Goal: Task Accomplishment & Management: Use online tool/utility

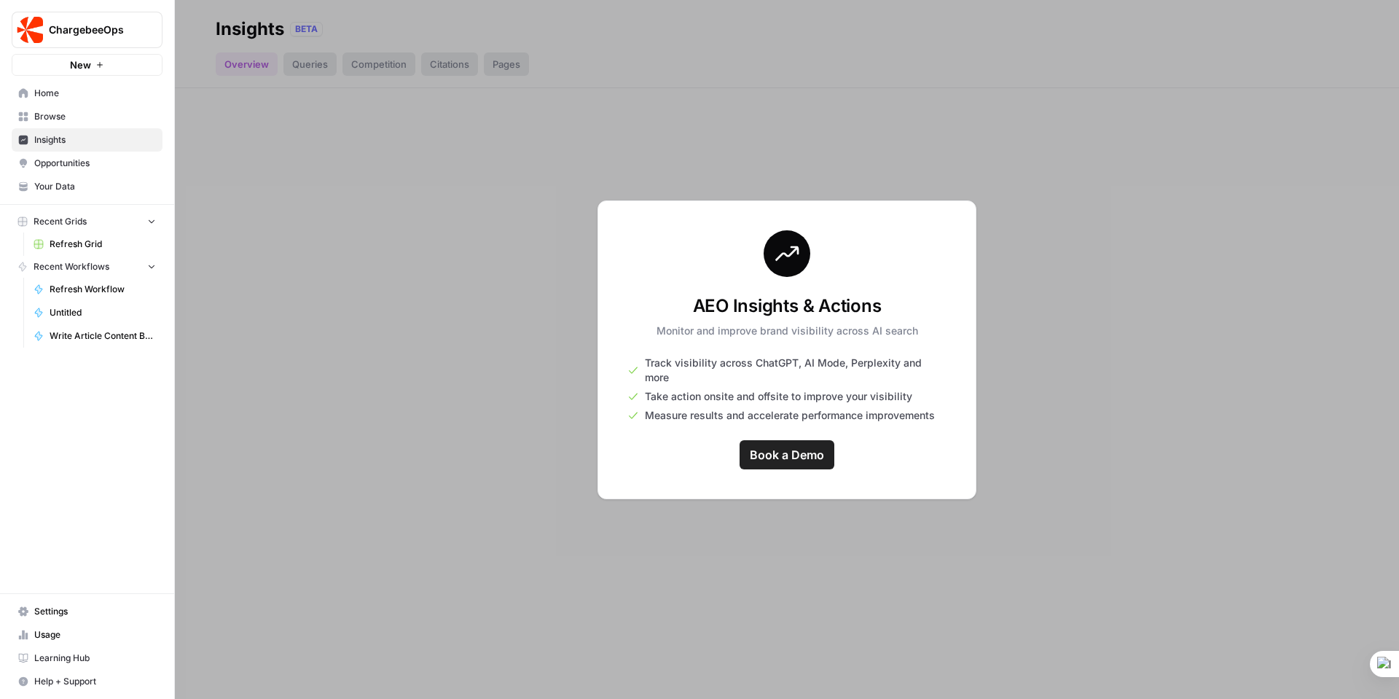
click at [64, 240] on span "Refresh Grid" at bounding box center [103, 243] width 106 height 13
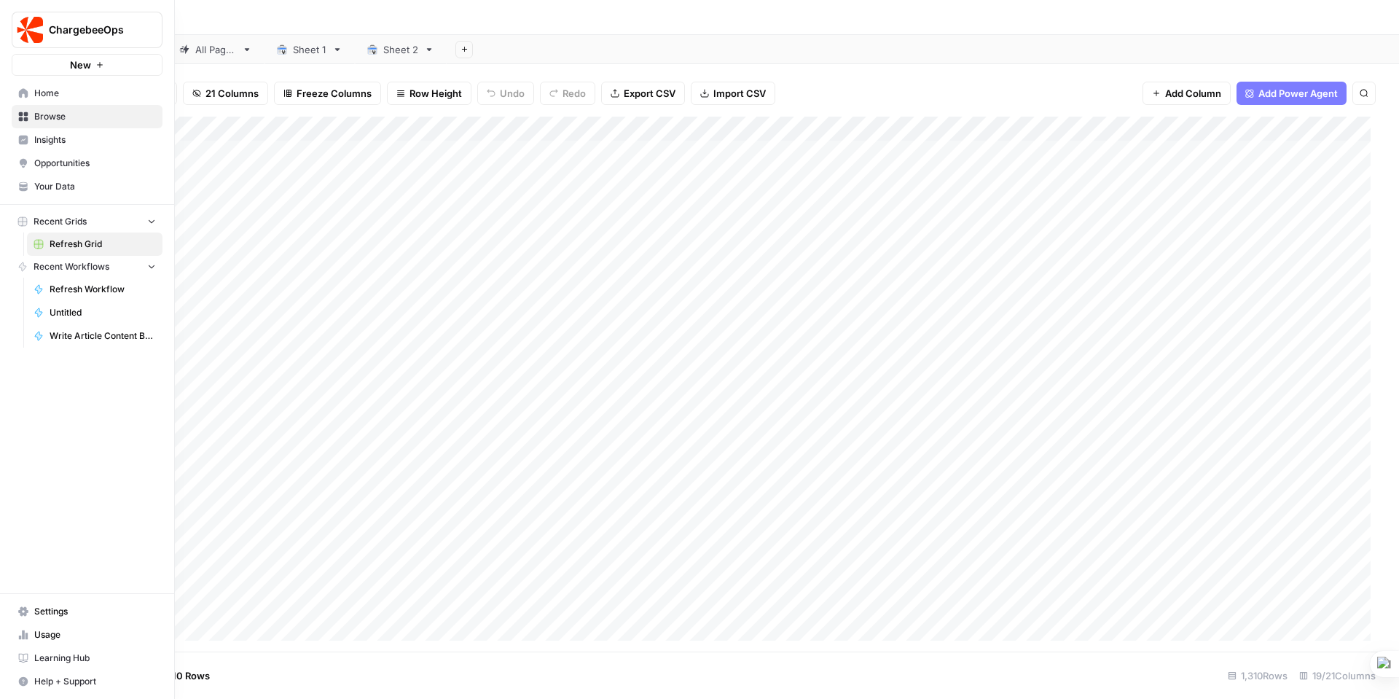
click at [55, 613] on span "Settings" at bounding box center [95, 611] width 122 height 13
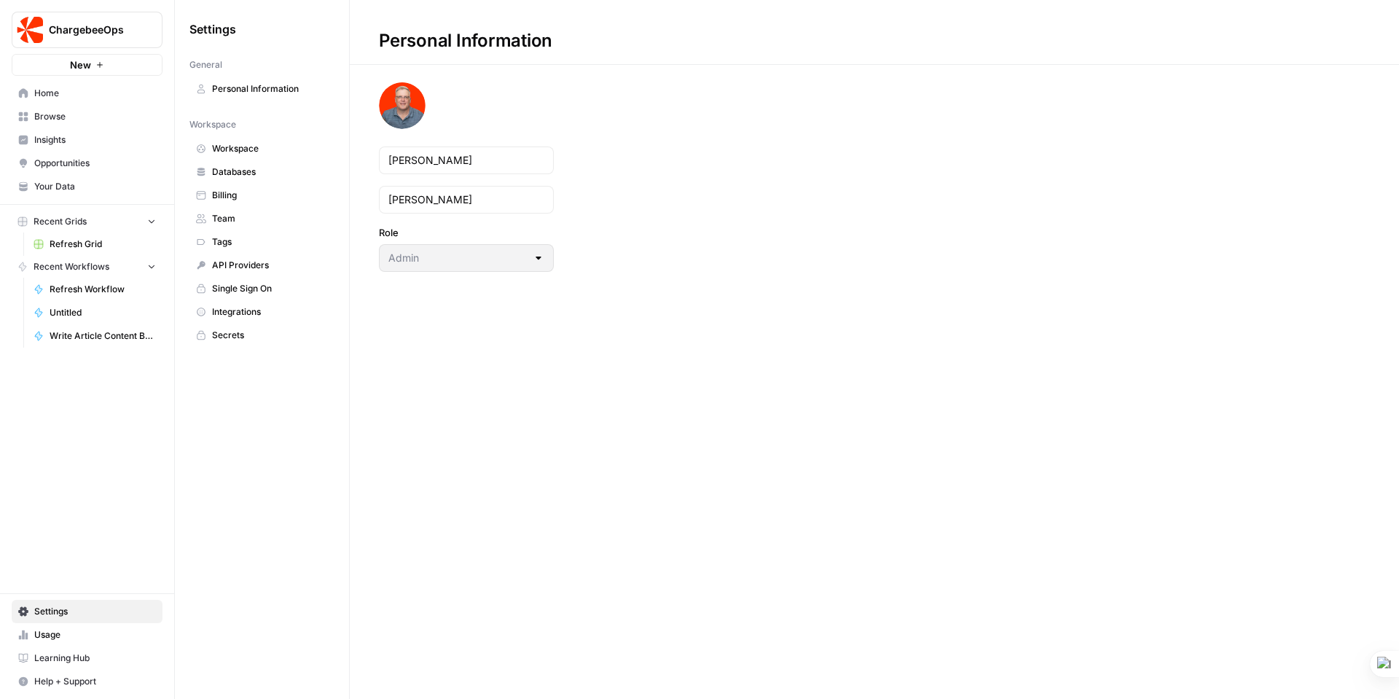
click at [243, 313] on span "Integrations" at bounding box center [270, 311] width 116 height 13
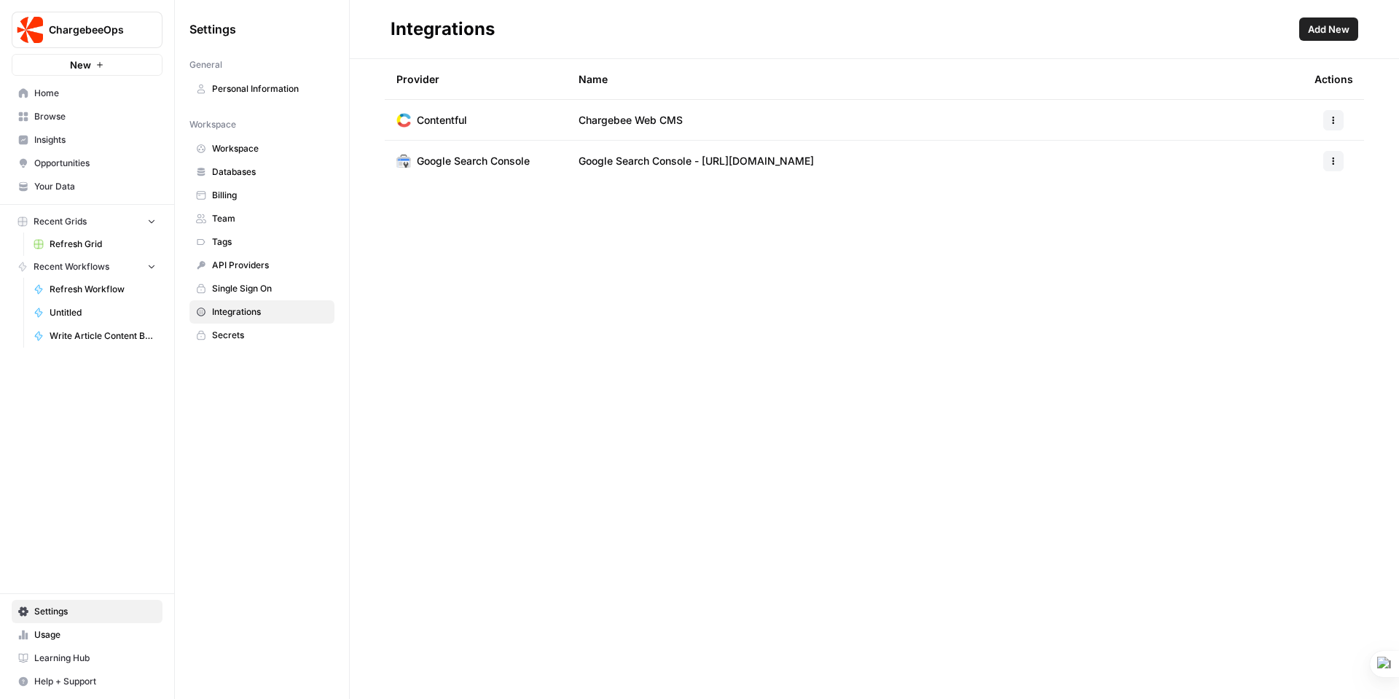
click at [1324, 25] on span "Add New" at bounding box center [1328, 29] width 42 height 15
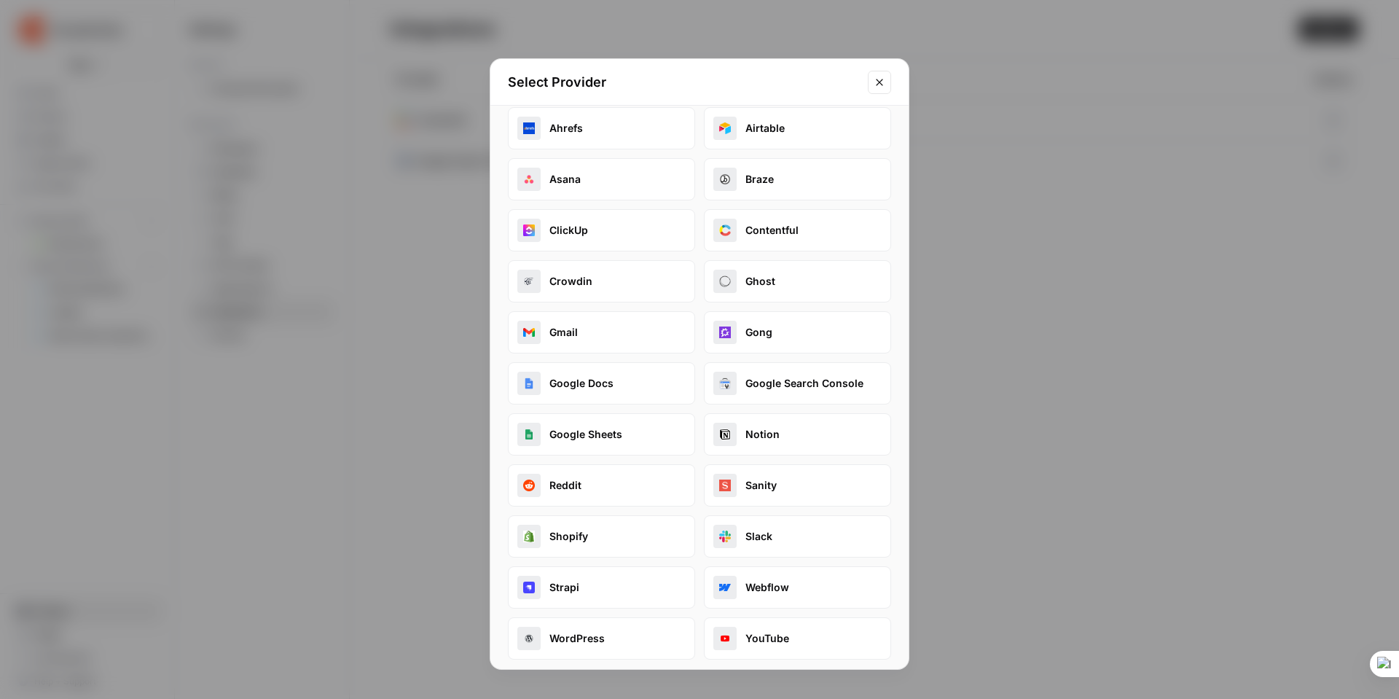
scroll to position [24, 0]
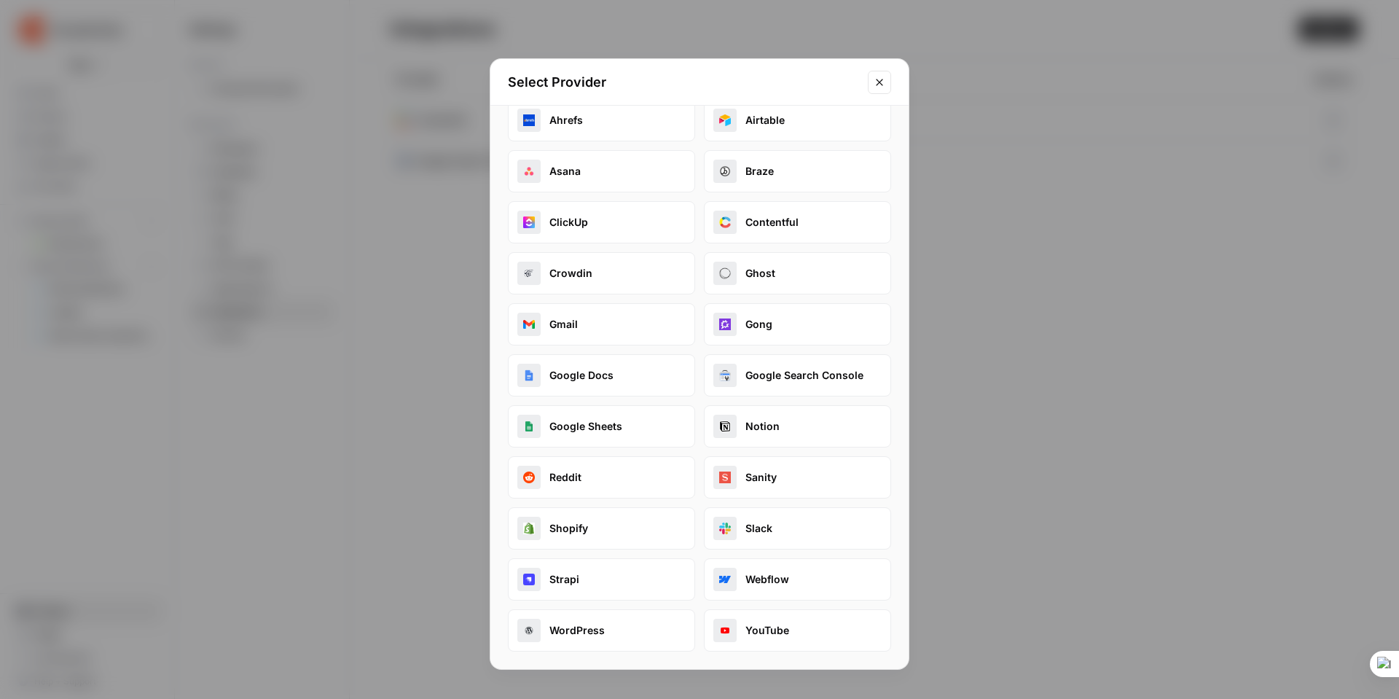
click at [592, 633] on button "WordPress" at bounding box center [601, 630] width 187 height 42
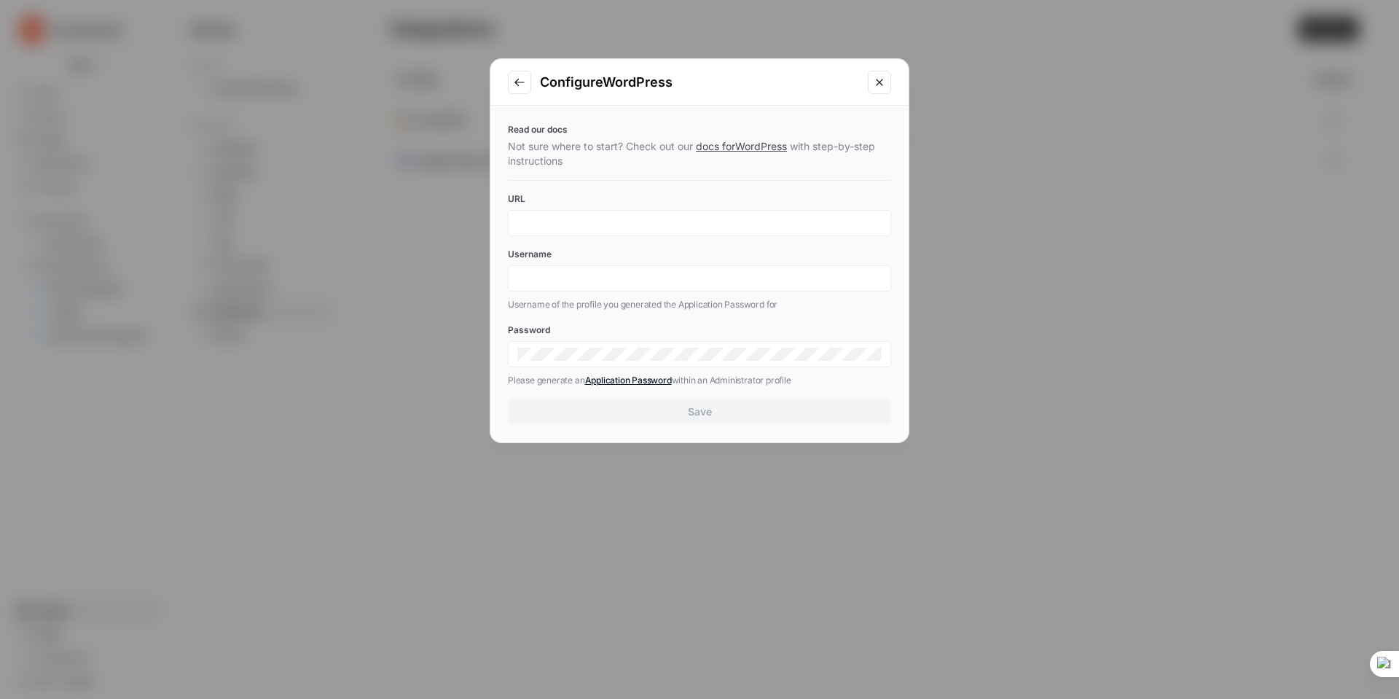
click at [756, 149] on link "docs for WordPress" at bounding box center [741, 146] width 91 height 12
click at [883, 75] on button "Close modal" at bounding box center [879, 82] width 23 height 23
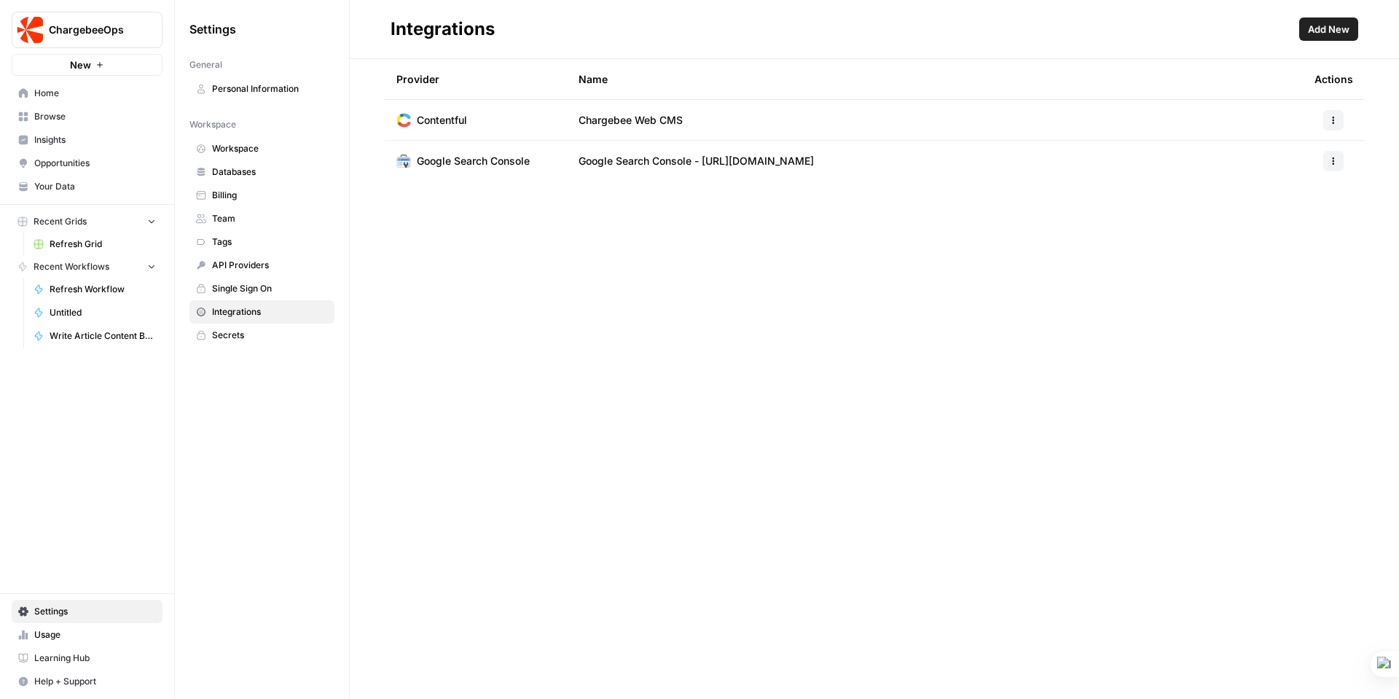
click at [101, 266] on span "Recent Workflows" at bounding box center [72, 266] width 76 height 13
click at [46, 92] on span "Home" at bounding box center [95, 93] width 122 height 13
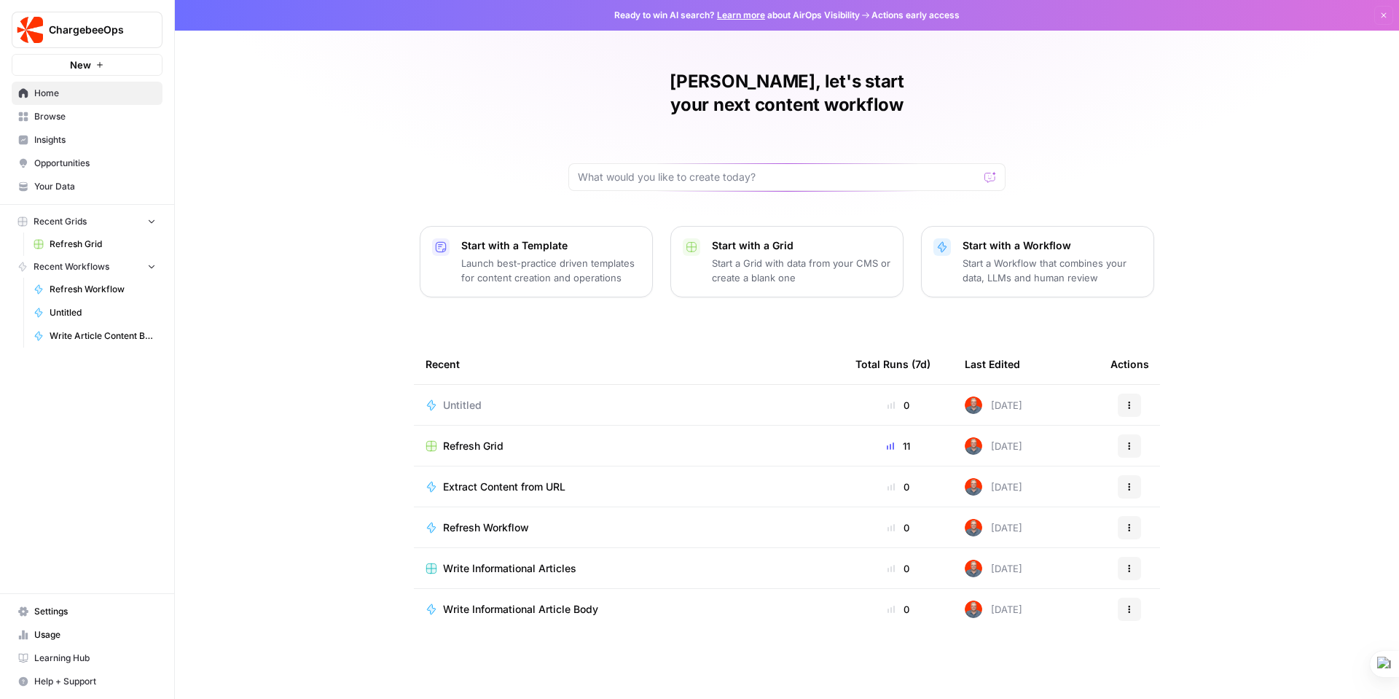
click at [466, 439] on span "Refresh Grid" at bounding box center [473, 446] width 60 height 15
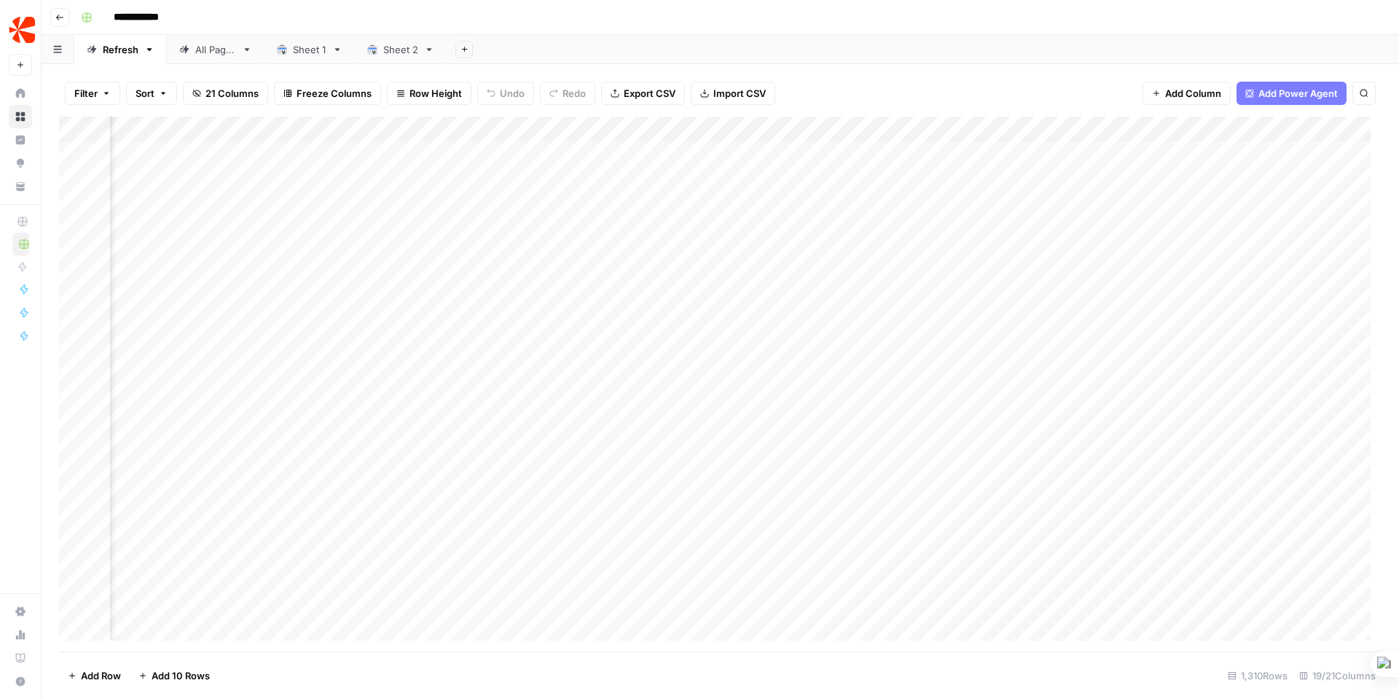
scroll to position [0, 676]
click at [837, 151] on div "Add Column" at bounding box center [720, 384] width 1322 height 535
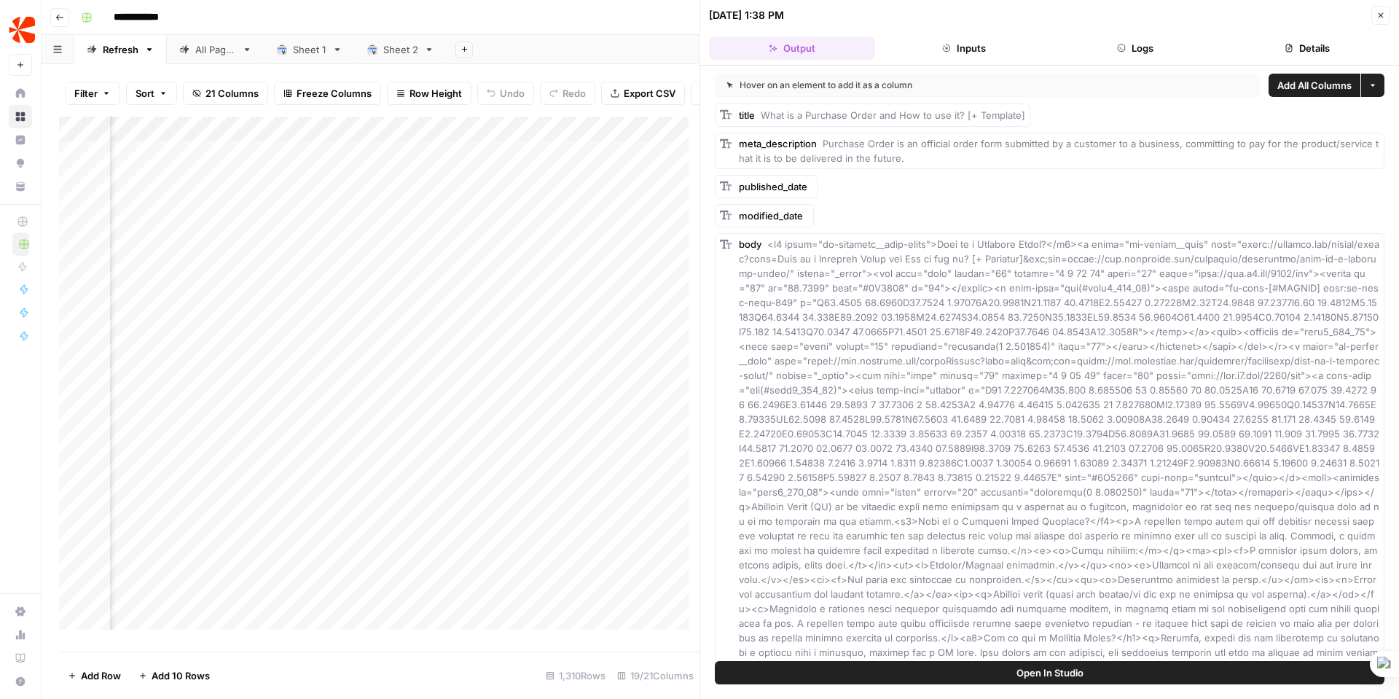
click at [1150, 46] on button "Logs" at bounding box center [1136, 47] width 166 height 23
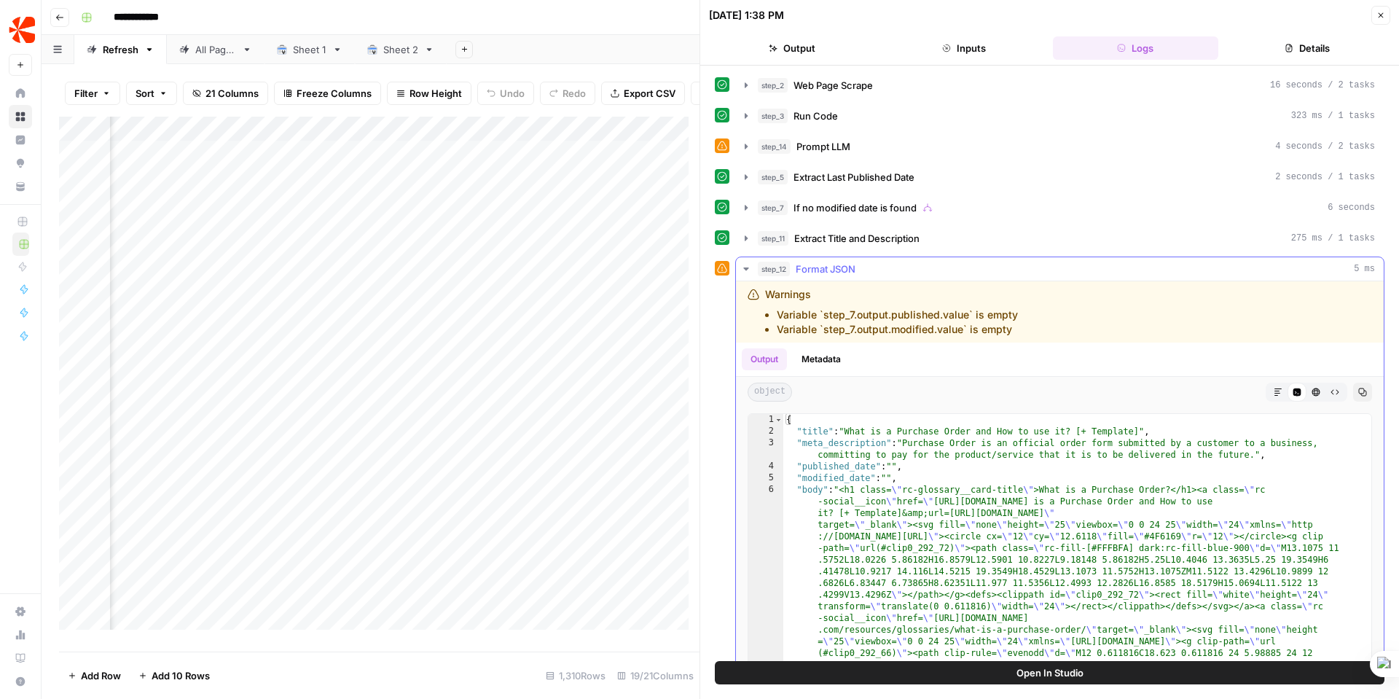
click at [743, 268] on icon "button" at bounding box center [745, 268] width 5 height 3
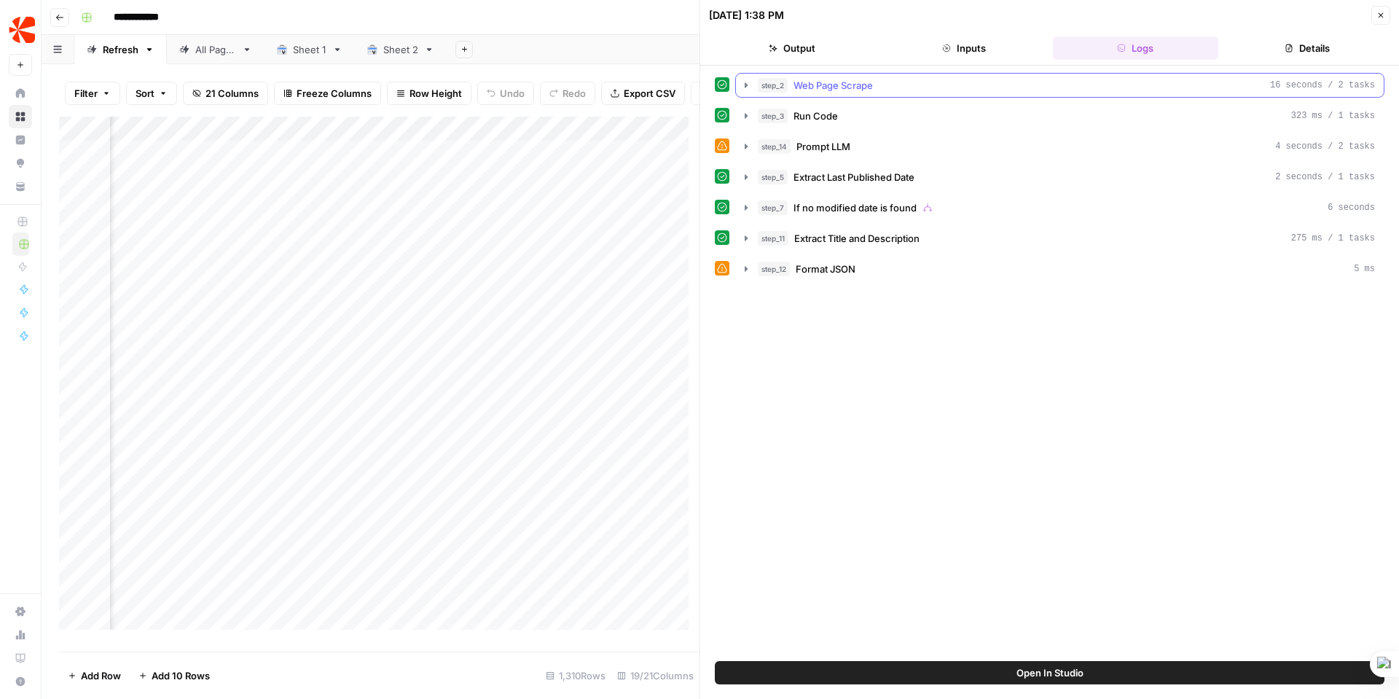
click at [744, 85] on icon "button" at bounding box center [745, 84] width 3 height 5
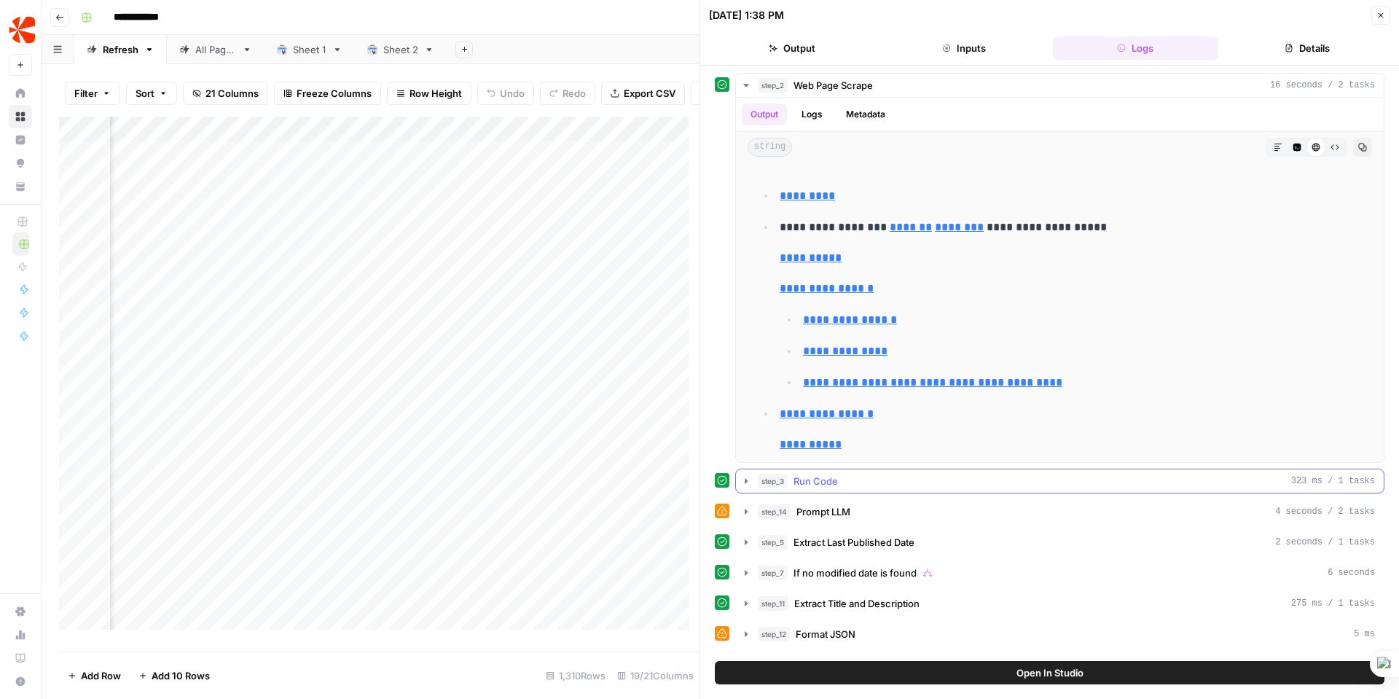
click at [744, 481] on icon "button" at bounding box center [746, 481] width 12 height 12
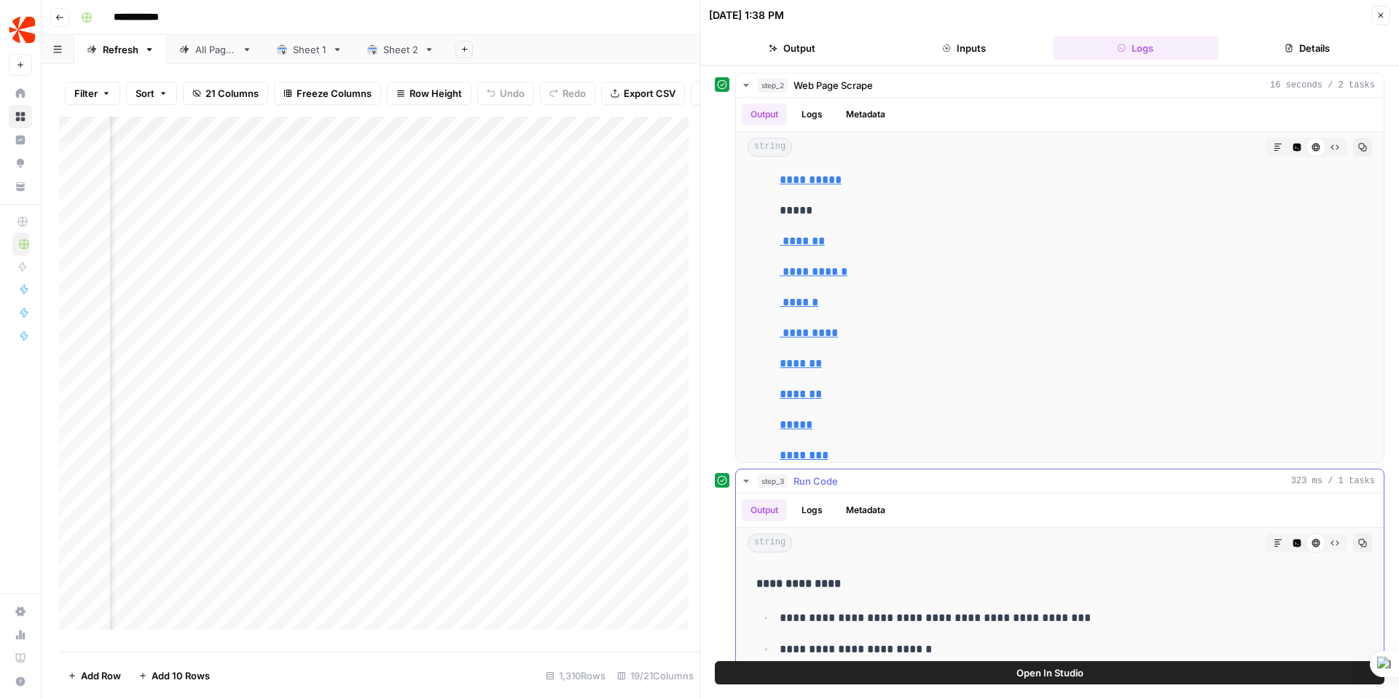
scroll to position [225, 0]
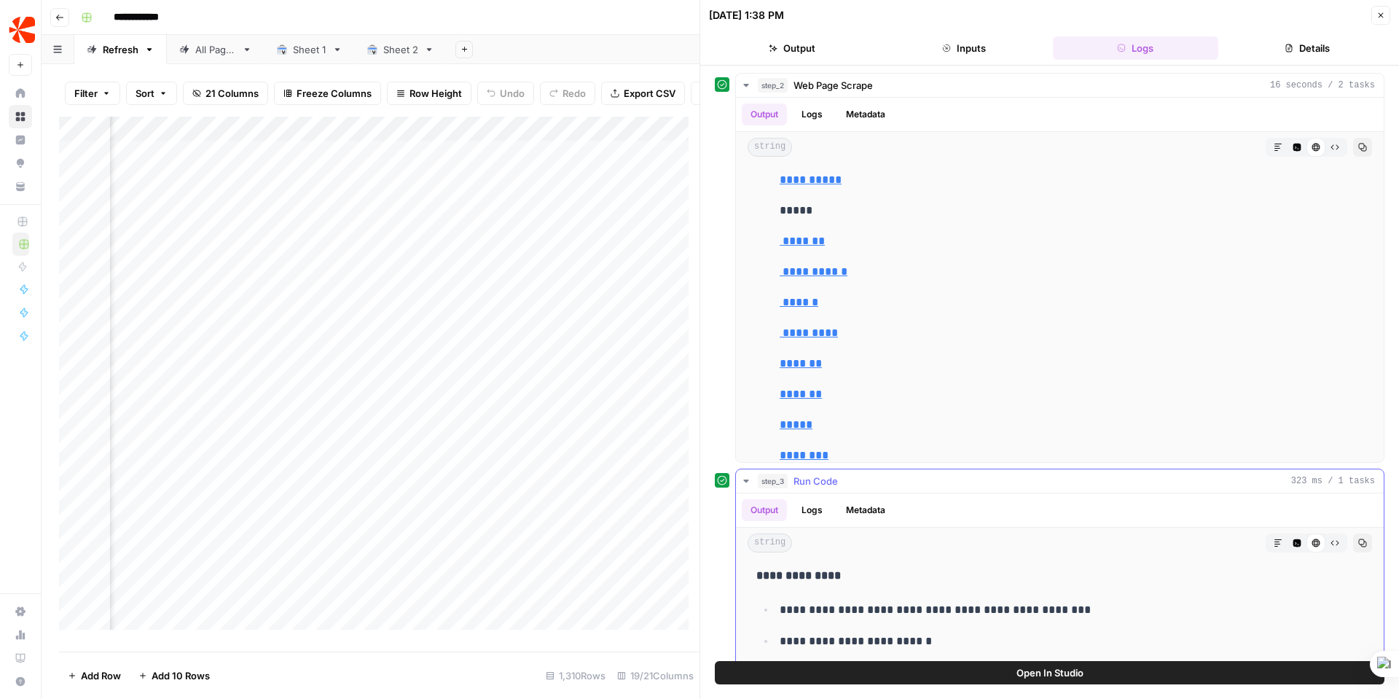
click at [747, 479] on icon "button" at bounding box center [746, 481] width 12 height 12
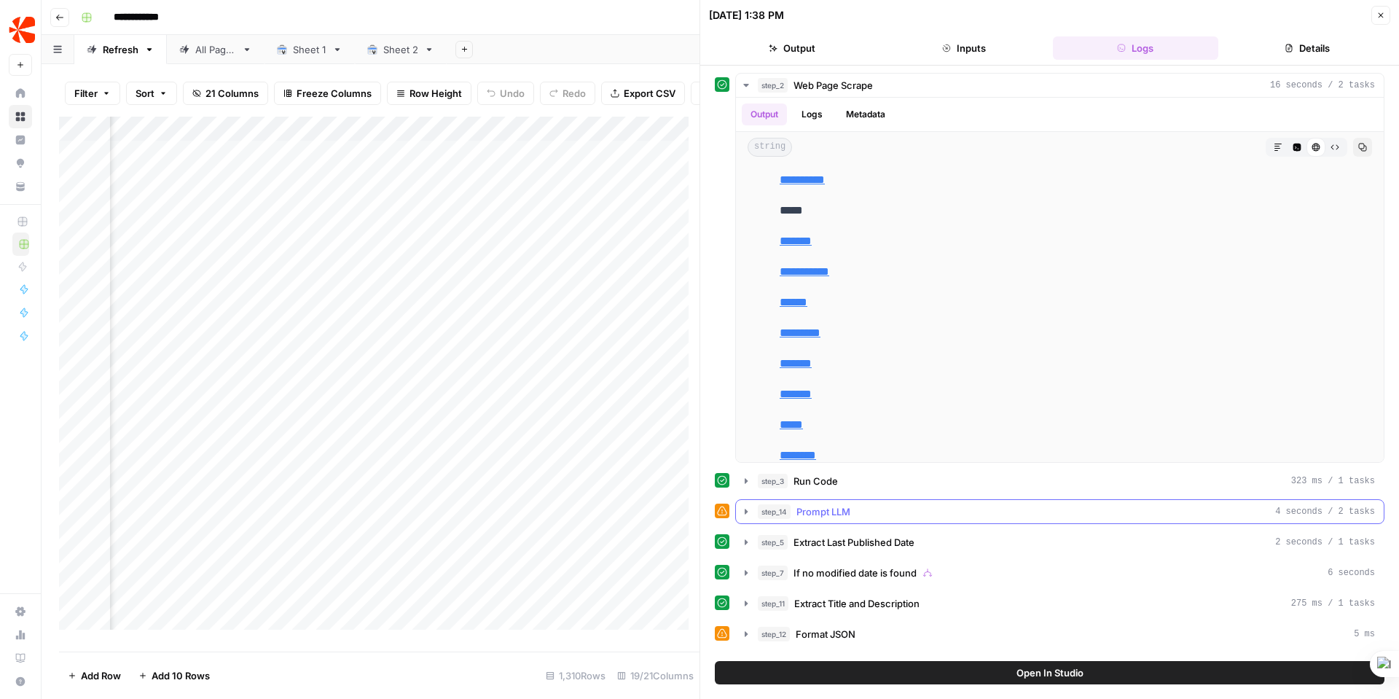
click at [742, 514] on icon "button" at bounding box center [746, 512] width 12 height 12
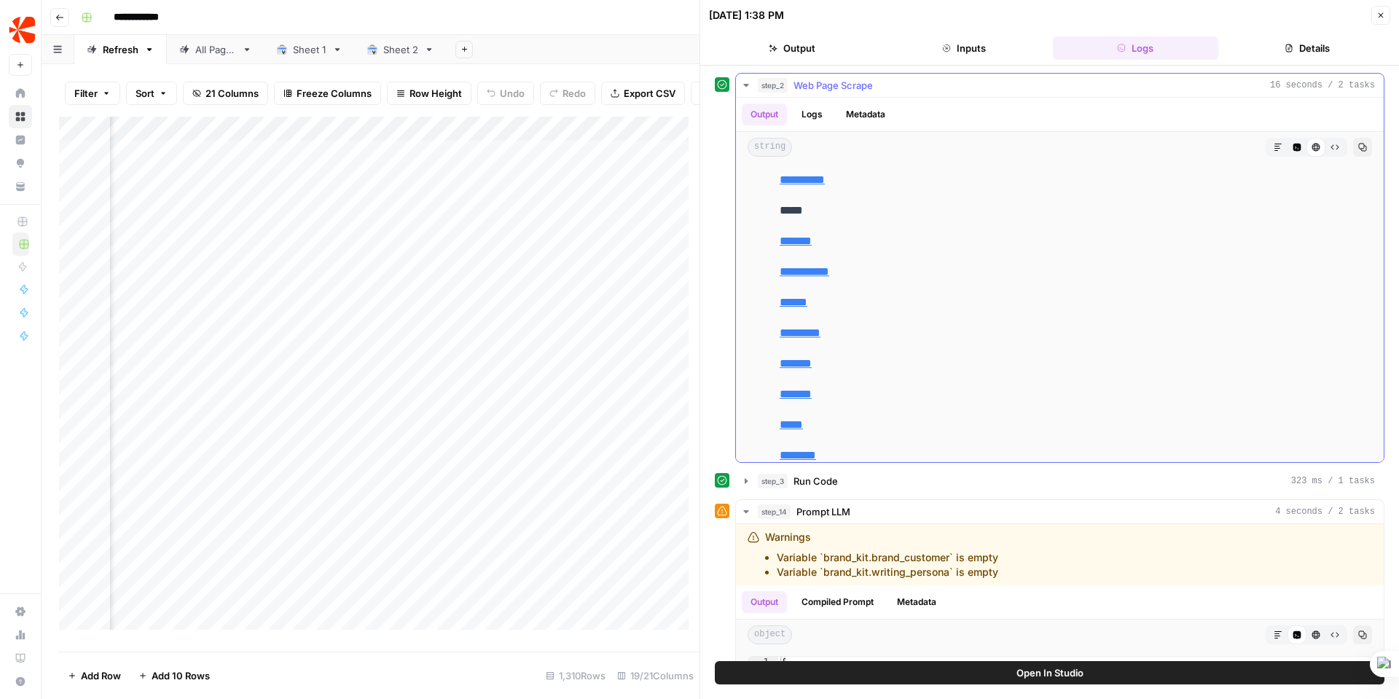
click at [746, 75] on button "step_2 Web Page Scrape 16 seconds / 2 tasks" at bounding box center [1060, 85] width 648 height 23
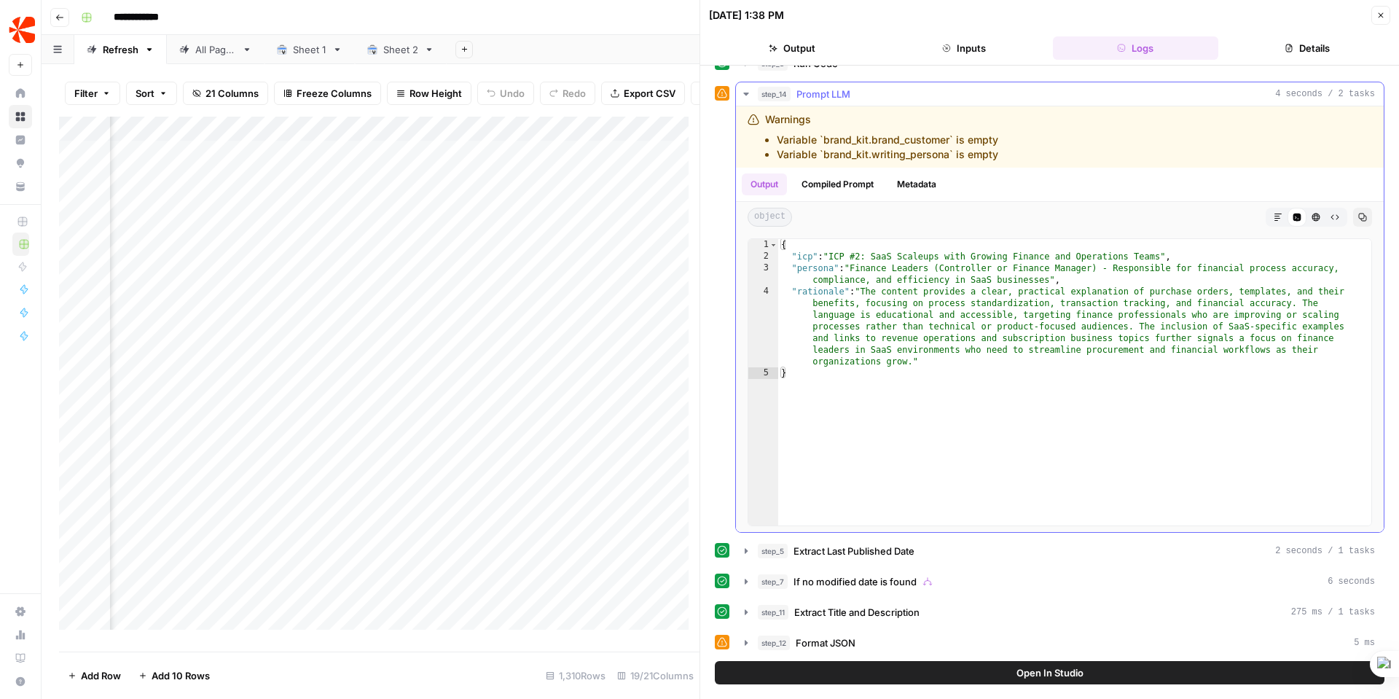
scroll to position [54, 0]
click at [1060, 672] on span "Open In Studio" at bounding box center [1049, 672] width 67 height 15
click at [825, 92] on span "Prompt LLM" at bounding box center [823, 92] width 54 height 15
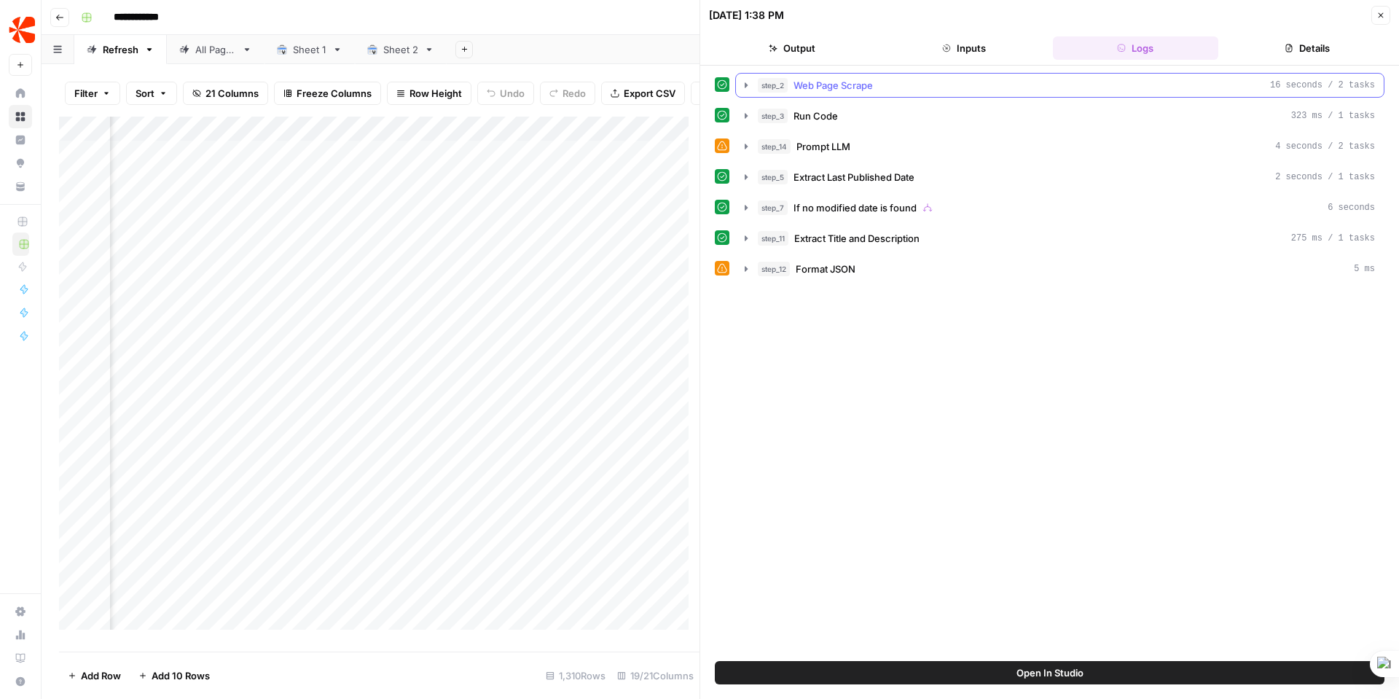
click at [823, 83] on span "Web Page Scrape" at bounding box center [832, 85] width 79 height 15
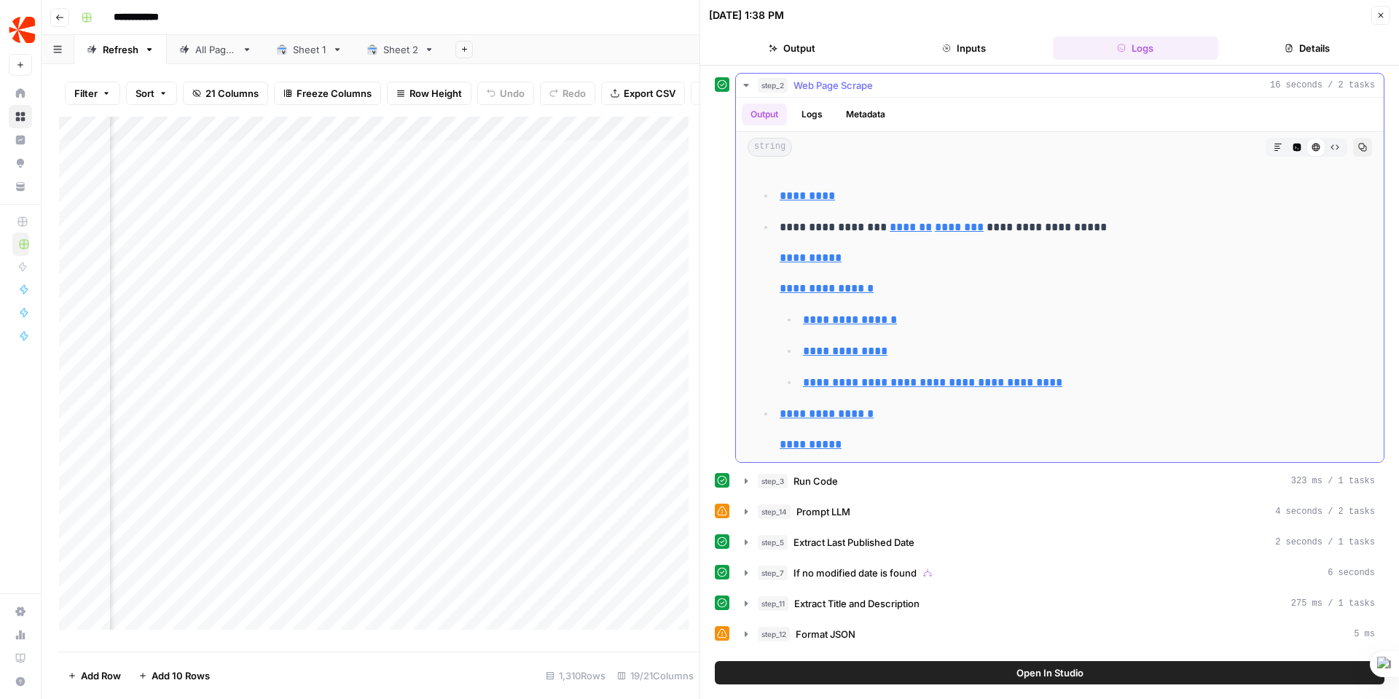
click at [1328, 146] on button "Raw Output" at bounding box center [1334, 147] width 19 height 19
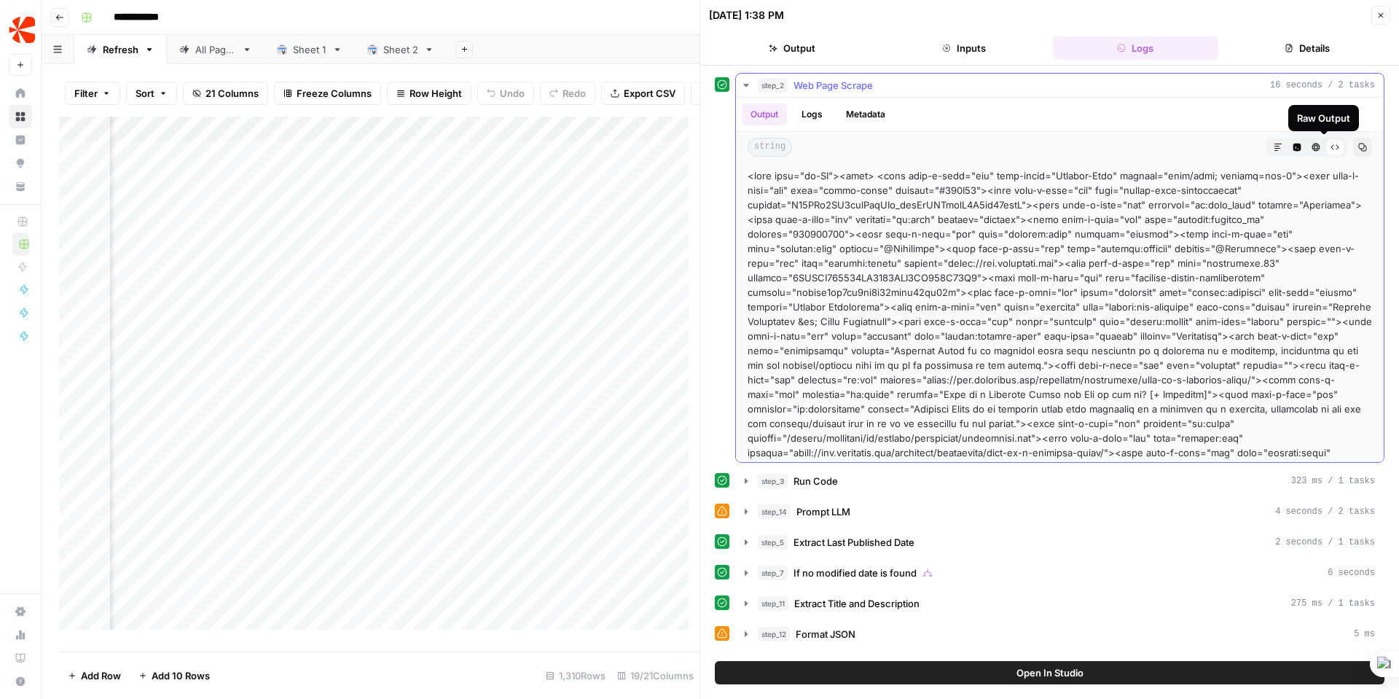
click at [1328, 146] on div "Raw Output" at bounding box center [1334, 147] width 19 height 19
click at [1292, 143] on icon "button" at bounding box center [1296, 147] width 9 height 9
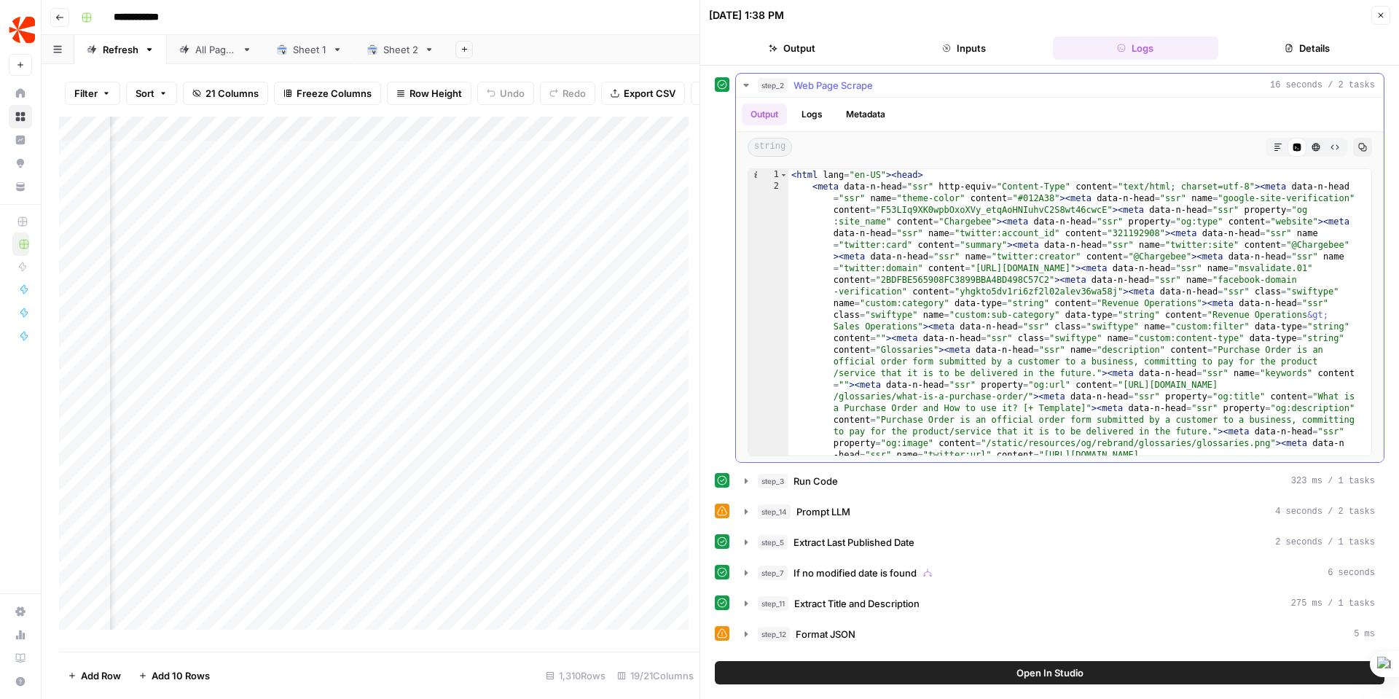
click at [745, 80] on icon "button" at bounding box center [746, 85] width 12 height 12
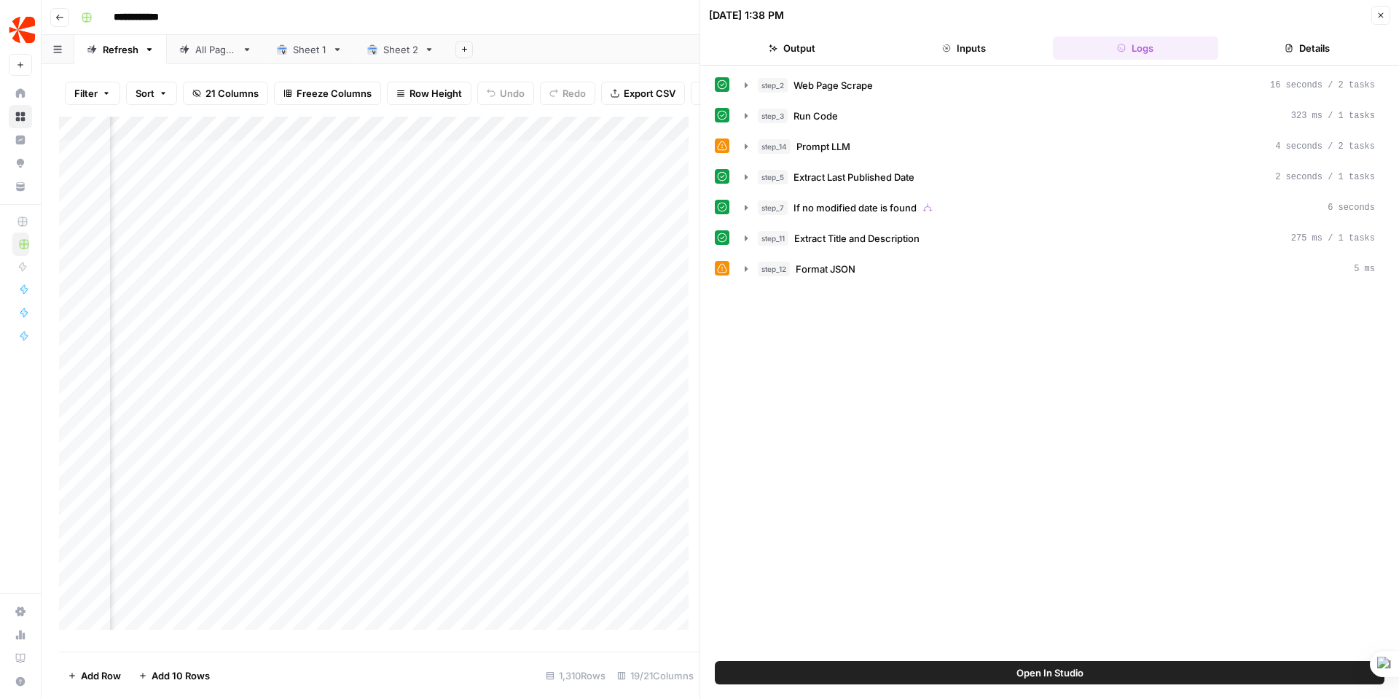
click at [1046, 672] on span "Open In Studio" at bounding box center [1049, 672] width 67 height 15
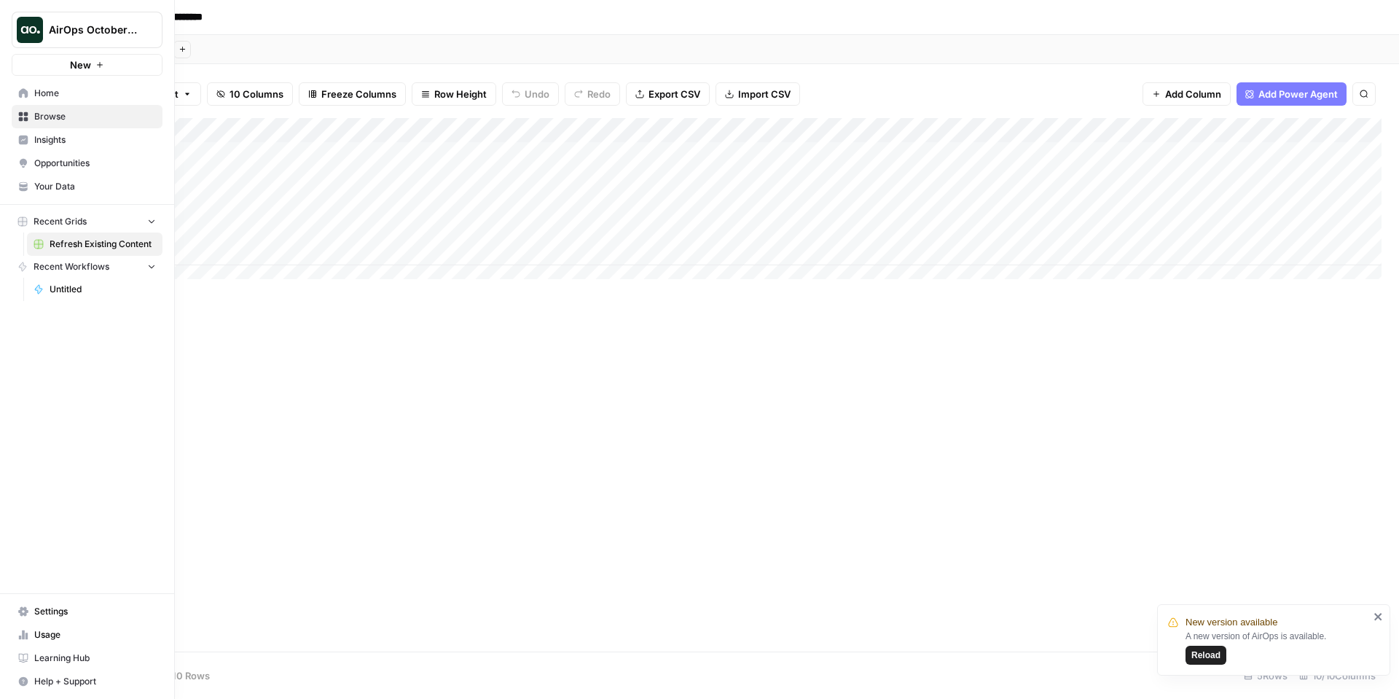
click at [66, 184] on span "Your Data" at bounding box center [95, 186] width 122 height 13
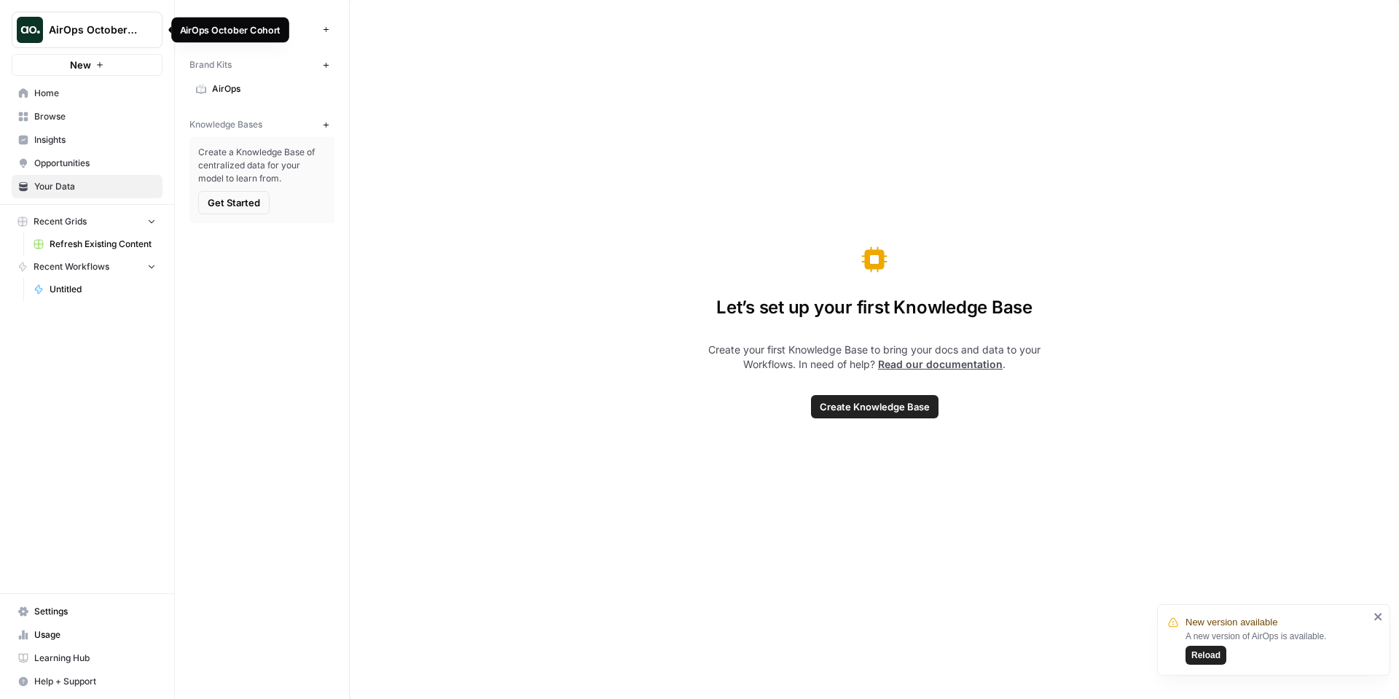
click at [93, 30] on span "AirOps October Cohort" at bounding box center [93, 30] width 88 height 15
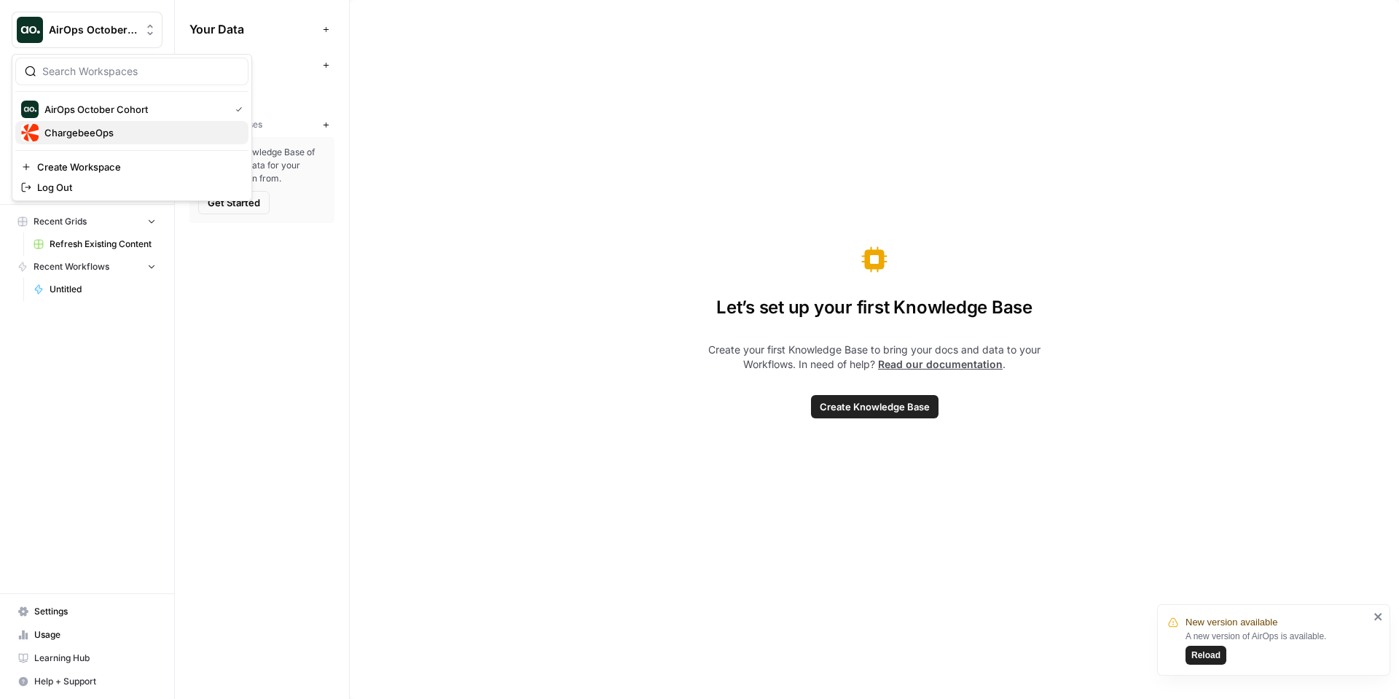
click at [84, 134] on span "ChargebeeOps" at bounding box center [140, 132] width 192 height 15
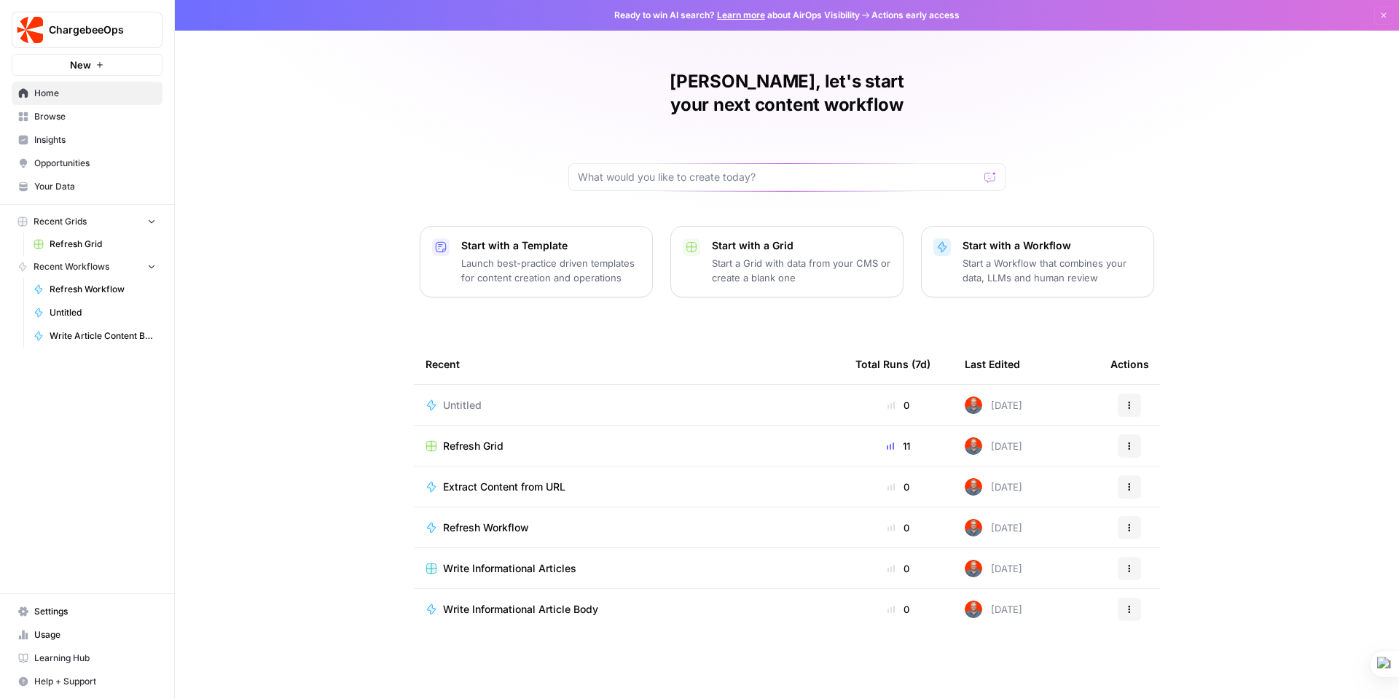
click at [66, 180] on span "Your Data" at bounding box center [95, 186] width 122 height 13
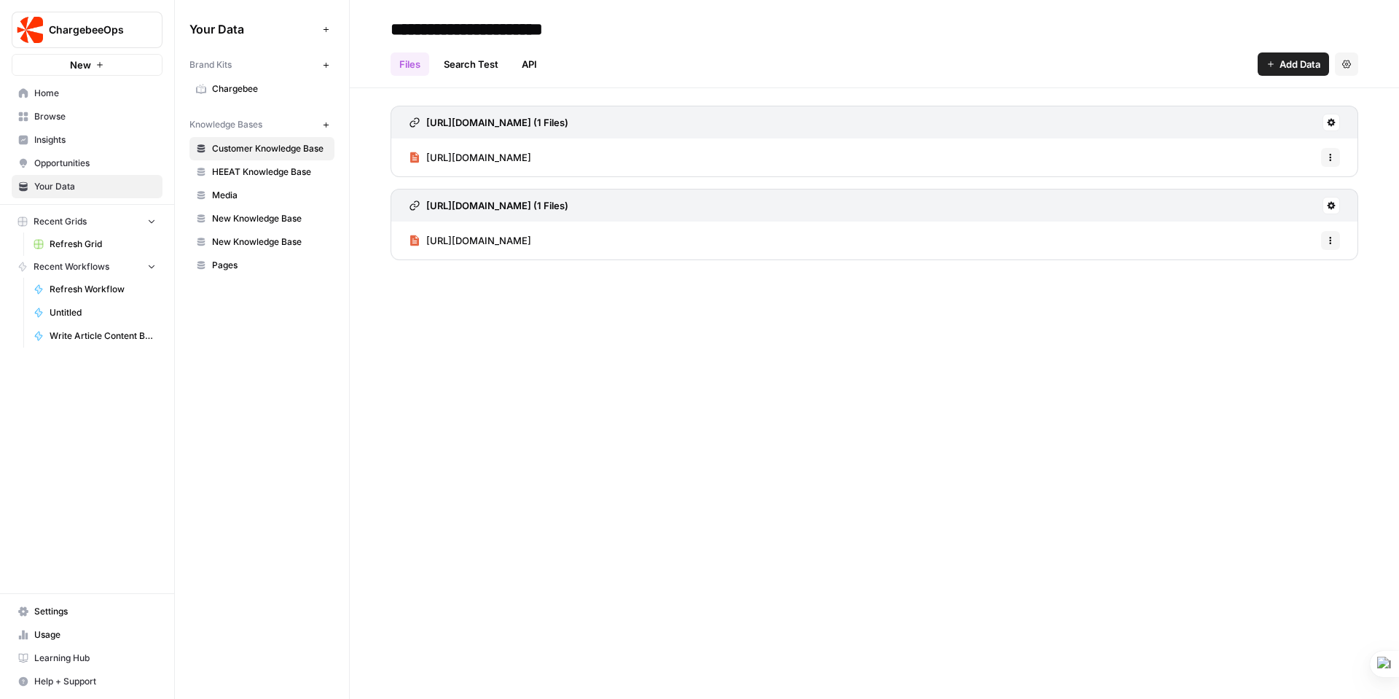
click at [235, 84] on span "Chargebee" at bounding box center [270, 88] width 116 height 13
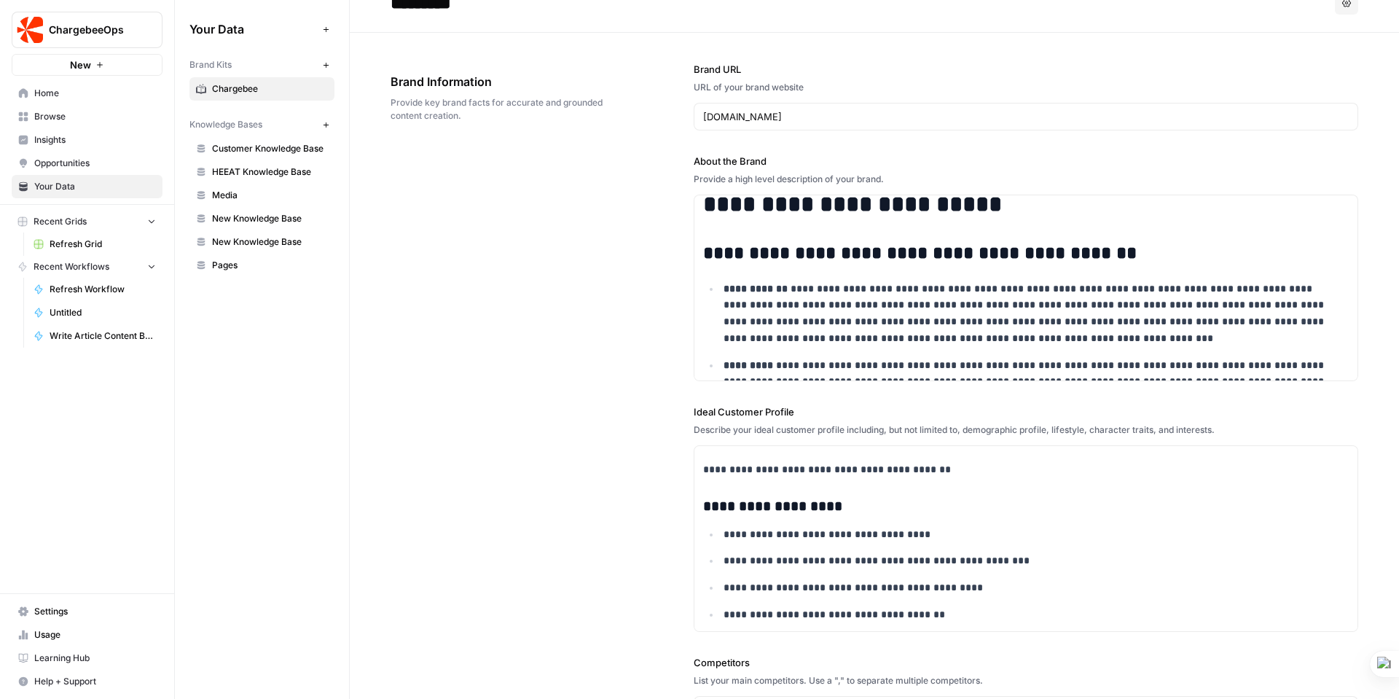
scroll to position [513, 0]
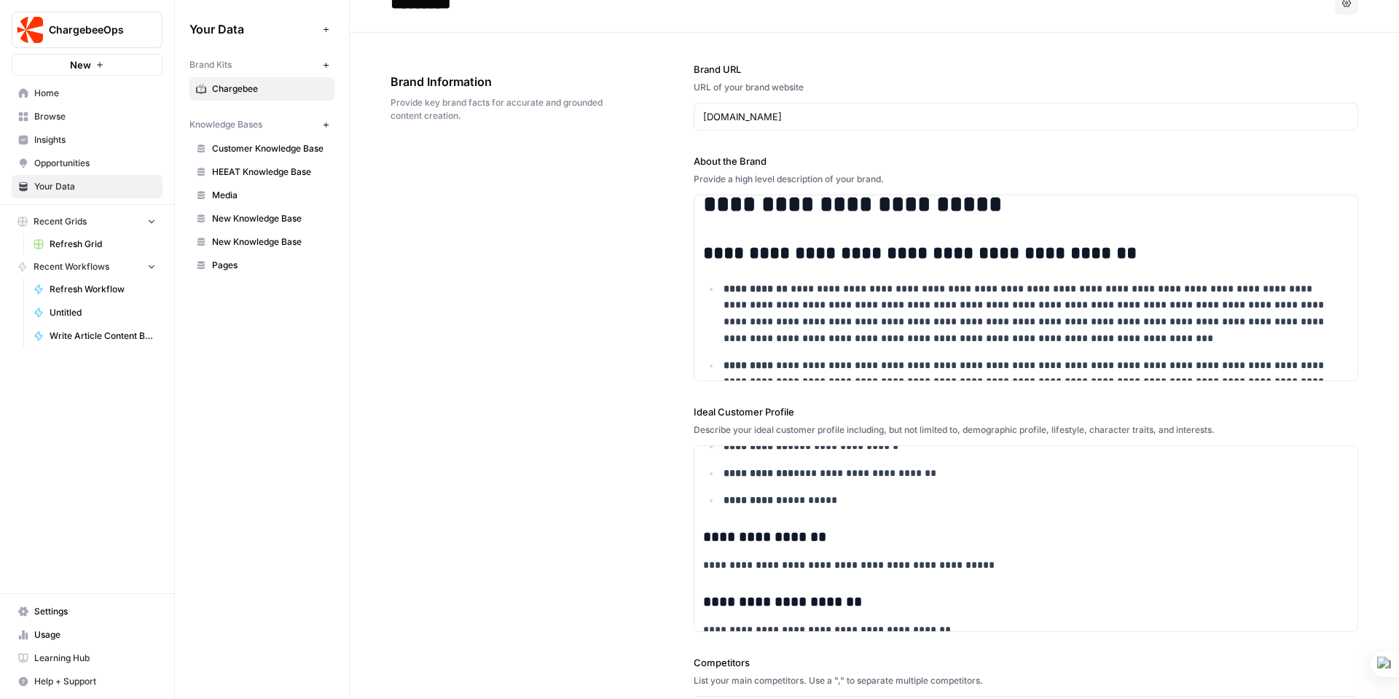
click at [58, 610] on span "Settings" at bounding box center [95, 611] width 122 height 13
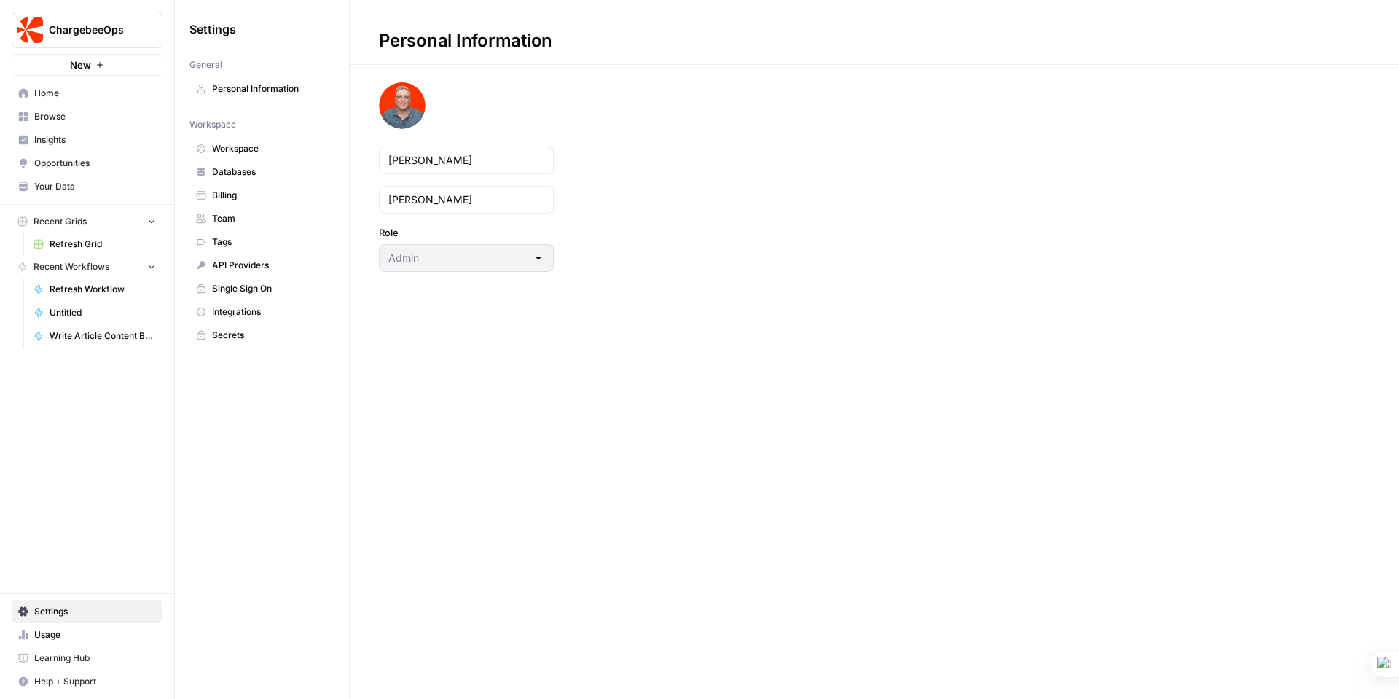
click at [253, 308] on span "Integrations" at bounding box center [270, 311] width 116 height 13
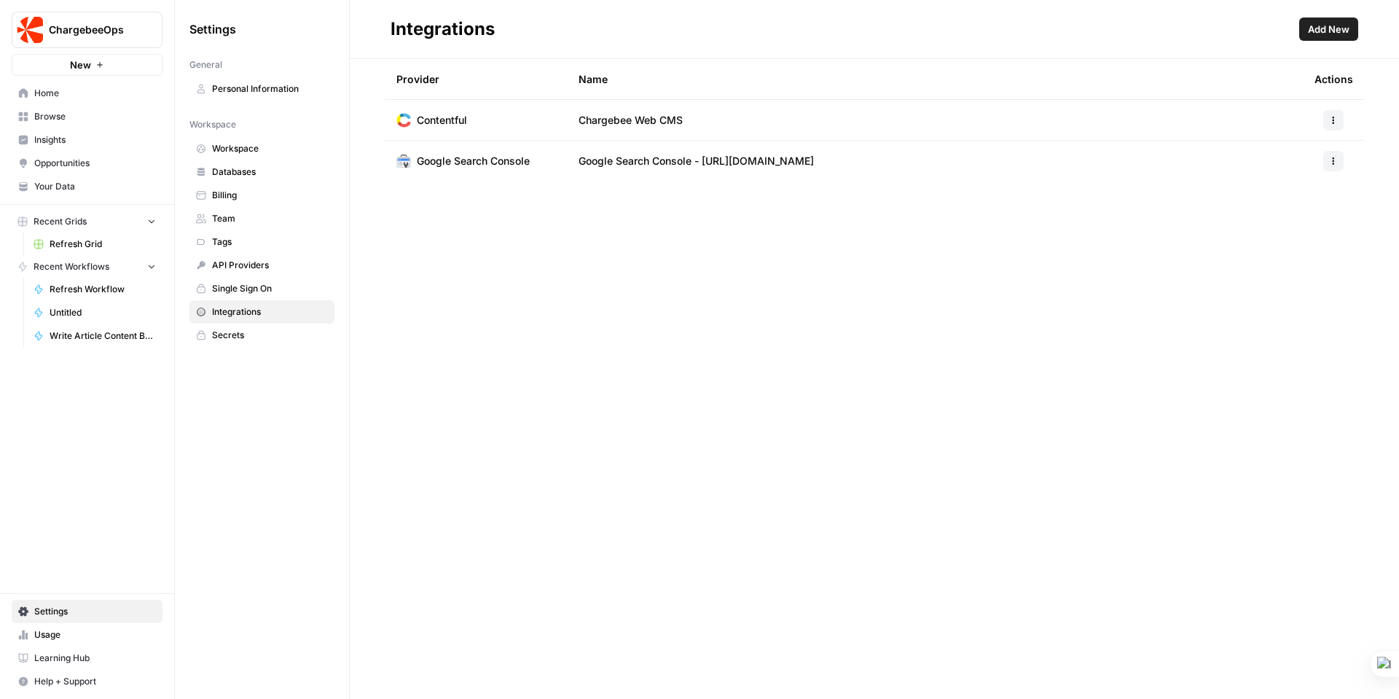
click at [1337, 30] on span "Add New" at bounding box center [1328, 29] width 42 height 15
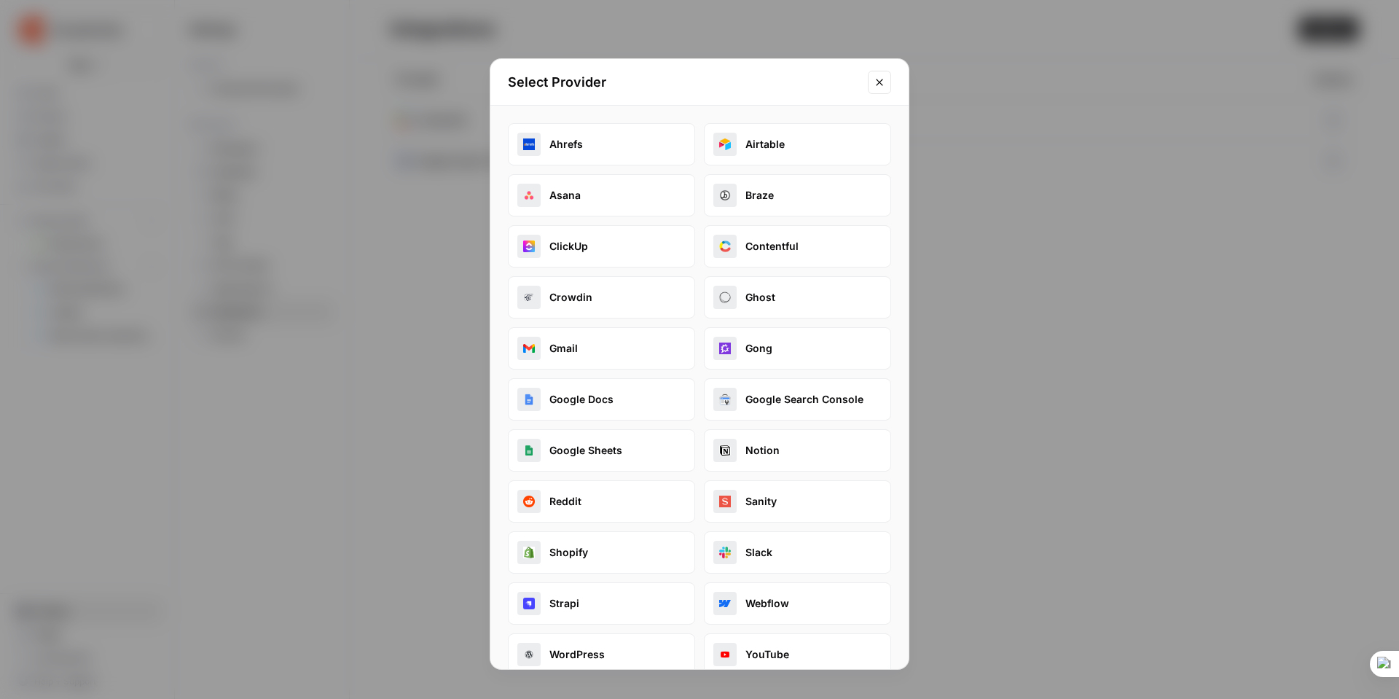
click at [632, 659] on button "WordPress" at bounding box center [601, 654] width 187 height 42
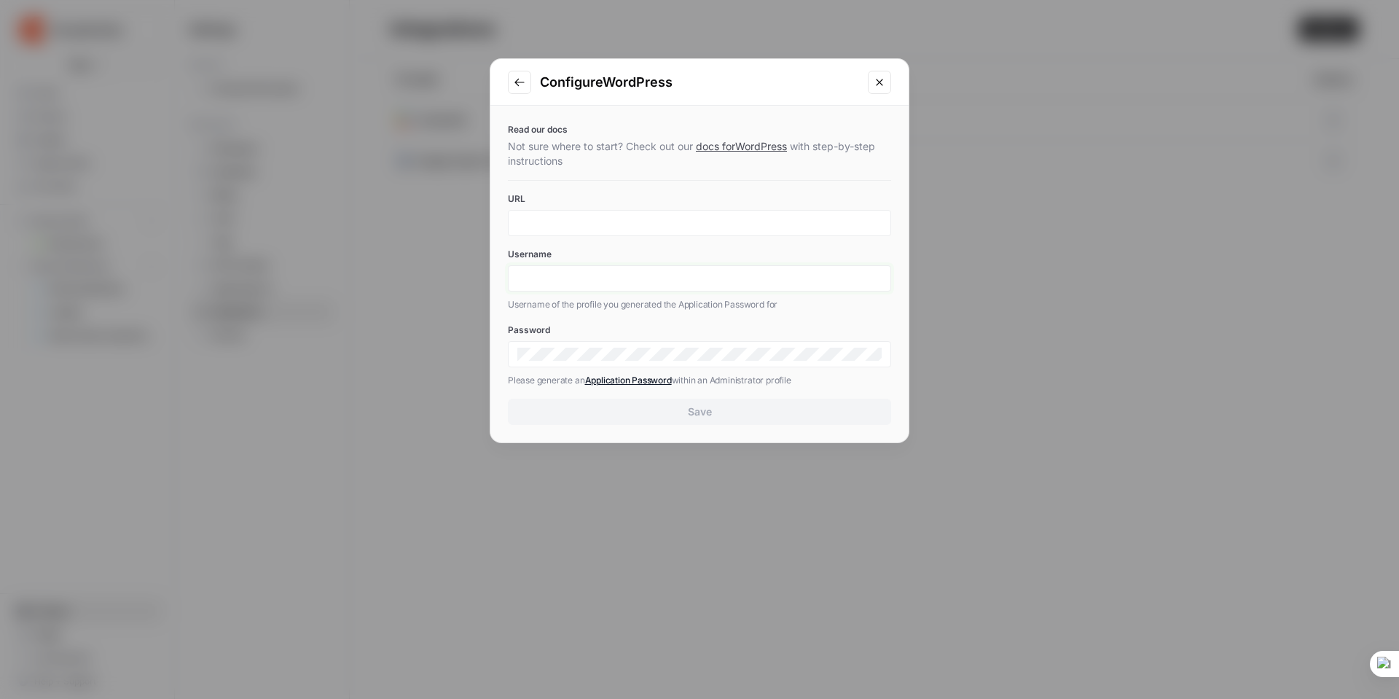
click at [547, 274] on input "Username" at bounding box center [699, 278] width 364 height 13
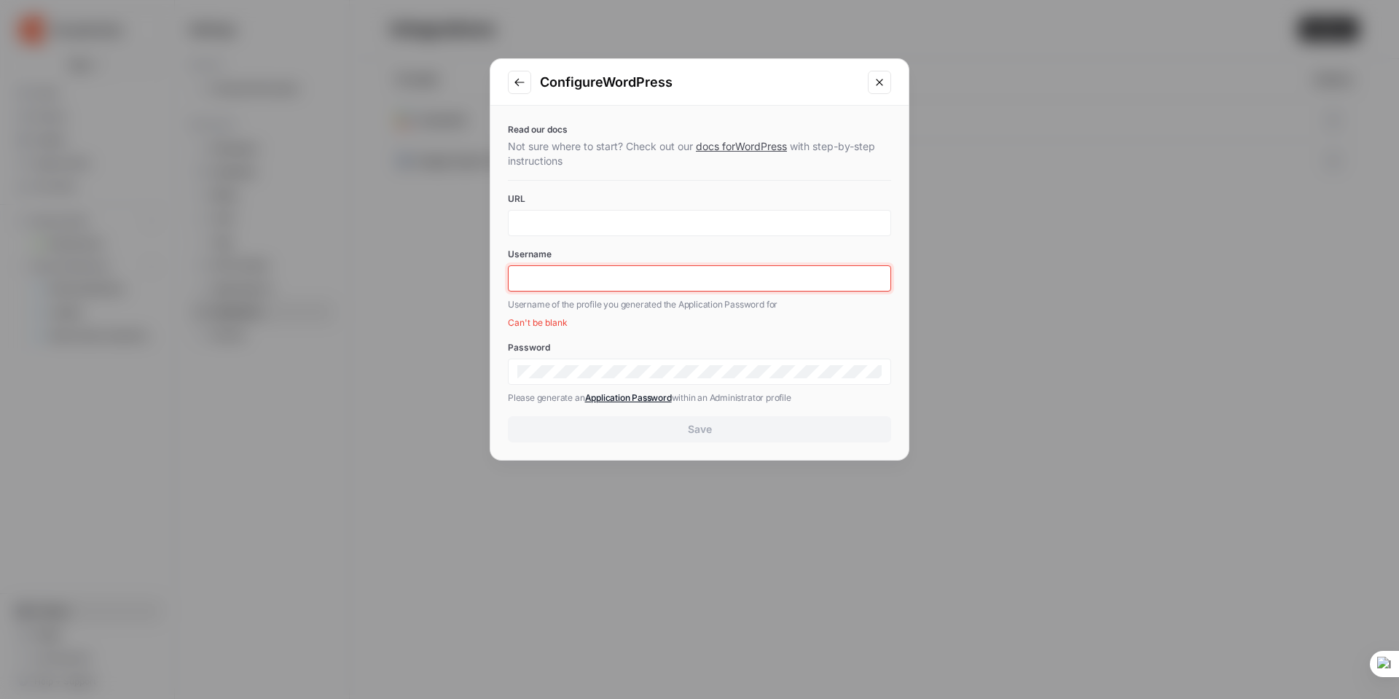
paste input "Andre Dreyer"
type input "[PERSON_NAME]"
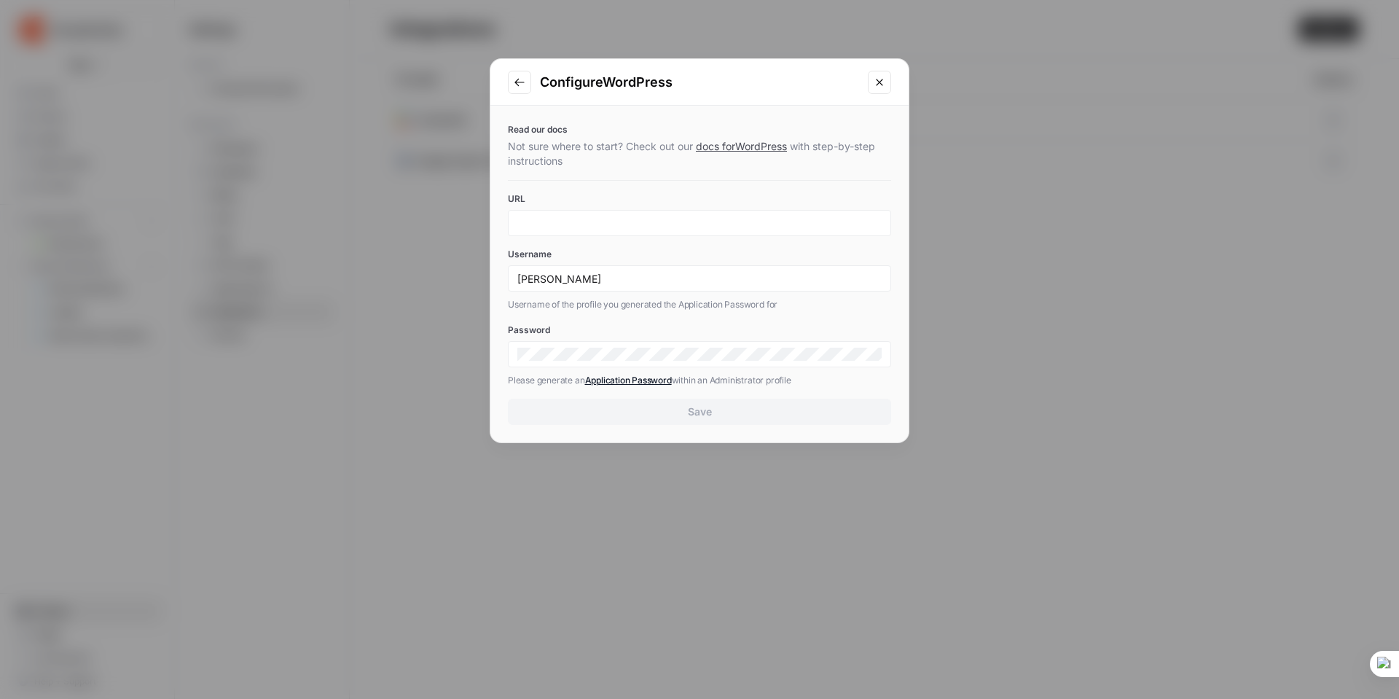
click at [527, 211] on div at bounding box center [699, 223] width 383 height 26
click at [543, 222] on input "URL" at bounding box center [699, 222] width 364 height 13
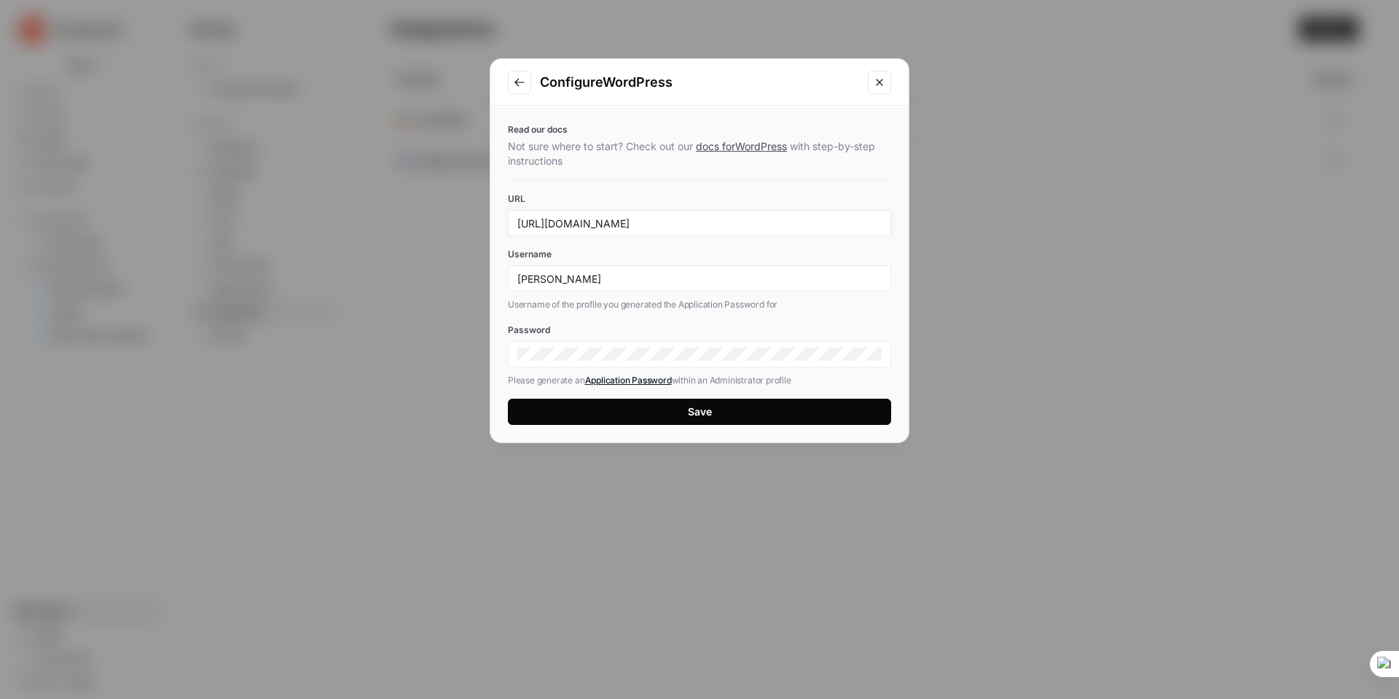
type input "https://blog.chargebee.com/honeybee"
click at [600, 407] on button "Save" at bounding box center [699, 411] width 383 height 26
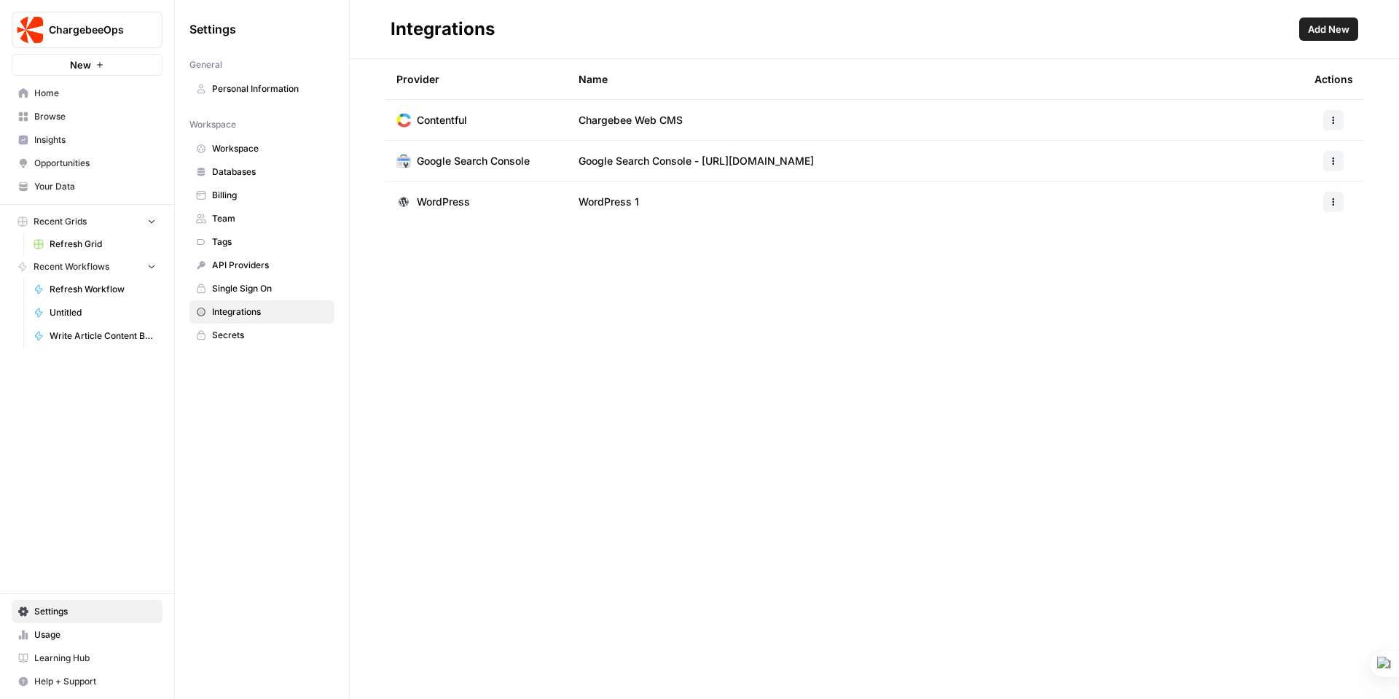
click at [1318, 198] on div at bounding box center [1333, 202] width 38 height 20
click at [1331, 198] on icon "button" at bounding box center [1333, 201] width 9 height 9
click at [57, 312] on span "Untitled" at bounding box center [103, 312] width 106 height 13
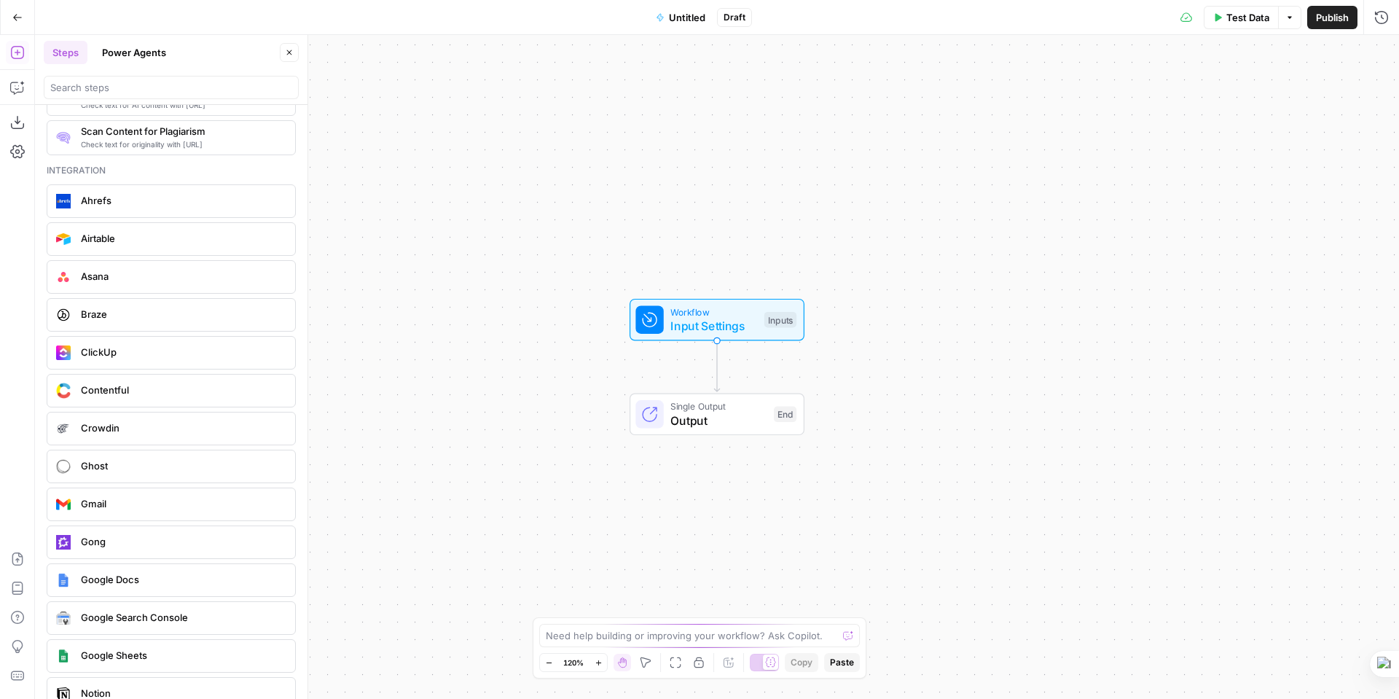
scroll to position [2964, 0]
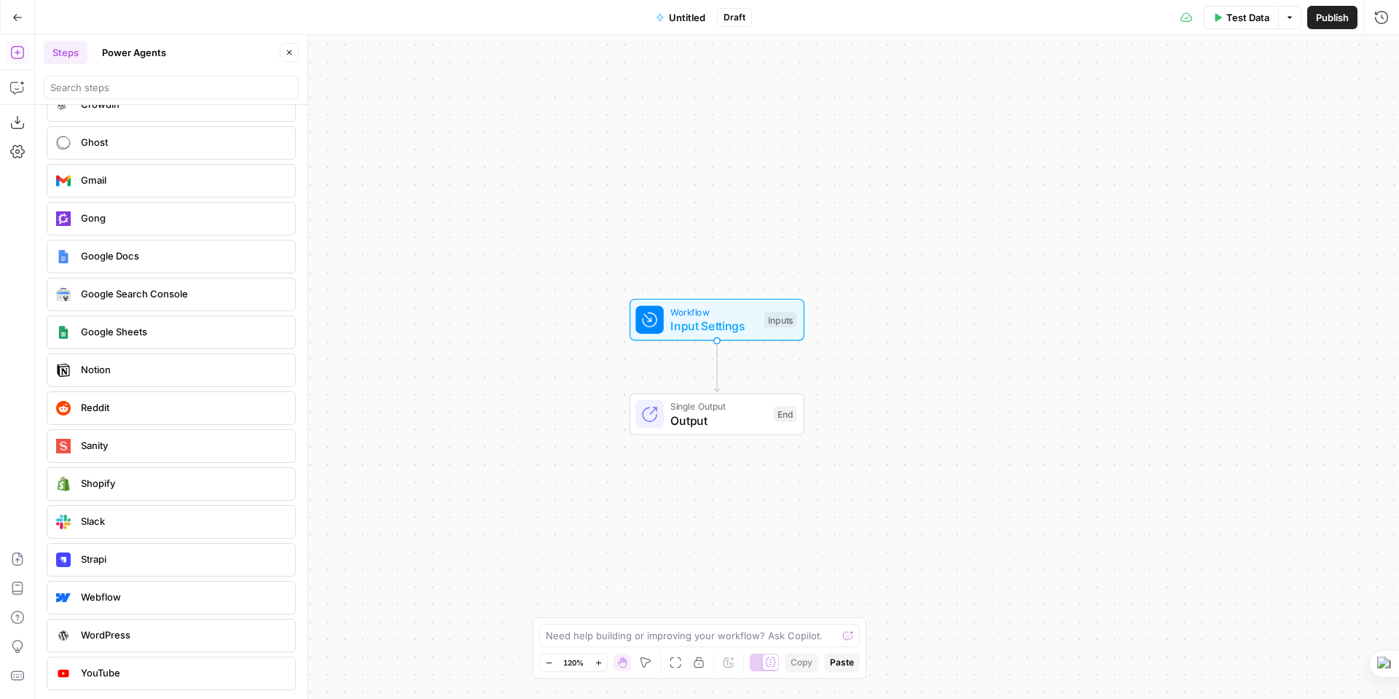
click at [142, 637] on span "WordPress" at bounding box center [182, 634] width 202 height 15
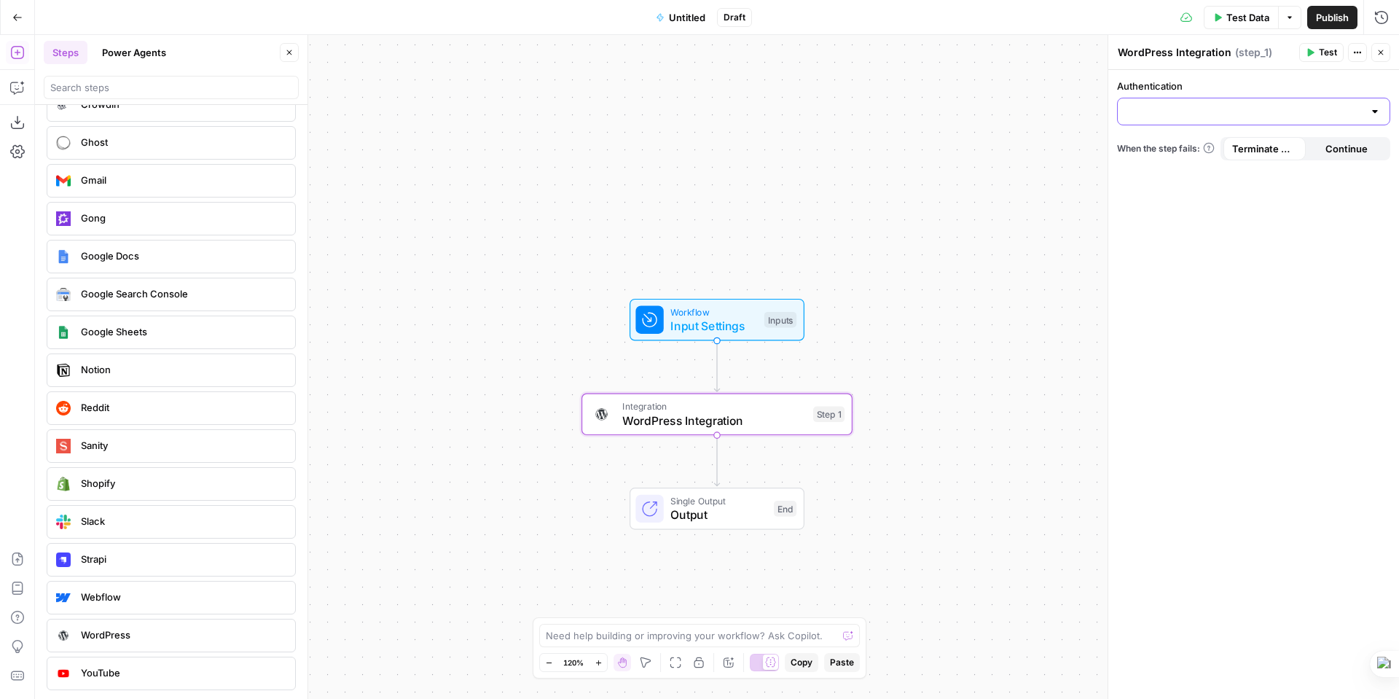
click at [1359, 118] on input "Authentication" at bounding box center [1244, 111] width 237 height 15
click at [1179, 143] on span "WordPress 1" at bounding box center [1250, 148] width 243 height 15
type input "WordPress 1"
click at [1211, 164] on input "Action" at bounding box center [1244, 169] width 237 height 15
click at [1177, 224] on span "Update Post" at bounding box center [1250, 226] width 243 height 15
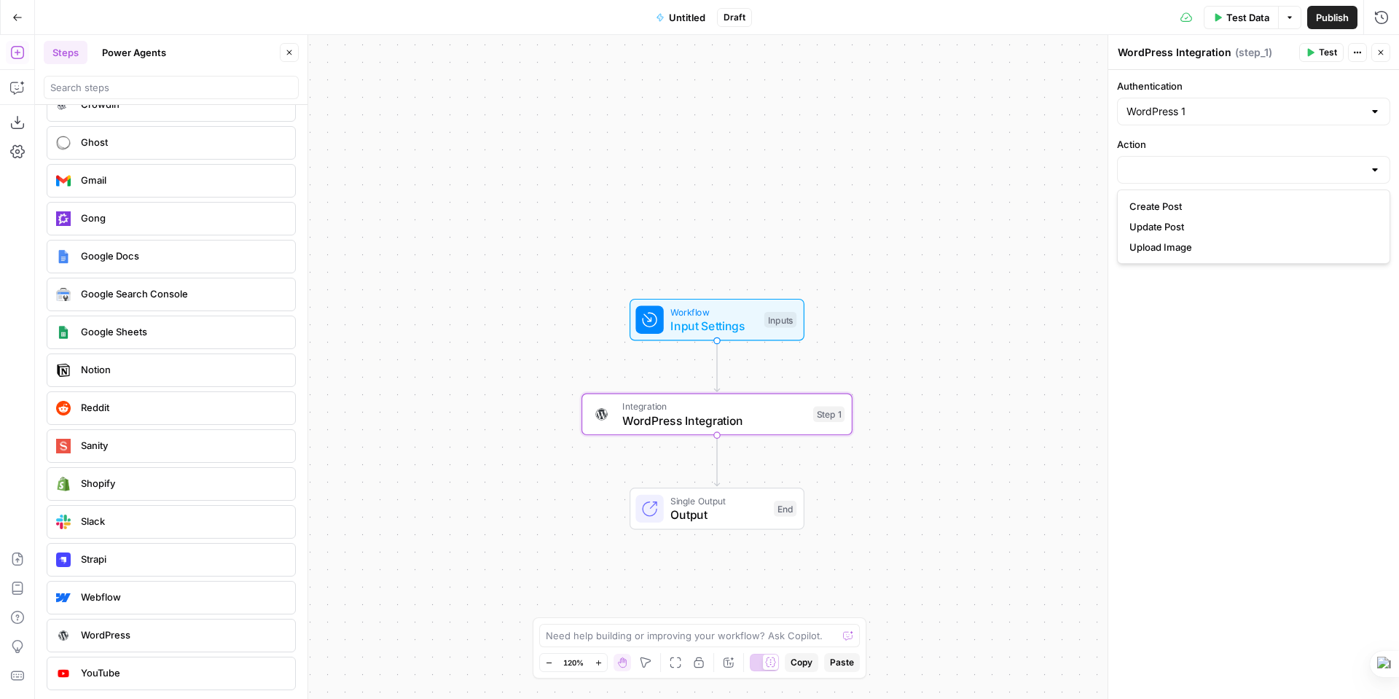
type input "Update Post"
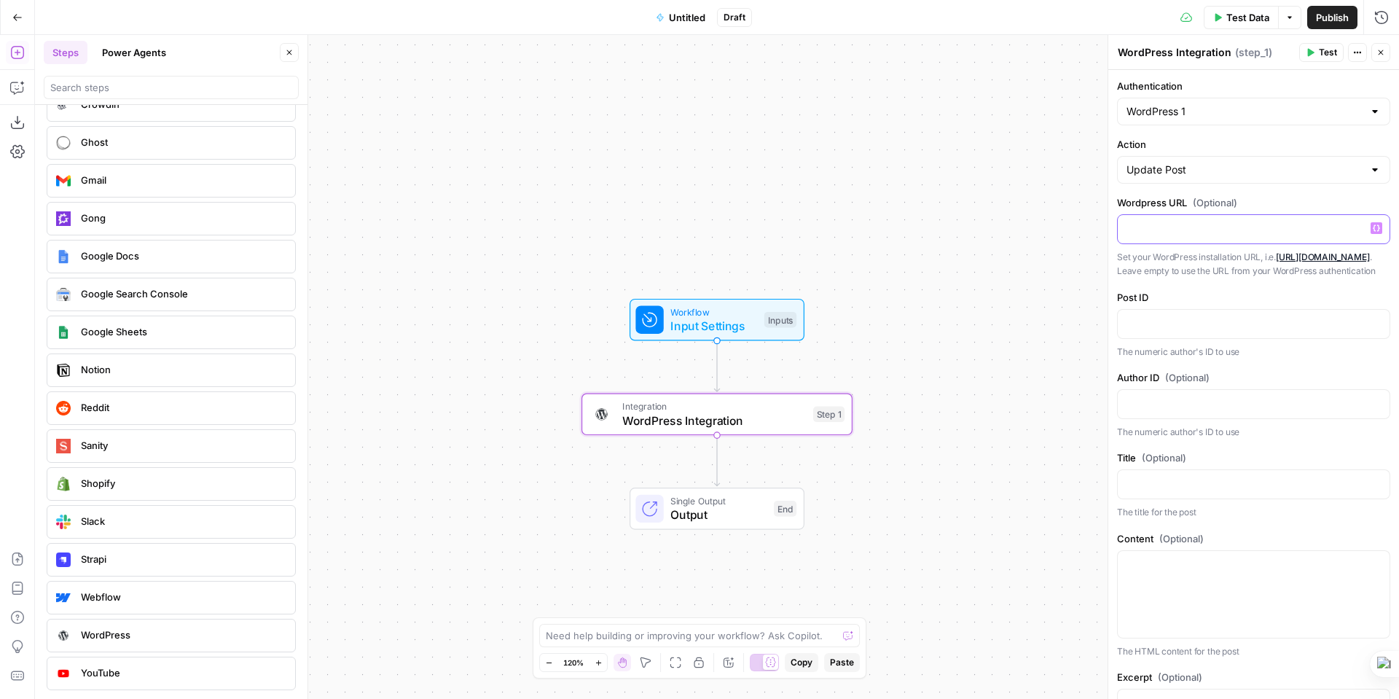
click at [1177, 224] on p at bounding box center [1253, 228] width 254 height 15
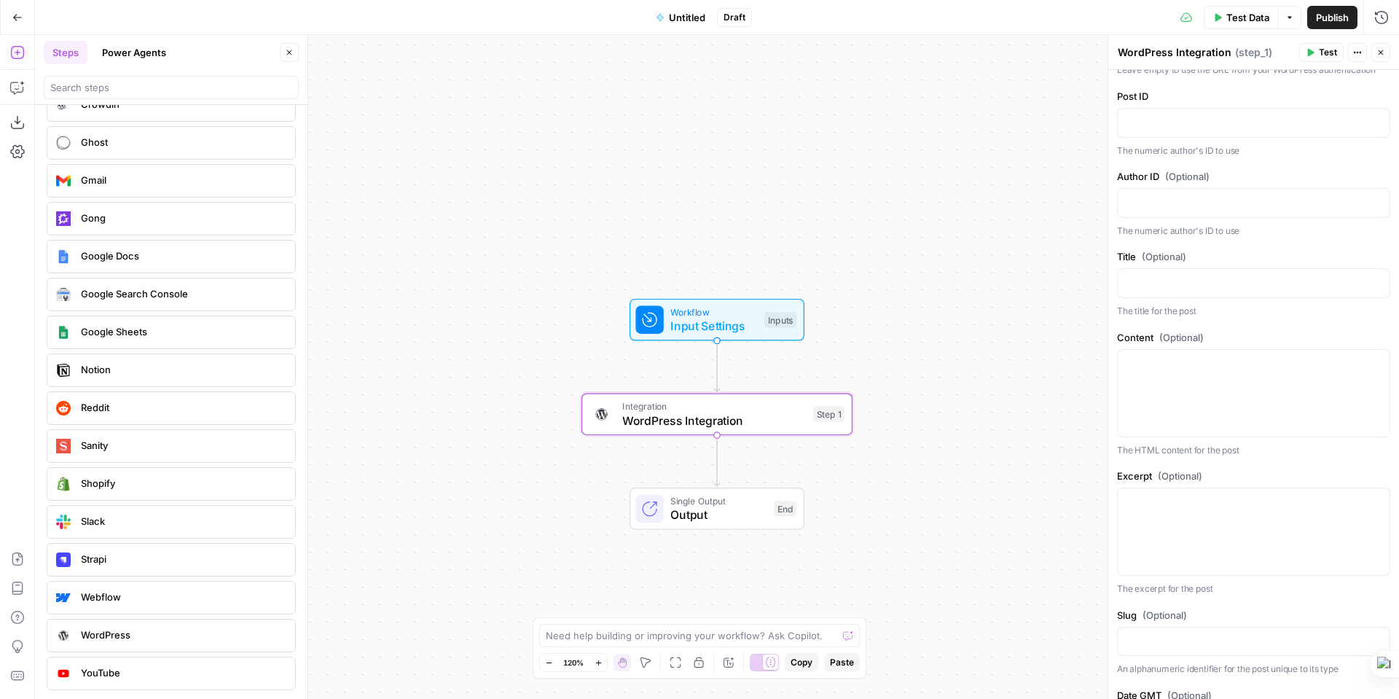
scroll to position [0, 0]
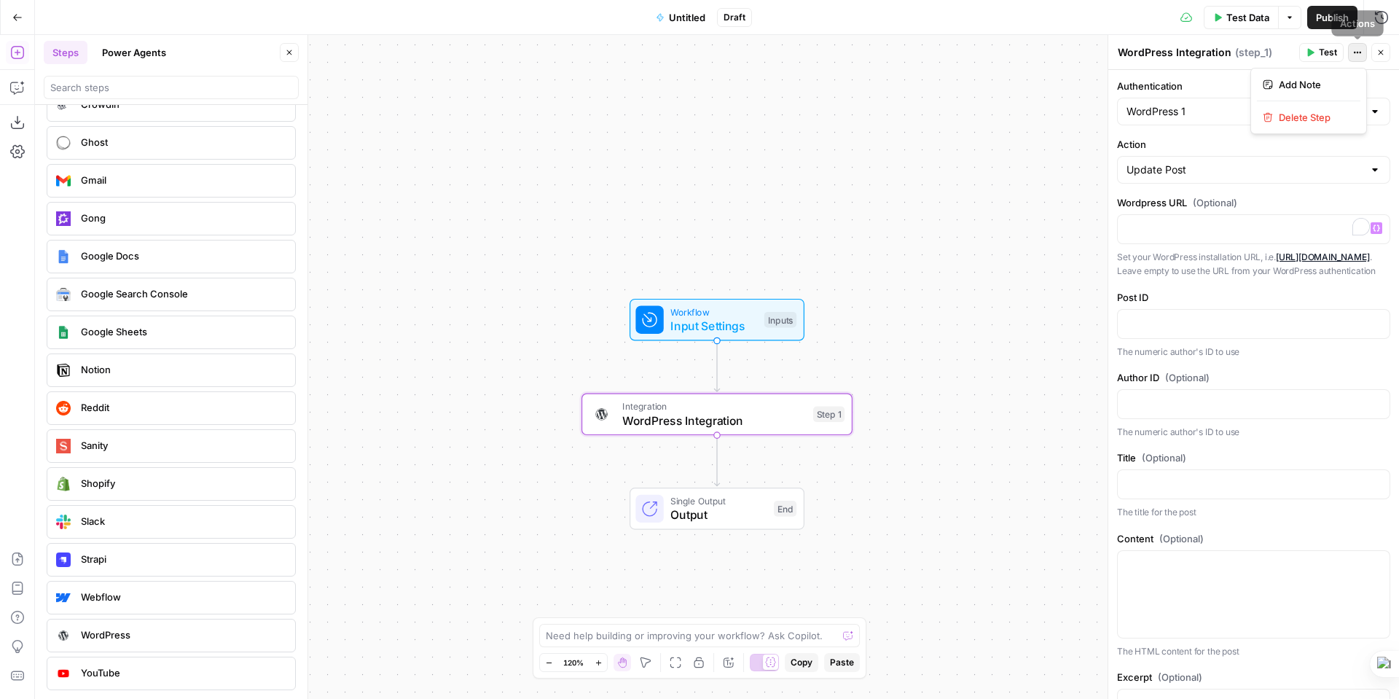
click at [1354, 50] on icon "button" at bounding box center [1357, 52] width 9 height 9
click at [1222, 138] on label "Action" at bounding box center [1253, 144] width 273 height 15
click at [1222, 162] on input "Update Post" at bounding box center [1244, 169] width 237 height 15
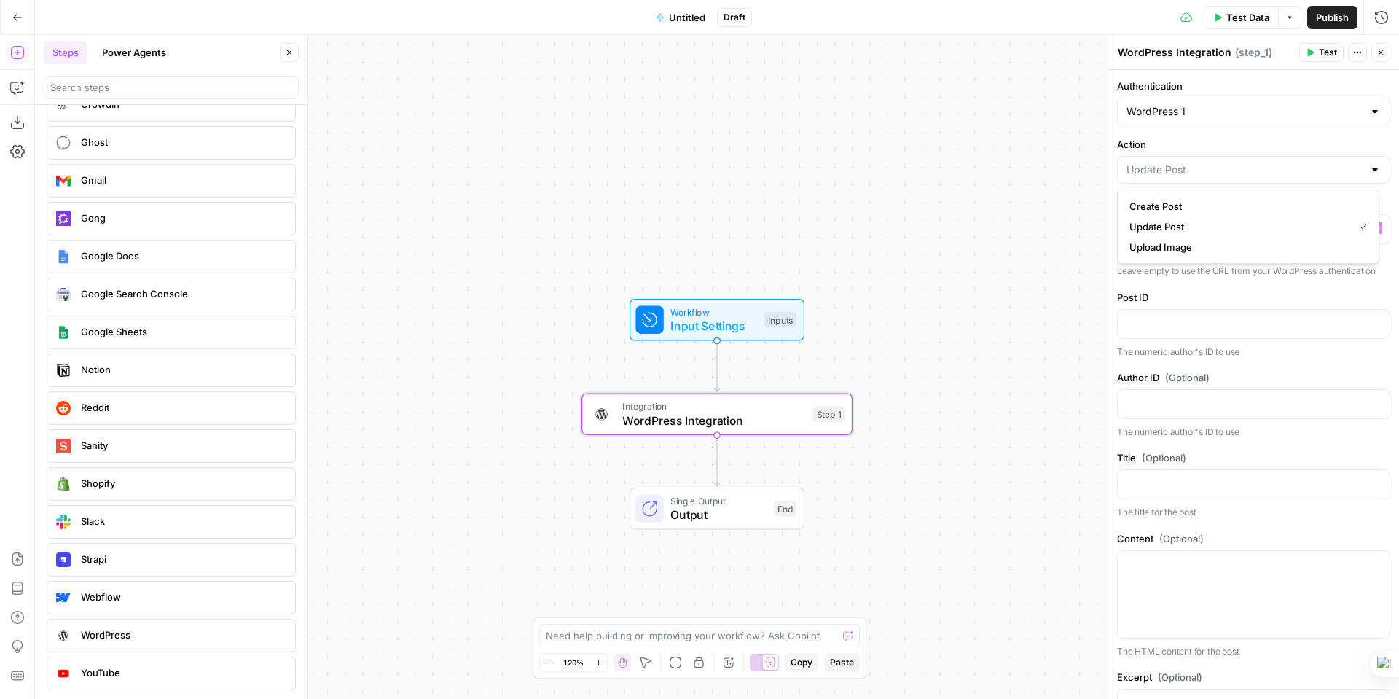
click at [1226, 143] on label "Action" at bounding box center [1253, 144] width 273 height 15
click at [1226, 162] on input "Action" at bounding box center [1244, 169] width 237 height 15
click at [1142, 227] on span "Update Post" at bounding box center [1238, 226] width 219 height 15
type input "Update Post"
click at [1142, 227] on p "To enrich screen reader interactions, please activate Accessibility in Grammarl…" at bounding box center [1253, 228] width 254 height 15
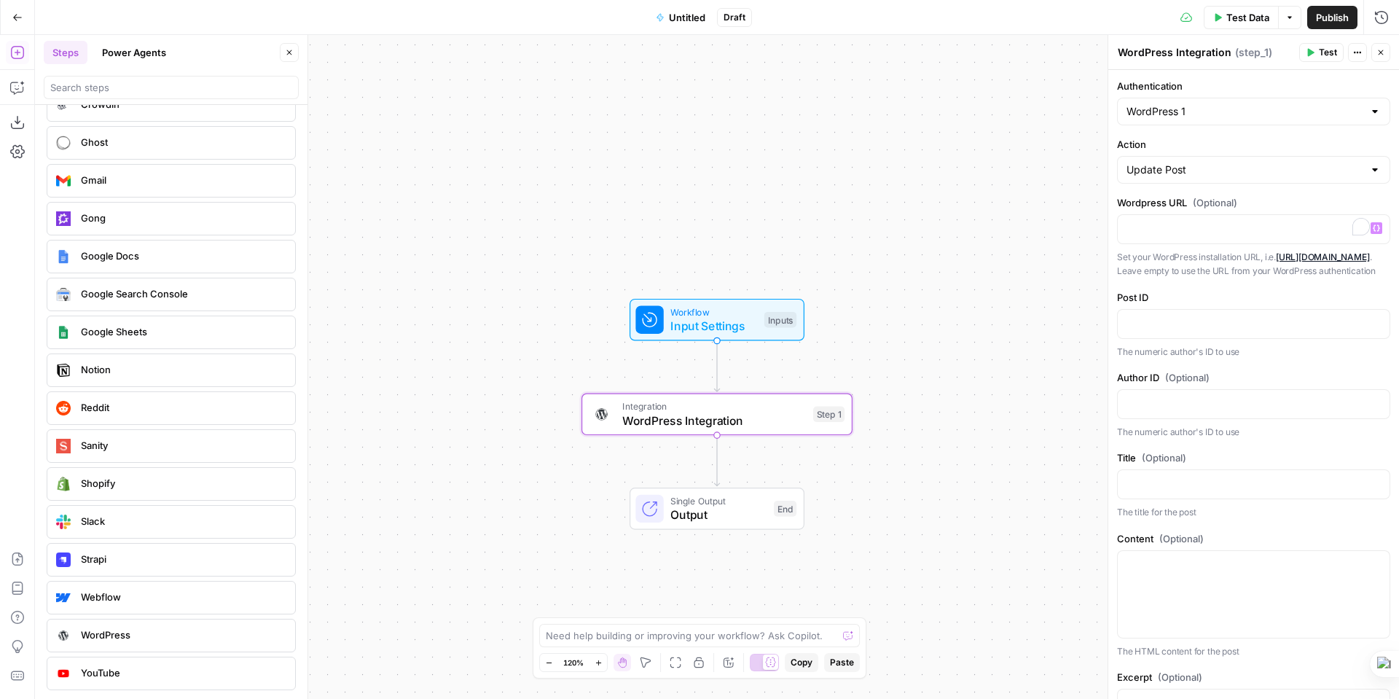
click at [0, 0] on sider-quick-compose-btn at bounding box center [0, 0] width 0 height 0
click at [1355, 180] on span "Disable on this site" at bounding box center [1340, 179] width 86 height 12
click at [1379, 228] on span "Variables Menu" at bounding box center [1379, 228] width 1 height 1
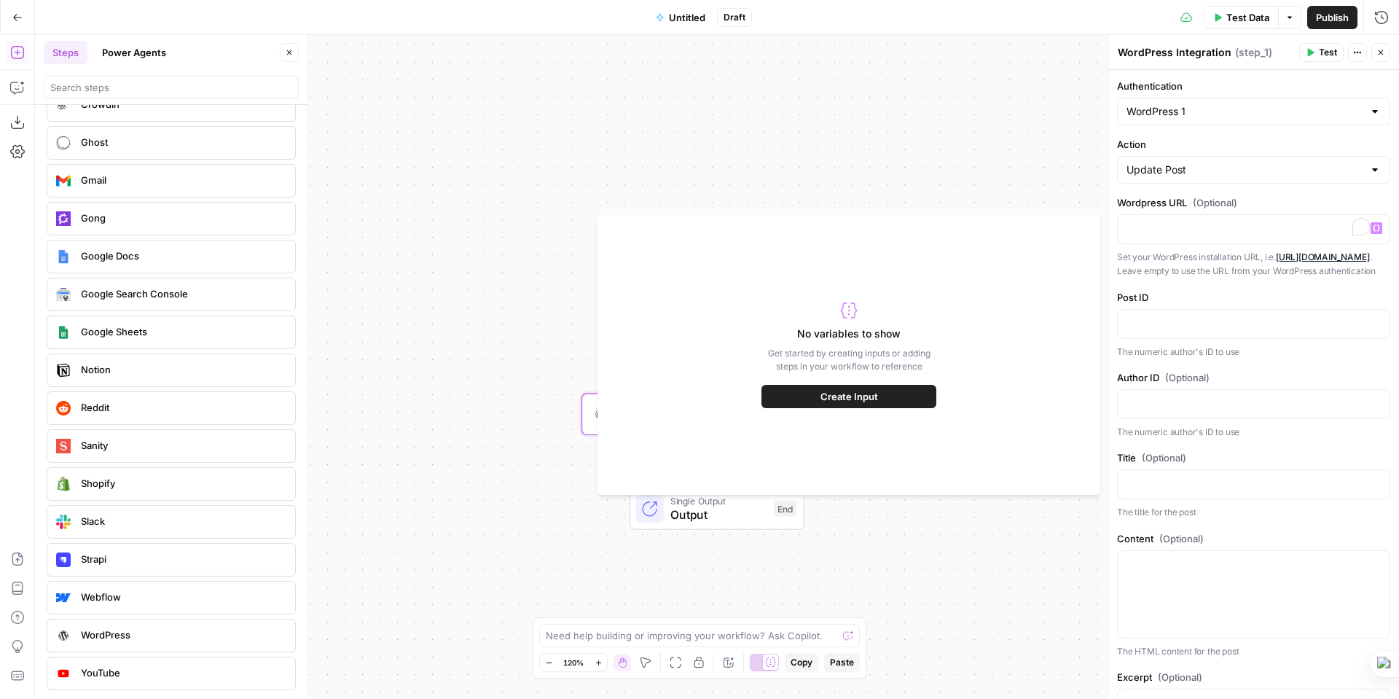
click at [842, 399] on span "Create Input" at bounding box center [849, 396] width 58 height 15
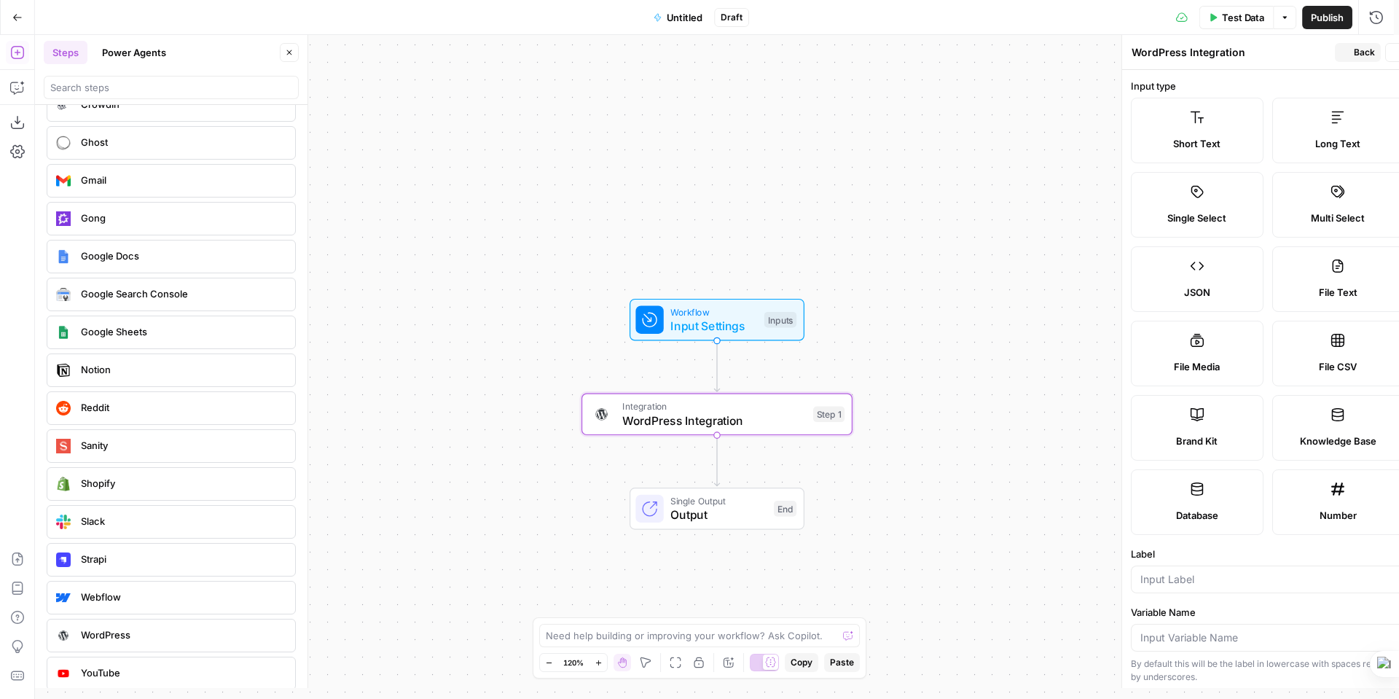
type textarea "Inputs"
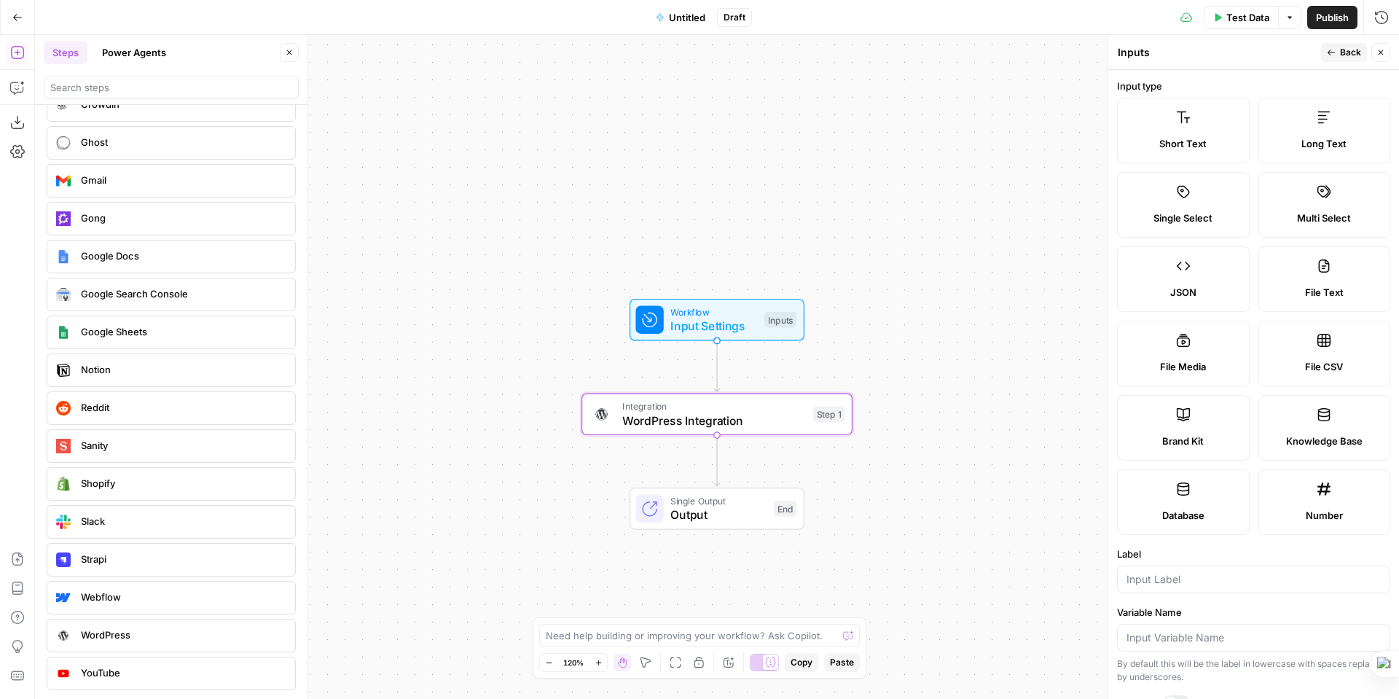
click at [1332, 71] on form "Input type Short Text Long Text Single Select Multi Select JSON File Text File …" at bounding box center [1253, 384] width 291 height 629
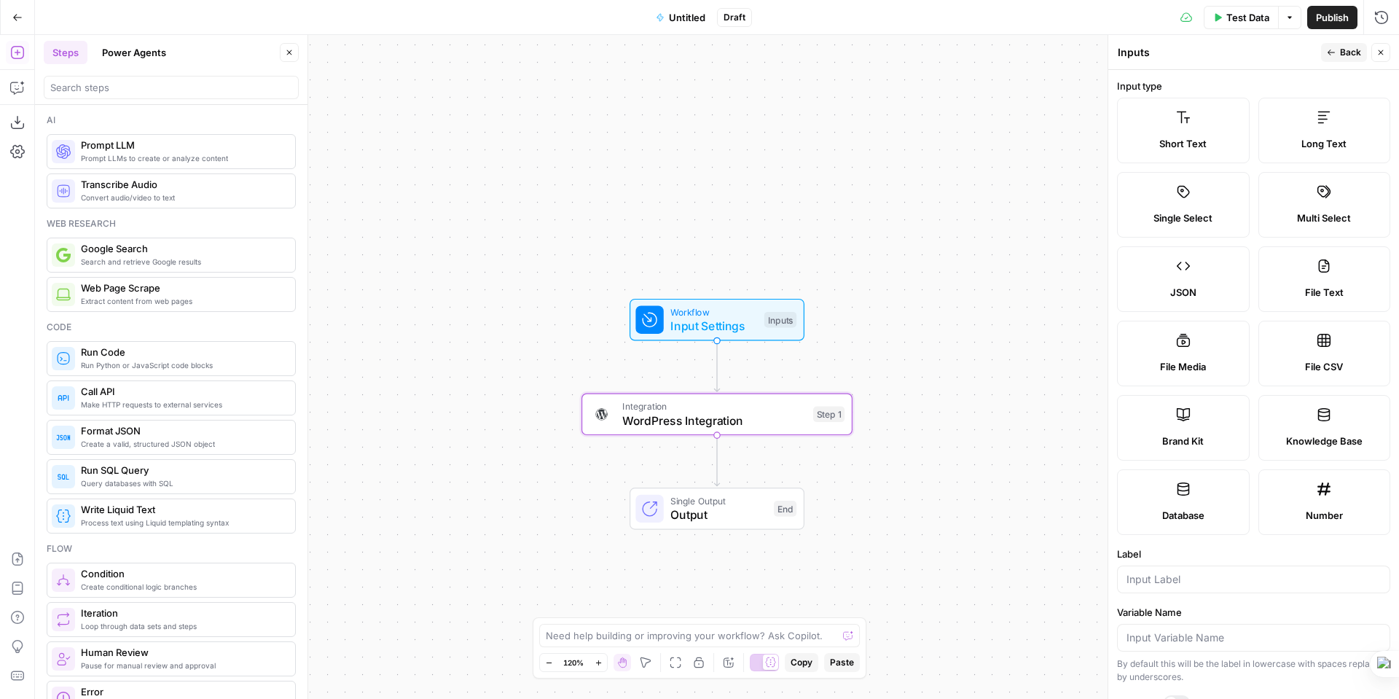
click at [782, 416] on span "WordPress Integration" at bounding box center [714, 420] width 184 height 17
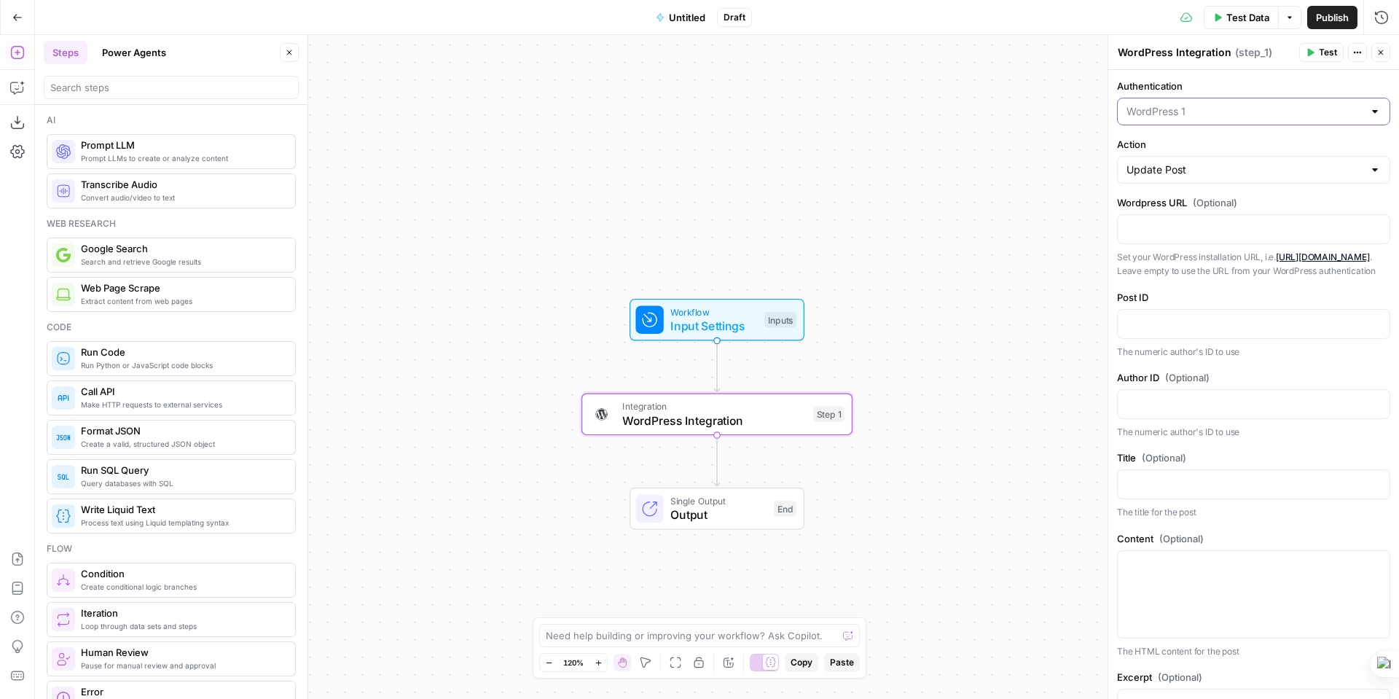
click at [1226, 118] on input "Authentication" at bounding box center [1244, 111] width 237 height 15
click at [1173, 162] on span "﹢ Create New" at bounding box center [1245, 168] width 232 height 15
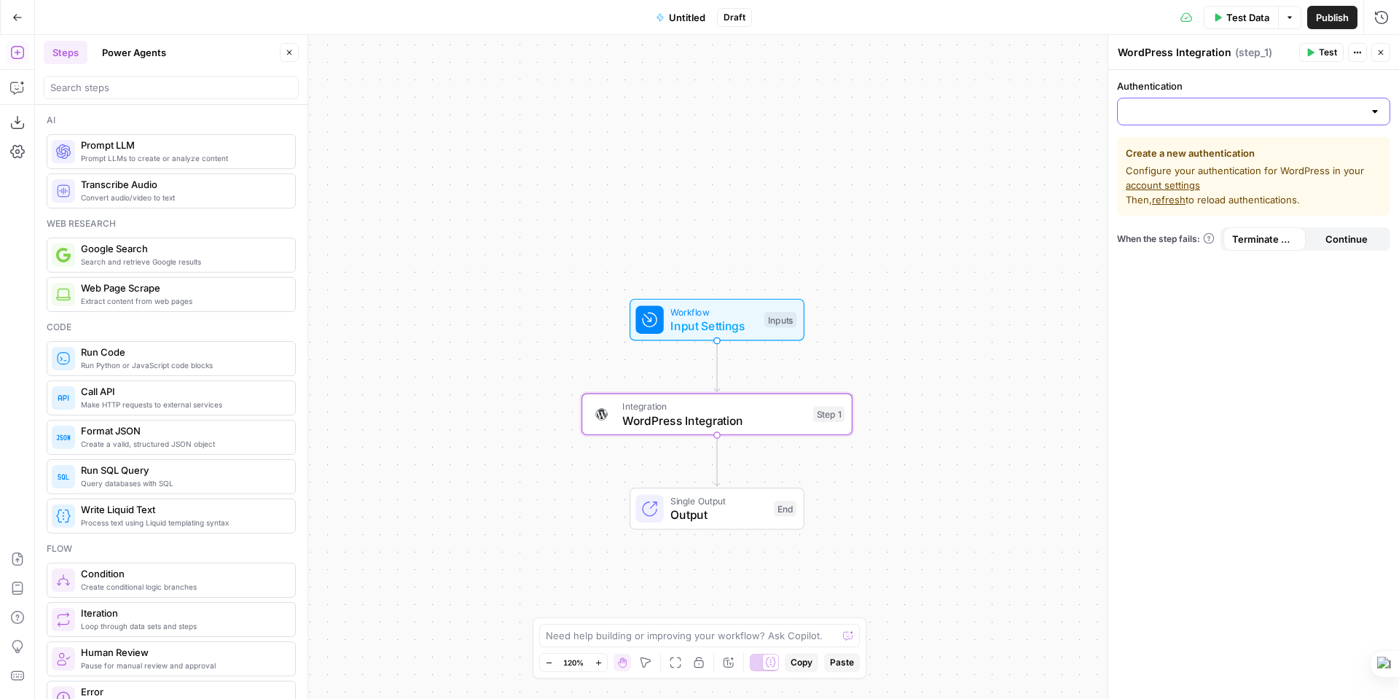
click at [1227, 105] on input "Authentication" at bounding box center [1244, 111] width 237 height 15
click at [1167, 145] on span "WordPress 1" at bounding box center [1250, 148] width 243 height 15
type input "WordPress 1"
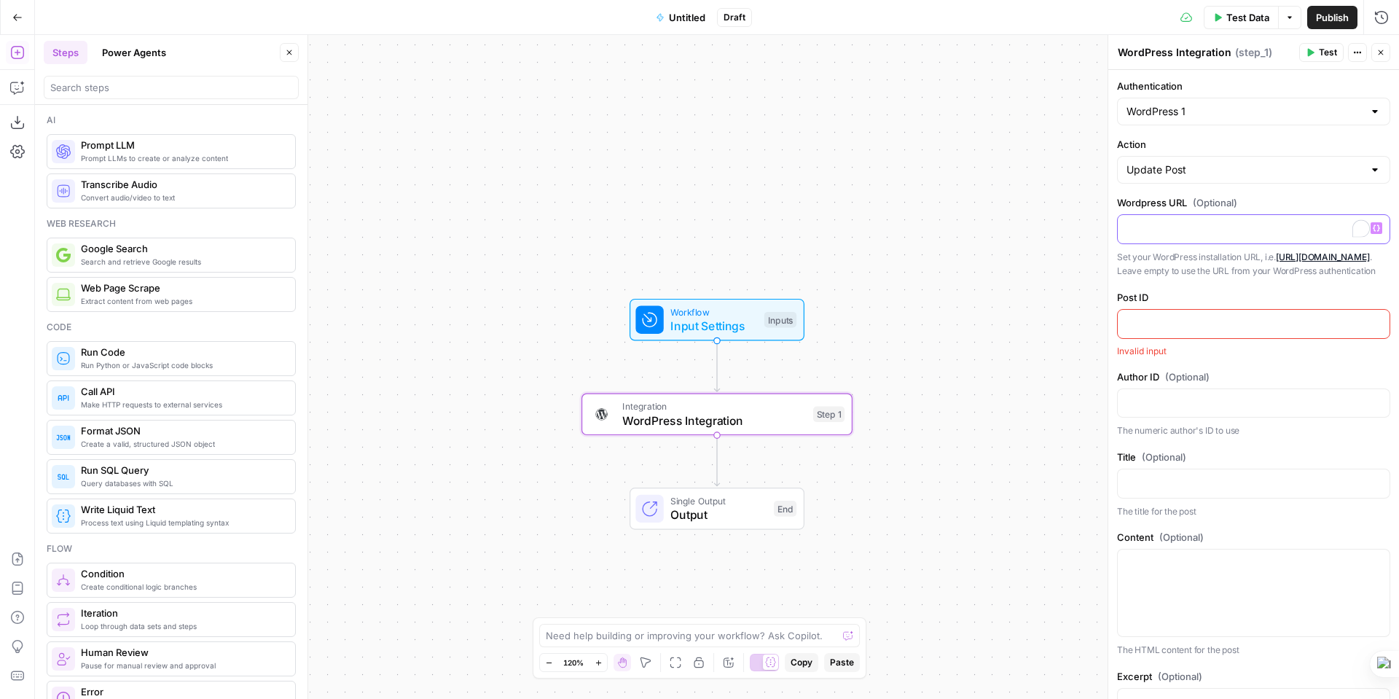
click at [1185, 234] on p "To enrich screen reader interactions, please activate Accessibility in Grammarl…" at bounding box center [1253, 228] width 254 height 15
click at [1140, 231] on p "To enrich screen reader interactions, please activate Accessibility in Grammarl…" at bounding box center [1253, 228] width 254 height 15
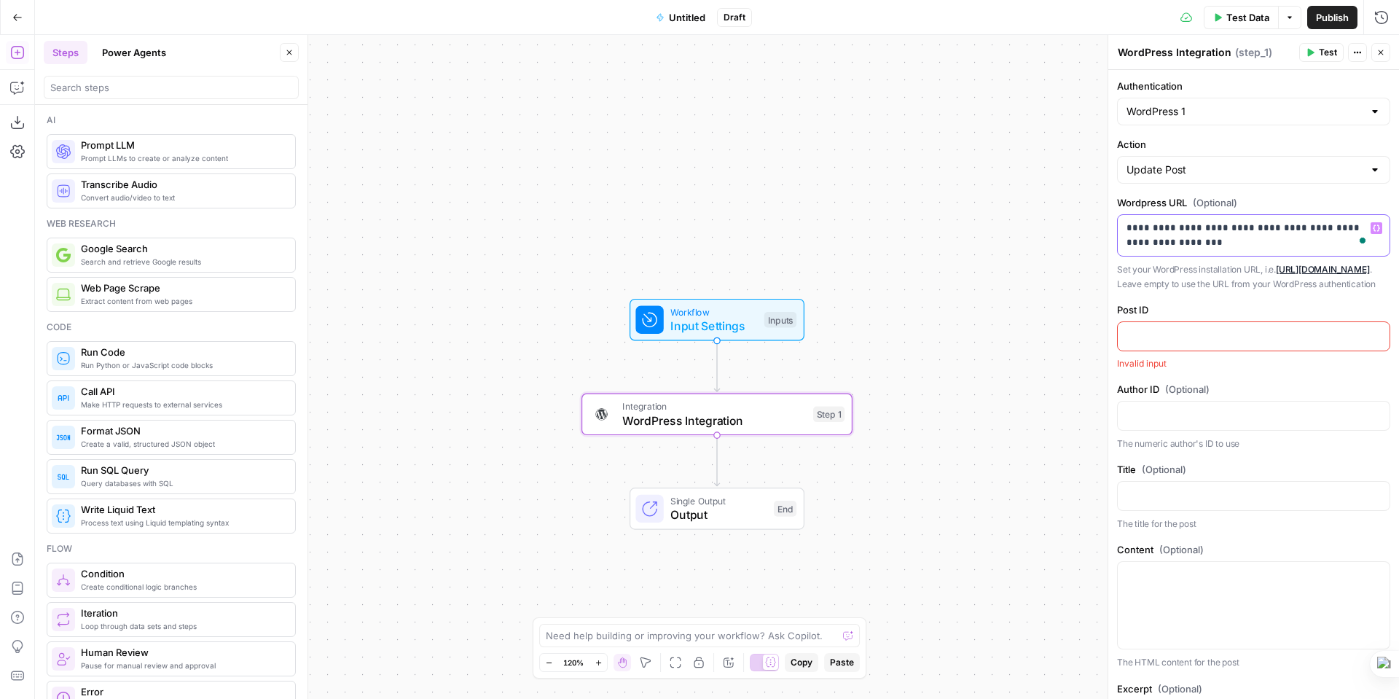
click at [1154, 243] on p "**********" at bounding box center [1247, 235] width 243 height 29
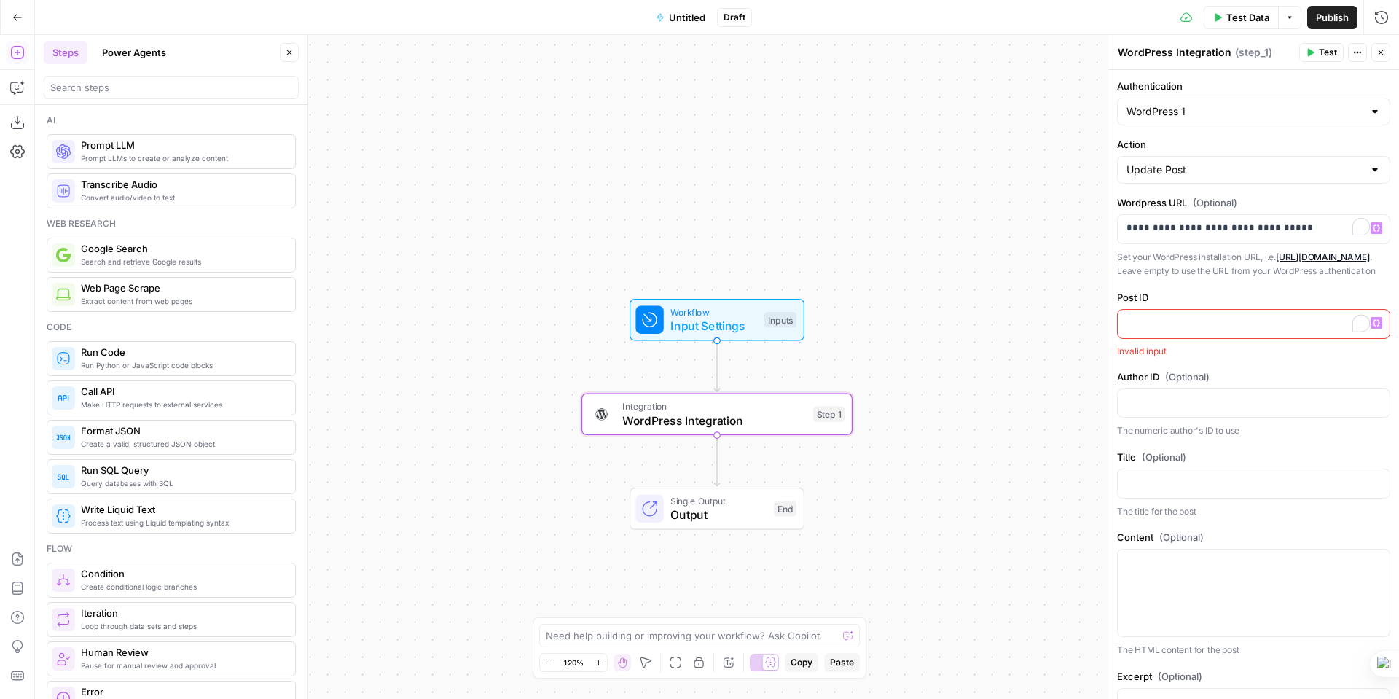
click at [1181, 330] on p "To enrich screen reader interactions, please activate Accessibility in Grammarl…" at bounding box center [1253, 322] width 254 height 15
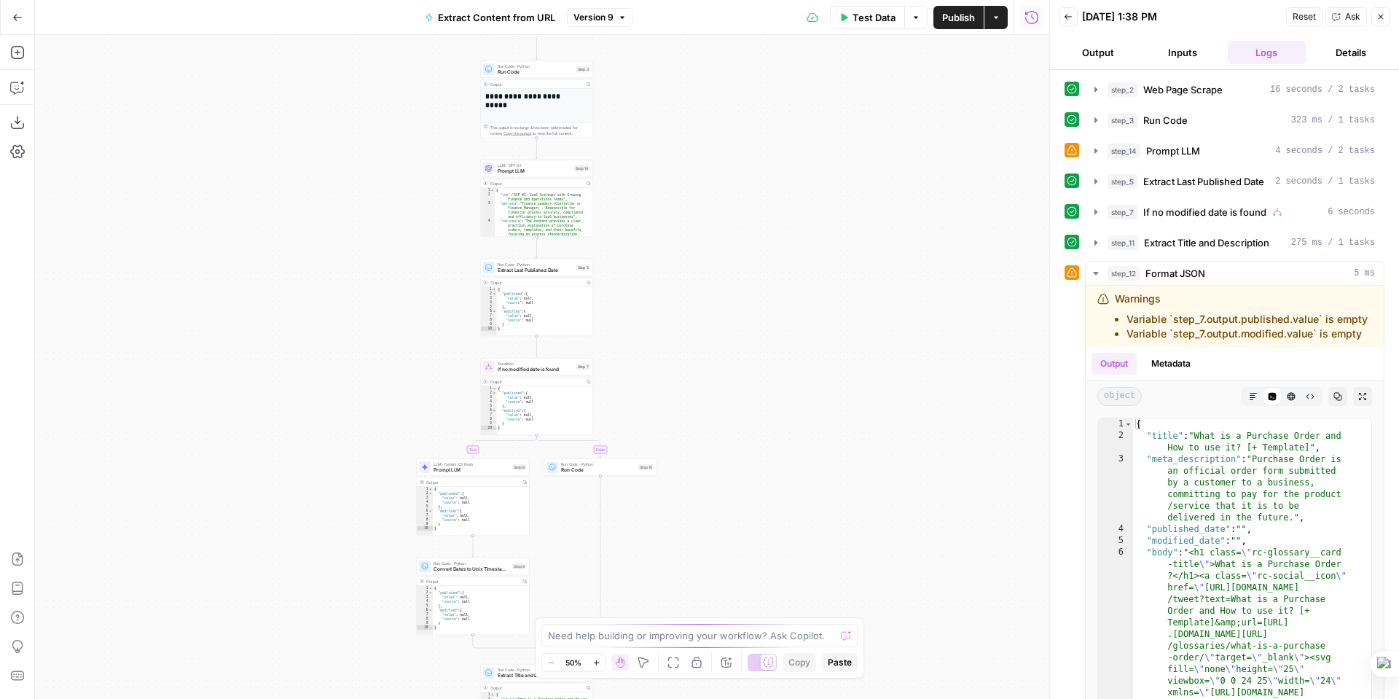
click at [595, 661] on icon "button" at bounding box center [596, 662] width 8 height 8
click at [596, 661] on icon "button" at bounding box center [596, 662] width 8 height 8
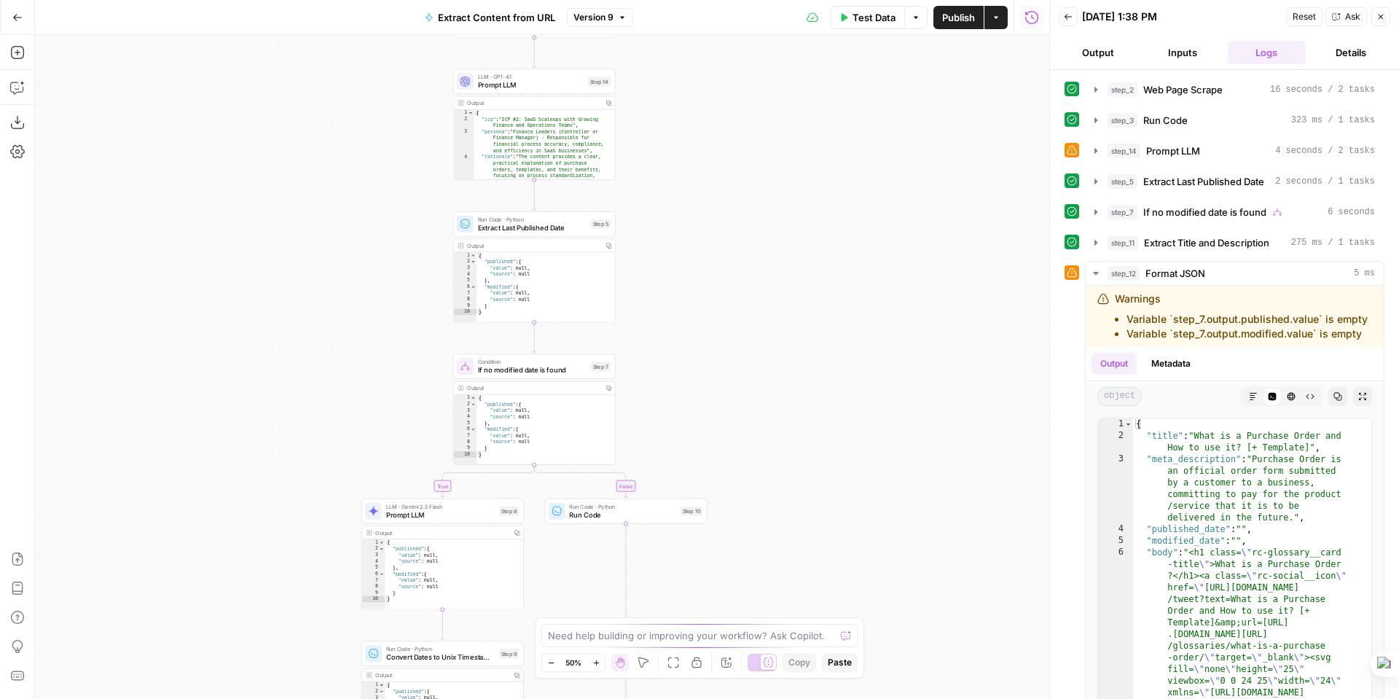
click at [596, 661] on icon "button" at bounding box center [595, 661] width 5 height 5
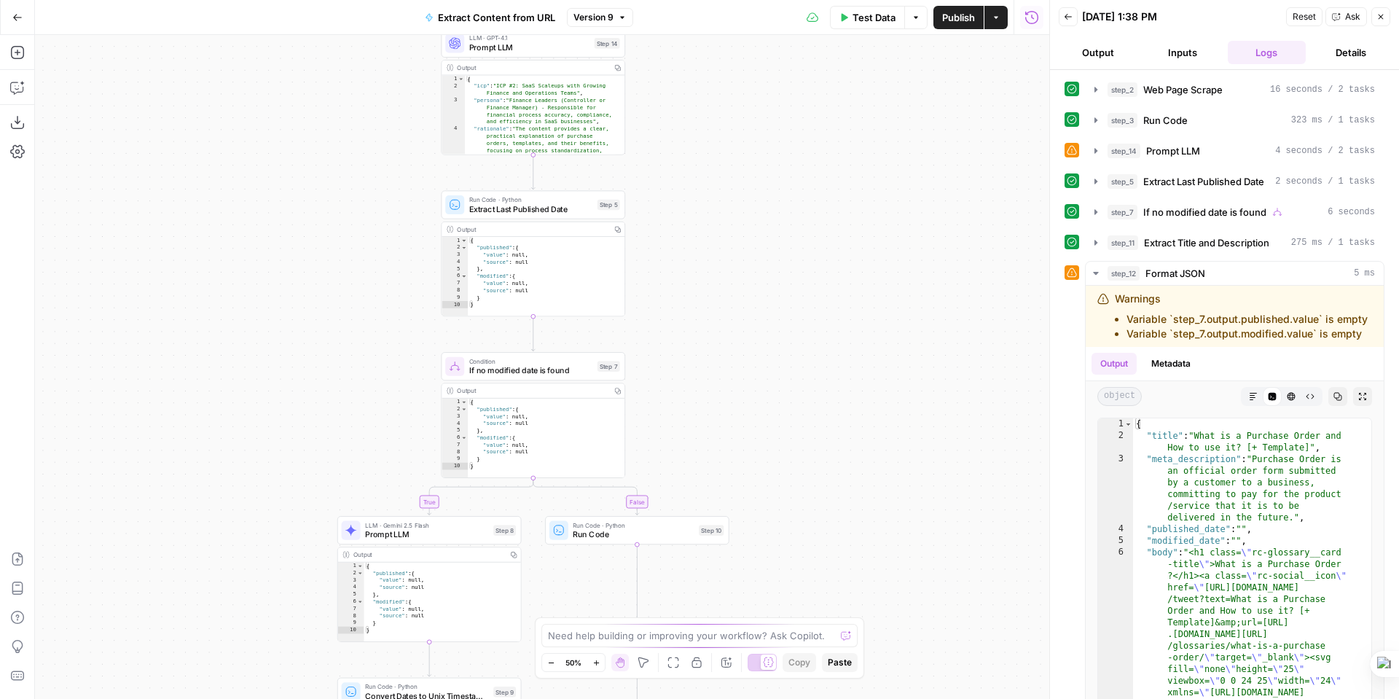
click at [596, 658] on icon "button" at bounding box center [596, 662] width 8 height 8
click at [597, 658] on icon "button" at bounding box center [596, 662] width 8 height 8
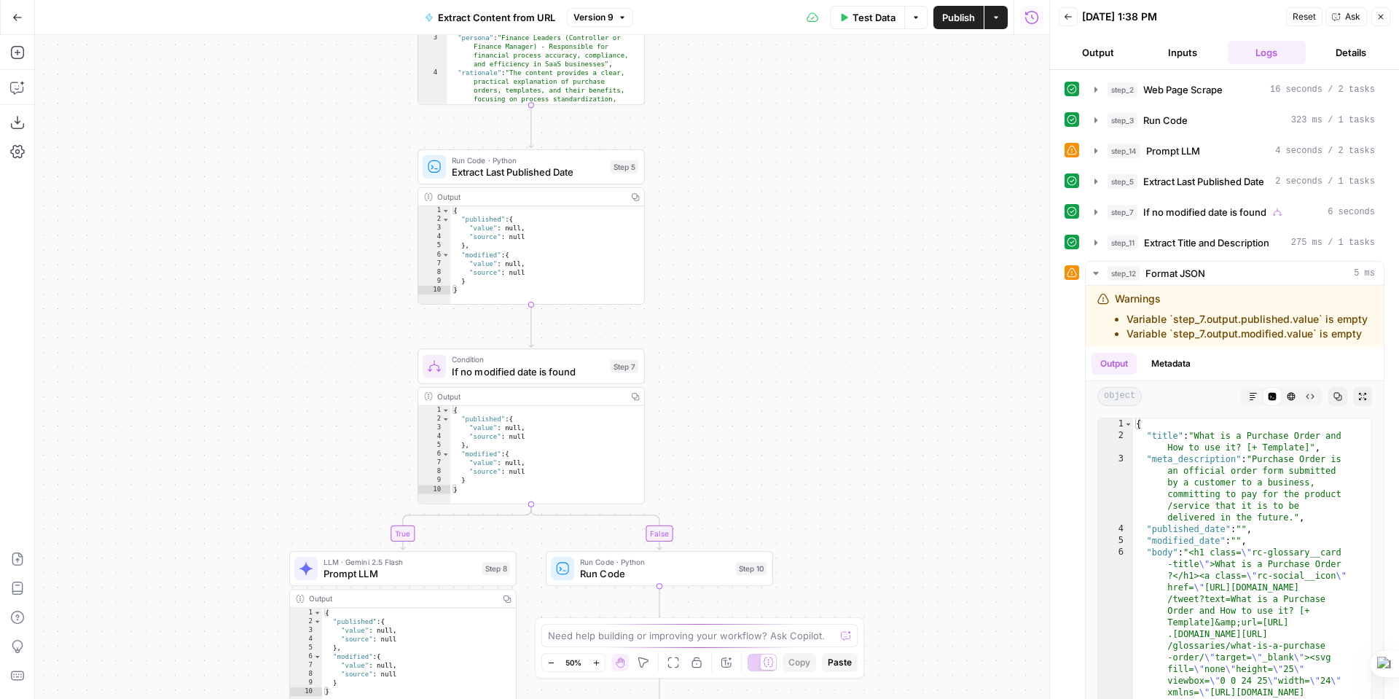
click at [597, 658] on icon "button" at bounding box center [596, 662] width 8 height 8
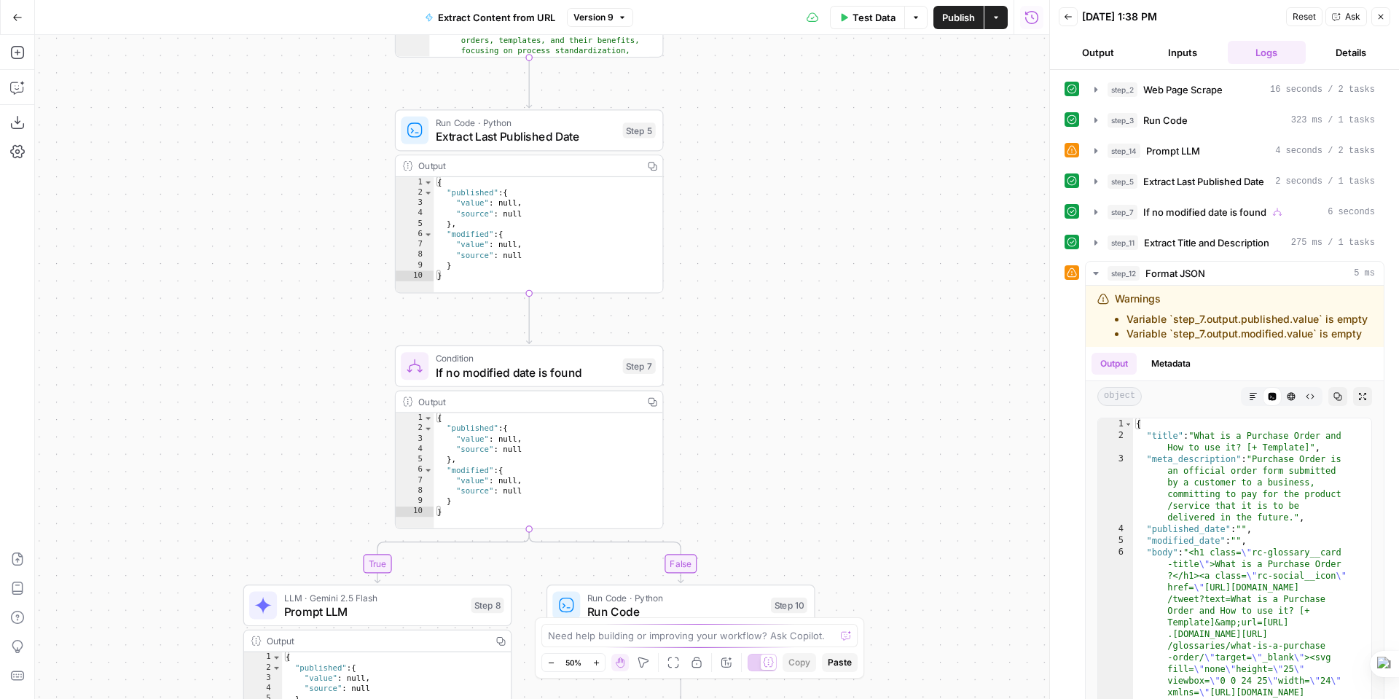
click at [597, 658] on icon "button" at bounding box center [596, 662] width 8 height 8
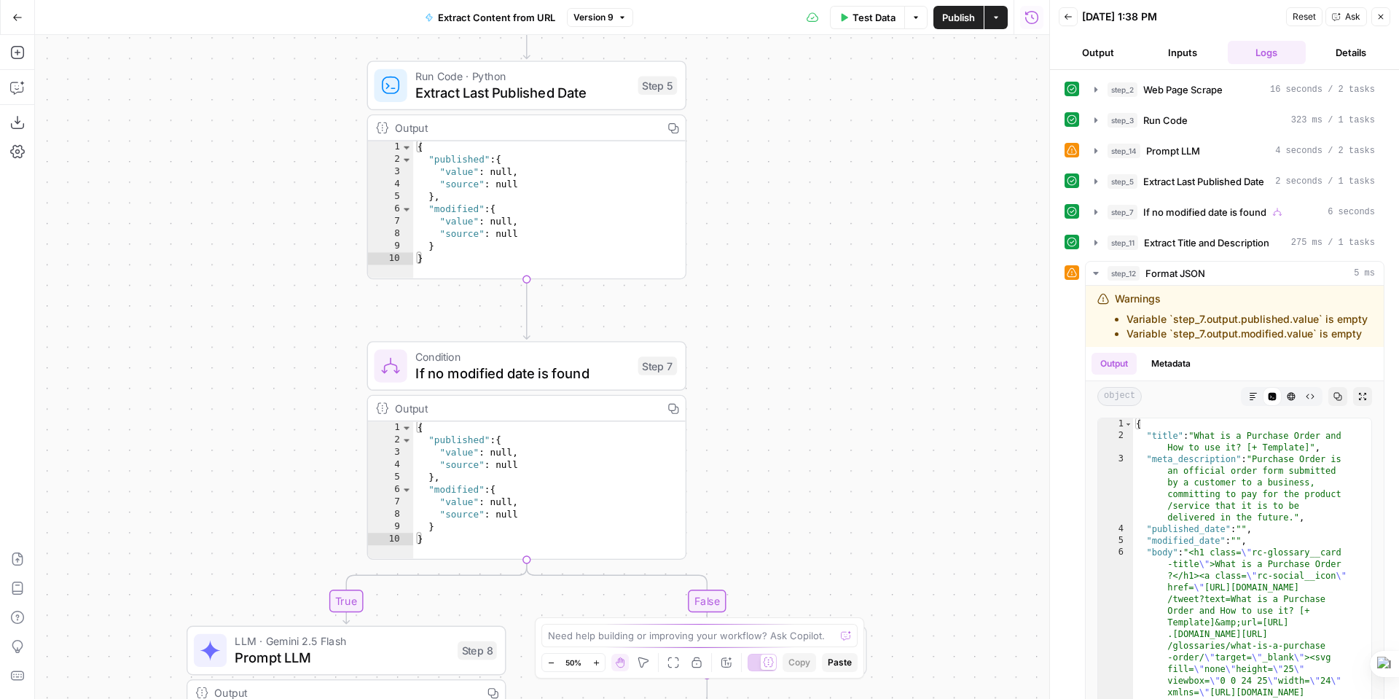
click at [597, 658] on icon "button" at bounding box center [596, 662] width 8 height 8
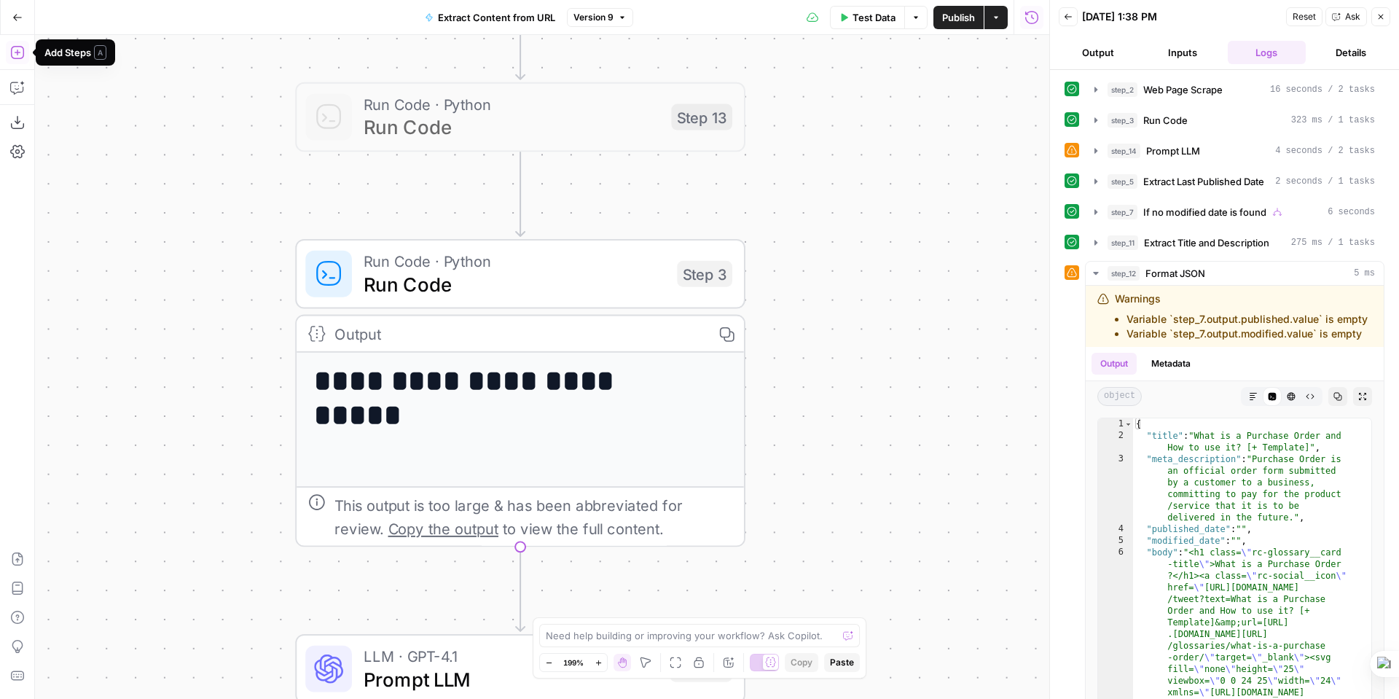
click at [17, 52] on icon "button" at bounding box center [16, 52] width 13 height 13
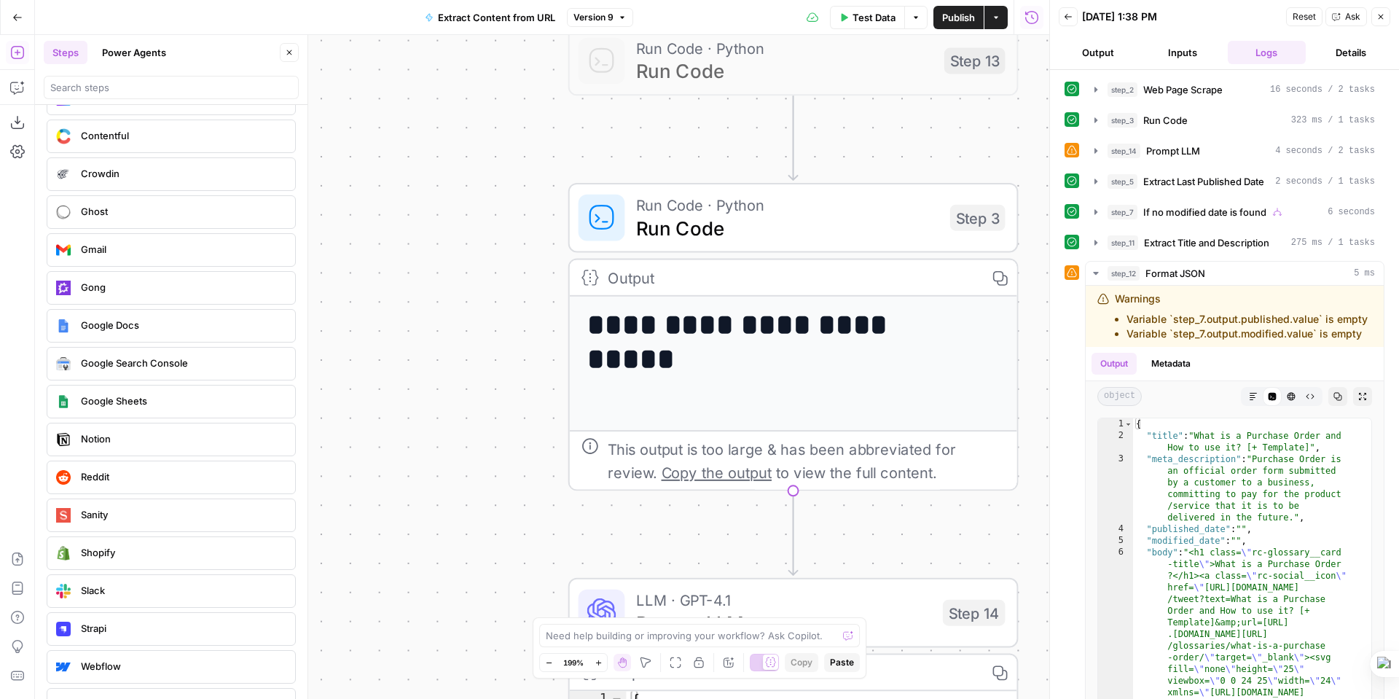
scroll to position [2964, 0]
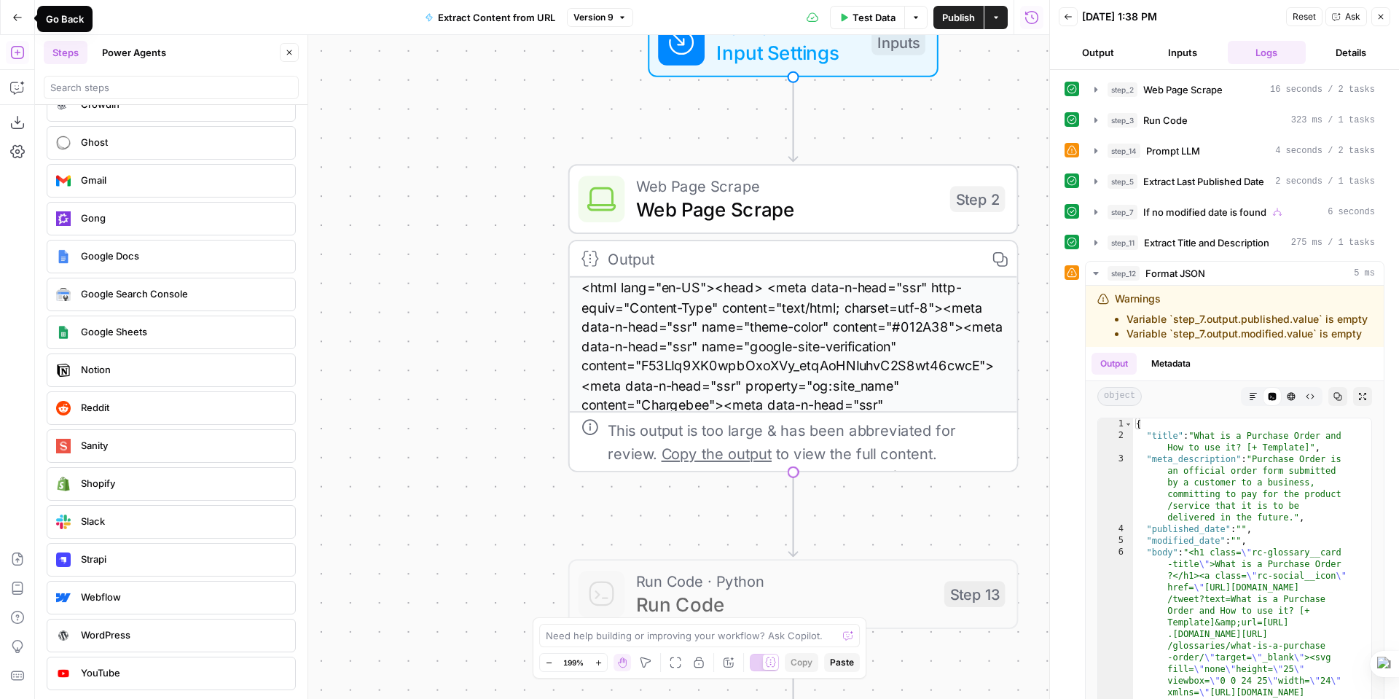
click at [19, 17] on icon "button" at bounding box center [17, 17] width 10 height 10
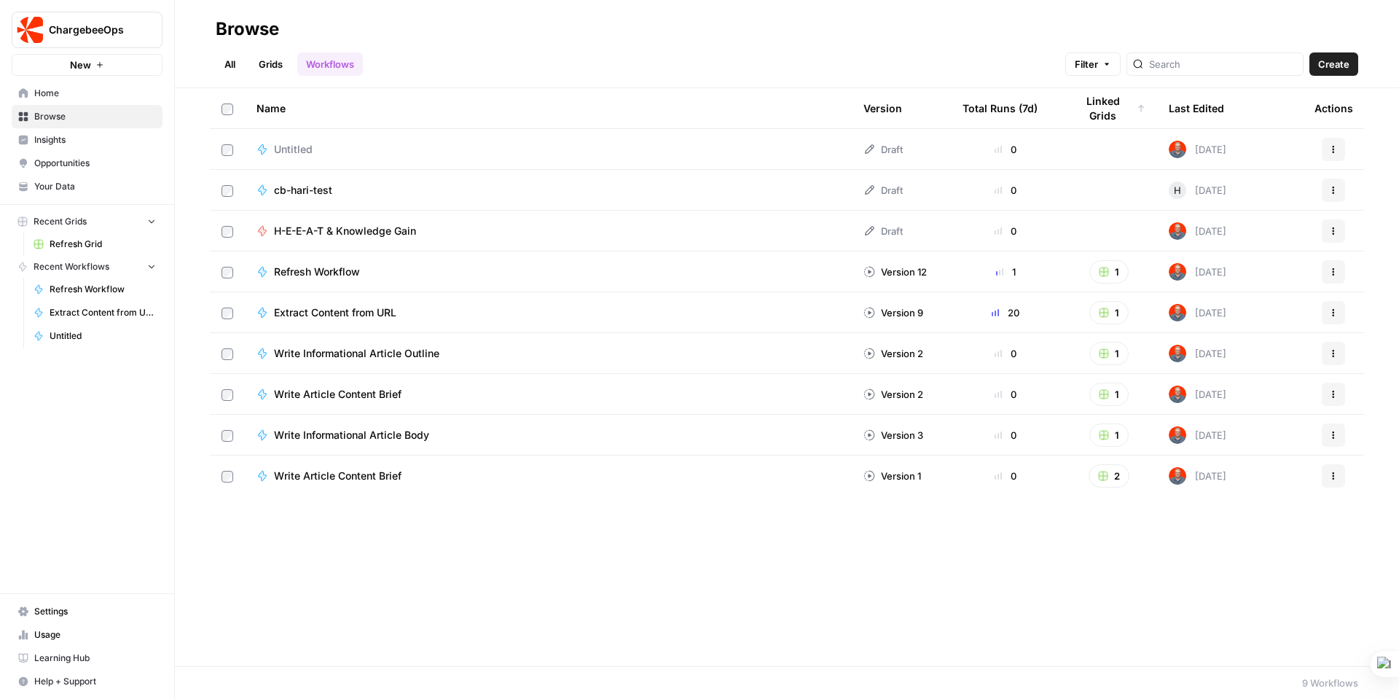
click at [76, 247] on span "Refresh Grid" at bounding box center [103, 243] width 106 height 13
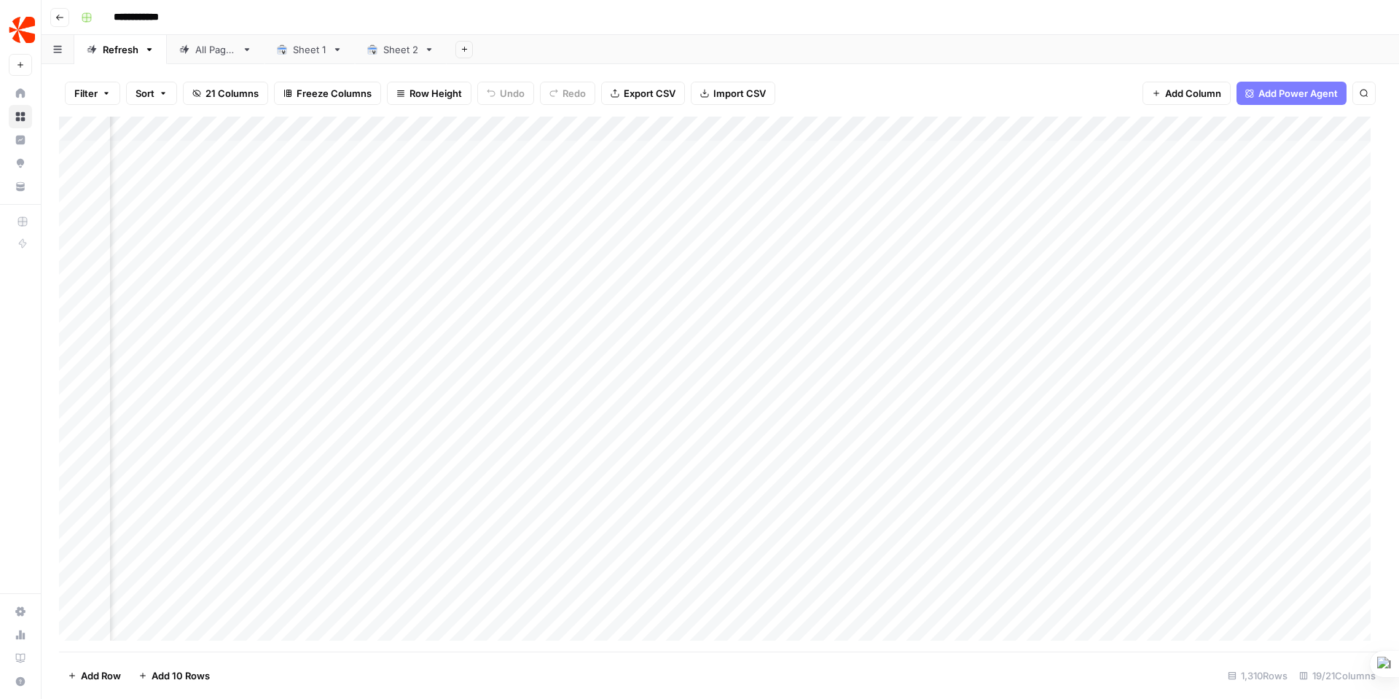
scroll to position [0, 1564]
click at [1280, 149] on div "Add Column" at bounding box center [720, 384] width 1322 height 535
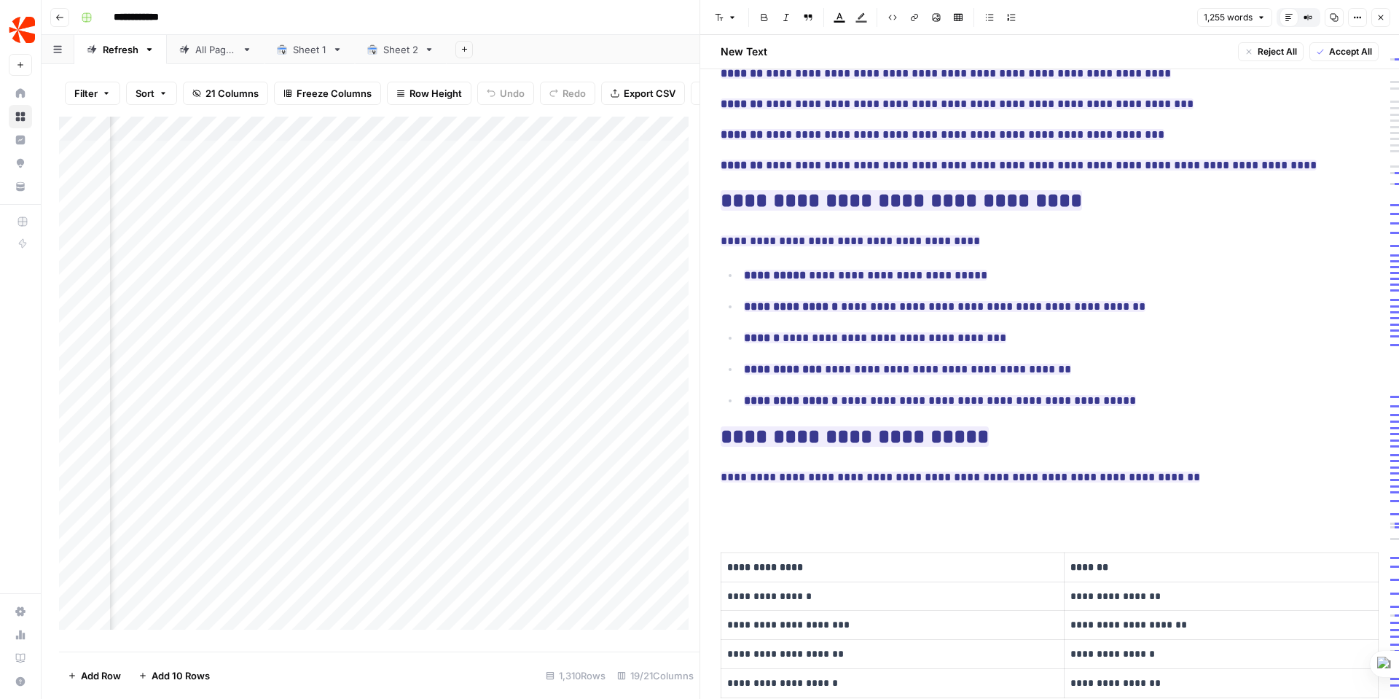
scroll to position [0, 2399]
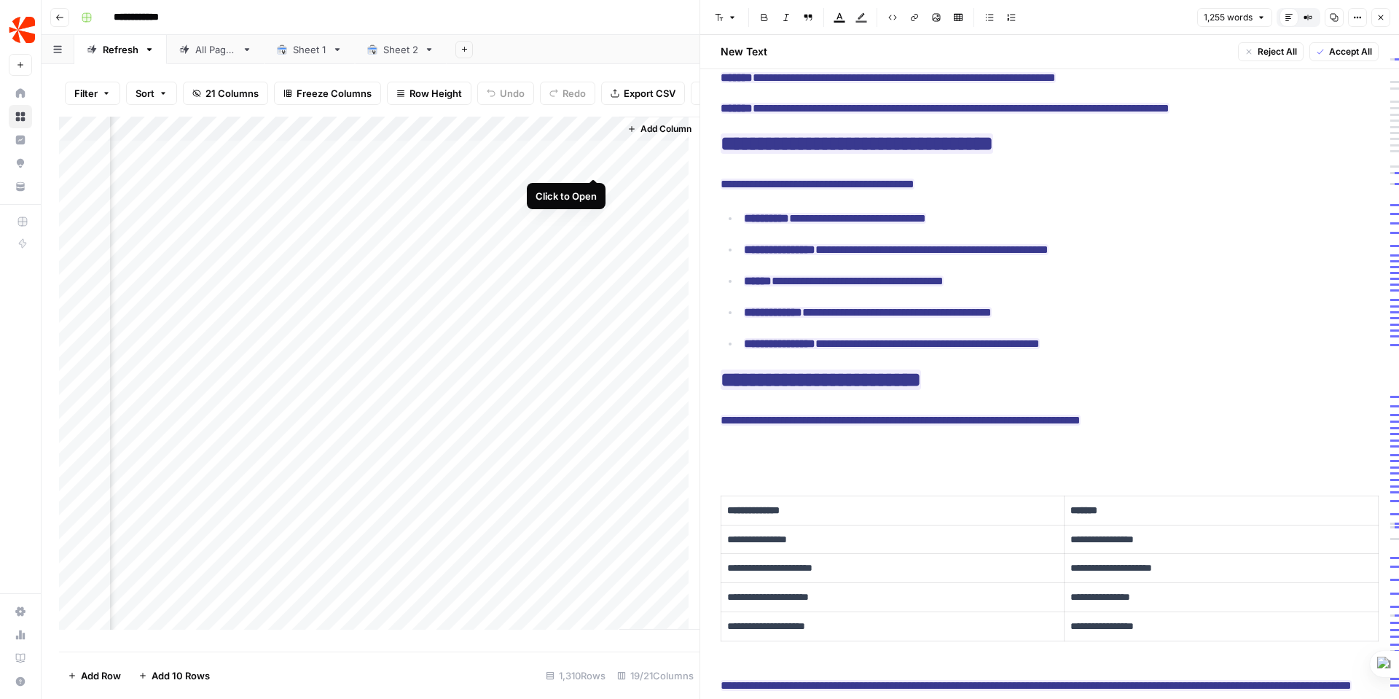
click at [592, 162] on div "Add Column" at bounding box center [379, 379] width 640 height 524
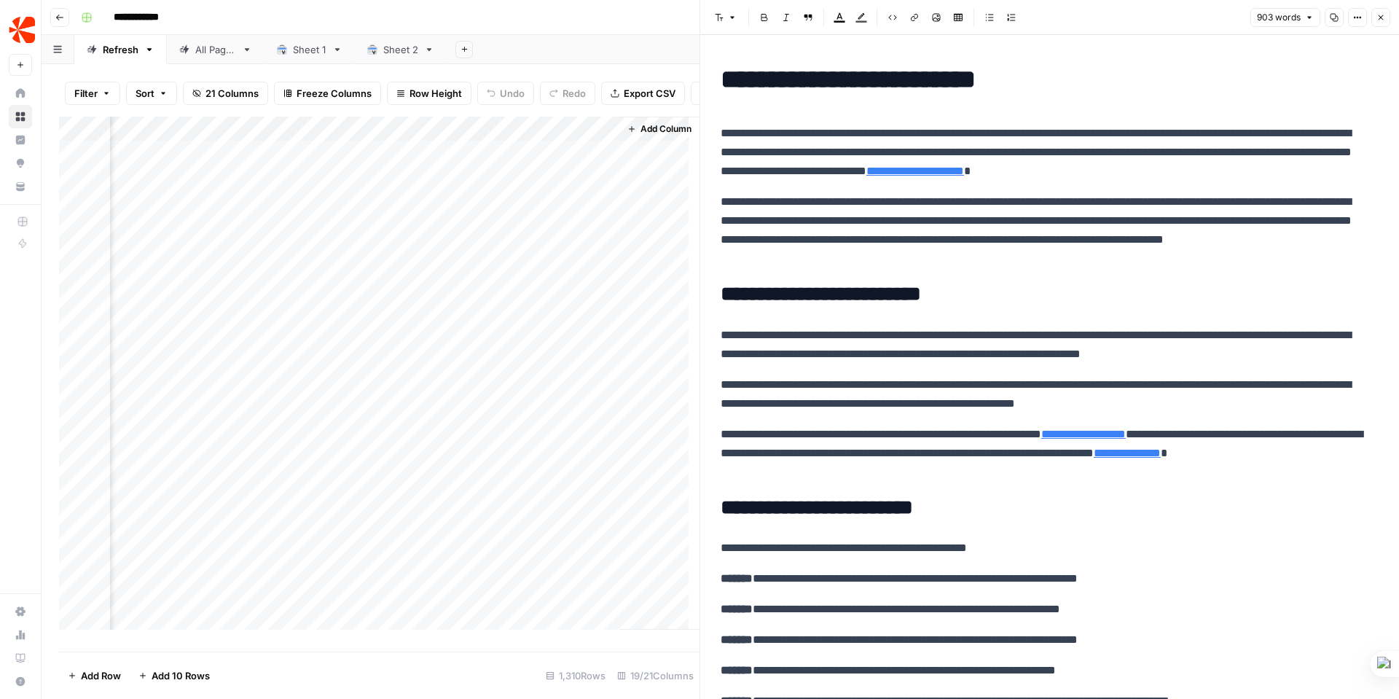
click at [672, 135] on span "Add Column" at bounding box center [665, 128] width 51 height 13
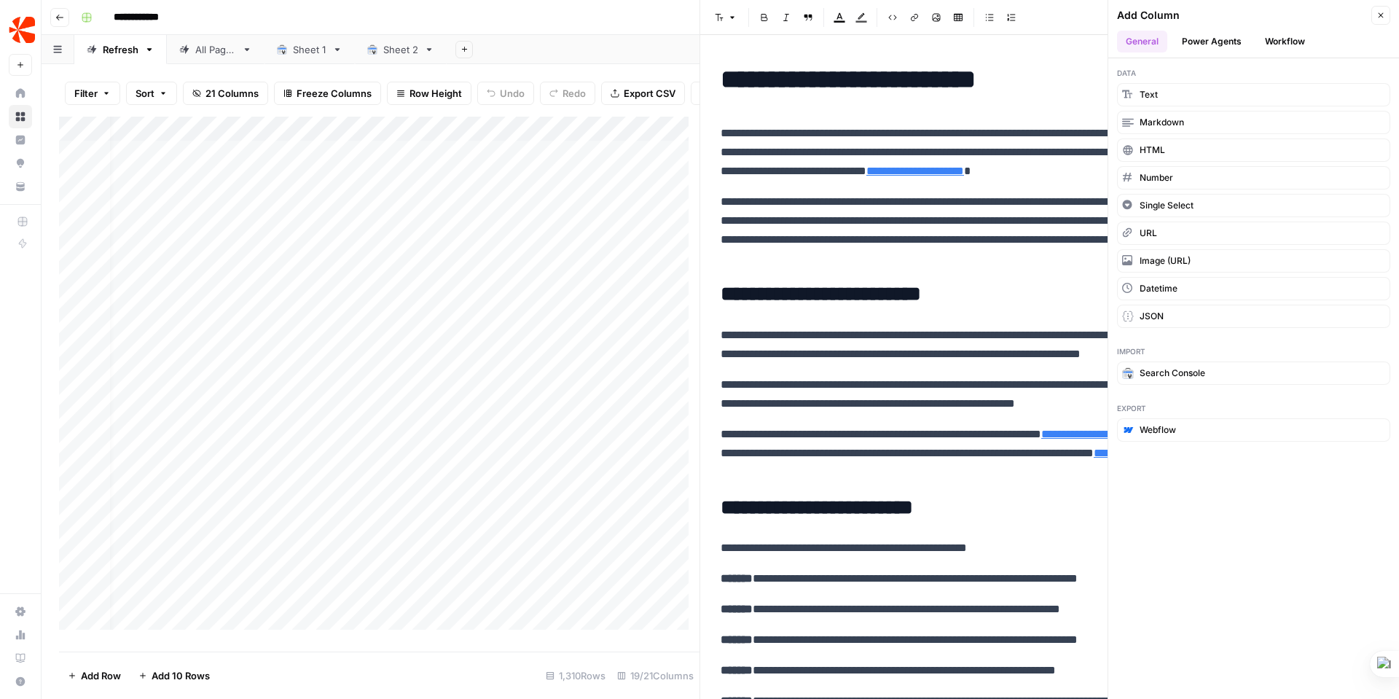
scroll to position [0, 4]
click at [1376, 15] on icon "button" at bounding box center [1380, 15] width 9 height 9
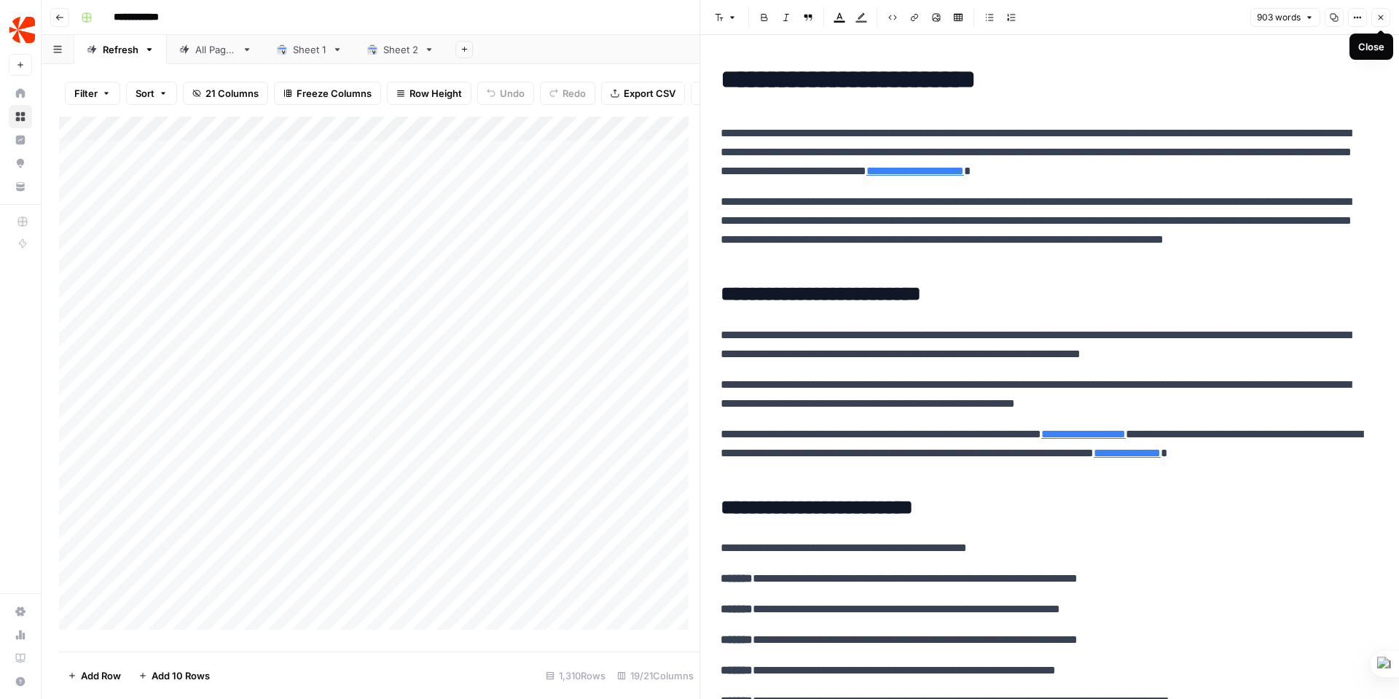
click at [1385, 19] on button "Close" at bounding box center [1380, 17] width 19 height 19
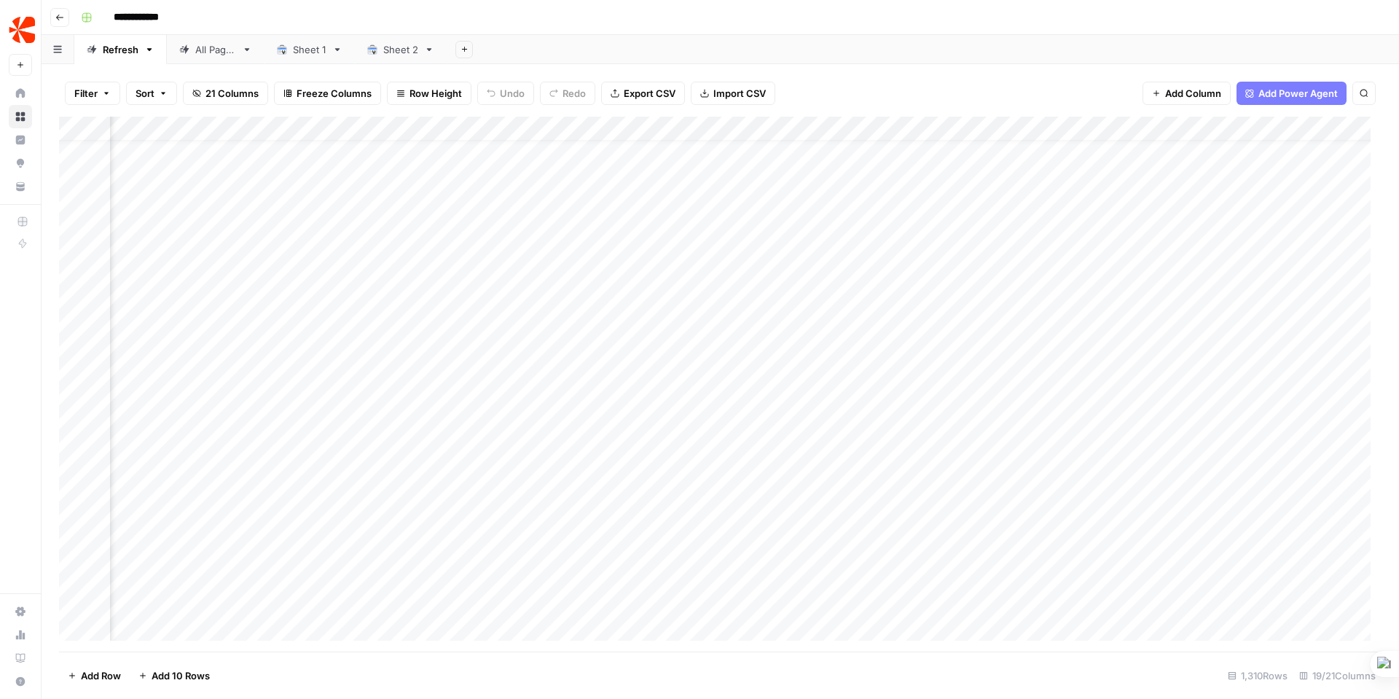
scroll to position [23, 557]
click at [886, 377] on div "Add Column" at bounding box center [720, 384] width 1322 height 535
click at [891, 400] on div "Add Column" at bounding box center [720, 384] width 1322 height 535
click at [892, 426] on div "Add Column" at bounding box center [720, 384] width 1322 height 535
click at [893, 451] on div "Add Column" at bounding box center [720, 384] width 1322 height 535
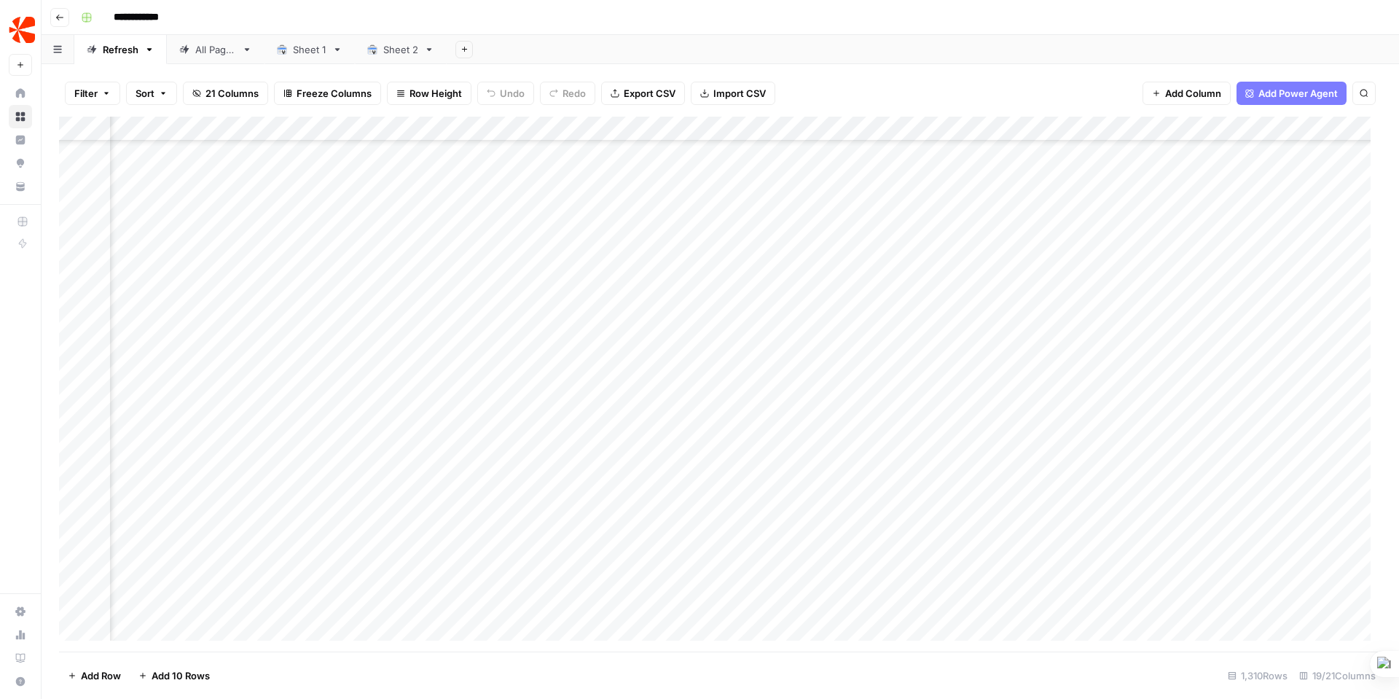
scroll to position [270, 752]
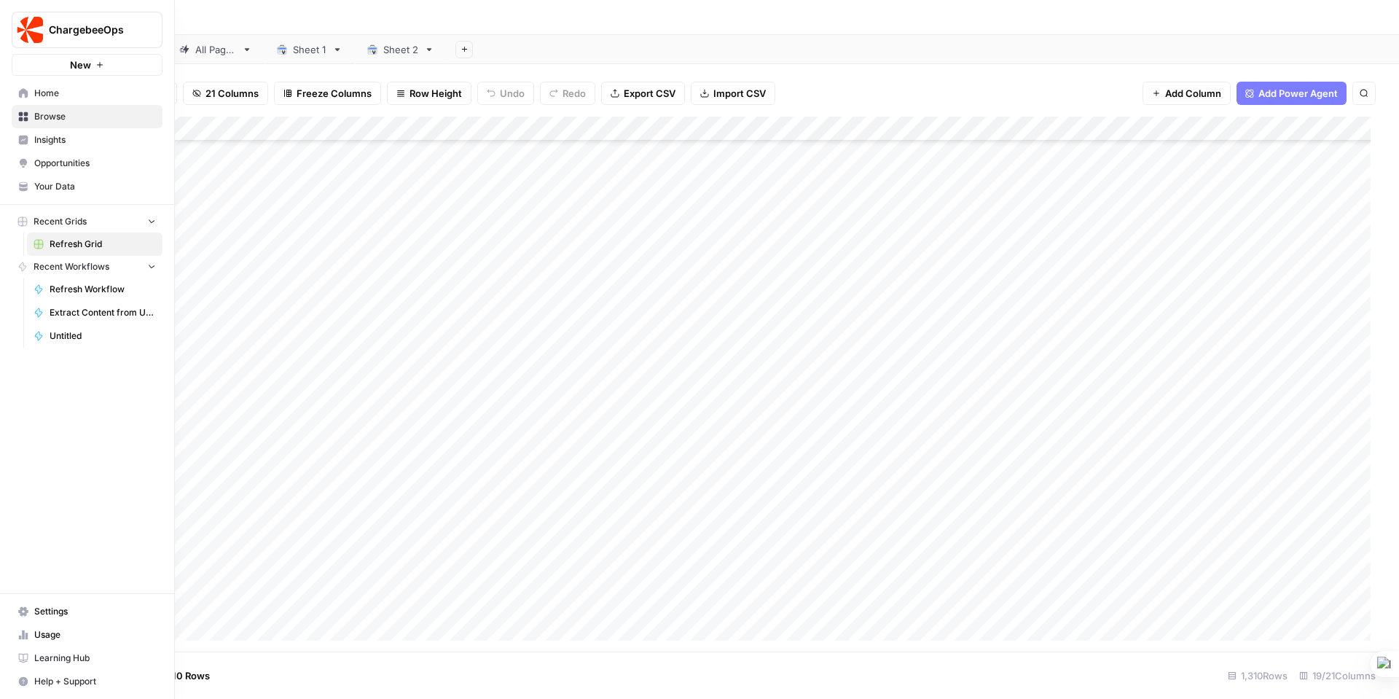
click at [19, 90] on icon at bounding box center [23, 93] width 10 height 10
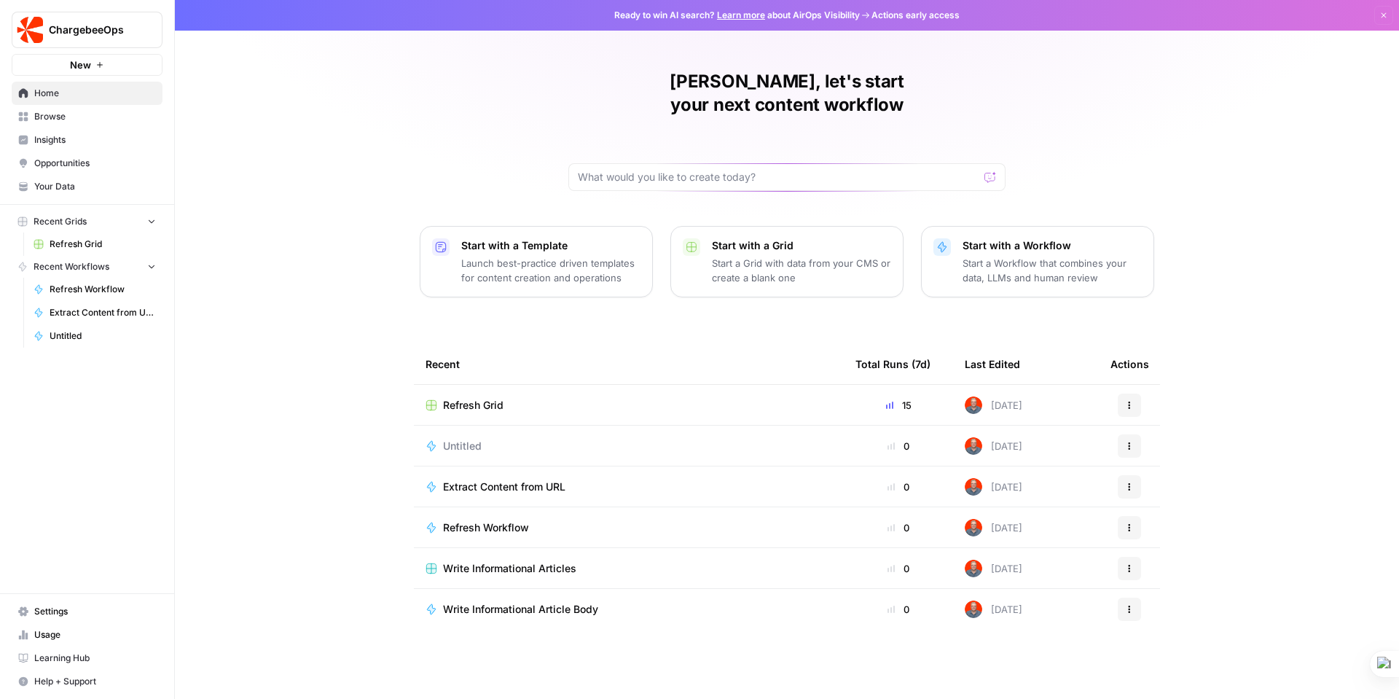
click at [46, 634] on span "Usage" at bounding box center [95, 634] width 122 height 13
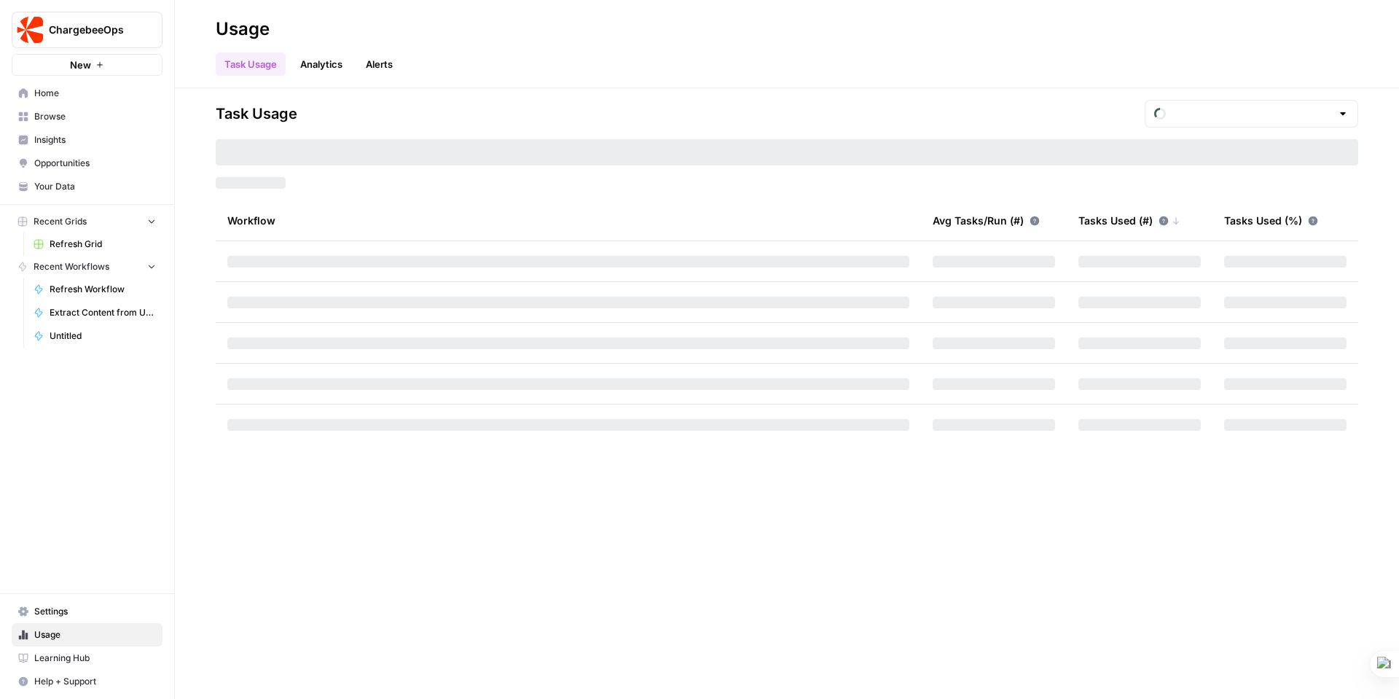
type input "October Tasks"
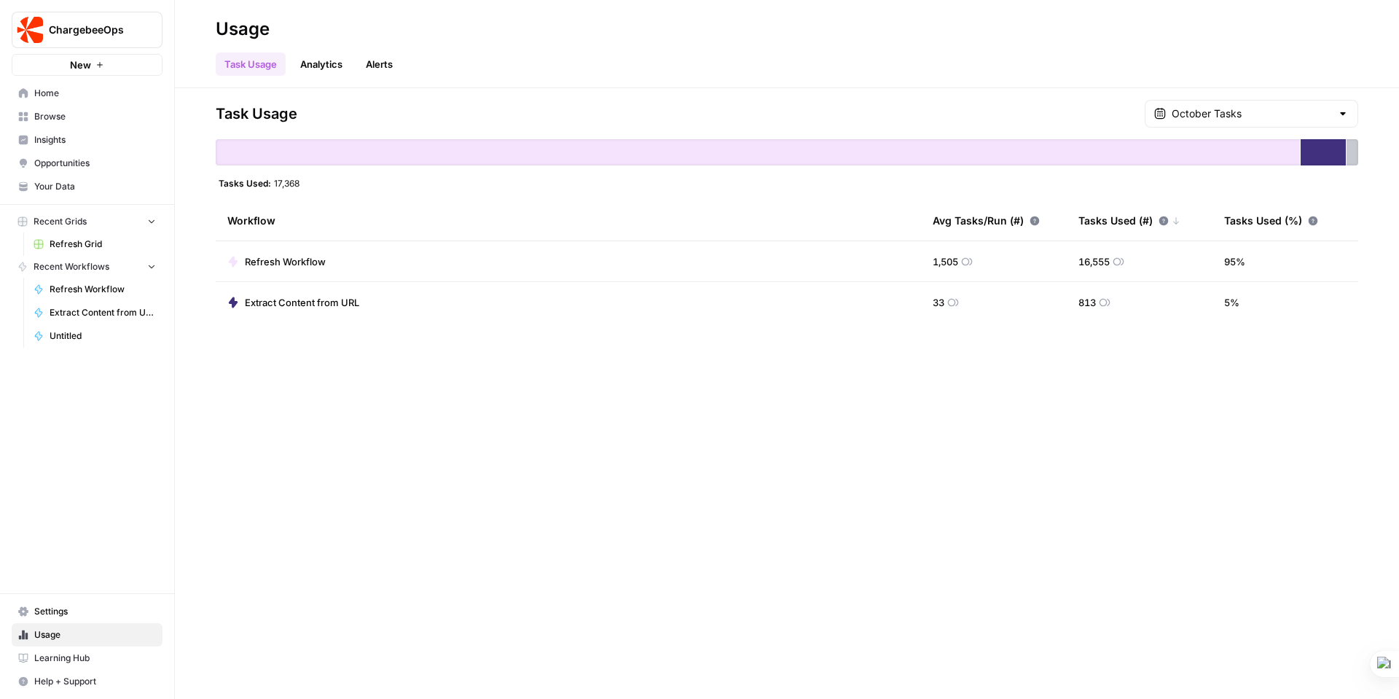
drag, startPoint x: 272, startPoint y: 184, endPoint x: 304, endPoint y: 185, distance: 32.8
click at [304, 185] on div "Tasks Used: 17,368" at bounding box center [787, 183] width 1142 height 12
click at [320, 66] on link "Analytics" at bounding box center [321, 63] width 60 height 23
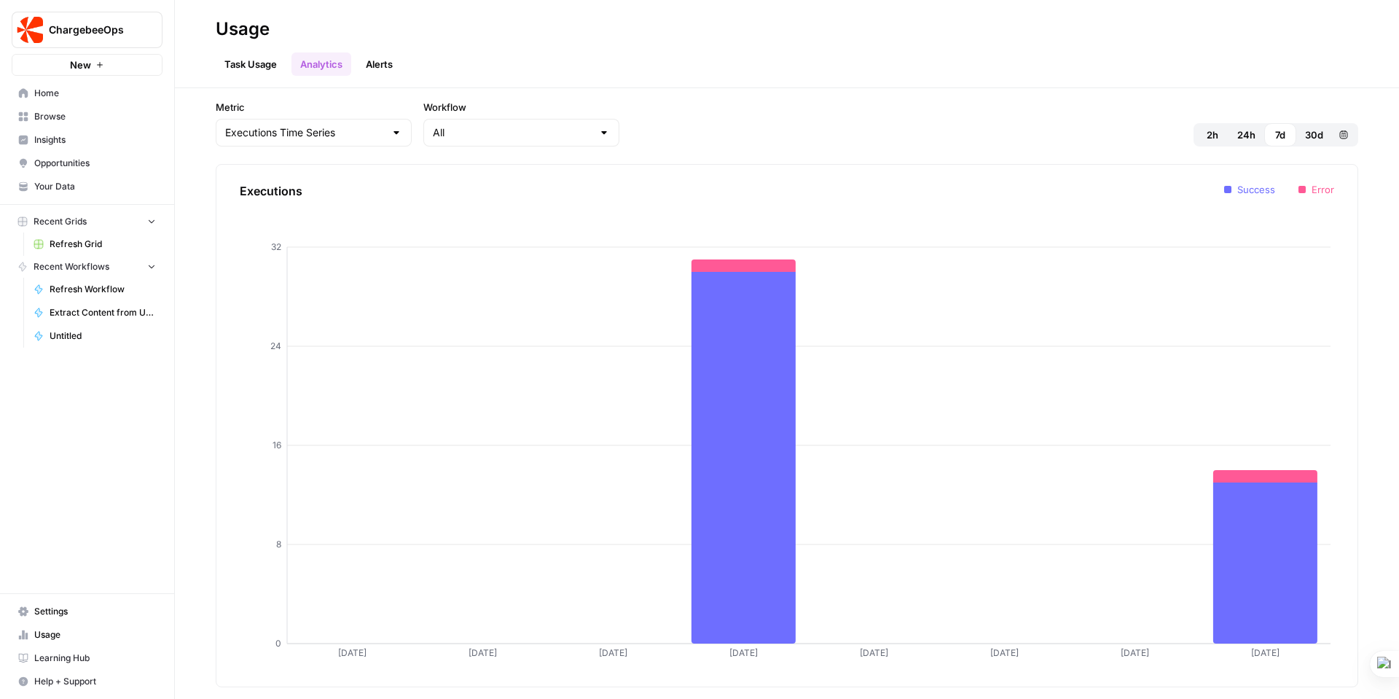
click at [383, 65] on link "Alerts" at bounding box center [379, 63] width 44 height 23
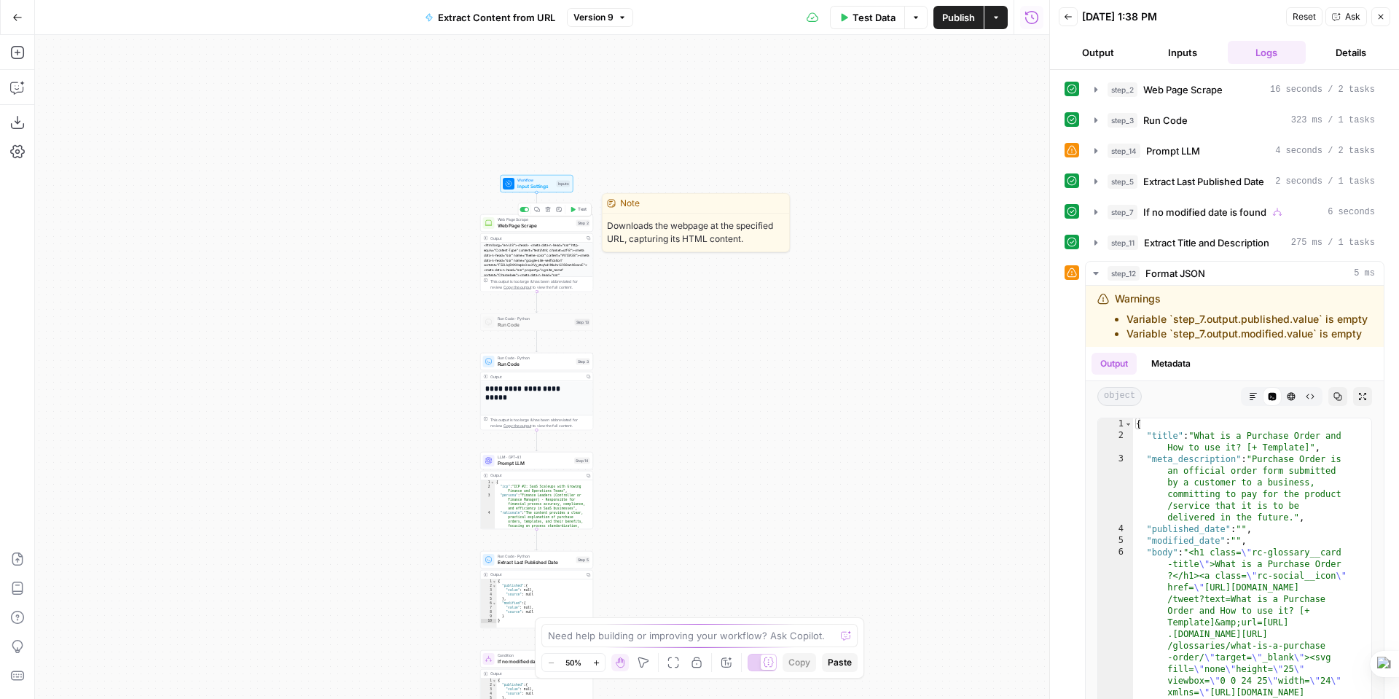
click at [534, 229] on span "Web Page Scrape" at bounding box center [536, 224] width 76 height 7
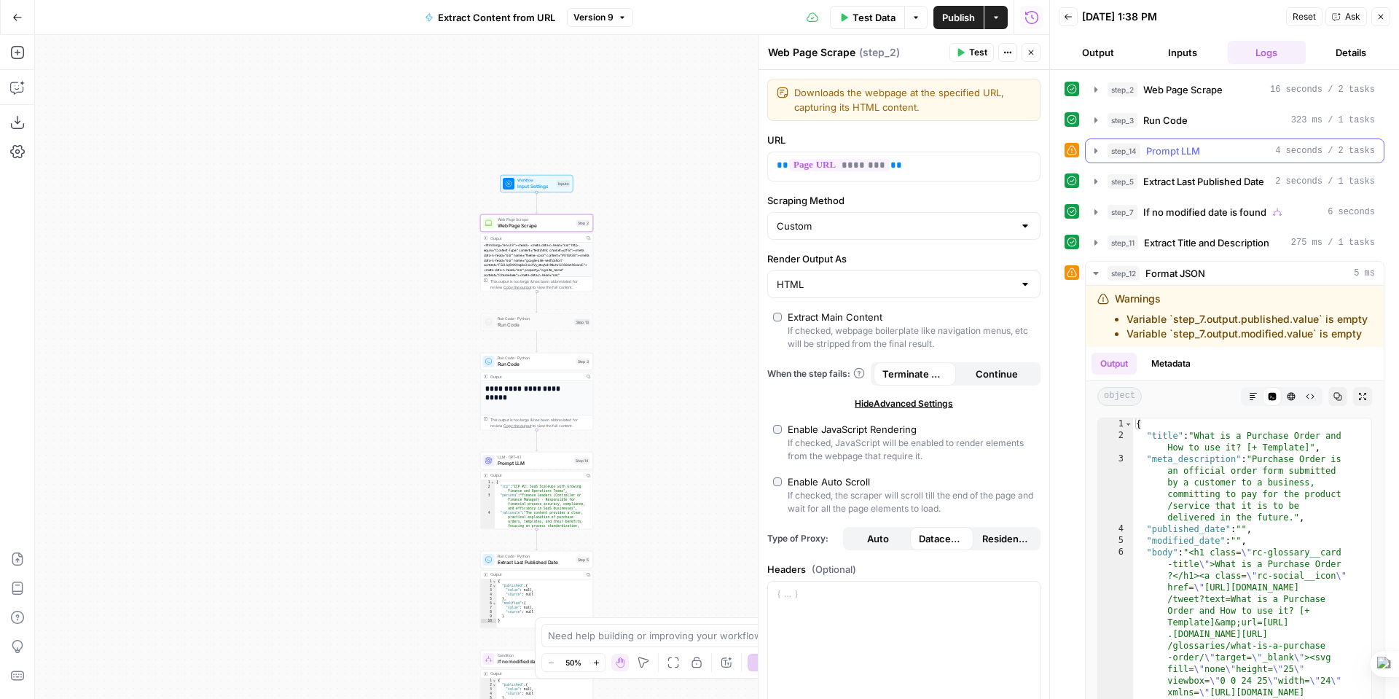
click at [1171, 147] on span "Prompt LLM" at bounding box center [1173, 150] width 54 height 15
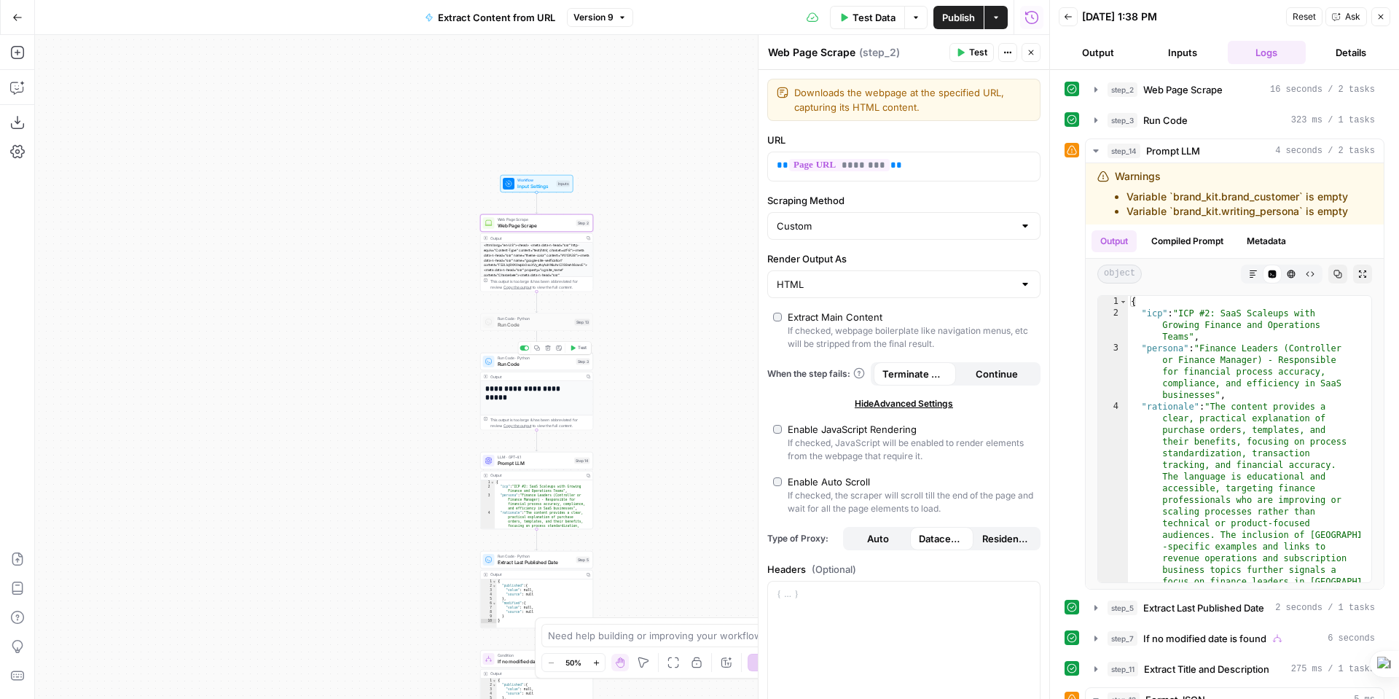
click at [550, 365] on span "Run Code" at bounding box center [536, 363] width 76 height 7
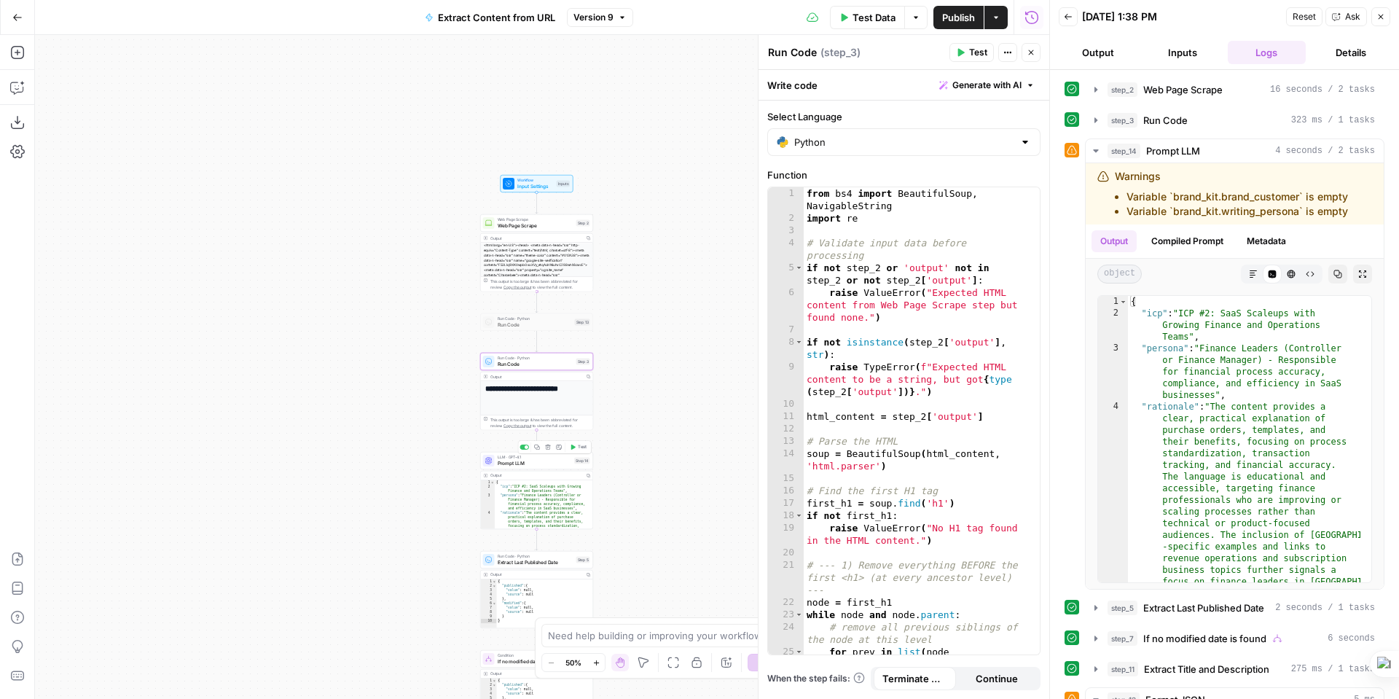
click at [558, 462] on span "Prompt LLM" at bounding box center [535, 462] width 74 height 7
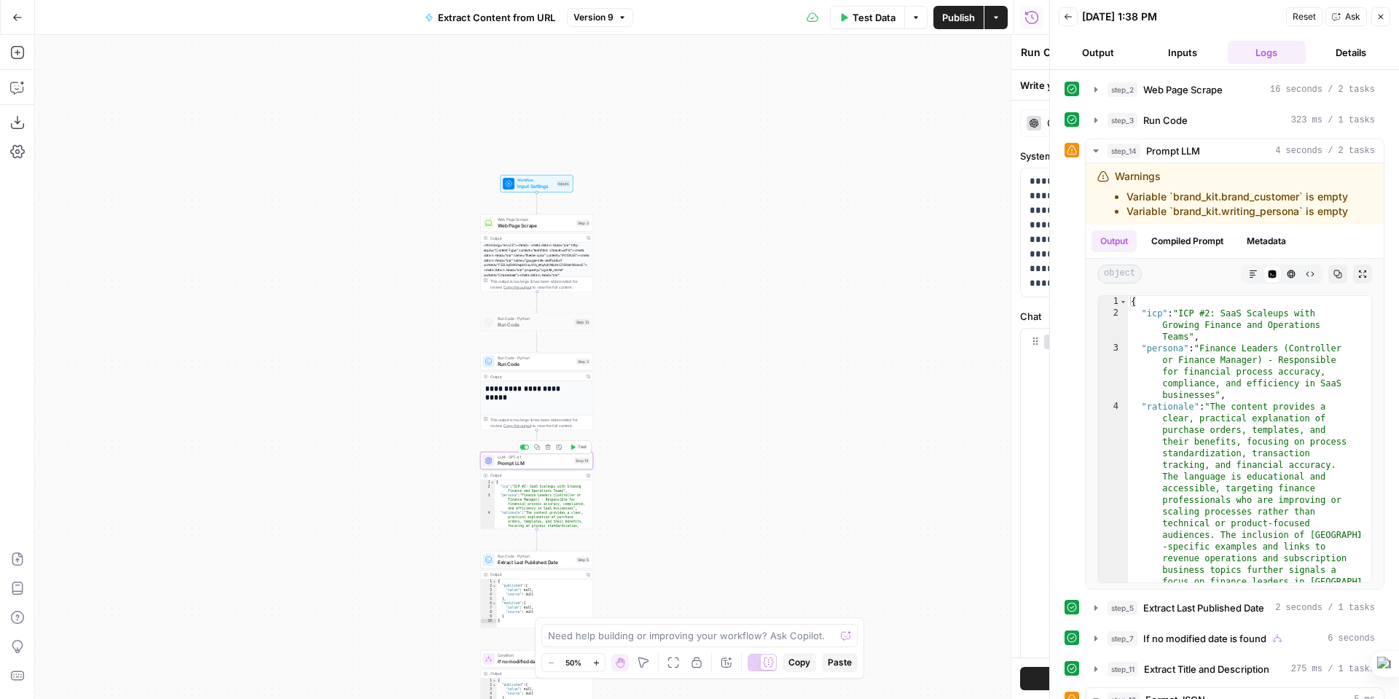
type textarea "Prompt LLM"
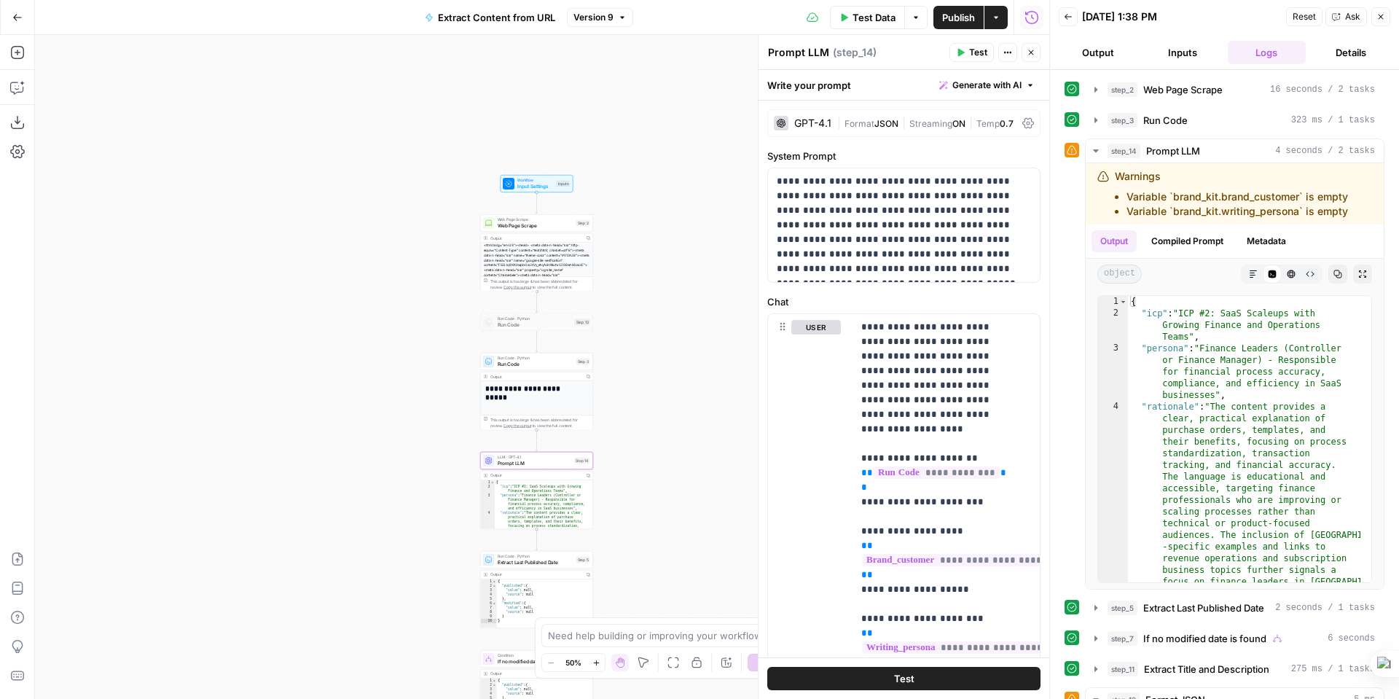
click at [1026, 83] on icon "button" at bounding box center [1030, 85] width 9 height 9
click at [776, 70] on div "Write your prompt Generate with AI" at bounding box center [903, 85] width 291 height 30
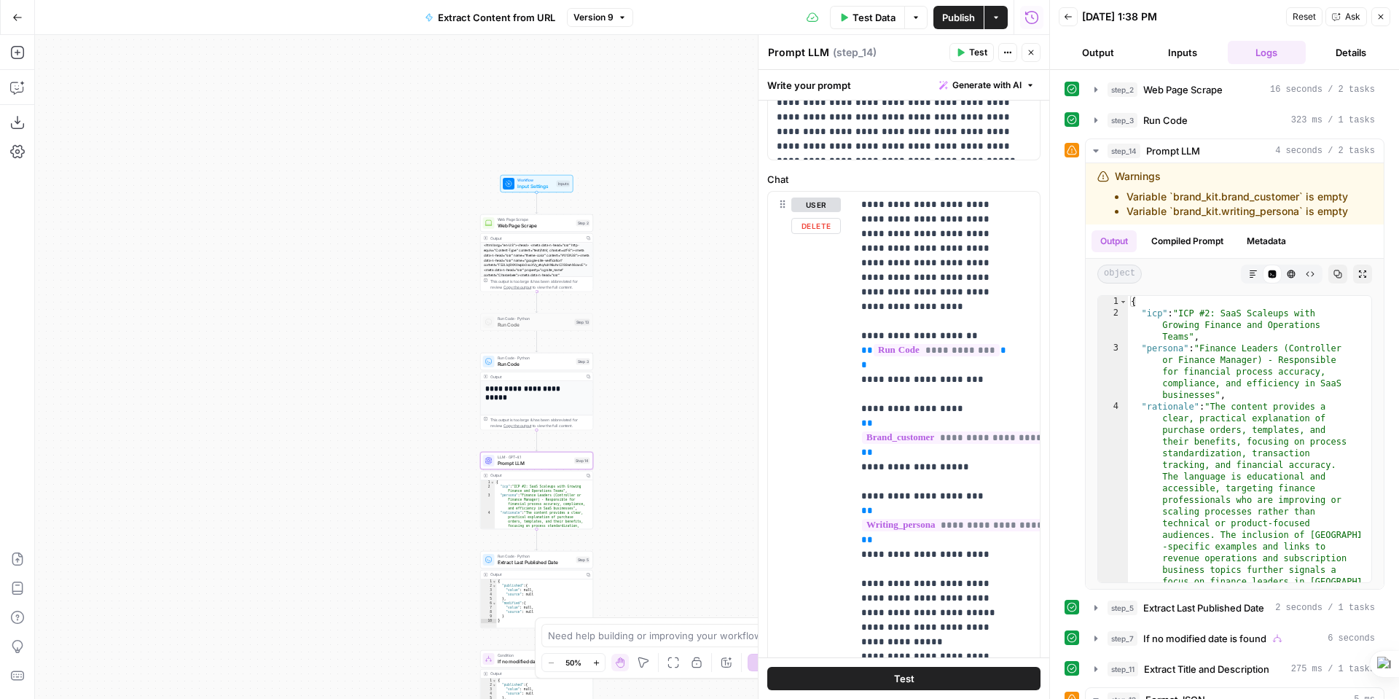
scroll to position [123, 0]
click at [20, 86] on icon "button" at bounding box center [17, 87] width 15 height 15
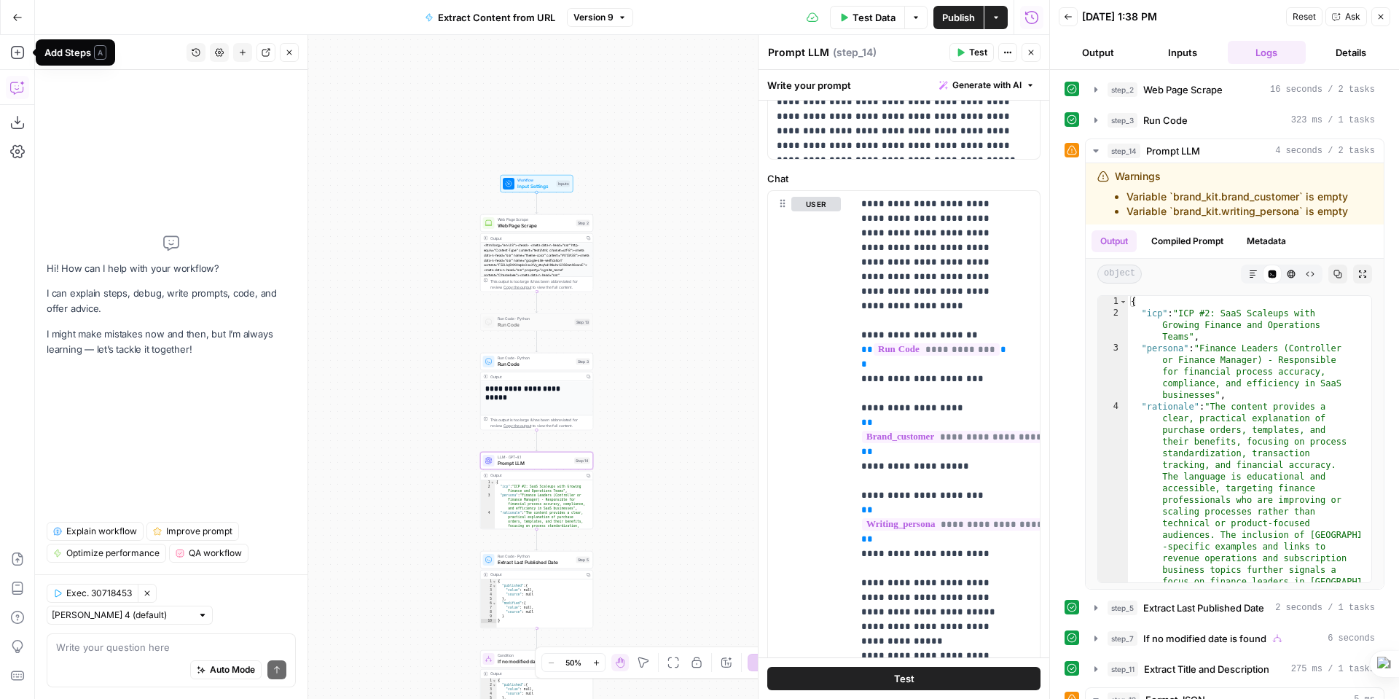
click at [17, 17] on icon "button" at bounding box center [17, 17] width 10 height 10
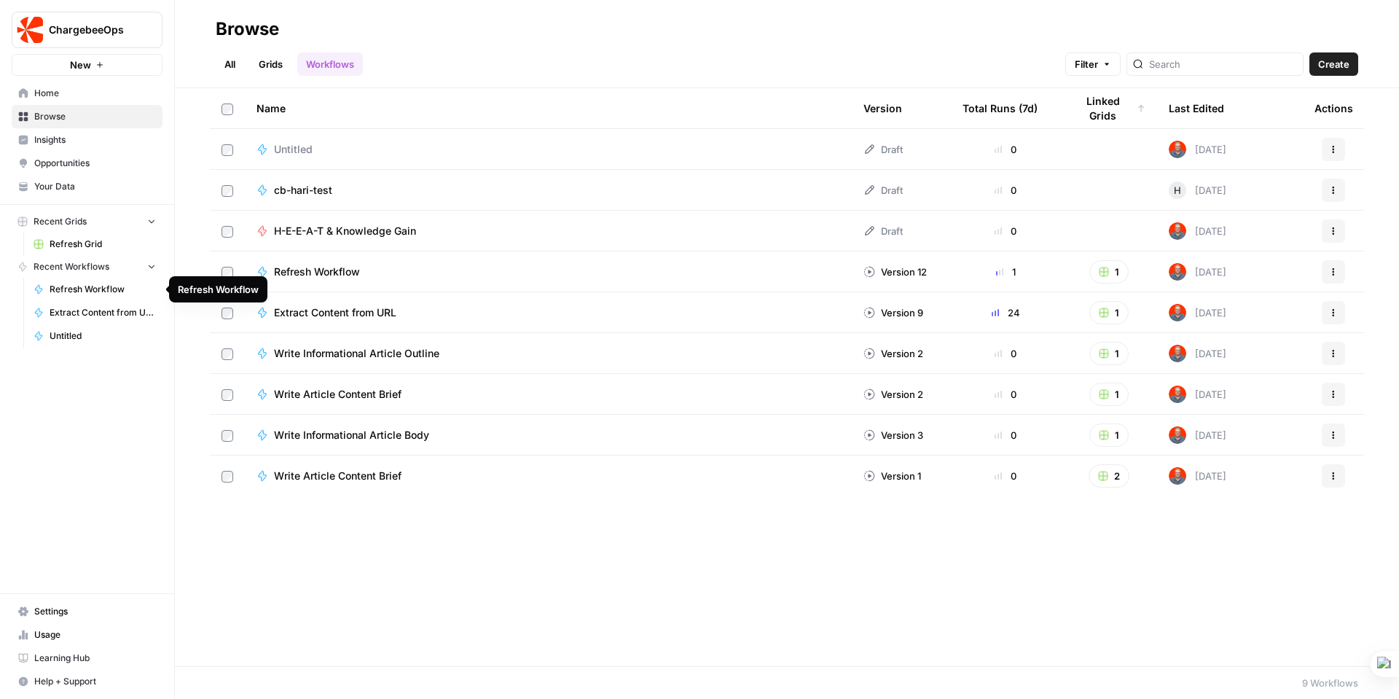
click at [63, 287] on span "Refresh Workflow" at bounding box center [103, 289] width 106 height 13
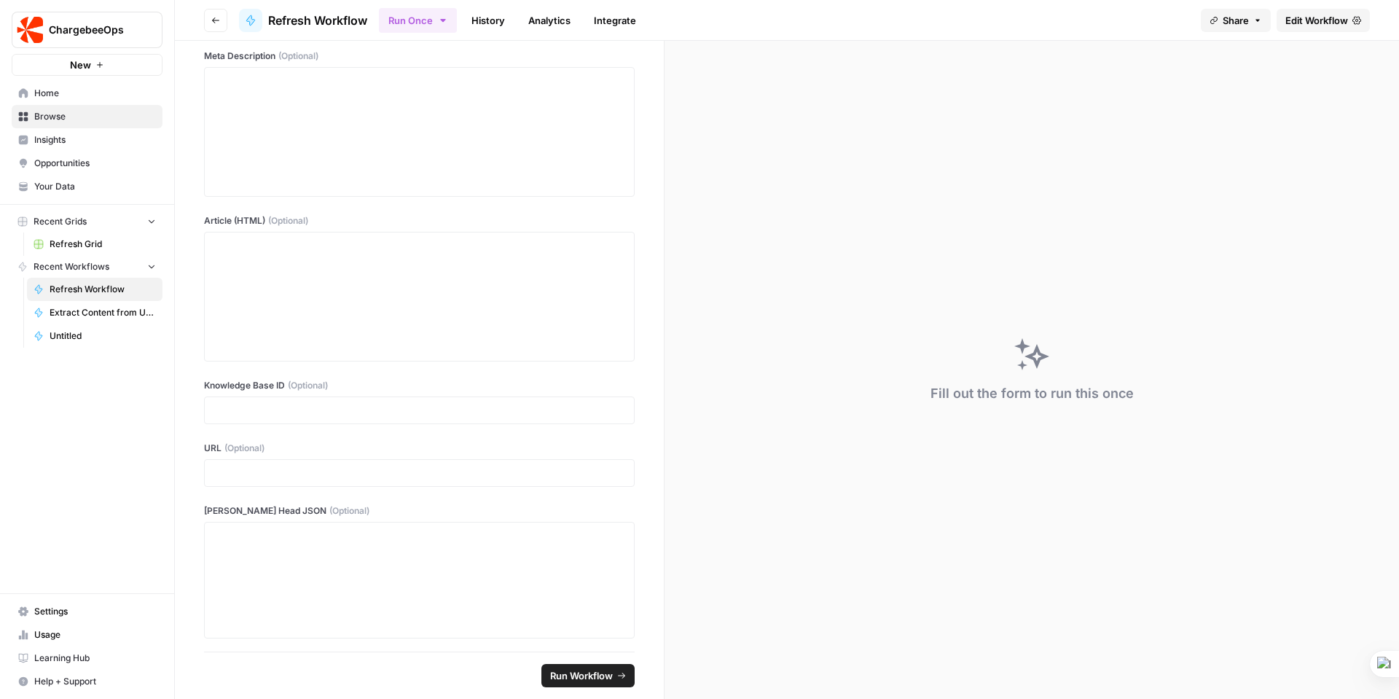
scroll to position [165, 0]
click at [67, 245] on span "Refresh Grid" at bounding box center [103, 243] width 106 height 13
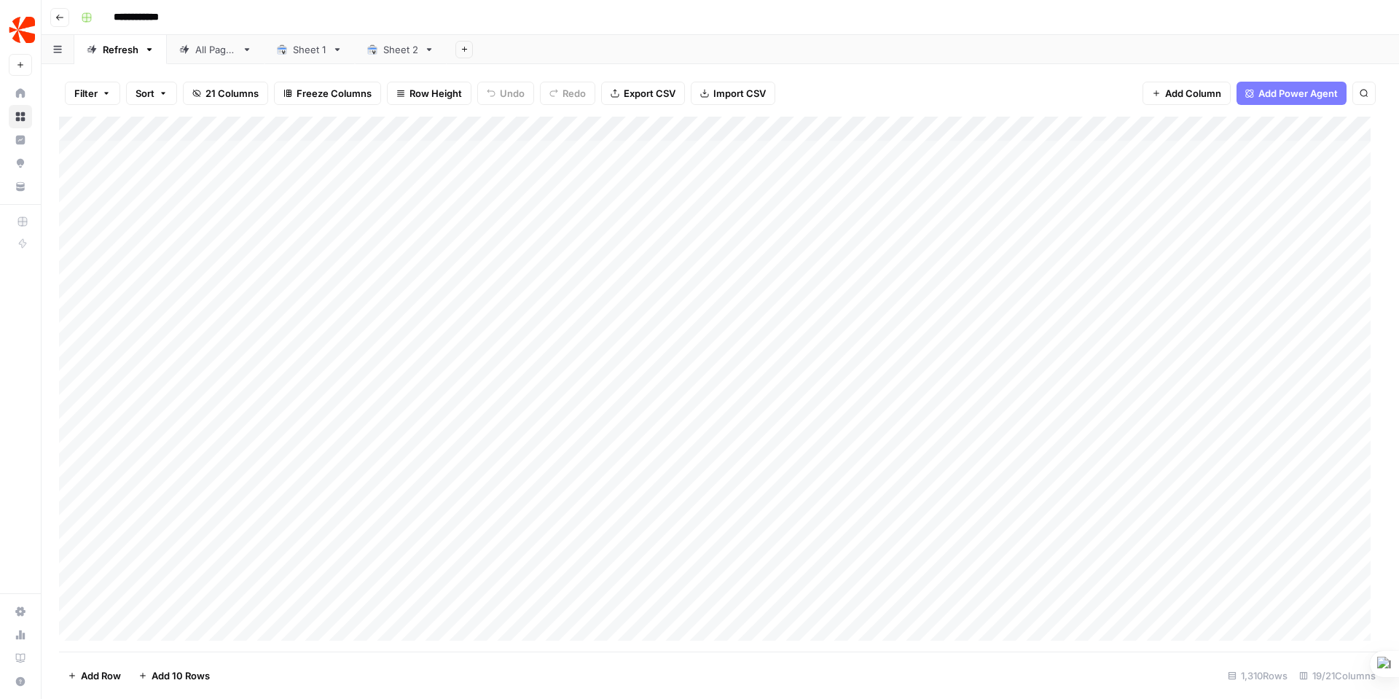
click at [307, 47] on div "Sheet 1" at bounding box center [310, 49] width 34 height 15
click at [192, 125] on div "Add Column" at bounding box center [720, 141] width 1322 height 48
click at [411, 50] on div "Sheet 2" at bounding box center [400, 49] width 35 height 15
click at [311, 55] on div "Sheet 1" at bounding box center [310, 49] width 34 height 15
click at [464, 50] on icon "button" at bounding box center [463, 49] width 5 height 5
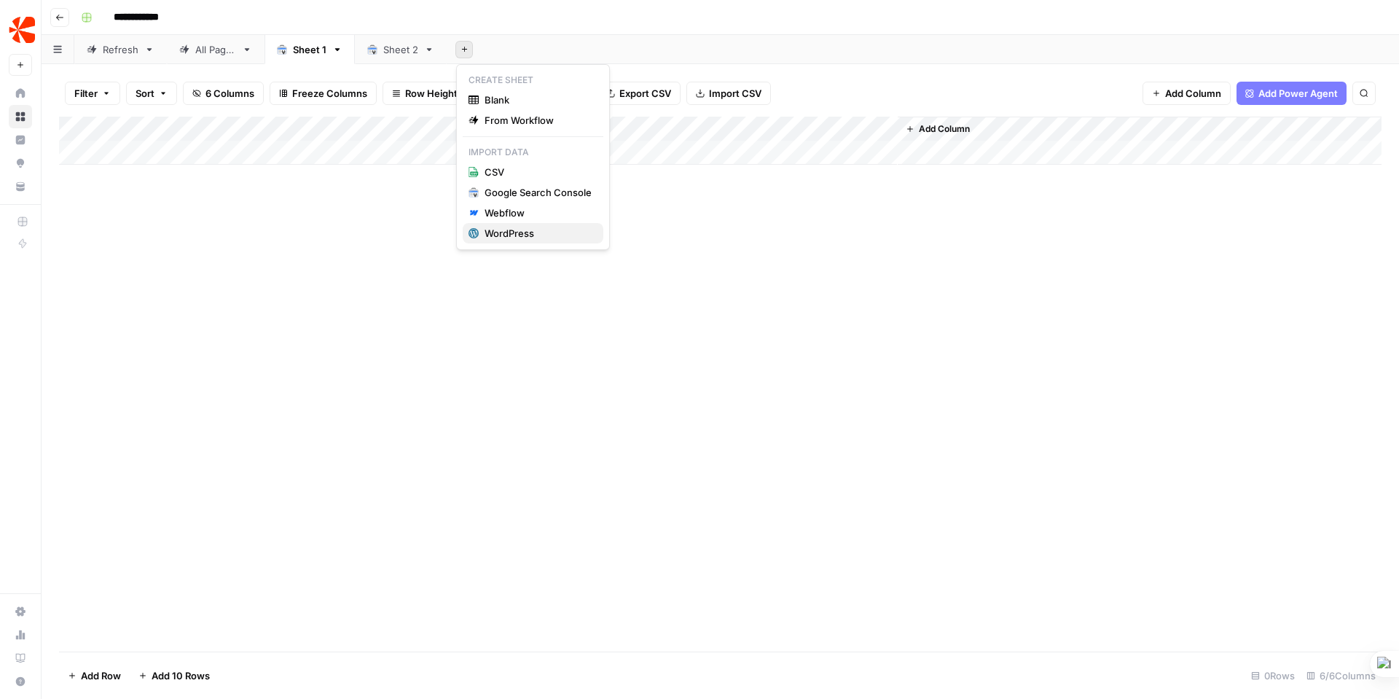
click at [506, 235] on div "WordPress" at bounding box center [537, 233] width 107 height 15
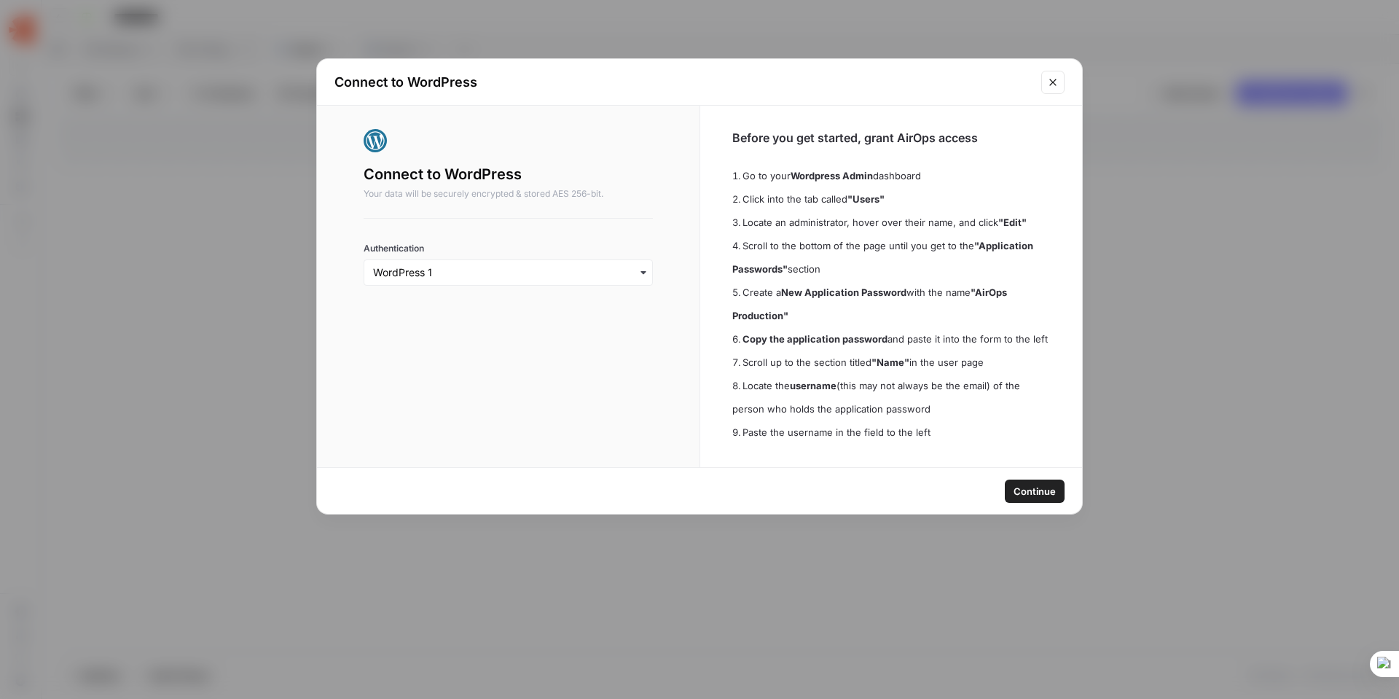
click at [1025, 492] on span "Continue" at bounding box center [1034, 491] width 42 height 15
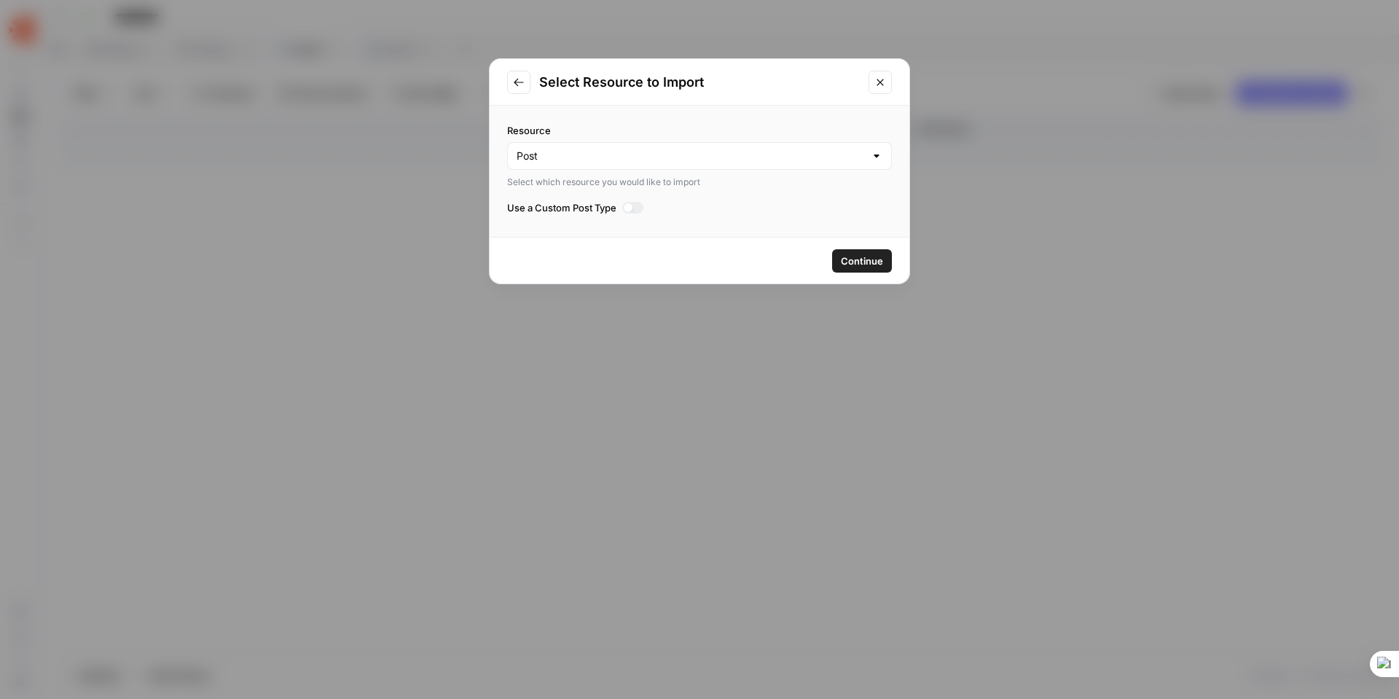
click at [592, 168] on div "Post" at bounding box center [699, 156] width 385 height 28
click at [587, 155] on input "Resource" at bounding box center [690, 156] width 348 height 15
type input "Post"
click at [599, 111] on div "Resource Post Select which resource you would like to import Use a Custom Post …" at bounding box center [699, 171] width 420 height 131
click at [861, 259] on span "Continue" at bounding box center [862, 260] width 42 height 15
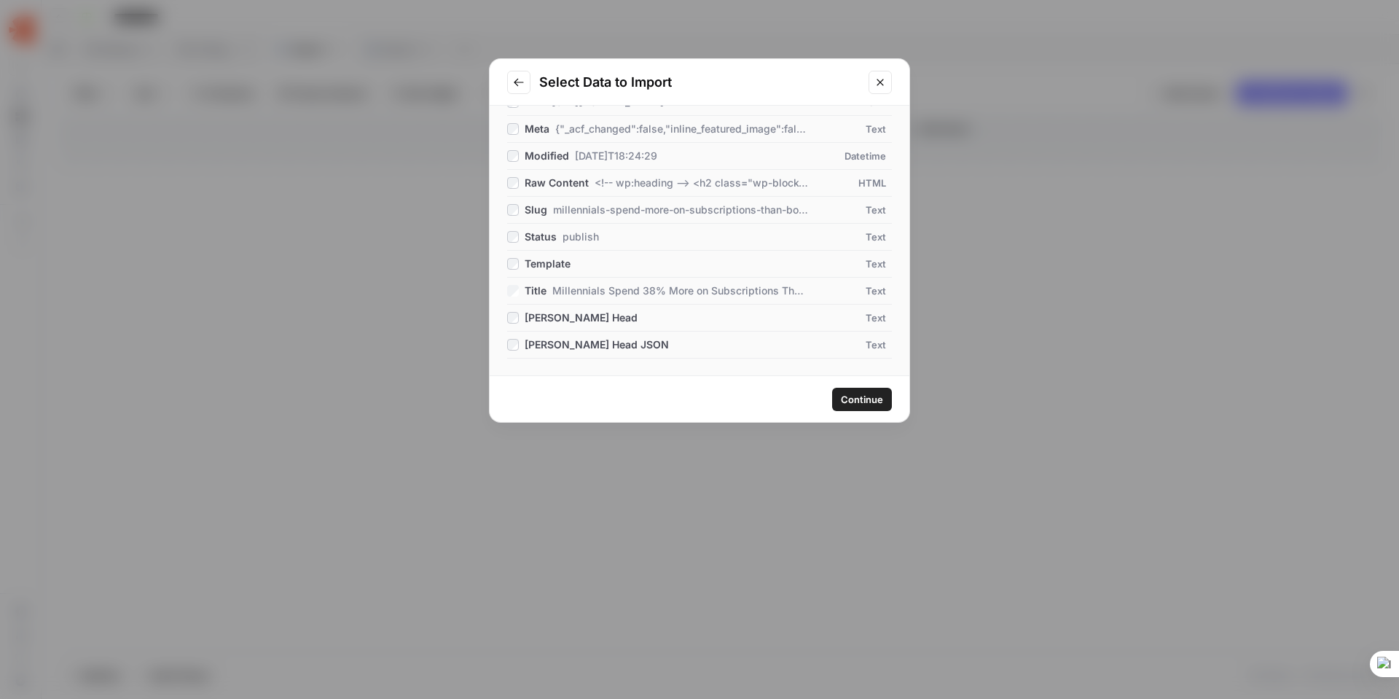
scroll to position [278, 0]
click at [852, 398] on span "Continue" at bounding box center [862, 399] width 42 height 15
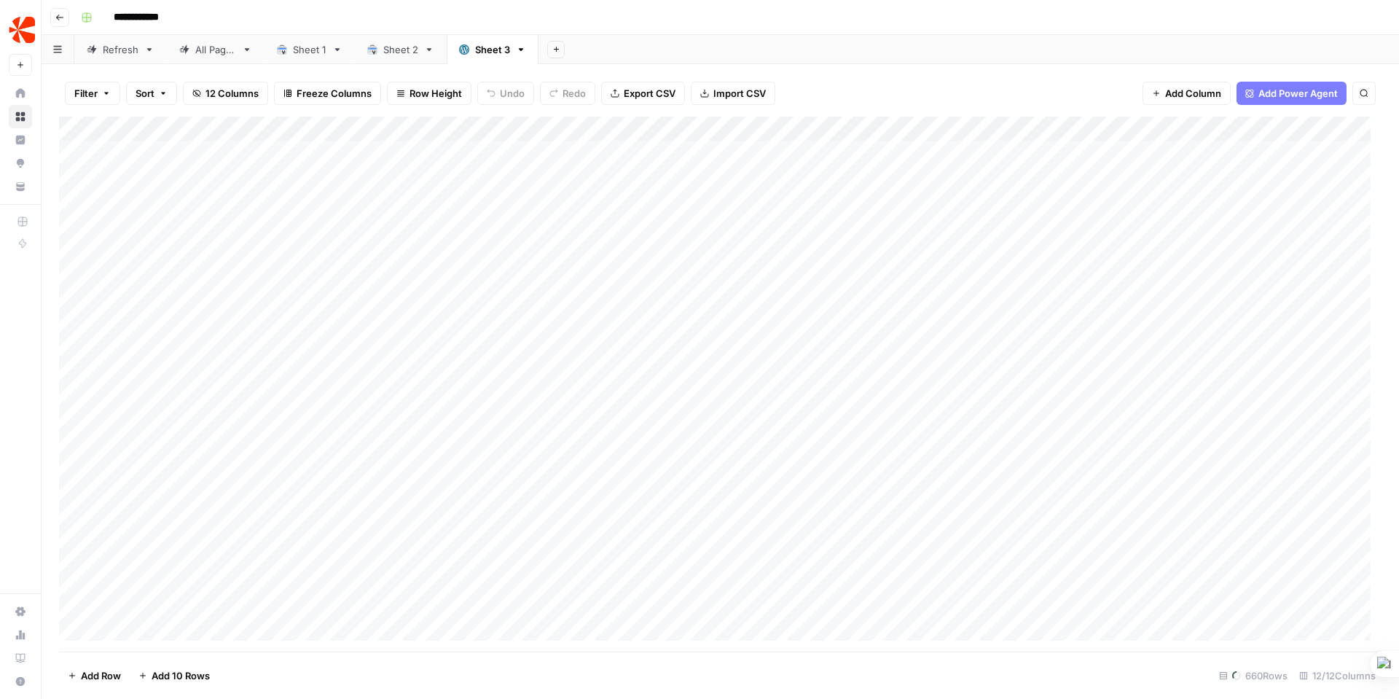
click at [1275, 88] on span "Add Power Agent" at bounding box center [1297, 93] width 79 height 15
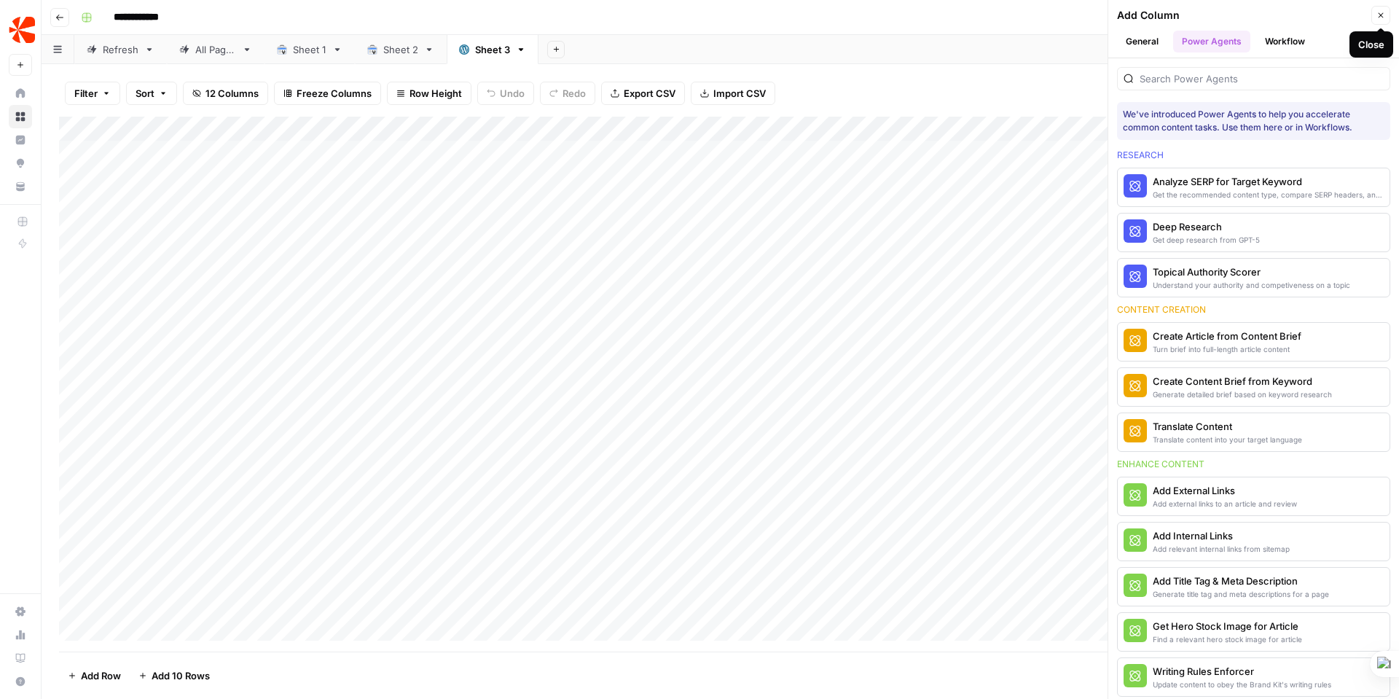
click at [1377, 15] on icon "button" at bounding box center [1380, 15] width 9 height 9
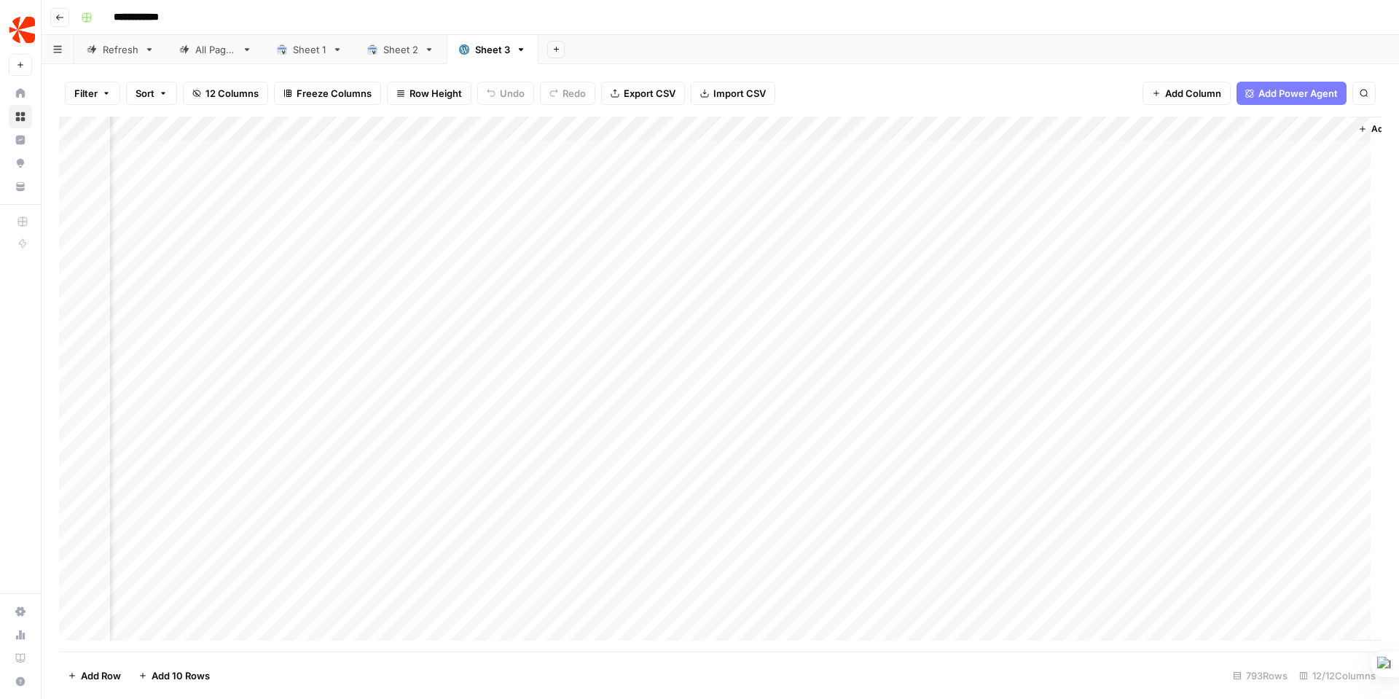
scroll to position [0, 867]
click at [1094, 524] on div "Add Column" at bounding box center [720, 384] width 1322 height 535
drag, startPoint x: 243, startPoint y: 125, endPoint x: 294, endPoint y: 130, distance: 51.3
click at [294, 130] on div "Add Column" at bounding box center [720, 384] width 1322 height 535
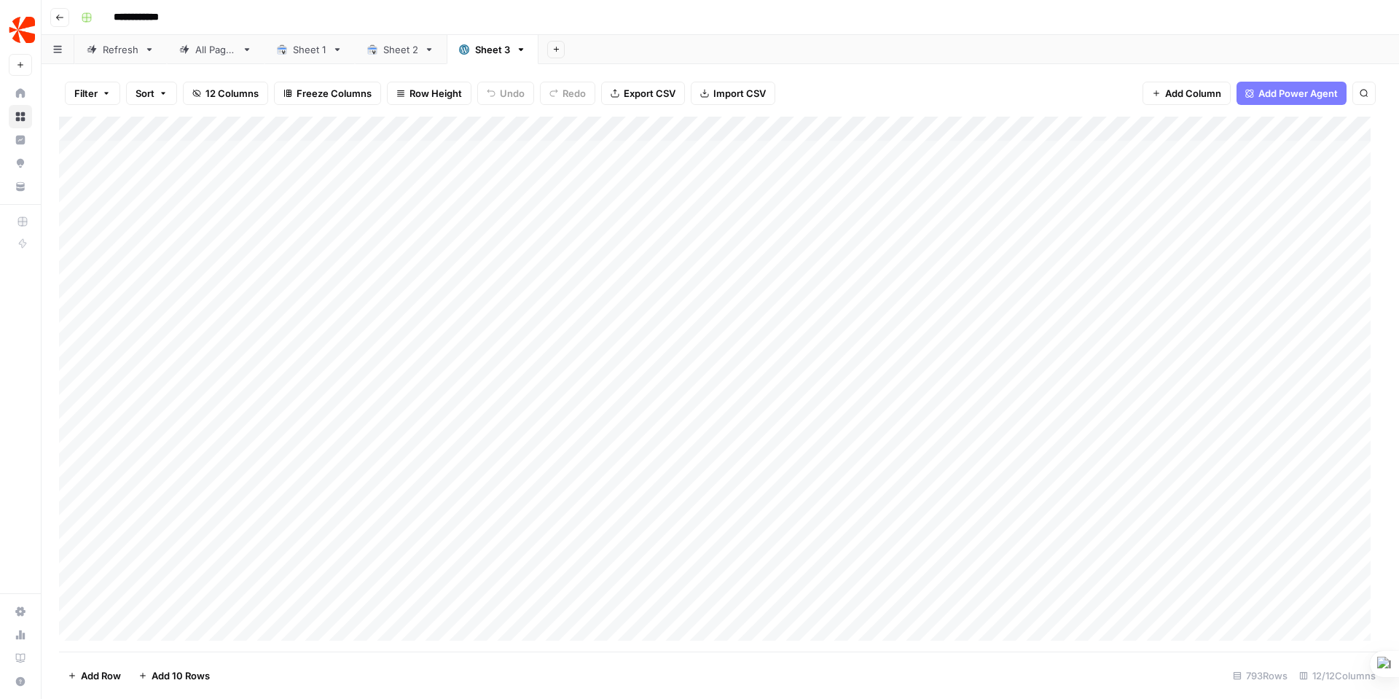
click at [292, 131] on div "Add Column" at bounding box center [720, 384] width 1322 height 535
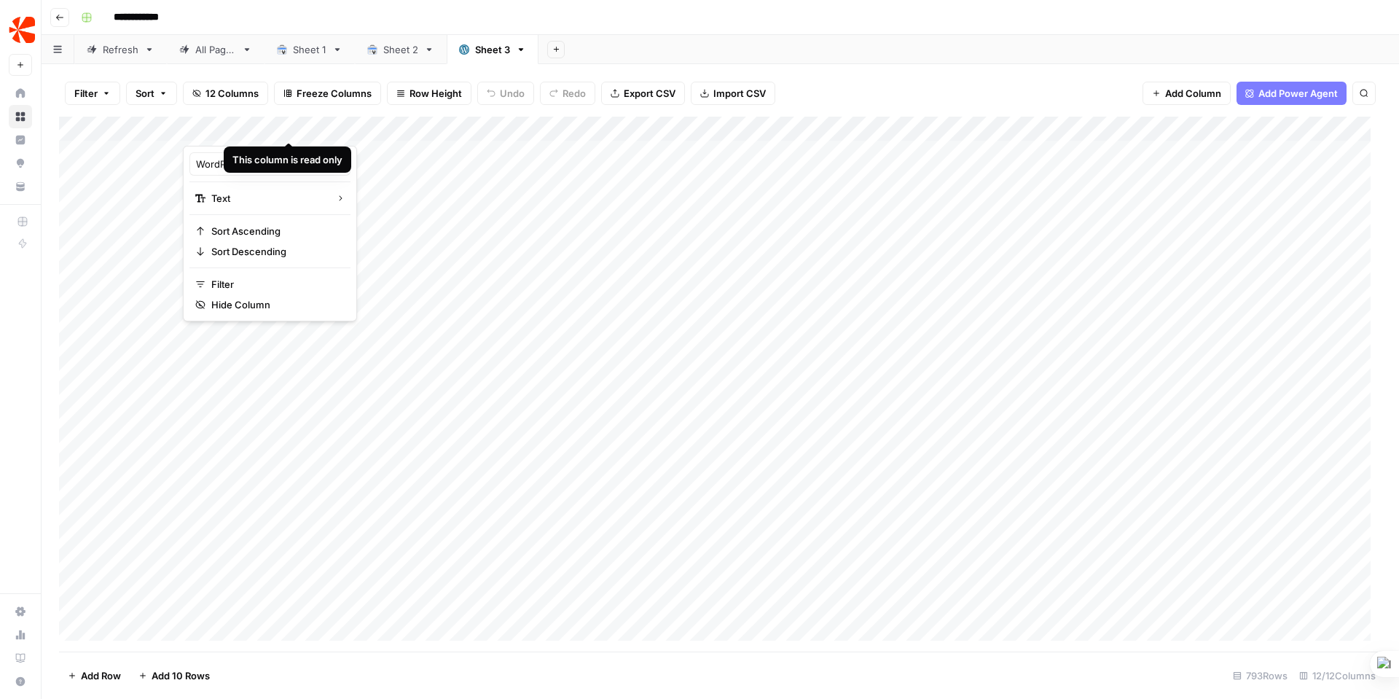
click at [394, 129] on div "Add Column" at bounding box center [720, 384] width 1322 height 535
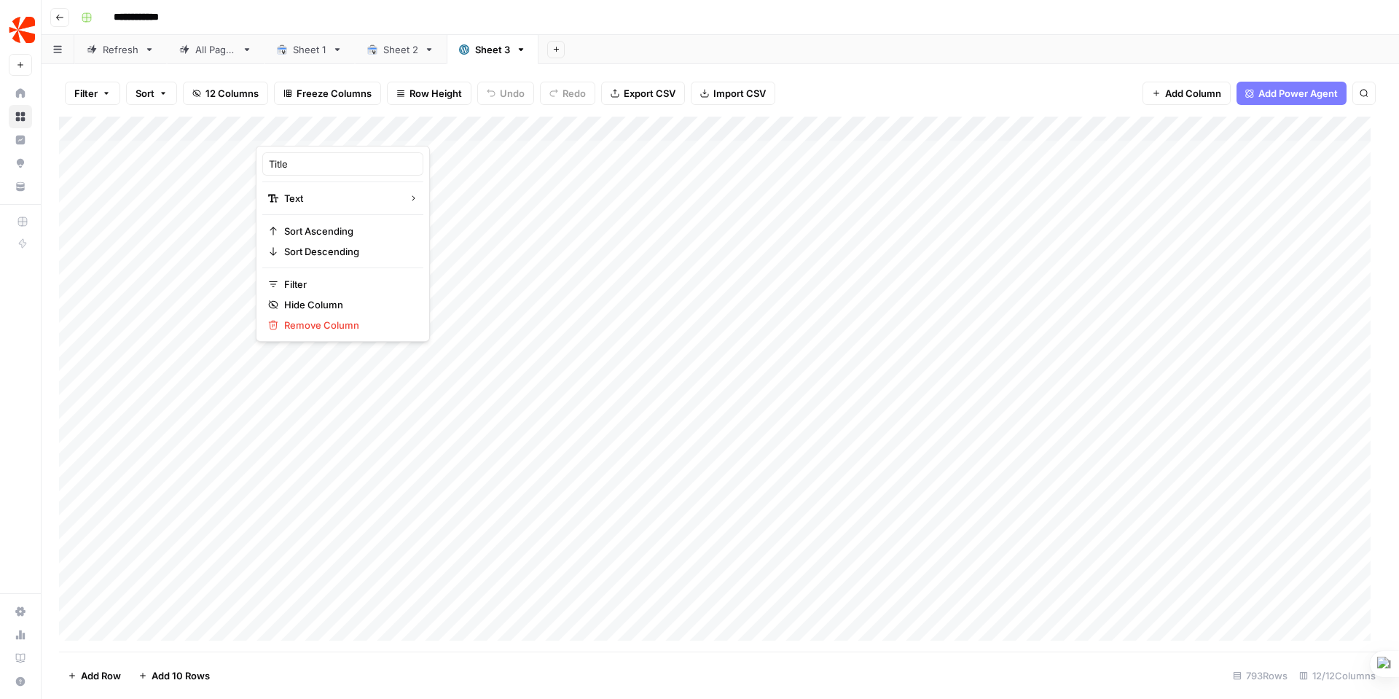
click at [870, 84] on div "Filter Sort 12 Columns Freeze Columns Row Height Undo Redo Export CSV Import CS…" at bounding box center [720, 93] width 1322 height 47
drag, startPoint x: 1226, startPoint y: 130, endPoint x: 1175, endPoint y: 138, distance: 51.5
click at [1175, 138] on div "Add Column" at bounding box center [720, 384] width 1322 height 535
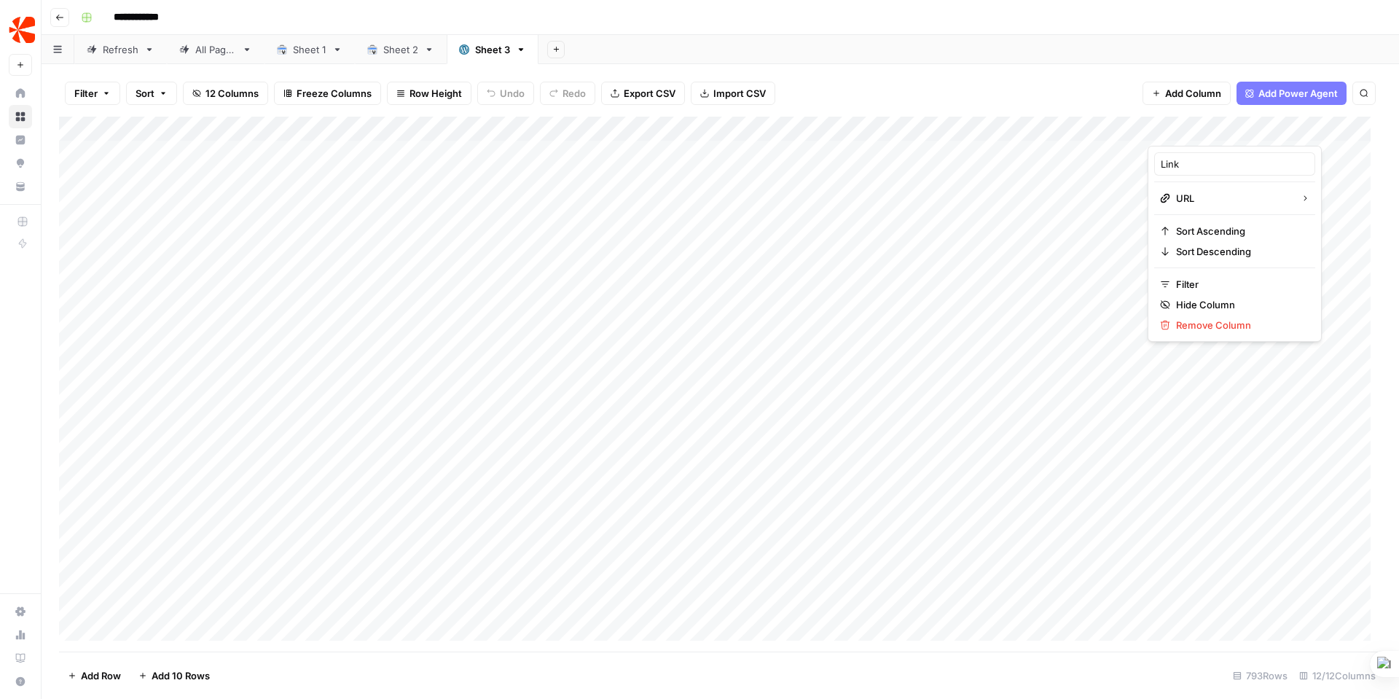
drag, startPoint x: 1214, startPoint y: 125, endPoint x: 1184, endPoint y: 125, distance: 29.9
click at [1184, 125] on div at bounding box center [1213, 131] width 132 height 29
drag, startPoint x: 1214, startPoint y: 125, endPoint x: 1208, endPoint y: 143, distance: 19.8
click at [1208, 143] on div at bounding box center [1213, 131] width 132 height 29
click at [1269, 127] on div at bounding box center [1213, 131] width 132 height 29
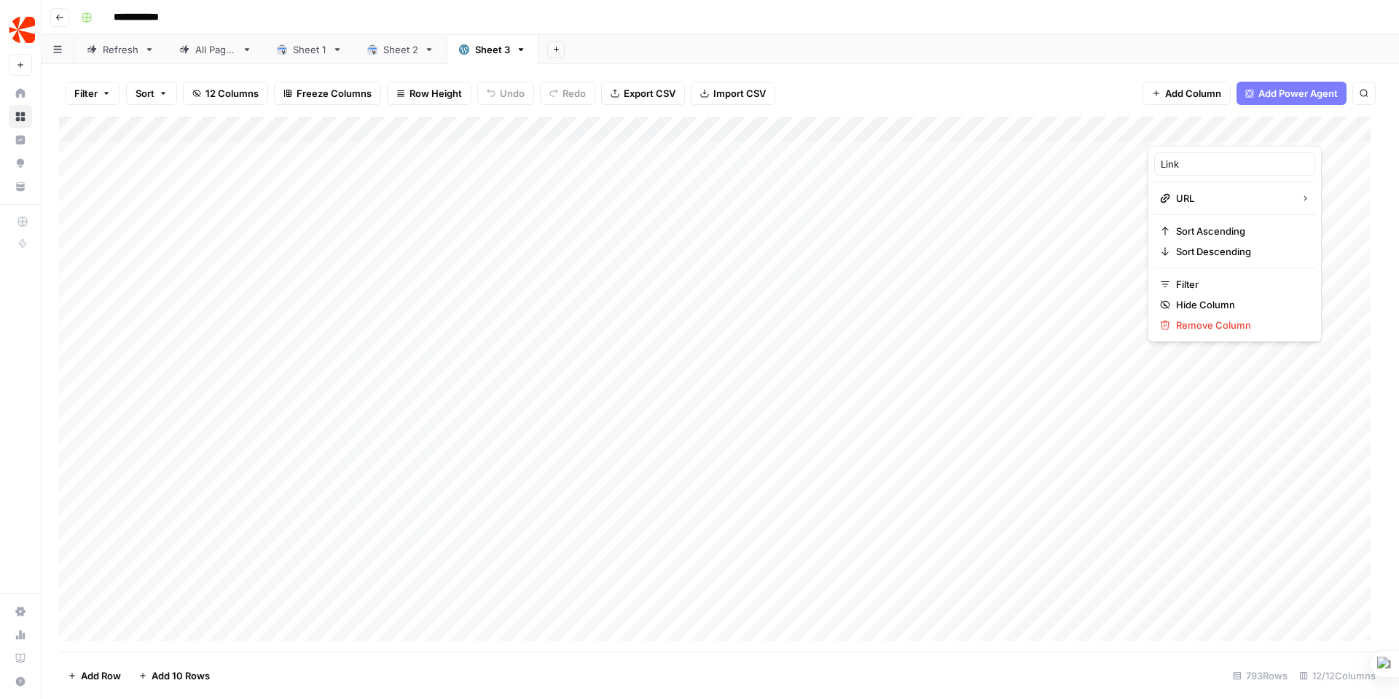
click at [1065, 129] on div "Add Column" at bounding box center [720, 384] width 1322 height 535
drag, startPoint x: 1192, startPoint y: 127, endPoint x: 229, endPoint y: 132, distance: 963.0
click at [229, 132] on div "Add Column" at bounding box center [720, 384] width 1322 height 535
drag, startPoint x: 1147, startPoint y: 125, endPoint x: 1108, endPoint y: 127, distance: 39.4
click at [1108, 127] on div "Add Column" at bounding box center [720, 384] width 1322 height 535
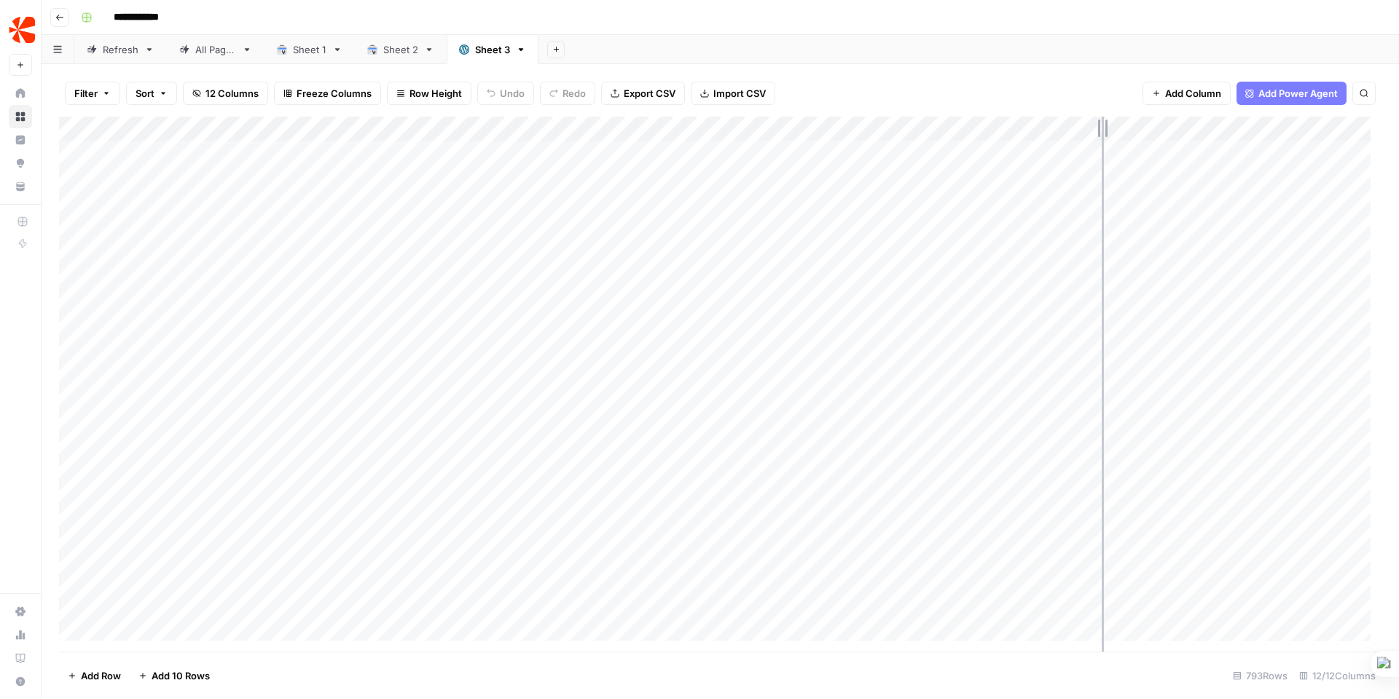
drag, startPoint x: 1110, startPoint y: 126, endPoint x: 1101, endPoint y: 126, distance: 8.7
click at [1101, 126] on div "Add Column" at bounding box center [720, 384] width 1322 height 535
click at [1003, 152] on div "Add Column" at bounding box center [720, 384] width 1322 height 535
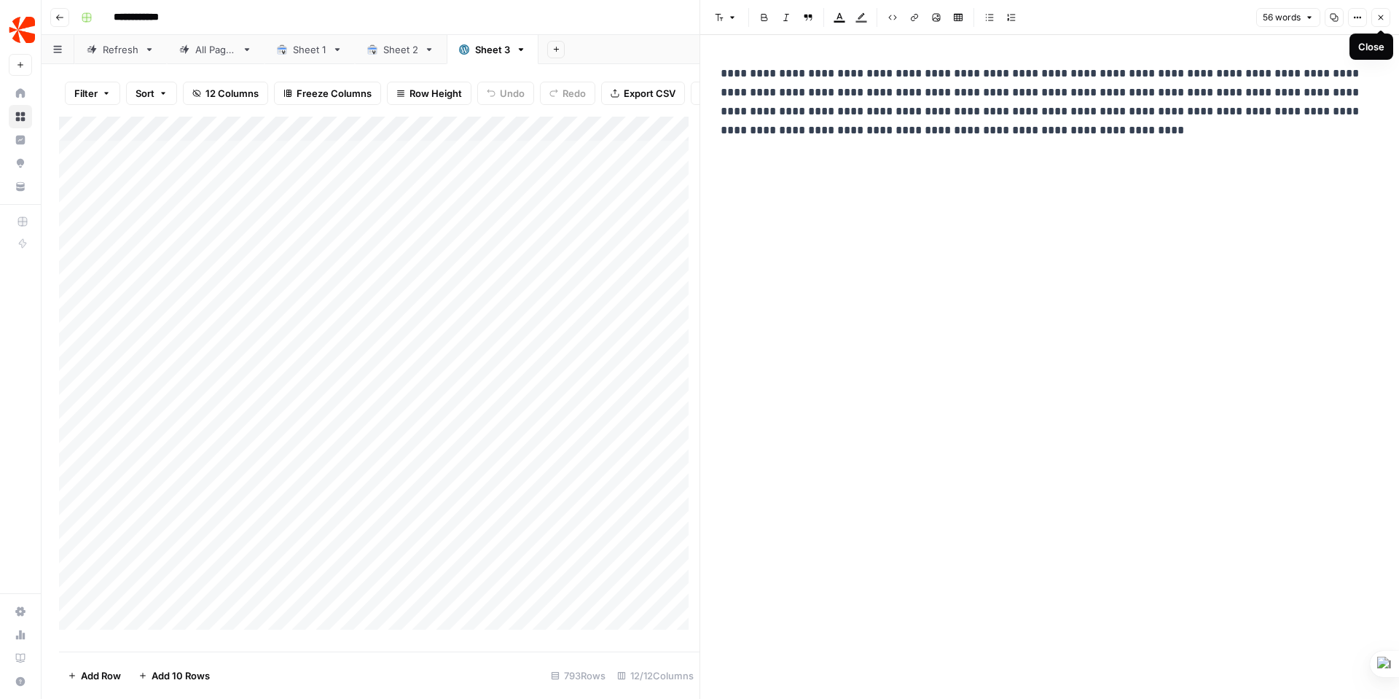
click at [1380, 15] on icon "button" at bounding box center [1380, 17] width 9 height 9
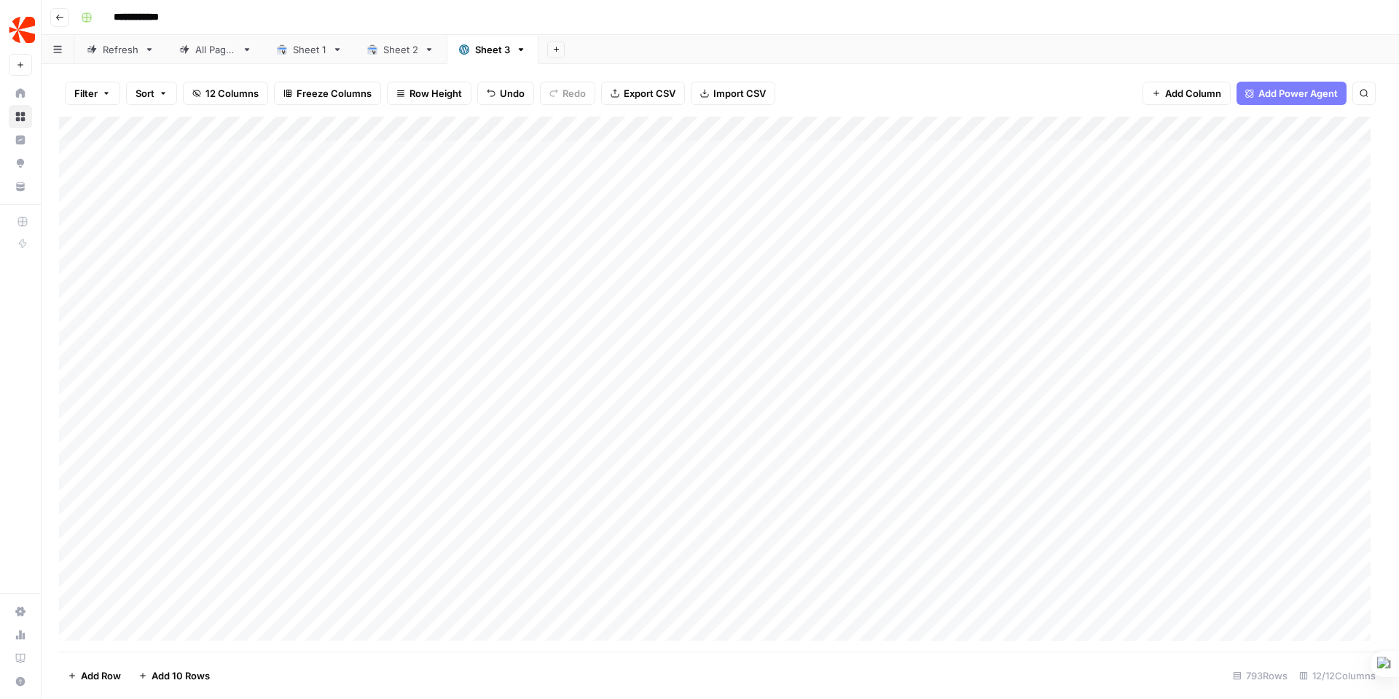
click at [1006, 126] on div "Add Column" at bounding box center [720, 384] width 1322 height 535
click at [892, 272] on span "Remove Column" at bounding box center [898, 271] width 127 height 15
click at [646, 154] on span "Delete" at bounding box center [647, 150] width 31 height 15
drag, startPoint x: 638, startPoint y: 126, endPoint x: 503, endPoint y: 127, distance: 134.8
click at [503, 127] on div "Add Column" at bounding box center [720, 384] width 1322 height 535
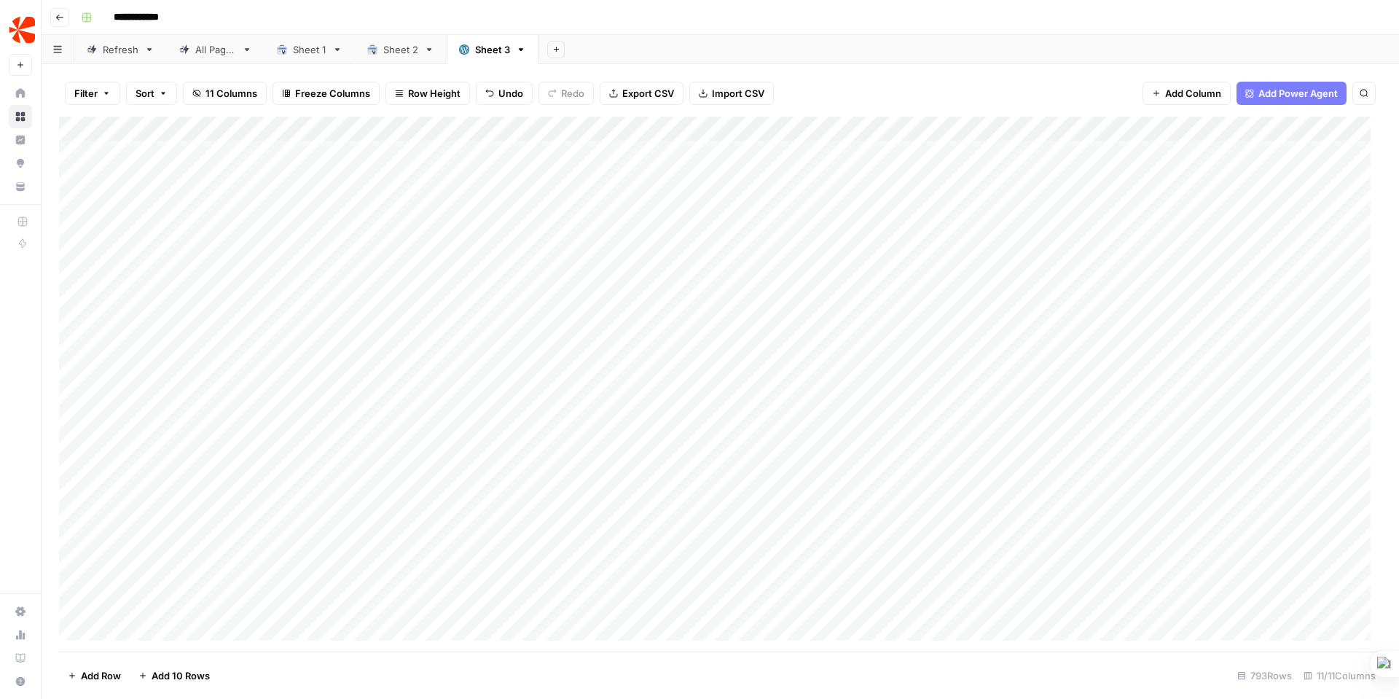
drag, startPoint x: 467, startPoint y: 127, endPoint x: 329, endPoint y: 121, distance: 138.5
click at [329, 121] on div "Add Column" at bounding box center [720, 384] width 1322 height 535
drag, startPoint x: 961, startPoint y: 126, endPoint x: 401, endPoint y: 128, distance: 560.1
click at [401, 128] on div "Add Column" at bounding box center [720, 384] width 1322 height 535
drag, startPoint x: 294, startPoint y: 123, endPoint x: 211, endPoint y: 119, distance: 83.8
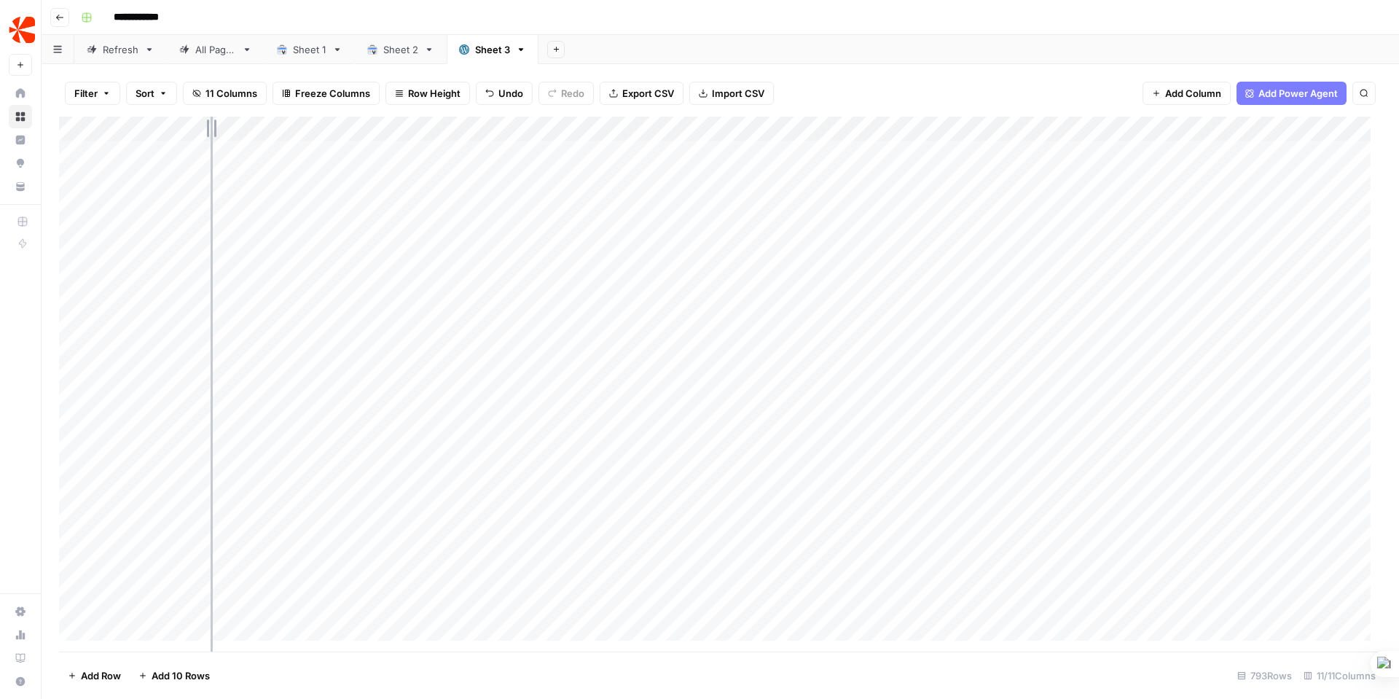
click at [211, 119] on div "Add Column" at bounding box center [720, 384] width 1322 height 535
click at [1047, 127] on div "Add Column" at bounding box center [720, 384] width 1322 height 535
click at [967, 66] on div "Filter Sort 11 Columns Freeze Columns Row Height Undo Redo Export CSV Import CS…" at bounding box center [720, 381] width 1357 height 634
click at [1048, 128] on div "Add Column" at bounding box center [720, 384] width 1322 height 535
click at [1010, 326] on span "Remove Column" at bounding box center [1016, 325] width 127 height 15
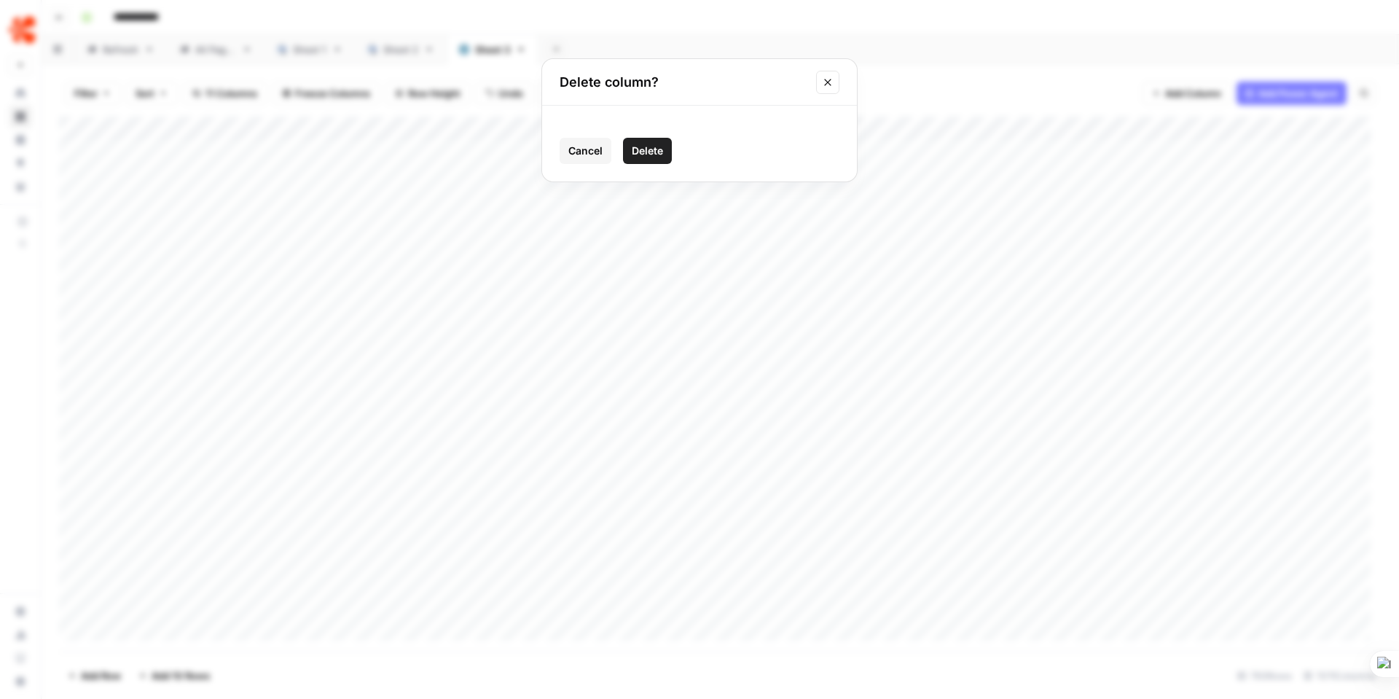
click at [649, 156] on span "Delete" at bounding box center [647, 150] width 31 height 15
click at [1168, 127] on div "Add Column" at bounding box center [720, 384] width 1322 height 535
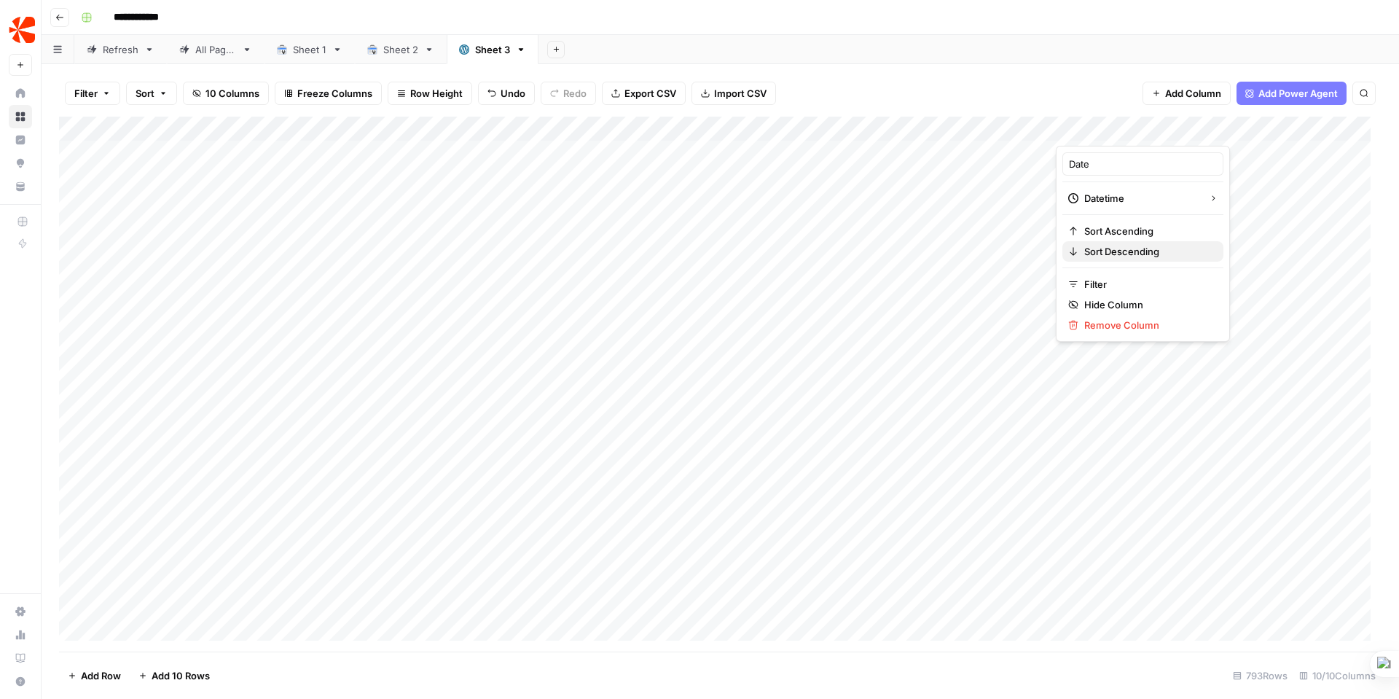
click at [1134, 253] on span "Sort Descending" at bounding box center [1147, 251] width 127 height 15
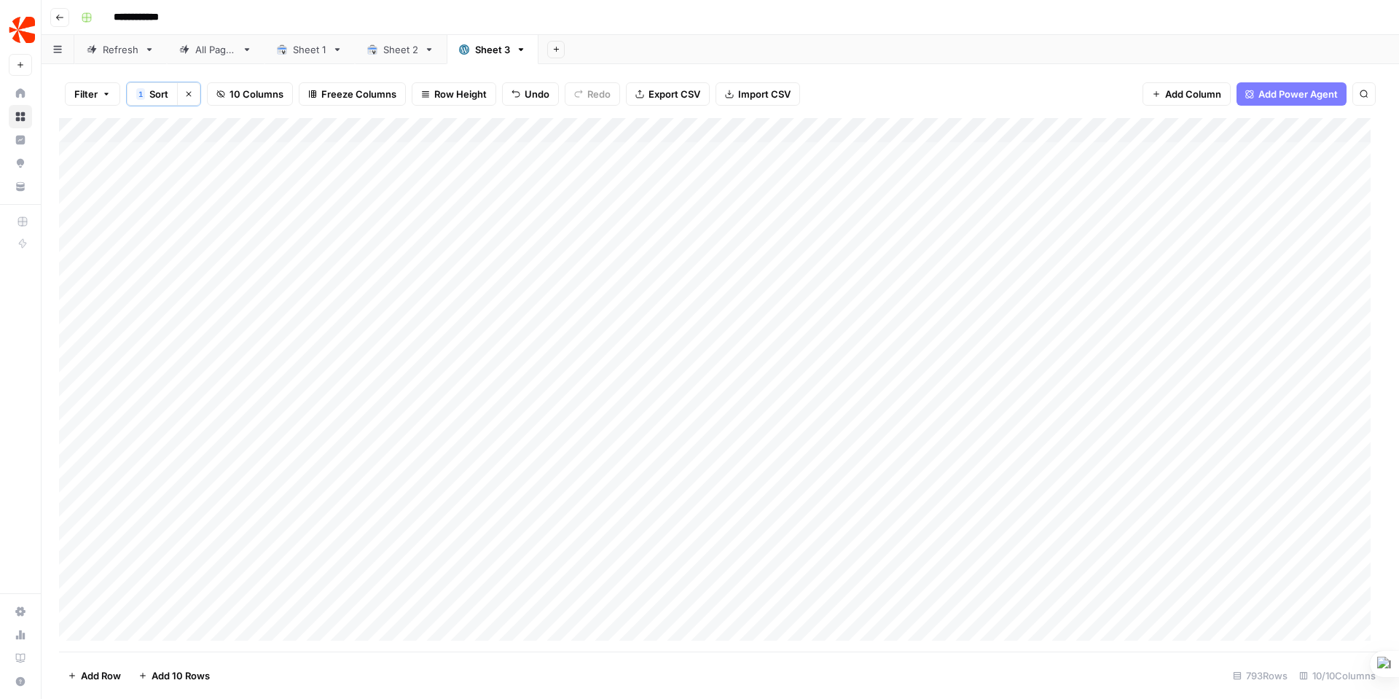
click at [1130, 135] on div "Add Column" at bounding box center [720, 384] width 1322 height 533
click at [1118, 237] on span "Sort Ascending" at bounding box center [1147, 232] width 127 height 15
click at [1102, 251] on div "Add Column" at bounding box center [720, 384] width 1322 height 533
click at [949, 249] on div "Add Column" at bounding box center [720, 384] width 1322 height 533
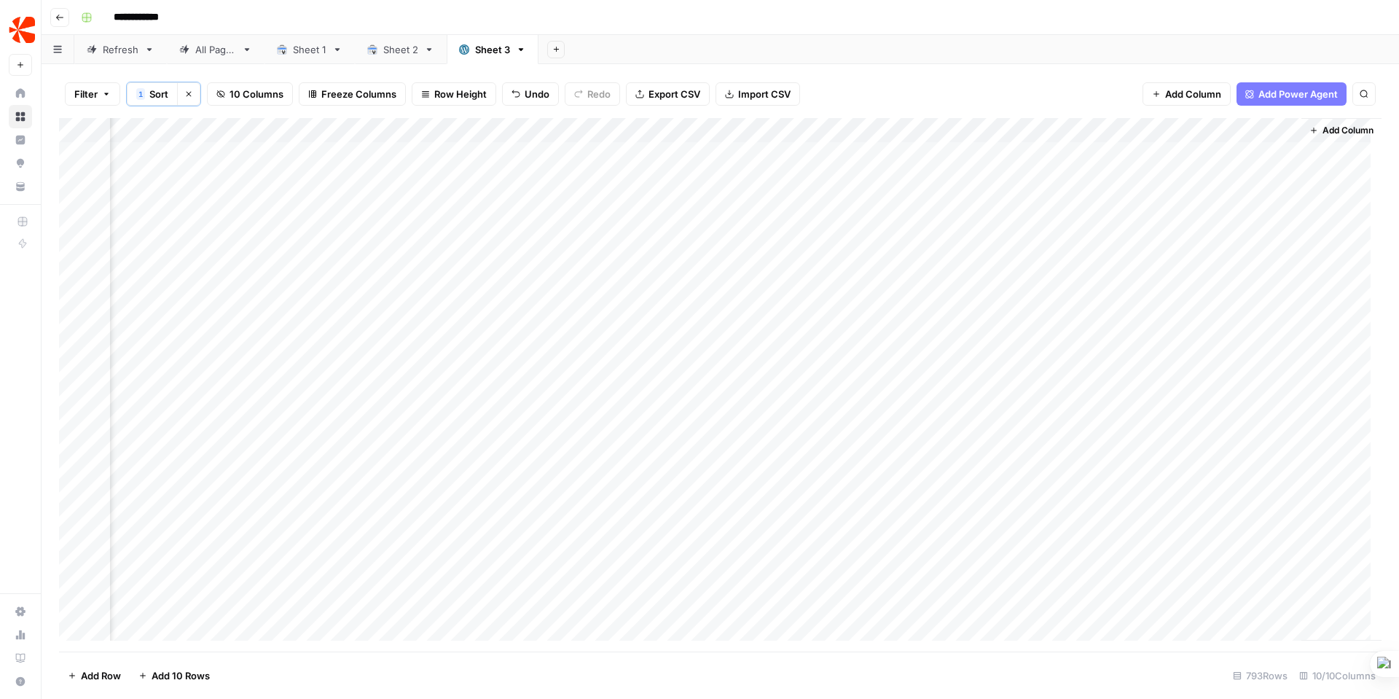
click at [1324, 130] on span "Add Column" at bounding box center [1347, 130] width 51 height 13
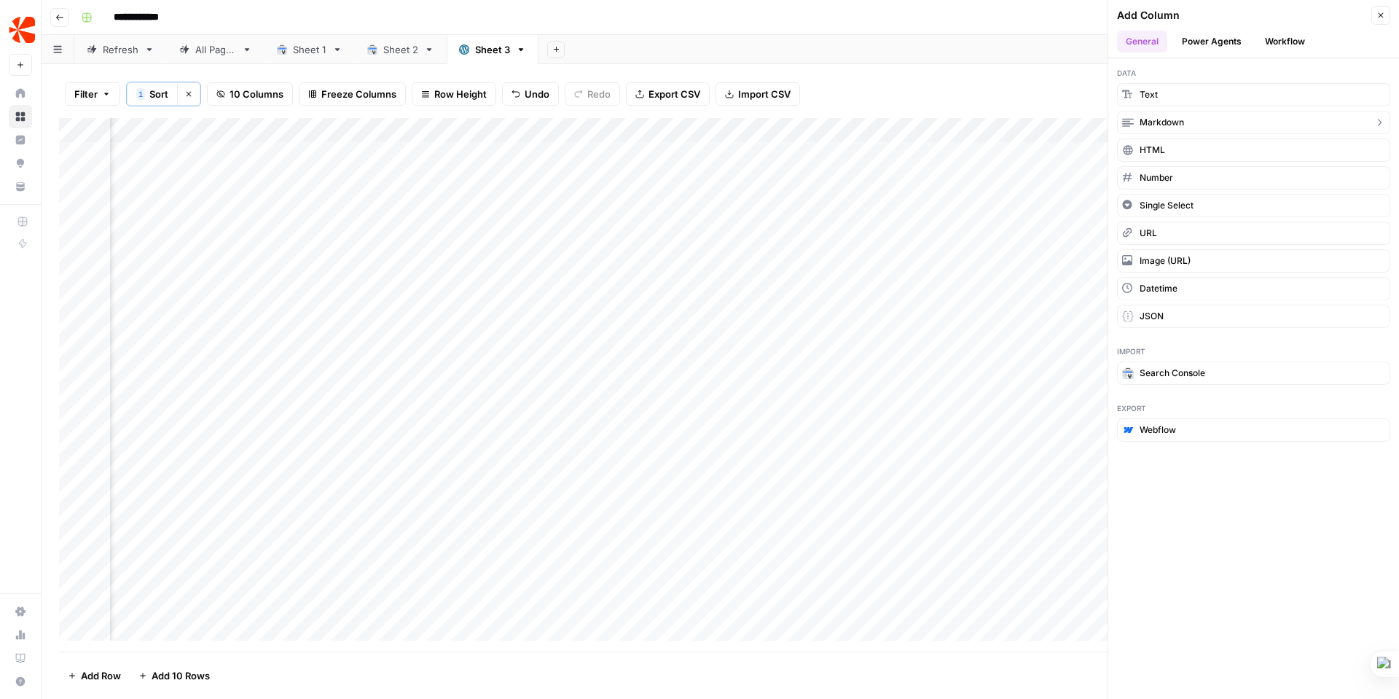
click at [1303, 124] on button "Markdown" at bounding box center [1253, 122] width 273 height 23
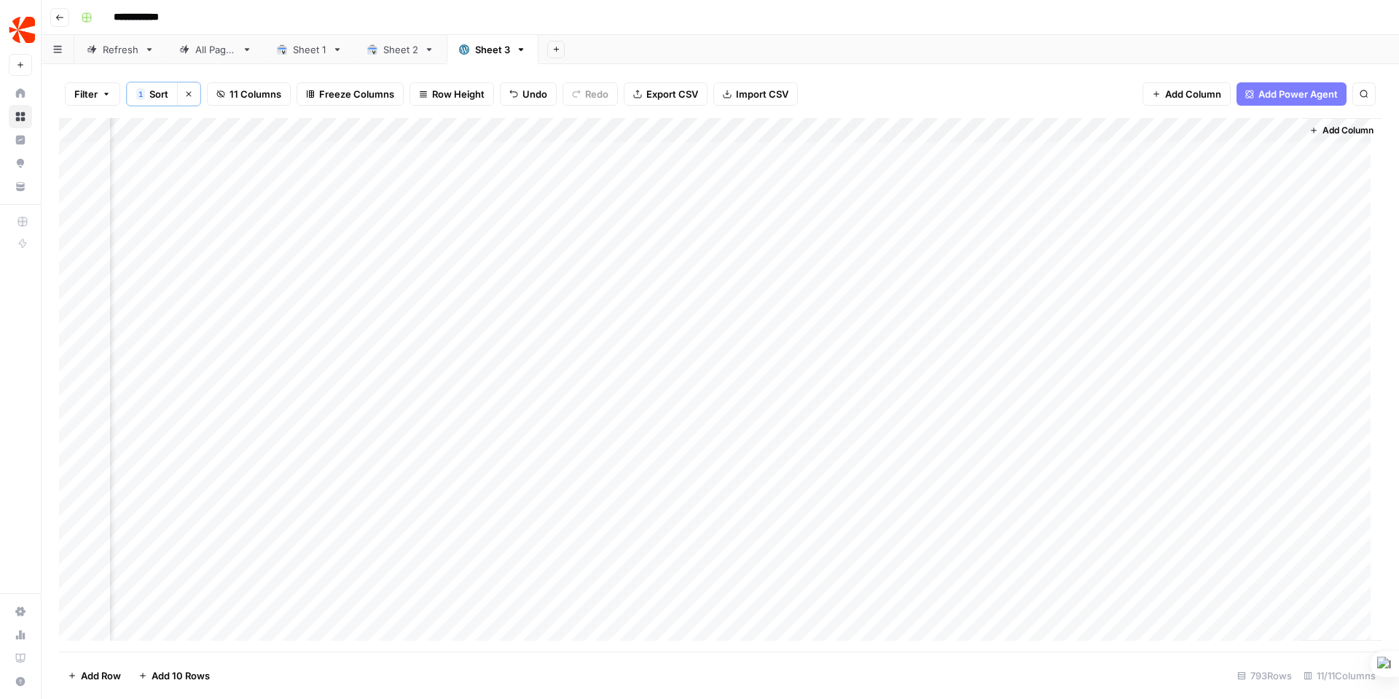
scroll to position [0, 527]
click at [1275, 127] on div "Add Column" at bounding box center [720, 384] width 1322 height 533
click at [1156, 272] on span "Remove Column" at bounding box center [1170, 273] width 127 height 15
click at [648, 149] on span "Delete" at bounding box center [647, 150] width 31 height 15
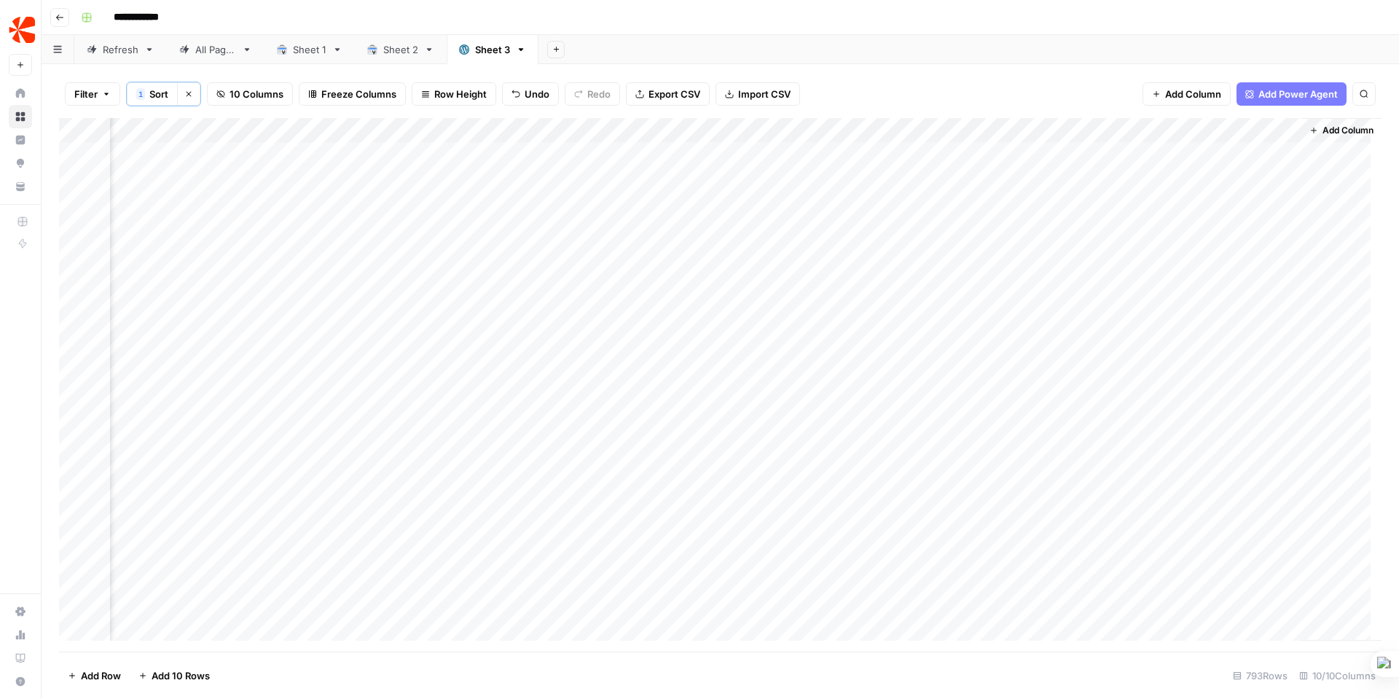
click at [1347, 128] on span "Add Column" at bounding box center [1347, 130] width 51 height 13
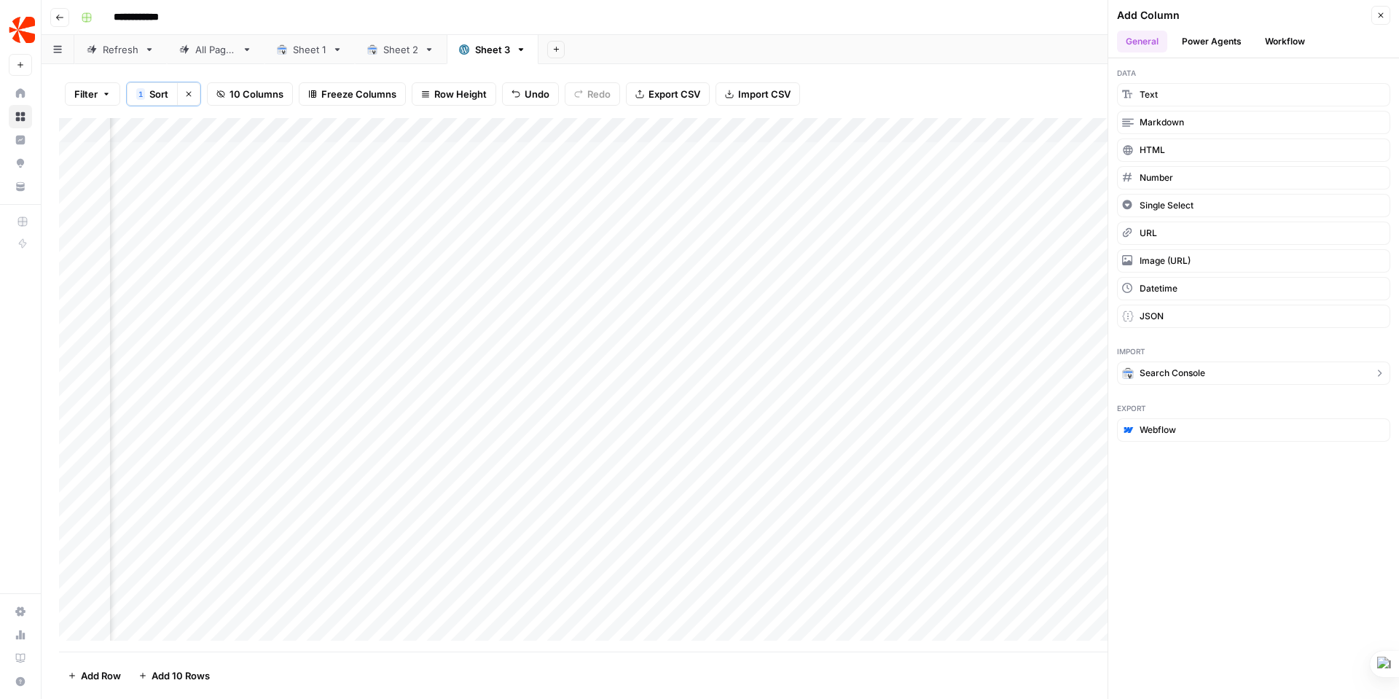
click at [1217, 371] on button "Search Console" at bounding box center [1253, 372] width 273 height 23
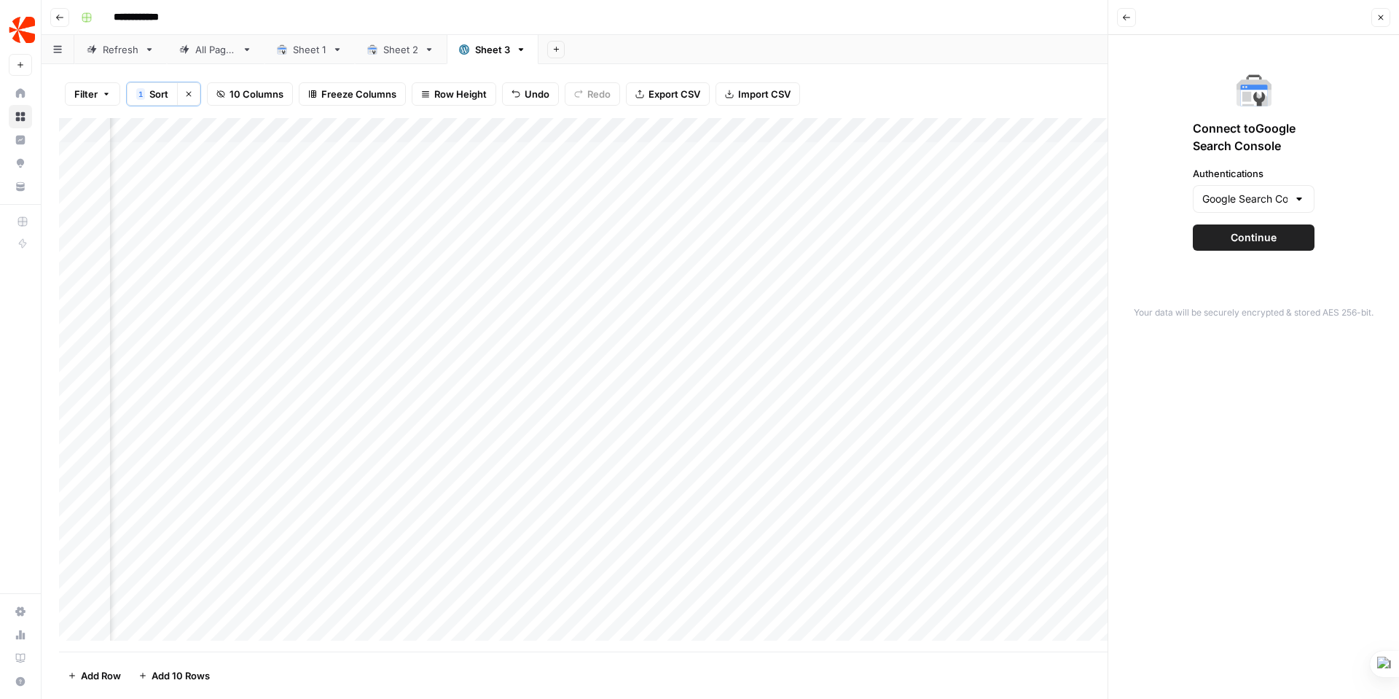
click at [1296, 199] on div at bounding box center [1299, 199] width 12 height 15
click at [1248, 237] on span "Google Search Console - [URL][DOMAIN_NAME]" at bounding box center [1244, 235] width 78 height 15
type input "Google Search Console - [URL][DOMAIN_NAME]"
click at [1248, 236] on span "Continue" at bounding box center [1253, 237] width 46 height 15
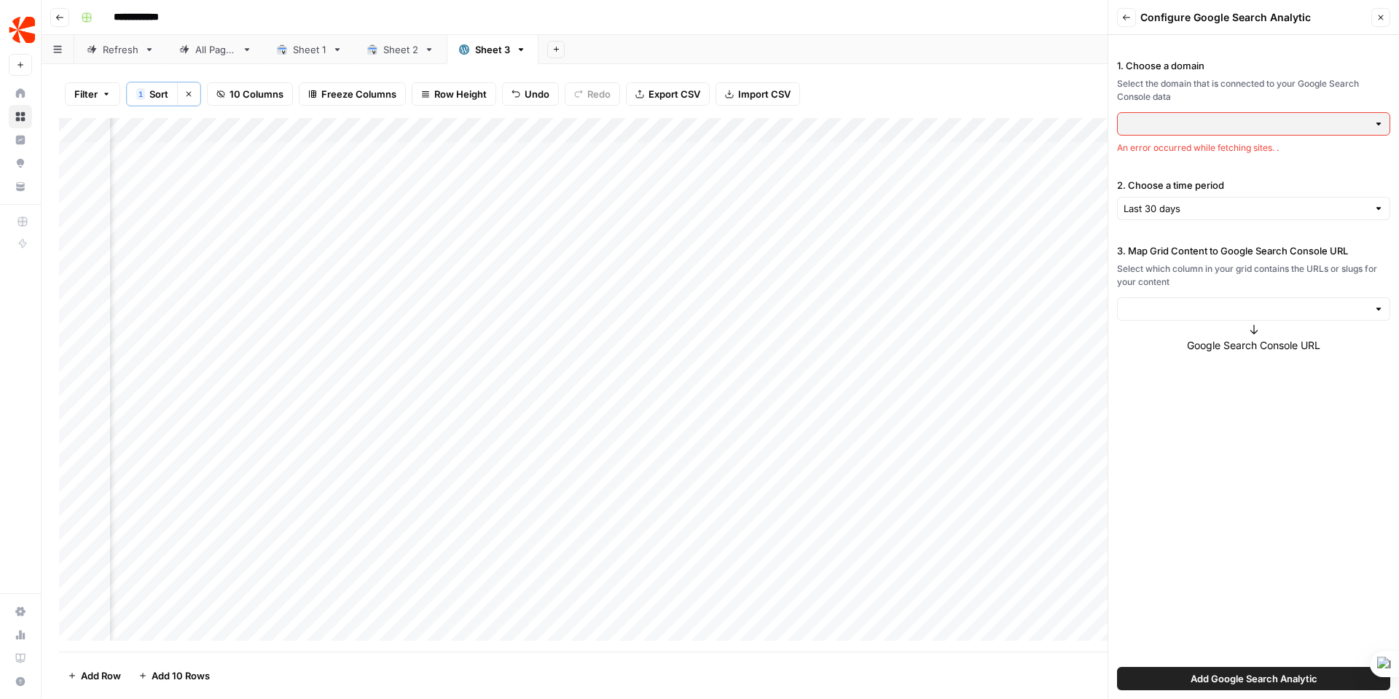
click at [1391, 126] on div "1. Choose a domain Select the domain that is connected to your Google Search Co…" at bounding box center [1253, 367] width 291 height 664
click at [1300, 308] on input "3. Map Grid Content to Google Search Console URL" at bounding box center [1245, 309] width 244 height 15
click at [1273, 680] on span "Add Google Search Analytic" at bounding box center [1253, 678] width 127 height 15
click at [1243, 679] on span "Add Google Search Analytic" at bounding box center [1253, 678] width 127 height 15
click at [1383, 18] on icon "button" at bounding box center [1380, 17] width 9 height 9
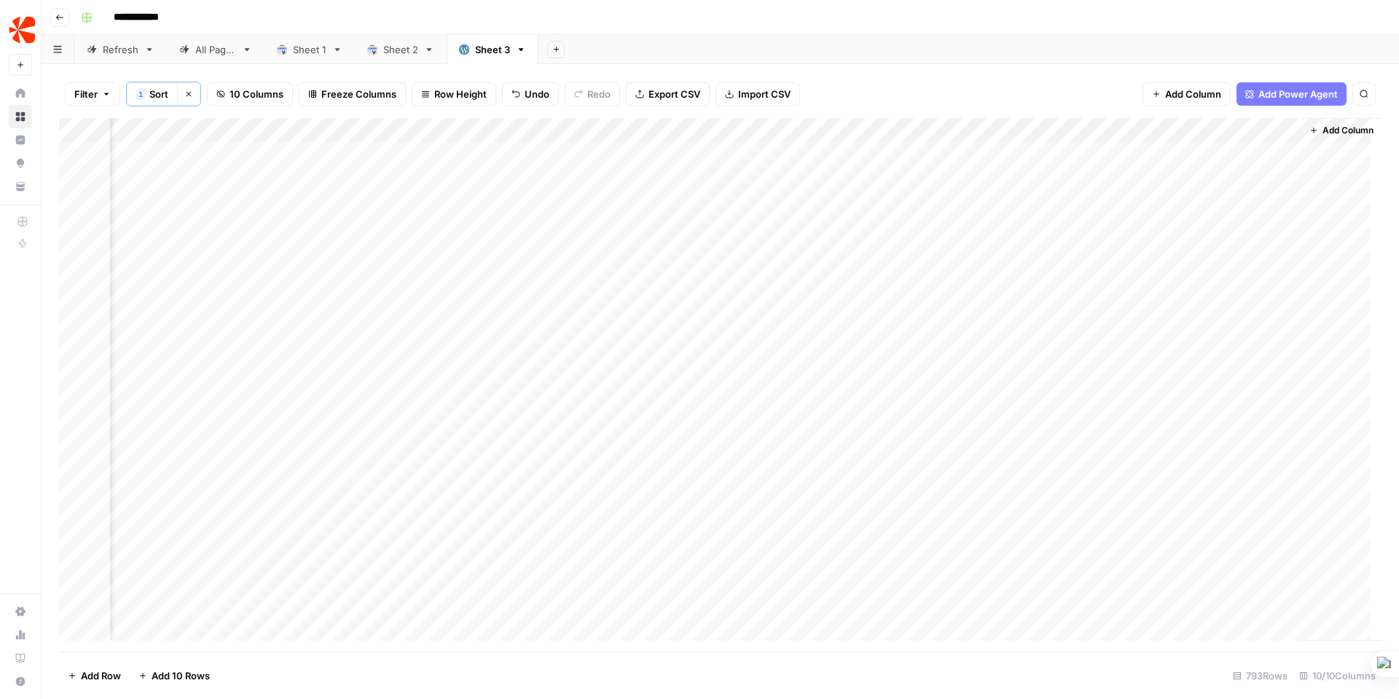
click at [1334, 134] on span "Add Column" at bounding box center [1347, 130] width 51 height 13
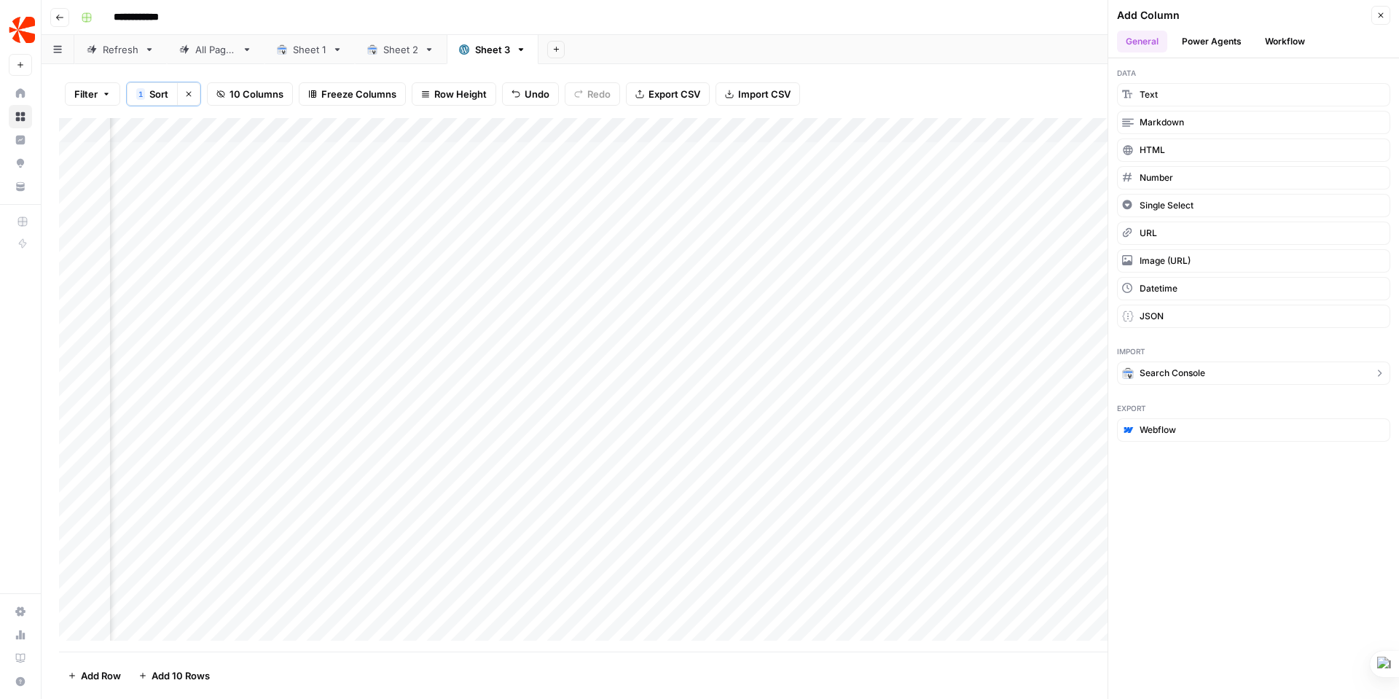
click at [1166, 371] on span "Search Console" at bounding box center [1172, 372] width 66 height 13
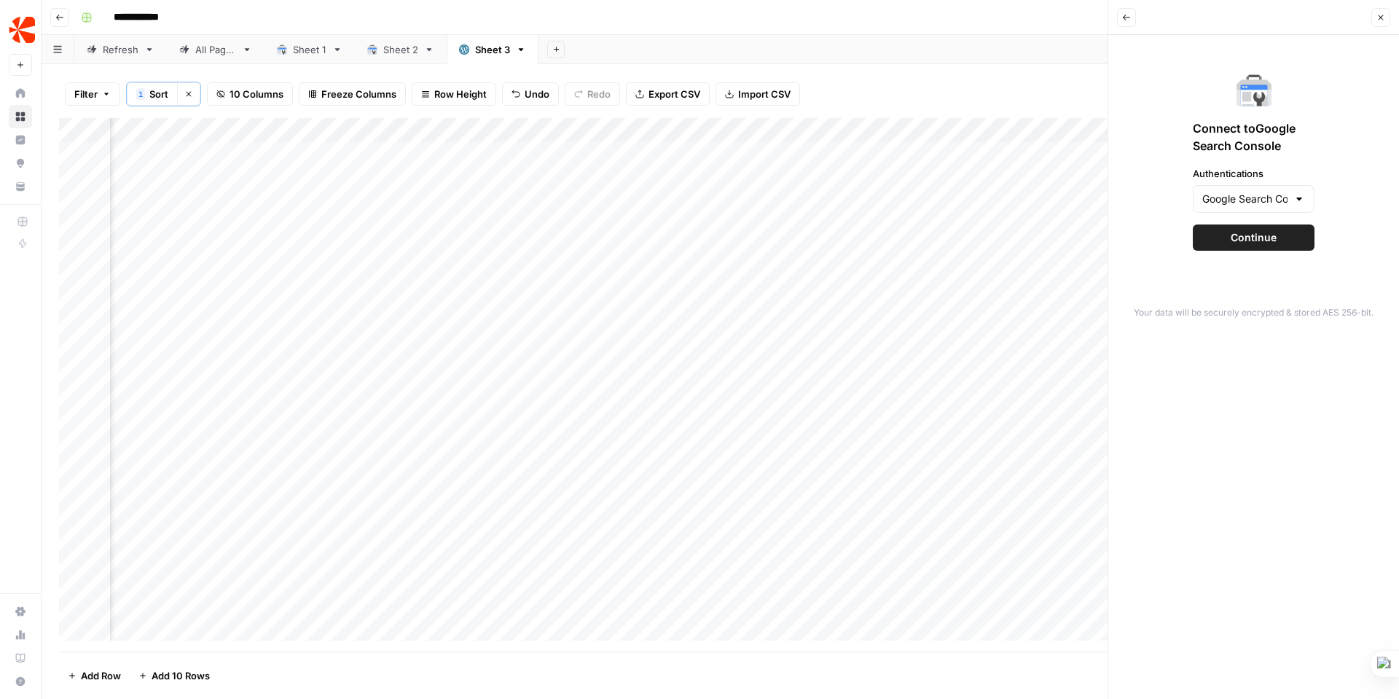
click at [1297, 198] on div at bounding box center [1299, 199] width 12 height 15
click at [1257, 234] on span "Google Search Console - [URL][DOMAIN_NAME]" at bounding box center [1244, 235] width 78 height 15
type input "Google Search Console - [URL][DOMAIN_NAME]"
click at [1257, 234] on span "Continue" at bounding box center [1253, 237] width 46 height 15
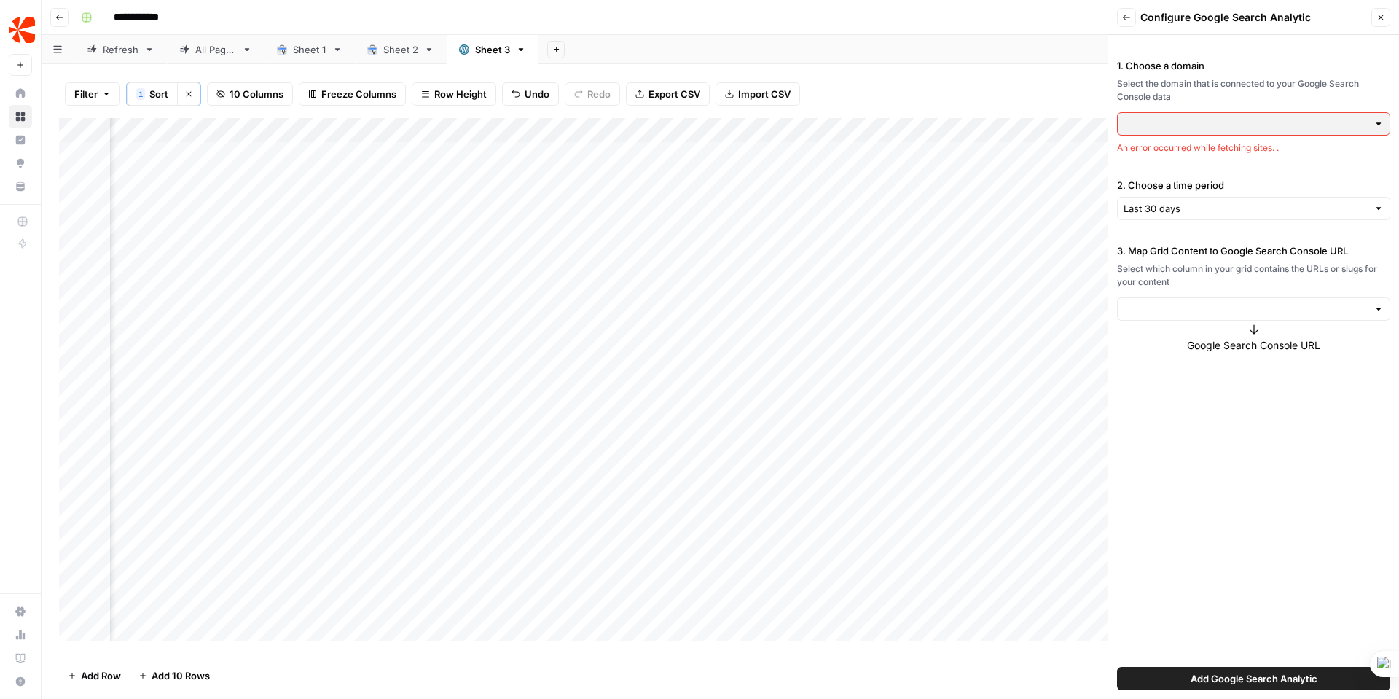
click at [1376, 124] on div at bounding box center [1378, 124] width 10 height 15
click at [1382, 299] on div at bounding box center [1253, 308] width 273 height 23
click at [1144, 364] on span "Link" at bounding box center [1250, 363] width 243 height 15
type input "Link"
click at [1189, 437] on label "Full URL" at bounding box center [1253, 450] width 273 height 66
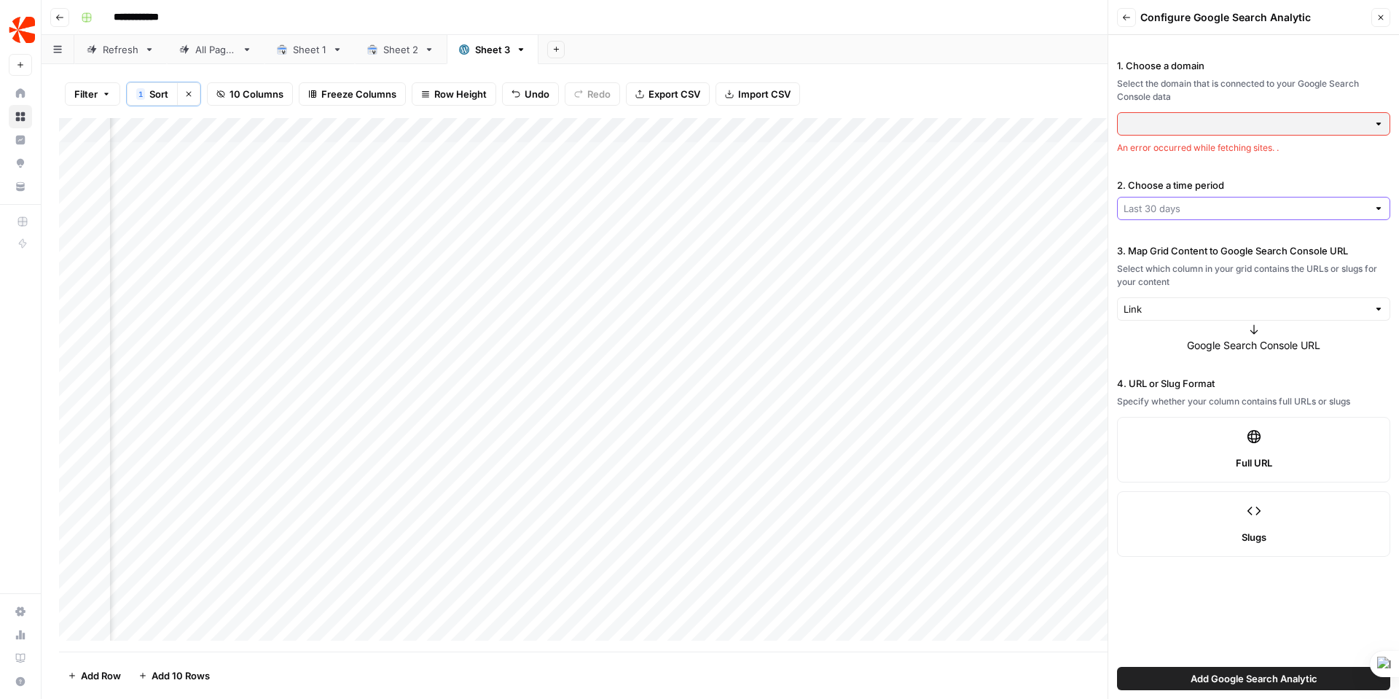
click at [1200, 208] on input "2. Choose a time period" at bounding box center [1245, 208] width 244 height 15
type input "Last 30 days"
click at [1291, 180] on label "2. Choose a time period" at bounding box center [1253, 185] width 273 height 15
click at [1291, 201] on input "Last 30 days" at bounding box center [1245, 208] width 244 height 15
click at [1321, 166] on div "1. Choose a domain Select the domain that is connected to your Google Search Co…" at bounding box center [1253, 367] width 291 height 664
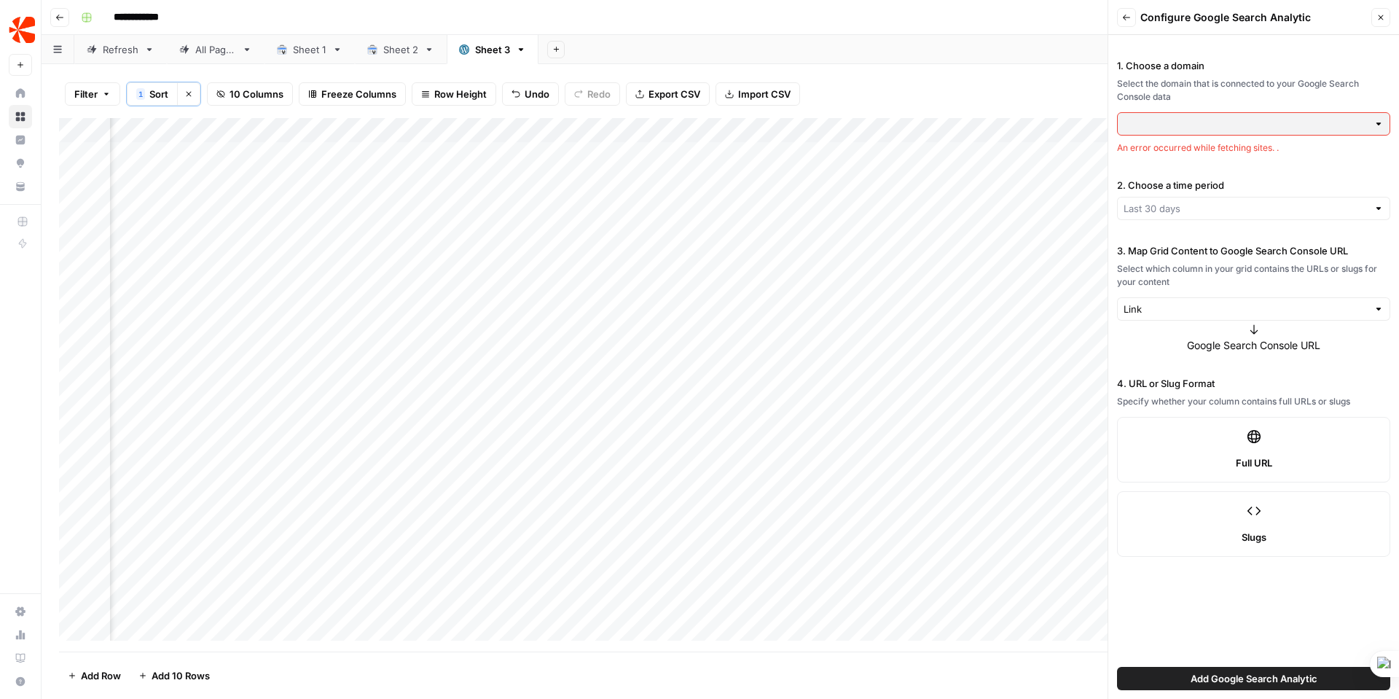
click at [1375, 118] on div at bounding box center [1378, 124] width 10 height 15
click at [1379, 18] on icon "button" at bounding box center [1380, 17] width 5 height 5
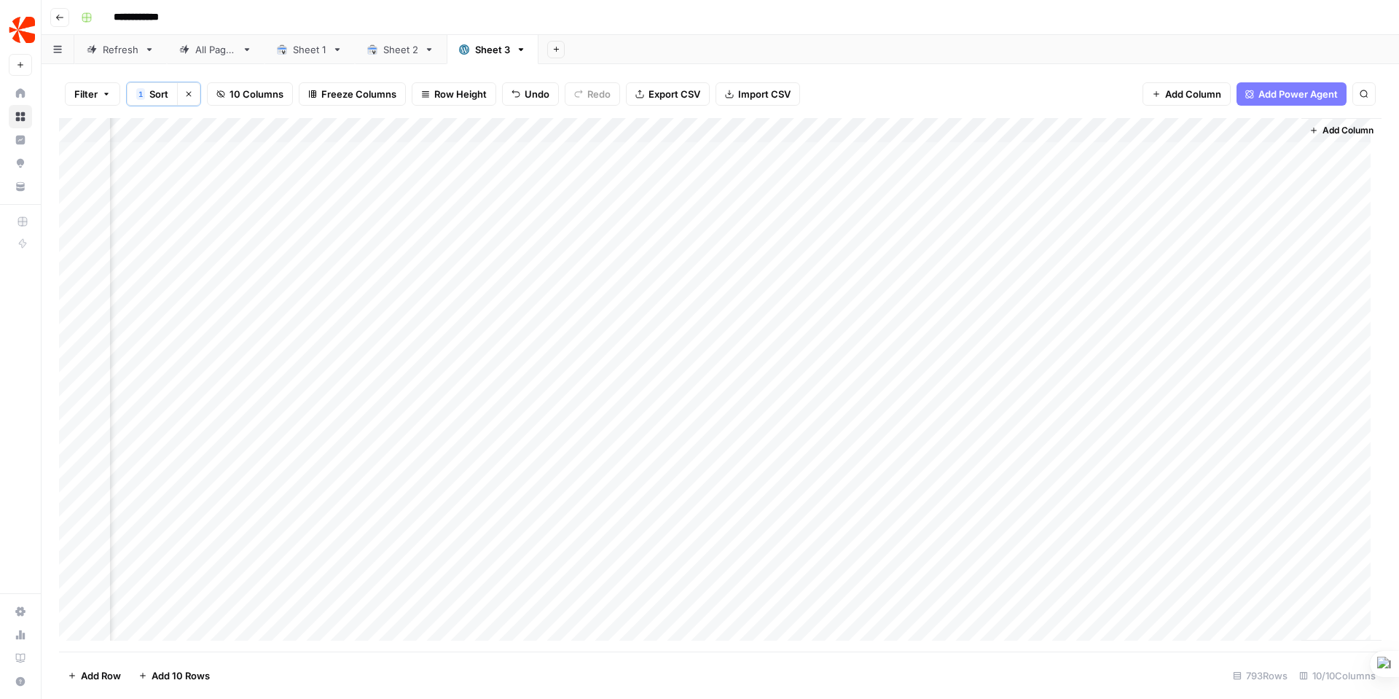
click at [1283, 90] on span "Add Power Agent" at bounding box center [1297, 94] width 79 height 15
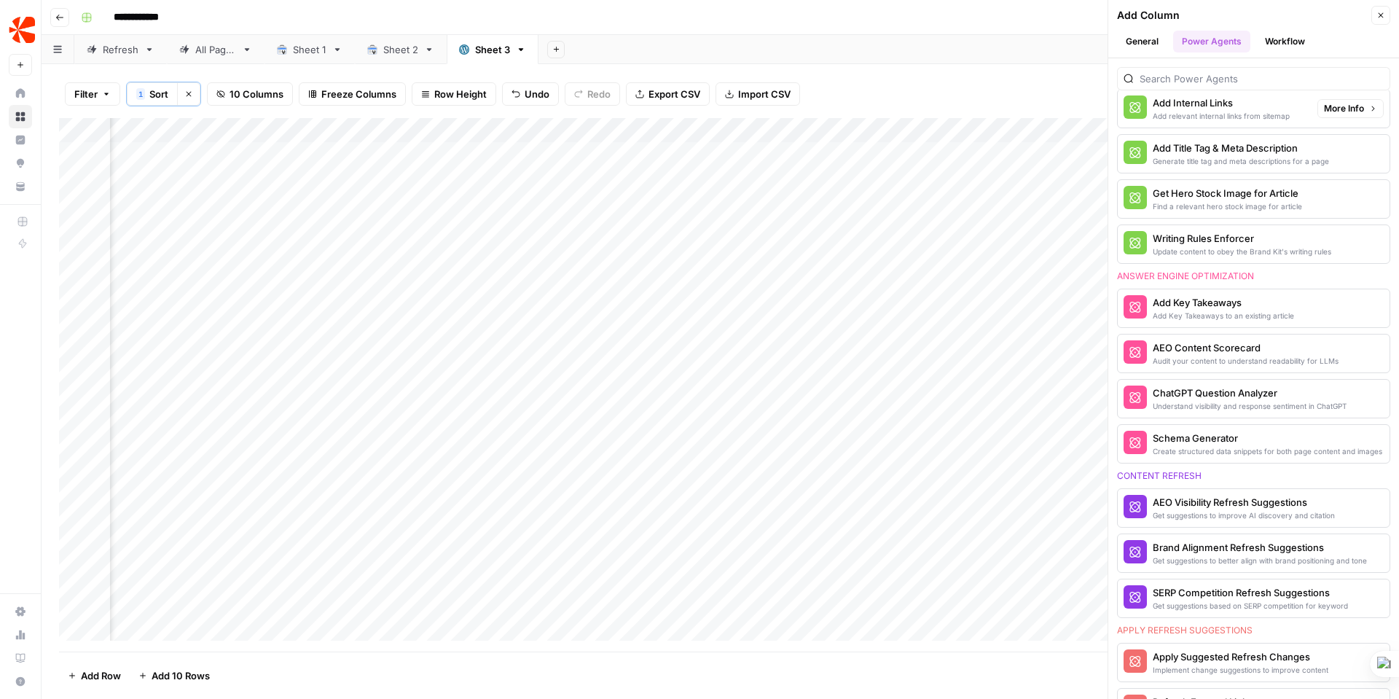
scroll to position [473, 0]
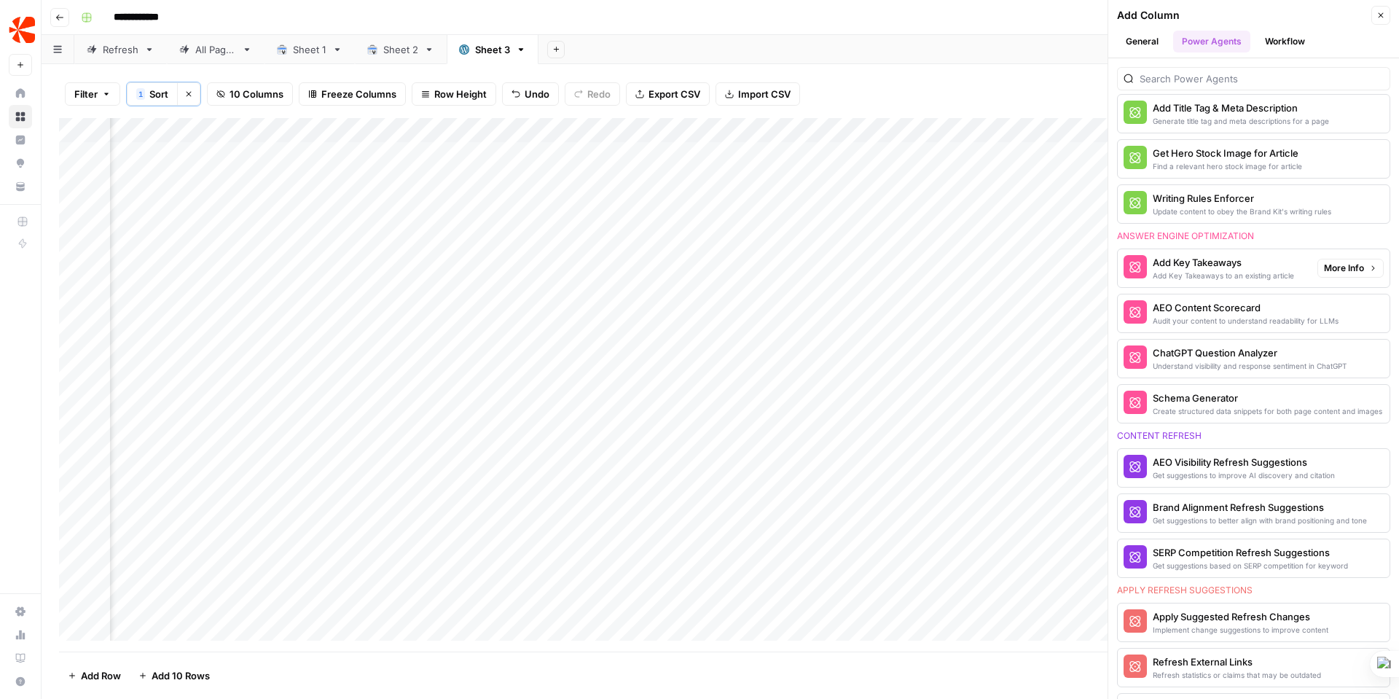
click at [1352, 270] on span "More Info" at bounding box center [1344, 267] width 40 height 13
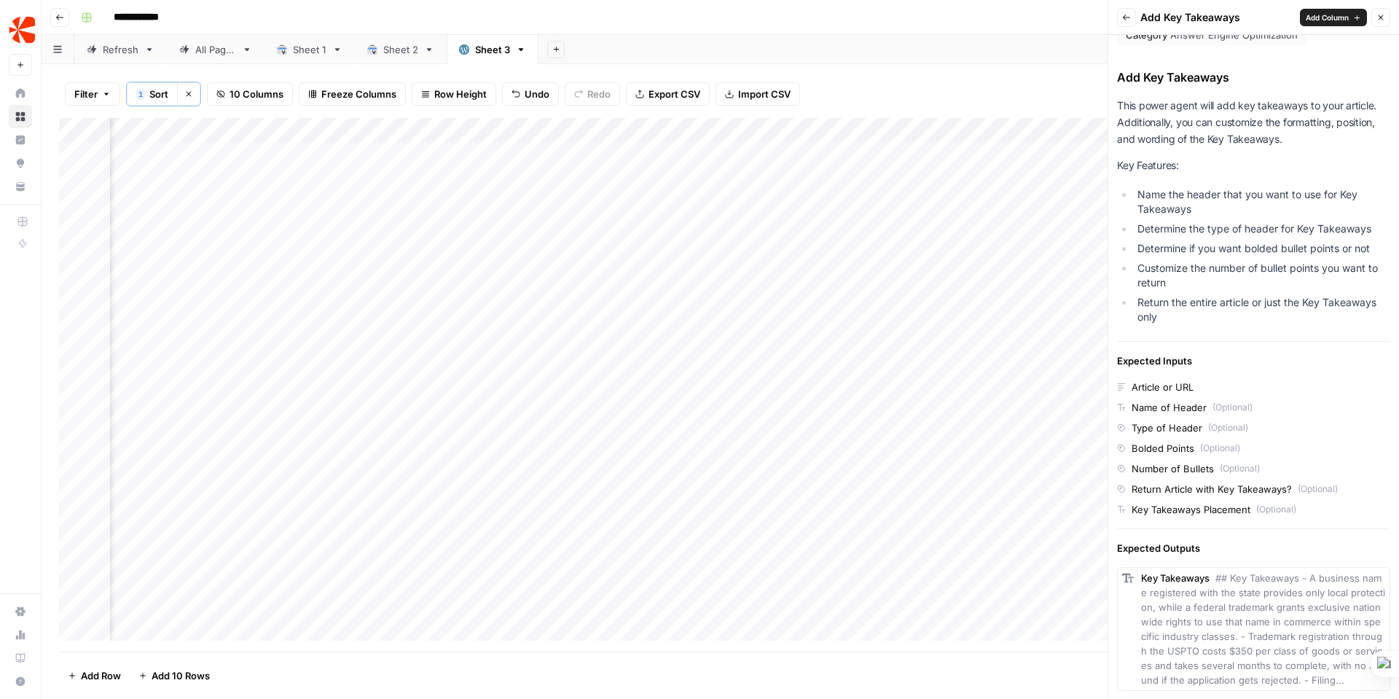
scroll to position [0, 0]
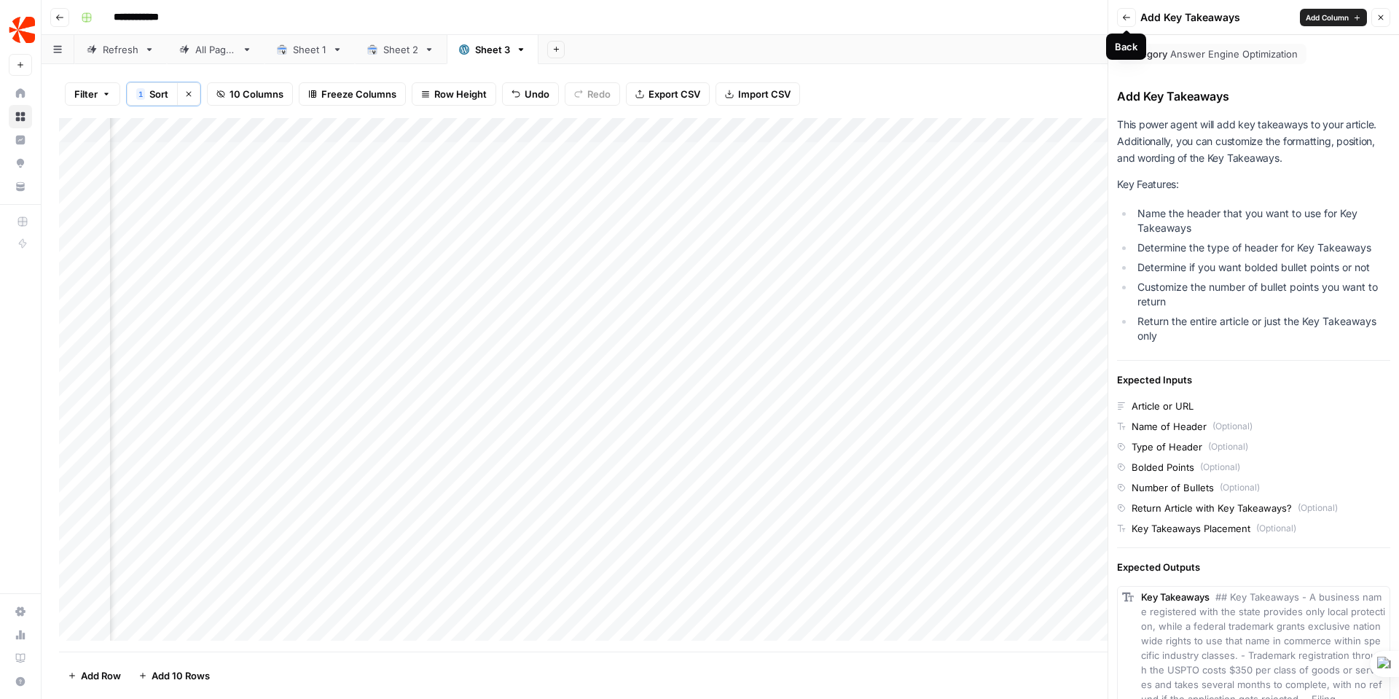
click at [1126, 16] on icon "button" at bounding box center [1126, 17] width 9 height 9
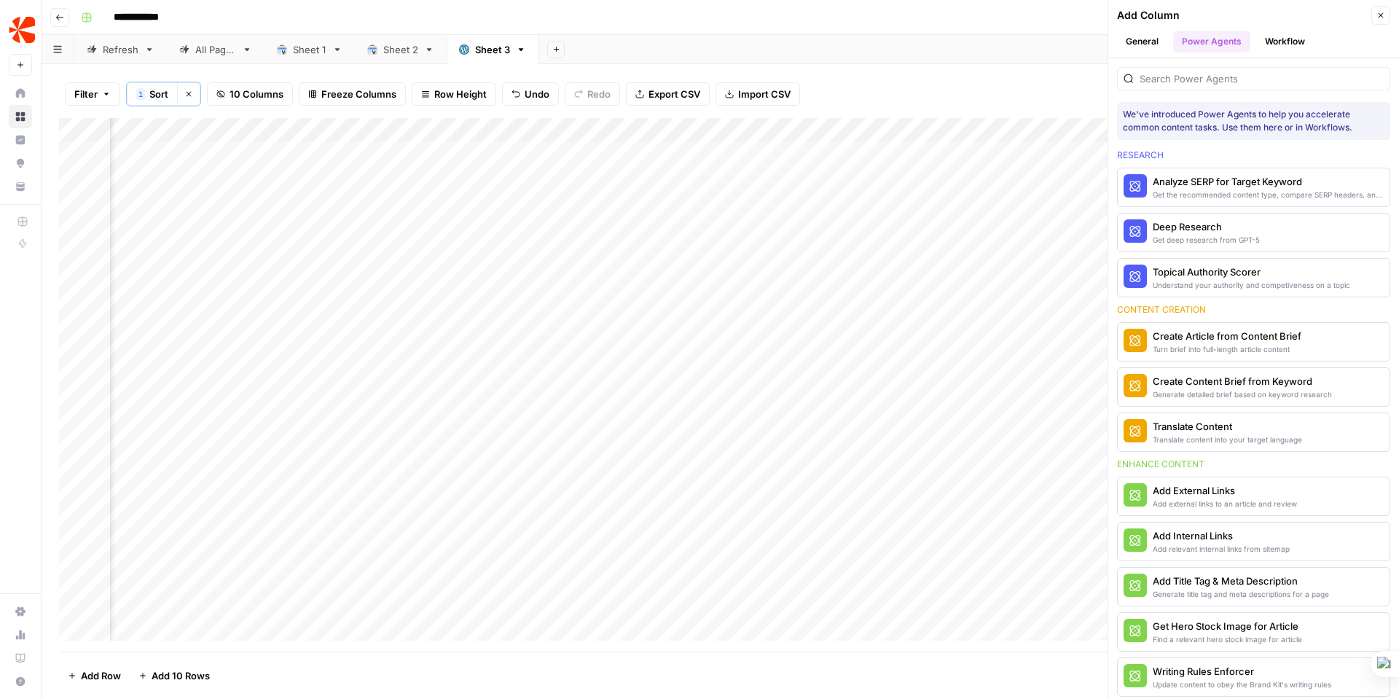
scroll to position [473, 0]
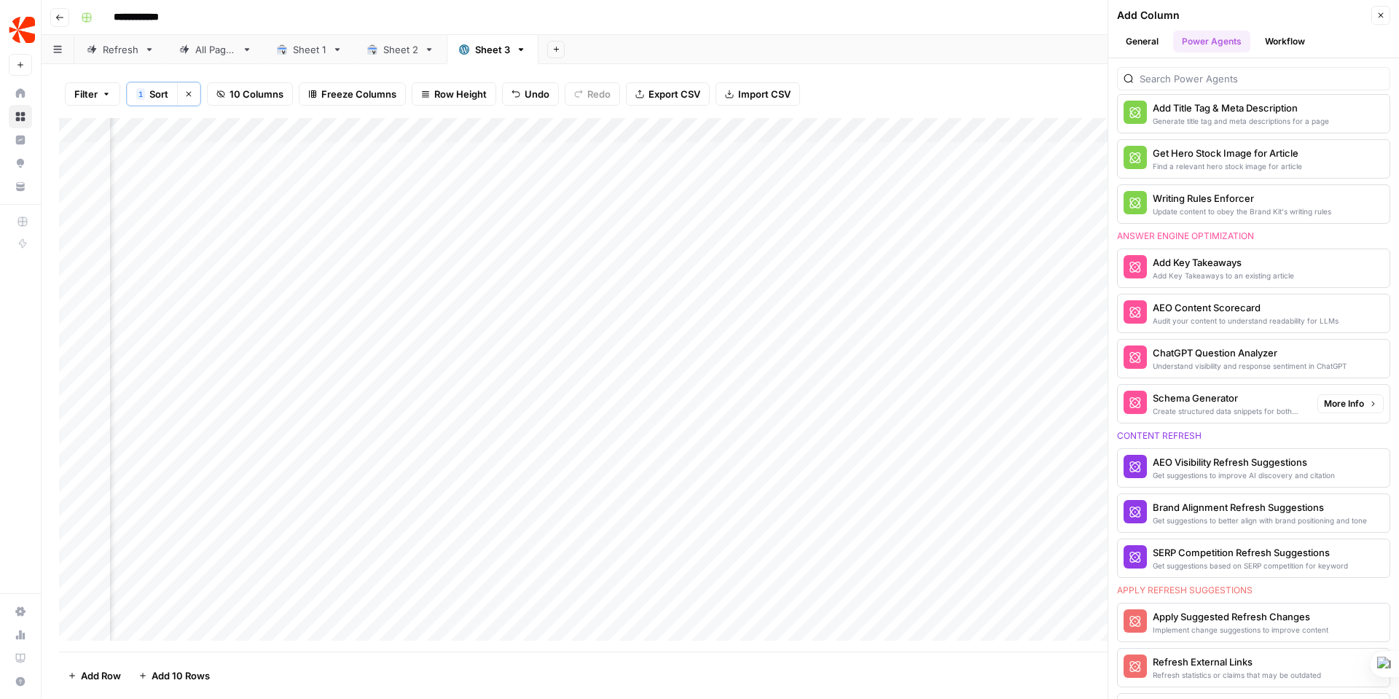
click at [1342, 402] on span "More Info" at bounding box center [1344, 403] width 40 height 13
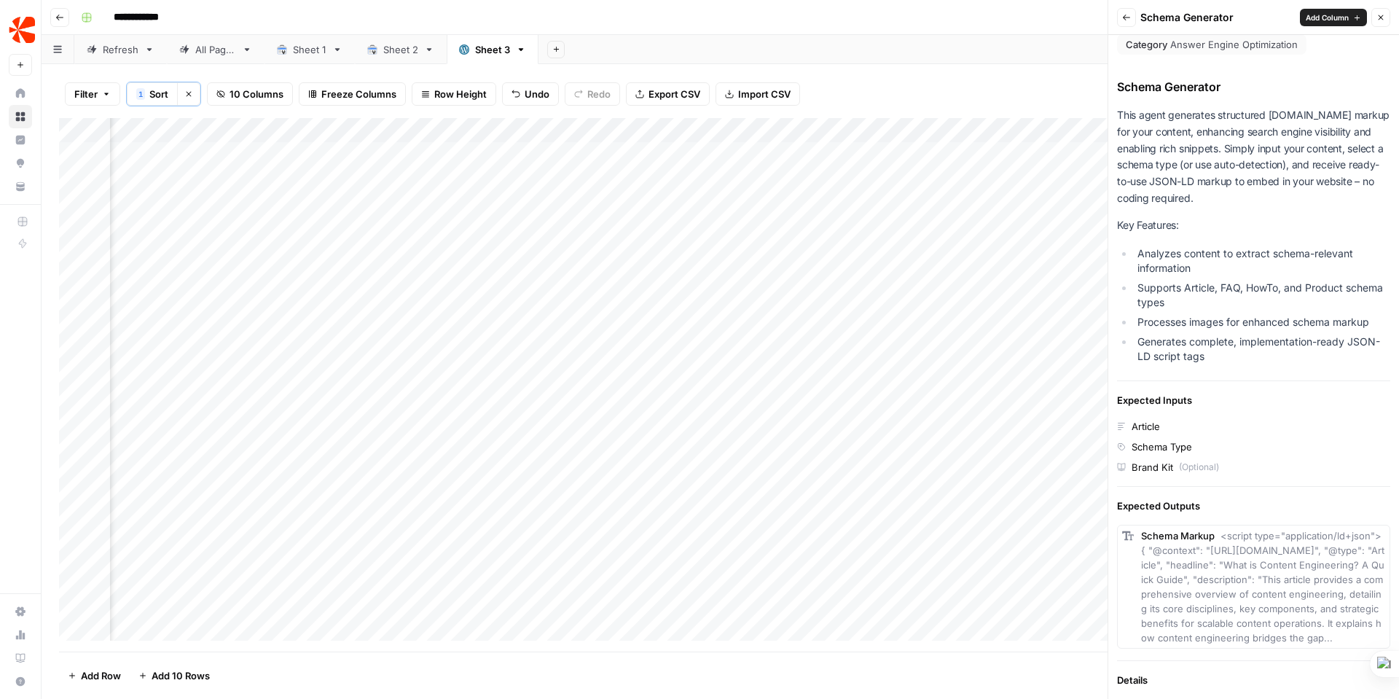
scroll to position [0, 0]
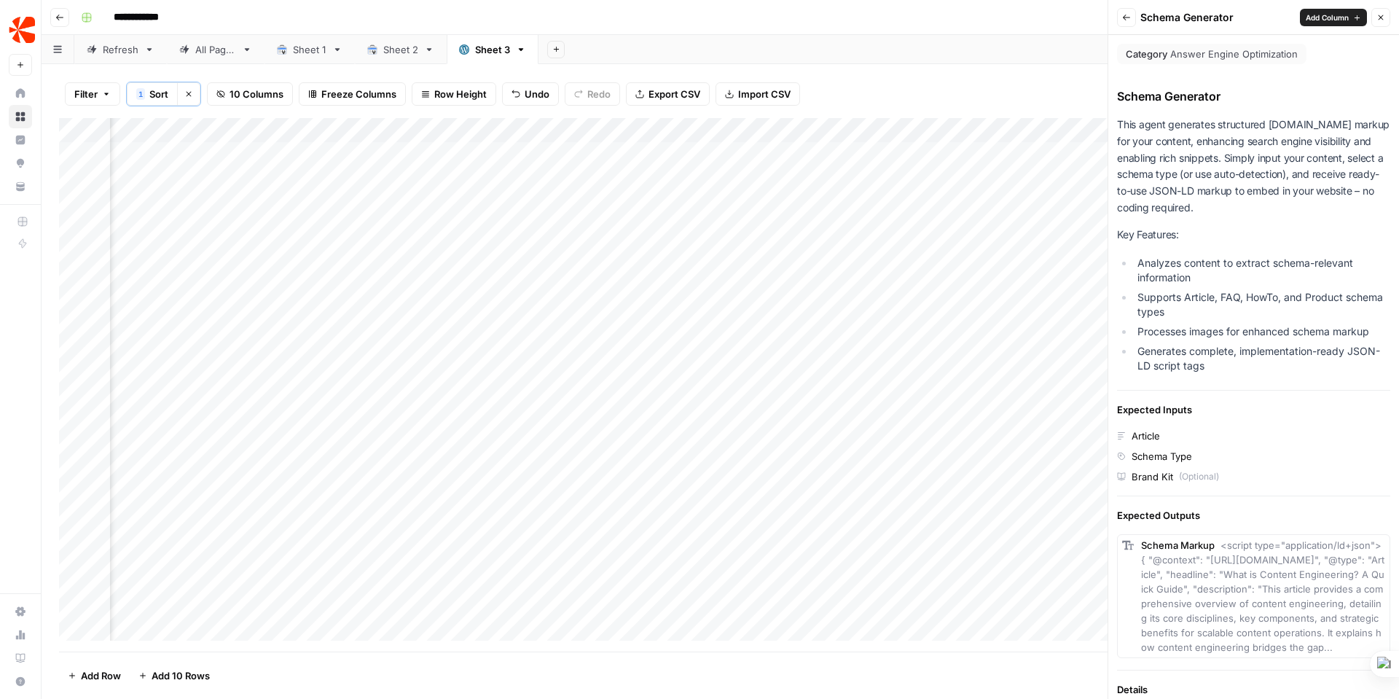
click at [1127, 14] on icon "button" at bounding box center [1126, 17] width 9 height 9
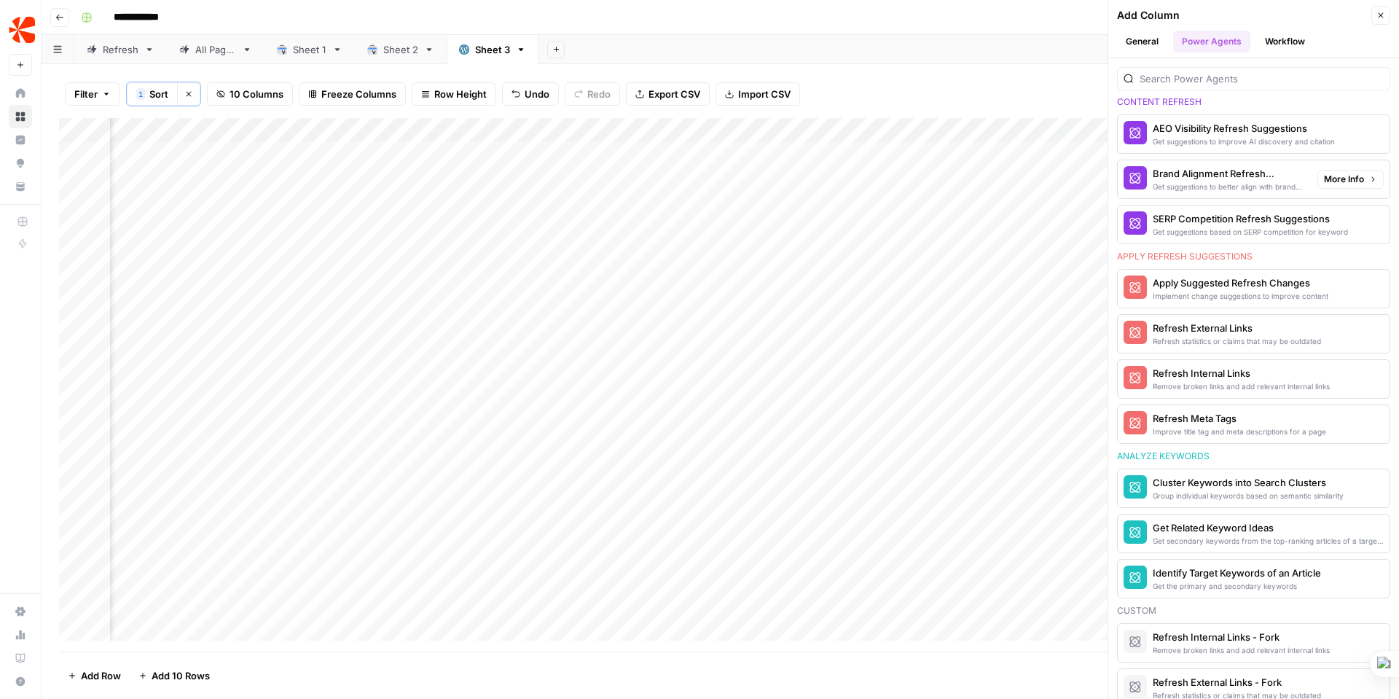
scroll to position [869, 0]
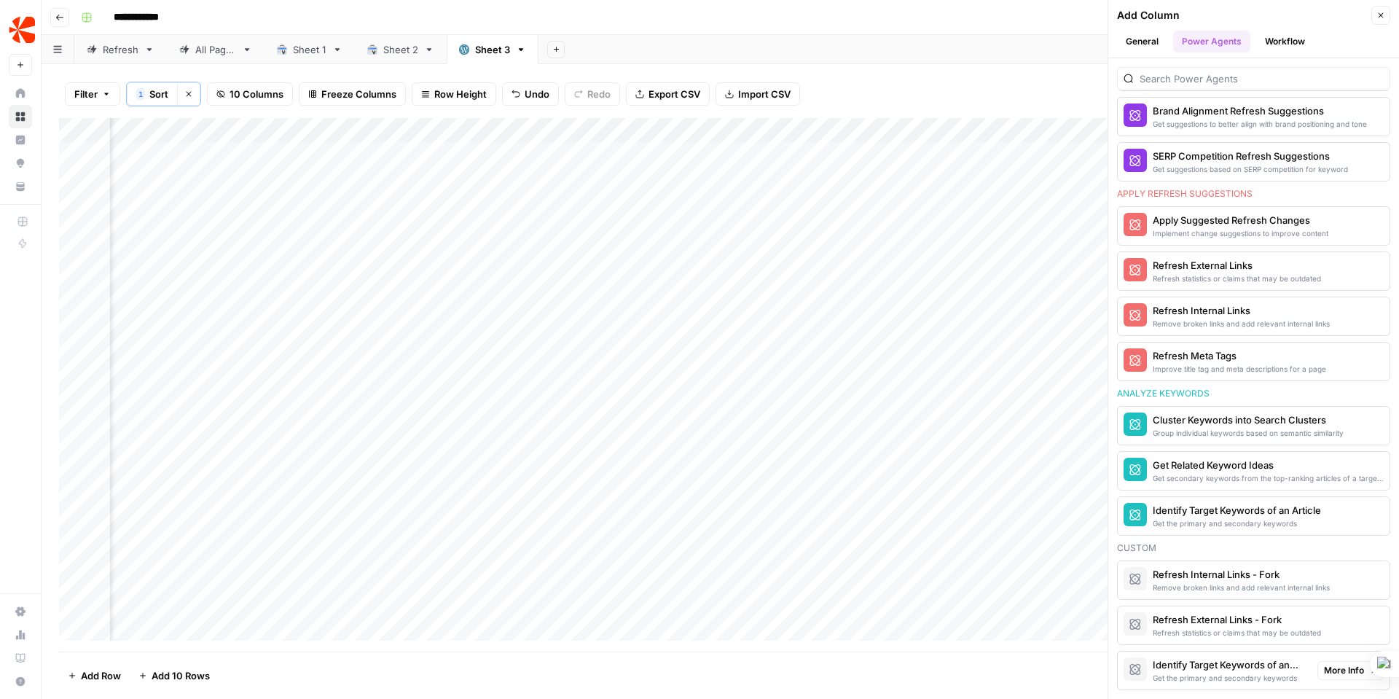
click at [1355, 666] on button "More Info" at bounding box center [1350, 670] width 66 height 19
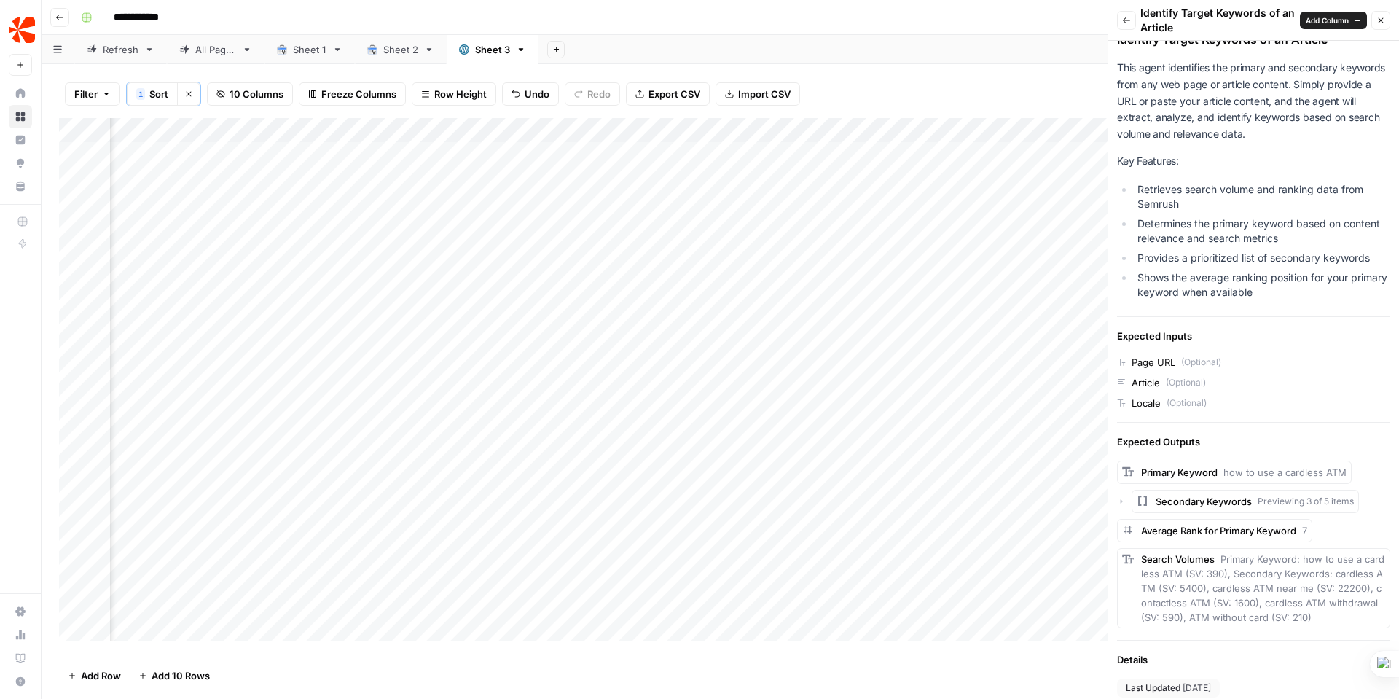
scroll to position [0, 0]
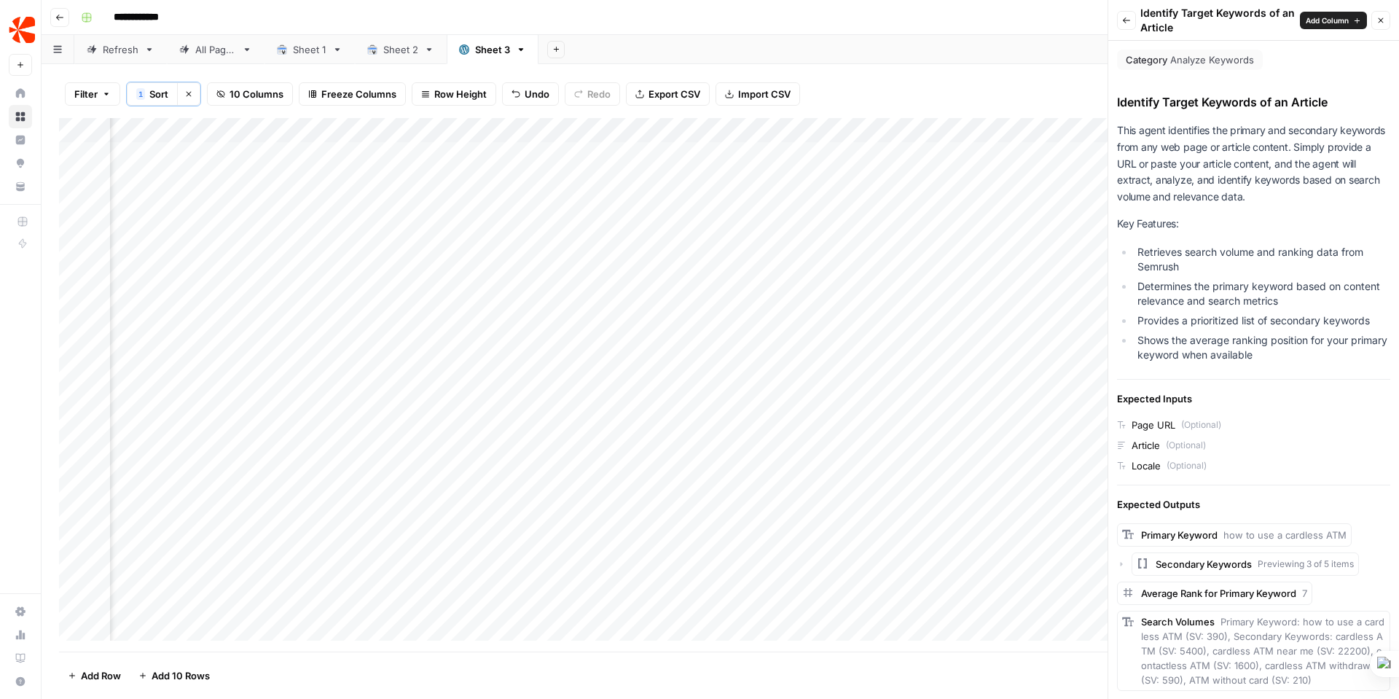
click at [1130, 18] on icon "button" at bounding box center [1126, 20] width 9 height 9
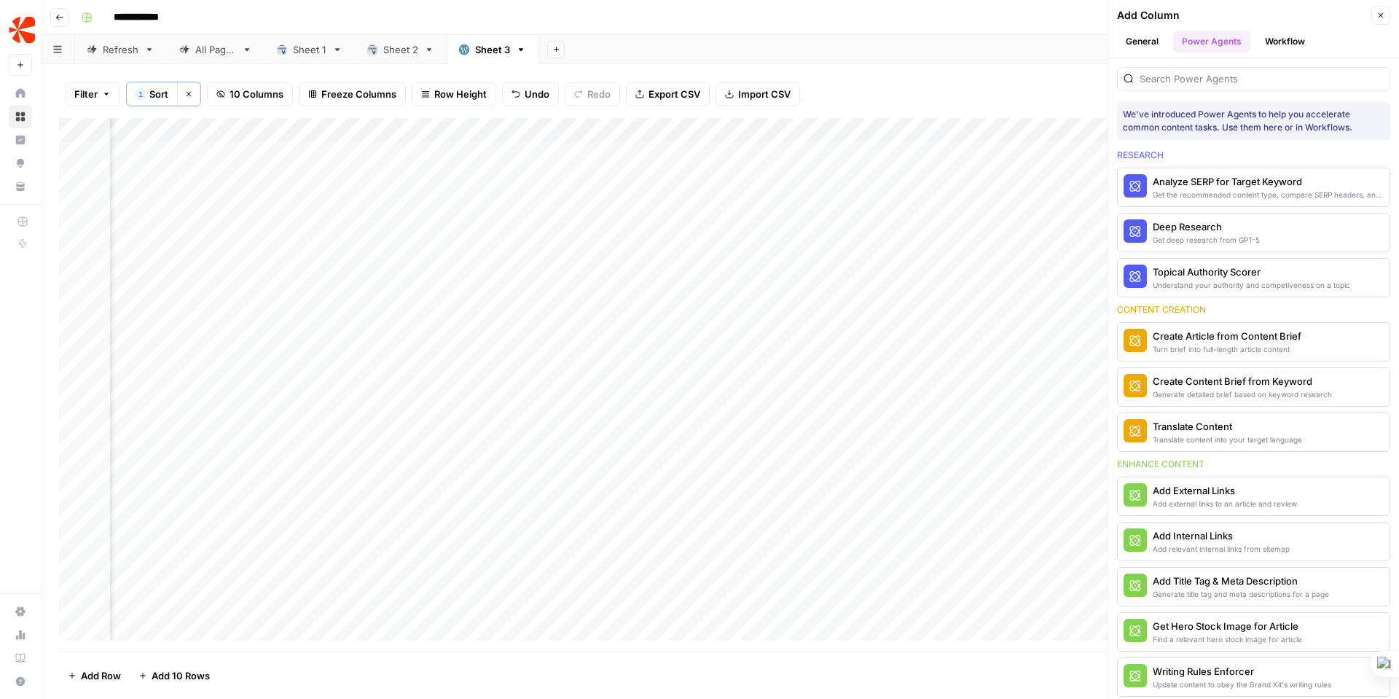
click at [1299, 36] on button "Workflow" at bounding box center [1285, 42] width 58 height 22
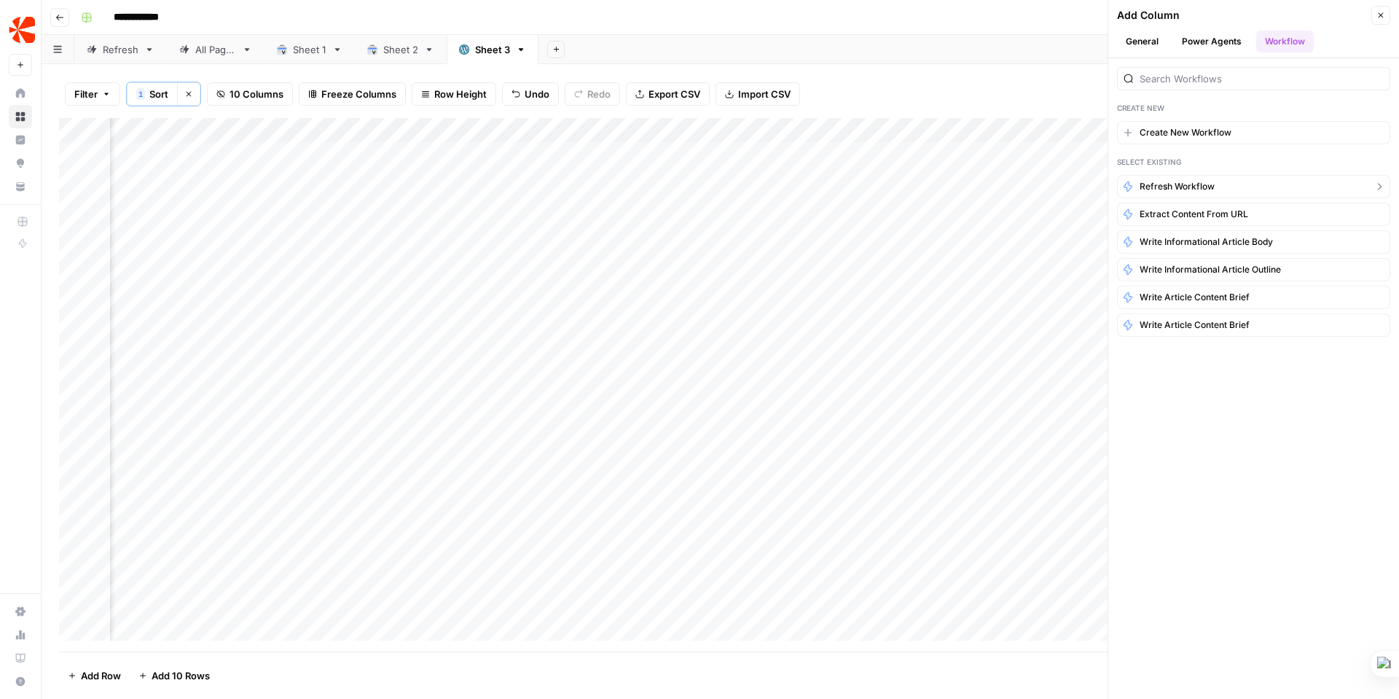
click at [1242, 186] on button "Refresh Workflow" at bounding box center [1253, 186] width 273 height 23
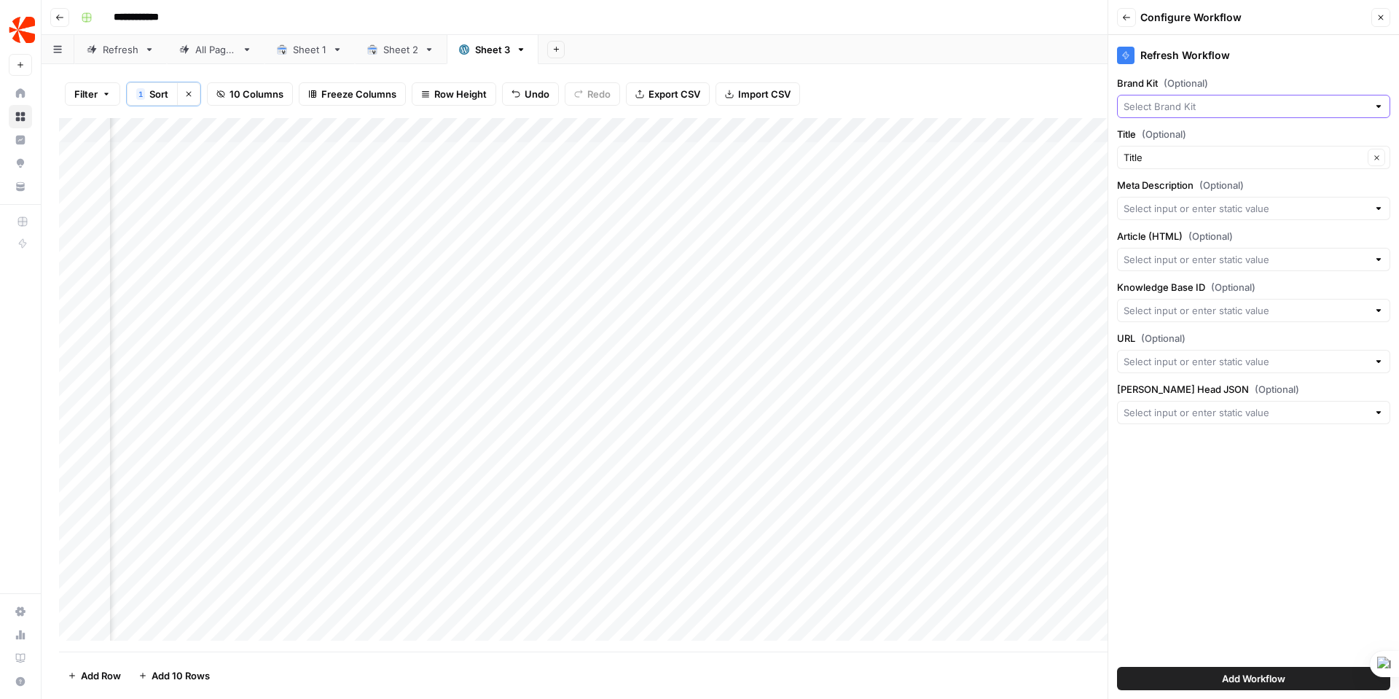
click at [1237, 104] on input "Brand Kit (Optional)" at bounding box center [1245, 106] width 244 height 15
click at [1164, 135] on span "Chargebee" at bounding box center [1250, 140] width 243 height 15
type input "Chargebee"
click at [1302, 164] on input "Title (Optional)" at bounding box center [1243, 157] width 240 height 15
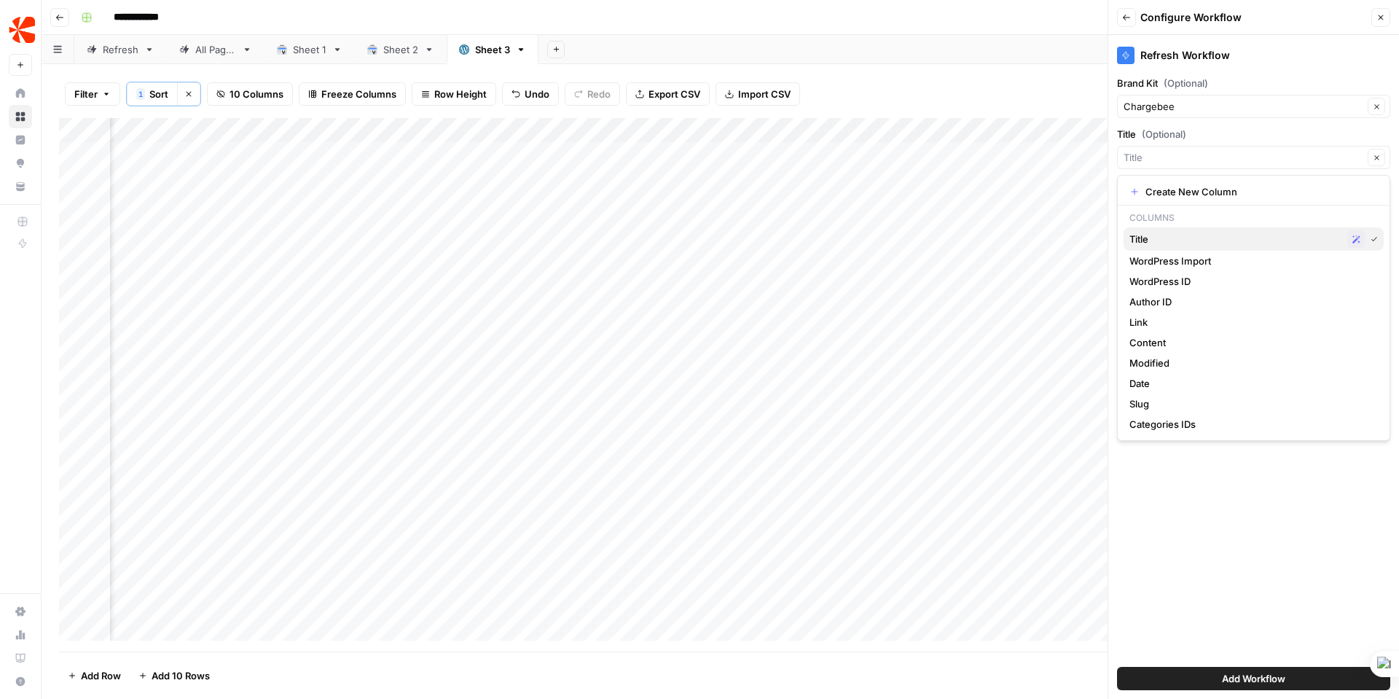
click at [1167, 242] on span "Title" at bounding box center [1235, 239] width 212 height 15
type input "Title"
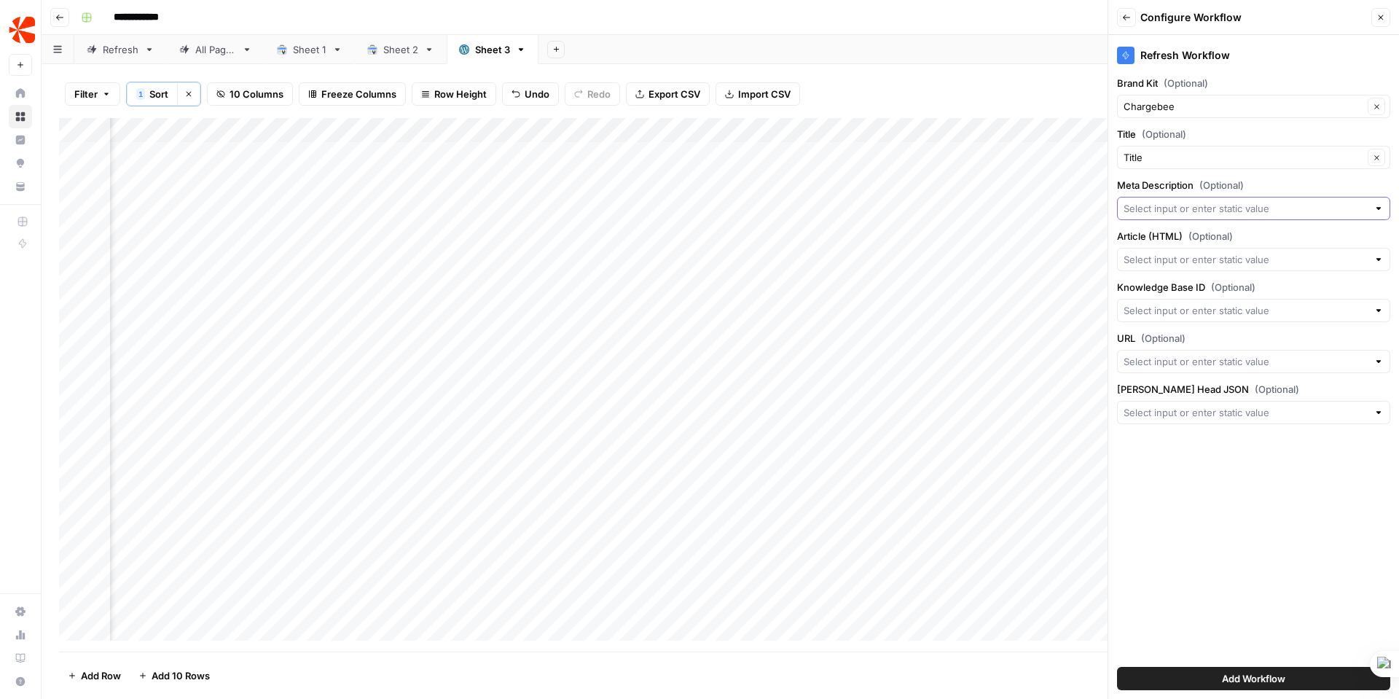
click at [1185, 206] on input "Meta Description (Optional)" at bounding box center [1245, 208] width 244 height 15
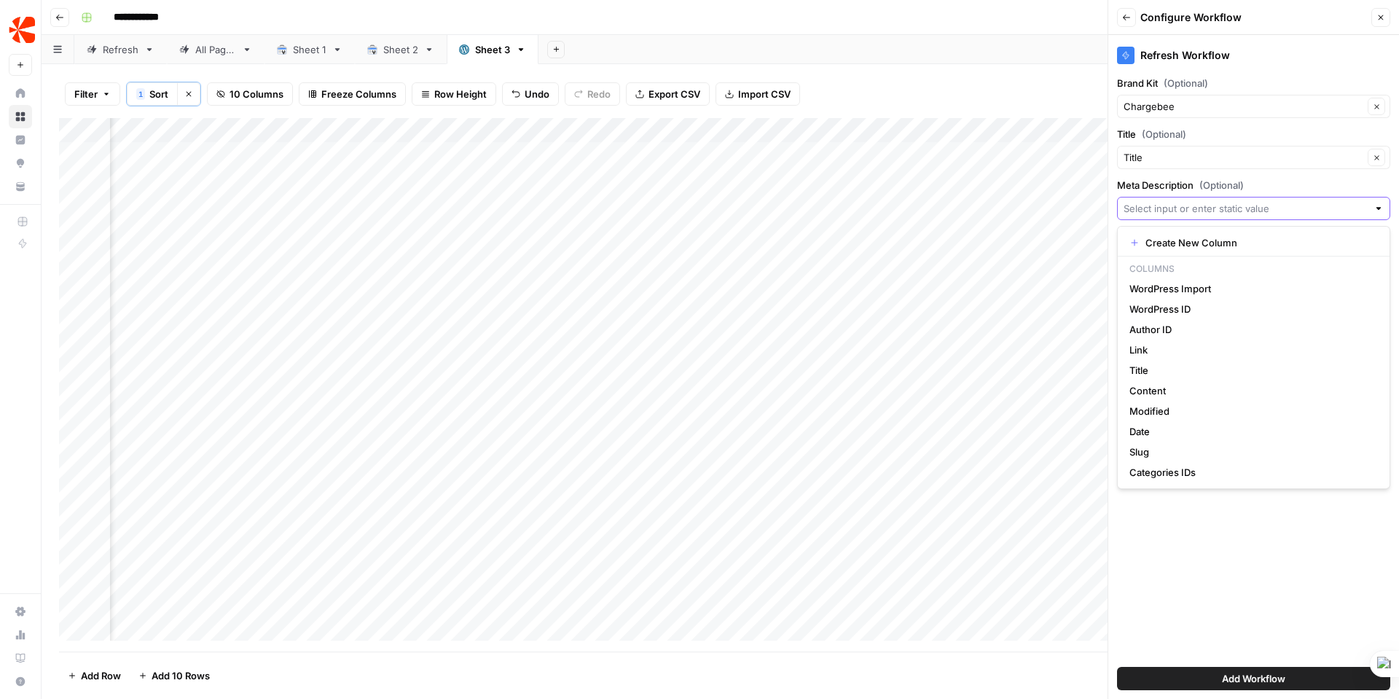
click at [1185, 206] on input "Meta Description (Optional)" at bounding box center [1245, 208] width 244 height 15
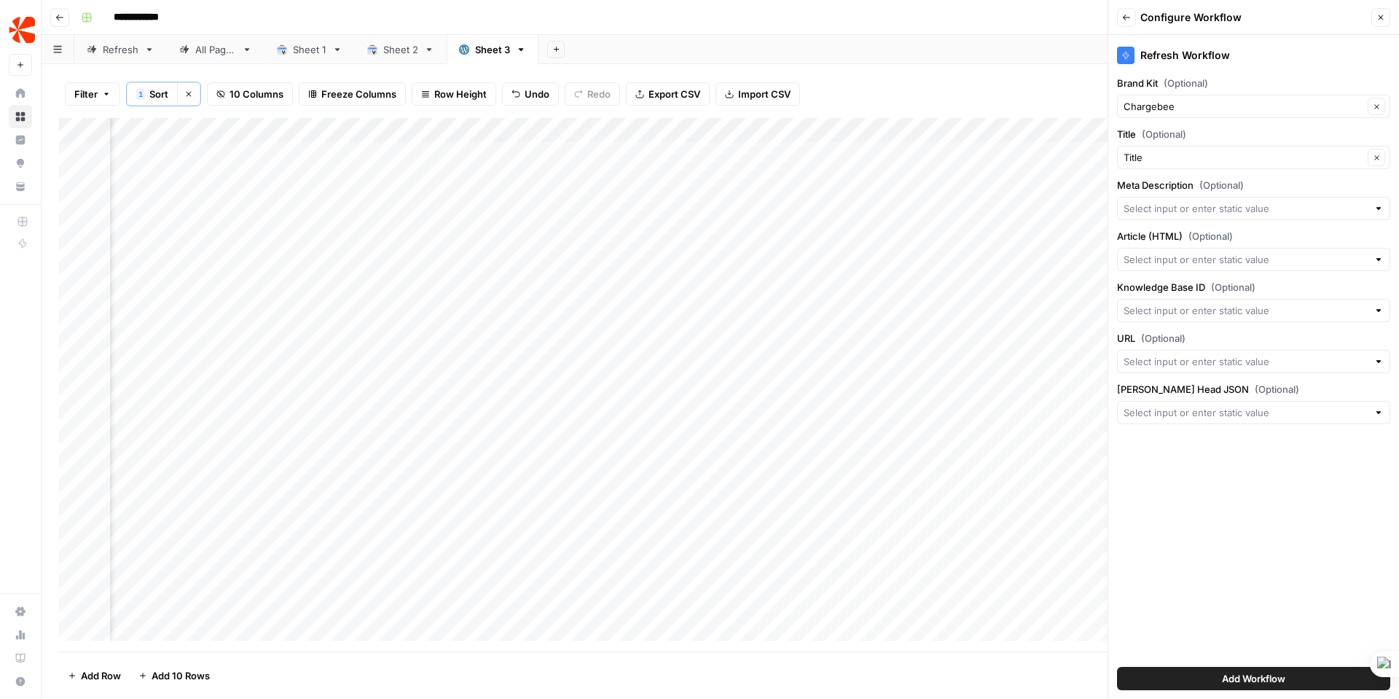
click at [1270, 190] on label "Meta Description (Optional)" at bounding box center [1253, 185] width 273 height 15
click at [1270, 201] on input "Meta Description (Optional)" at bounding box center [1245, 208] width 244 height 15
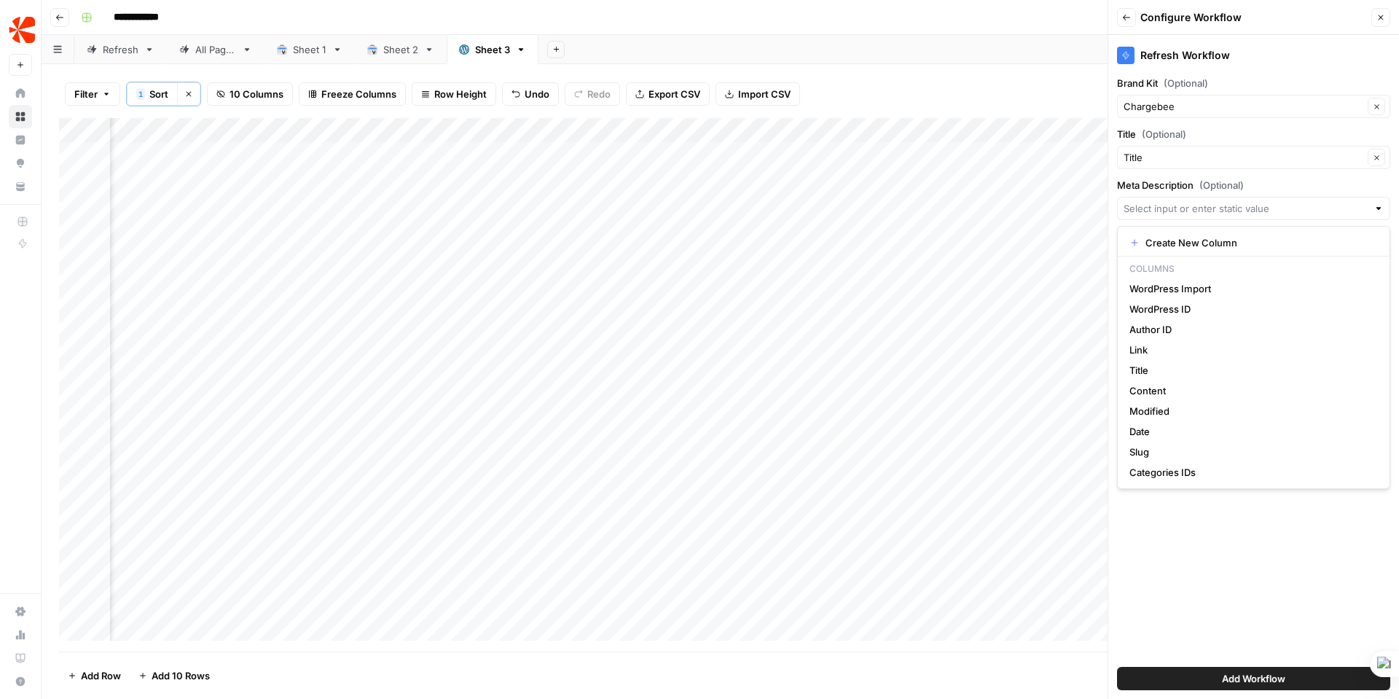
click at [1338, 191] on label "Meta Description (Optional)" at bounding box center [1253, 185] width 273 height 15
click at [1338, 201] on input "Meta Description (Optional)" at bounding box center [1245, 208] width 244 height 15
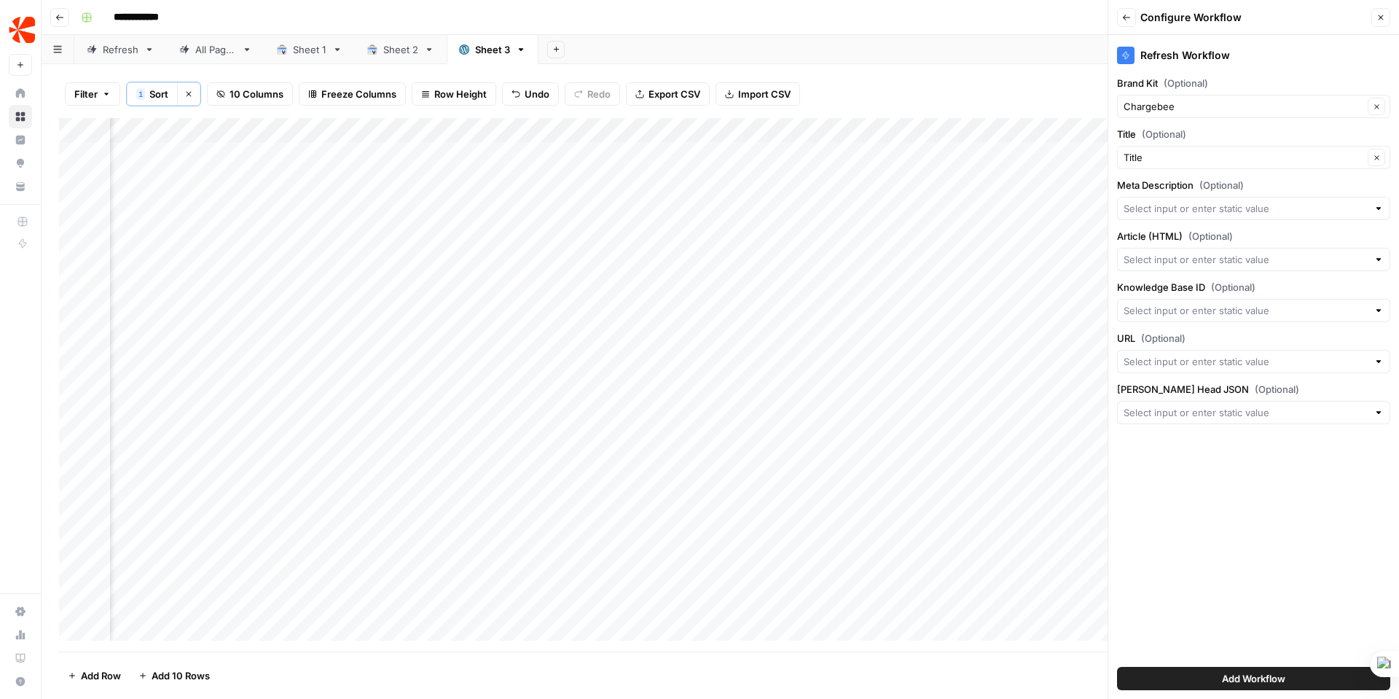
click at [1338, 191] on label "Meta Description (Optional)" at bounding box center [1253, 185] width 273 height 15
click at [1338, 201] on input "Meta Description (Optional)" at bounding box center [1245, 208] width 244 height 15
click at [1212, 591] on div "Refresh Workflow Brand Kit (Optional) Chargebee Clear Title (Optional) Title Cl…" at bounding box center [1253, 367] width 291 height 664
click at [1240, 207] on input "Meta Description (Optional)" at bounding box center [1245, 208] width 244 height 15
click at [1217, 555] on div "Refresh Workflow Brand Kit (Optional) Chargebee Clear Title (Optional) Title Cl…" at bounding box center [1253, 367] width 291 height 664
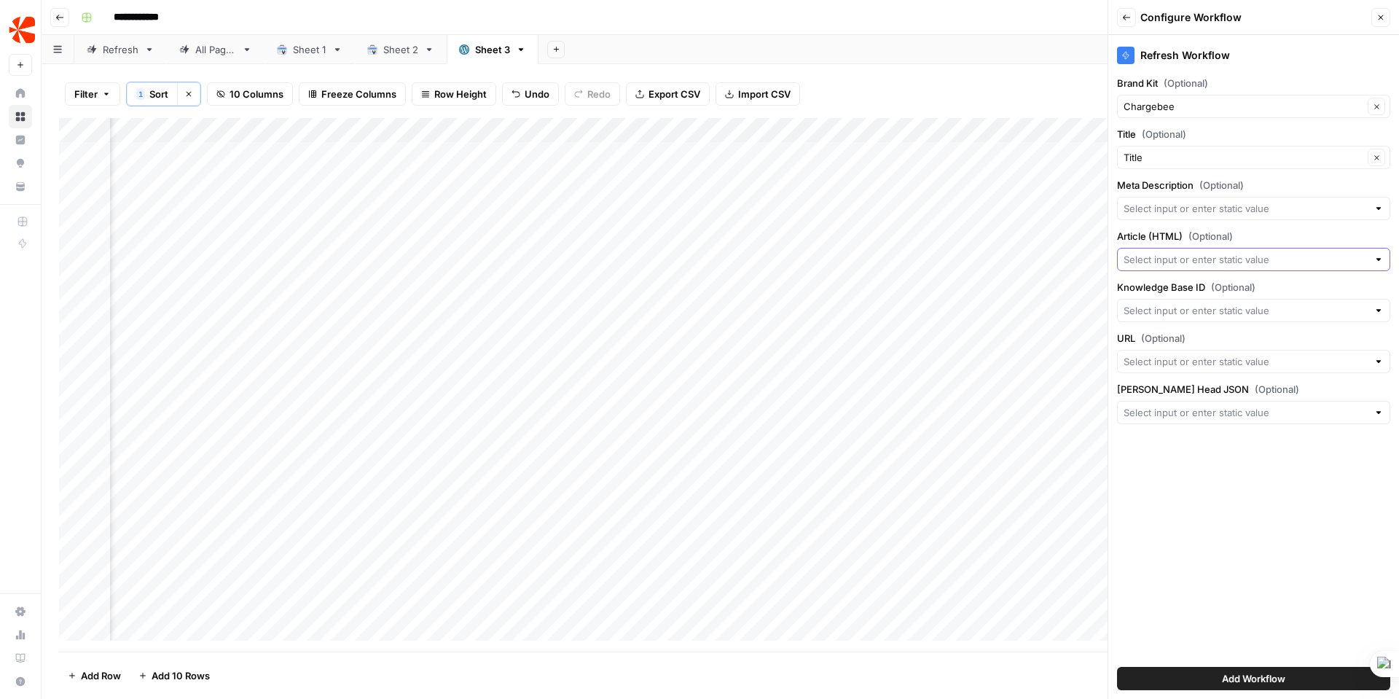
click at [1196, 256] on input "Article (HTML) (Optional)" at bounding box center [1245, 259] width 244 height 15
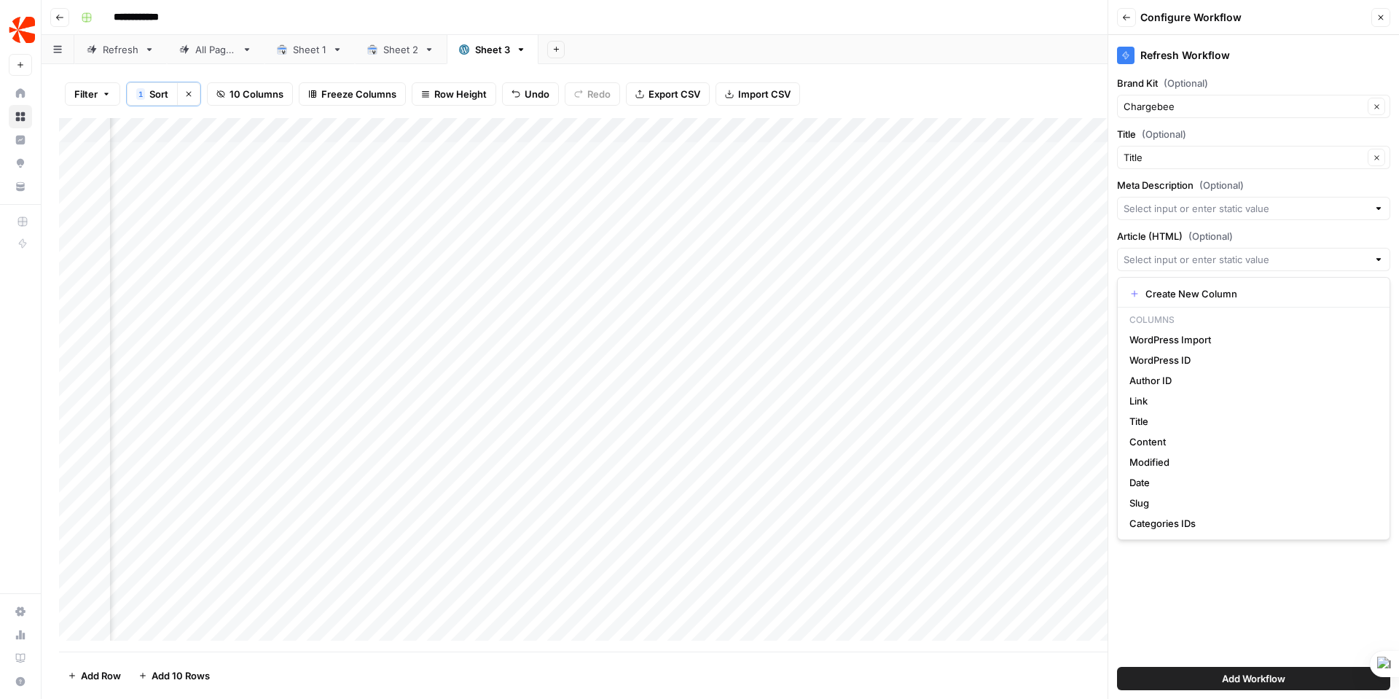
click at [1254, 232] on label "Article (HTML) (Optional)" at bounding box center [1253, 236] width 273 height 15
click at [1254, 252] on input "Article (HTML) (Optional)" at bounding box center [1245, 259] width 244 height 15
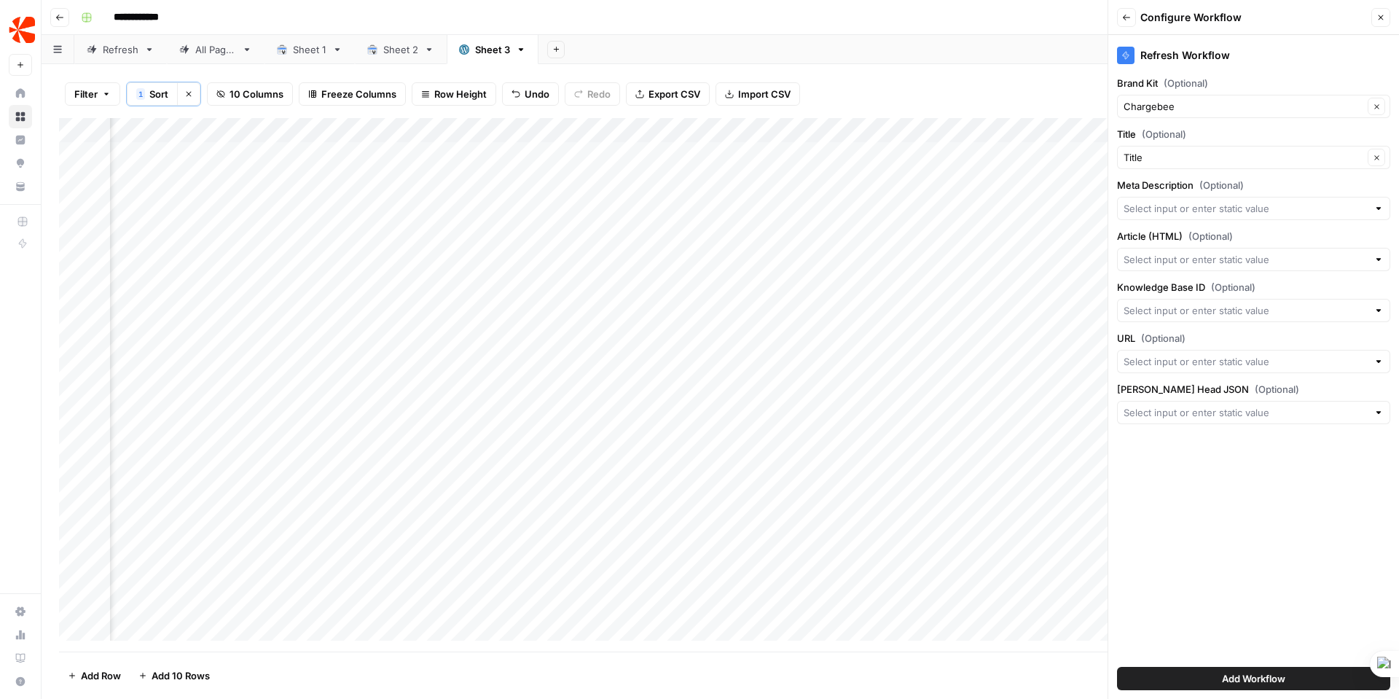
click at [1254, 232] on label "Article (HTML) (Optional)" at bounding box center [1253, 236] width 273 height 15
click at [1254, 252] on input "Article (HTML) (Optional)" at bounding box center [1245, 259] width 244 height 15
click at [1210, 586] on div "Refresh Workflow Brand Kit (Optional) Chargebee Clear Title (Optional) Title Cl…" at bounding box center [1253, 367] width 291 height 664
click at [1317, 308] on input "Knowledge Base ID (Optional)" at bounding box center [1245, 310] width 244 height 15
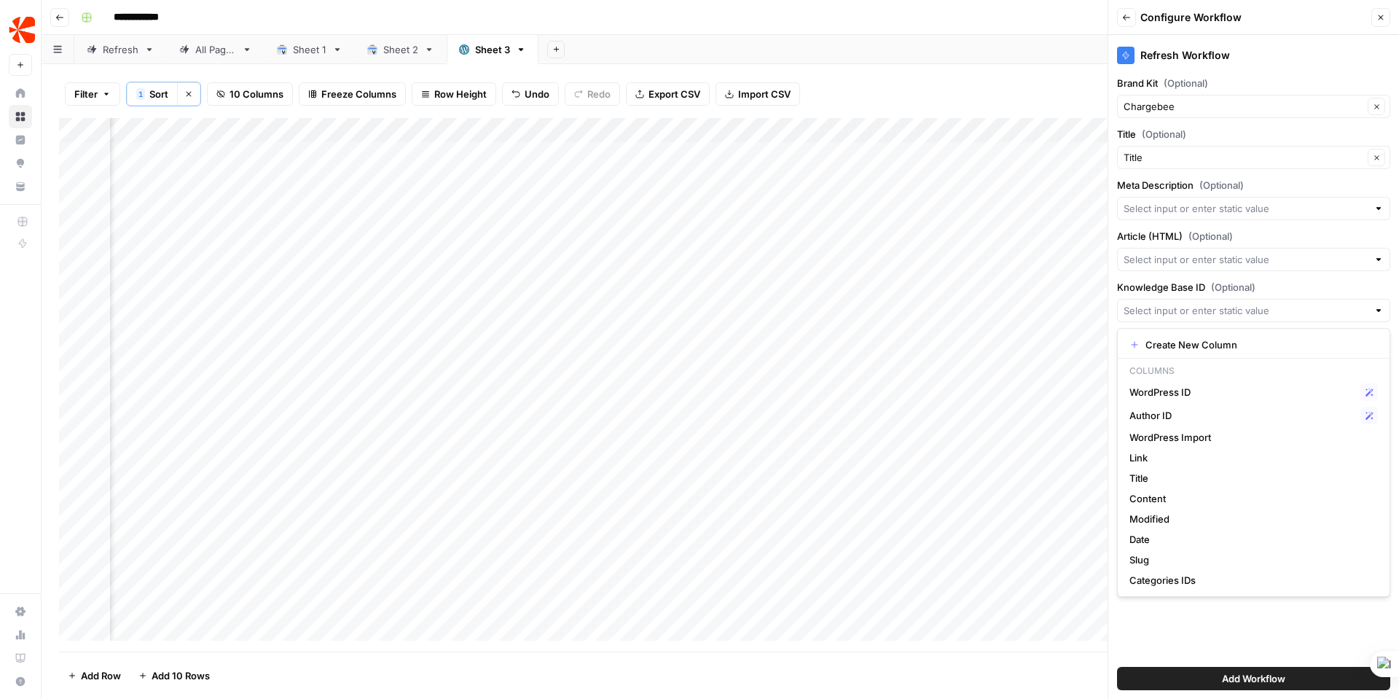
click at [1241, 616] on div "Refresh Workflow Brand Kit (Optional) Chargebee Clear Title (Optional) Title Cl…" at bounding box center [1253, 367] width 291 height 664
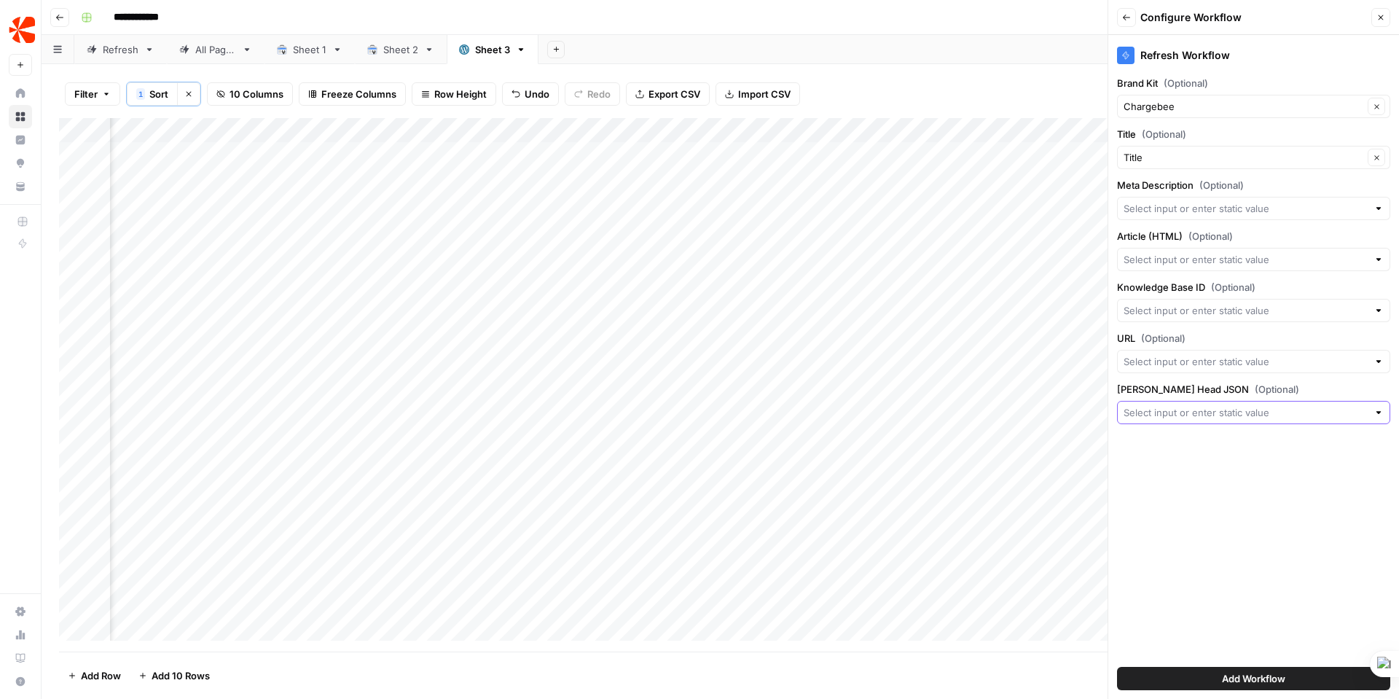
click at [1280, 413] on input "Yoast Head JSON (Optional)" at bounding box center [1245, 412] width 244 height 15
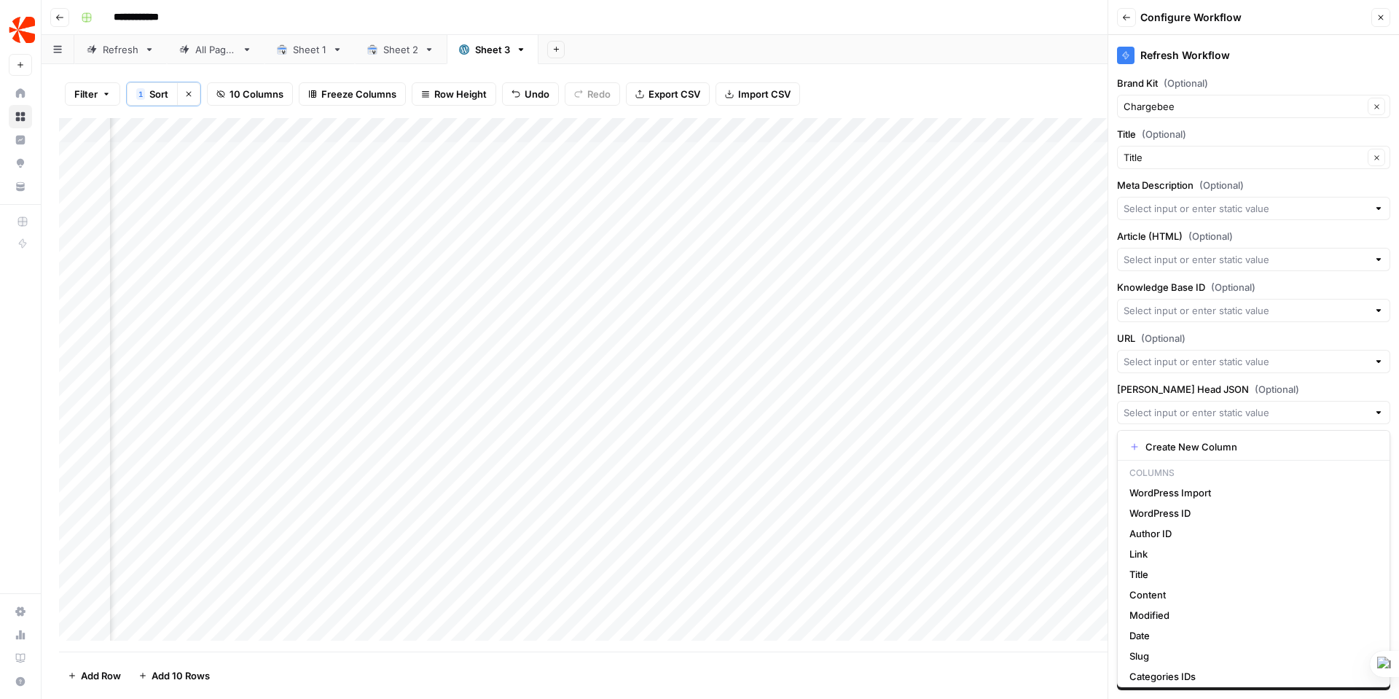
click at [1286, 375] on div "Refresh Workflow Brand Kit (Optional) Chargebee Clear Title (Optional) Title Cl…" at bounding box center [1253, 367] width 291 height 664
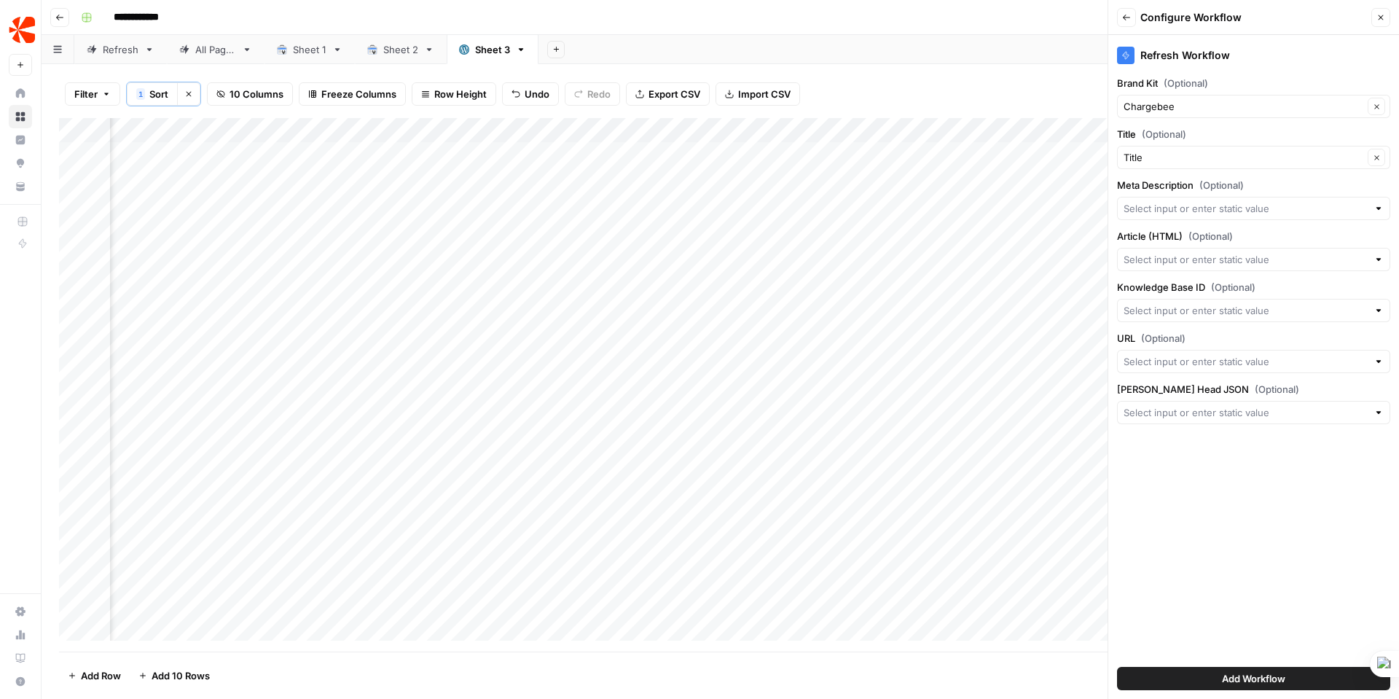
click at [595, 130] on div "Add Column" at bounding box center [720, 384] width 1322 height 533
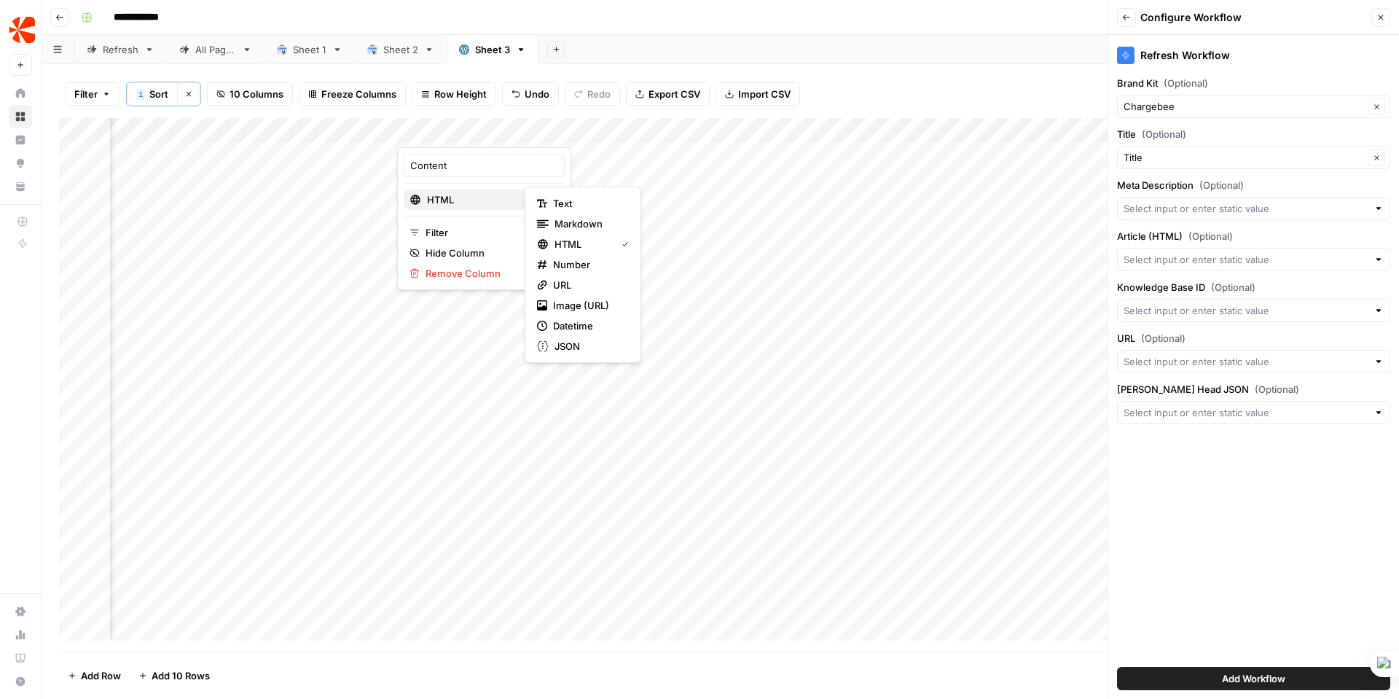
click at [427, 198] on span "HTML" at bounding box center [482, 199] width 111 height 15
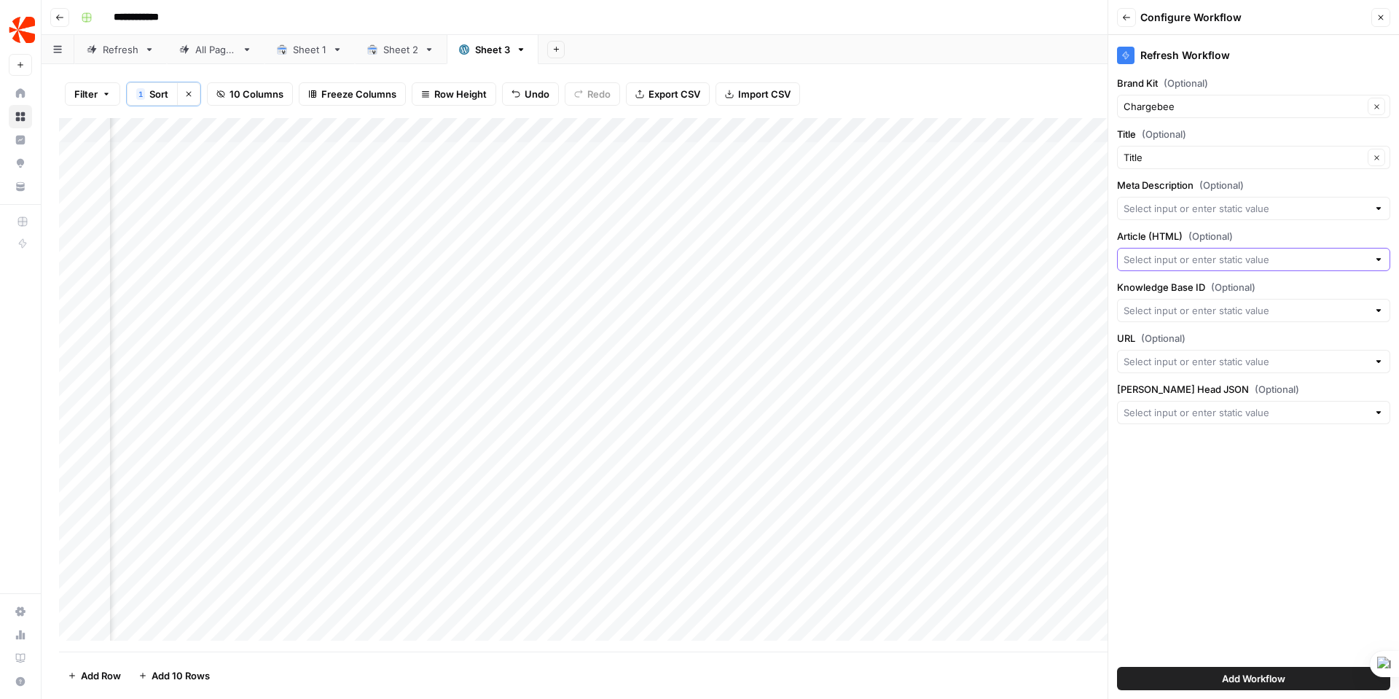
click at [1194, 259] on input "Article (HTML) (Optional)" at bounding box center [1245, 259] width 244 height 15
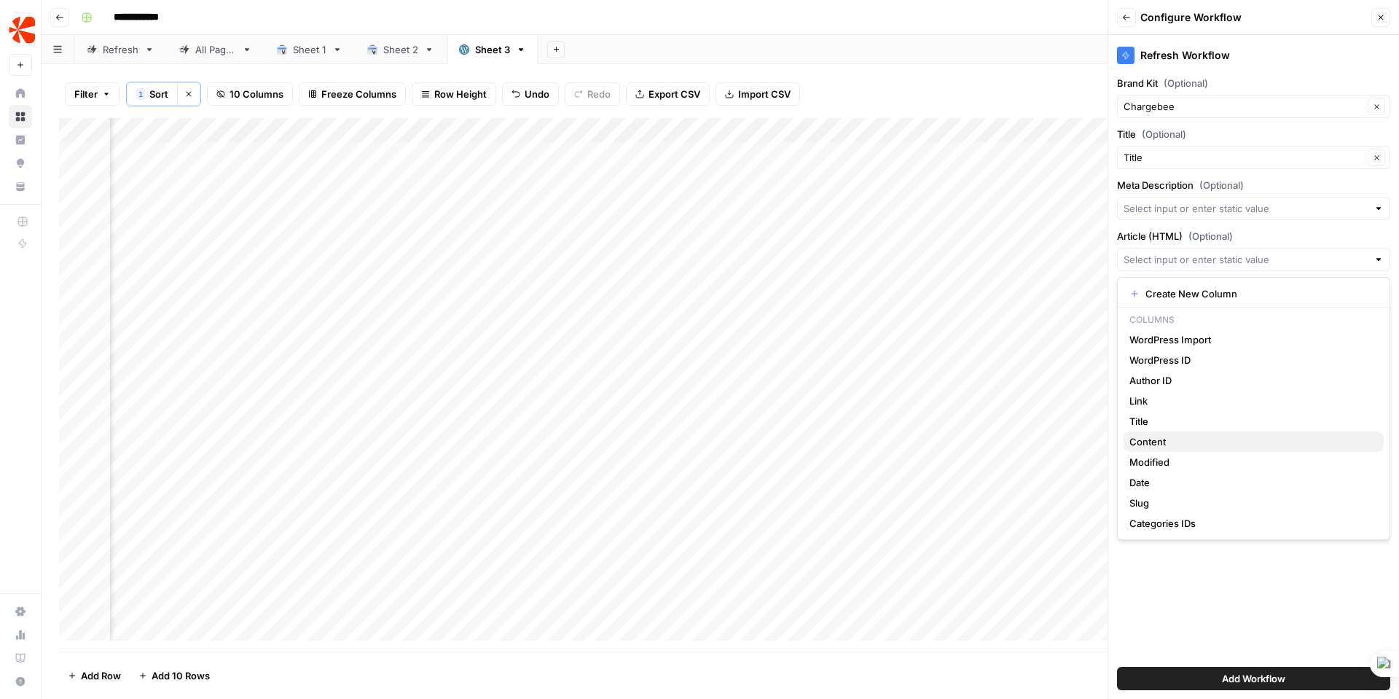
click at [1154, 444] on span "Content" at bounding box center [1250, 441] width 243 height 15
type input "Content"
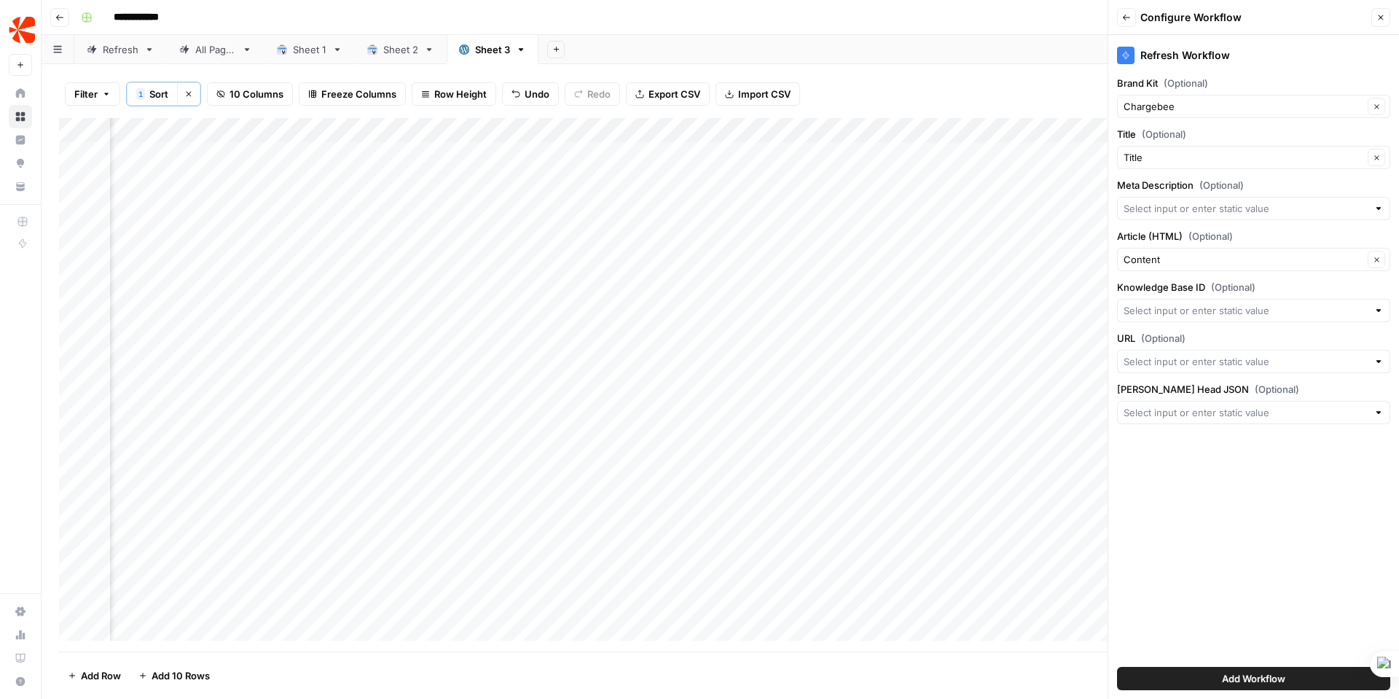
click at [1377, 359] on div at bounding box center [1378, 361] width 10 height 15
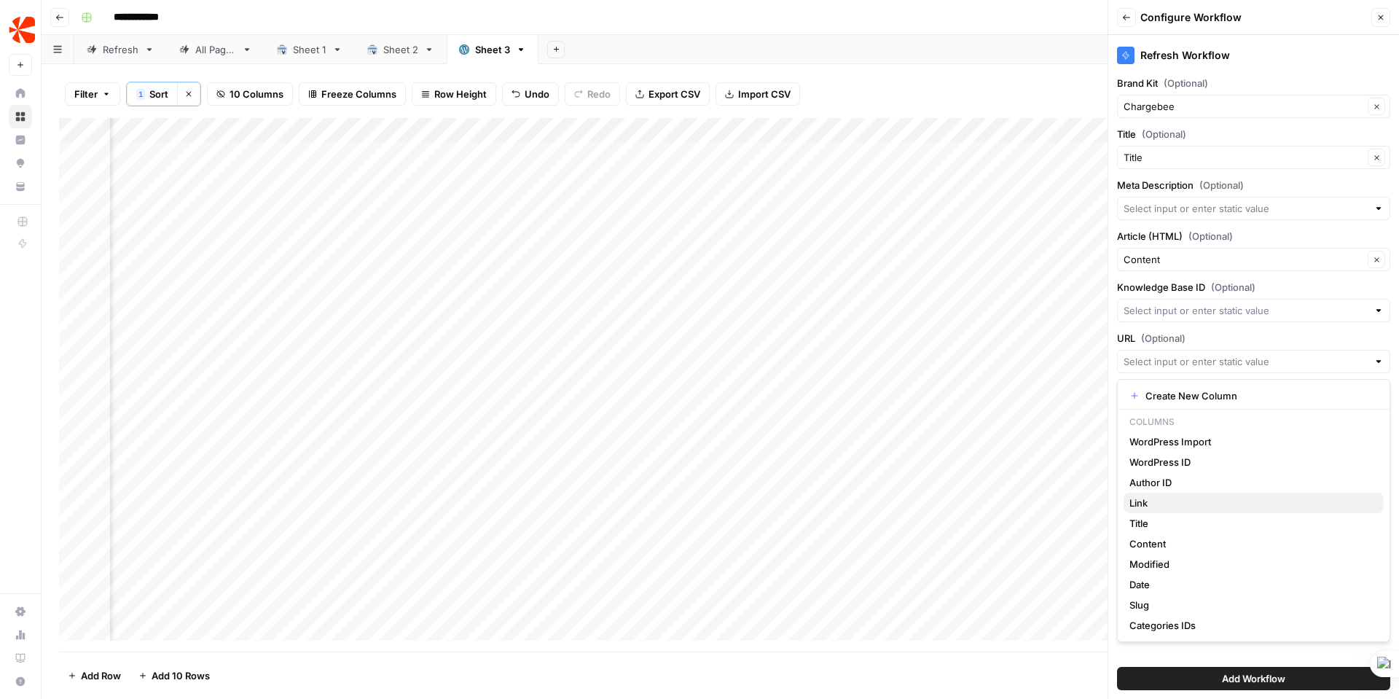
click at [1139, 504] on span "Link" at bounding box center [1250, 502] width 243 height 15
type input "Link"
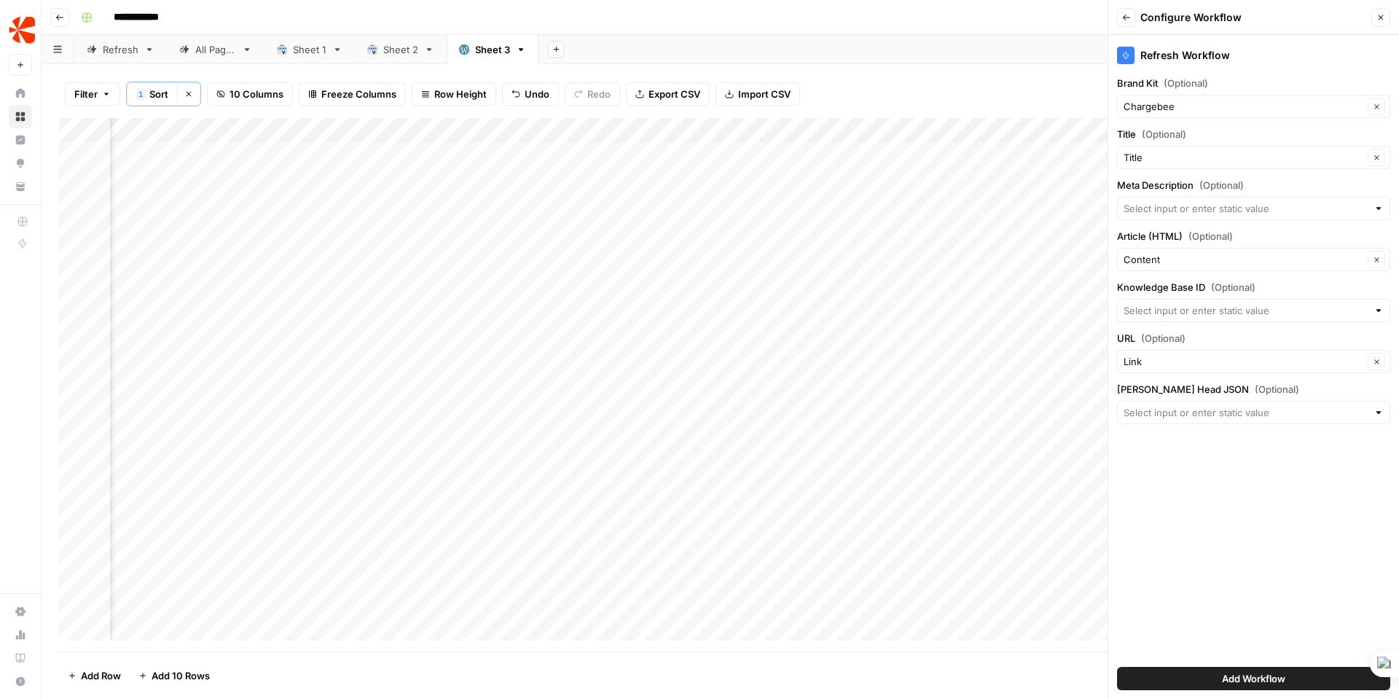
click at [1275, 681] on span "Add Workflow" at bounding box center [1253, 678] width 63 height 15
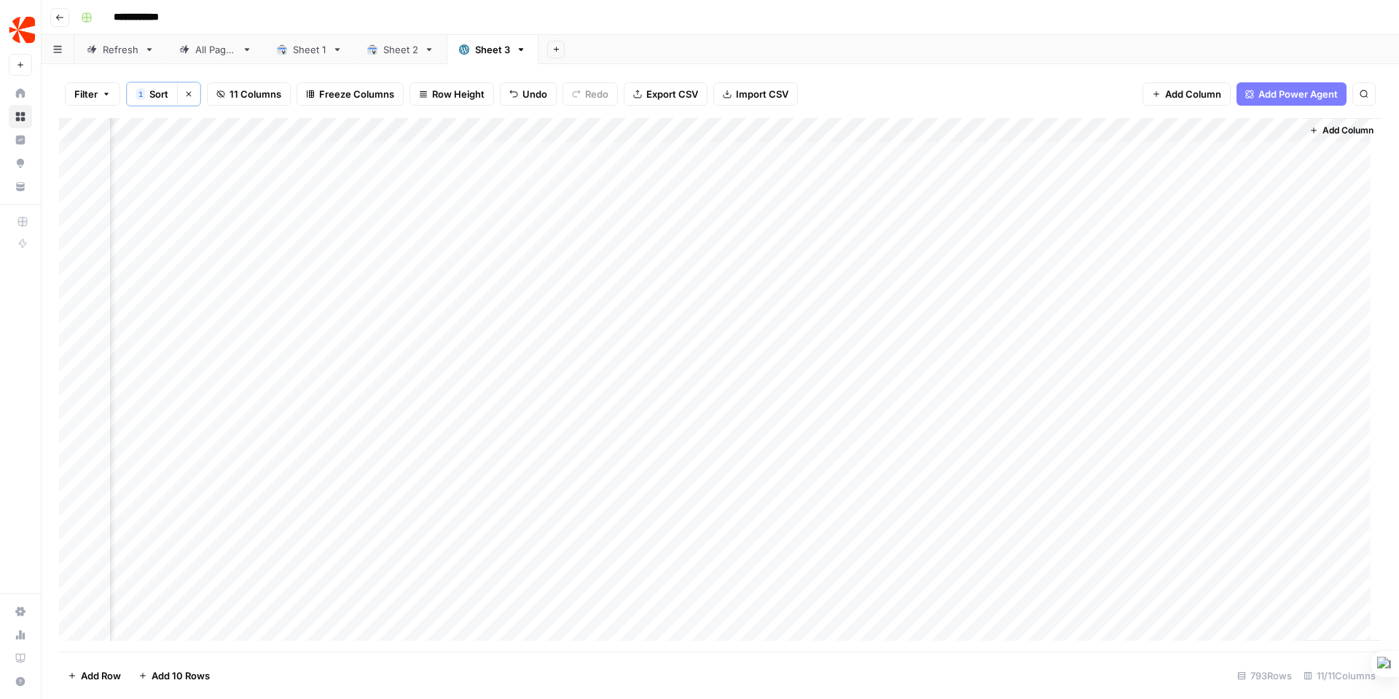
scroll to position [0, 468]
click at [1211, 152] on div "Add Column" at bounding box center [720, 384] width 1322 height 533
click at [1278, 150] on div "Add Column" at bounding box center [720, 384] width 1322 height 533
click at [1209, 246] on div "Add Column" at bounding box center [720, 384] width 1322 height 533
click at [1216, 325] on div "Add Column" at bounding box center [720, 384] width 1322 height 533
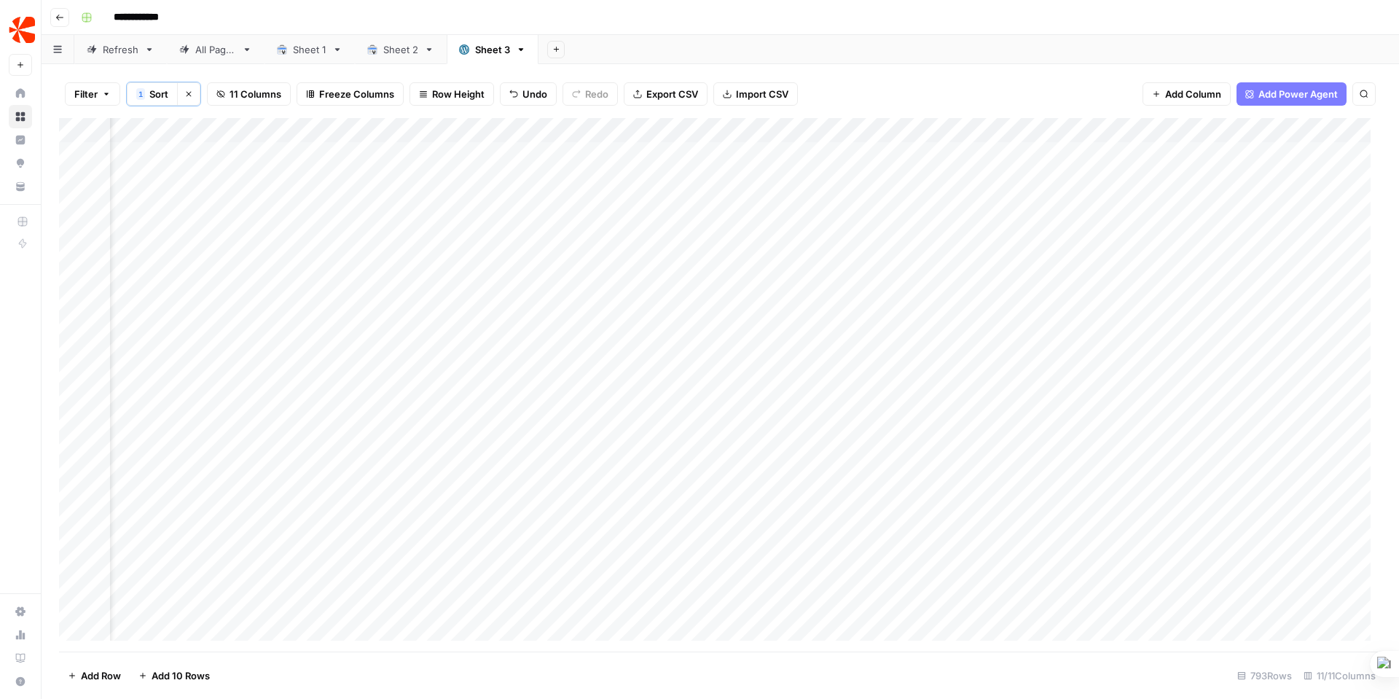
scroll to position [0, 0]
click at [89, 93] on span "Filter" at bounding box center [85, 94] width 23 height 15
click at [374, 166] on span "Add Filter" at bounding box center [361, 166] width 40 height 13
click at [204, 174] on input "text" at bounding box center [173, 170] width 160 height 15
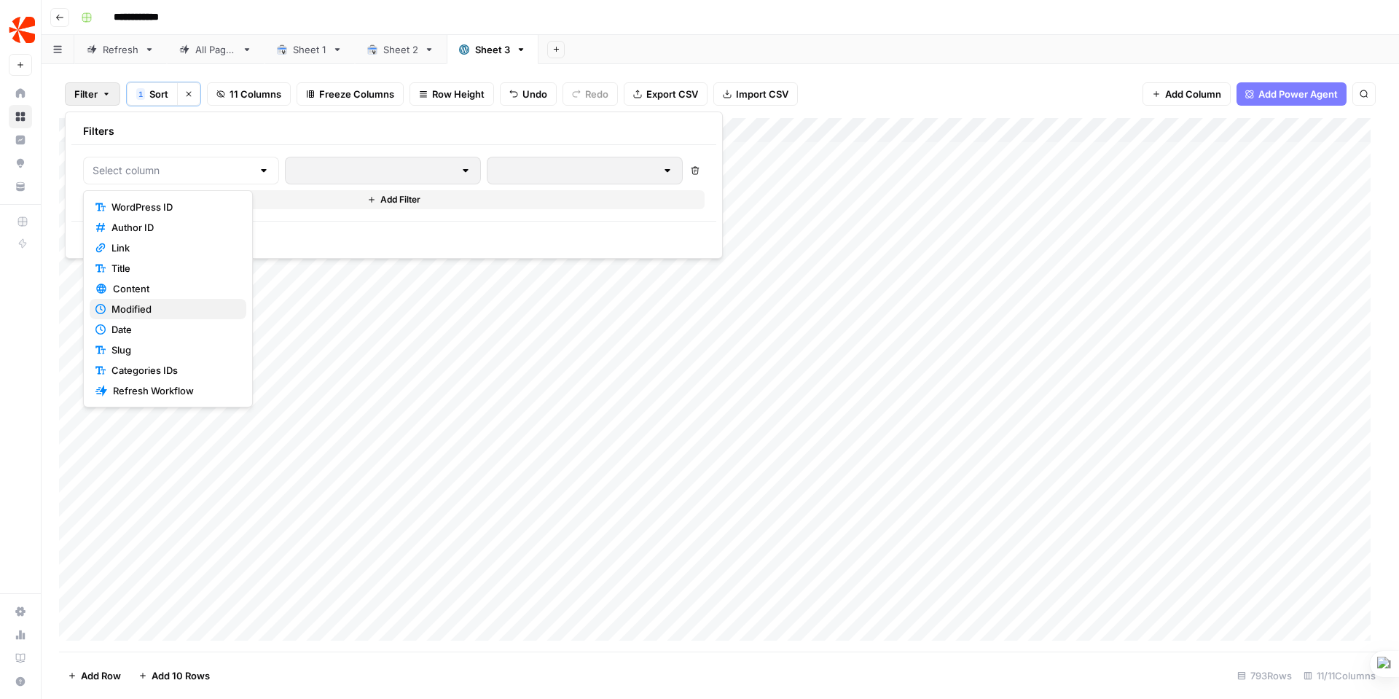
click at [194, 309] on span "Modified" at bounding box center [172, 309] width 123 height 15
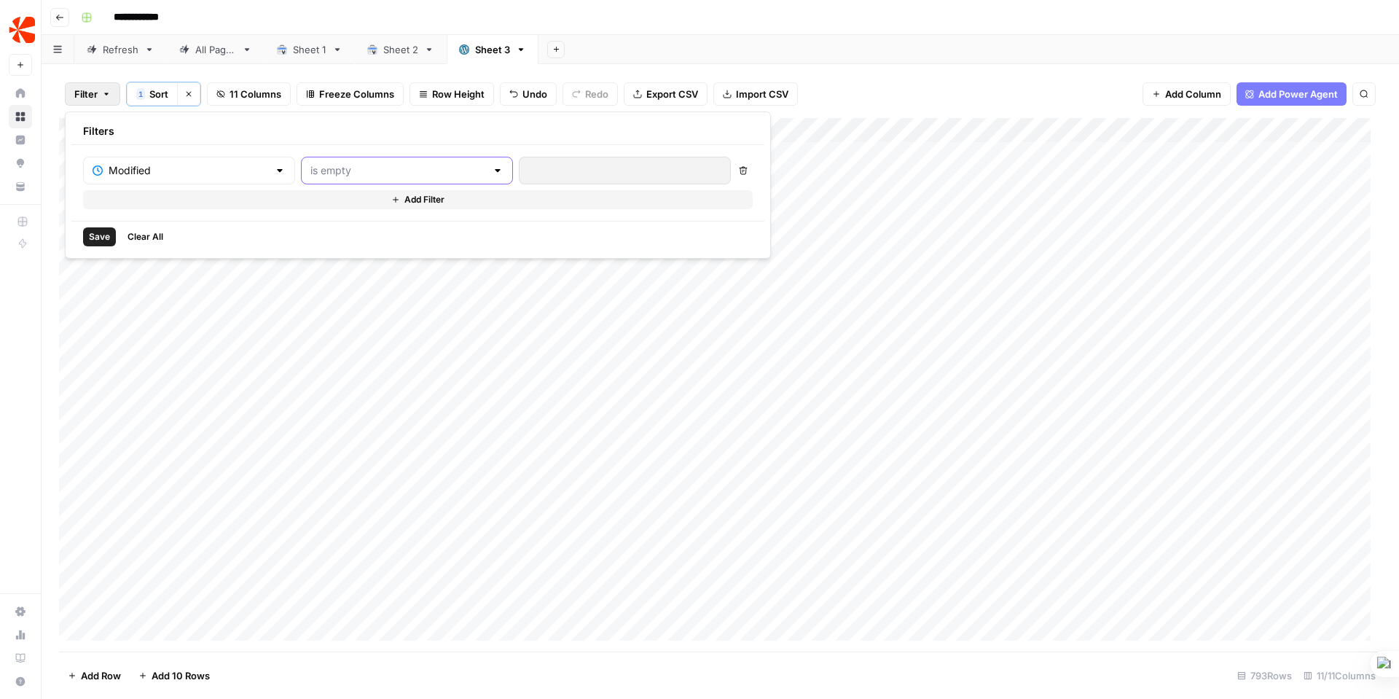
click at [379, 166] on input "text" at bounding box center [398, 170] width 176 height 15
click at [329, 269] on span "is older than" at bounding box center [346, 268] width 143 height 15
type input "is older than"
click at [540, 170] on input "number" at bounding box center [602, 170] width 149 height 15
type input "365"
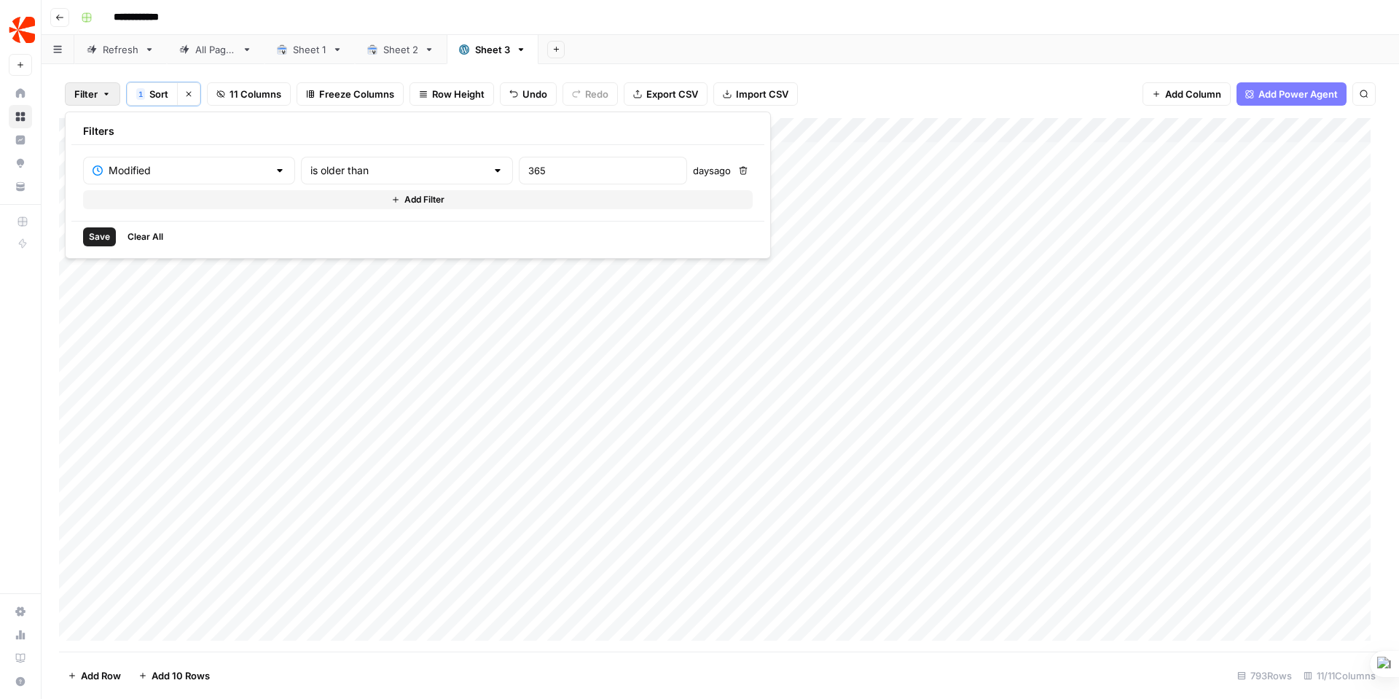
click at [93, 235] on span "Save" at bounding box center [99, 236] width 21 height 13
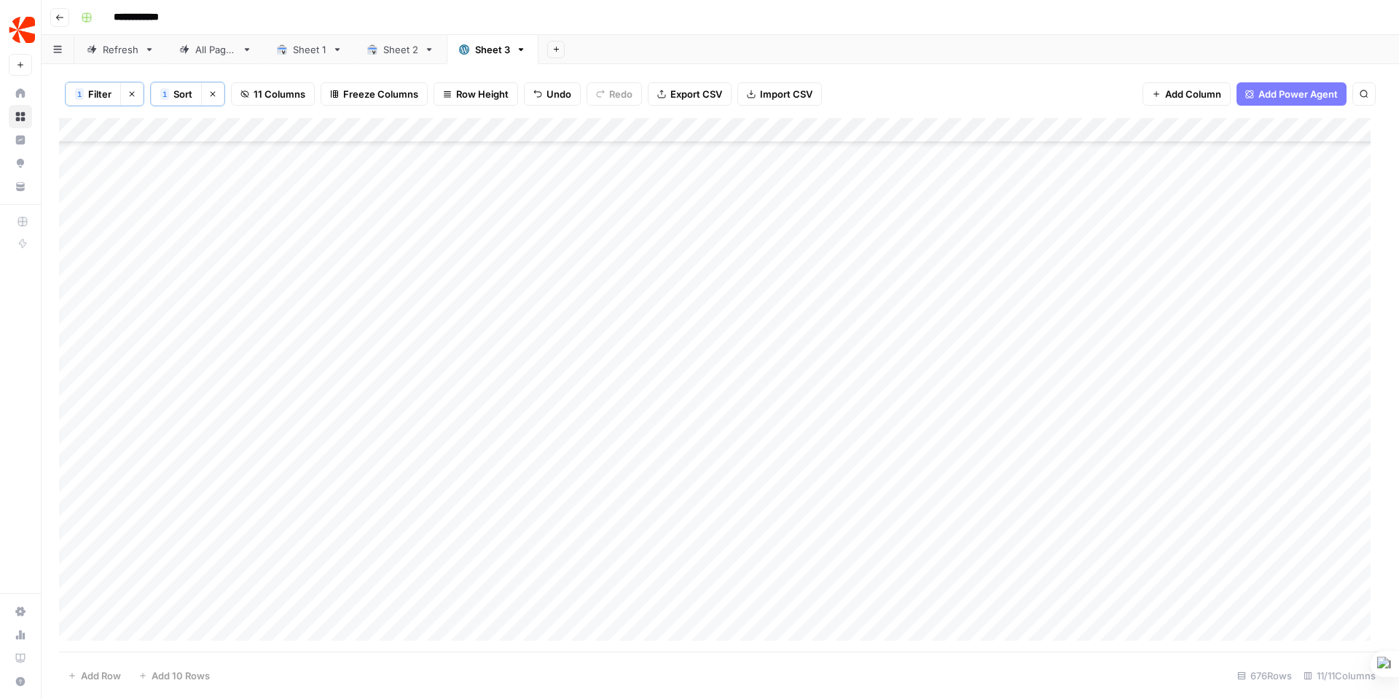
scroll to position [16243, 0]
click at [908, 481] on div "Add Column" at bounding box center [720, 384] width 1322 height 533
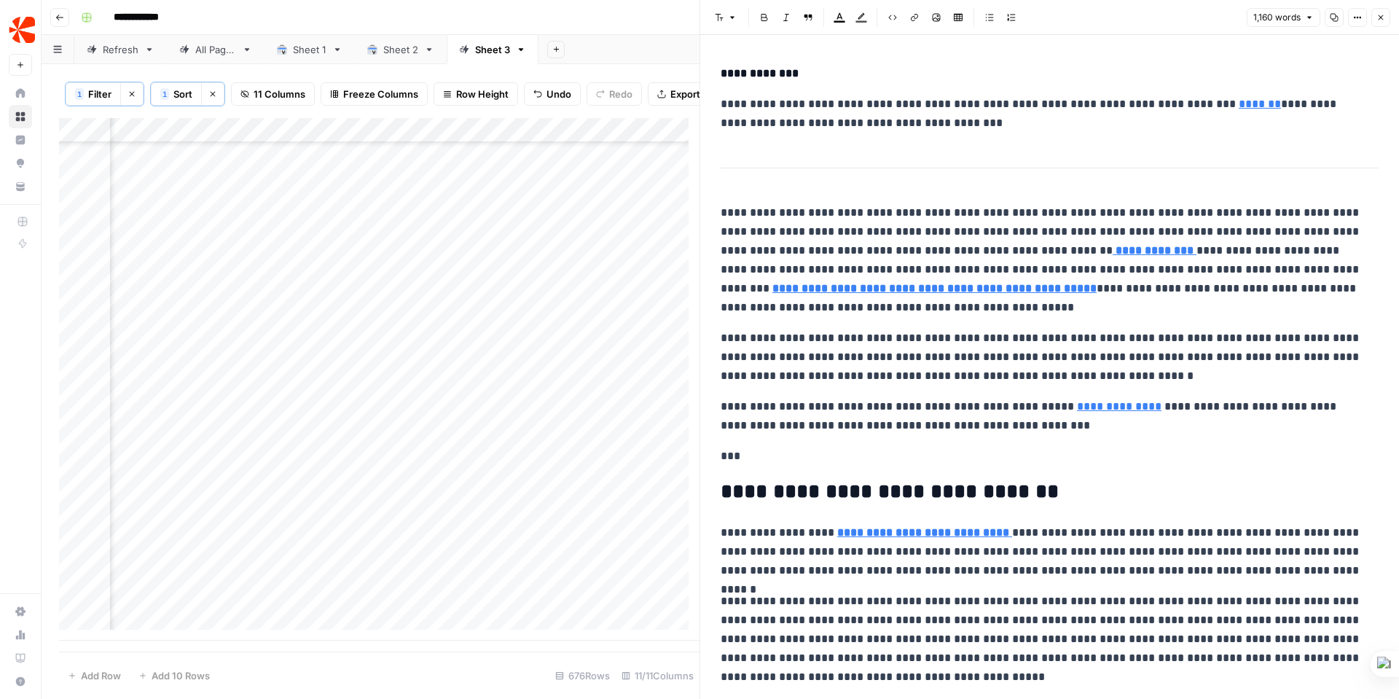
scroll to position [16243, 1149]
click at [1379, 16] on icon "button" at bounding box center [1380, 17] width 5 height 5
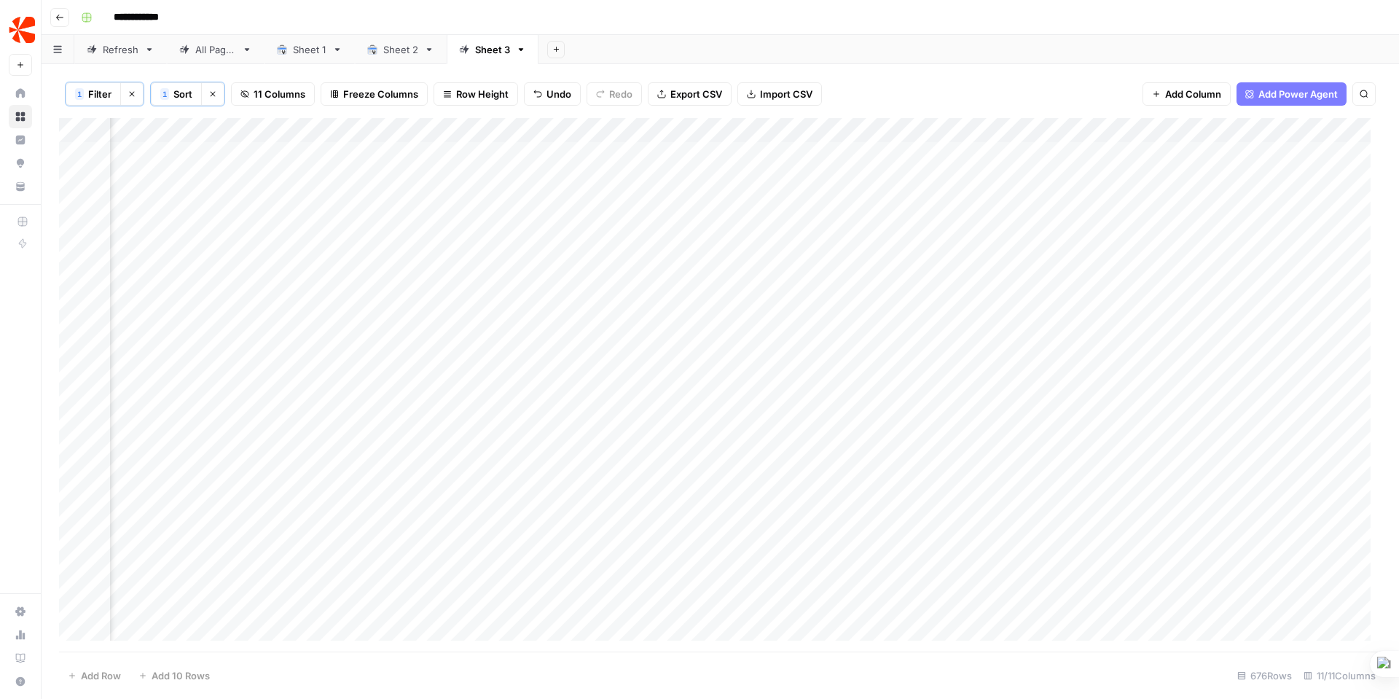
scroll to position [0, 106]
drag, startPoint x: 1340, startPoint y: 129, endPoint x: 320, endPoint y: 118, distance: 1019.8
click at [320, 118] on div "Add Column" at bounding box center [720, 384] width 1322 height 533
drag, startPoint x: 479, startPoint y: 126, endPoint x: 321, endPoint y: 127, distance: 157.3
click at [321, 127] on div "Add Column" at bounding box center [720, 384] width 1322 height 533
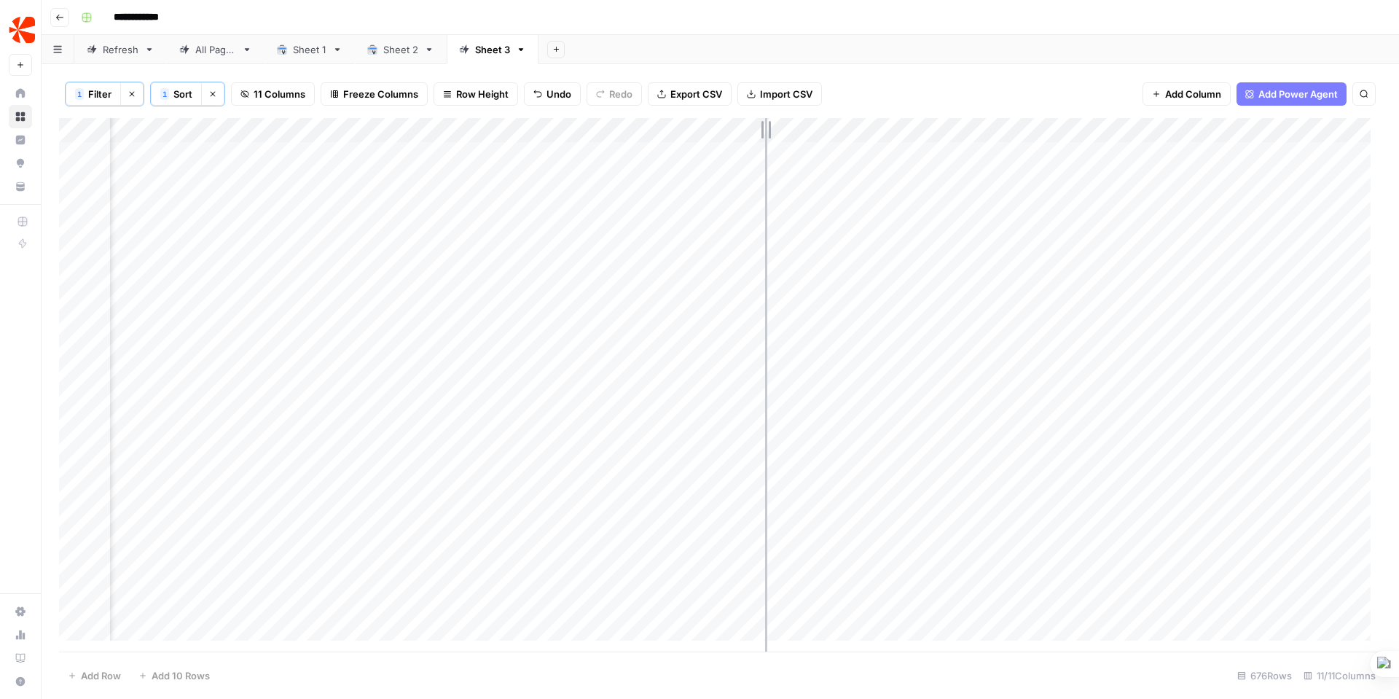
drag, startPoint x: 684, startPoint y: 131, endPoint x: 765, endPoint y: 133, distance: 80.9
click at [765, 133] on div "Add Column" at bounding box center [720, 384] width 1322 height 533
drag, startPoint x: 767, startPoint y: 128, endPoint x: 756, endPoint y: 130, distance: 11.1
click at [756, 130] on div "Add Column" at bounding box center [720, 384] width 1322 height 533
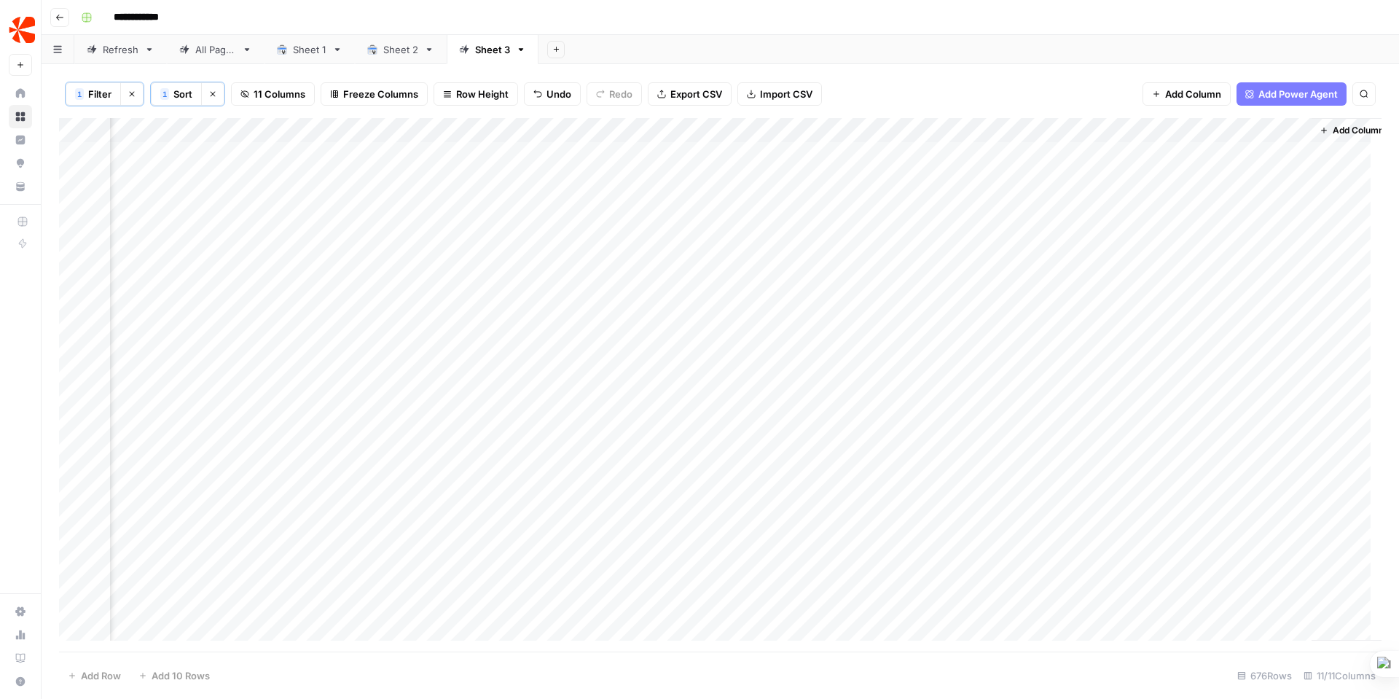
click at [1238, 149] on div "Add Column" at bounding box center [720, 384] width 1322 height 533
click at [1275, 251] on div "Add Column" at bounding box center [720, 384] width 1322 height 533
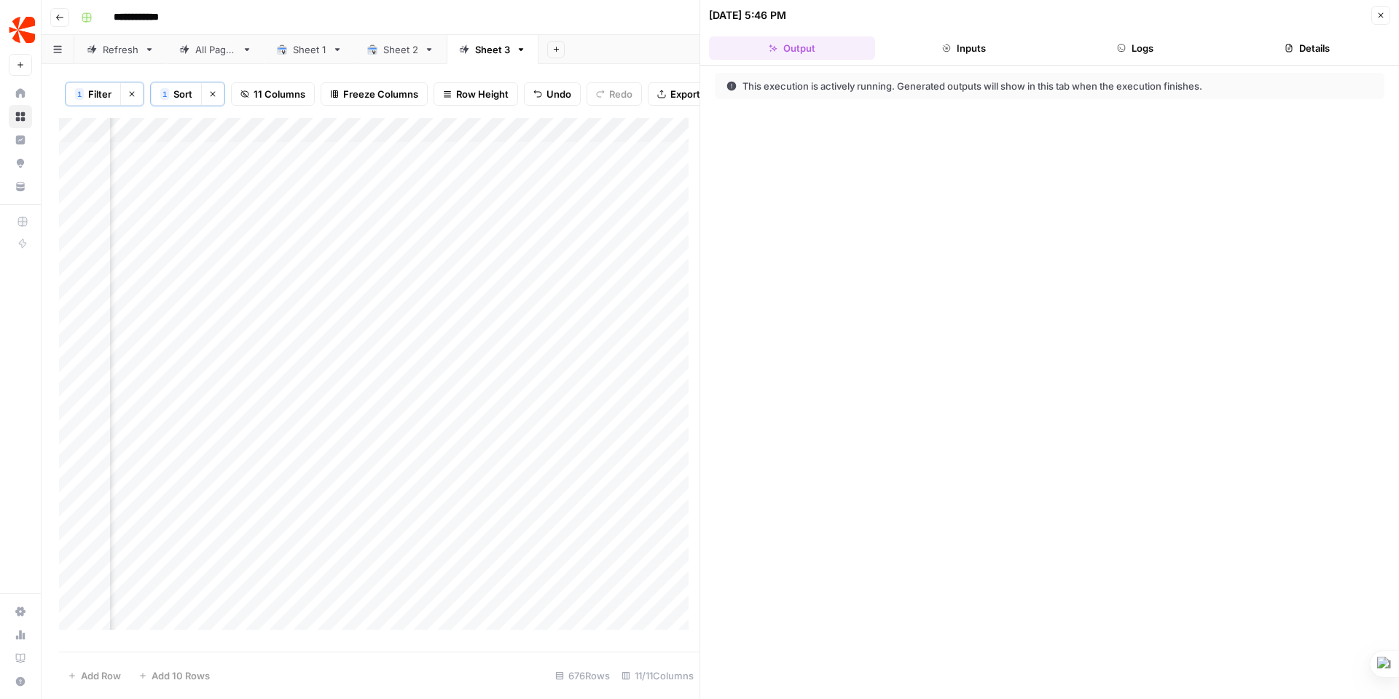
click at [1318, 47] on button "Details" at bounding box center [1307, 47] width 166 height 23
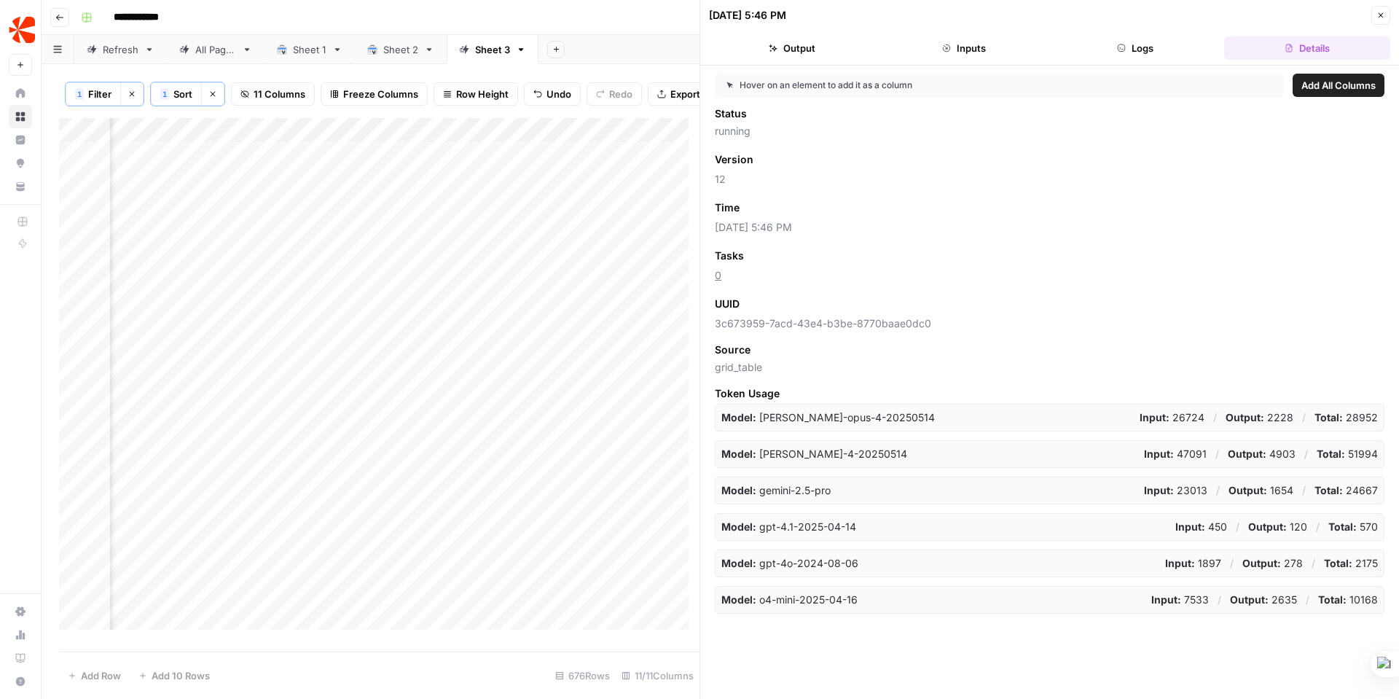
click at [1154, 46] on button "Logs" at bounding box center [1136, 47] width 166 height 23
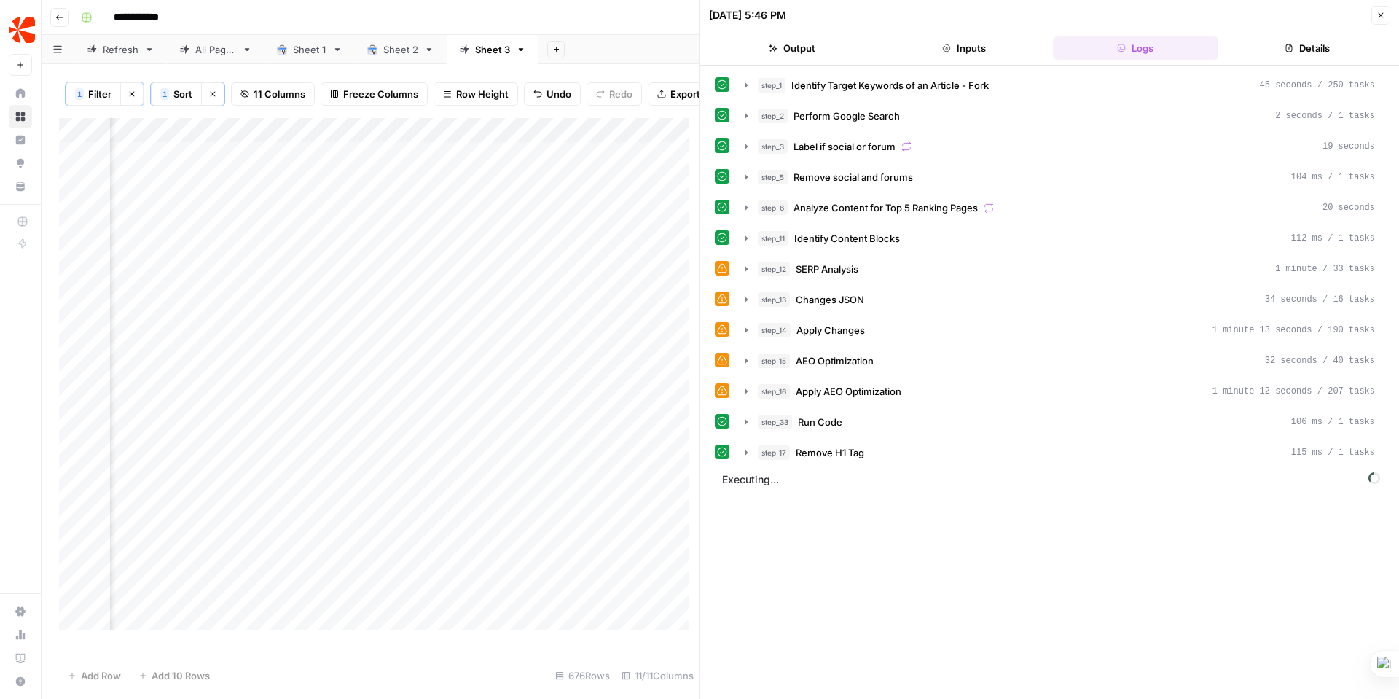
scroll to position [0, 383]
click at [741, 265] on icon "button" at bounding box center [746, 269] width 12 height 12
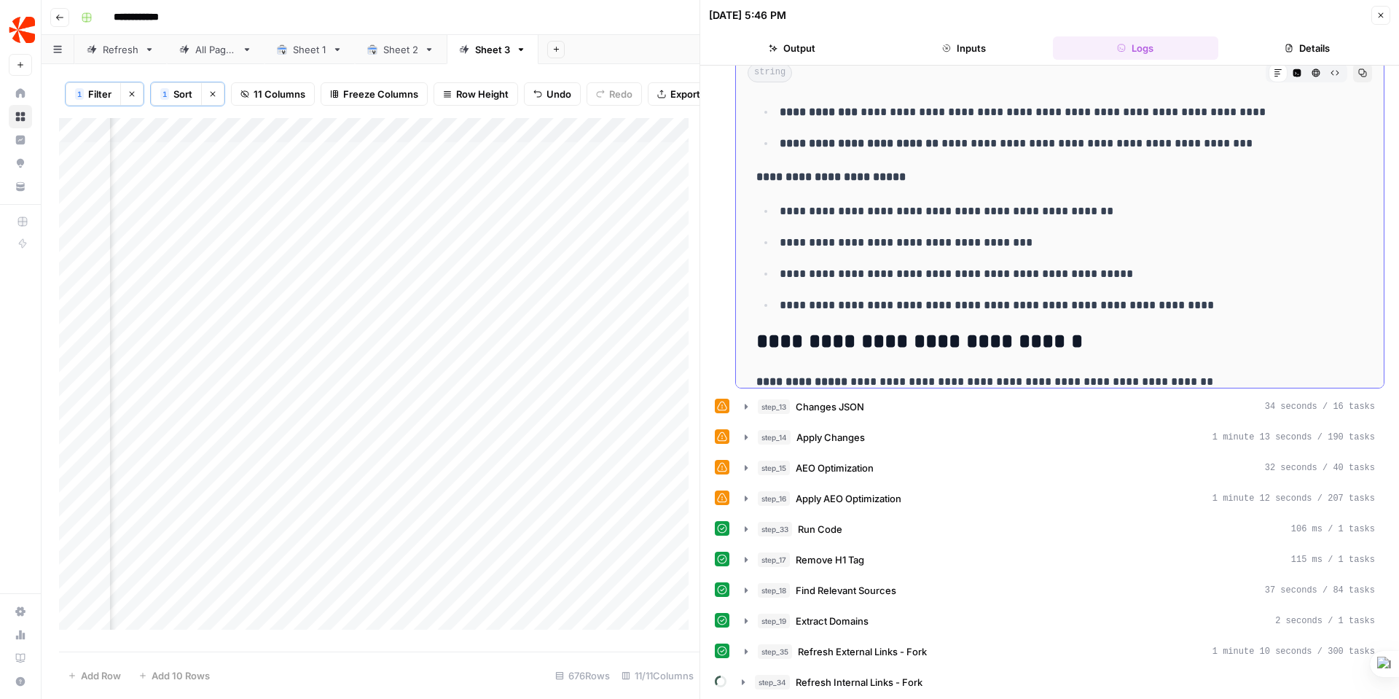
scroll to position [0, 0]
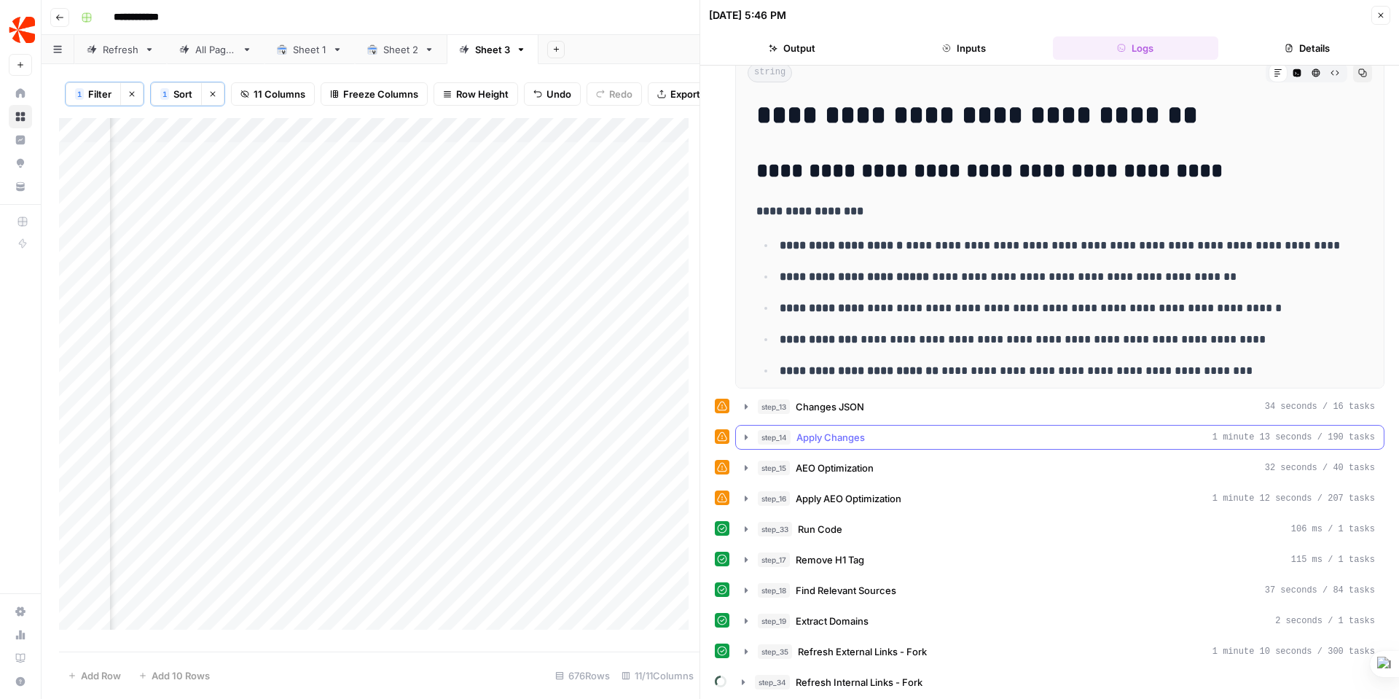
click at [742, 433] on icon "button" at bounding box center [746, 437] width 12 height 12
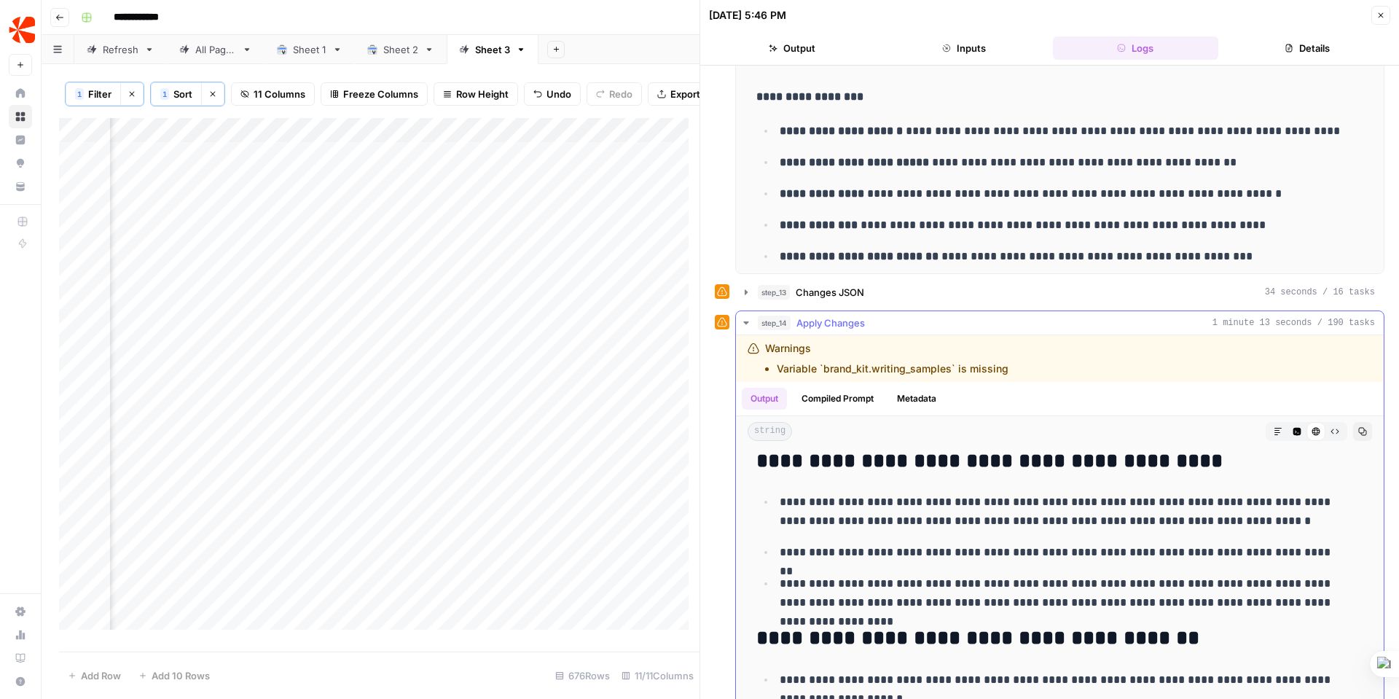
scroll to position [1770, 0]
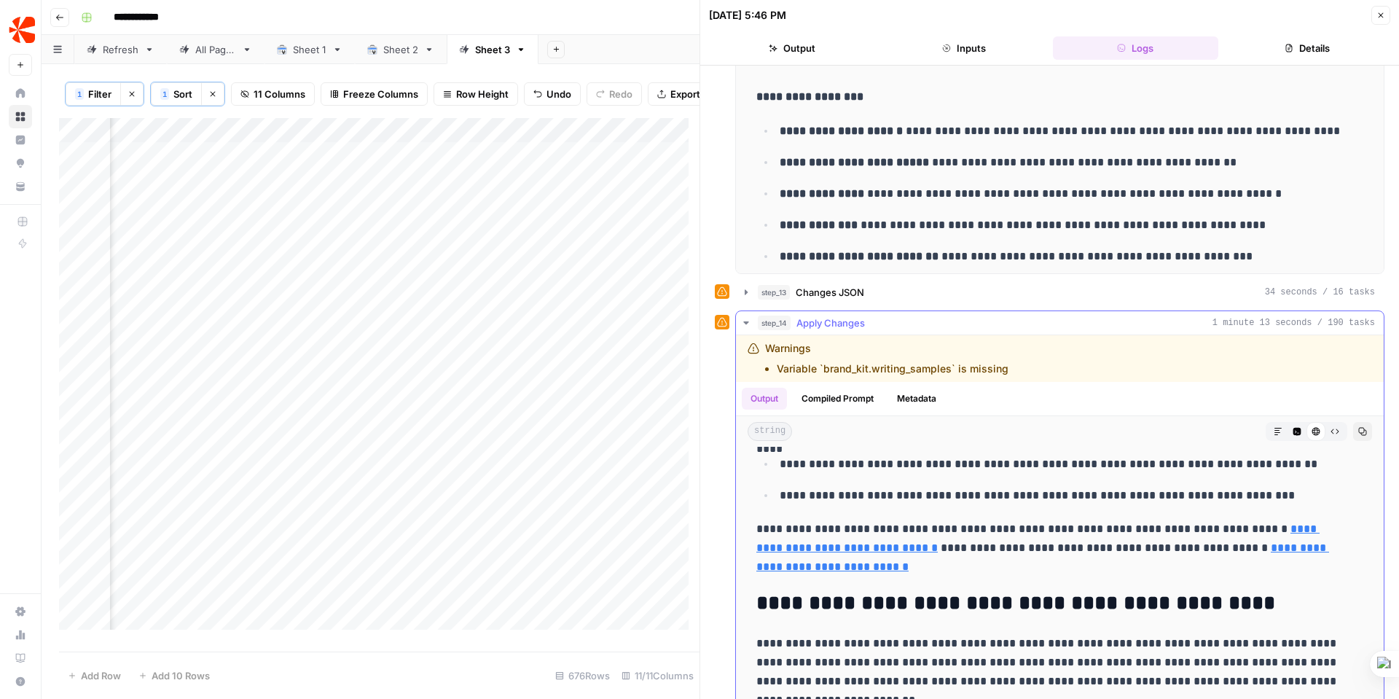
click at [747, 318] on icon "button" at bounding box center [746, 323] width 12 height 12
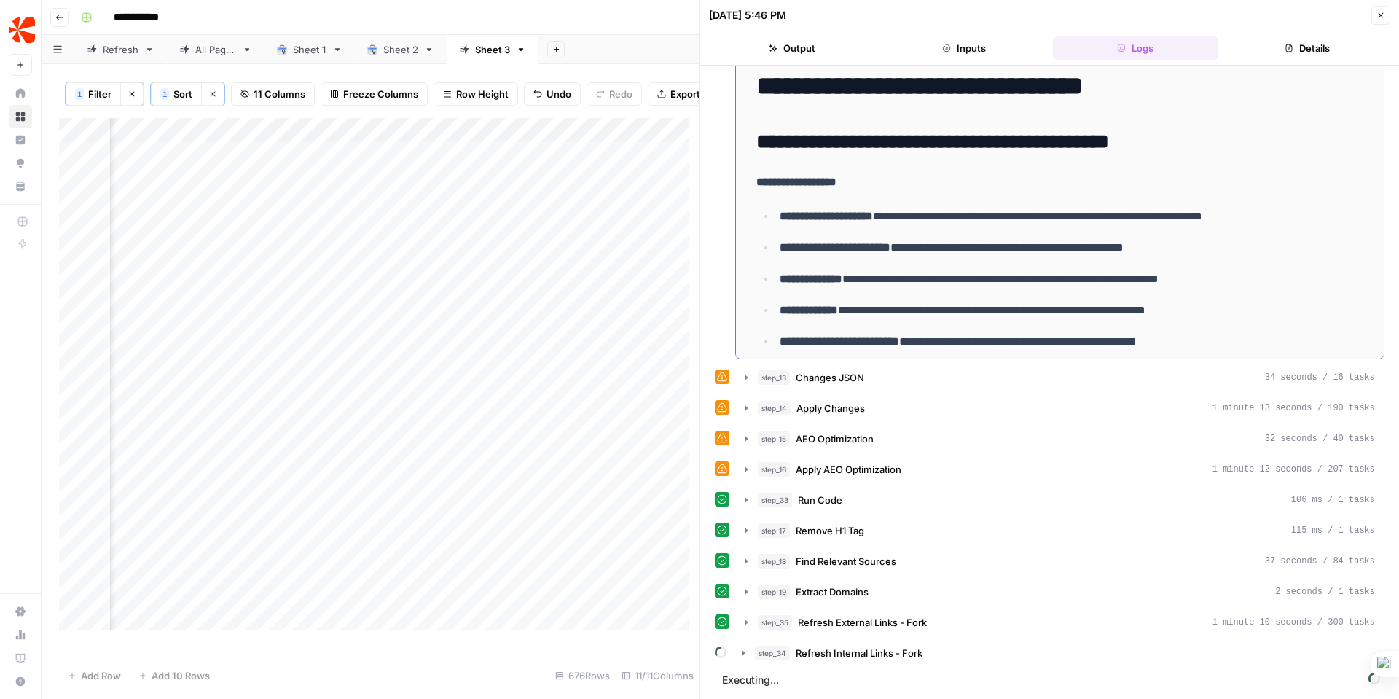
scroll to position [334, 0]
click at [971, 44] on button "Inputs" at bounding box center [964, 47] width 166 height 23
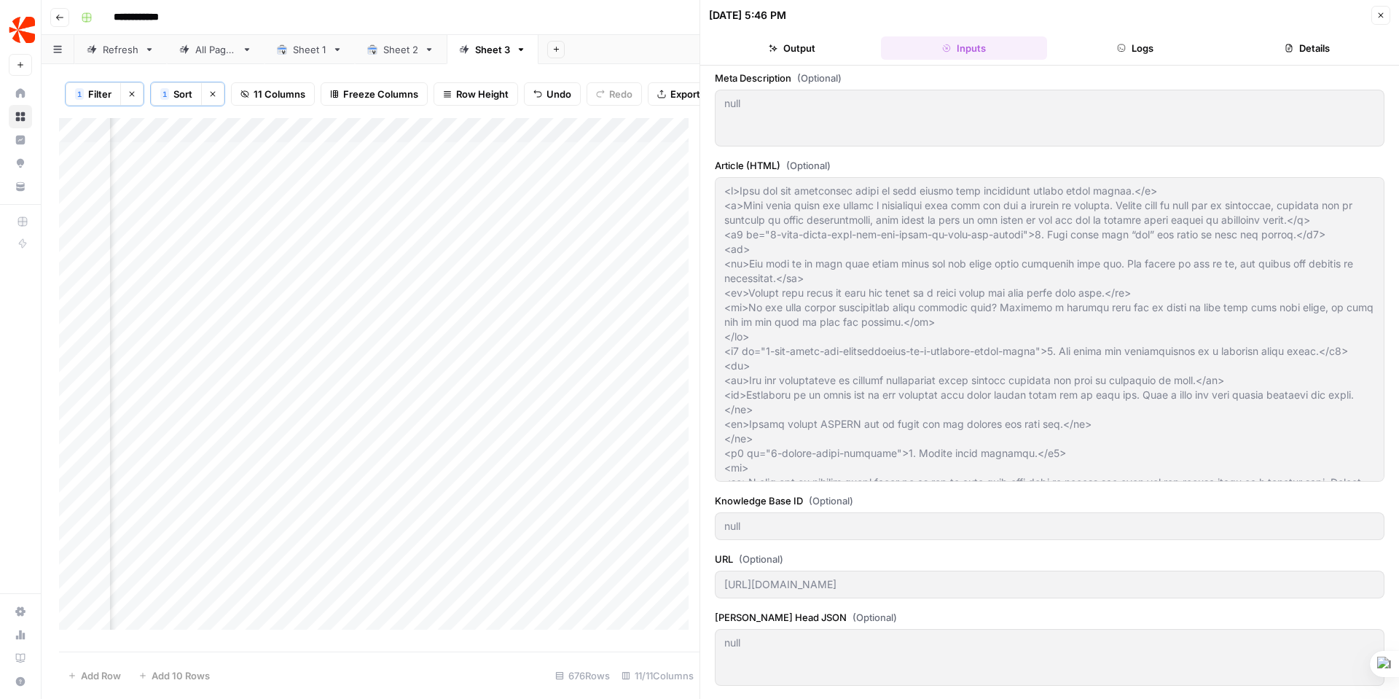
click at [723, 580] on div "[URL][DOMAIN_NAME]" at bounding box center [1049, 584] width 669 height 28
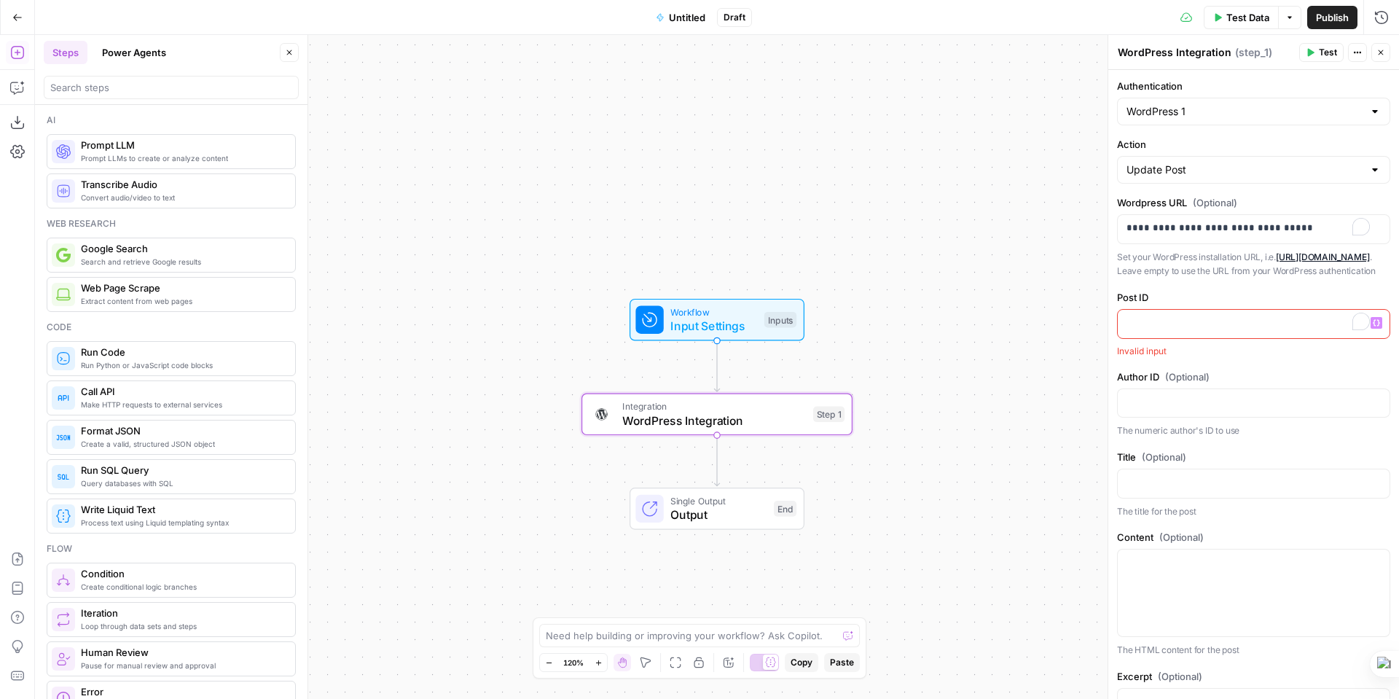
click at [293, 52] on span "Close" at bounding box center [293, 52] width 1 height 1
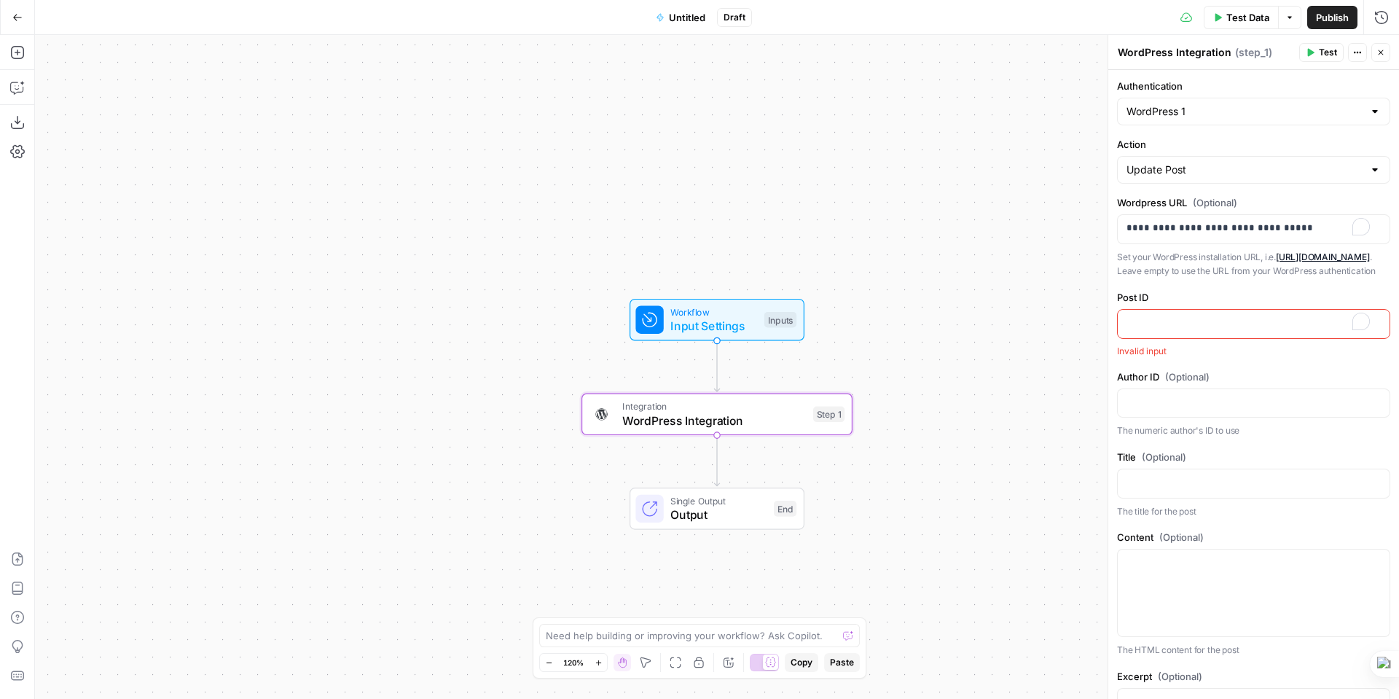
click at [17, 20] on icon "button" at bounding box center [17, 17] width 10 height 10
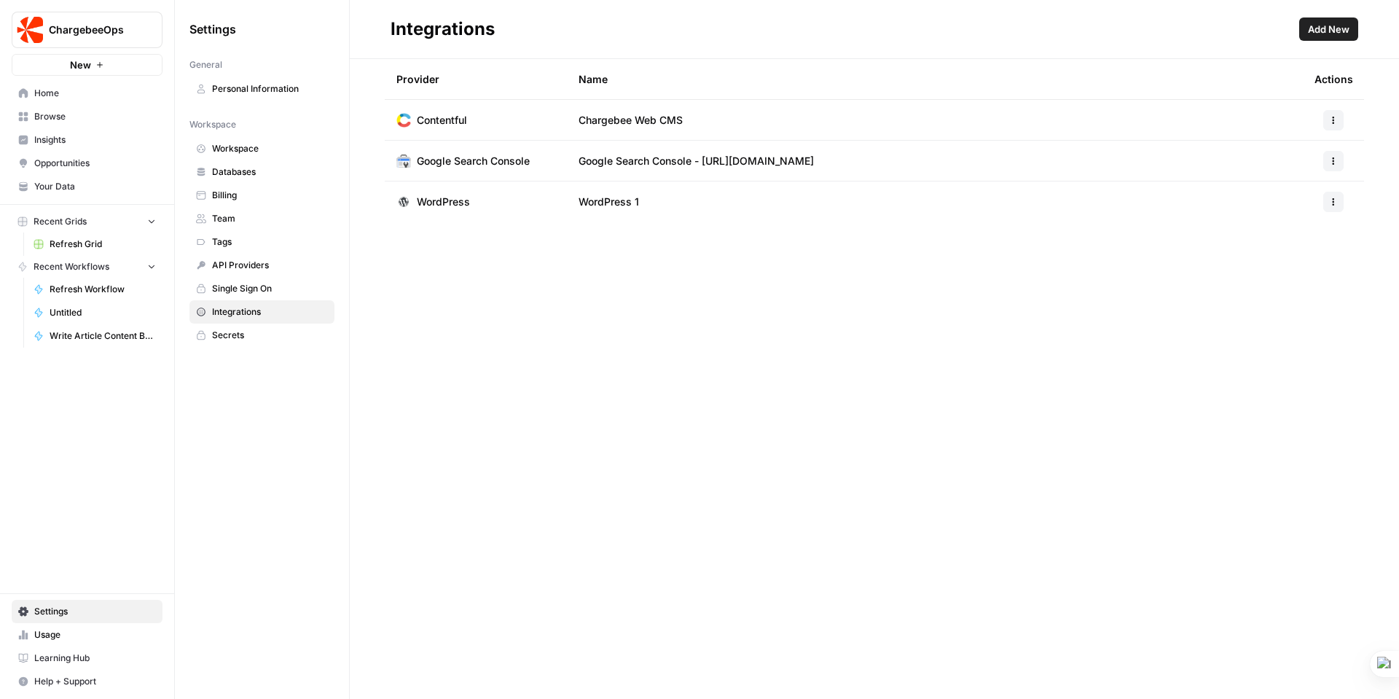
click at [223, 334] on span "Secrets" at bounding box center [270, 335] width 116 height 13
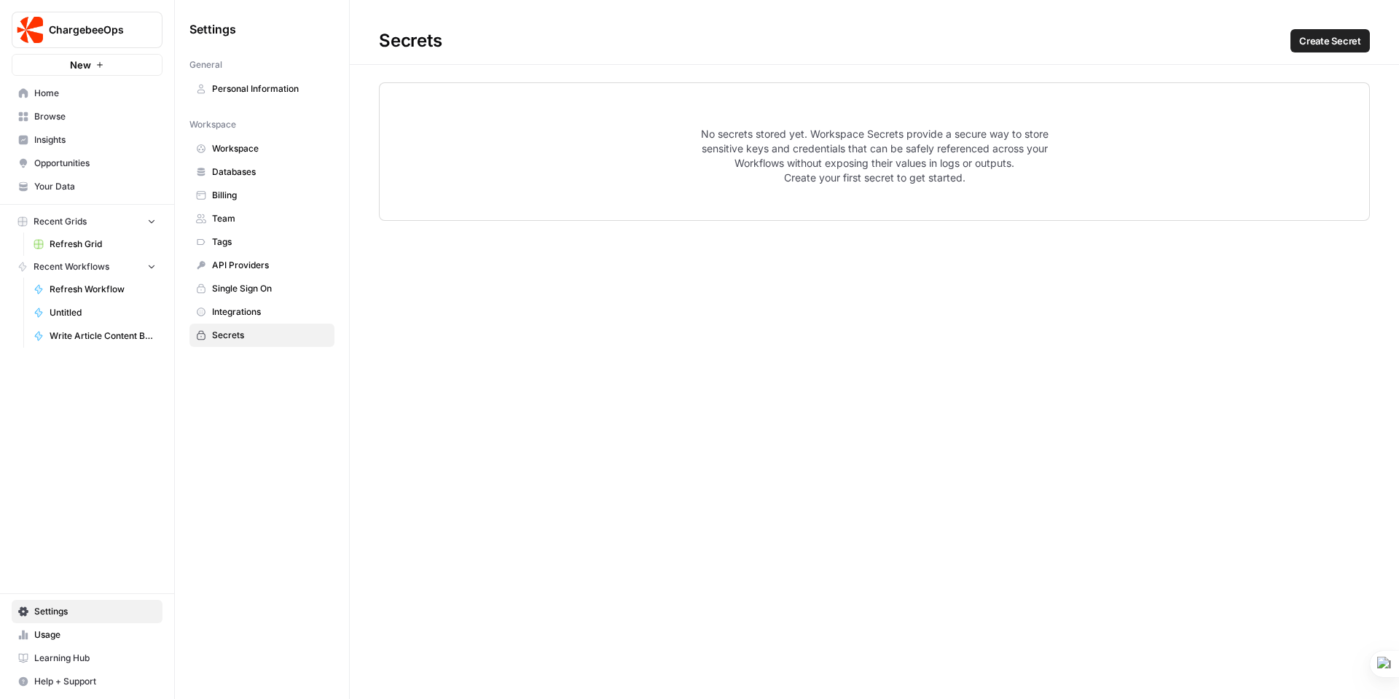
click at [242, 288] on span "Single Sign On" at bounding box center [270, 288] width 116 height 13
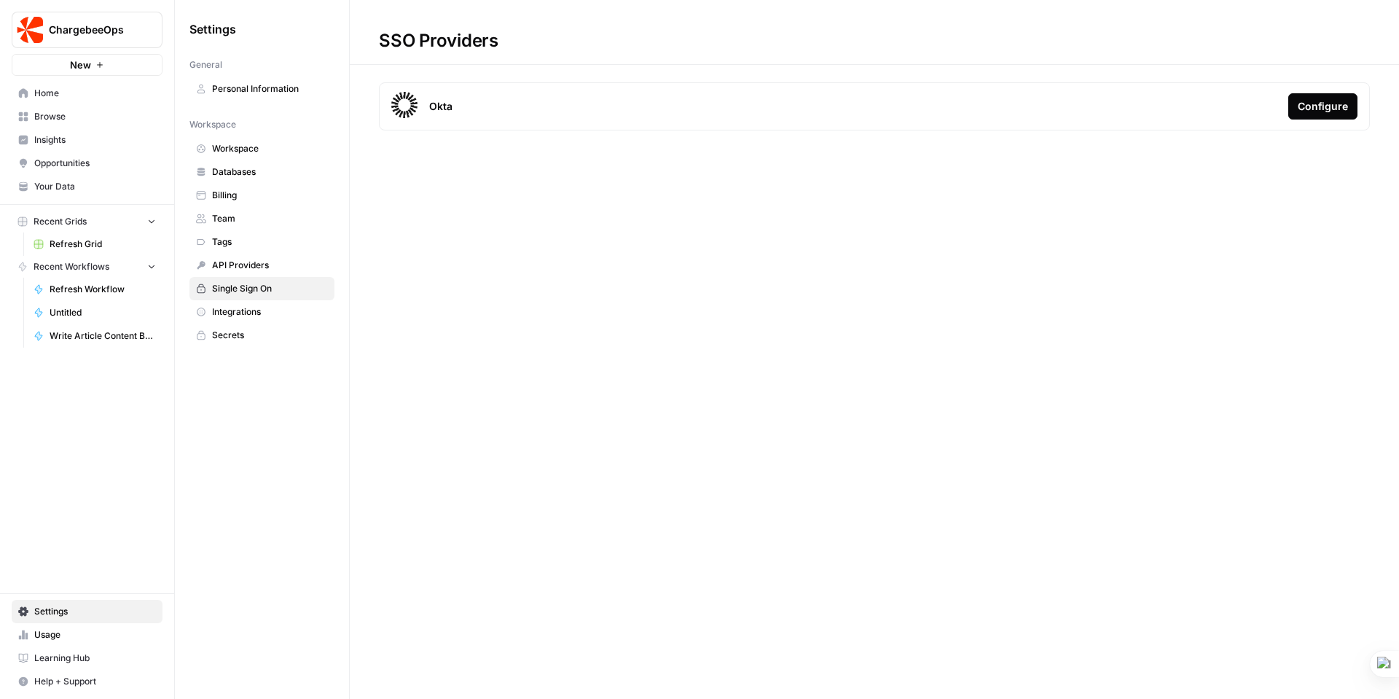
click at [251, 261] on span "API Providers" at bounding box center [270, 265] width 116 height 13
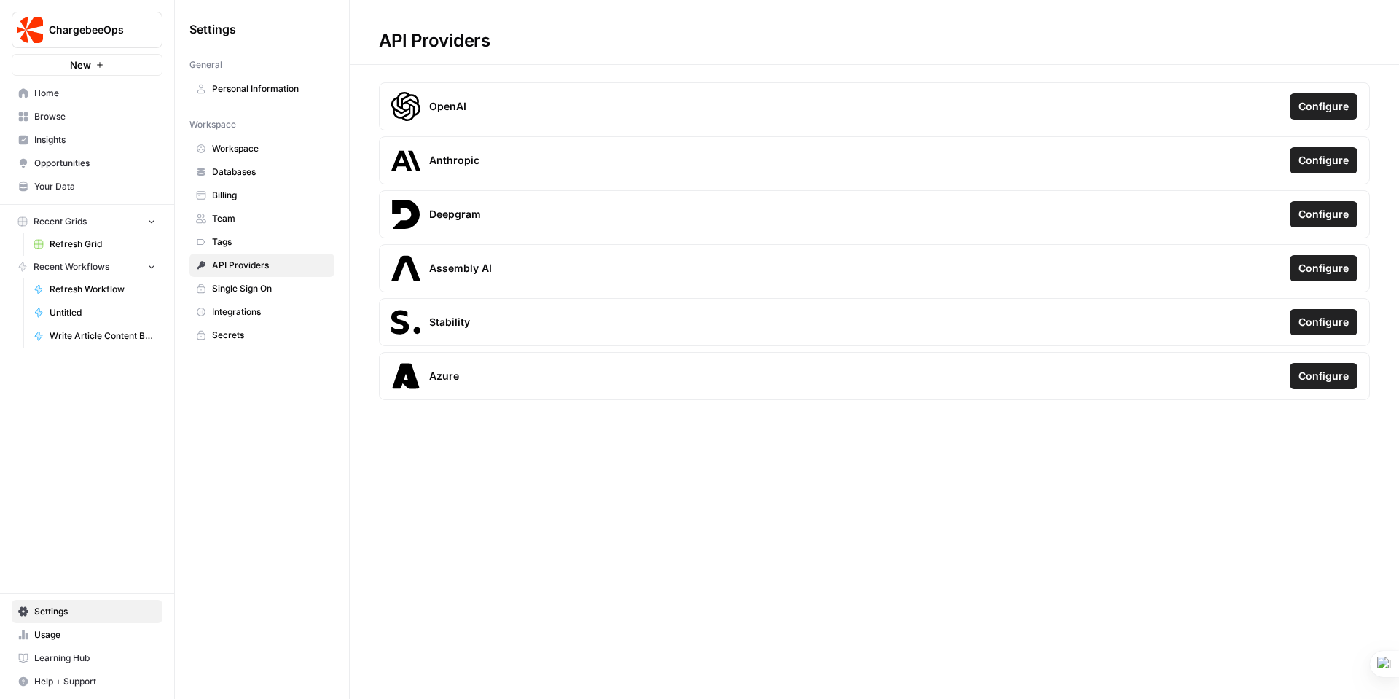
click at [225, 240] on span "Tags" at bounding box center [270, 241] width 116 height 13
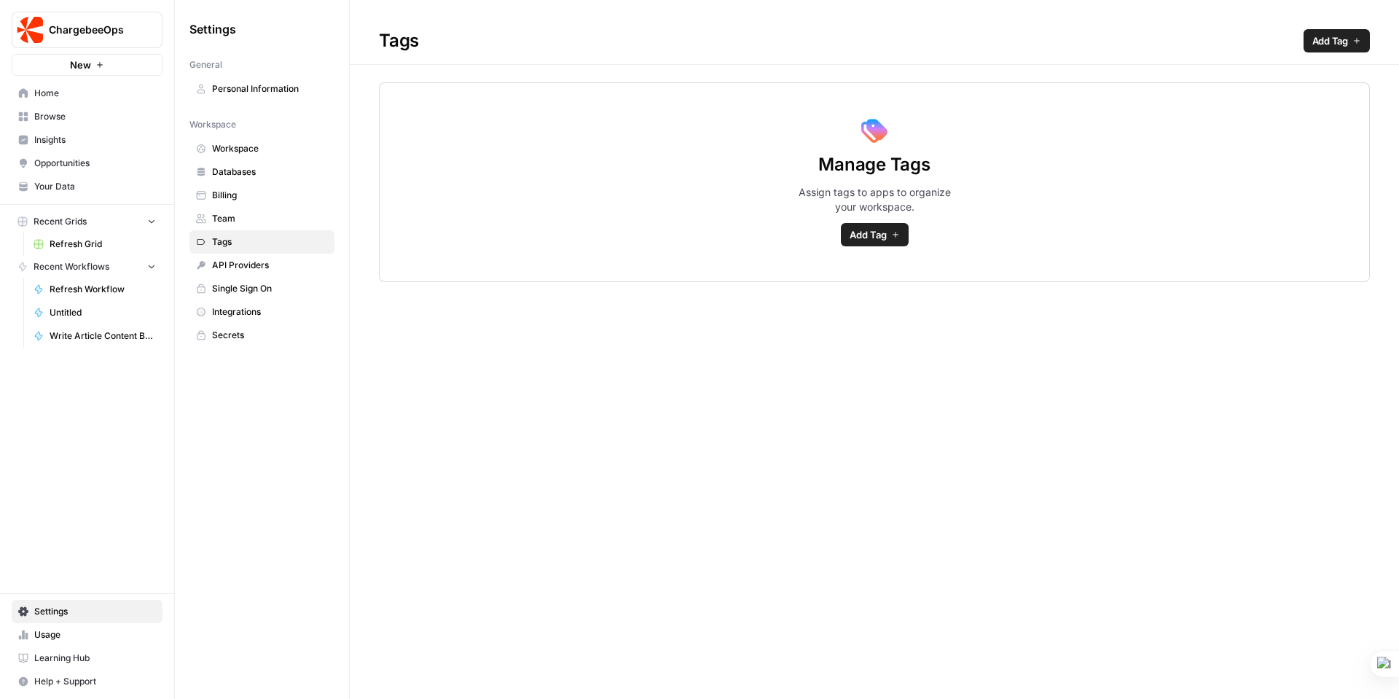
click at [225, 219] on span "Team" at bounding box center [270, 218] width 116 height 13
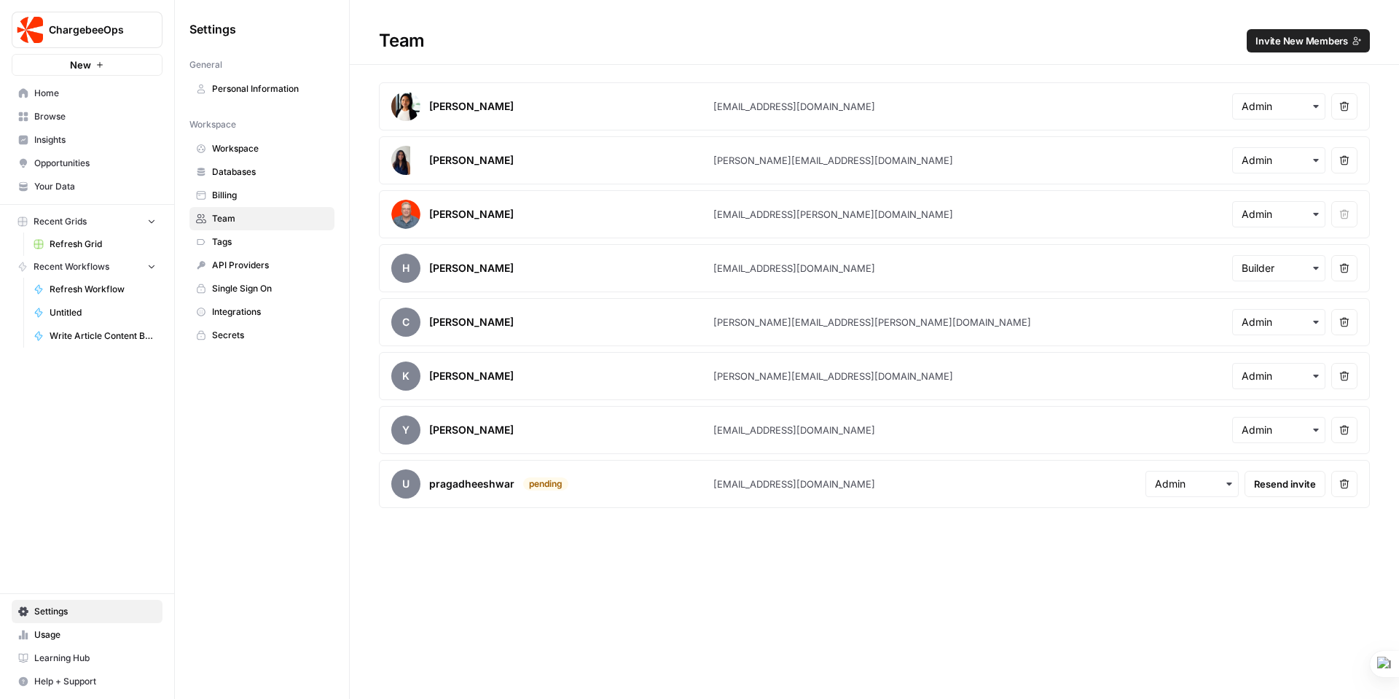
click at [227, 195] on span "Billing" at bounding box center [270, 195] width 116 height 13
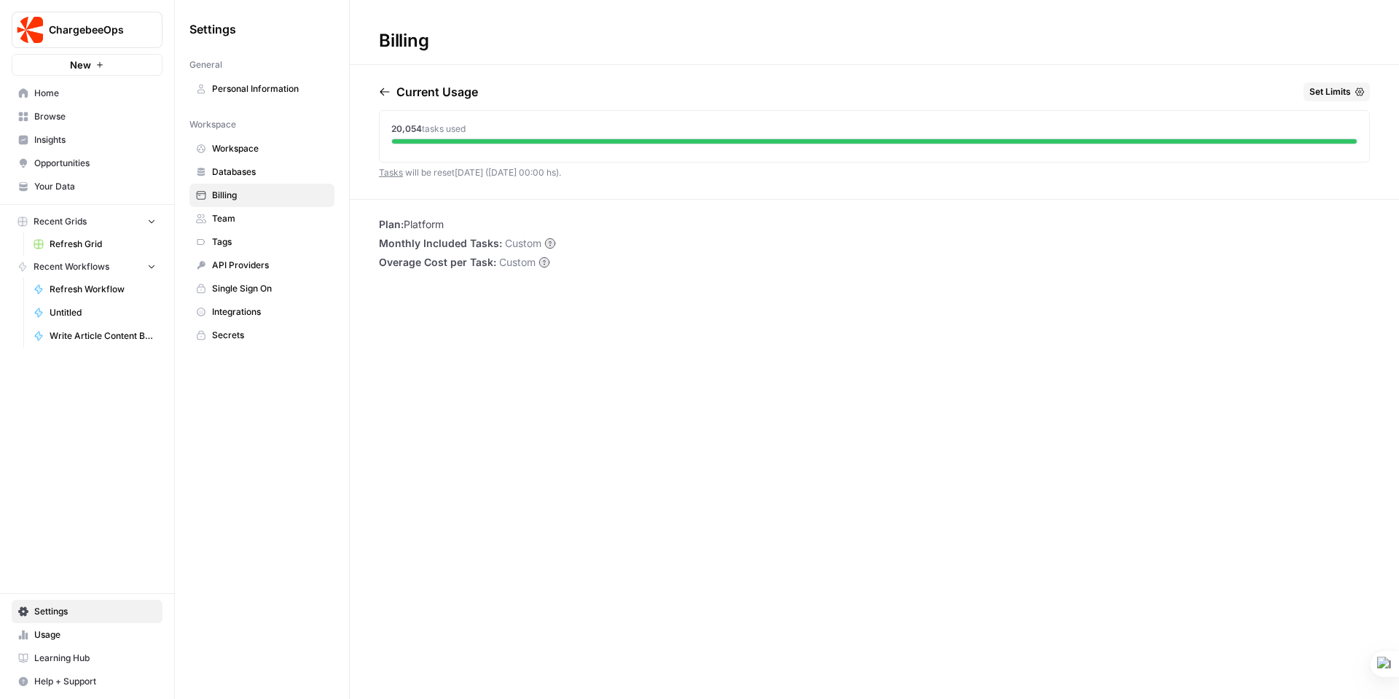
click at [1357, 90] on icon "button" at bounding box center [1359, 91] width 9 height 9
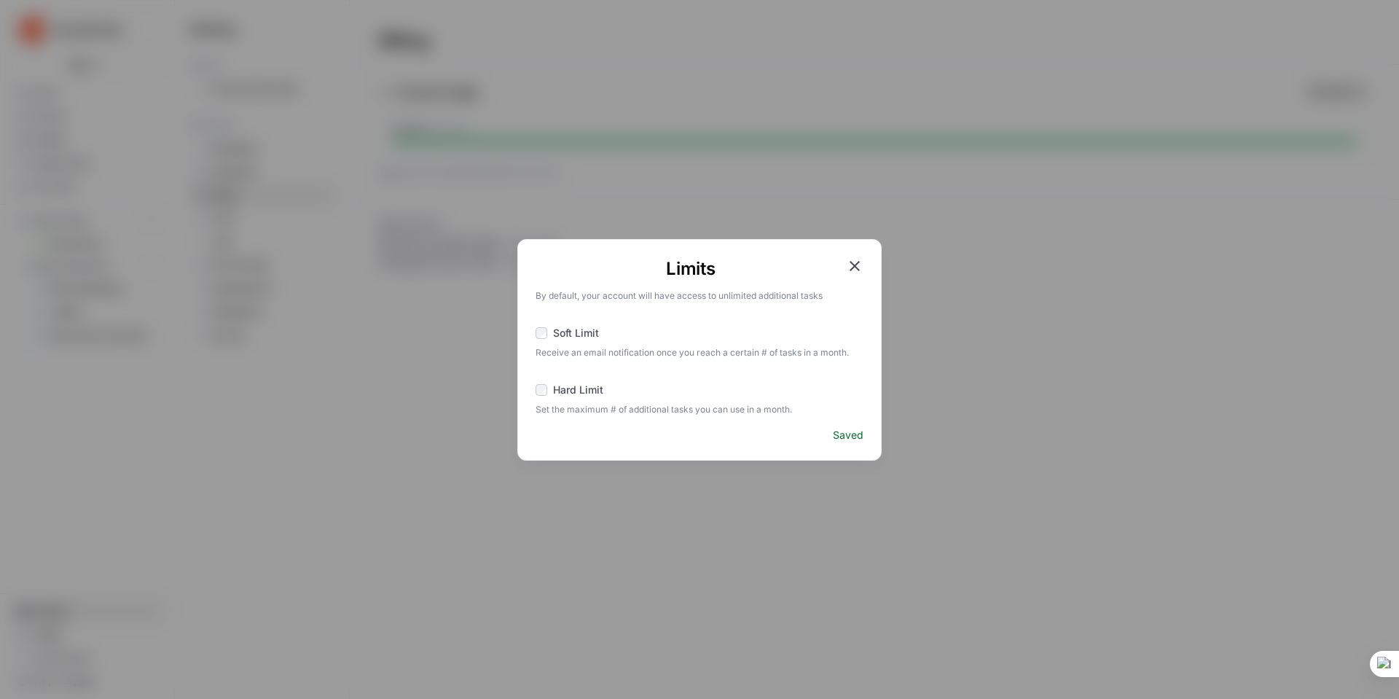
click at [858, 261] on icon "button" at bounding box center [854, 266] width 10 height 10
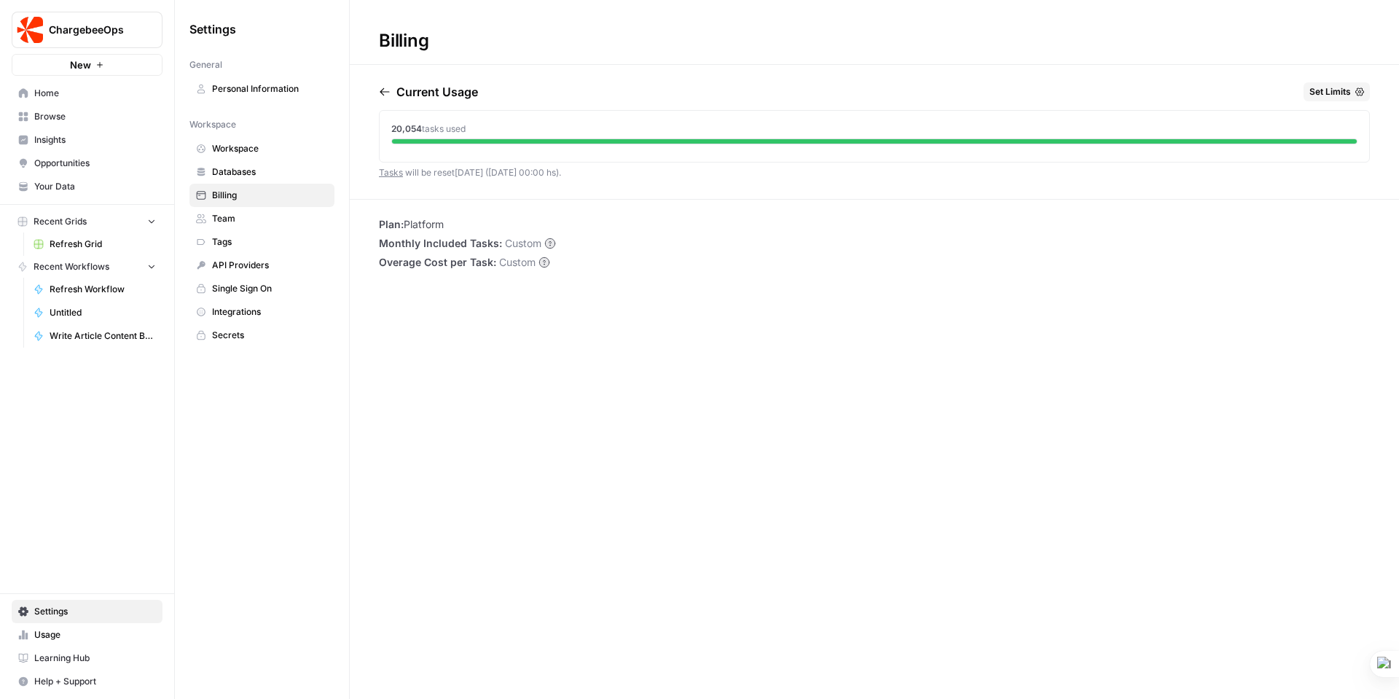
click at [235, 165] on span "Databases" at bounding box center [270, 171] width 116 height 13
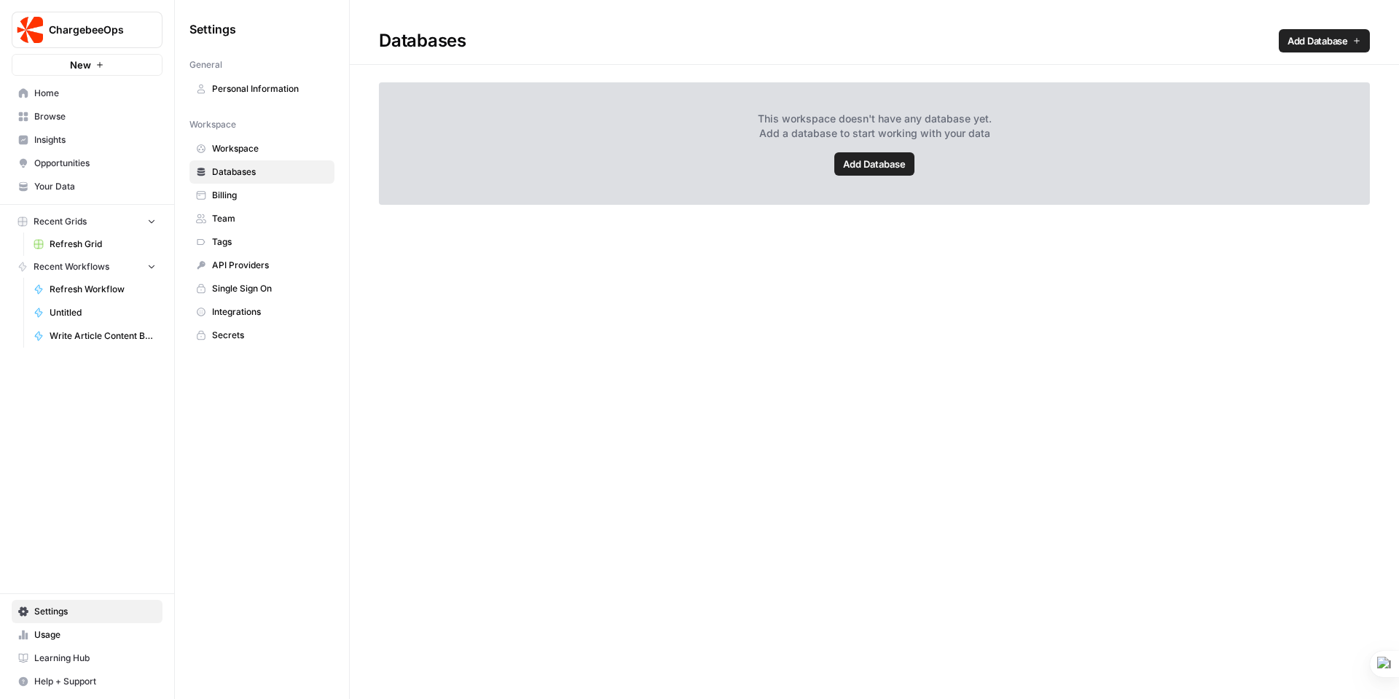
click at [245, 144] on span "Workspace" at bounding box center [270, 148] width 116 height 13
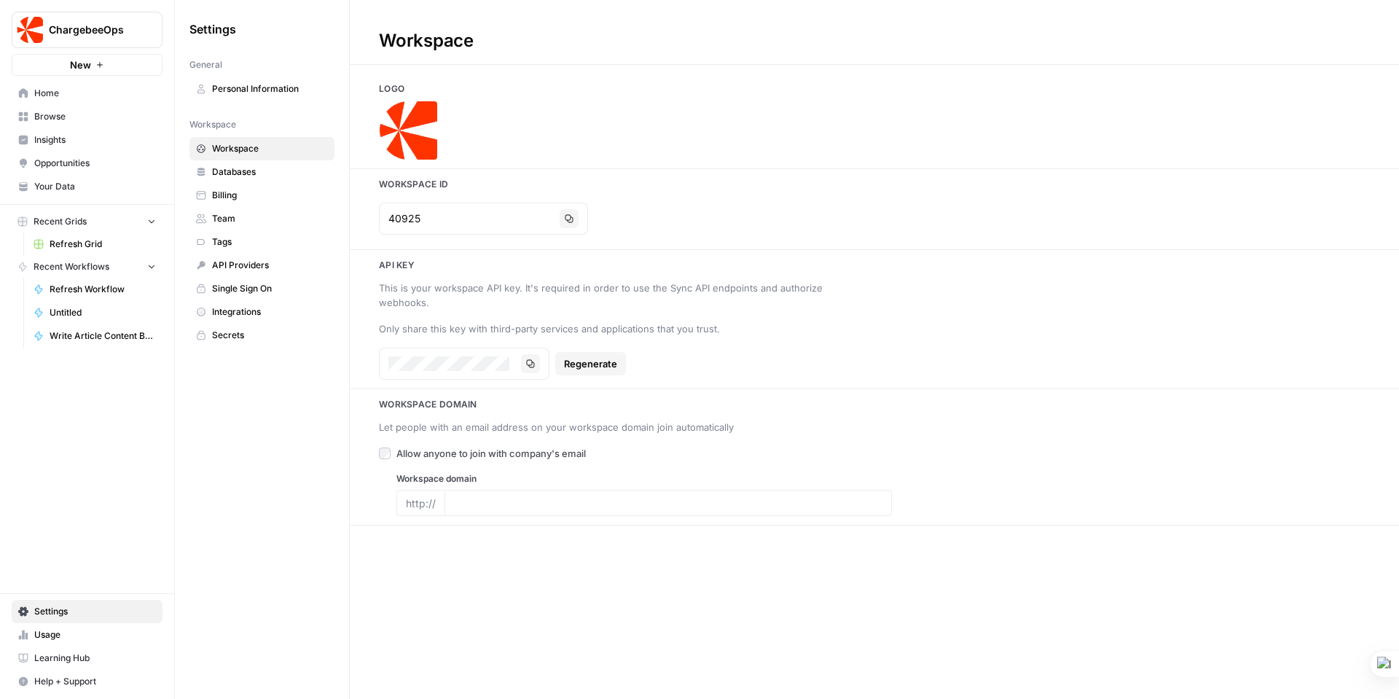
type input "[DOMAIN_NAME]"
click at [245, 90] on span "Personal Information" at bounding box center [270, 88] width 116 height 13
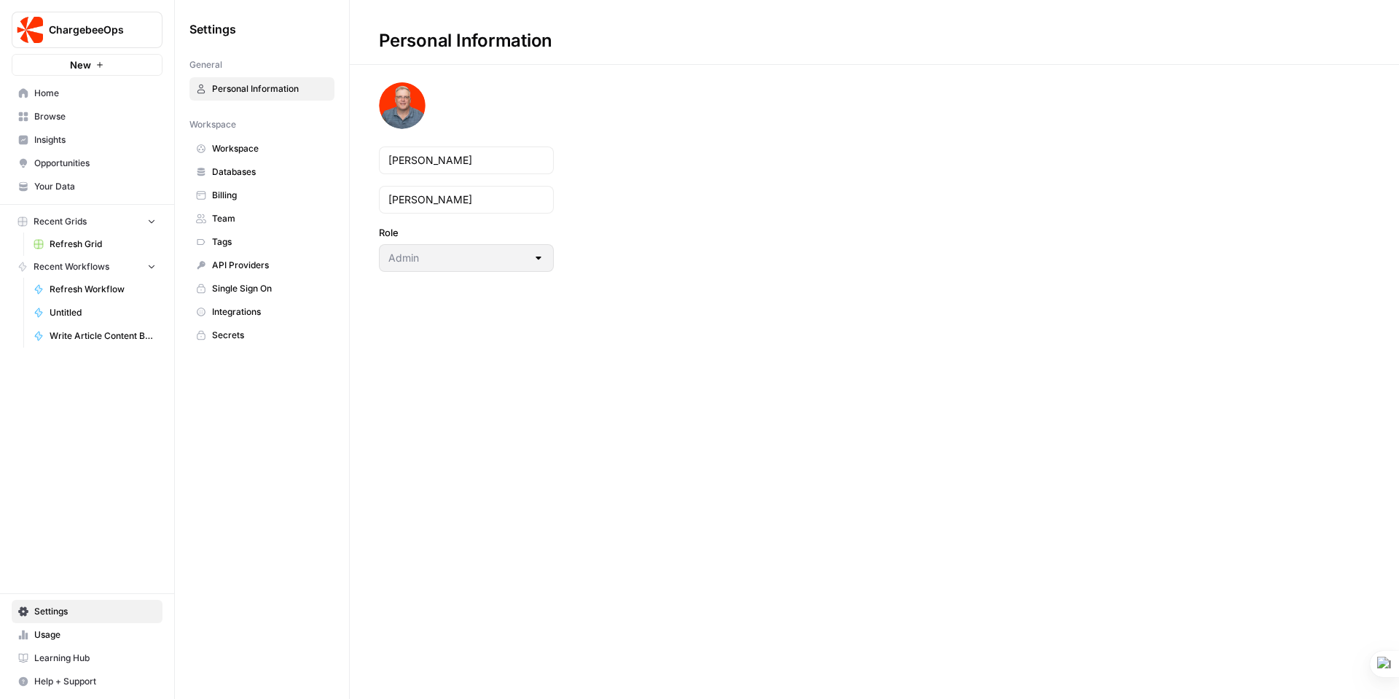
click at [88, 140] on span "Insights" at bounding box center [95, 139] width 122 height 13
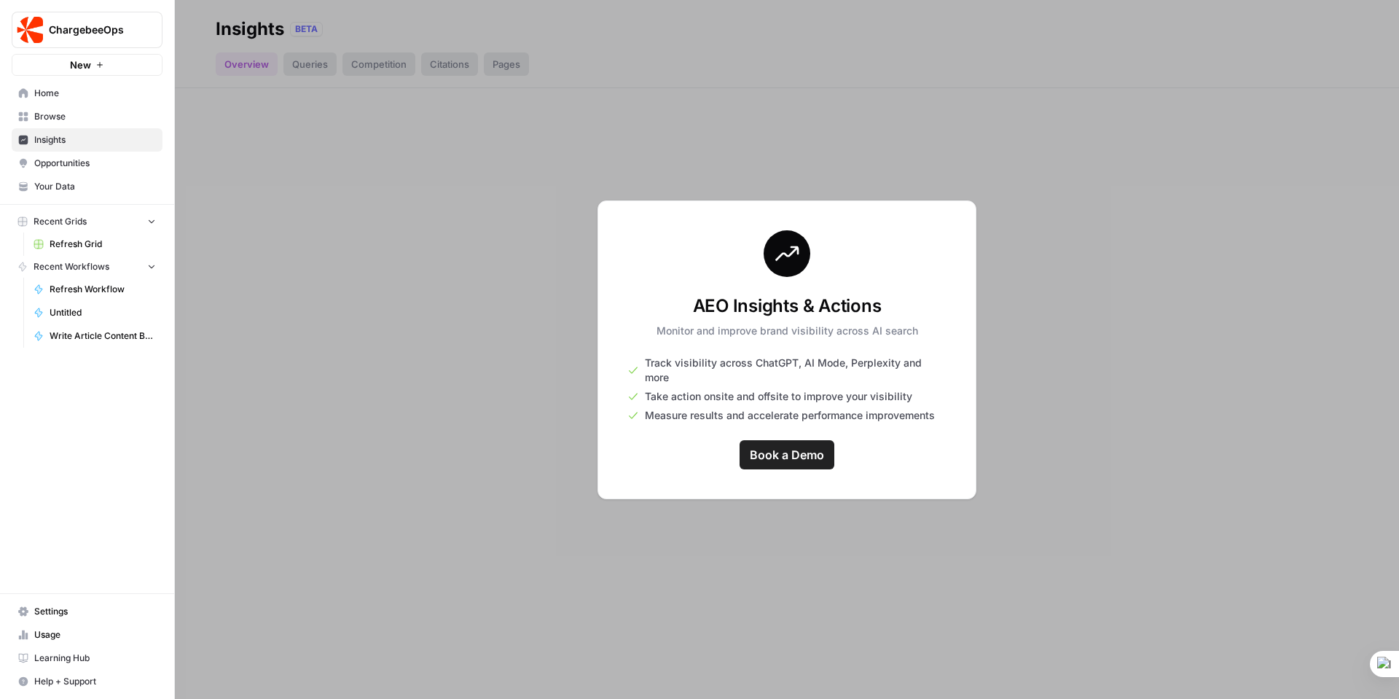
click at [100, 157] on span "Opportunities" at bounding box center [95, 163] width 122 height 13
click at [73, 116] on span "Browse" at bounding box center [95, 116] width 122 height 13
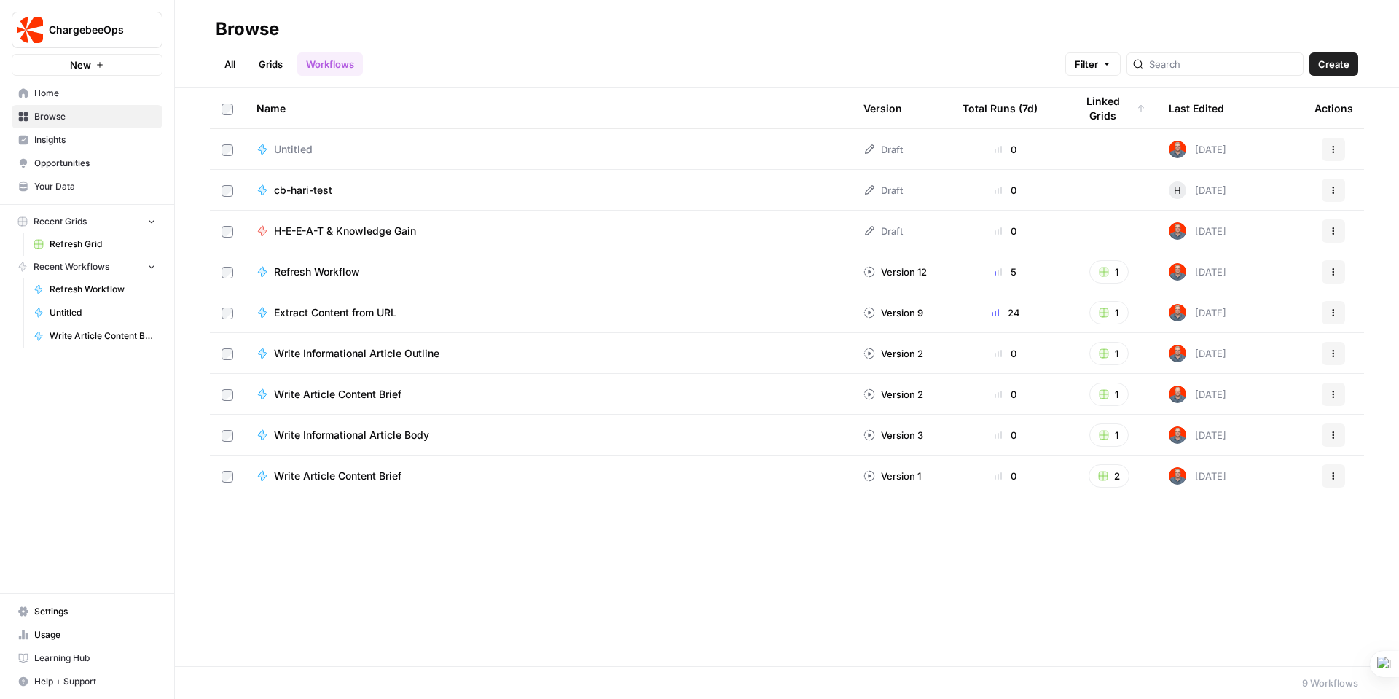
click at [283, 63] on link "Grids" at bounding box center [271, 63] width 42 height 23
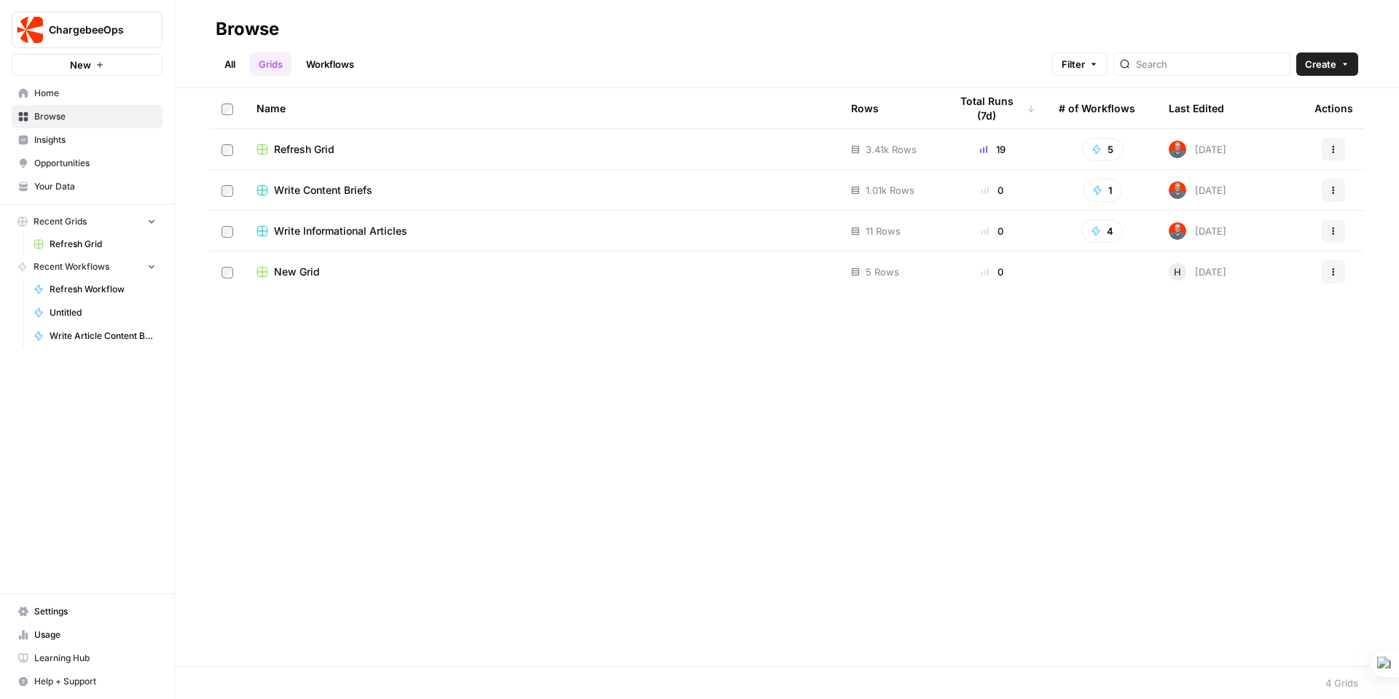
click at [290, 145] on span "Refresh Grid" at bounding box center [304, 149] width 60 height 15
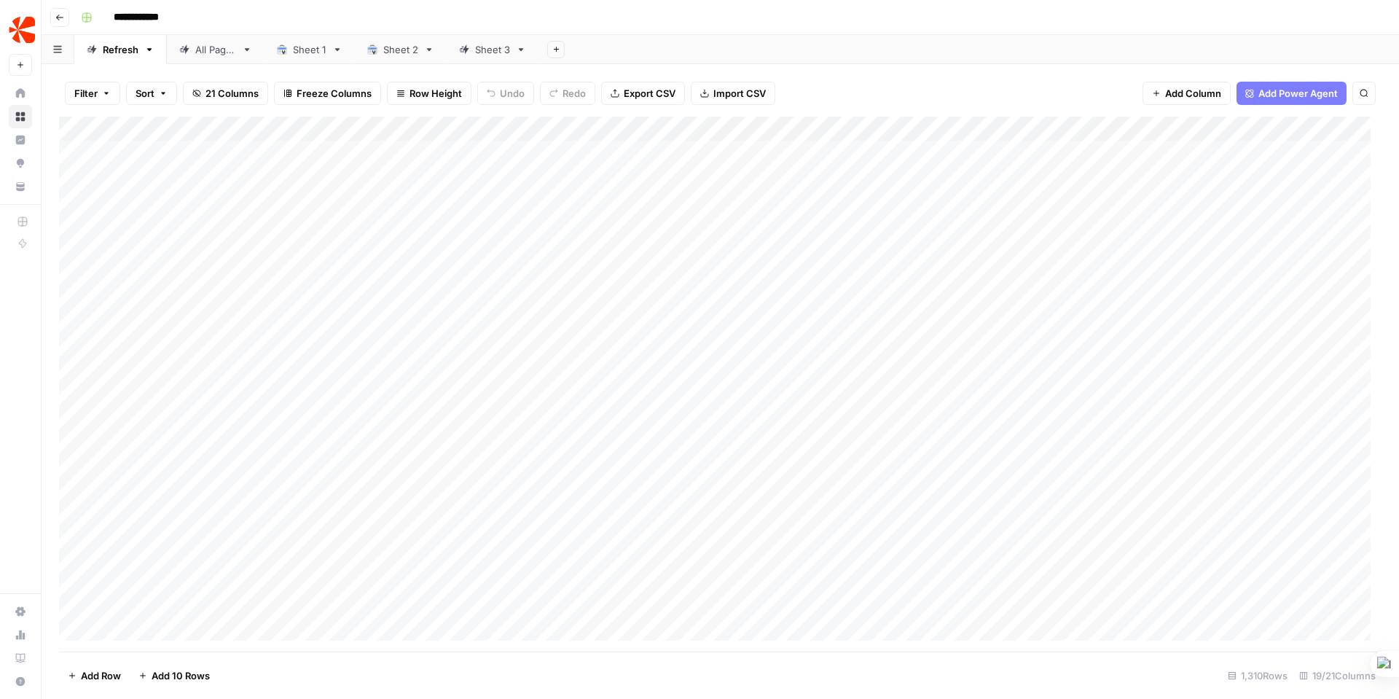
click at [486, 53] on div "Sheet 3" at bounding box center [492, 49] width 35 height 15
click at [730, 205] on div "Add Column" at bounding box center [720, 384] width 1322 height 533
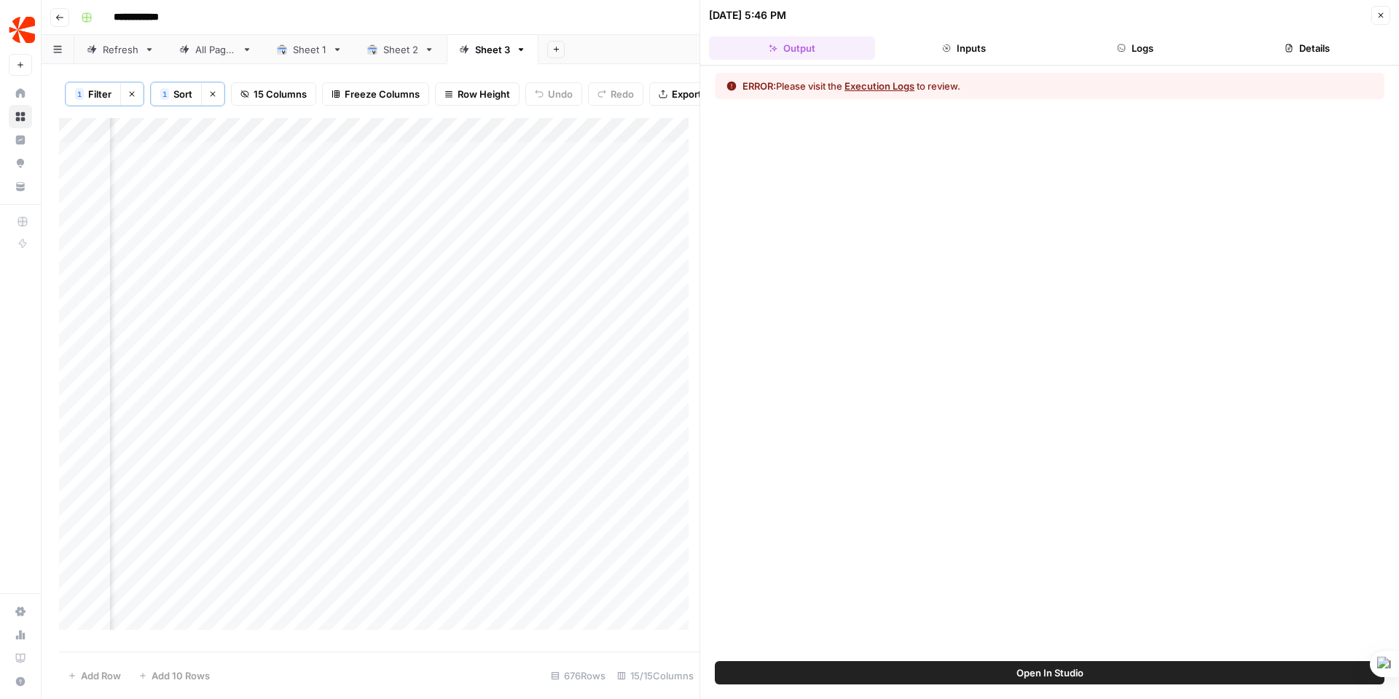
click at [1157, 43] on button "Logs" at bounding box center [1136, 47] width 166 height 23
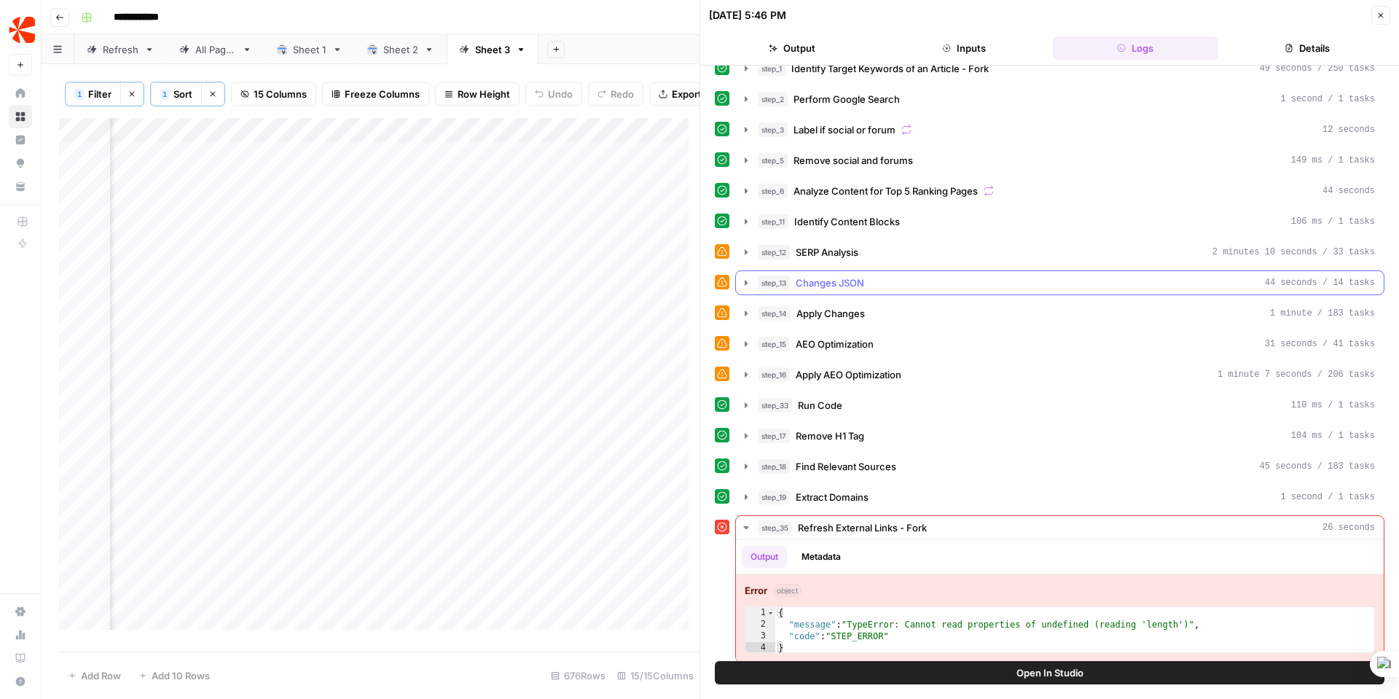
scroll to position [25, 0]
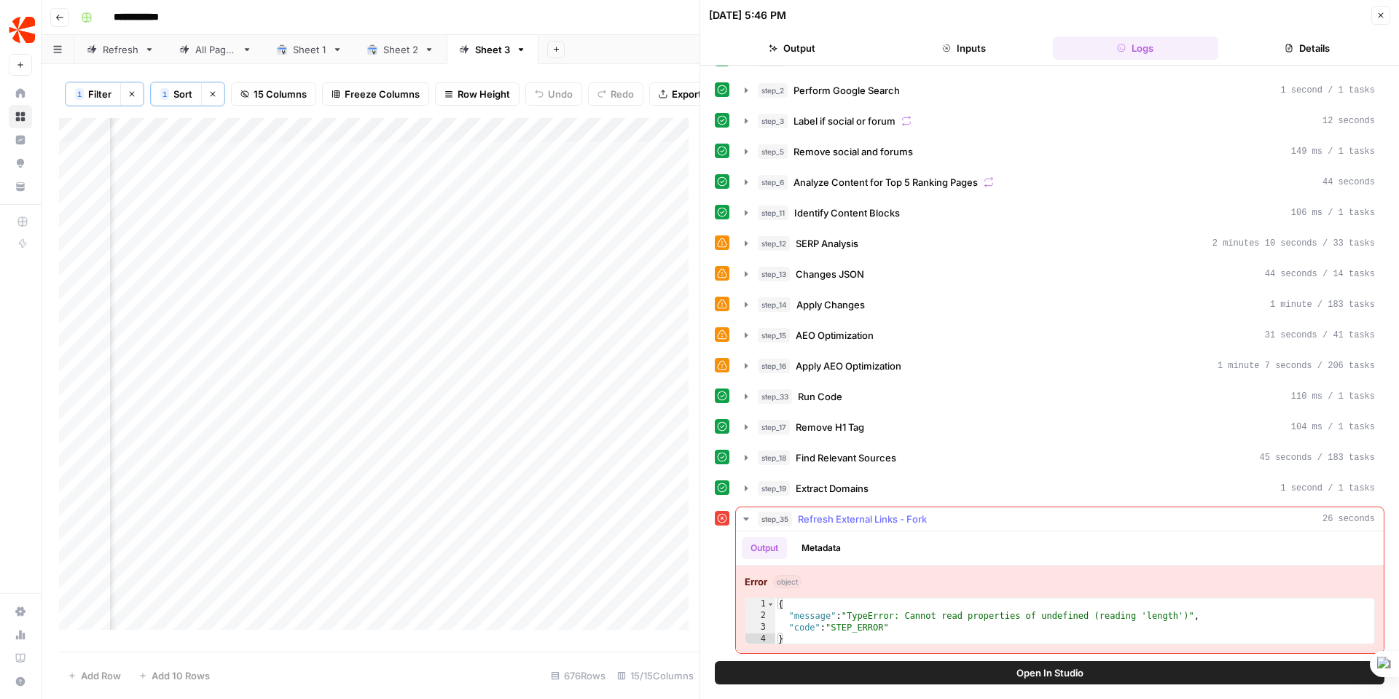
click at [829, 516] on span "Refresh External Links - Fork" at bounding box center [862, 518] width 129 height 15
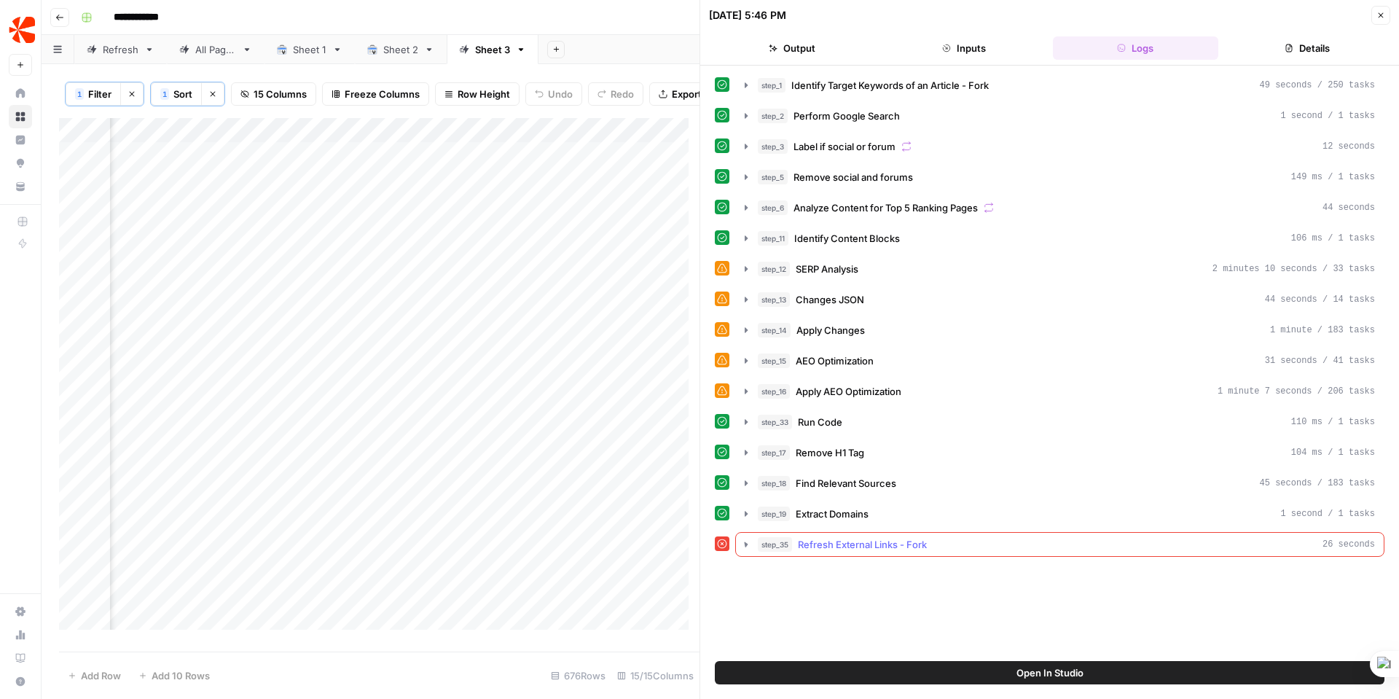
scroll to position [0, 0]
click at [860, 544] on span "Refresh External Links - Fork" at bounding box center [862, 544] width 129 height 15
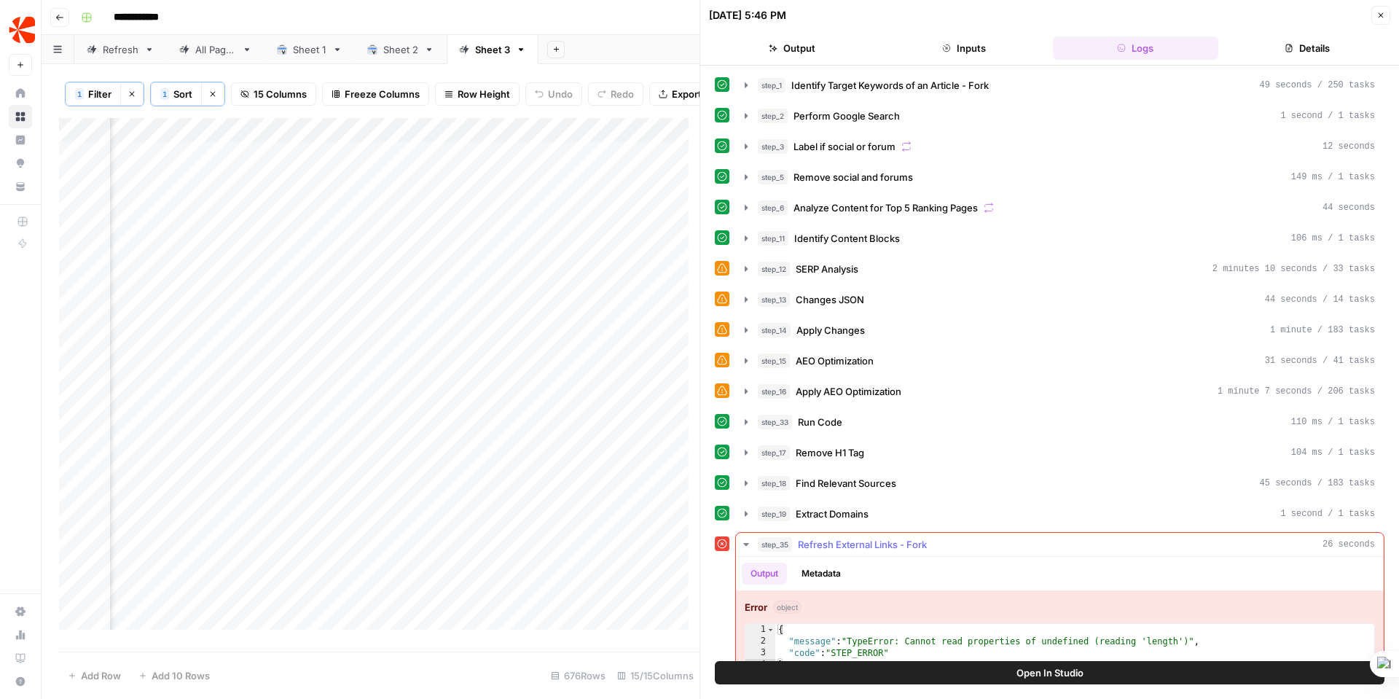
scroll to position [25, 0]
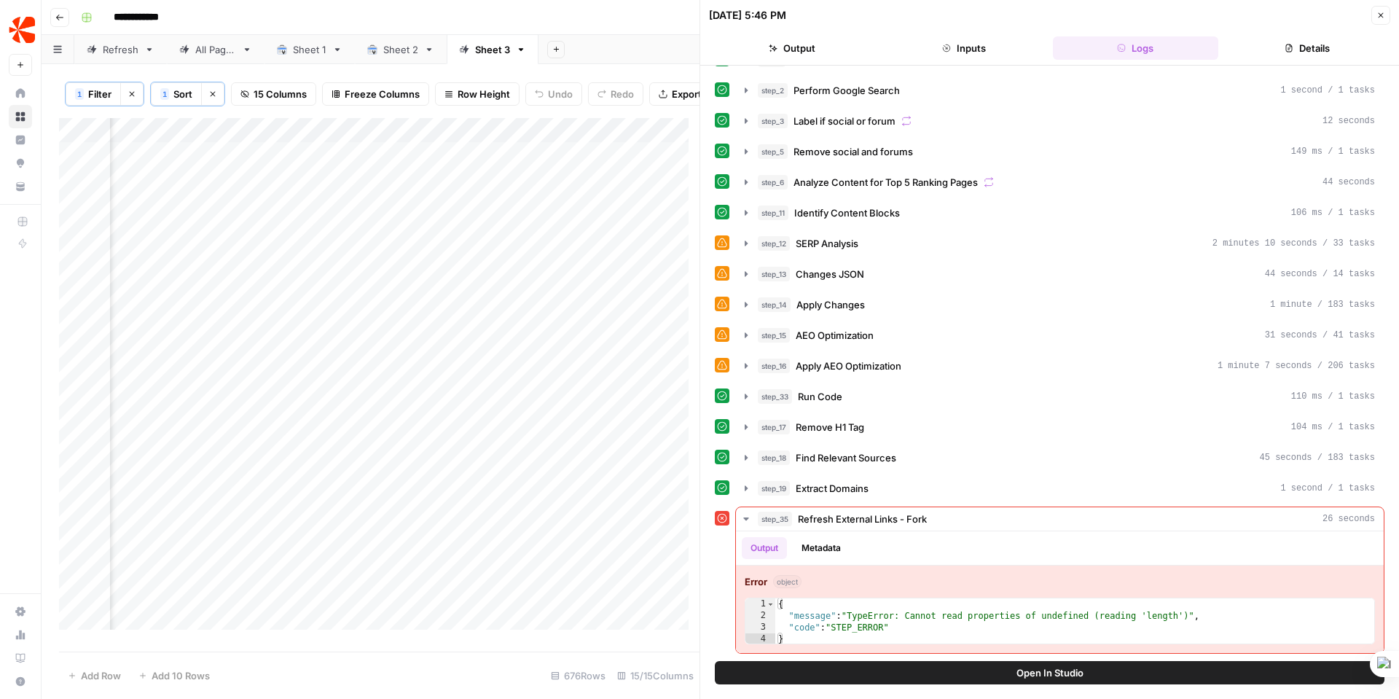
click at [1050, 665] on span "Open In Studio" at bounding box center [1049, 672] width 67 height 15
click at [669, 164] on div "Add Column" at bounding box center [379, 379] width 640 height 522
click at [553, 162] on div "Add Column" at bounding box center [379, 379] width 640 height 522
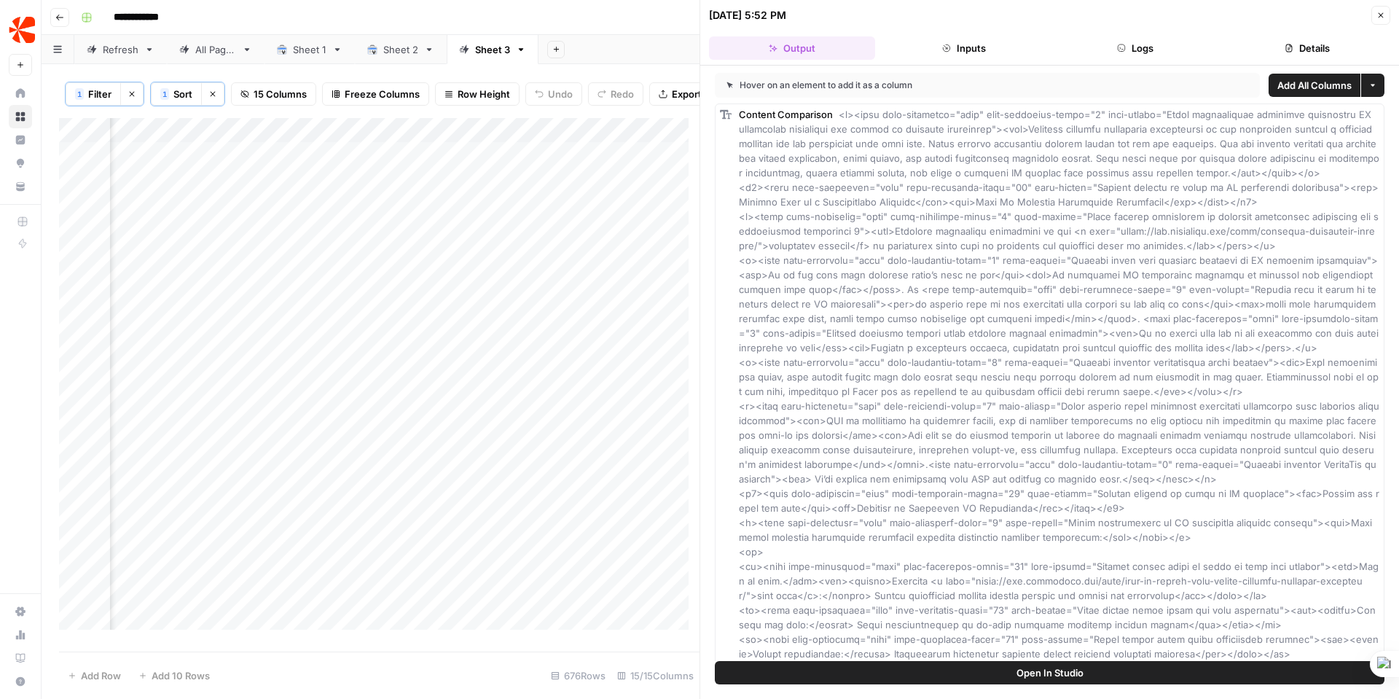
click at [1324, 47] on button "Details" at bounding box center [1307, 47] width 166 height 23
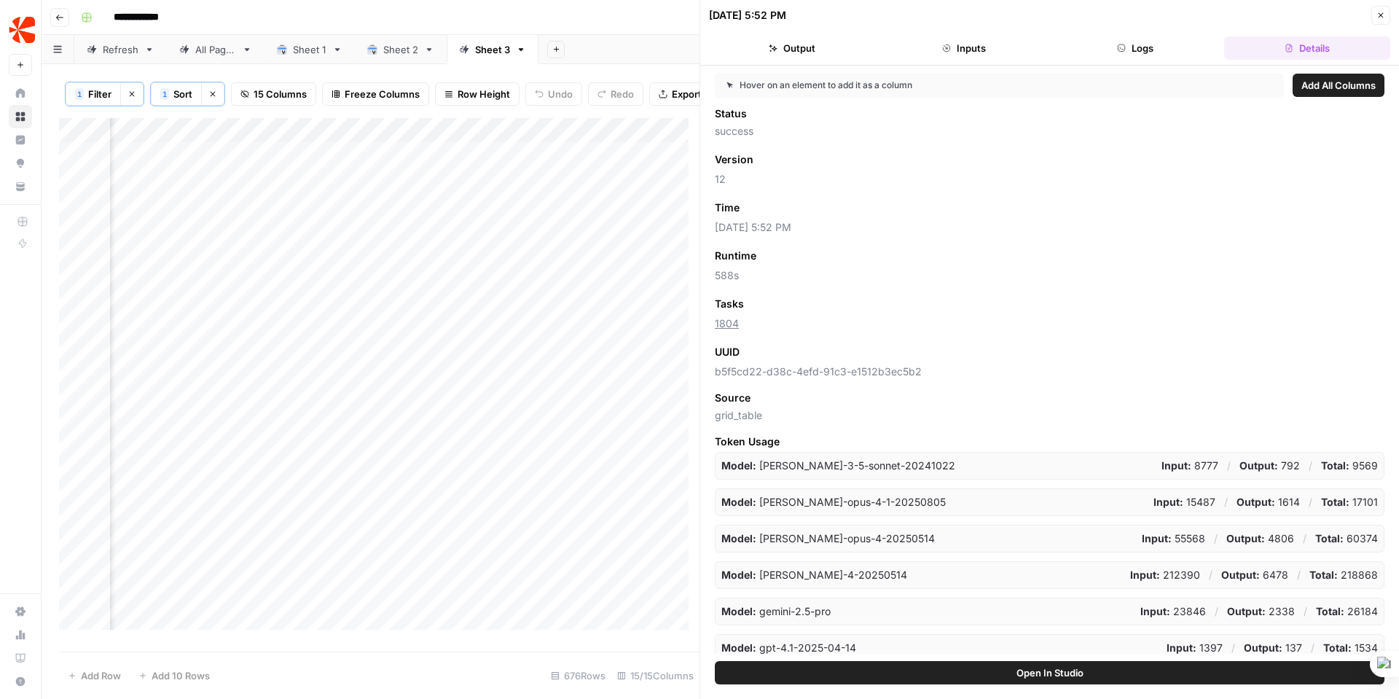
scroll to position [0, 1517]
click at [293, 162] on div "Add Column" at bounding box center [379, 379] width 640 height 522
click at [294, 166] on div "Add Column" at bounding box center [379, 379] width 640 height 522
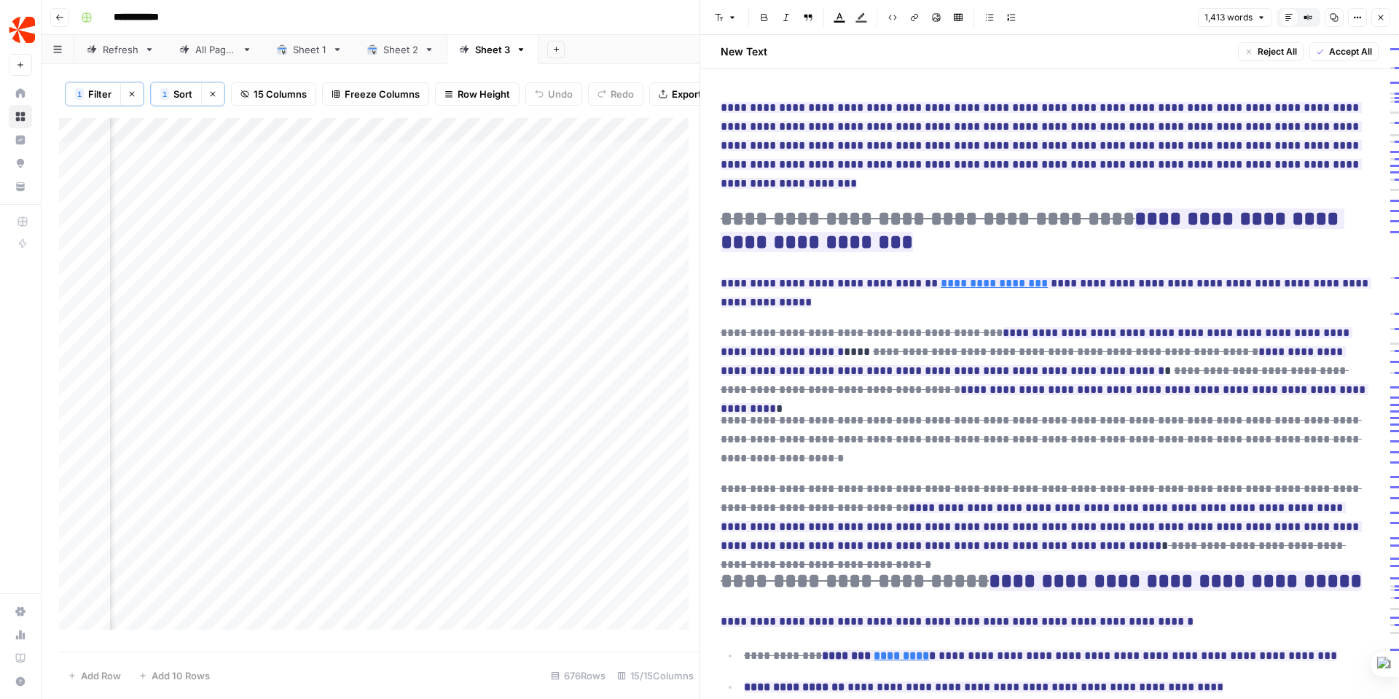
click at [427, 167] on div "Add Column" at bounding box center [379, 379] width 640 height 522
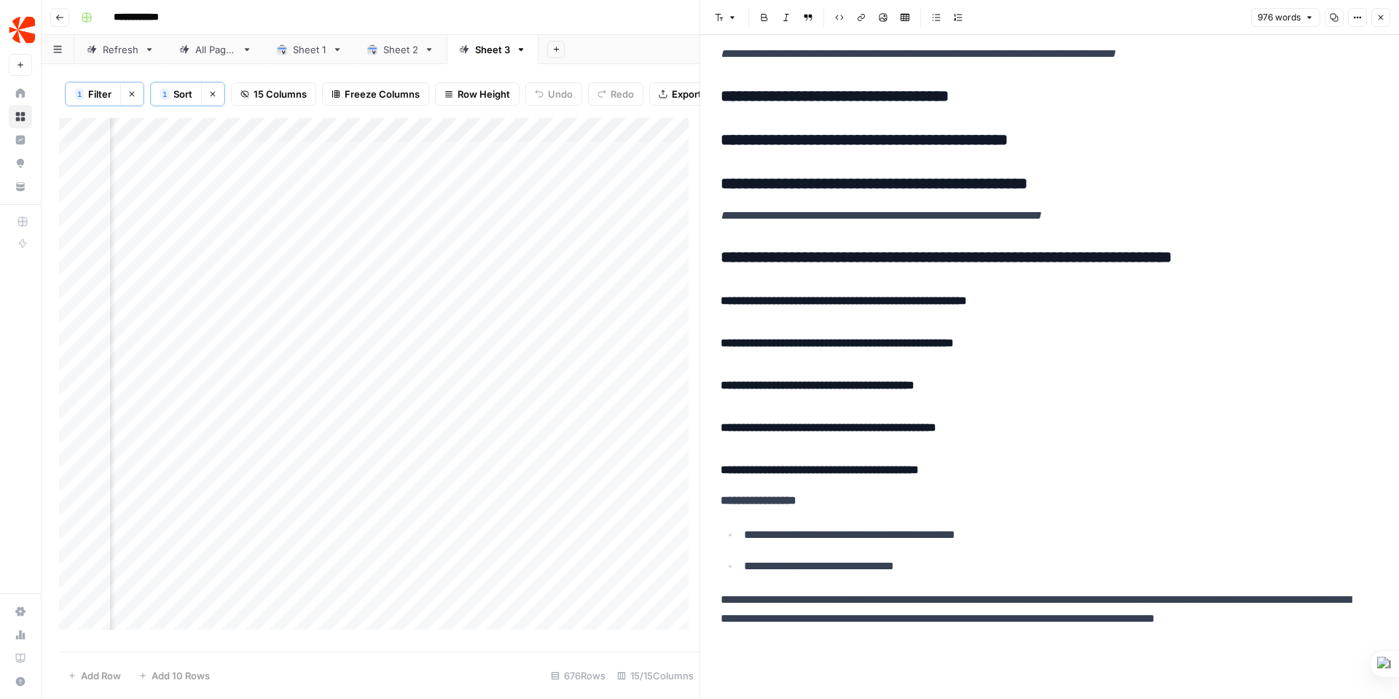
scroll to position [3772, 0]
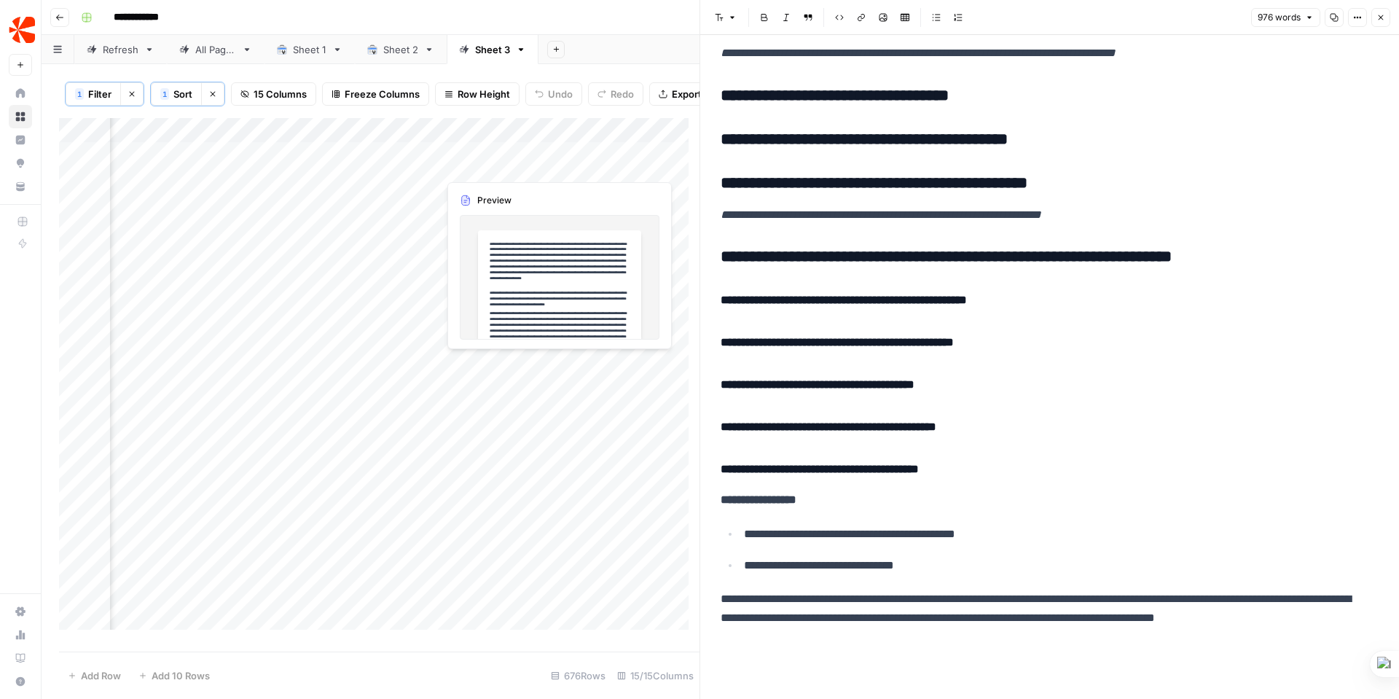
click at [481, 163] on div "Add Column" at bounding box center [379, 379] width 640 height 522
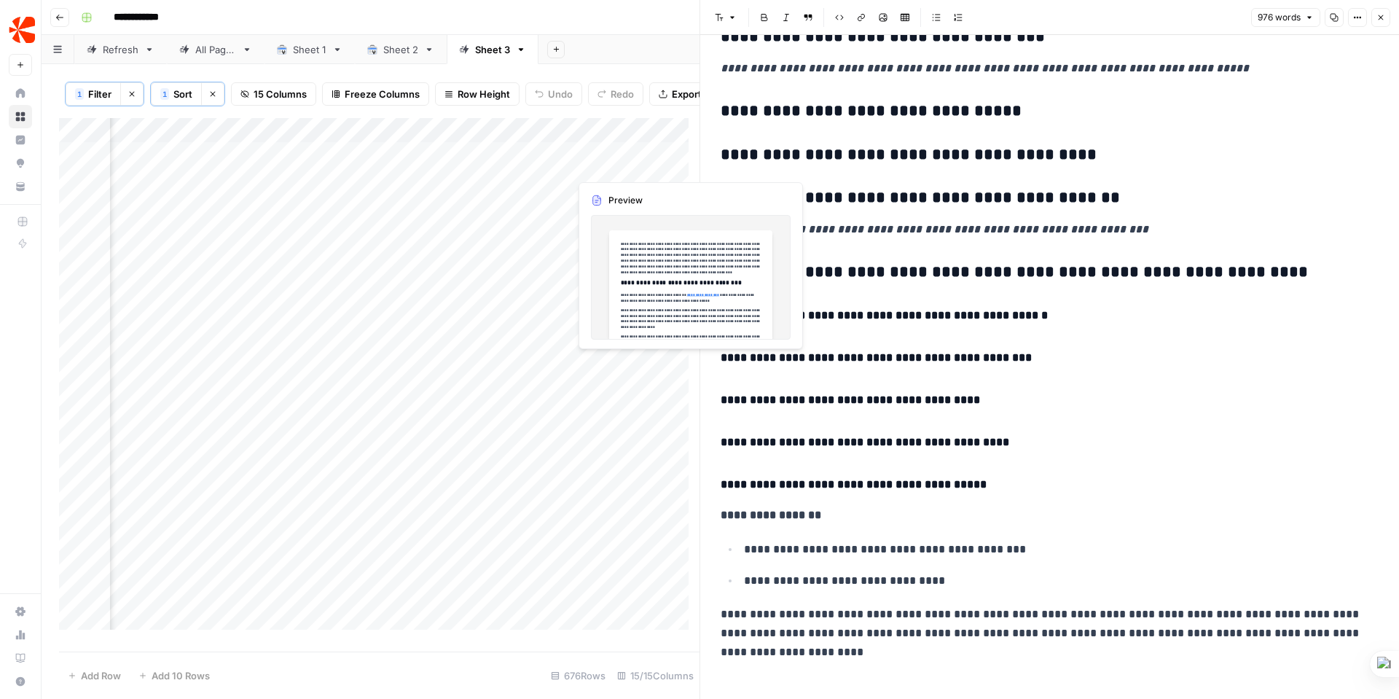
click at [613, 164] on div "Add Column" at bounding box center [379, 379] width 640 height 522
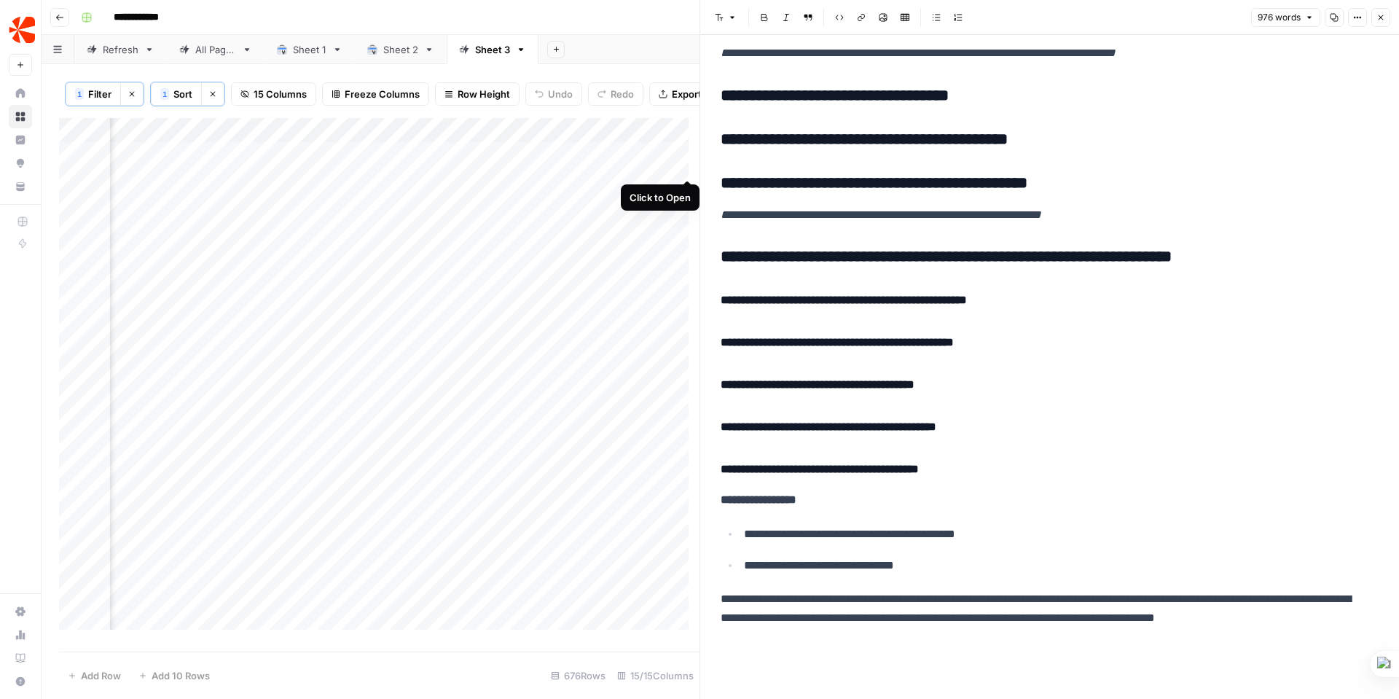
click at [685, 164] on div "Add Column" at bounding box center [379, 379] width 640 height 522
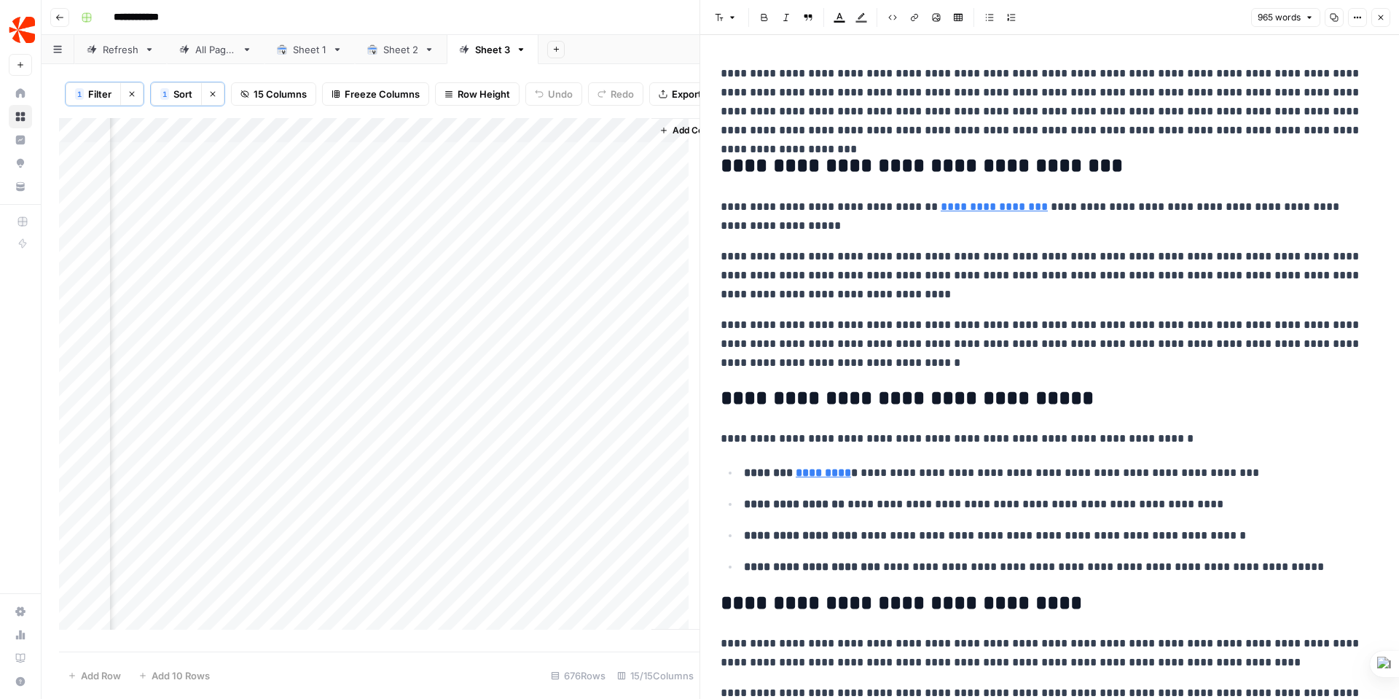
scroll to position [0, 1611]
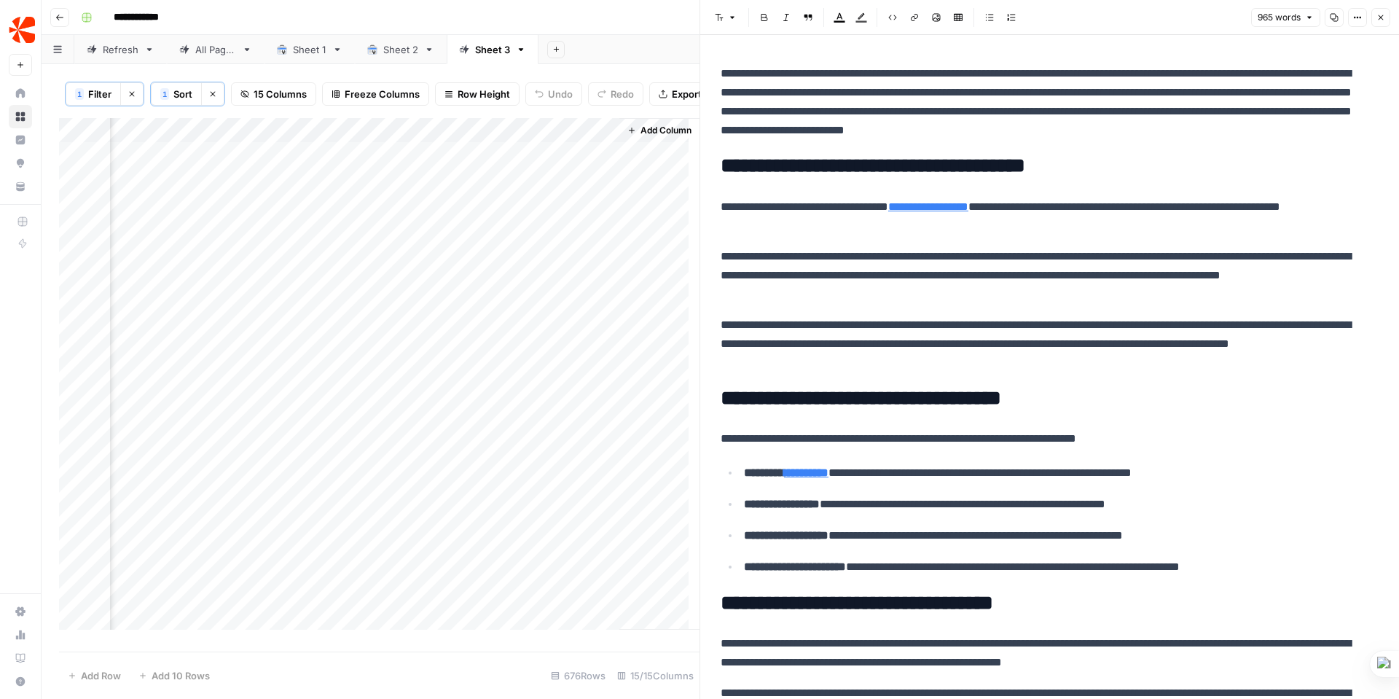
click at [653, 137] on span "Add Column" at bounding box center [665, 130] width 51 height 13
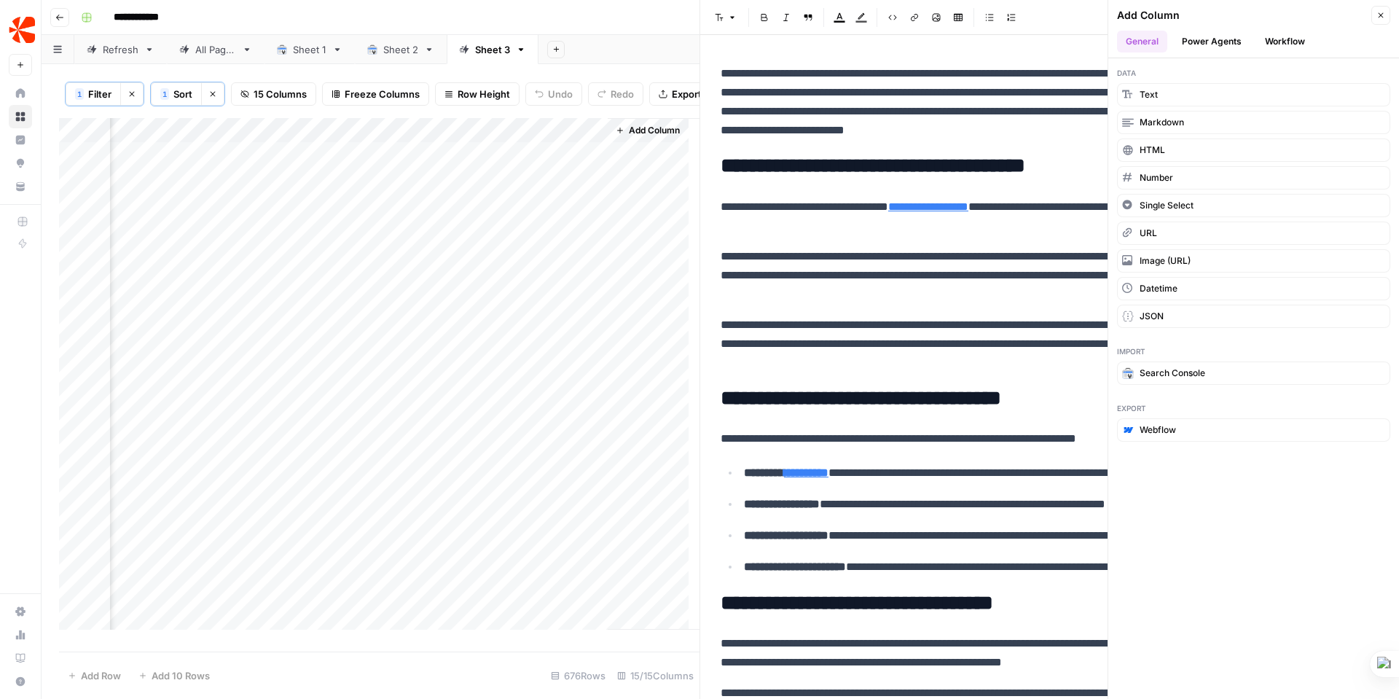
click at [1214, 42] on button "Power Agents" at bounding box center [1211, 42] width 77 height 22
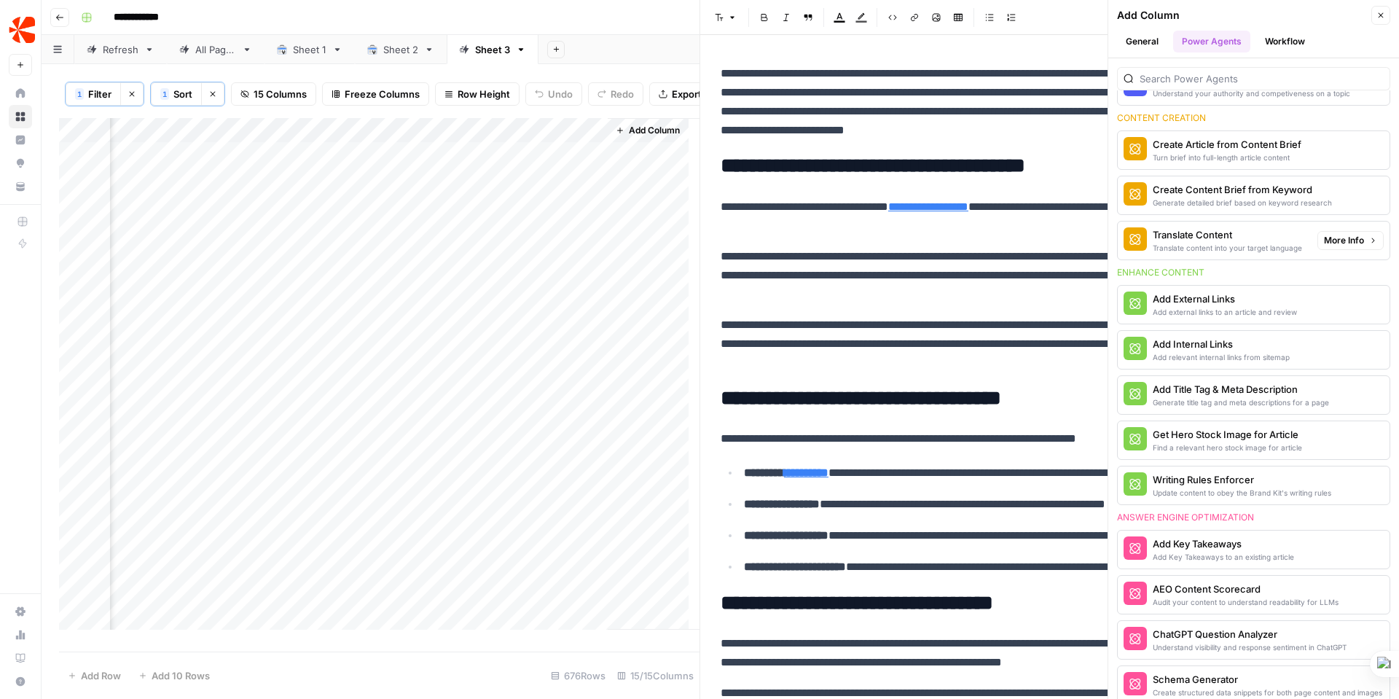
scroll to position [0, 0]
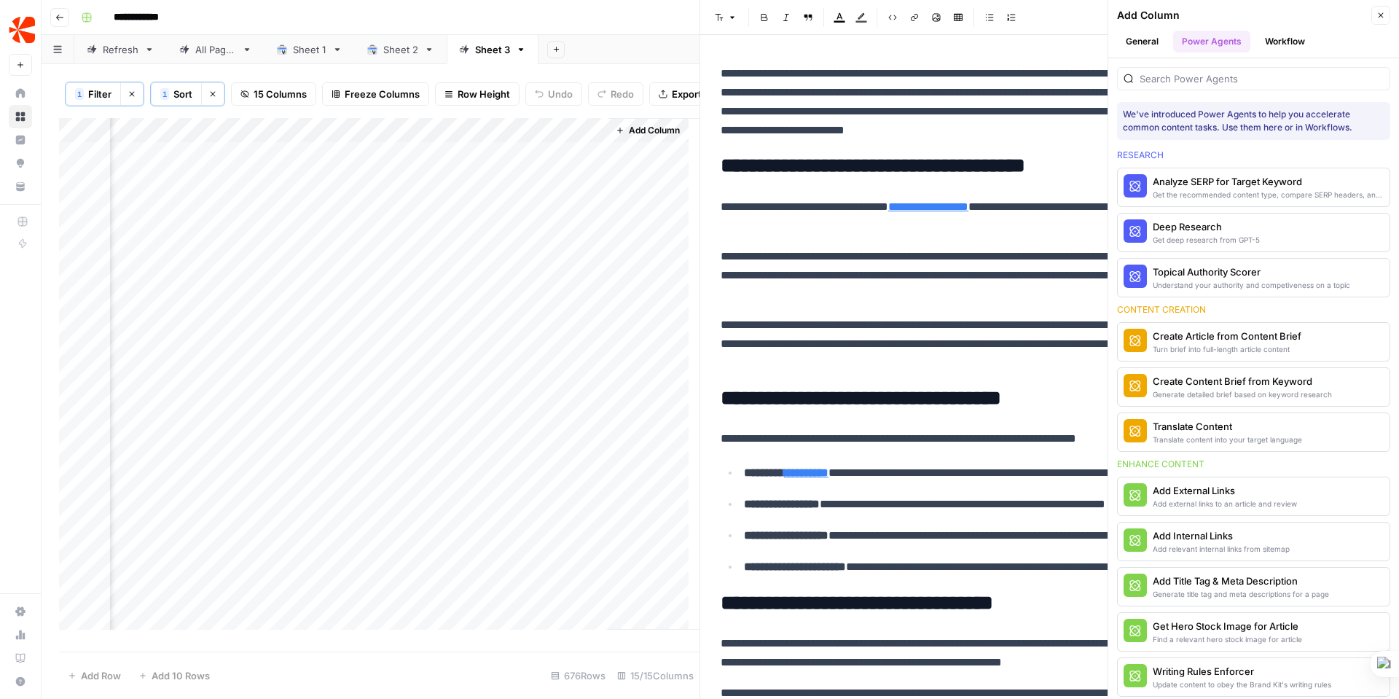
click at [1296, 38] on button "Workflow" at bounding box center [1285, 42] width 58 height 22
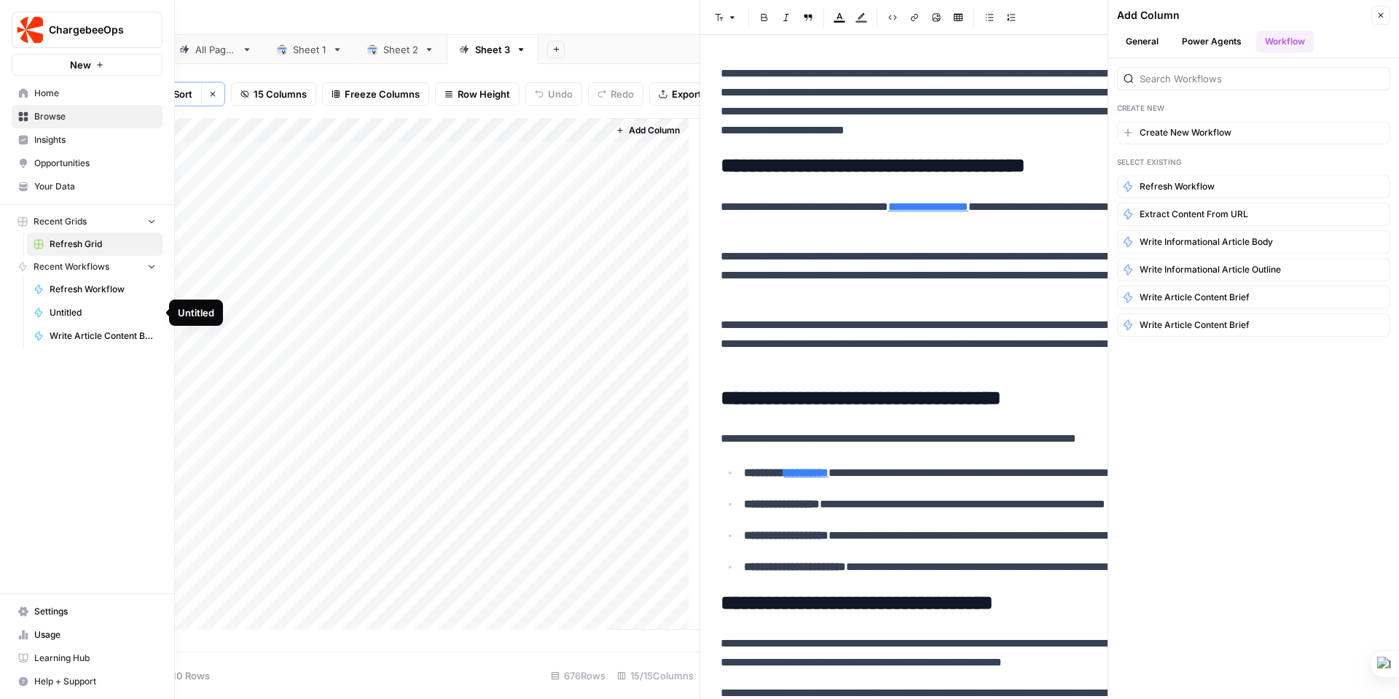
click at [71, 315] on span "Untitled" at bounding box center [103, 312] width 106 height 13
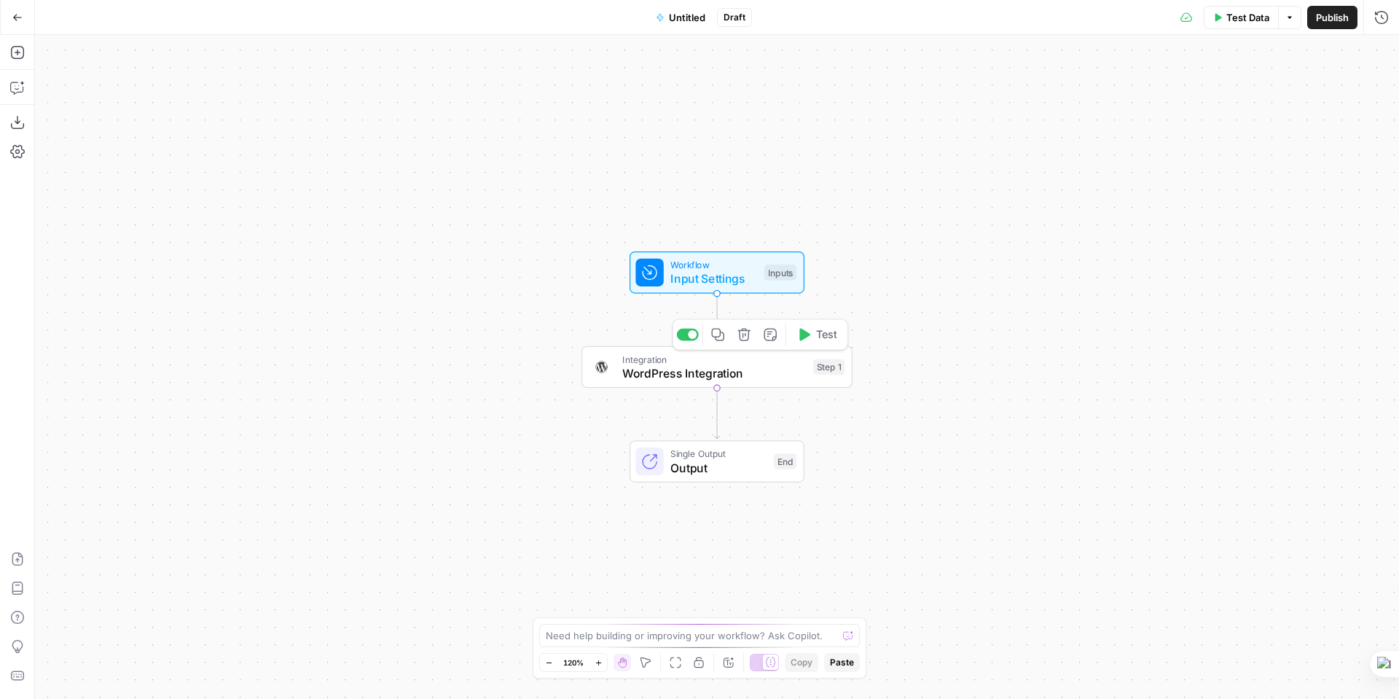
click at [775, 371] on span "WordPress Integration" at bounding box center [714, 372] width 184 height 17
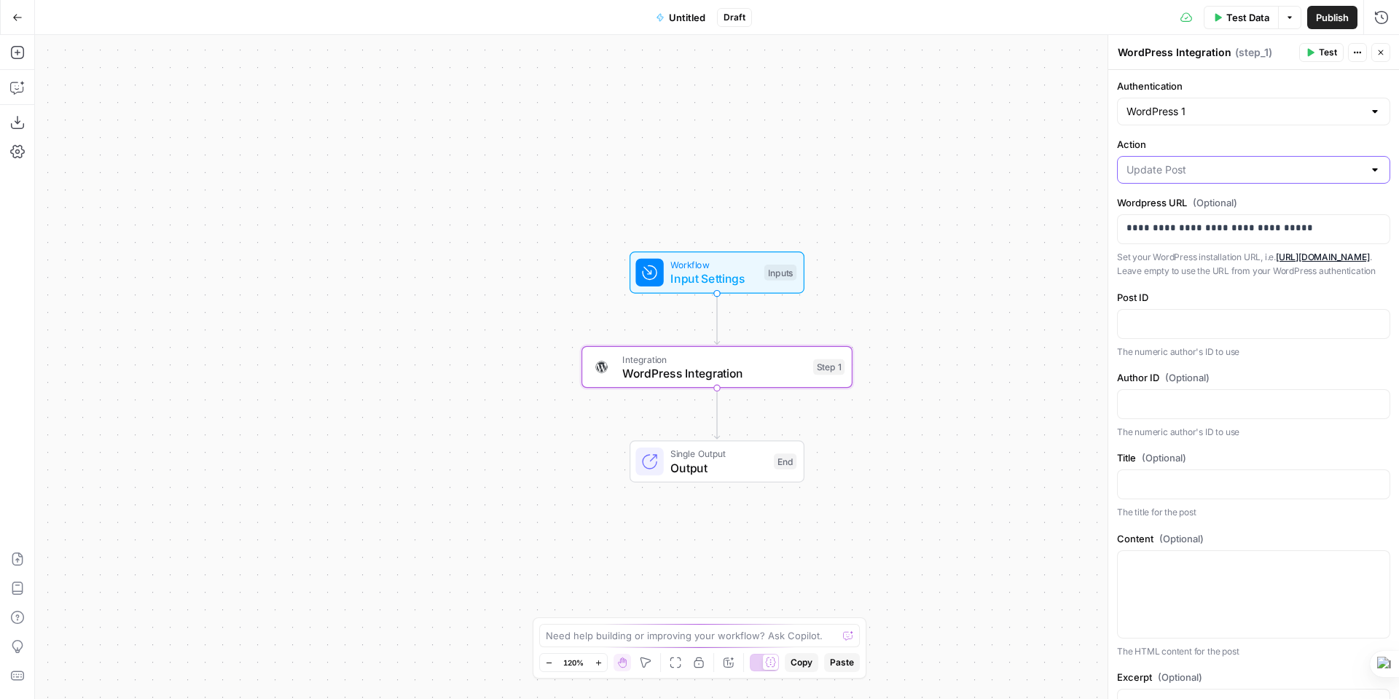
click at [1319, 171] on input "Action" at bounding box center [1244, 169] width 237 height 15
click at [1167, 223] on span "Update Post" at bounding box center [1238, 226] width 219 height 15
type input "Update Post"
click at [1317, 227] on p "**********" at bounding box center [1247, 228] width 243 height 15
click at [1379, 228] on span "Variables Menu" at bounding box center [1379, 228] width 1 height 1
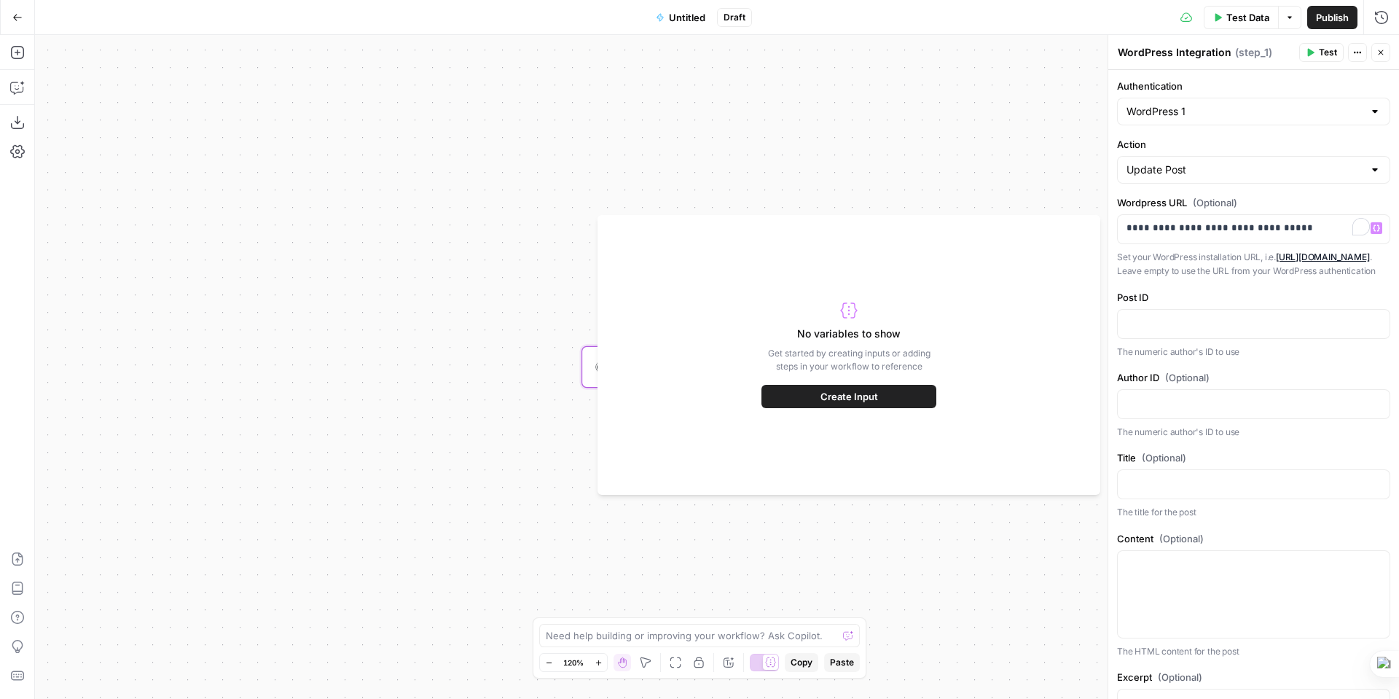
click at [842, 395] on span "Create Input" at bounding box center [849, 396] width 58 height 15
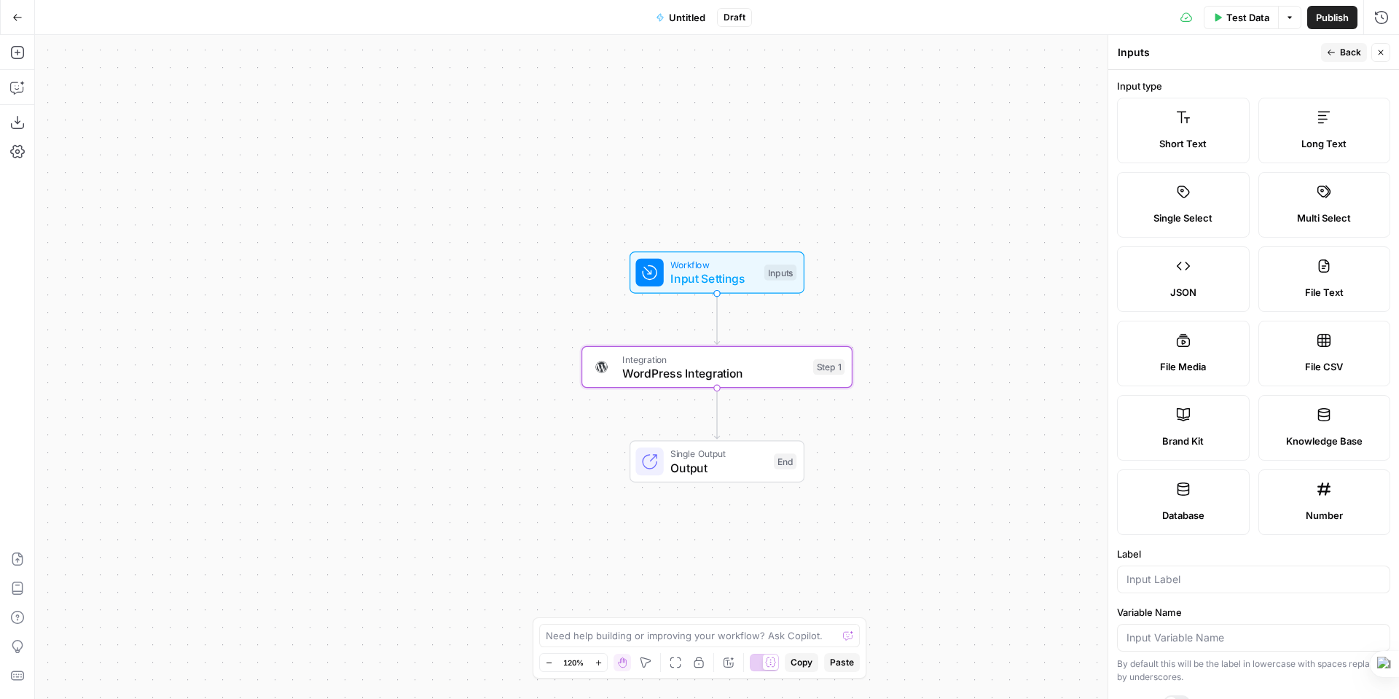
click at [672, 261] on span "Workflow" at bounding box center [713, 265] width 87 height 14
click at [702, 264] on span "Workflow" at bounding box center [713, 265] width 87 height 14
click at [716, 266] on span "Workflow" at bounding box center [713, 265] width 87 height 14
click at [716, 266] on span "Workflow" at bounding box center [714, 264] width 90 height 15
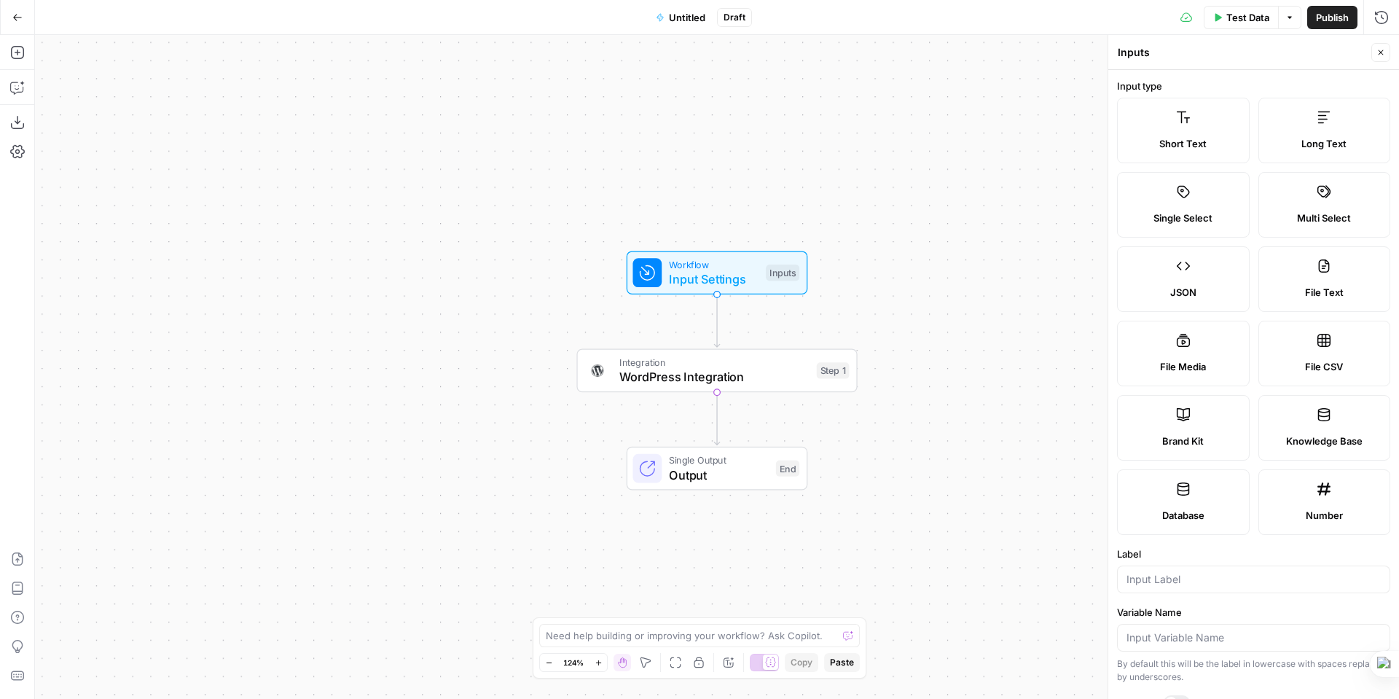
click at [1179, 272] on icon at bounding box center [1183, 266] width 15 height 15
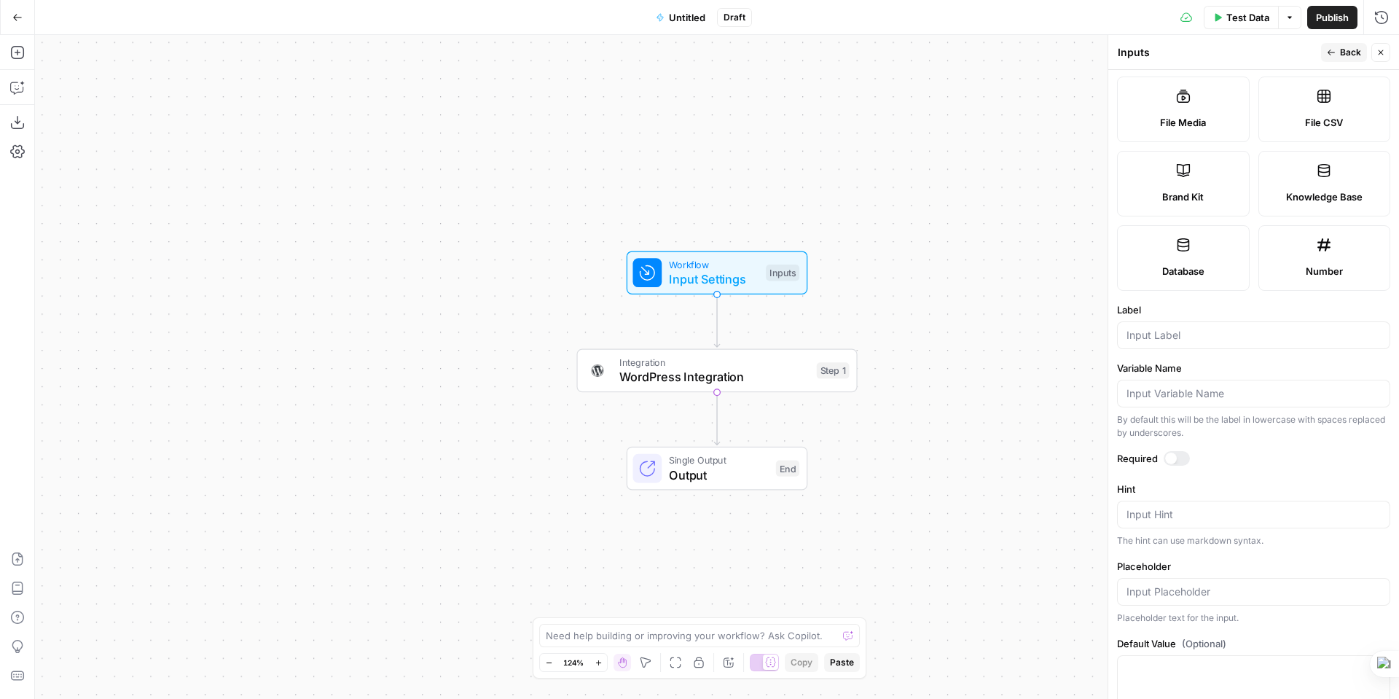
scroll to position [247, 0]
click at [1181, 329] on input "Label" at bounding box center [1253, 332] width 254 height 15
click at [1211, 388] on input "Variable Name" at bounding box center [1253, 390] width 254 height 15
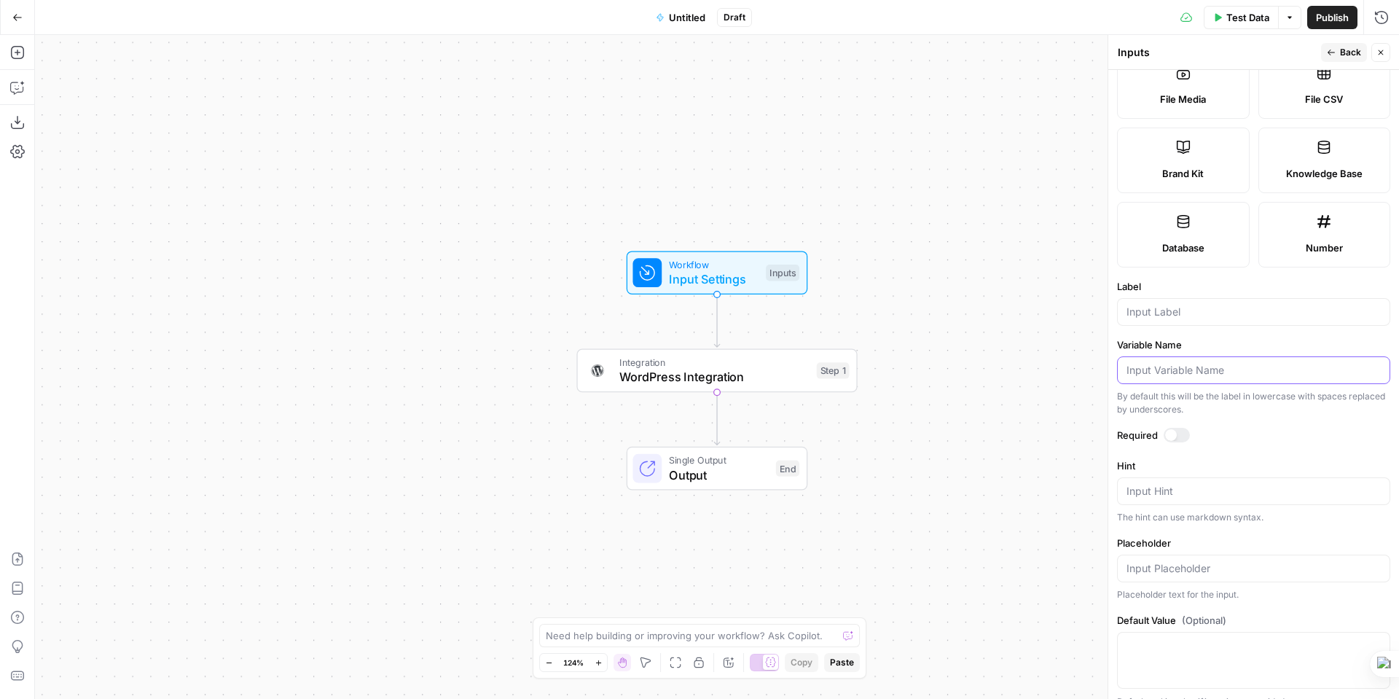
scroll to position [286, 0]
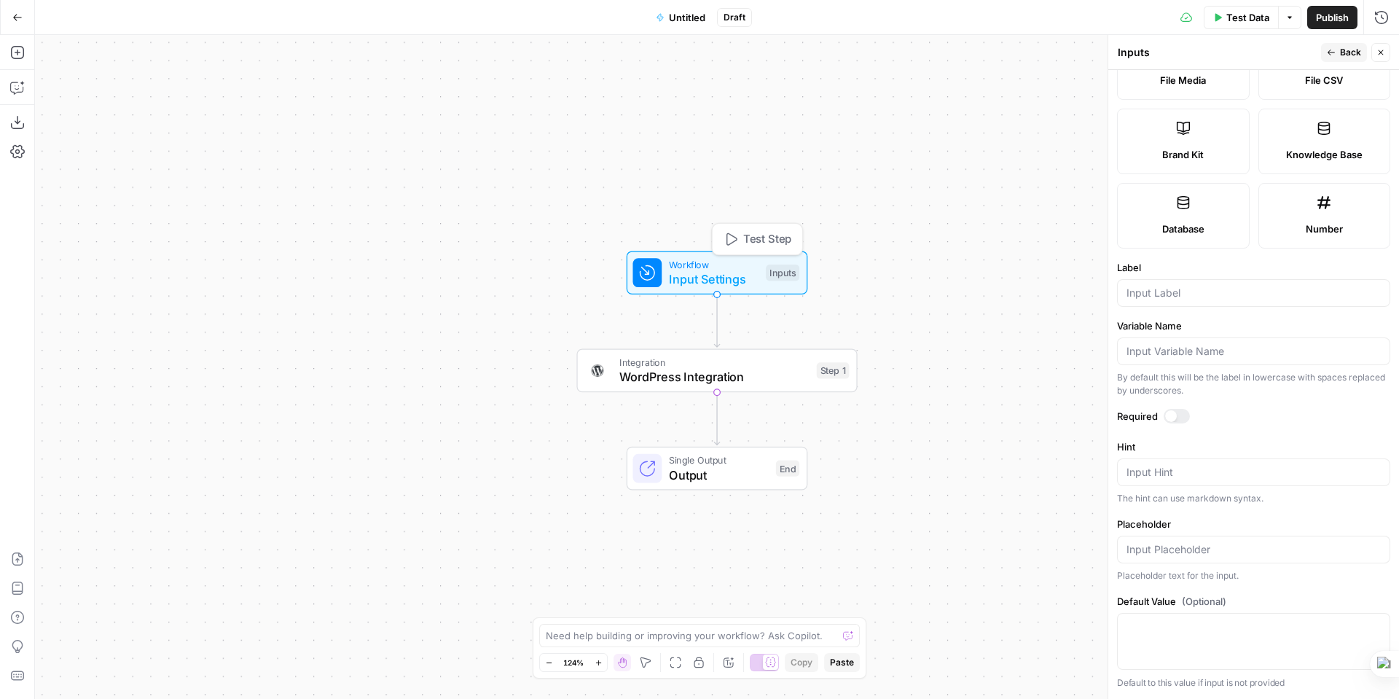
click at [781, 272] on div "Inputs" at bounding box center [783, 272] width 34 height 16
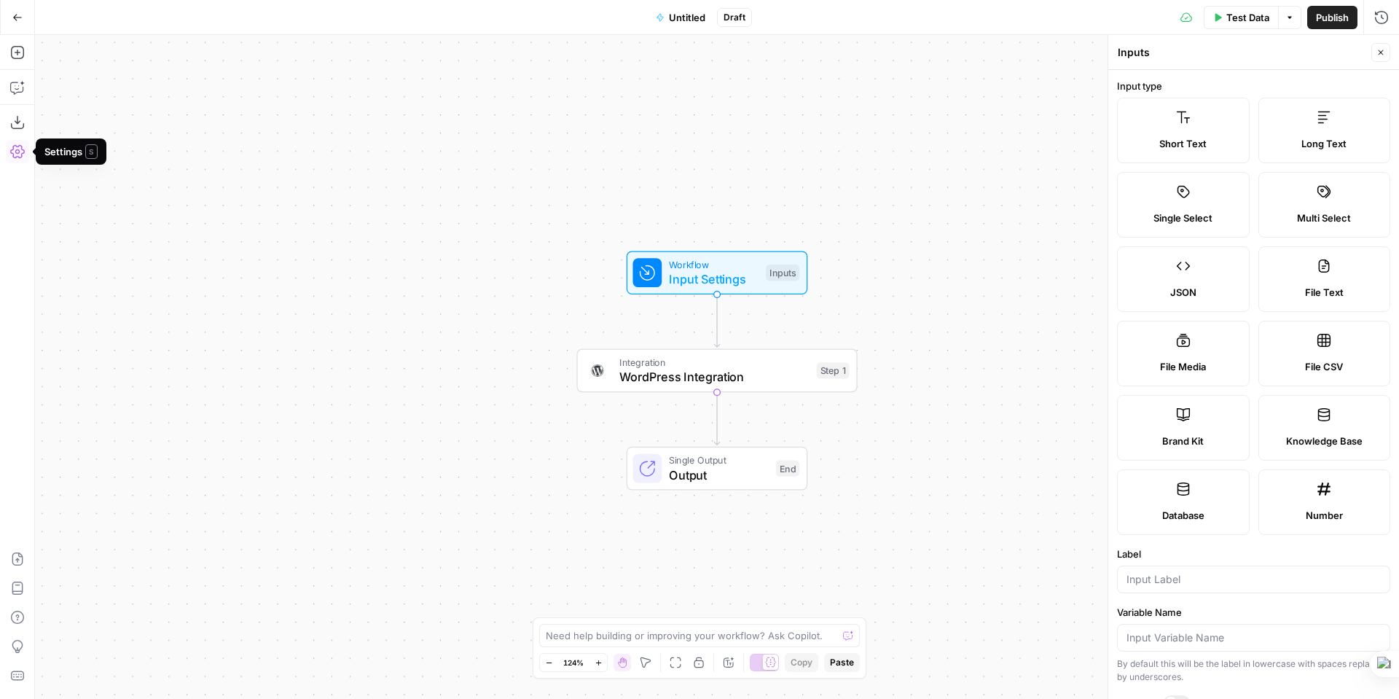
click at [18, 149] on icon "button" at bounding box center [17, 151] width 15 height 13
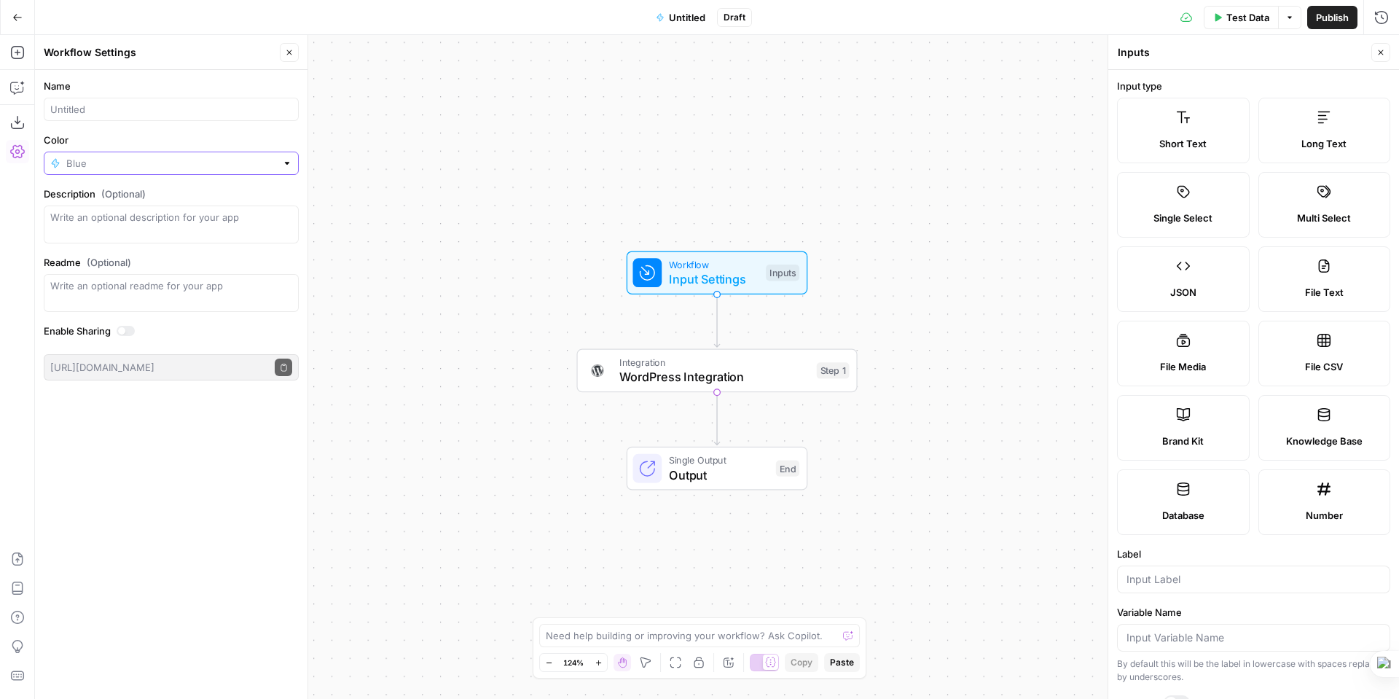
click at [115, 167] on input "Color" at bounding box center [171, 163] width 210 height 15
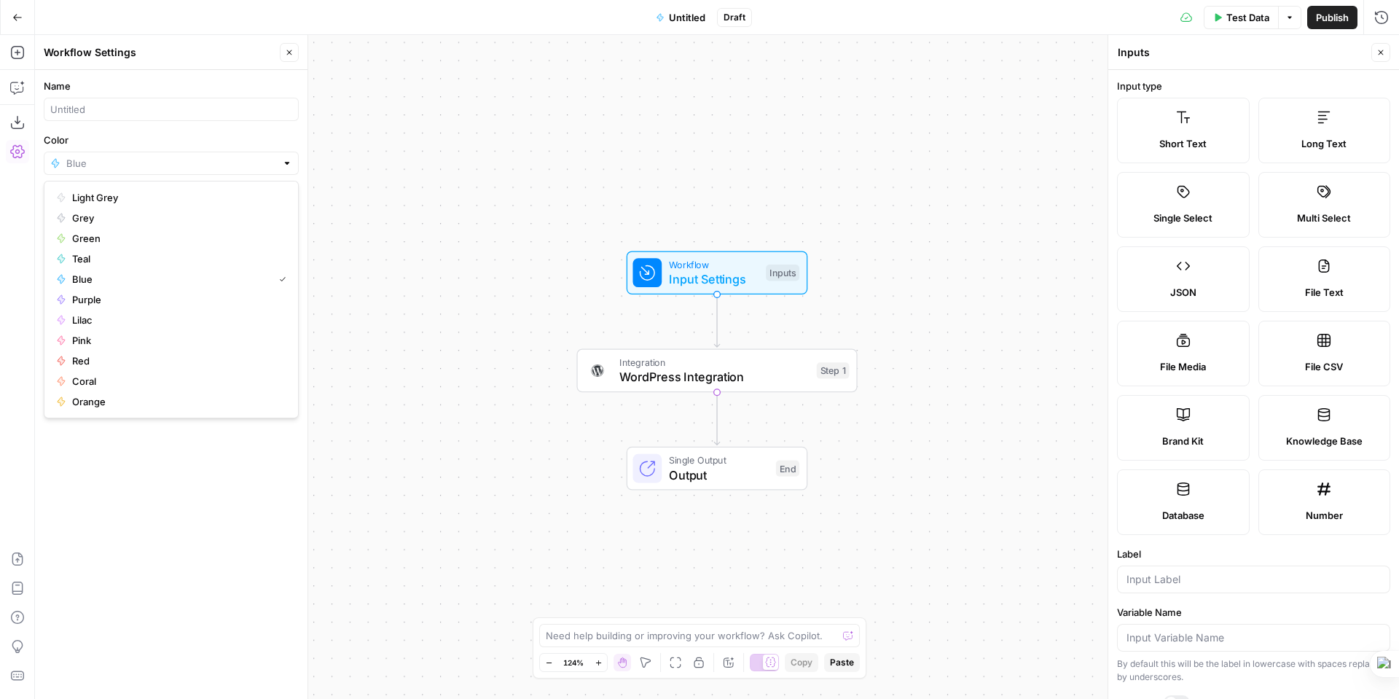
type input "Blue"
click at [224, 148] on div "Color Blue" at bounding box center [171, 154] width 255 height 42
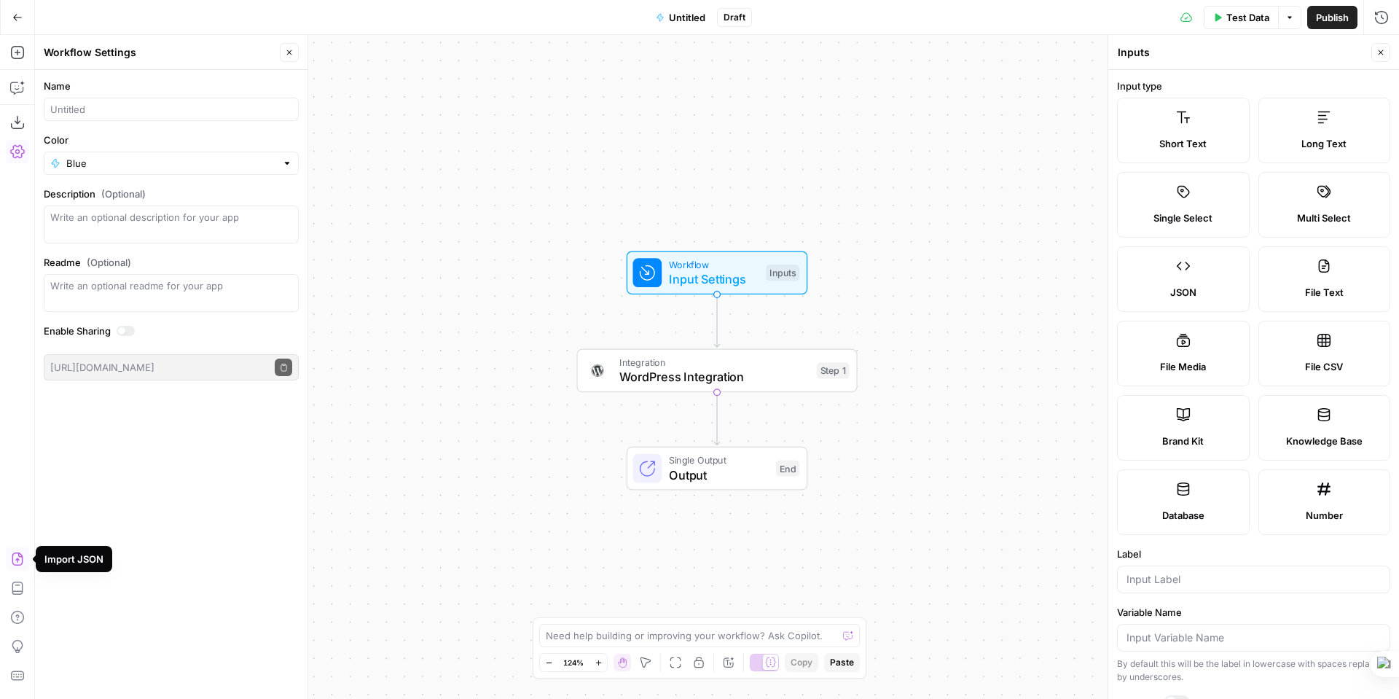
click at [20, 553] on icon "button" at bounding box center [17, 558] width 11 height 13
click at [15, 20] on icon "button" at bounding box center [17, 17] width 10 height 10
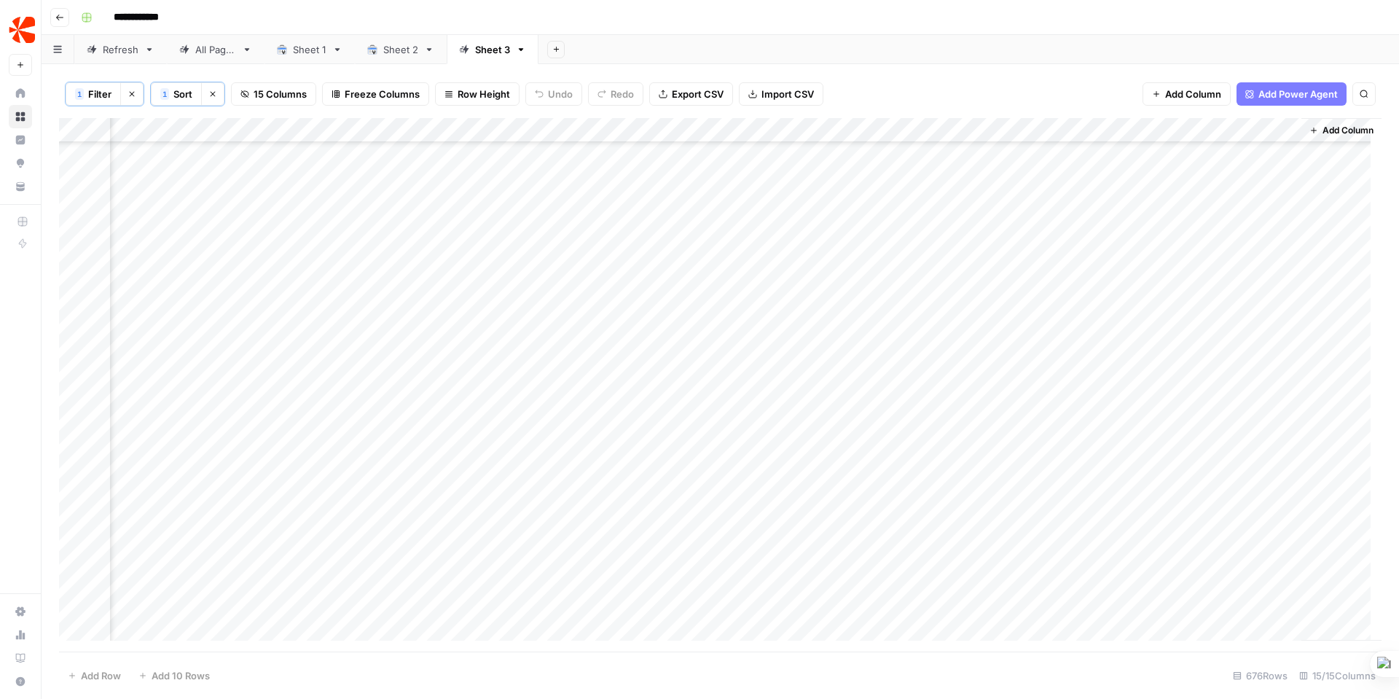
scroll to position [0, 929]
click at [1273, 154] on div "Add Column" at bounding box center [720, 384] width 1322 height 533
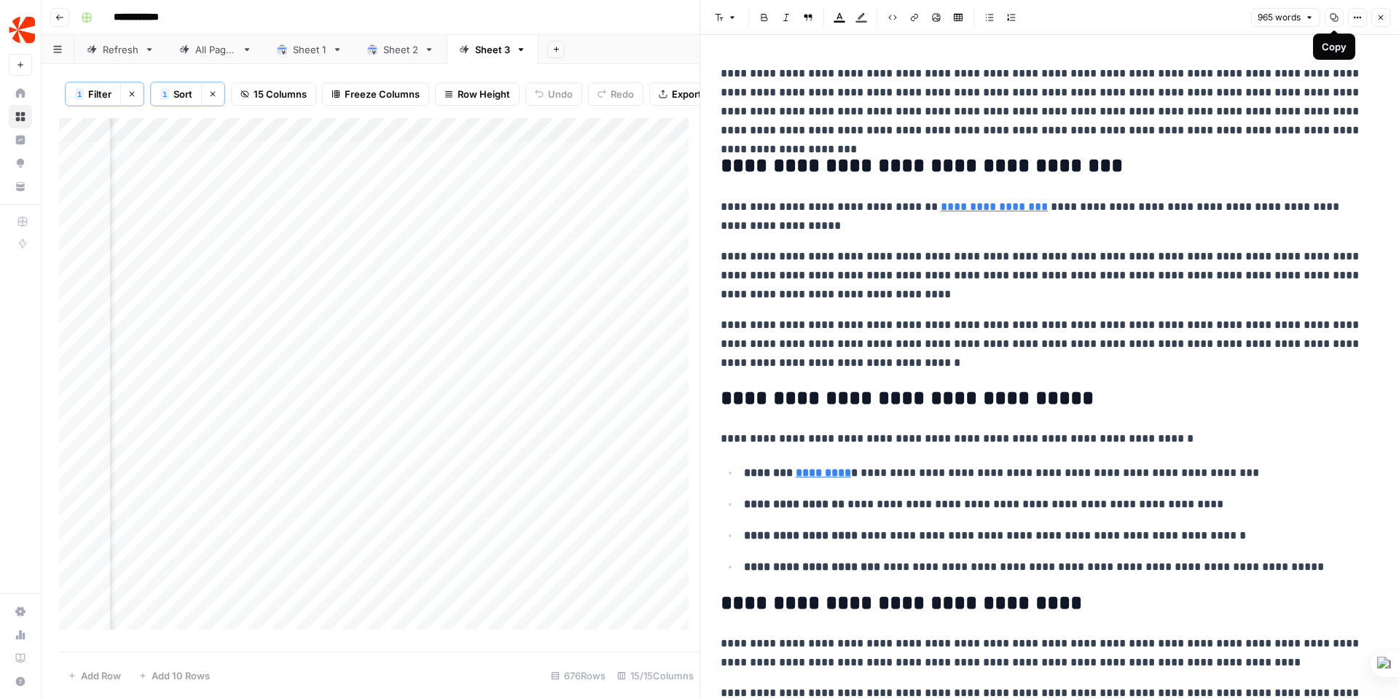
click at [1359, 16] on icon "button" at bounding box center [1357, 17] width 9 height 9
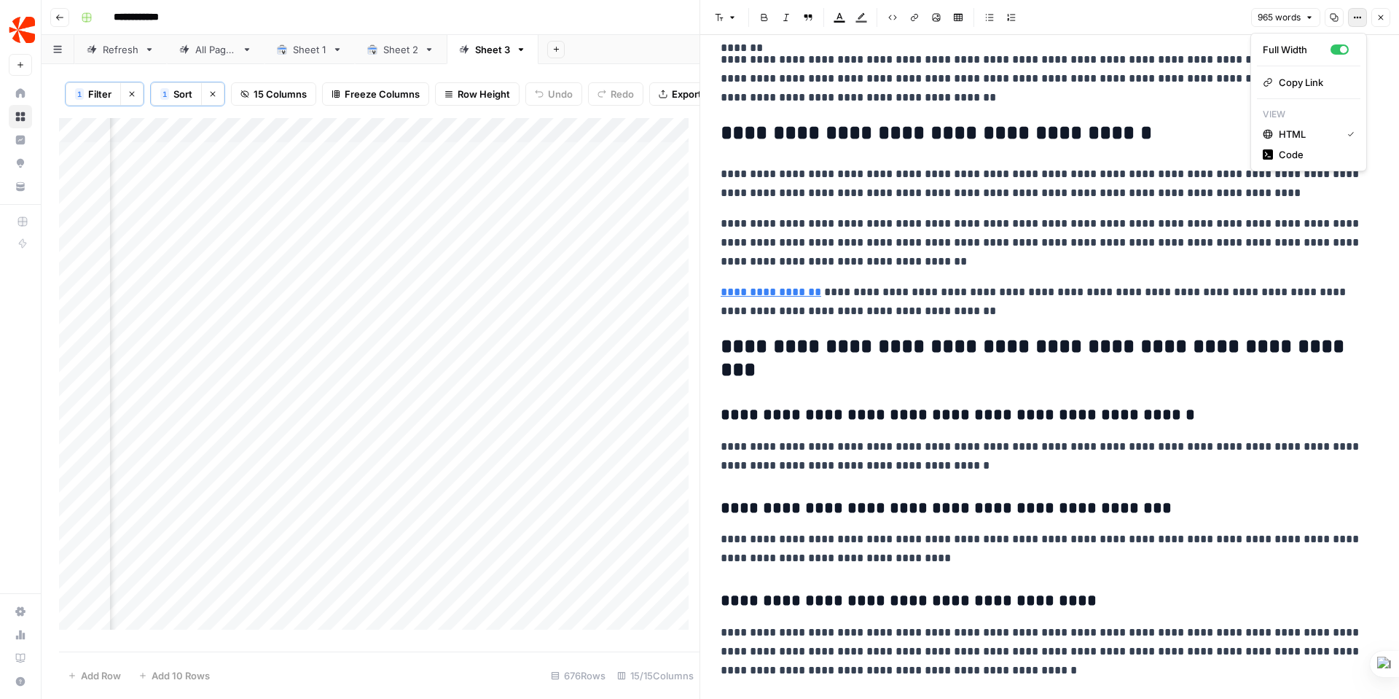
scroll to position [1855, 0]
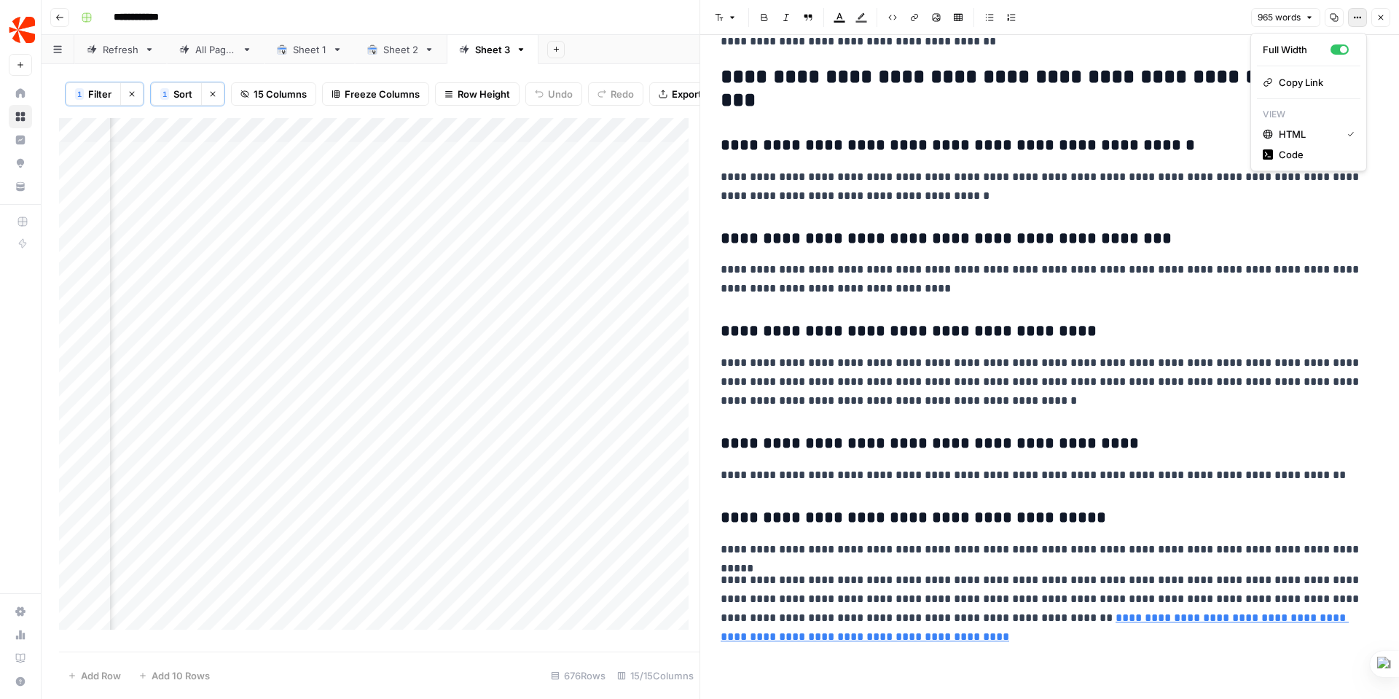
click at [1292, 13] on span "965 words" at bounding box center [1278, 17] width 43 height 13
click at [935, 17] on icon "button" at bounding box center [936, 17] width 9 height 9
click at [517, 163] on div "Add Column" at bounding box center [379, 379] width 640 height 522
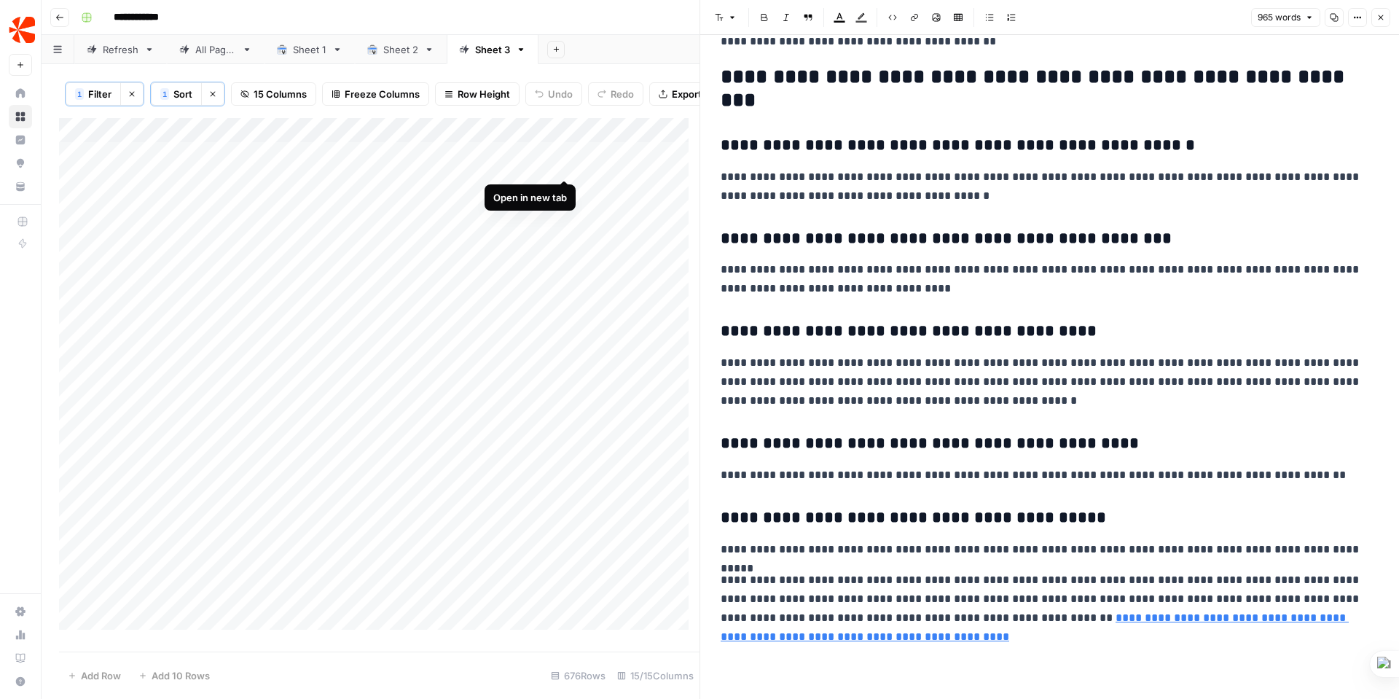
click at [562, 162] on div "Add Column" at bounding box center [379, 379] width 640 height 522
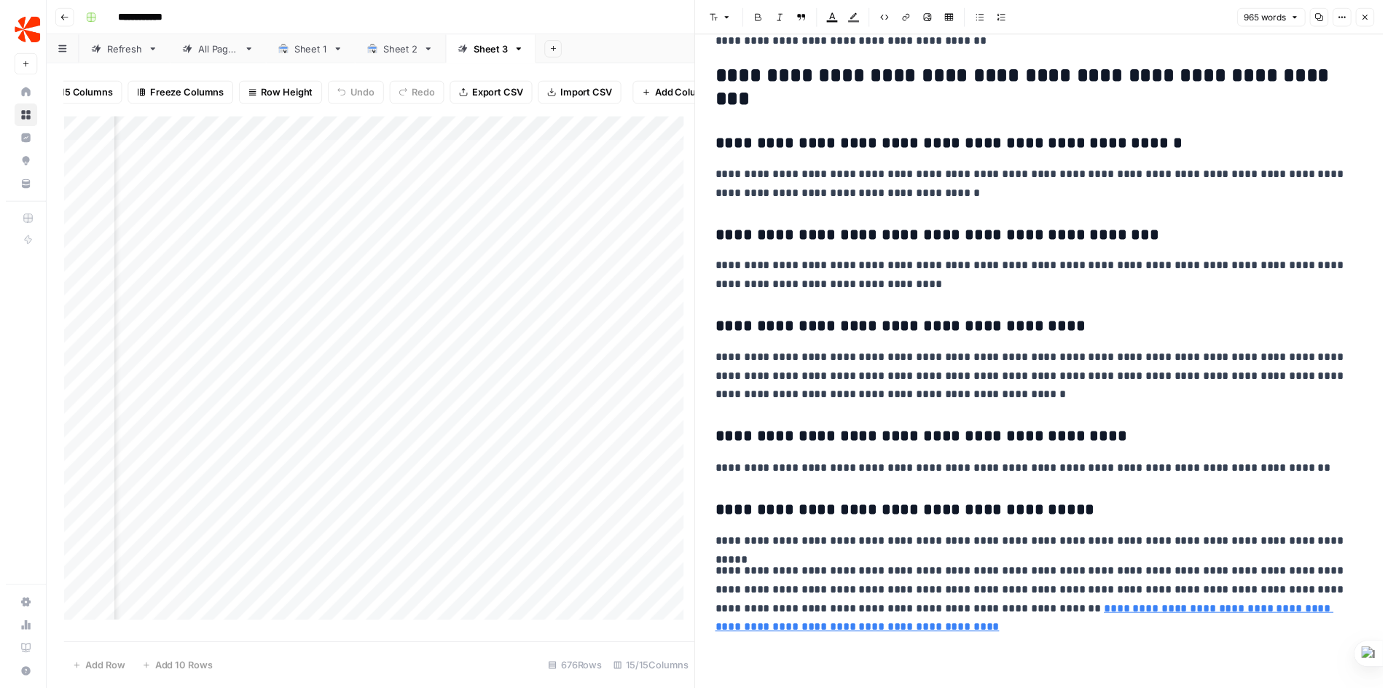
scroll to position [0, 296]
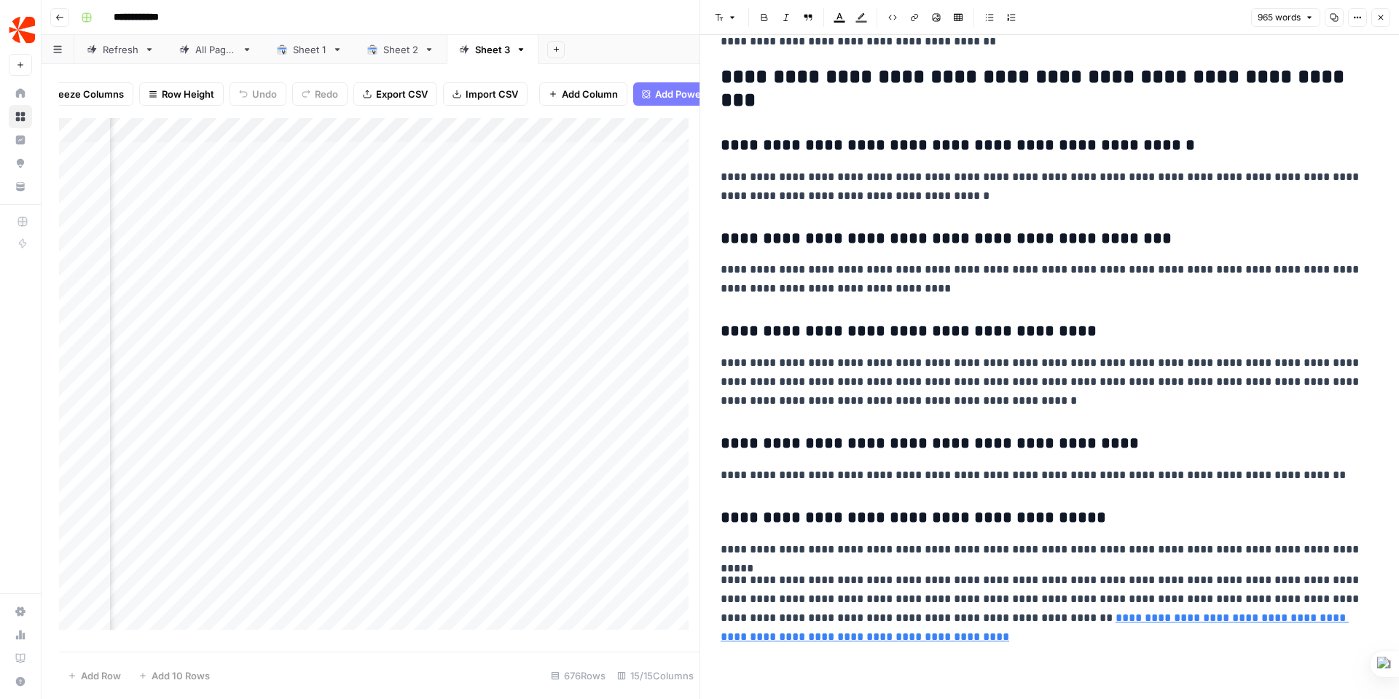
click at [586, 94] on span "Add Column" at bounding box center [590, 94] width 56 height 15
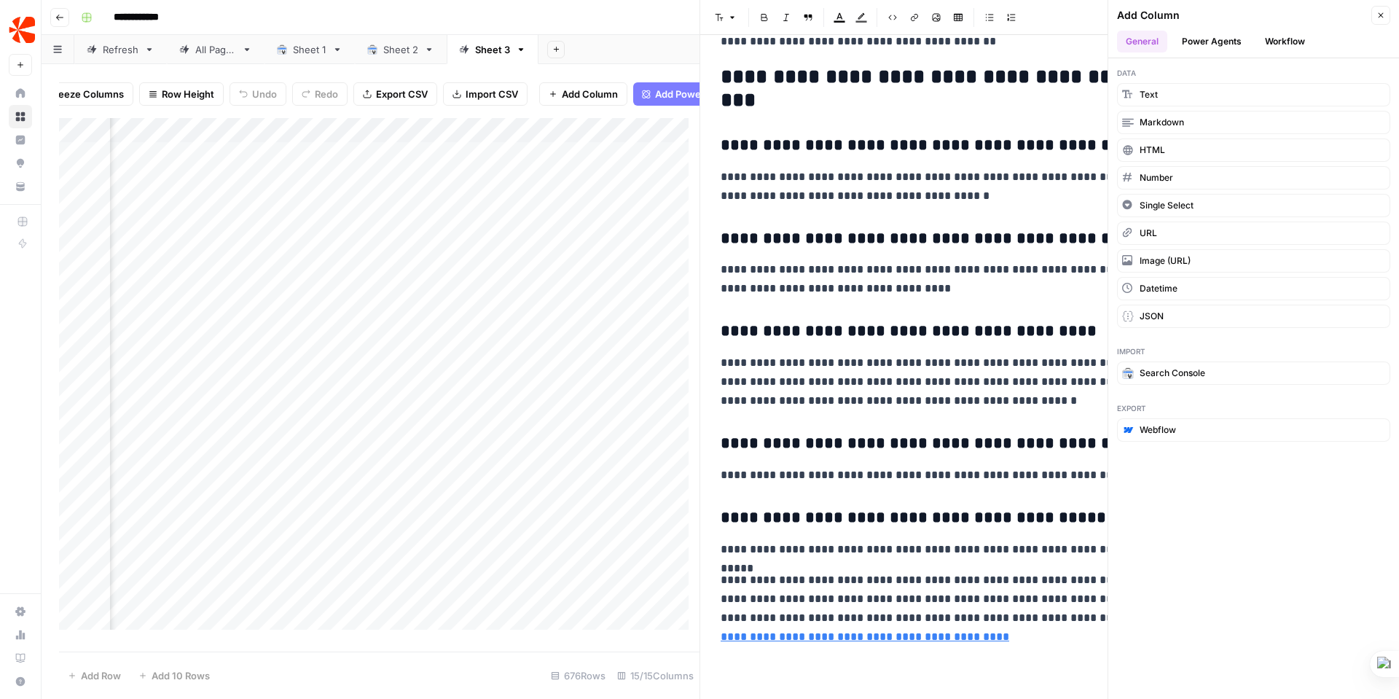
click at [1216, 42] on button "Power Agents" at bounding box center [1211, 42] width 77 height 22
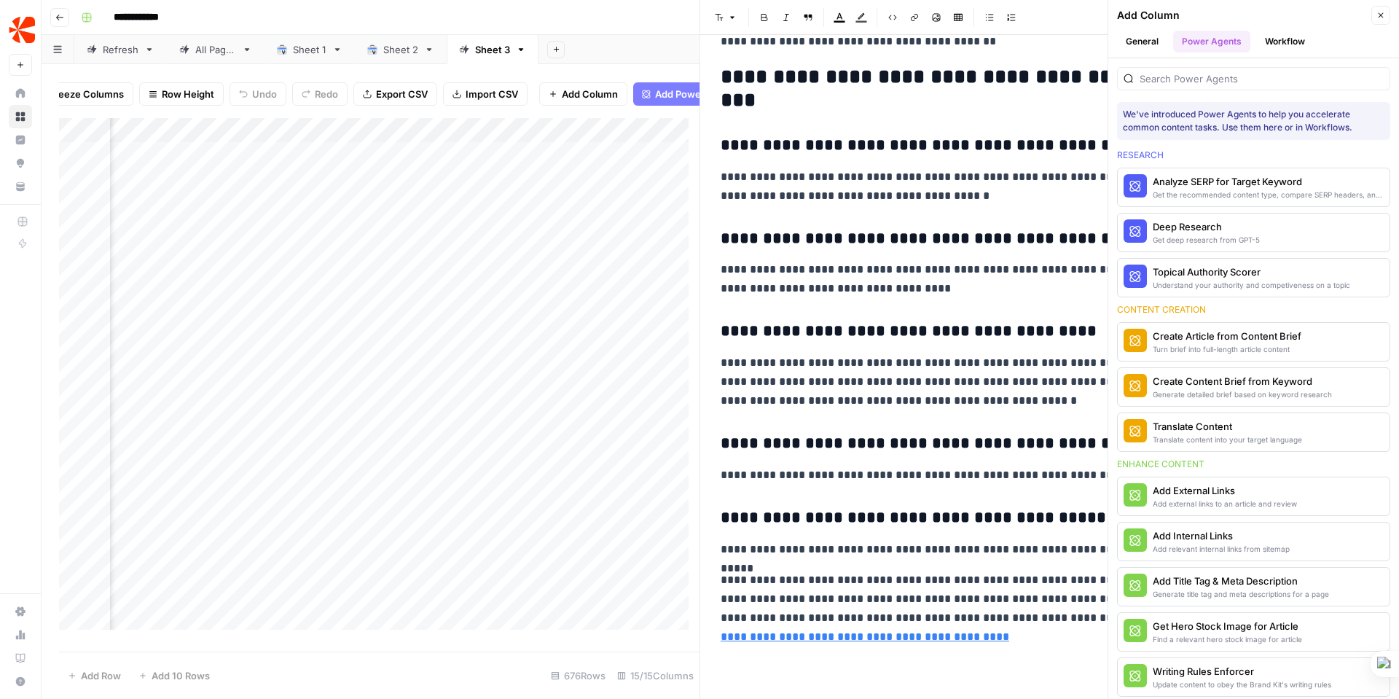
click at [1147, 38] on button "General" at bounding box center [1142, 42] width 50 height 22
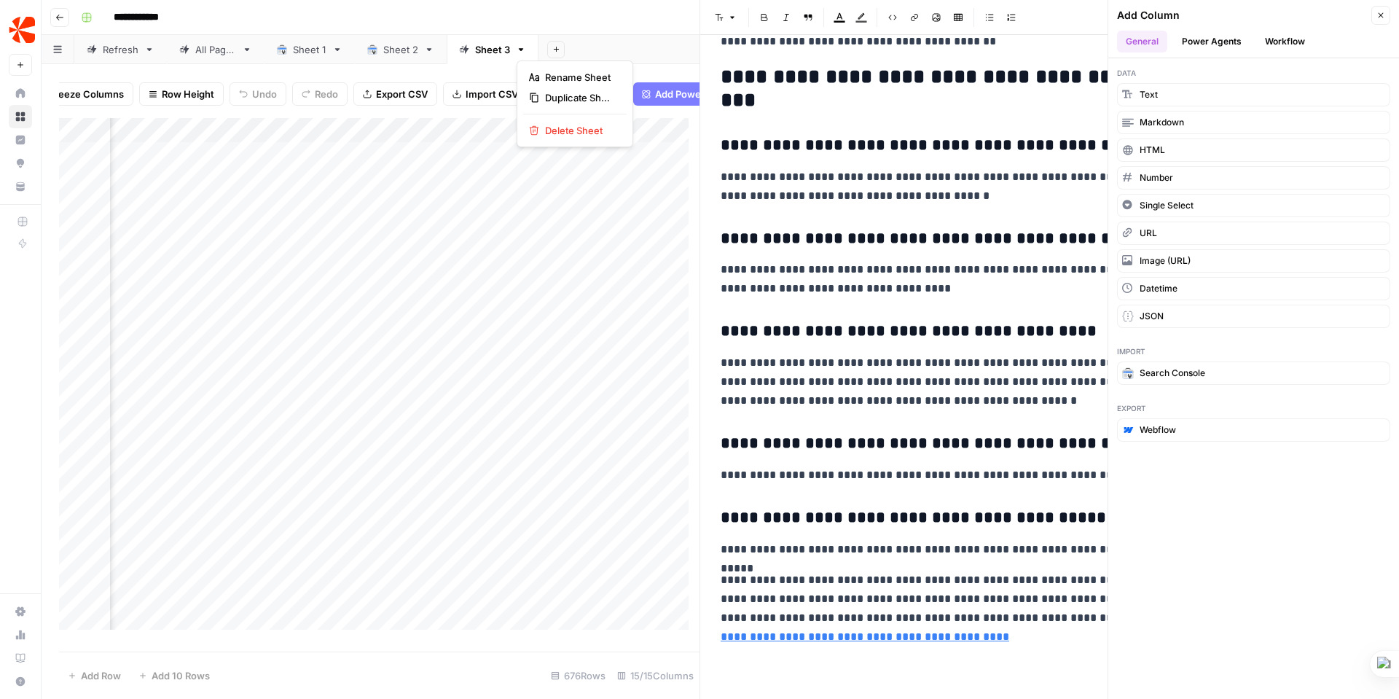
click at [520, 48] on icon "button" at bounding box center [521, 49] width 5 height 3
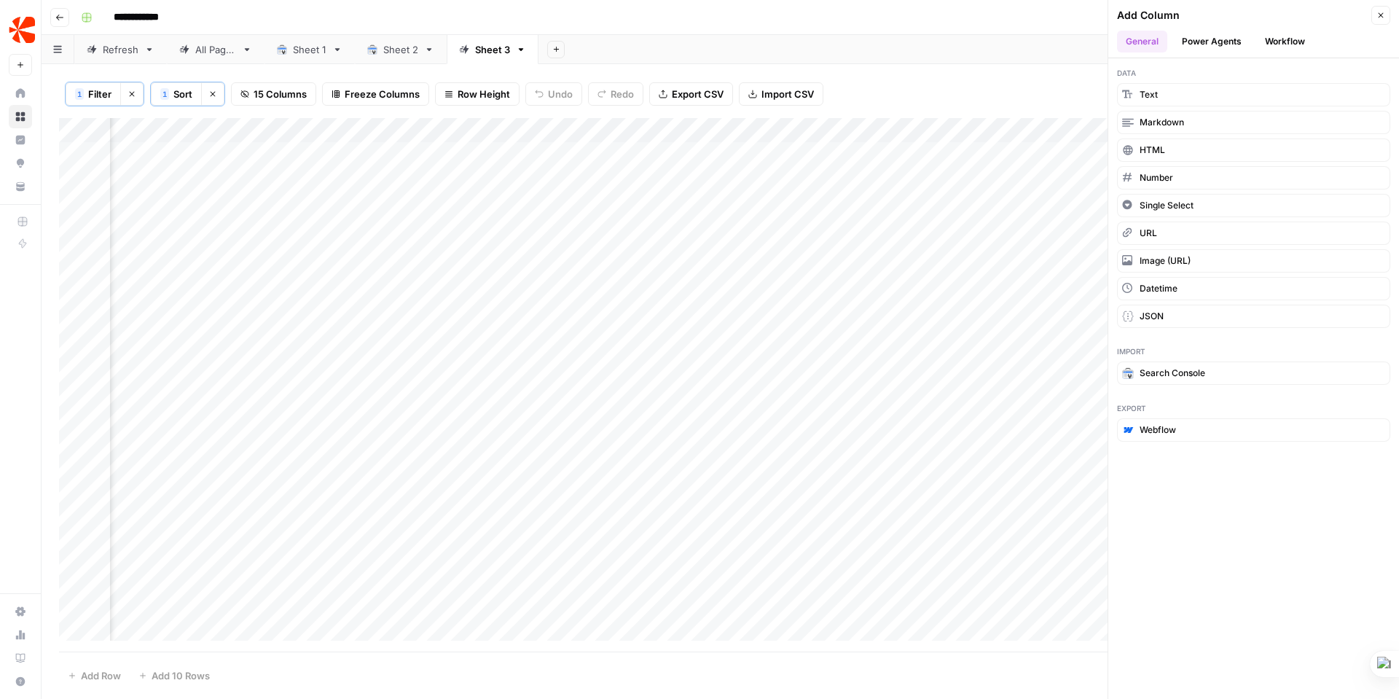
click at [245, 74] on div "1 Filter Clear filters 1 Sort Clear sorts 15 Columns Freeze Columns Row Height …" at bounding box center [720, 94] width 1322 height 48
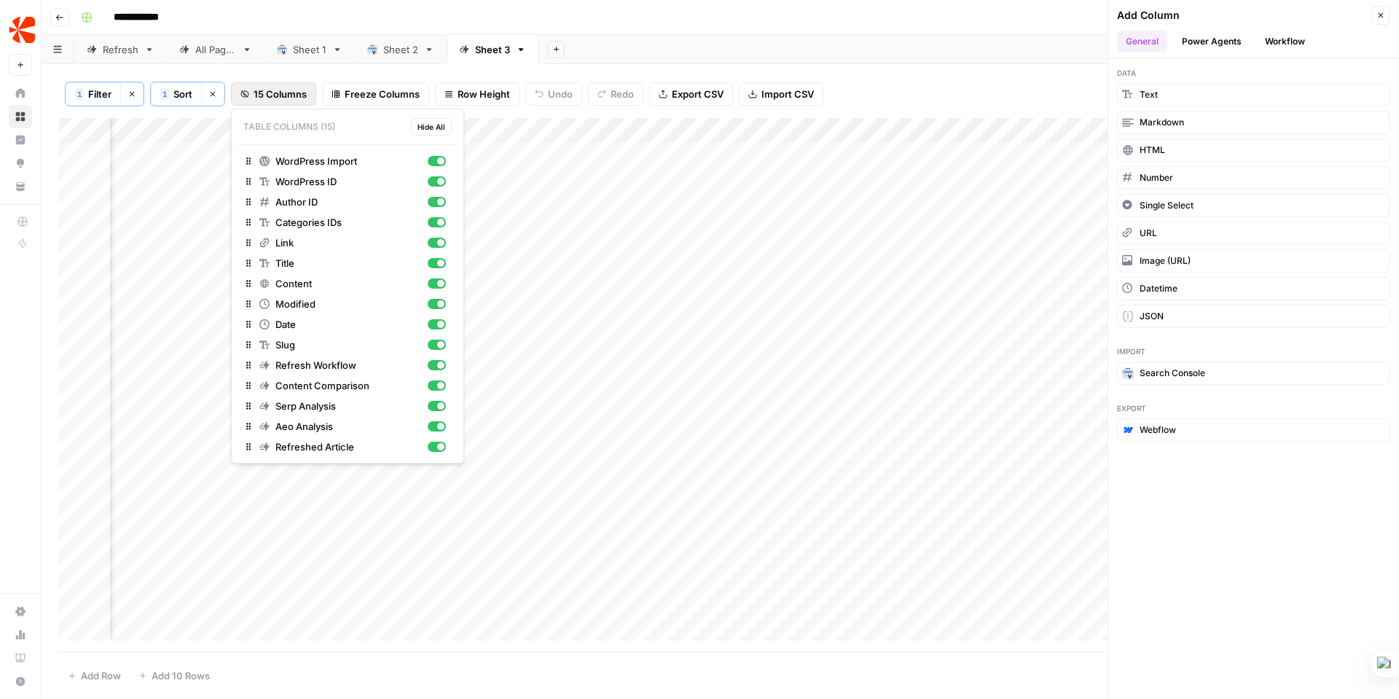
click at [277, 93] on span "15 Columns" at bounding box center [279, 94] width 53 height 15
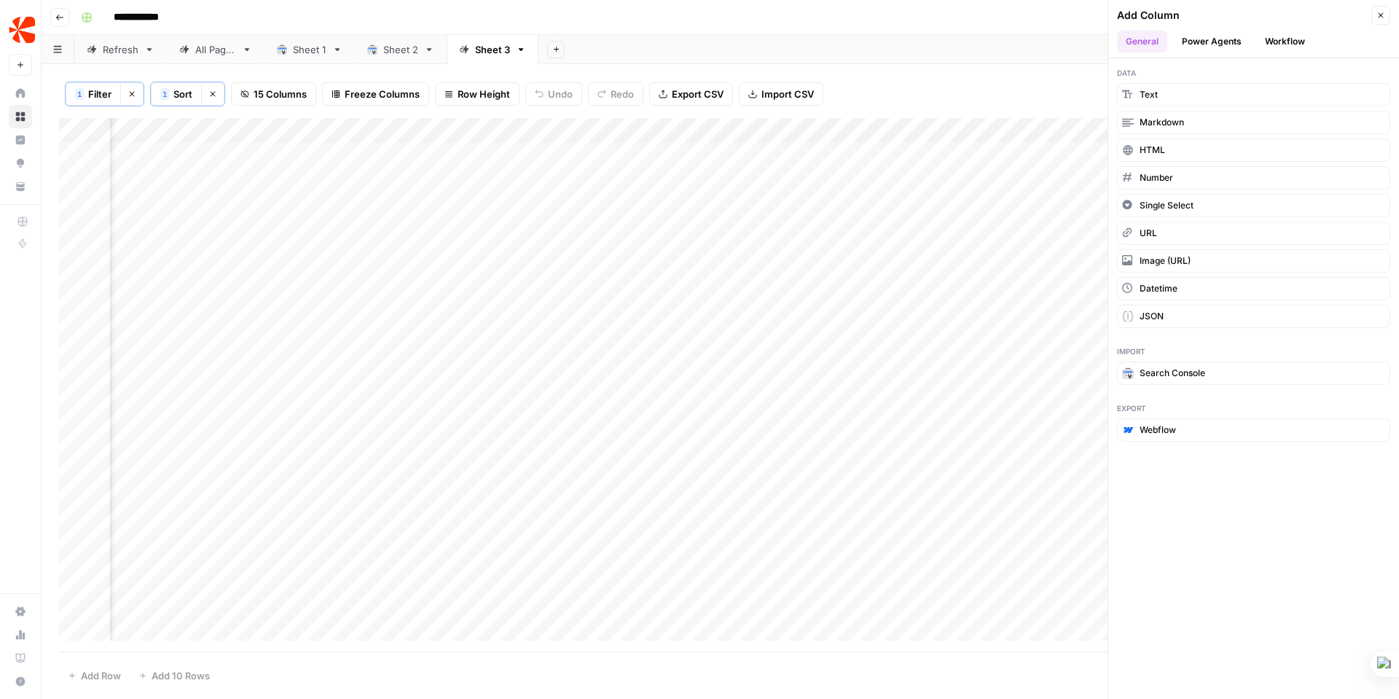
click at [177, 90] on span "Sort" at bounding box center [182, 94] width 19 height 15
click at [469, 93] on span "Row Height" at bounding box center [483, 94] width 52 height 15
click at [485, 161] on span "Medium" at bounding box center [514, 164] width 105 height 15
click at [479, 95] on span "Row Height" at bounding box center [483, 94] width 52 height 15
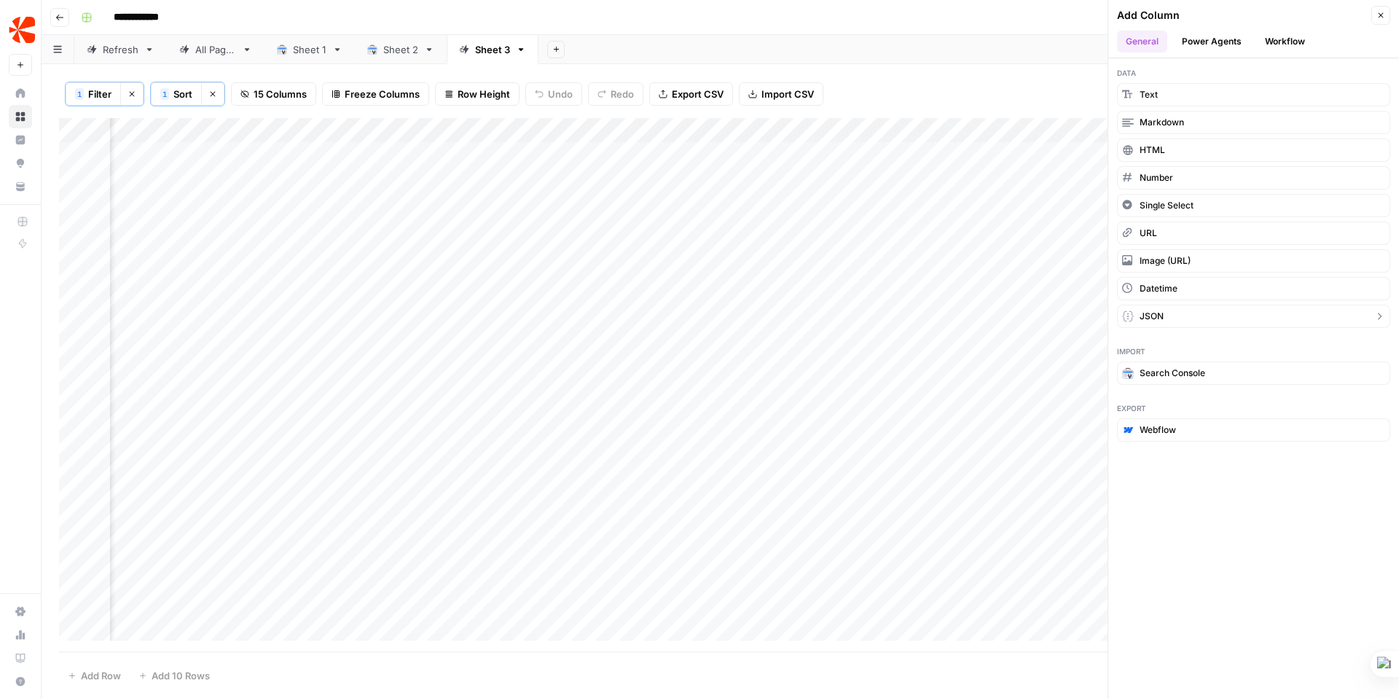
click at [1382, 316] on icon "button" at bounding box center [1379, 316] width 12 height 12
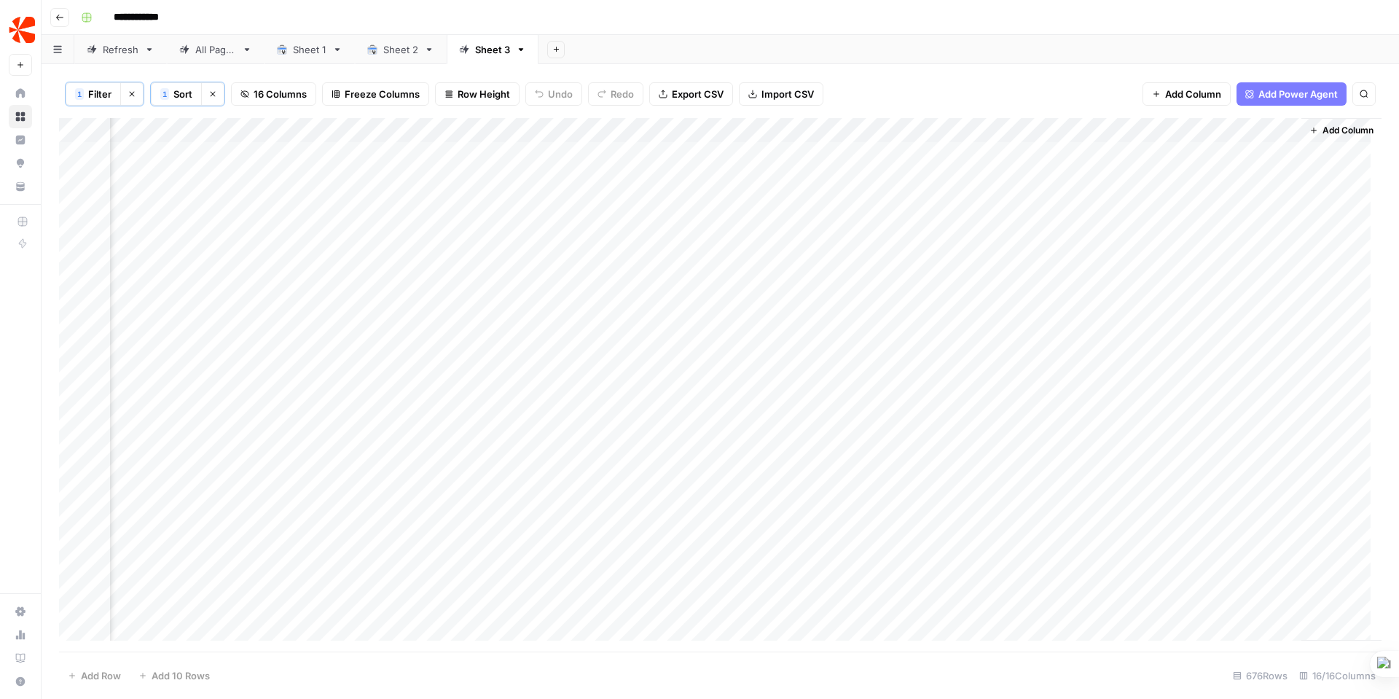
scroll to position [0, 1139]
click at [1232, 127] on div "Add Column" at bounding box center [720, 384] width 1322 height 533
click at [1243, 167] on div "Add Column" at bounding box center [720, 384] width 1322 height 533
click at [1159, 154] on div "Add Column" at bounding box center [720, 384] width 1322 height 533
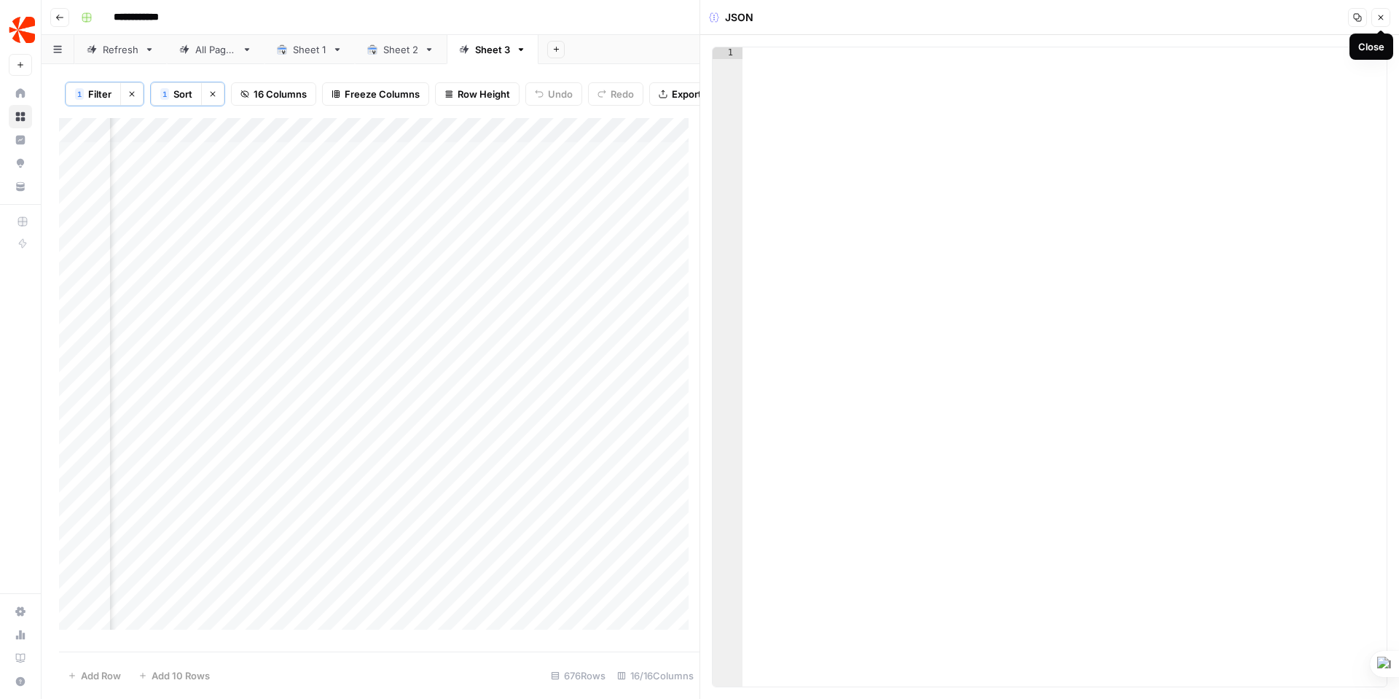
click at [1381, 17] on icon "button" at bounding box center [1380, 17] width 5 height 5
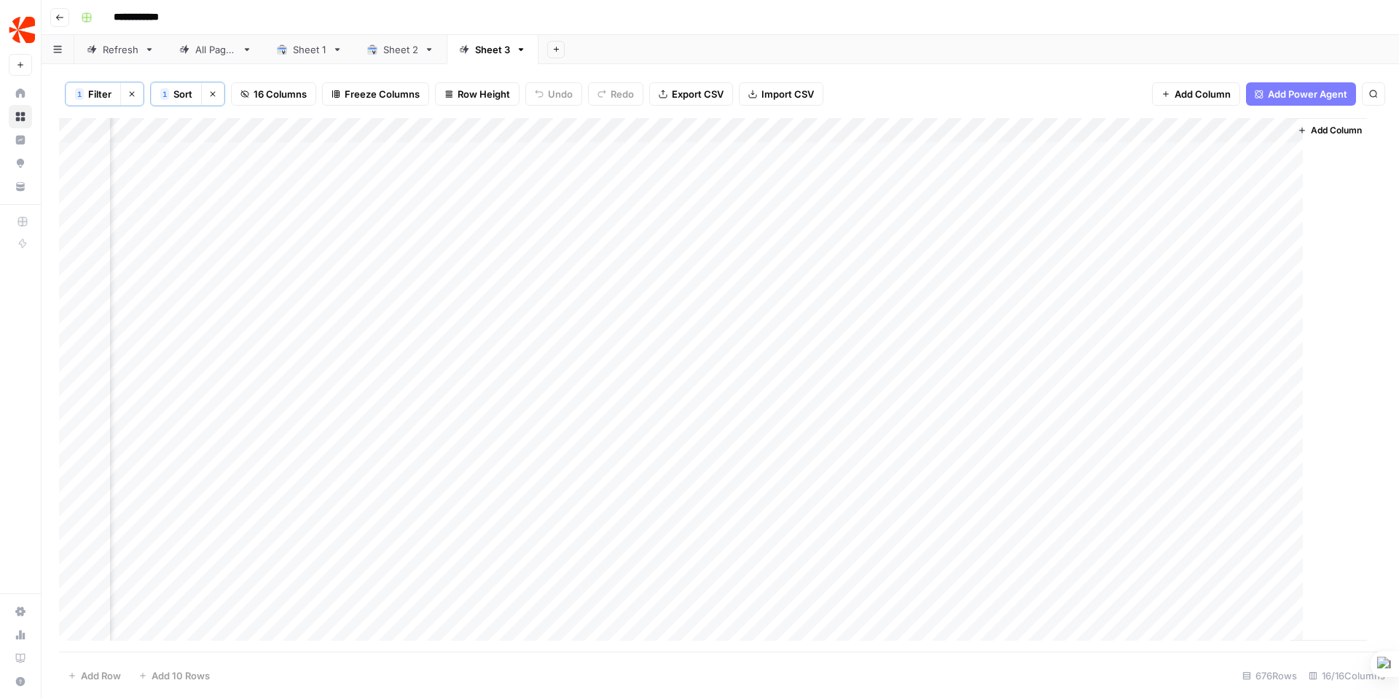
scroll to position [0, 1122]
click at [1301, 126] on div "Add Column" at bounding box center [720, 384] width 1322 height 533
click at [1165, 329] on span "Remove Column" at bounding box center [1188, 326] width 127 height 15
click at [653, 148] on span "Delete" at bounding box center [647, 150] width 31 height 15
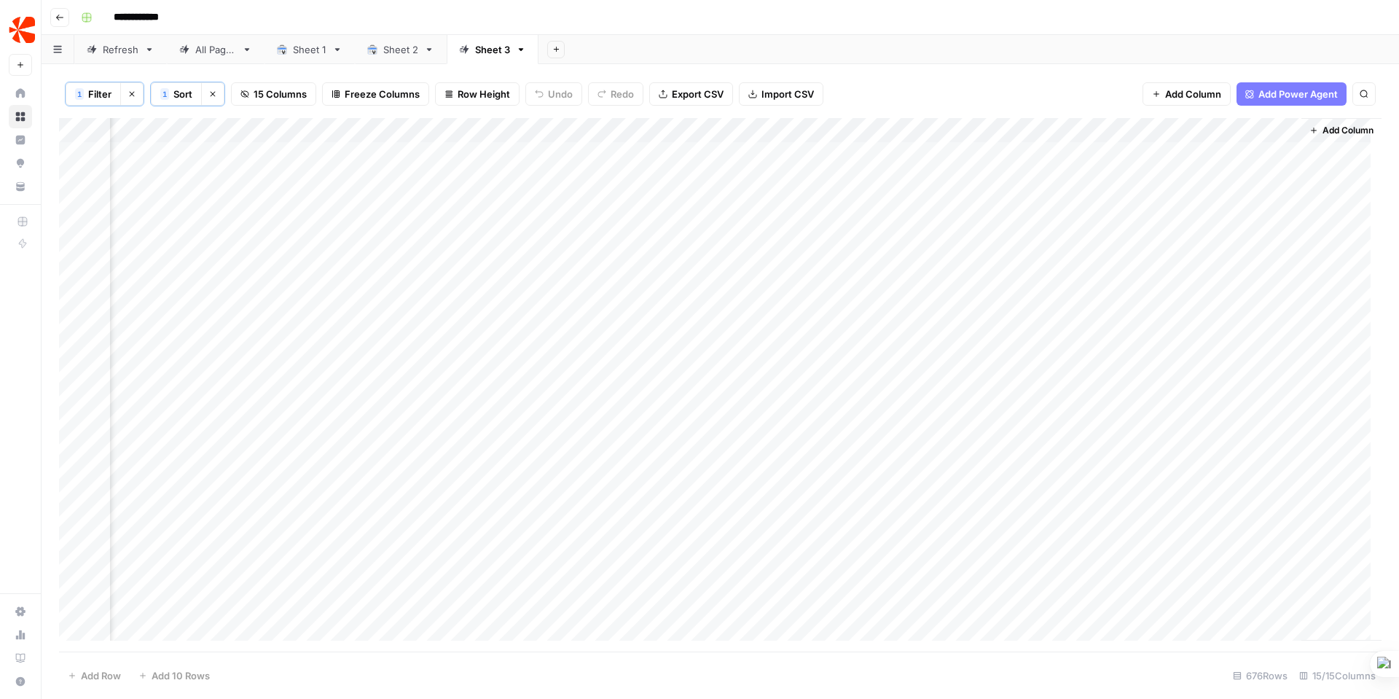
click at [604, 128] on div "Add Column" at bounding box center [720, 384] width 1322 height 533
click at [449, 162] on input "Slug" at bounding box center [491, 165] width 148 height 15
click at [602, 127] on div "Add Column" at bounding box center [720, 384] width 1322 height 533
click at [345, 130] on div "Add Column" at bounding box center [720, 384] width 1322 height 533
click at [546, 133] on div "Add Column" at bounding box center [720, 384] width 1322 height 533
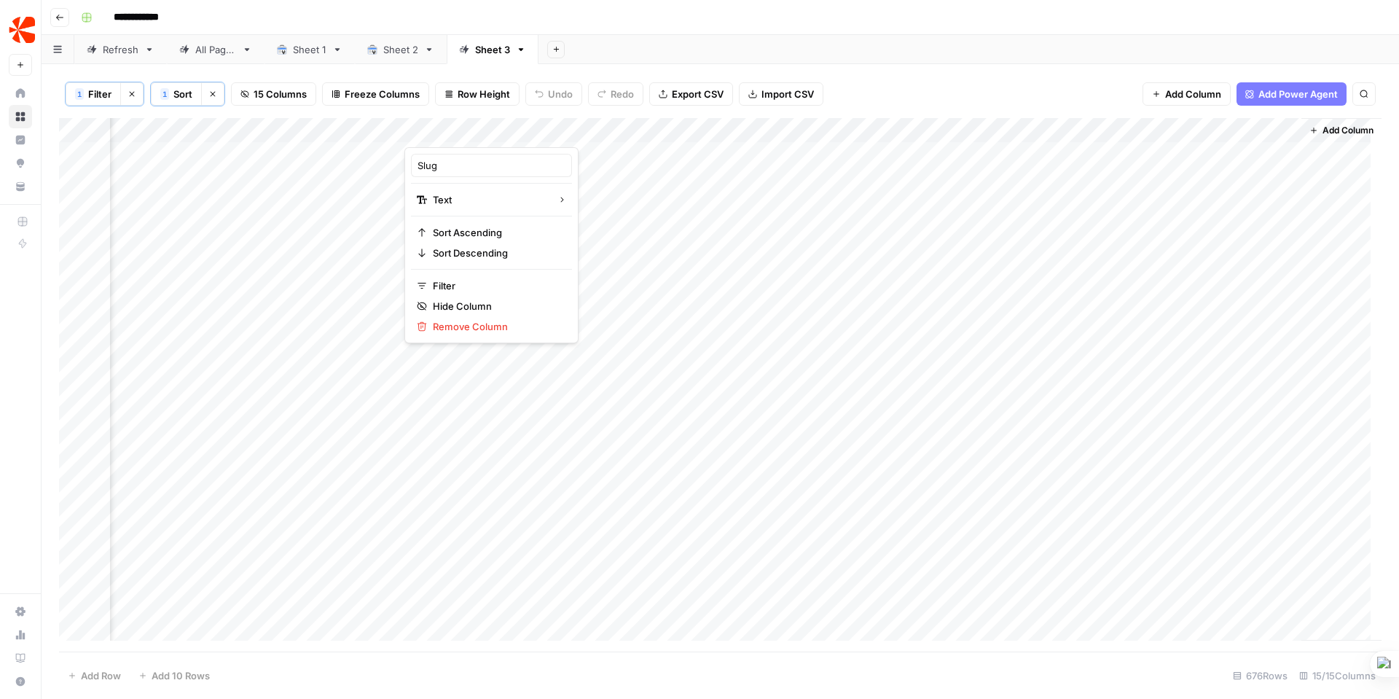
click at [1193, 88] on span "Add Column" at bounding box center [1193, 94] width 56 height 15
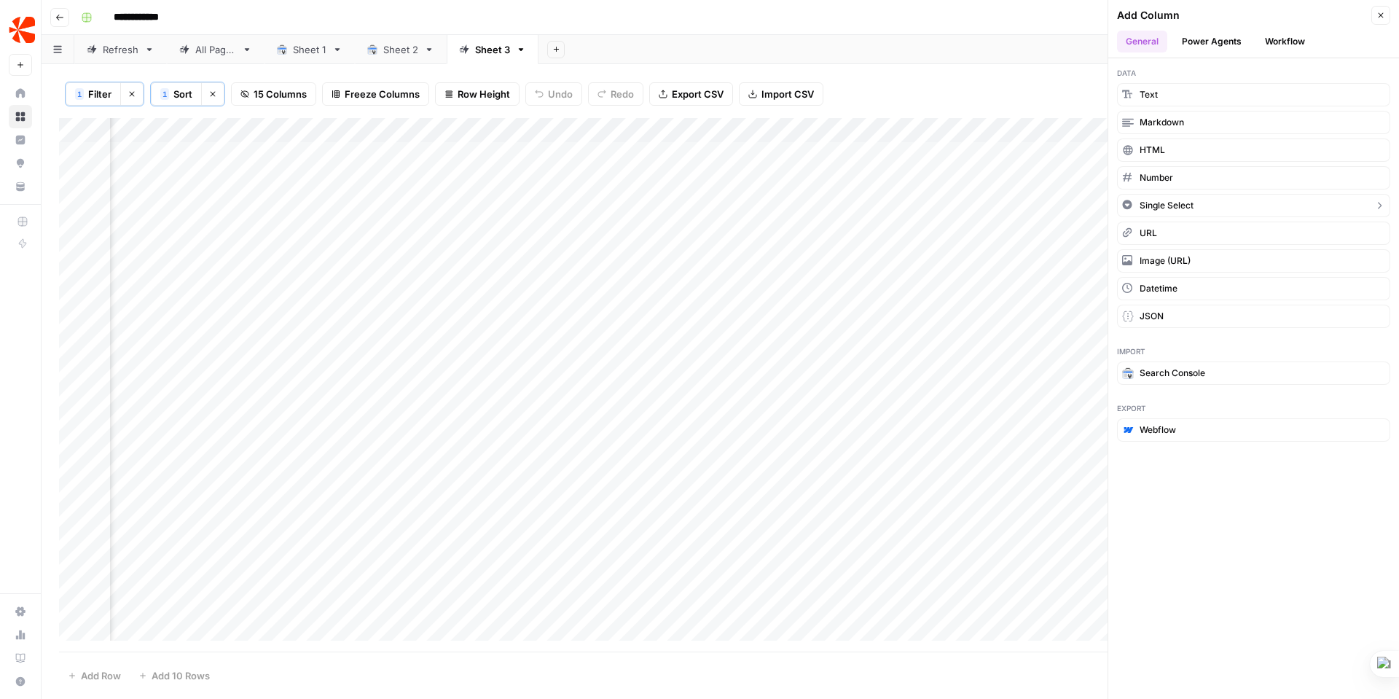
click at [1251, 204] on button "Single Select" at bounding box center [1253, 205] width 273 height 23
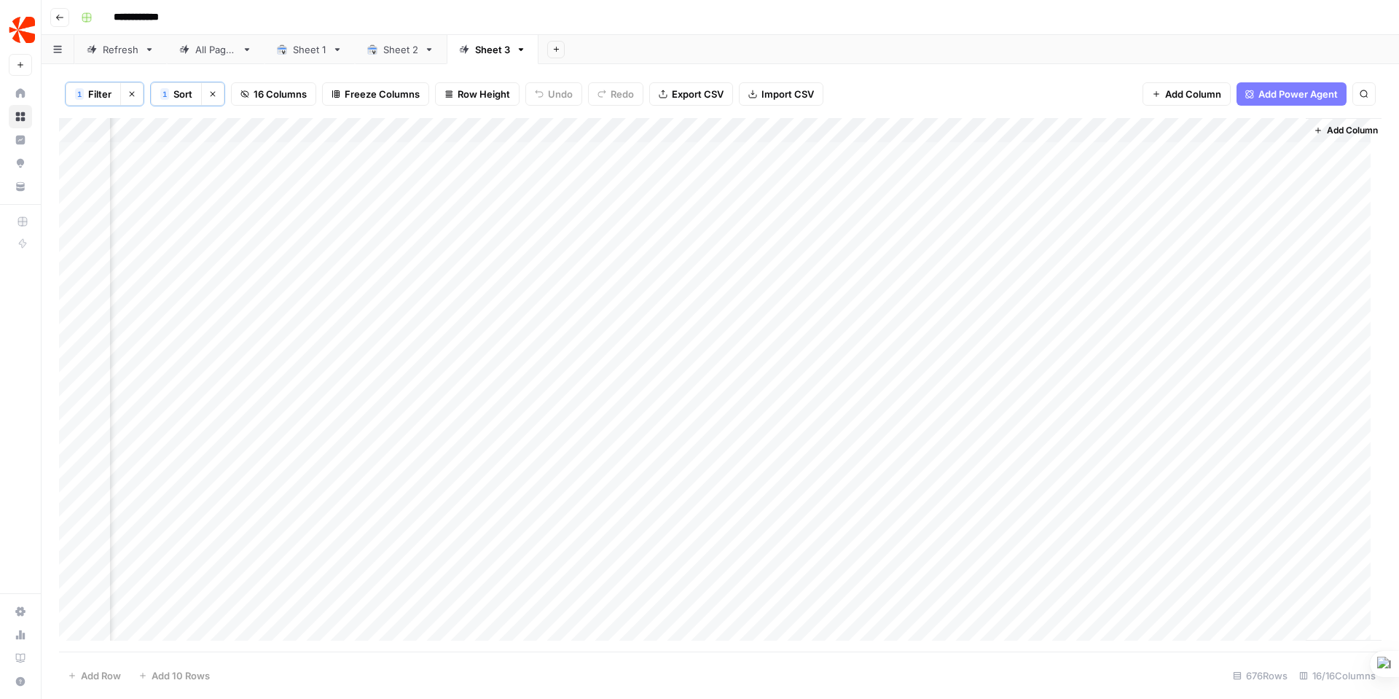
scroll to position [0, 1061]
click at [1246, 148] on div "Add Column" at bounding box center [720, 384] width 1322 height 533
click at [1243, 153] on div "Add Column" at bounding box center [720, 384] width 1322 height 533
click at [1243, 153] on input "text" at bounding box center [1238, 159] width 127 height 13
click at [1278, 129] on div "Add Column" at bounding box center [720, 384] width 1322 height 533
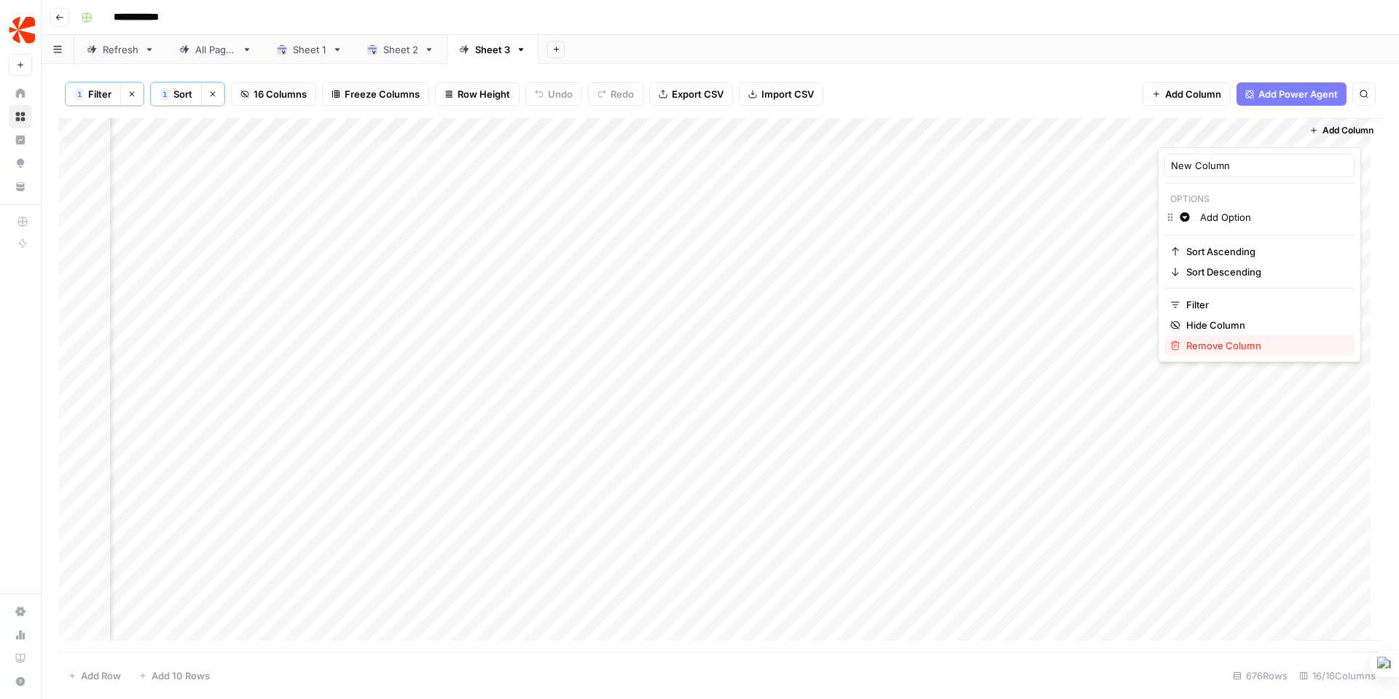
click at [1230, 342] on span "Remove Column" at bounding box center [1264, 345] width 157 height 15
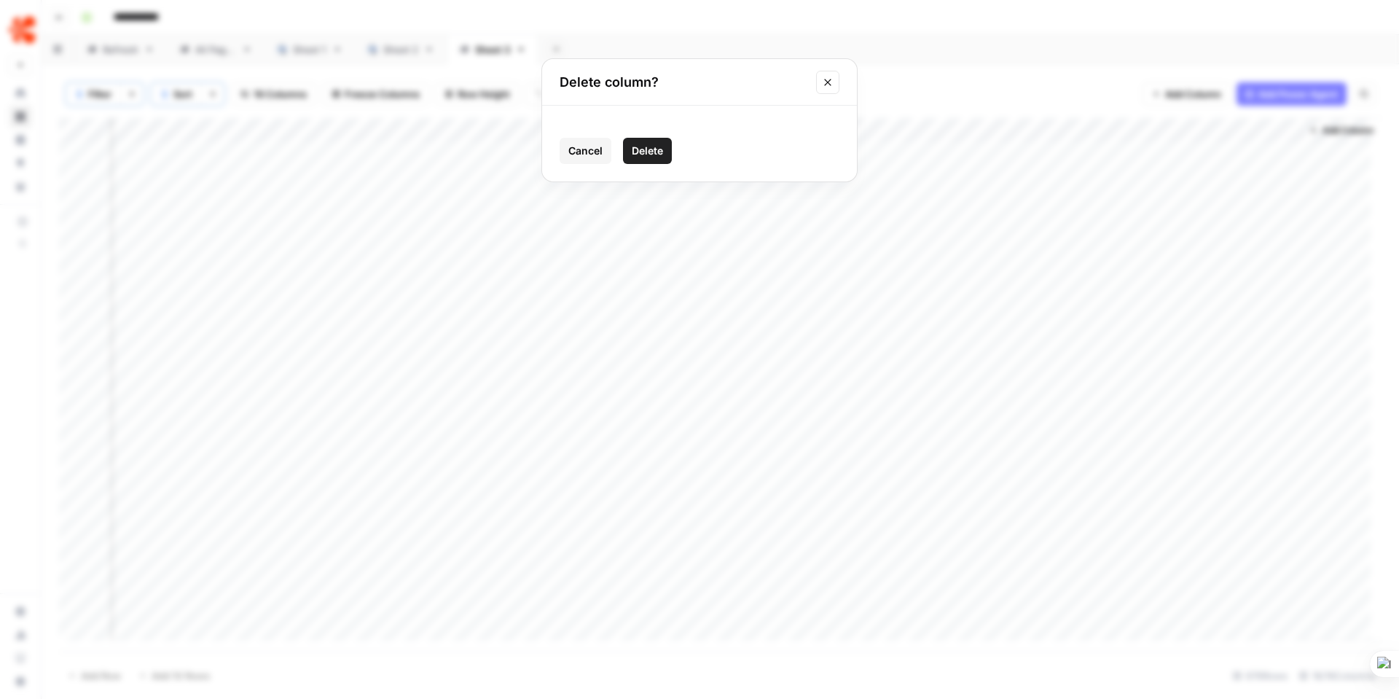
click at [627, 151] on button "Delete" at bounding box center [647, 151] width 49 height 26
click at [1336, 130] on span "Add Column" at bounding box center [1347, 130] width 51 height 13
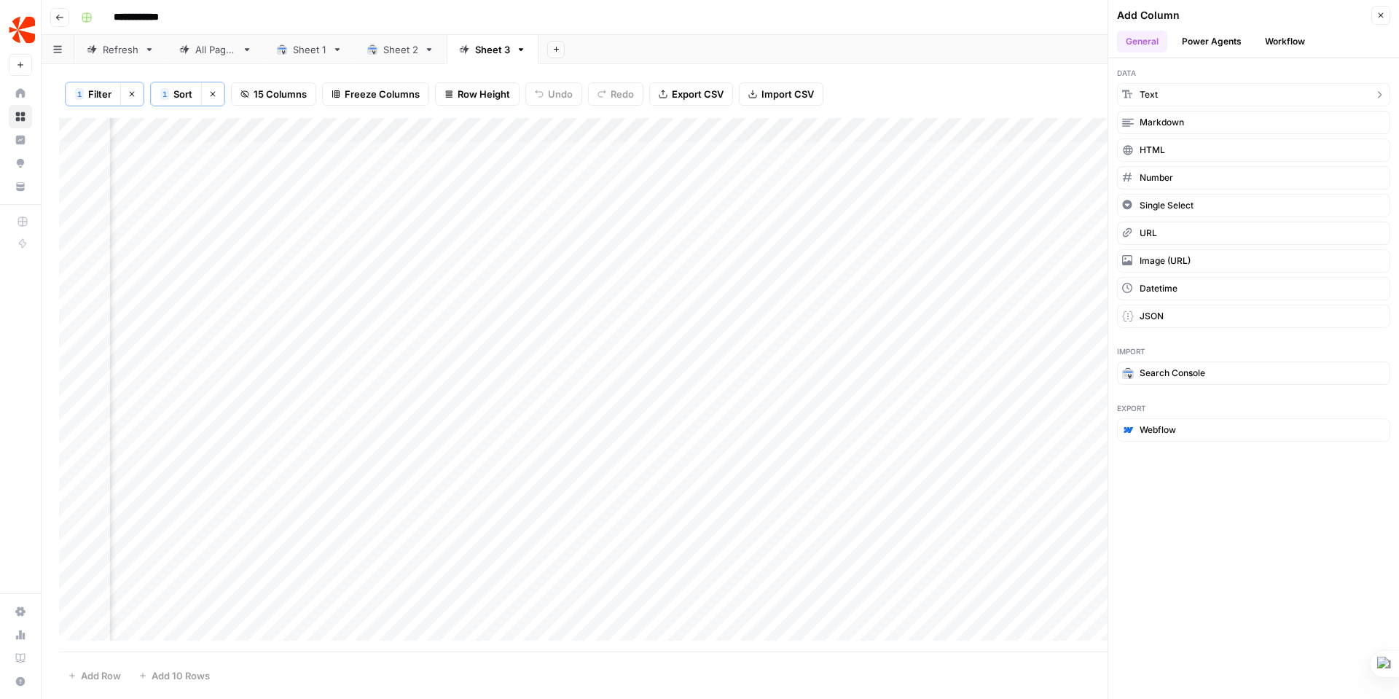
click at [1283, 89] on button "Text" at bounding box center [1253, 94] width 273 height 23
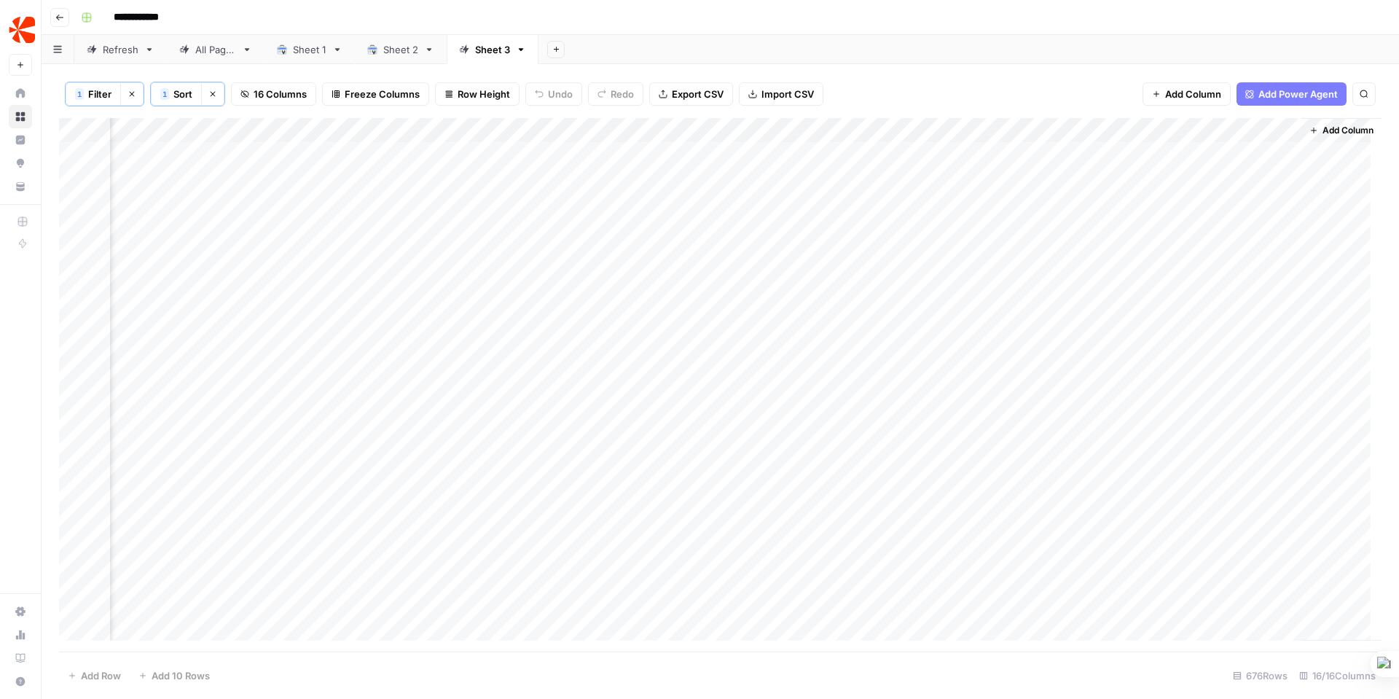
scroll to position [0, 1139]
click at [1206, 130] on div "Add Column" at bounding box center [720, 384] width 1322 height 533
click at [1225, 168] on div "Add Column" at bounding box center [720, 384] width 1322 height 533
click at [1224, 168] on div "Add Column" at bounding box center [720, 384] width 1322 height 533
click at [1224, 167] on div at bounding box center [1194, 161] width 233 height 40
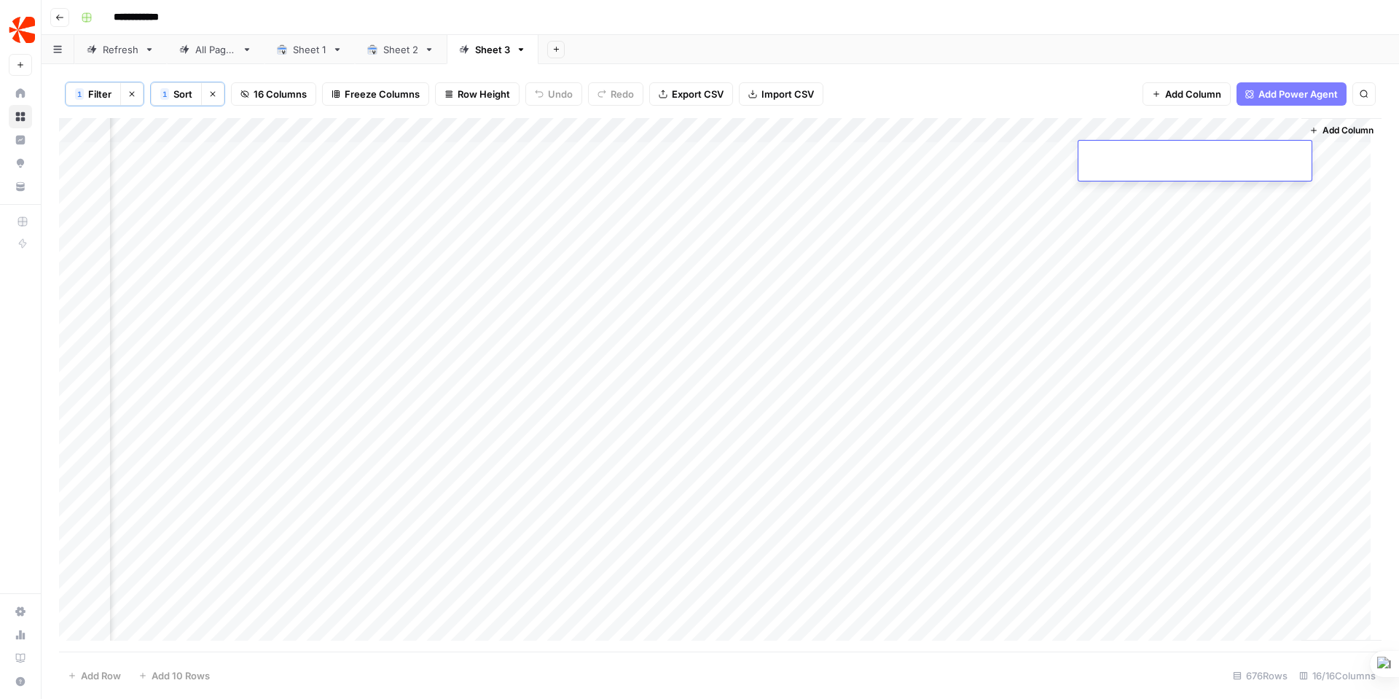
click at [1224, 167] on div at bounding box center [1194, 161] width 233 height 40
click at [1206, 202] on div "Add Column" at bounding box center [720, 384] width 1322 height 533
click at [1201, 152] on div "Add Column" at bounding box center [720, 384] width 1322 height 533
click at [490, 54] on div "Sheet 3" at bounding box center [492, 49] width 35 height 15
click at [58, 51] on icon "button" at bounding box center [57, 49] width 9 height 8
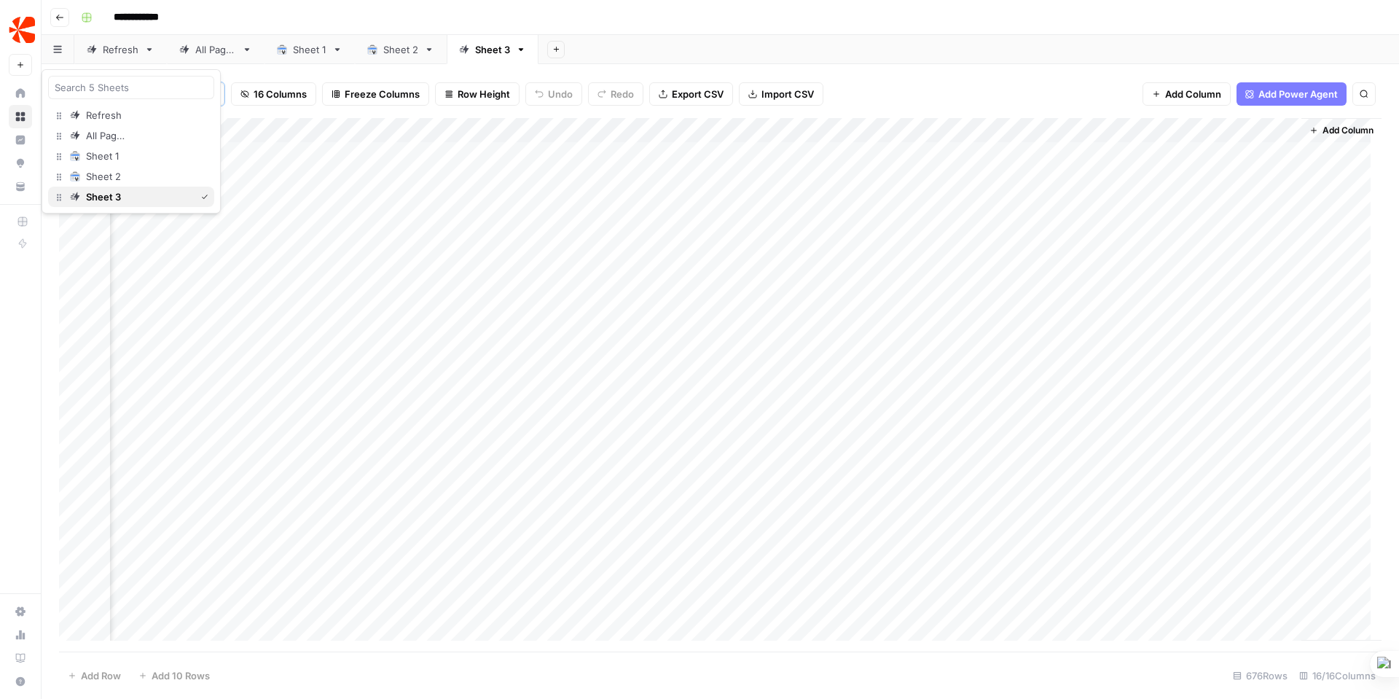
click at [103, 194] on div "Sheet 3" at bounding box center [103, 196] width 35 height 15
click at [1370, 91] on button "Search" at bounding box center [1363, 93] width 23 height 23
click at [758, 99] on button "Import CSV" at bounding box center [781, 93] width 84 height 23
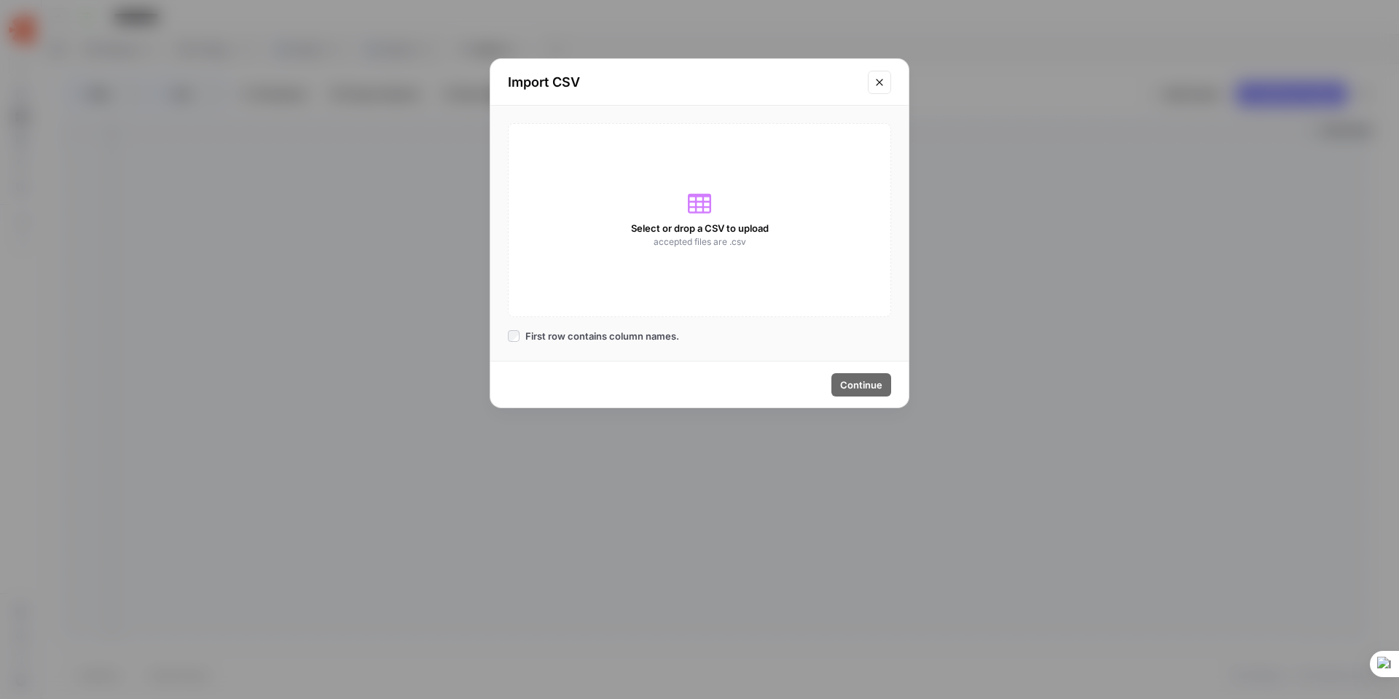
click at [881, 83] on icon "Close modal" at bounding box center [879, 82] width 12 height 12
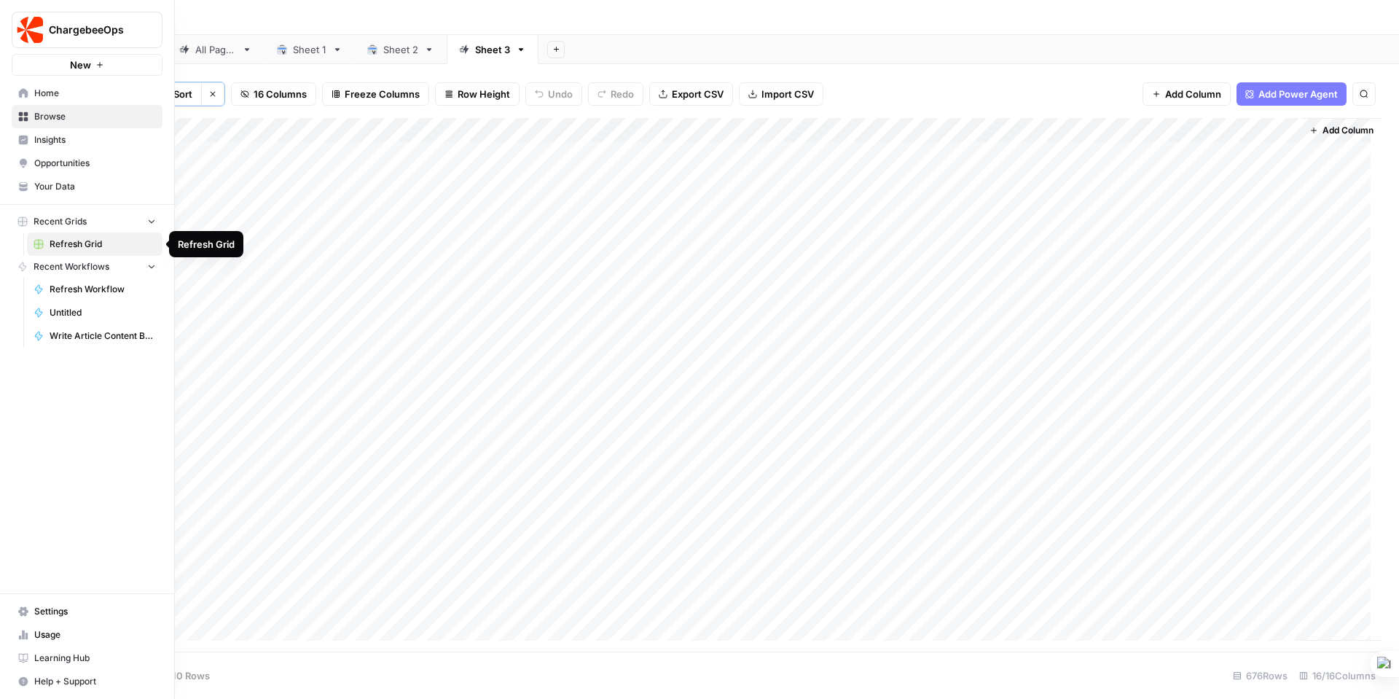
click at [72, 238] on span "Refresh Grid" at bounding box center [103, 243] width 106 height 13
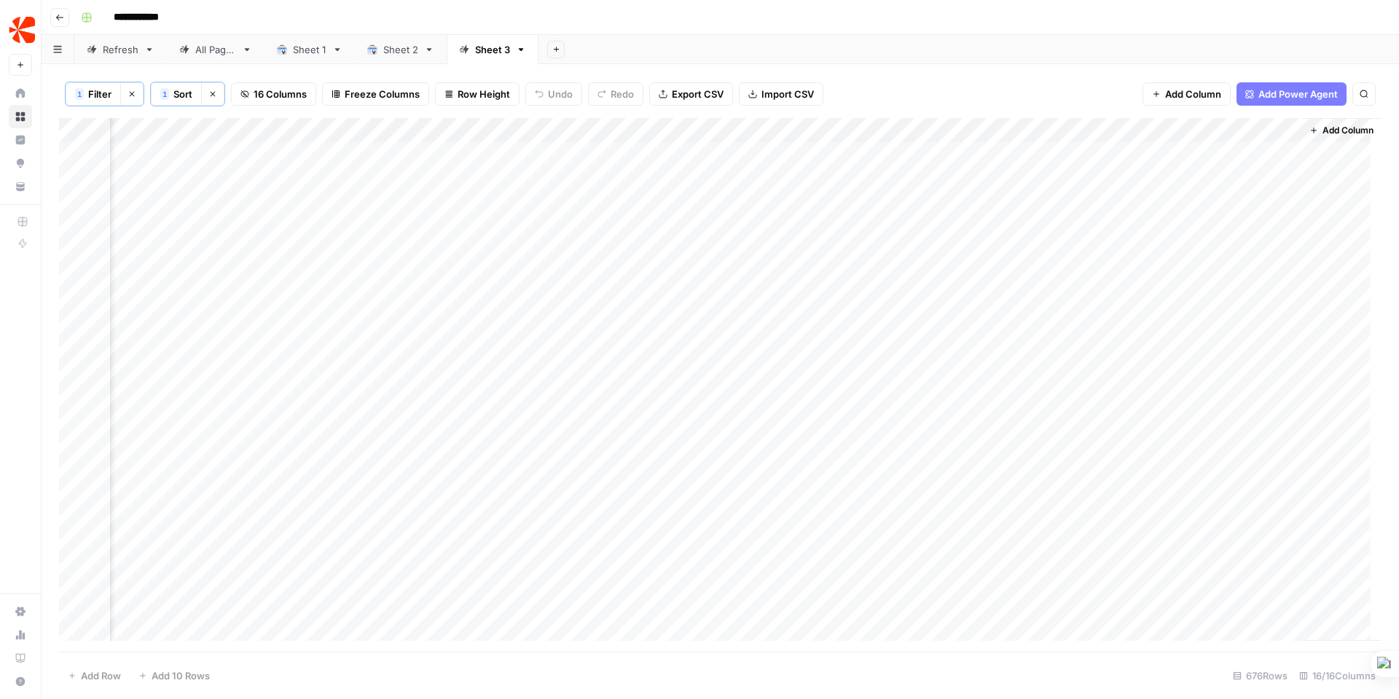
click at [138, 13] on input "**********" at bounding box center [148, 17] width 82 height 23
click at [524, 50] on icon "button" at bounding box center [521, 49] width 10 height 10
click at [1168, 131] on div "Add Column" at bounding box center [720, 384] width 1322 height 533
click at [1278, 127] on div at bounding box center [1184, 132] width 211 height 29
click at [1280, 89] on span "Add Power Agent" at bounding box center [1297, 94] width 79 height 15
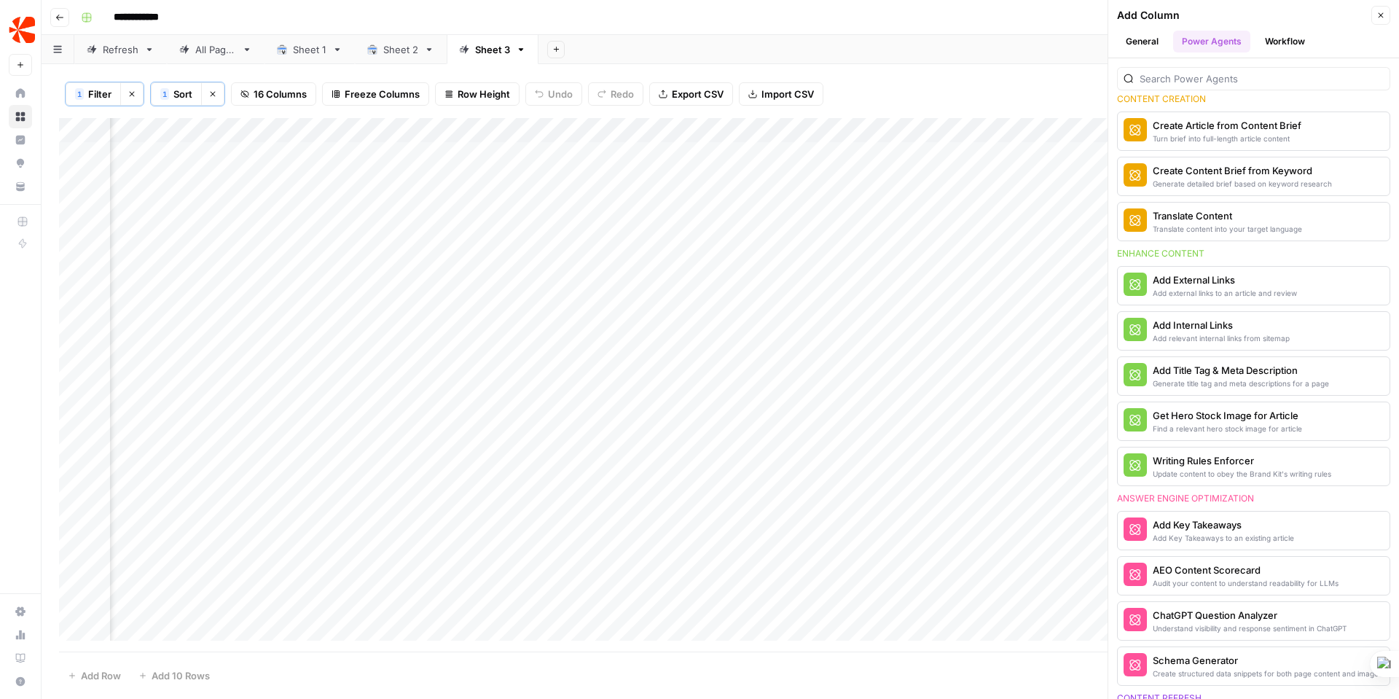
scroll to position [0, 0]
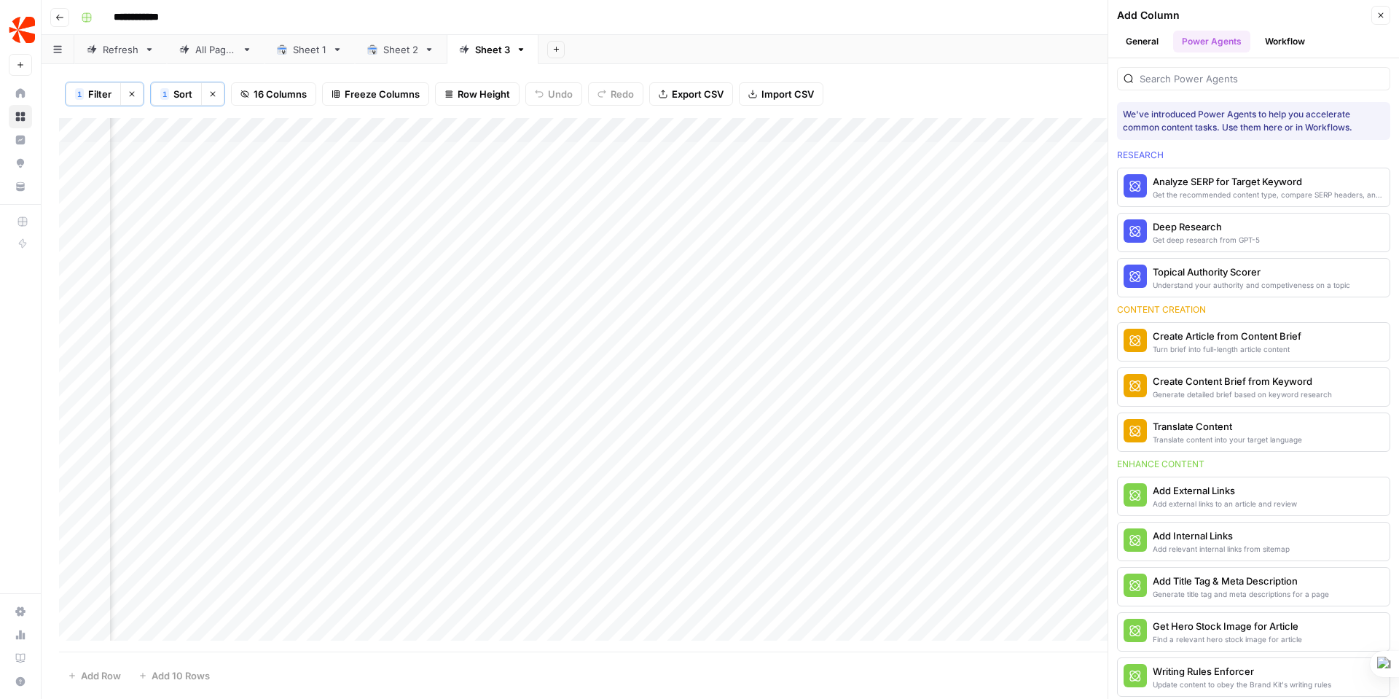
click at [1289, 31] on button "Workflow" at bounding box center [1285, 42] width 58 height 22
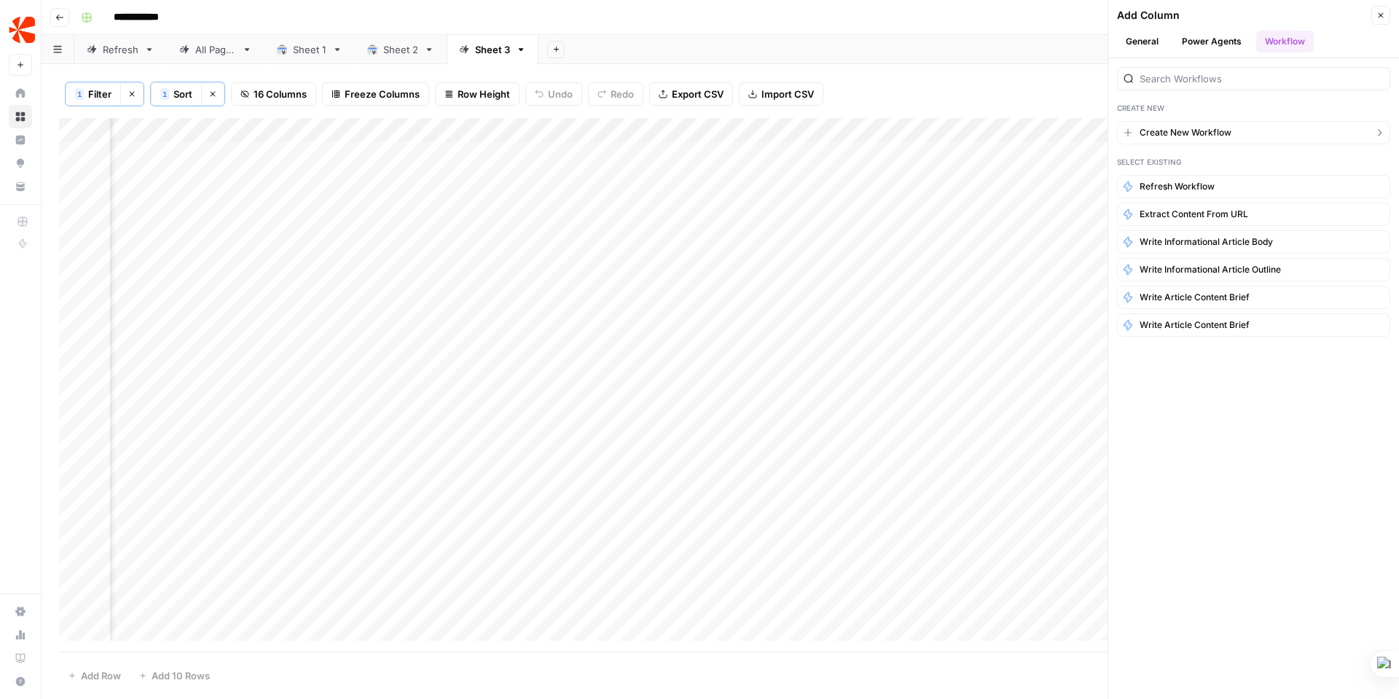
click at [1184, 130] on span "Create New Workflow" at bounding box center [1185, 132] width 92 height 13
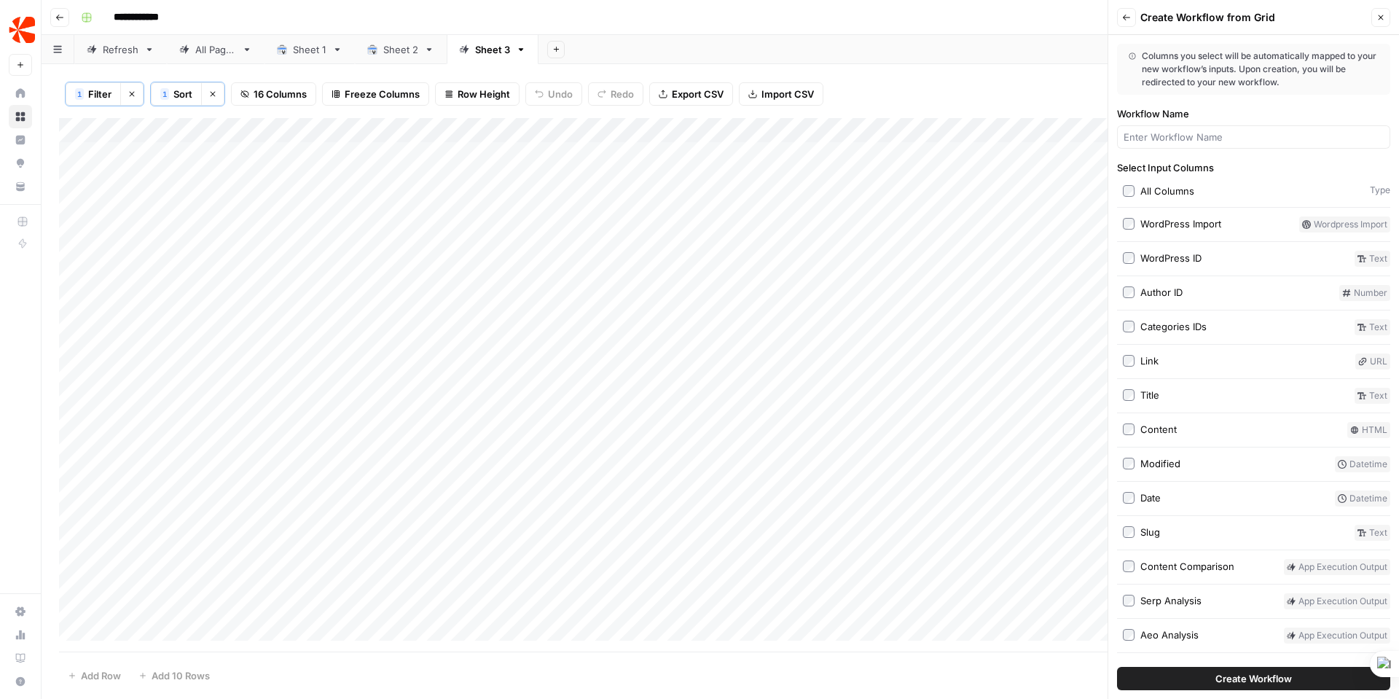
click at [184, 150] on div "Add Column" at bounding box center [720, 384] width 1322 height 533
click at [158, 155] on div "Add Column" at bounding box center [720, 384] width 1322 height 533
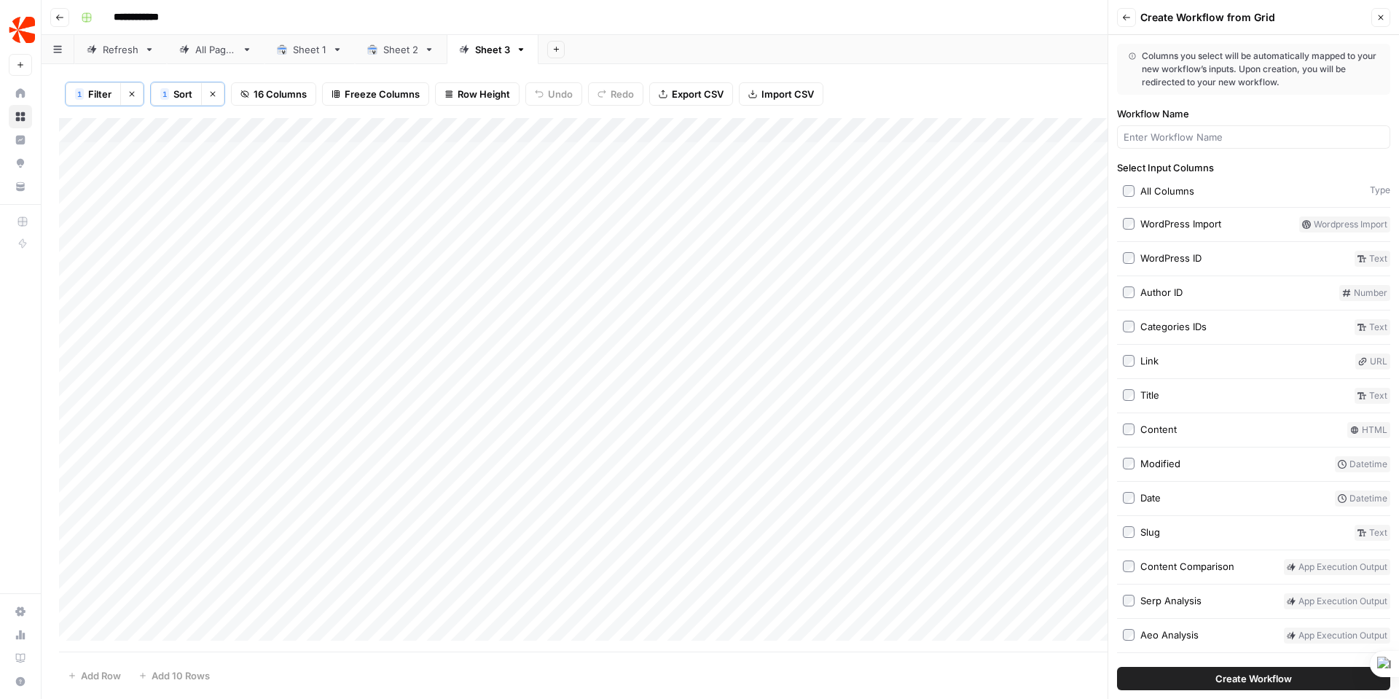
click at [160, 121] on div "Add Column" at bounding box center [720, 384] width 1322 height 533
click at [310, 239] on p "Run Specific Subset" at bounding box center [298, 235] width 109 height 19
click at [264, 278] on div "Add Column" at bounding box center [720, 384] width 1322 height 533
click at [143, 168] on div "Add Column" at bounding box center [720, 384] width 1322 height 533
click at [199, 125] on div "Add Column" at bounding box center [720, 384] width 1322 height 533
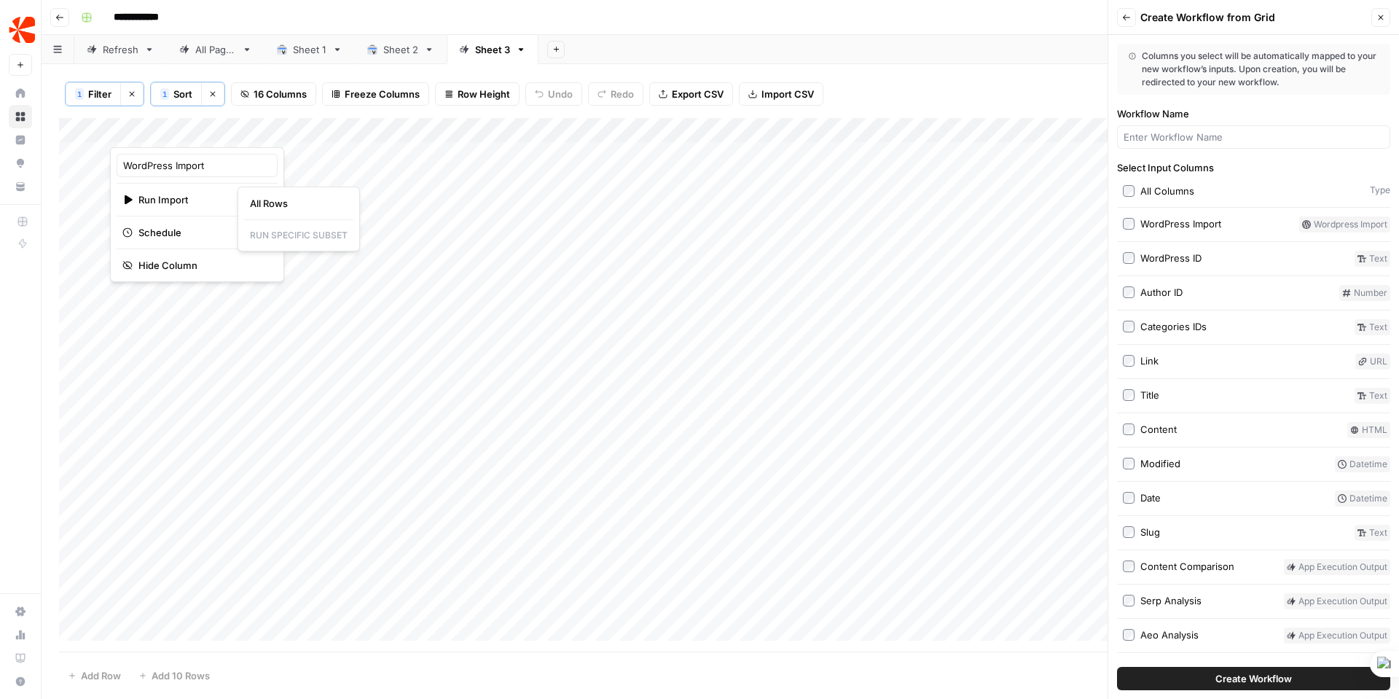
click at [291, 235] on p "Run Specific Subset" at bounding box center [298, 235] width 109 height 19
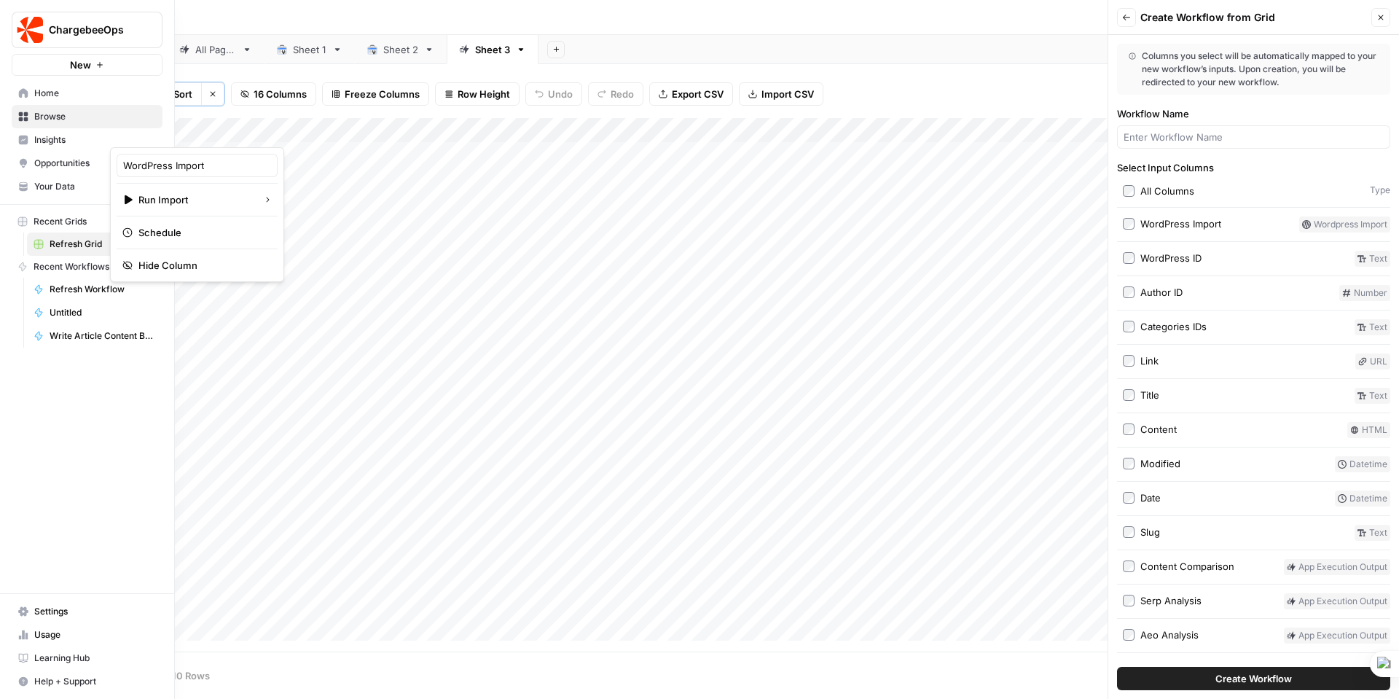
click at [61, 609] on span "Settings" at bounding box center [95, 611] width 122 height 13
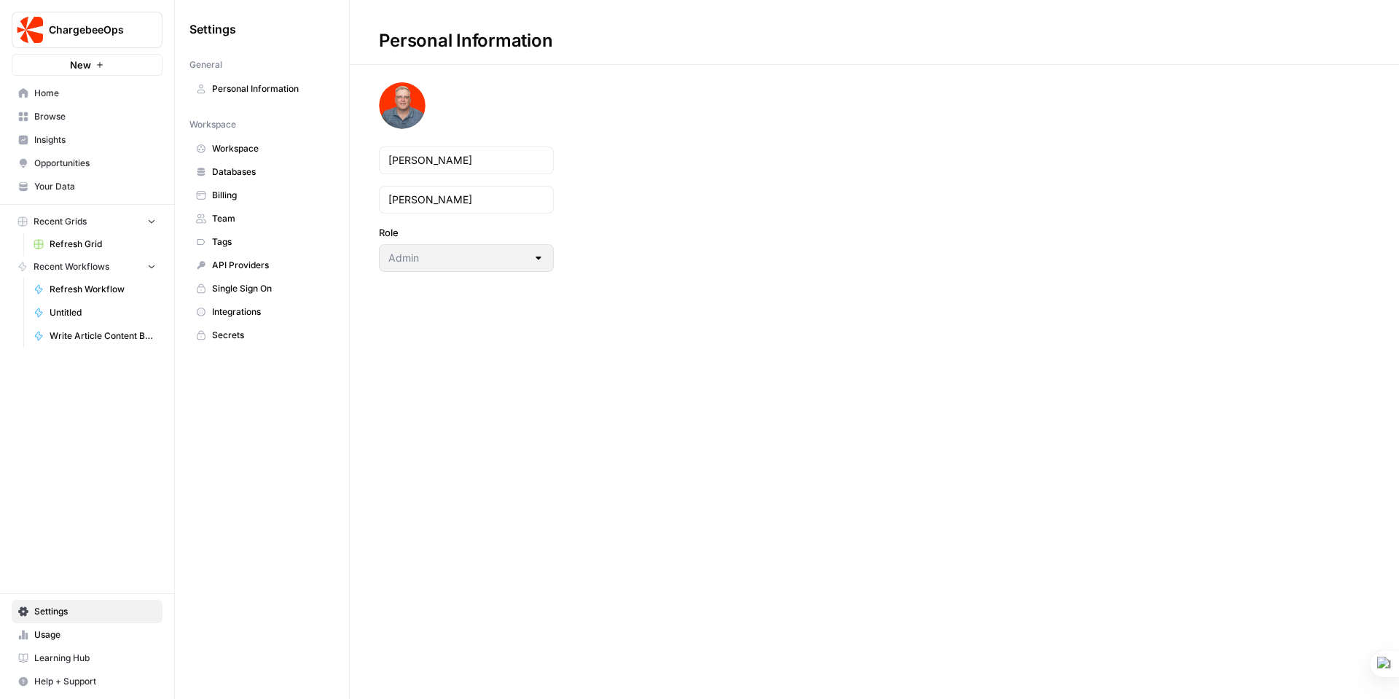
click at [235, 305] on span "Integrations" at bounding box center [270, 311] width 116 height 13
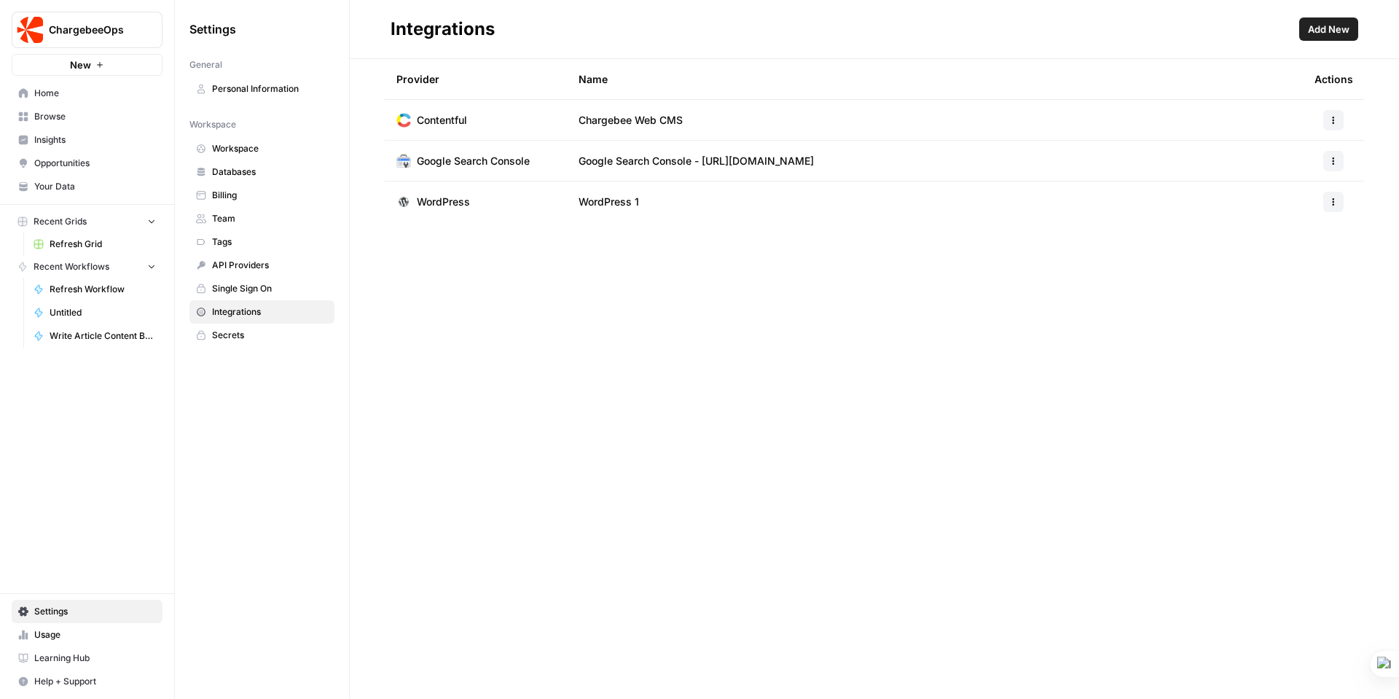
click at [1335, 204] on icon "button" at bounding box center [1333, 201] width 9 height 9
click at [1284, 229] on span "Edit" at bounding box center [1301, 234] width 47 height 15
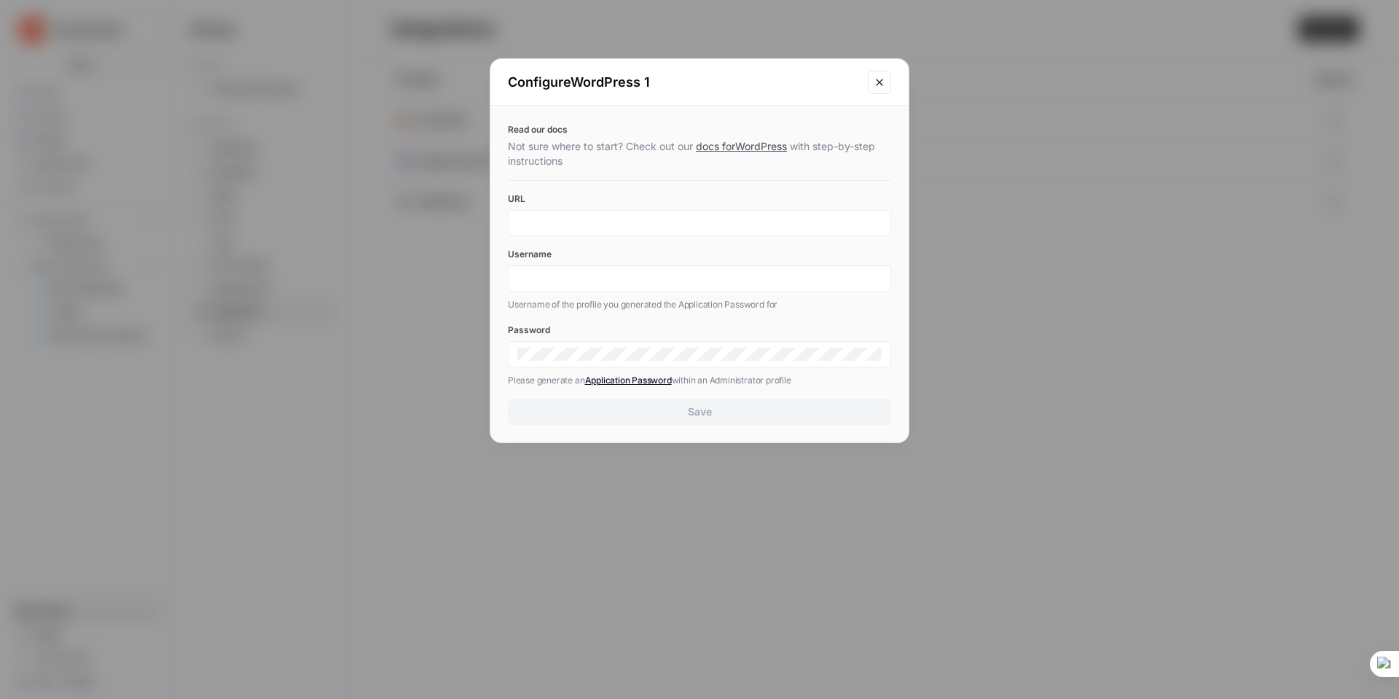
click at [884, 76] on icon "Close modal" at bounding box center [879, 82] width 12 height 12
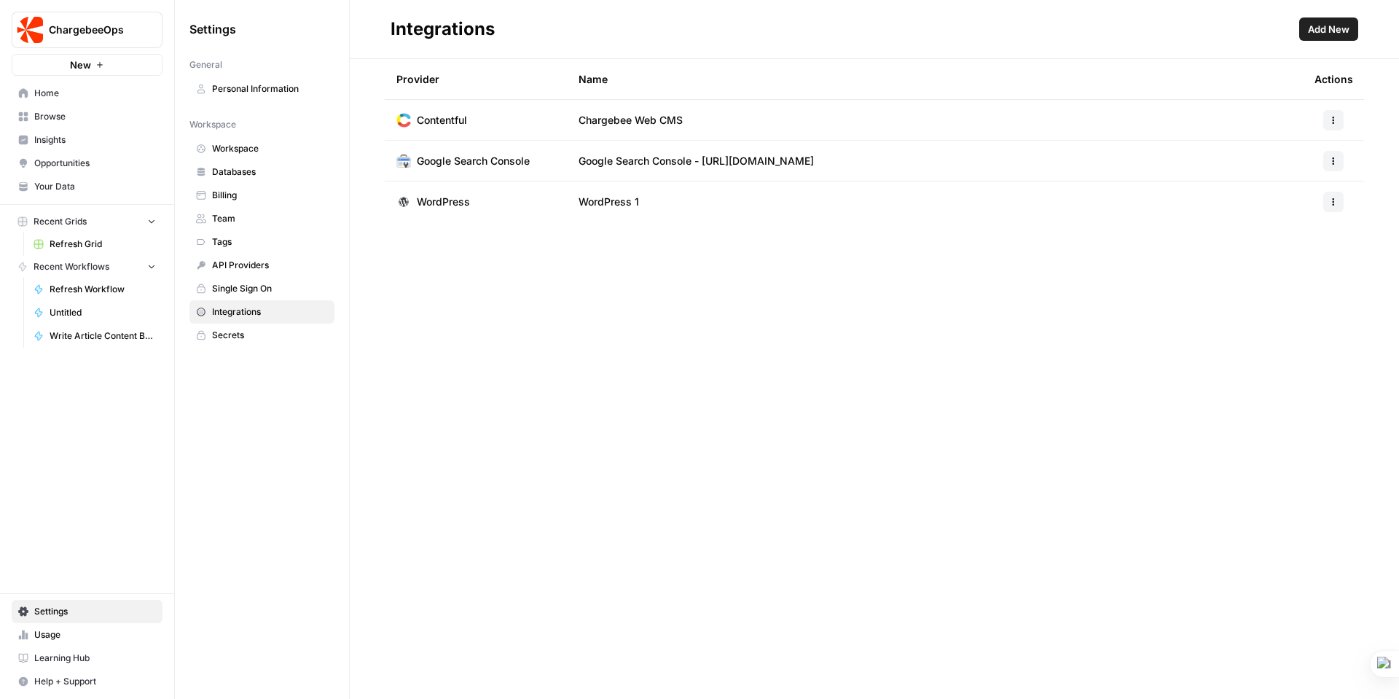
click at [46, 655] on span "Learning Hub" at bounding box center [95, 657] width 122 height 13
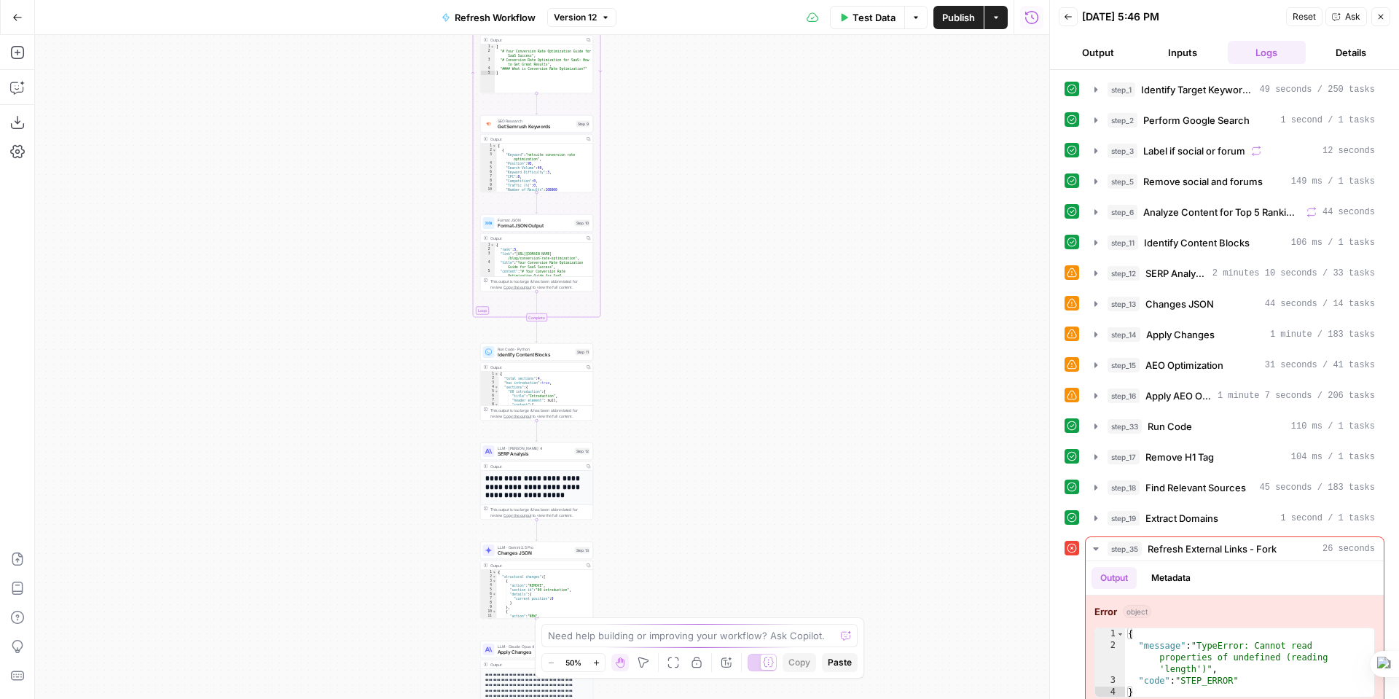
scroll to position [15, 0]
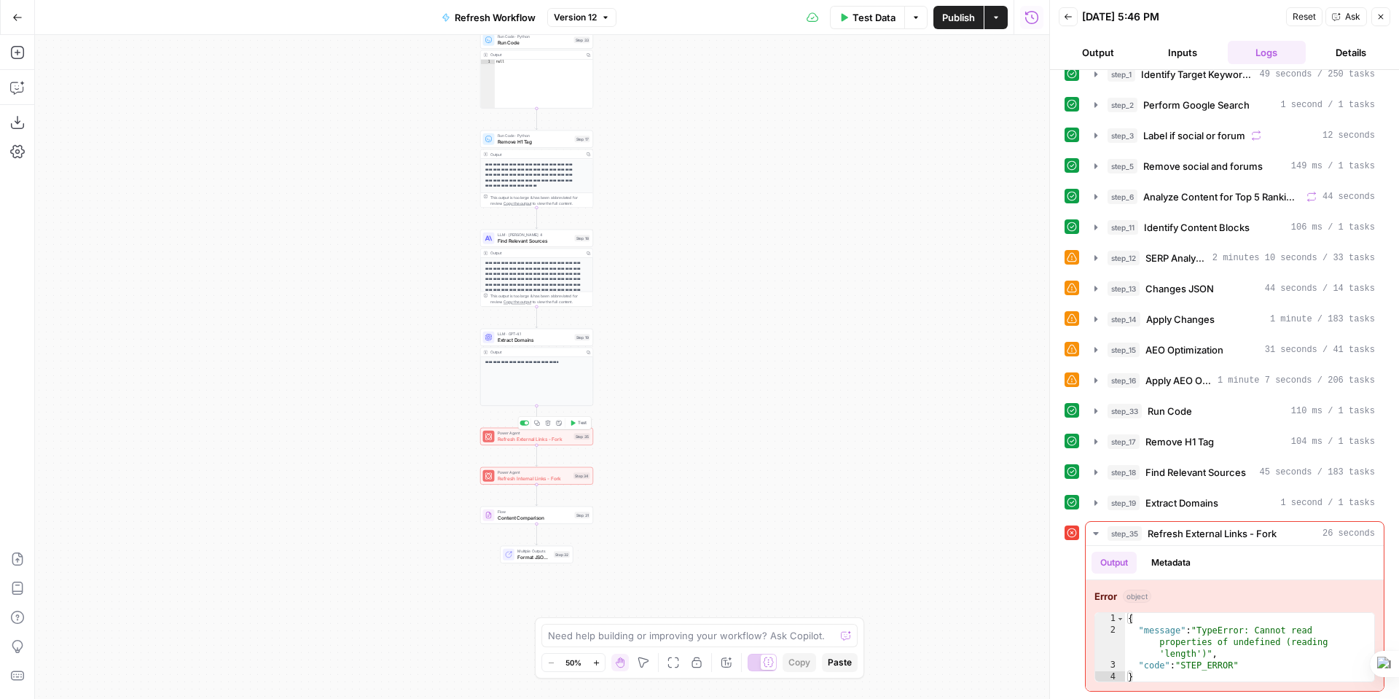
click at [538, 436] on span "Refresh External Links - Fork" at bounding box center [535, 438] width 74 height 7
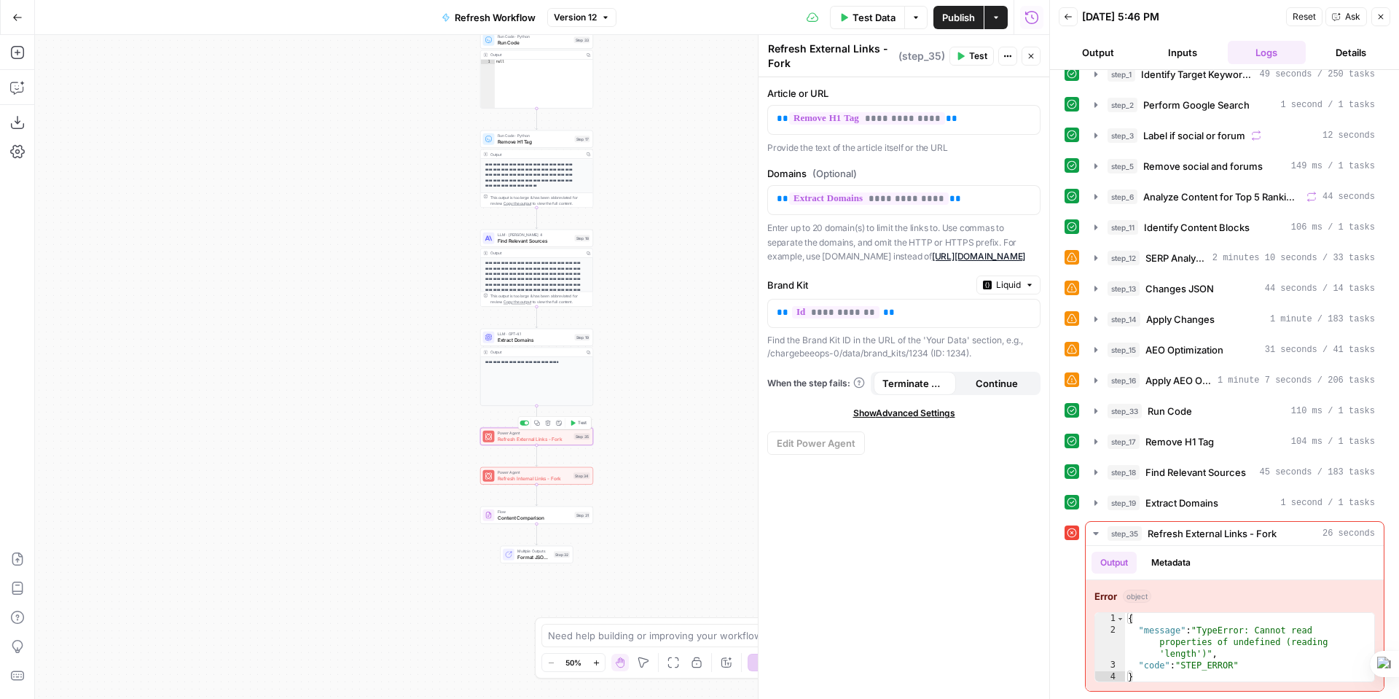
click at [539, 435] on span "Refresh External Links - Fork" at bounding box center [535, 438] width 74 height 7
click at [1015, 280] on span "Liquid" at bounding box center [1008, 284] width 25 height 13
click at [900, 409] on span "Show Advanced Settings" at bounding box center [904, 412] width 102 height 13
click at [891, 463] on input "Select Version" at bounding box center [894, 464] width 237 height 15
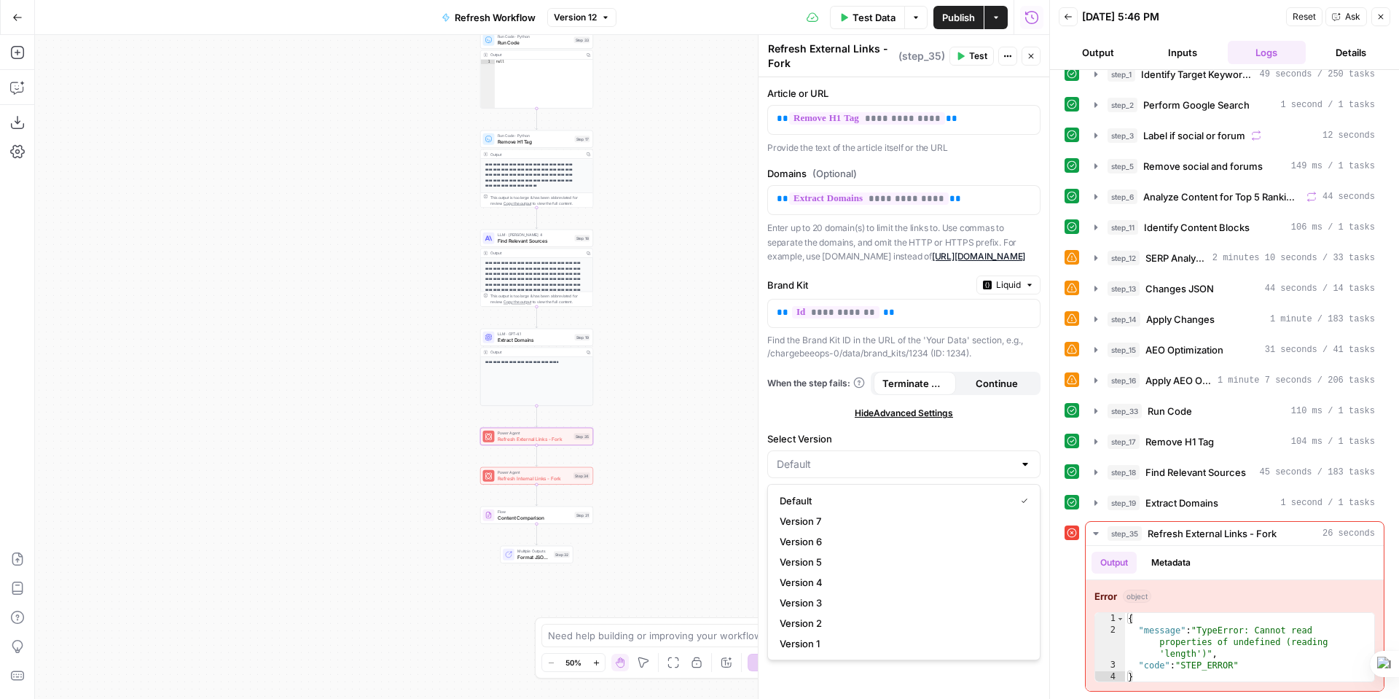
type input "Default"
click at [902, 433] on label "Select Version" at bounding box center [903, 438] width 273 height 15
click at [902, 457] on input "Default" at bounding box center [894, 464] width 237 height 15
click at [902, 433] on label "Select Version" at bounding box center [903, 438] width 273 height 15
click at [902, 457] on input "Select Version" at bounding box center [894, 464] width 237 height 15
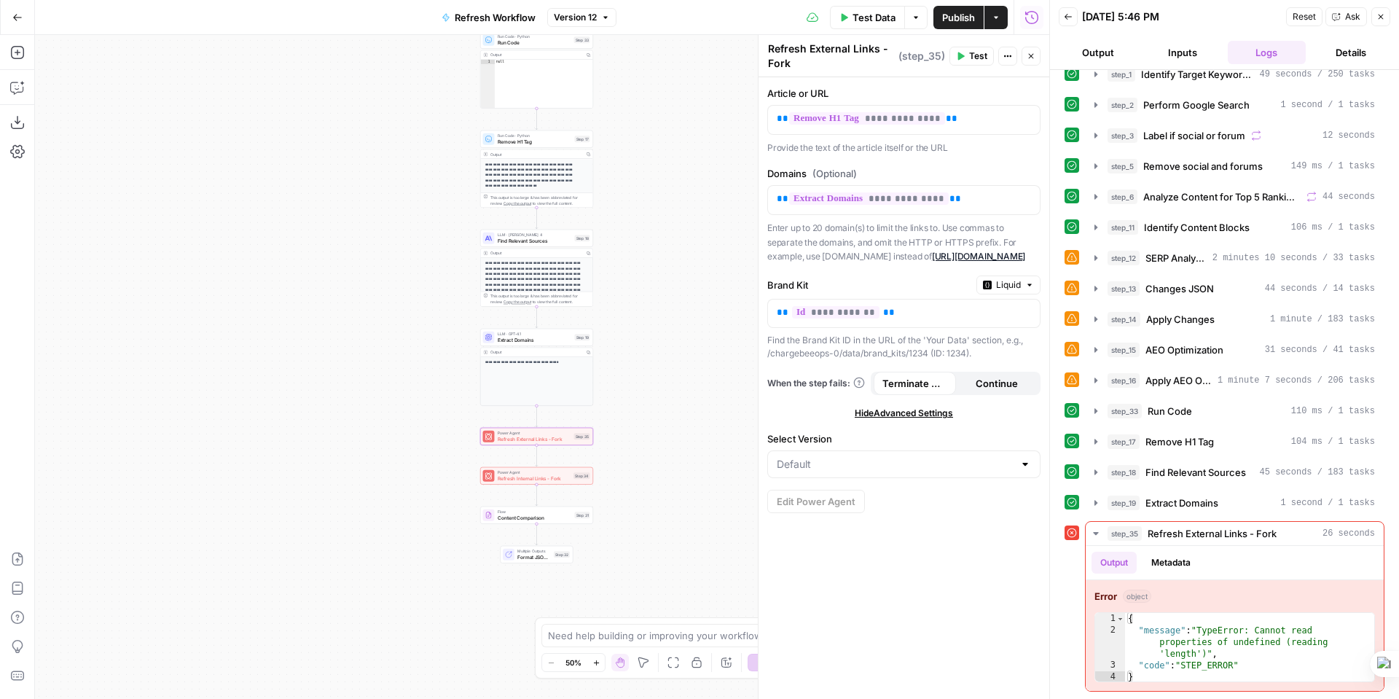
click at [902, 433] on label "Select Version" at bounding box center [903, 438] width 273 height 15
click at [902, 457] on input "Select Version" at bounding box center [894, 464] width 237 height 15
click at [1031, 473] on div at bounding box center [903, 464] width 273 height 28
click at [1024, 465] on div at bounding box center [1025, 464] width 12 height 15
type input "Default"
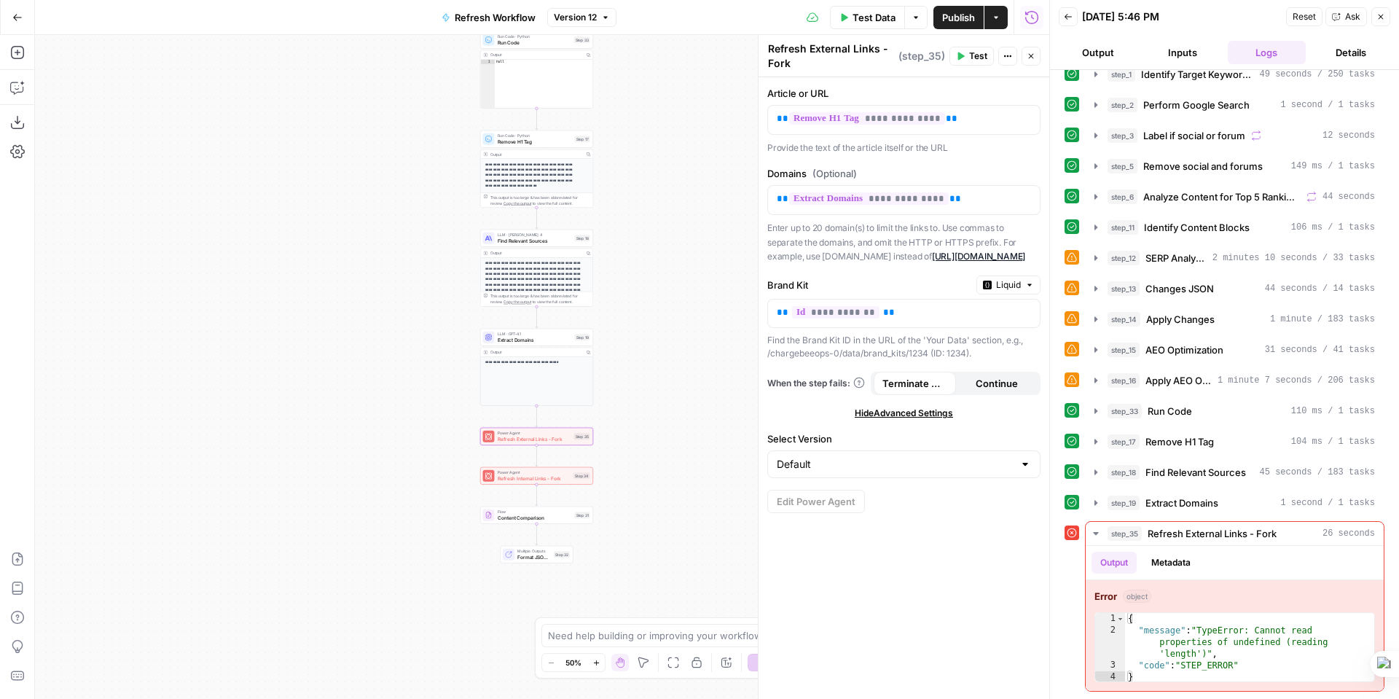
click at [1018, 438] on label "Select Version" at bounding box center [903, 438] width 273 height 15
click at [1013, 457] on input "Default" at bounding box center [894, 464] width 237 height 15
click at [794, 498] on span "Default" at bounding box center [893, 500] width 229 height 15
type input "Default"
click at [1173, 566] on button "Metadata" at bounding box center [1170, 562] width 57 height 22
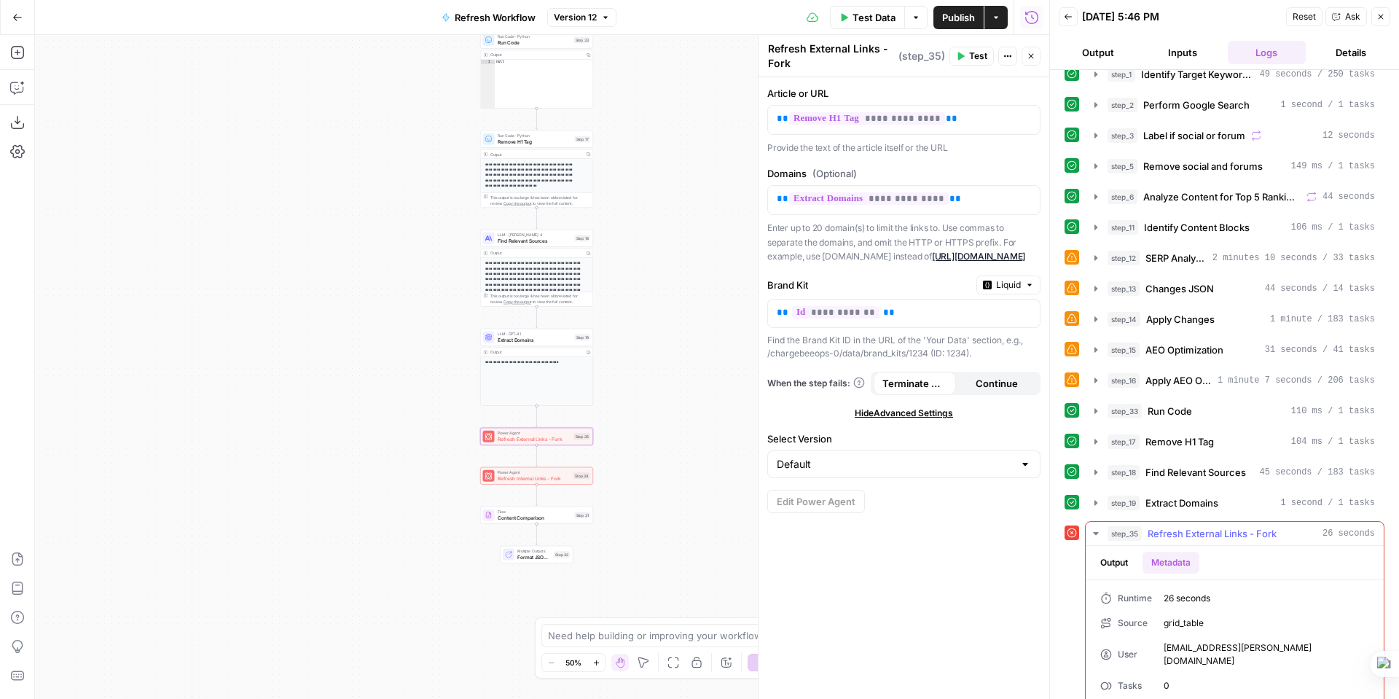
click at [1194, 535] on span "Refresh External Links - Fork" at bounding box center [1211, 533] width 129 height 15
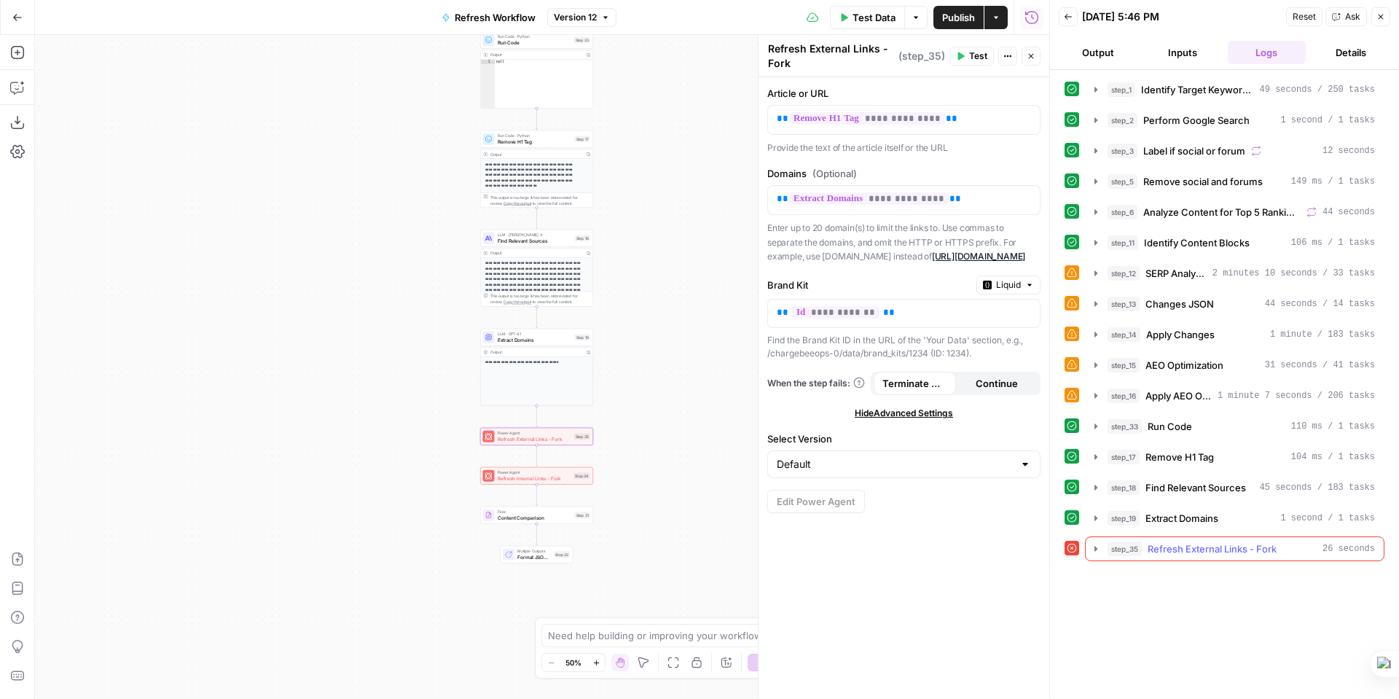
click at [1091, 546] on icon "button" at bounding box center [1096, 549] width 12 height 12
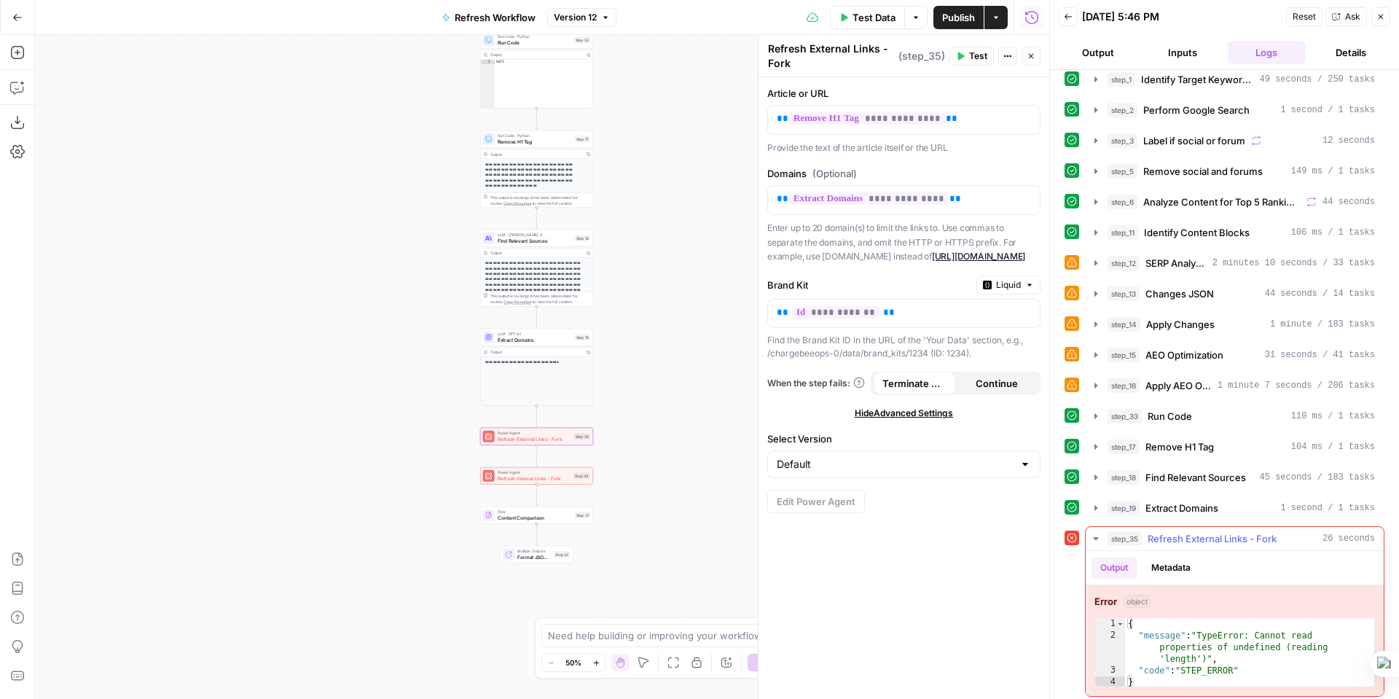
scroll to position [15, 0]
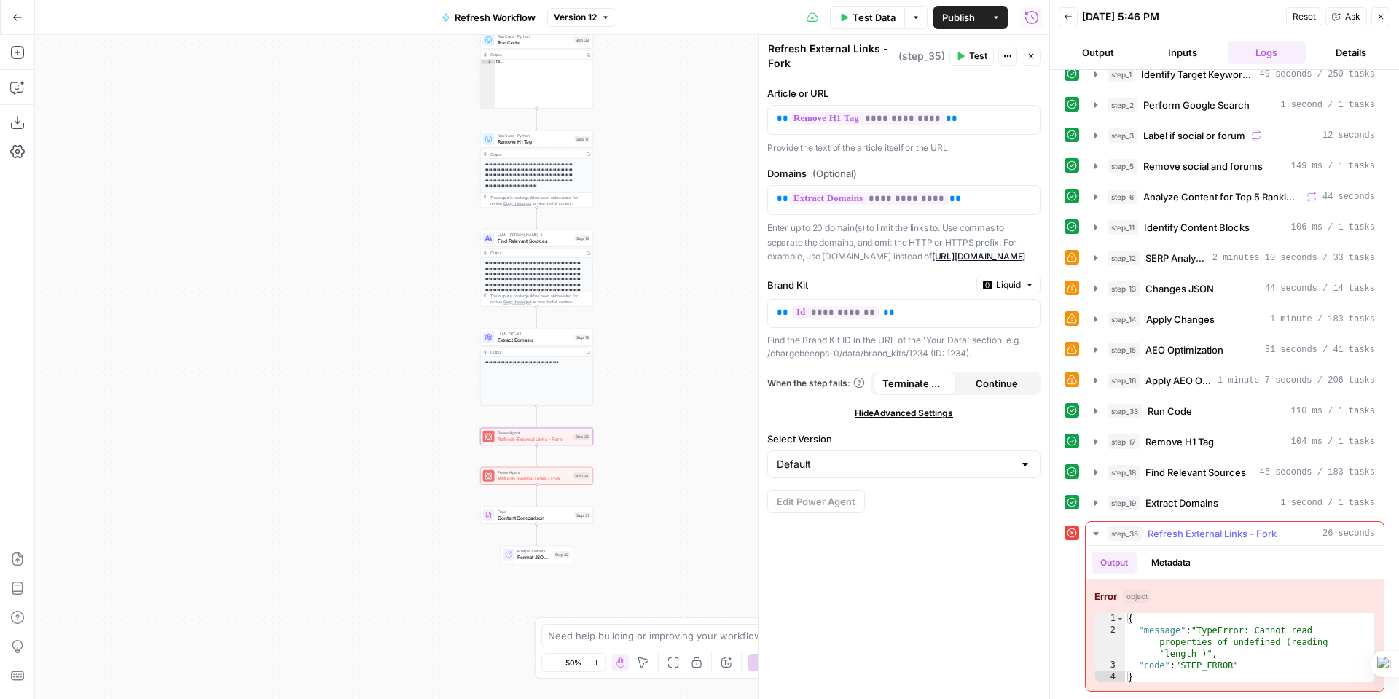
click at [1139, 597] on span "object" at bounding box center [1136, 595] width 28 height 13
type textarea "*"
click at [1119, 618] on span "Toggle code folding, rows 1 through 4" at bounding box center [1120, 619] width 8 height 12
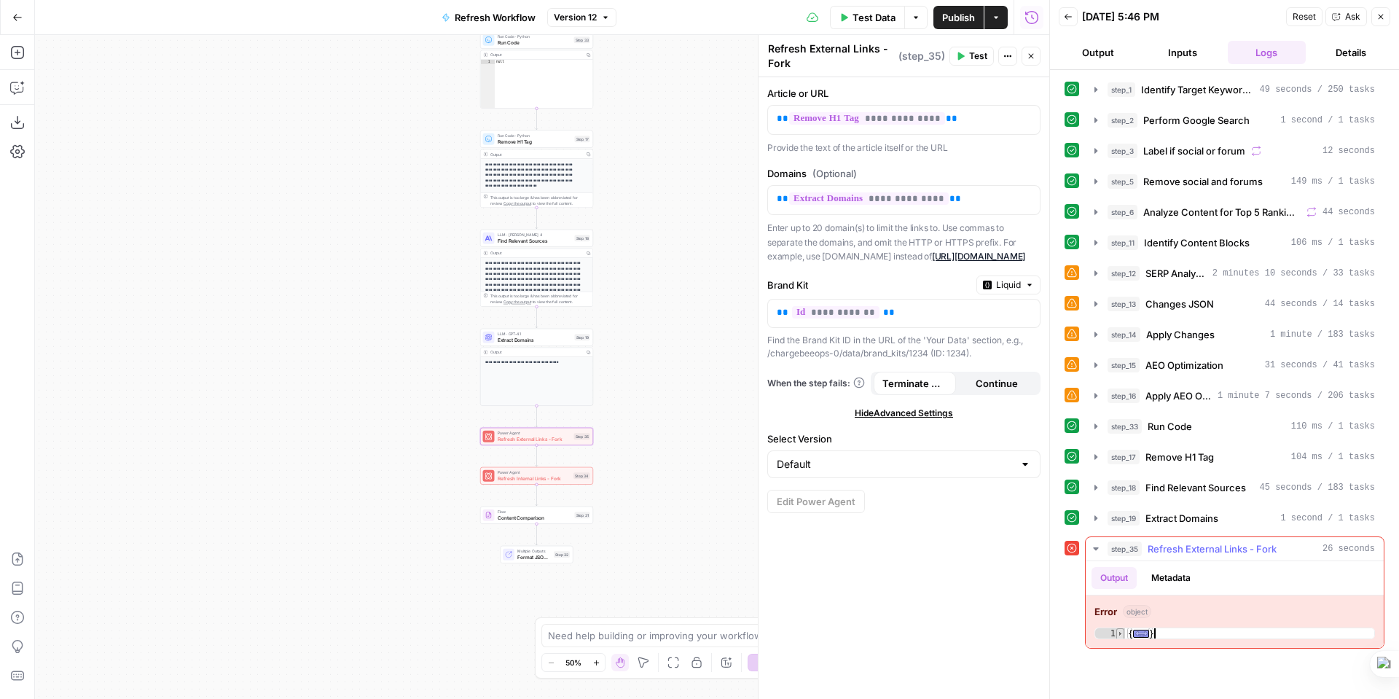
scroll to position [0, 0]
click at [1120, 632] on span "Toggle code folding, rows 1 through 4" at bounding box center [1120, 634] width 8 height 12
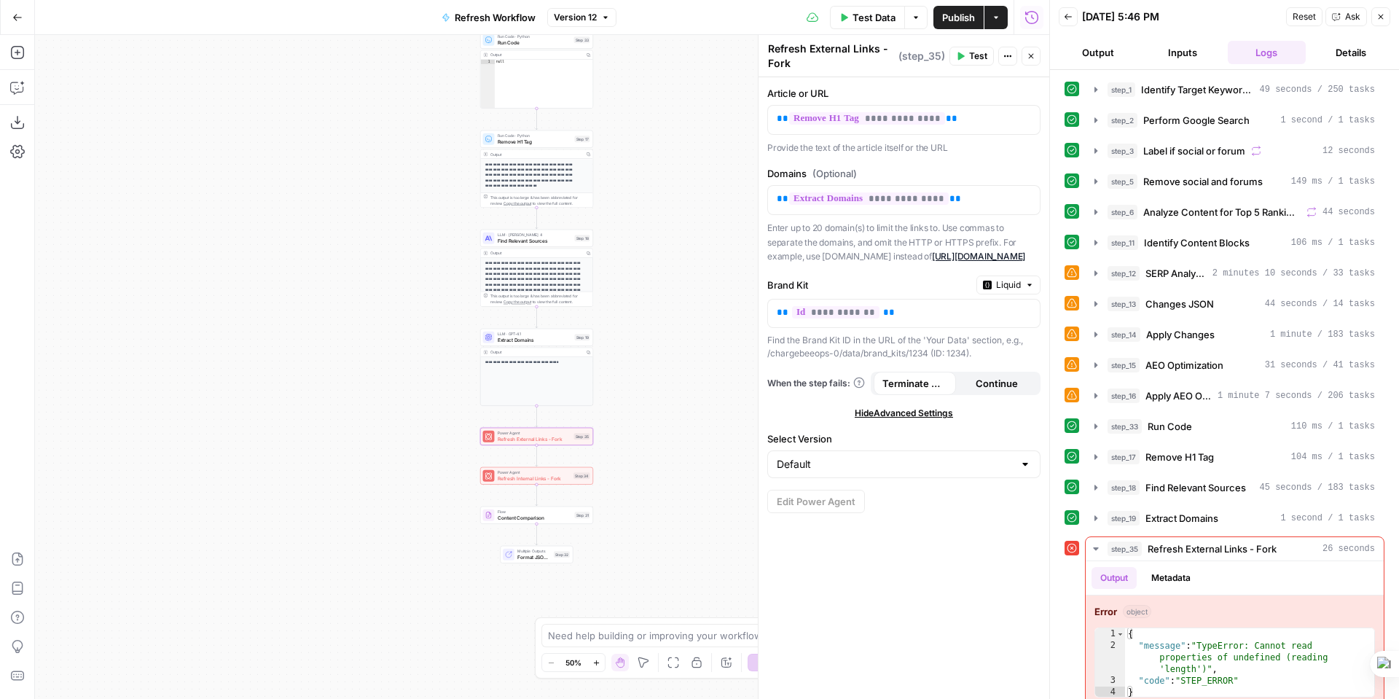
click at [1359, 58] on button "Details" at bounding box center [1350, 52] width 79 height 23
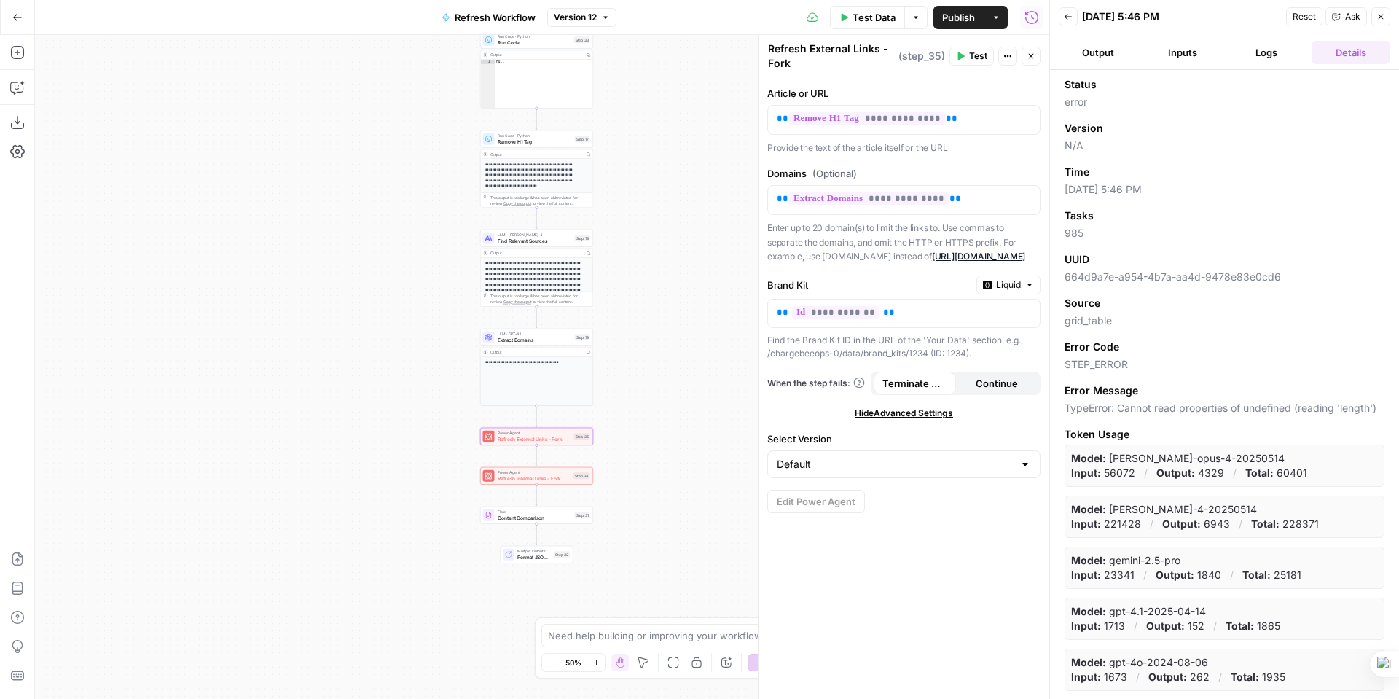
click at [1172, 52] on button "Inputs" at bounding box center [1182, 52] width 79 height 23
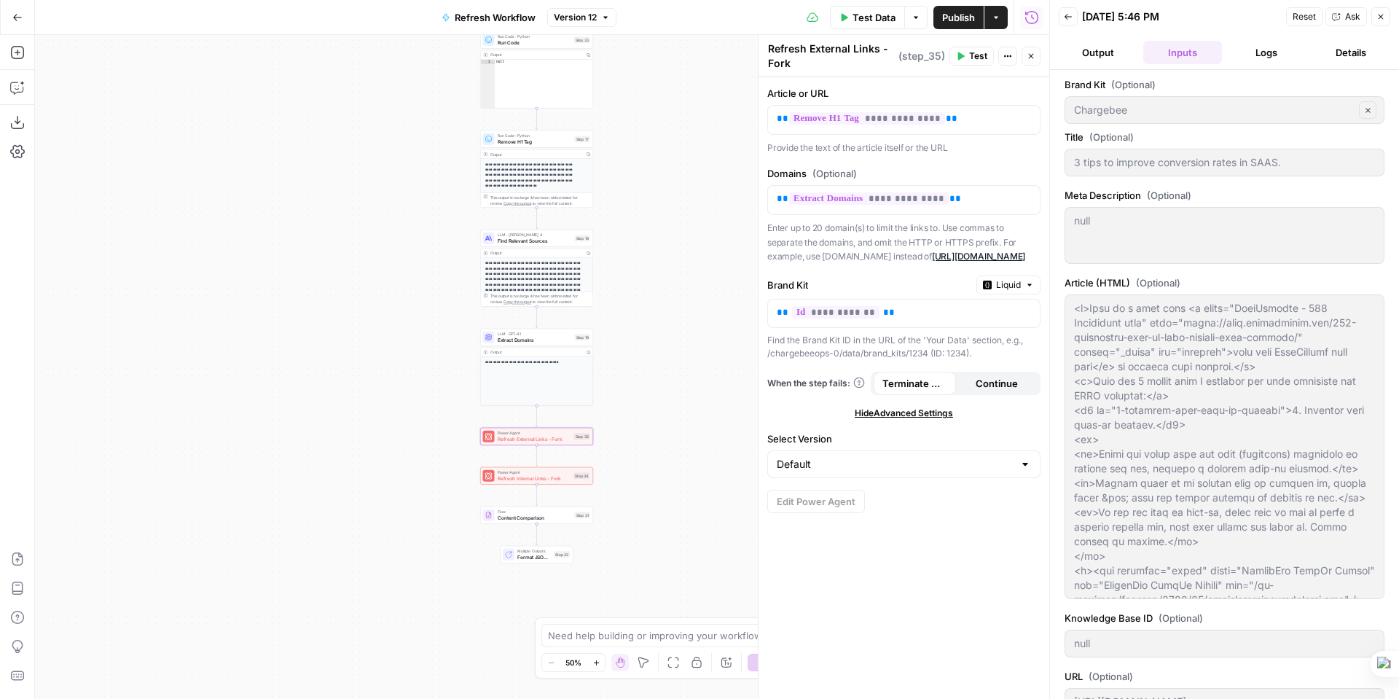
click at [1104, 47] on button "Output" at bounding box center [1097, 52] width 79 height 23
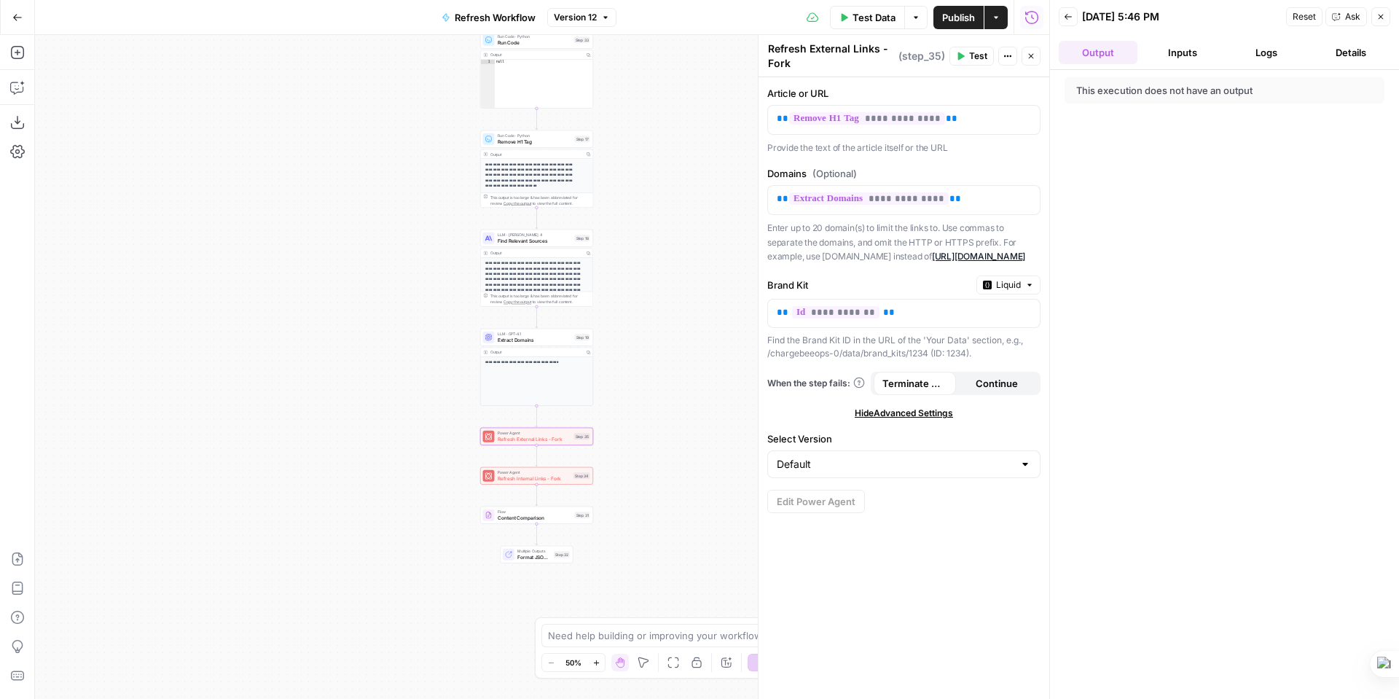
click at [1175, 53] on button "Inputs" at bounding box center [1182, 52] width 79 height 23
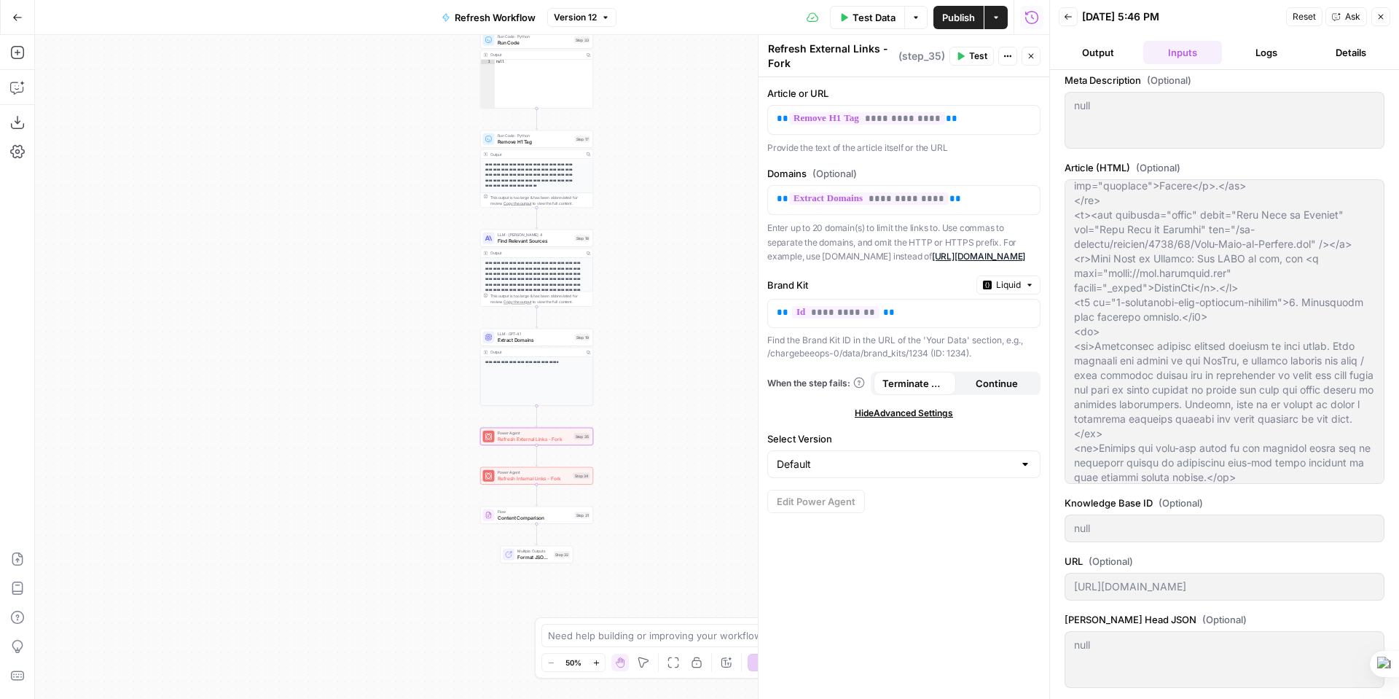
scroll to position [117, 0]
click at [996, 160] on div "**********" at bounding box center [903, 387] width 291 height 621
click at [973, 52] on span "Test" at bounding box center [978, 56] width 18 height 13
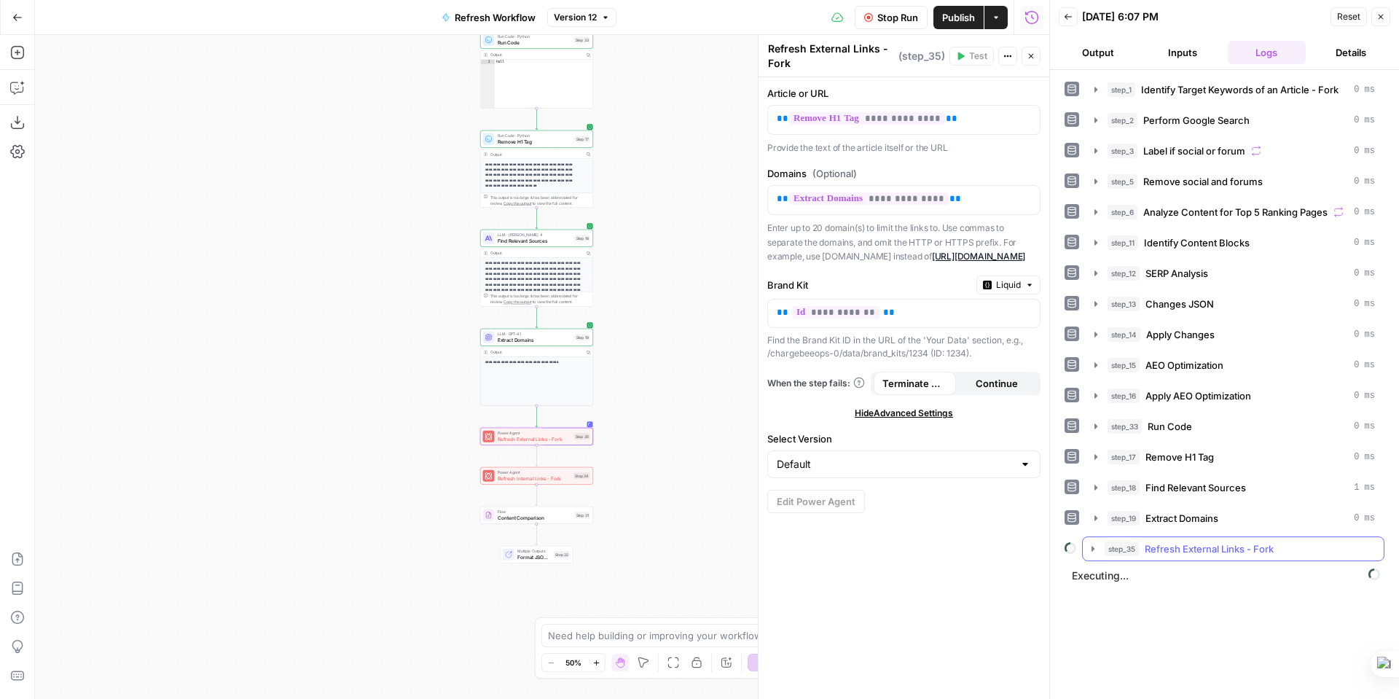
click at [1094, 547] on icon "button" at bounding box center [1093, 549] width 12 height 12
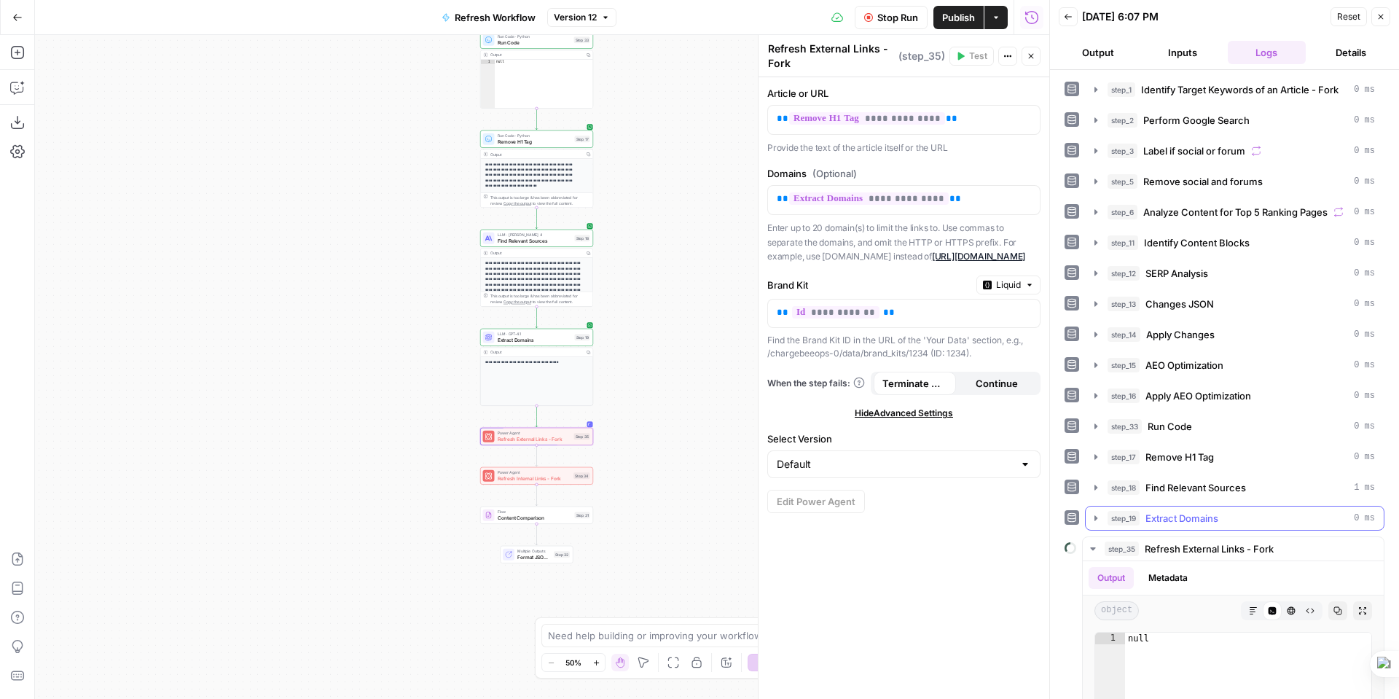
click at [1094, 514] on icon "button" at bounding box center [1096, 518] width 12 height 12
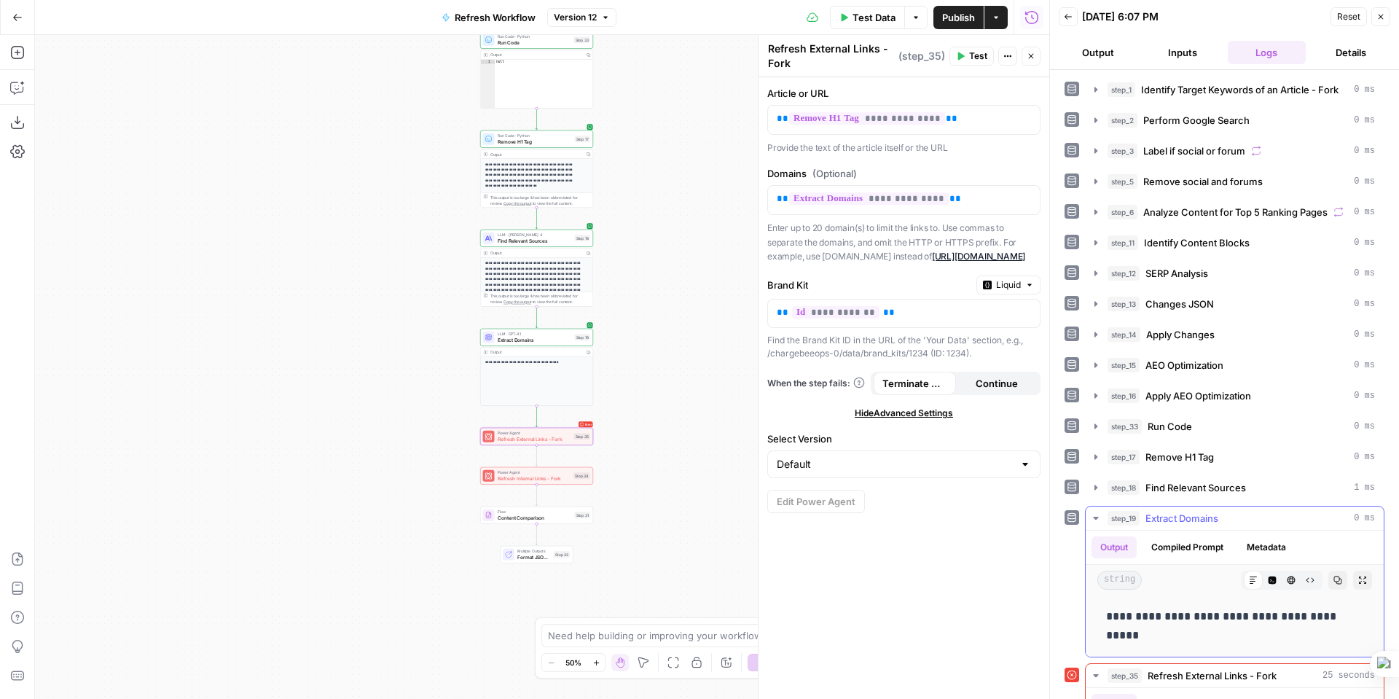
click at [1196, 548] on button "Compiled Prompt" at bounding box center [1187, 547] width 90 height 22
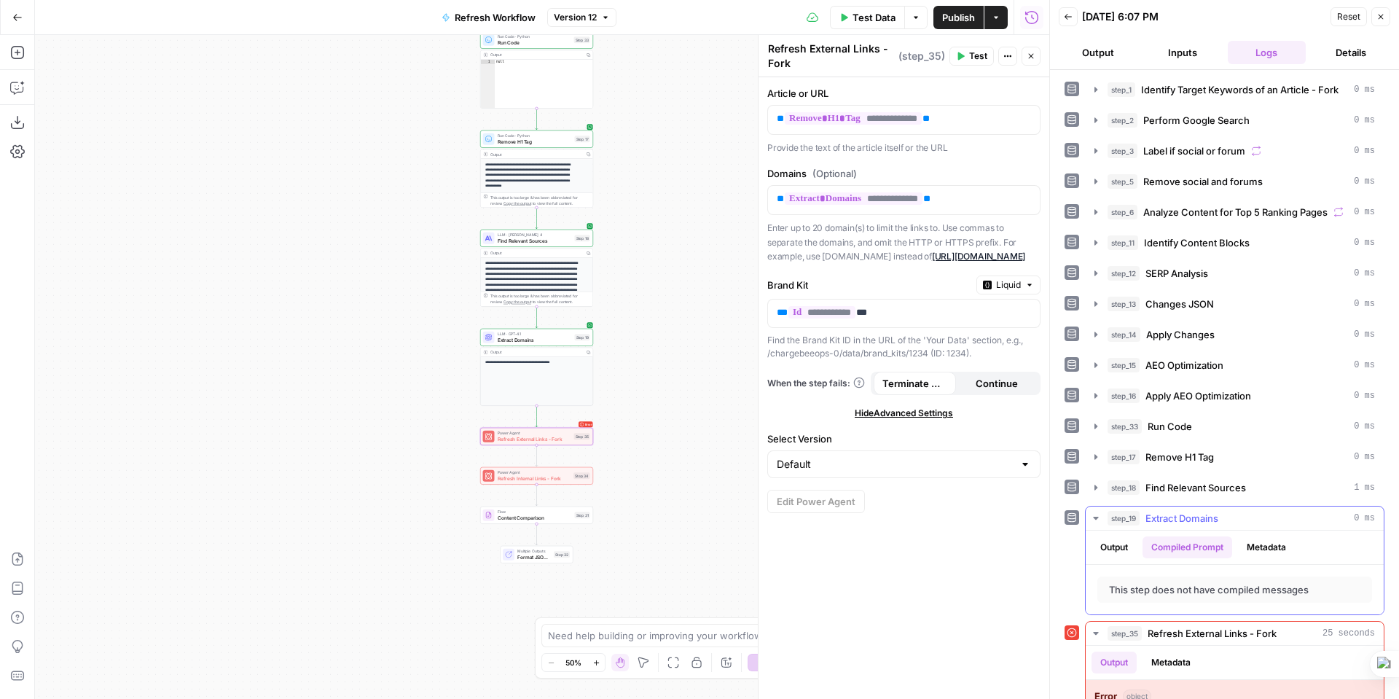
click at [1262, 549] on button "Metadata" at bounding box center [1266, 547] width 57 height 22
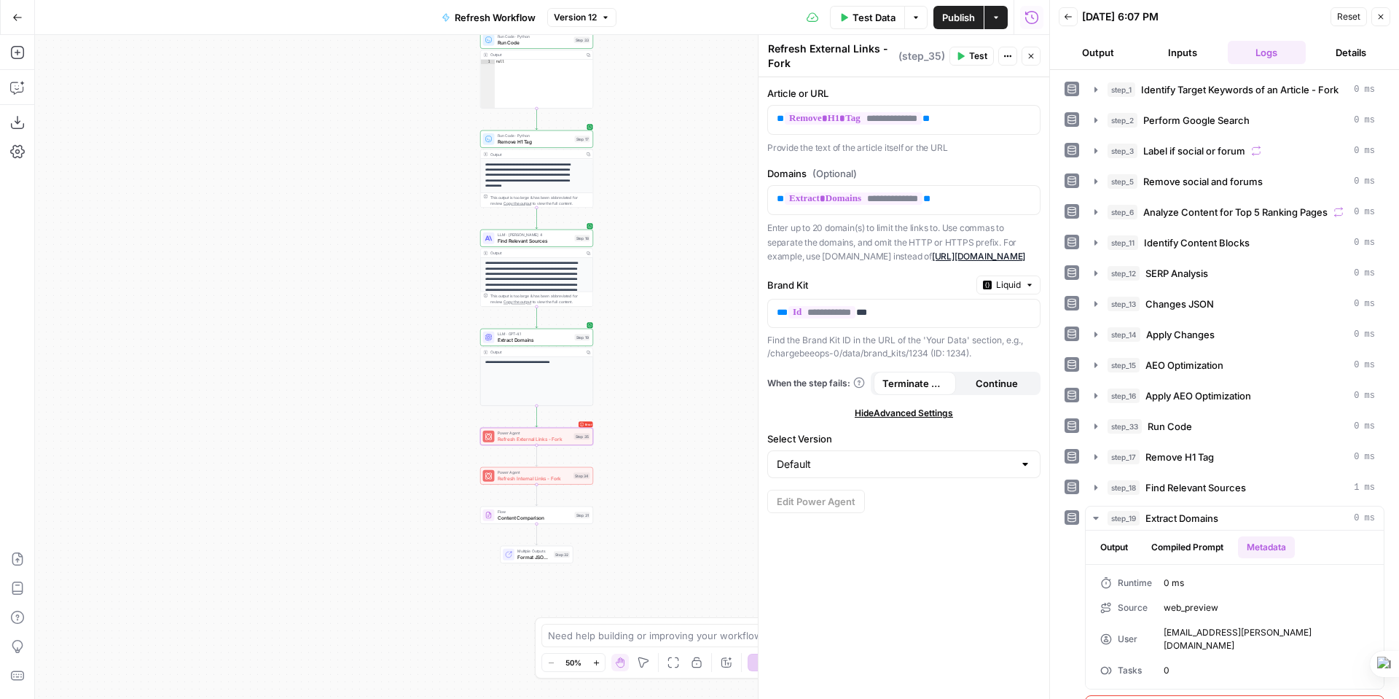
click at [1095, 698] on icon "button" at bounding box center [1096, 707] width 12 height 12
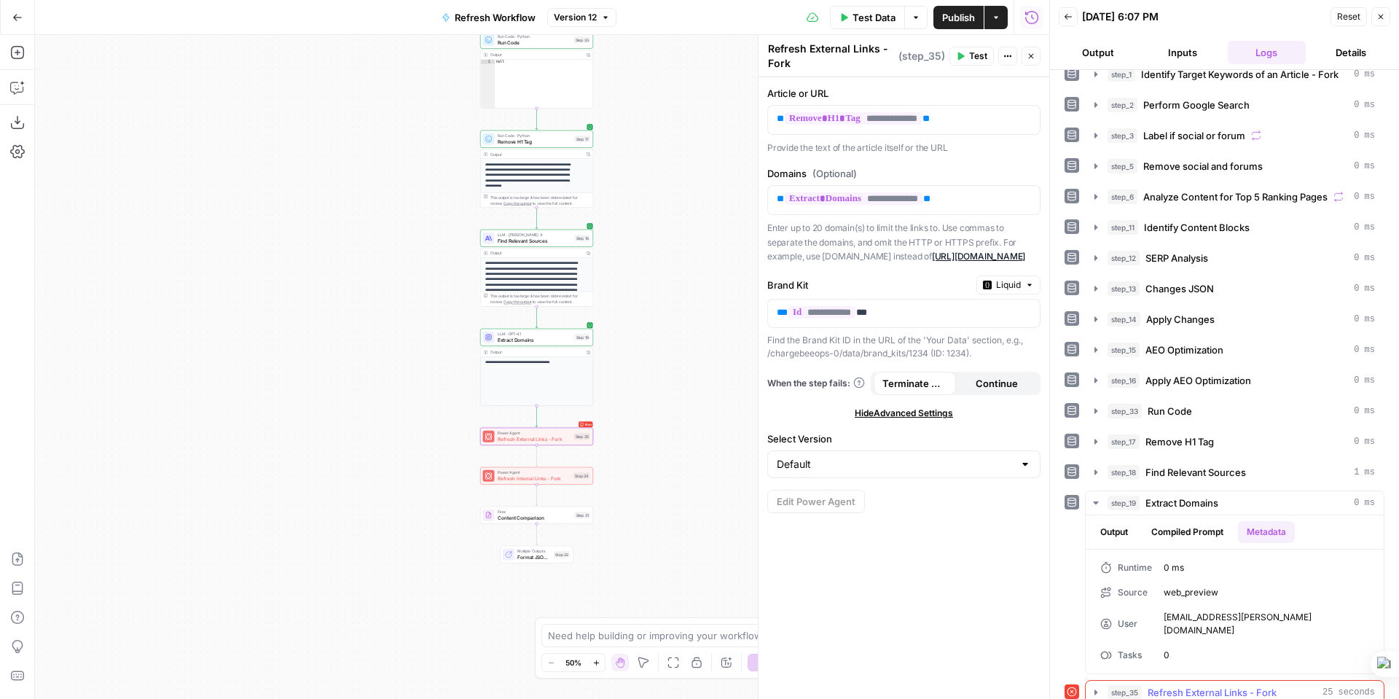
click at [1096, 689] on icon "button" at bounding box center [1095, 691] width 3 height 5
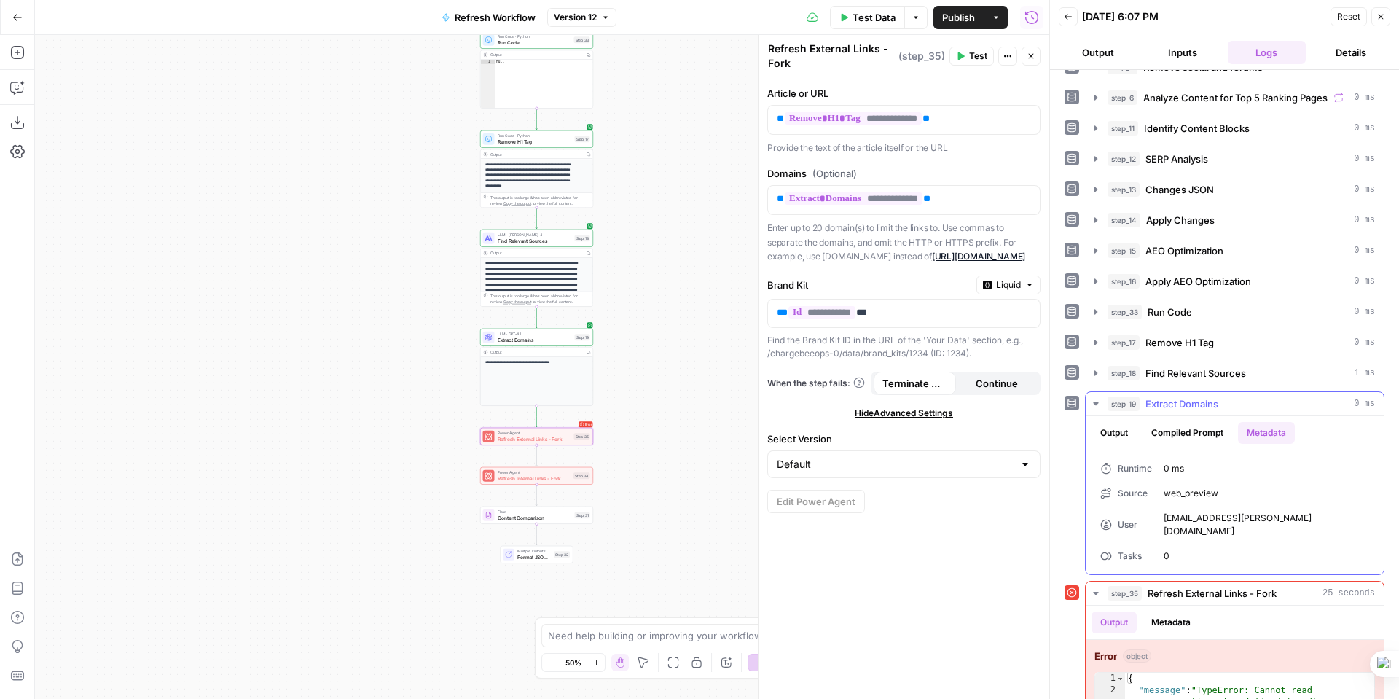
scroll to position [161, 0]
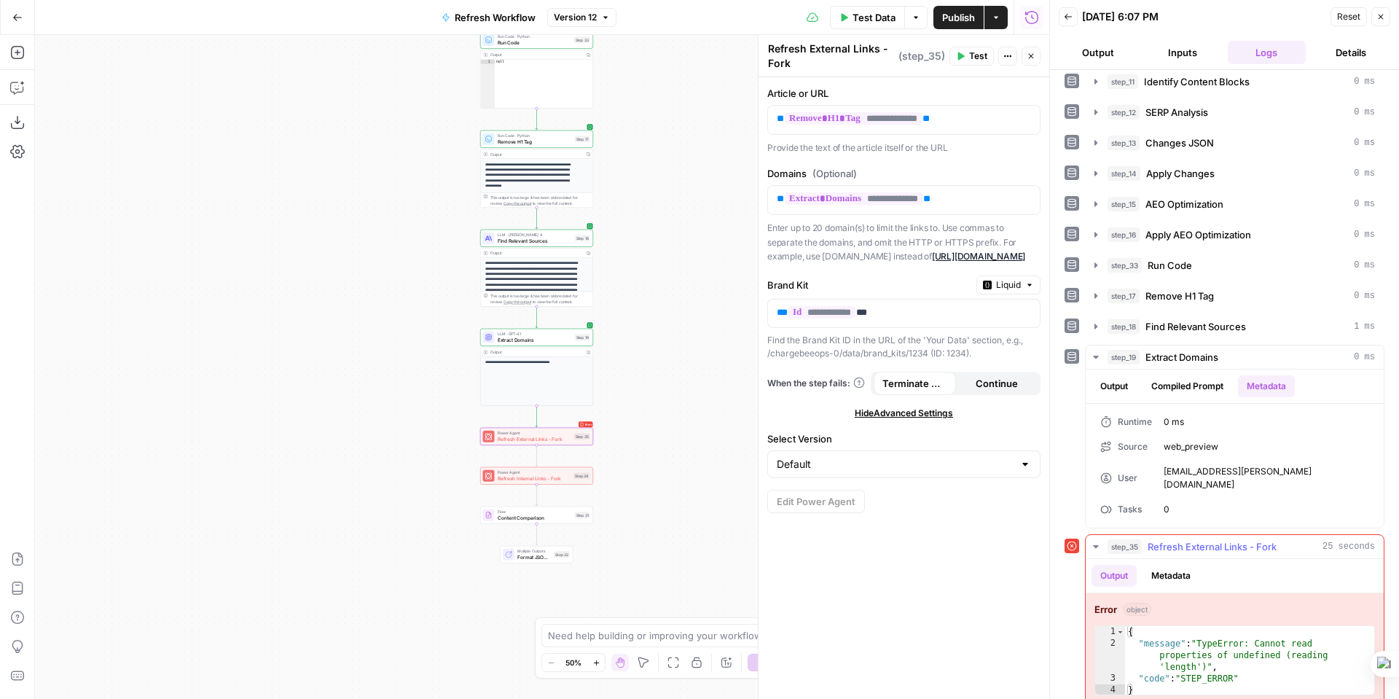
click at [1190, 539] on span "Refresh External Links - Fork" at bounding box center [1211, 546] width 129 height 15
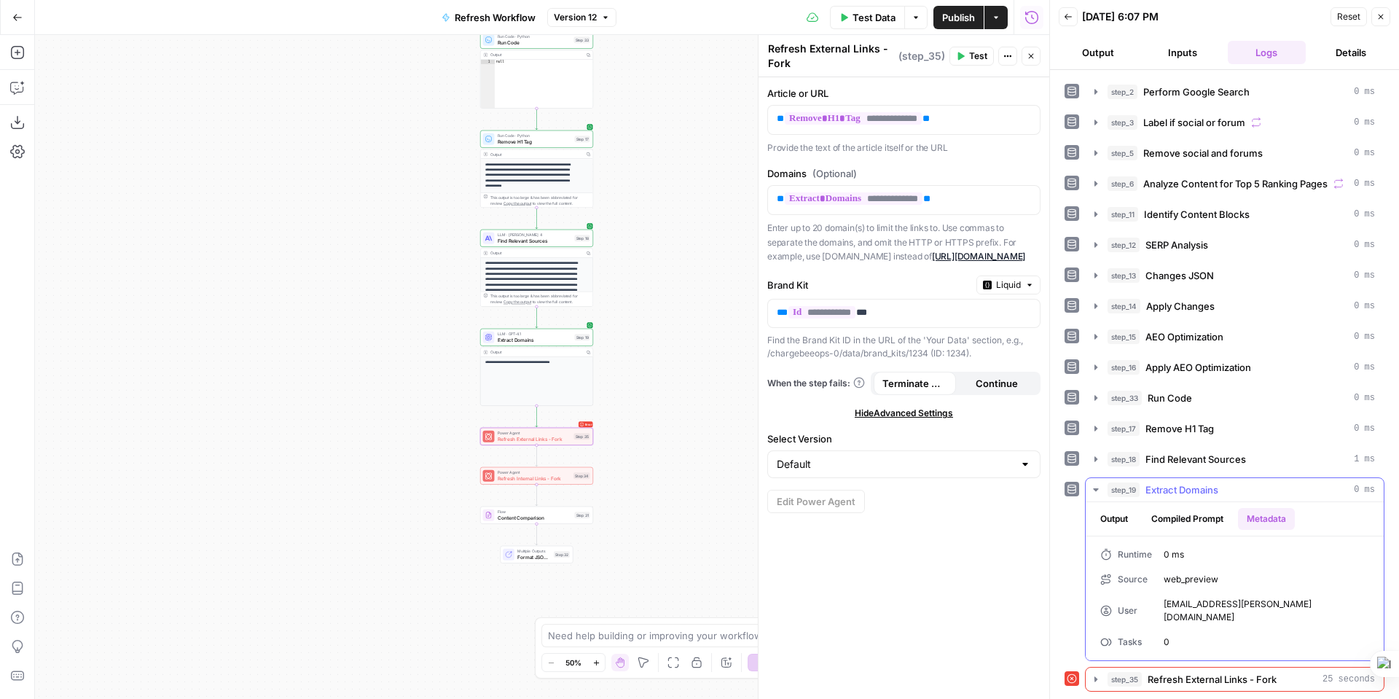
scroll to position [15, 0]
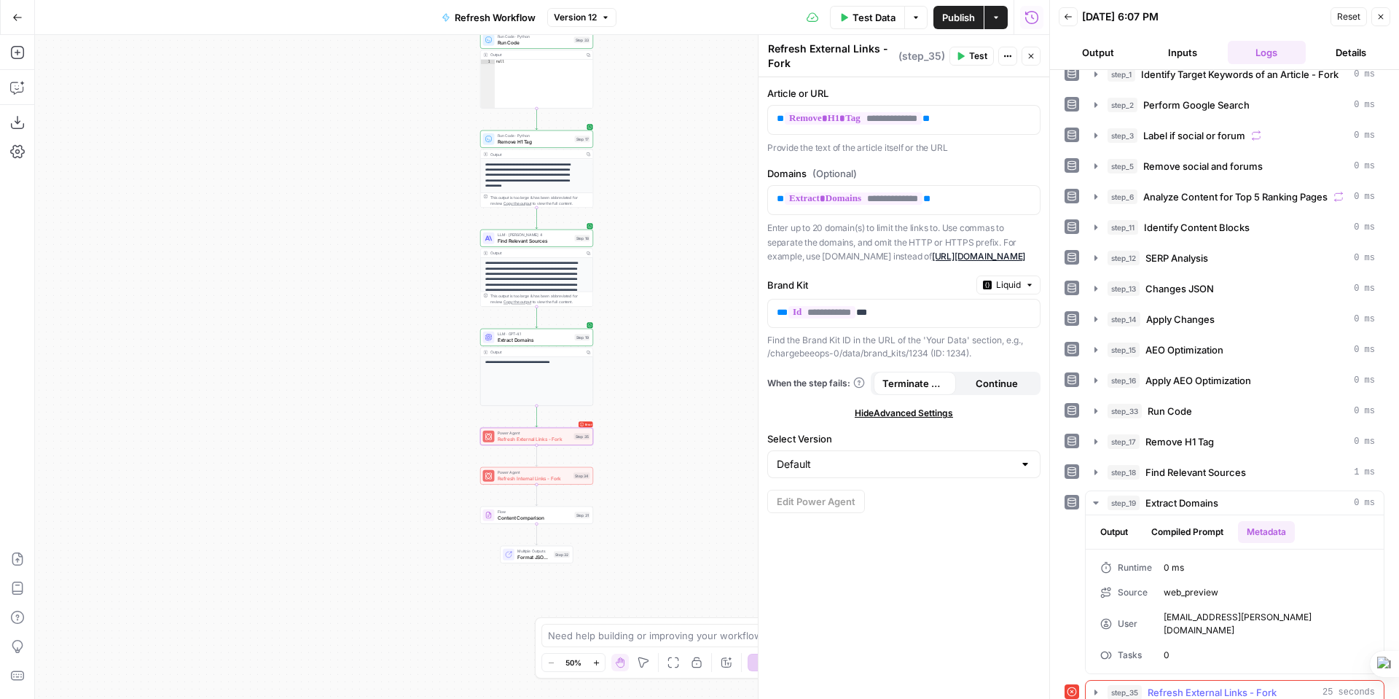
click at [1206, 685] on span "Refresh External Links - Fork" at bounding box center [1211, 692] width 129 height 15
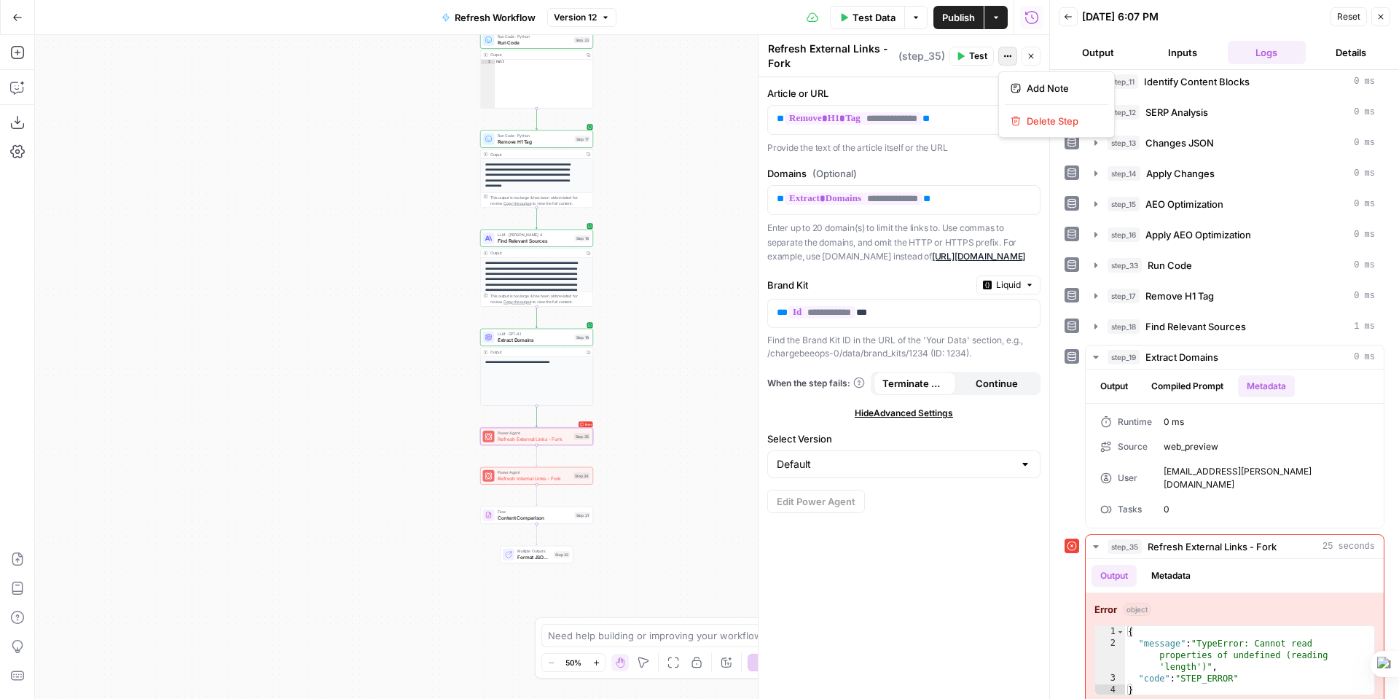
click at [1002, 51] on button "Actions" at bounding box center [1007, 56] width 19 height 19
click at [1010, 57] on icon "button" at bounding box center [1011, 56] width 2 height 2
click at [1032, 55] on icon "button" at bounding box center [1030, 56] width 9 height 9
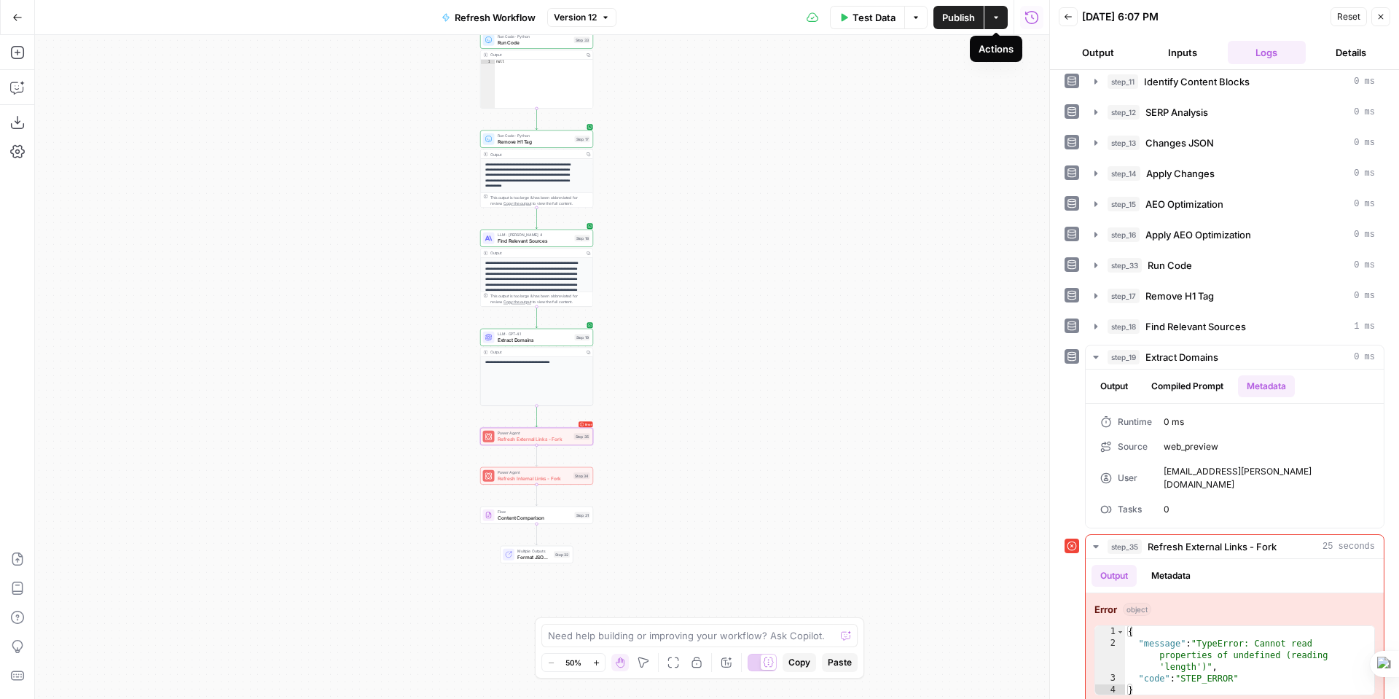
click at [1002, 17] on button "Actions" at bounding box center [995, 17] width 23 height 23
click at [562, 439] on span "Refresh External Links - Fork" at bounding box center [535, 438] width 74 height 7
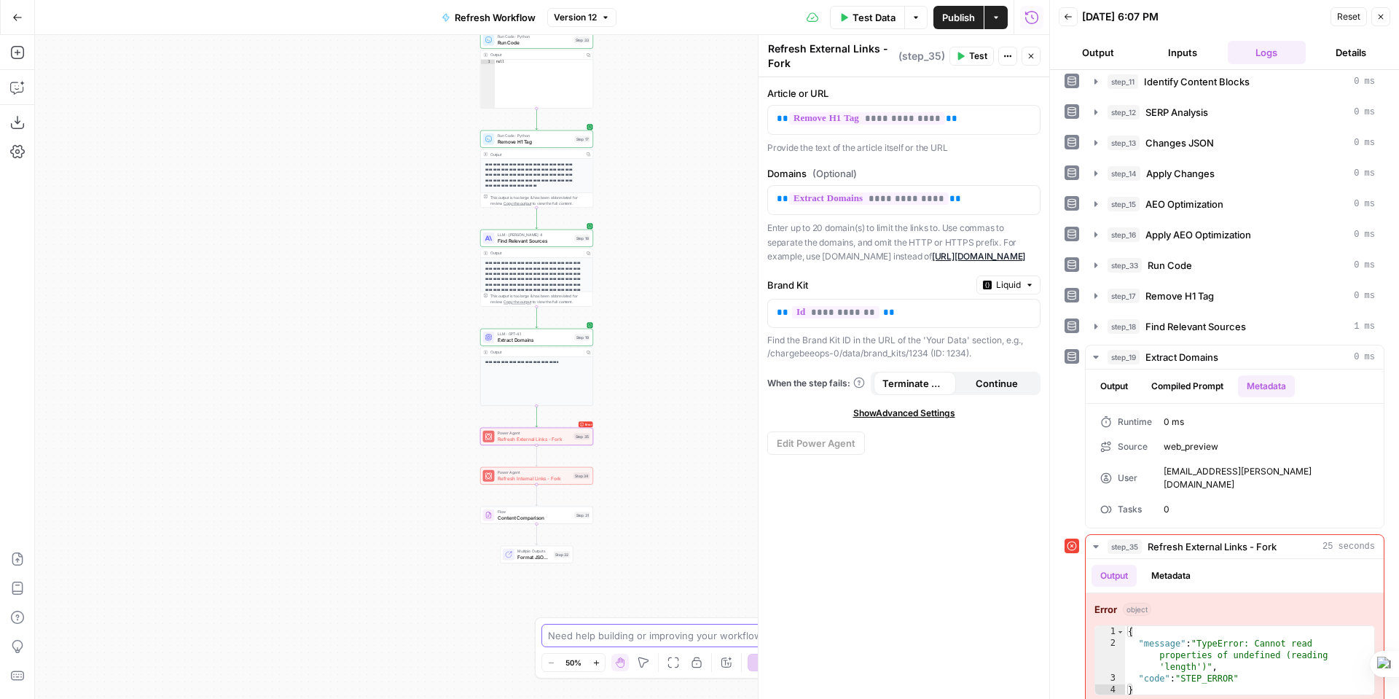
click at [568, 632] on textarea at bounding box center [691, 635] width 287 height 15
click at [596, 658] on icon "button" at bounding box center [596, 662] width 8 height 8
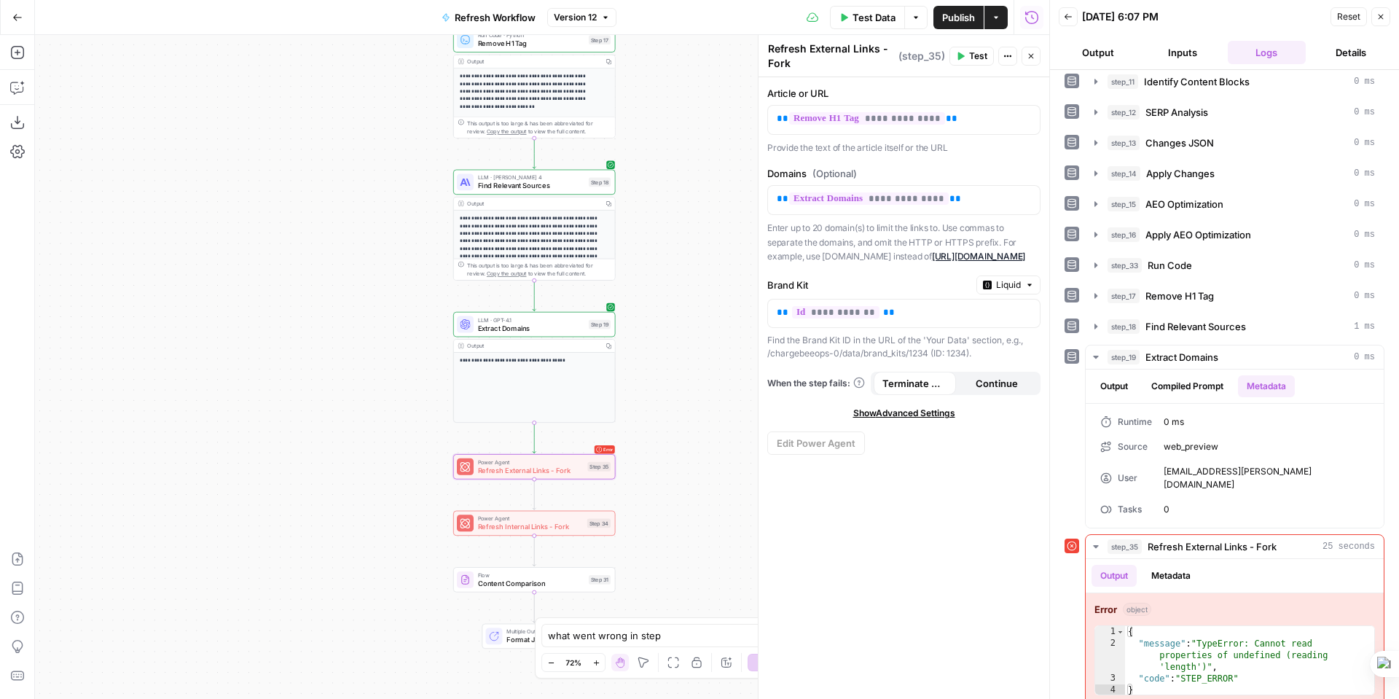
click at [596, 658] on icon "button" at bounding box center [596, 662] width 8 height 8
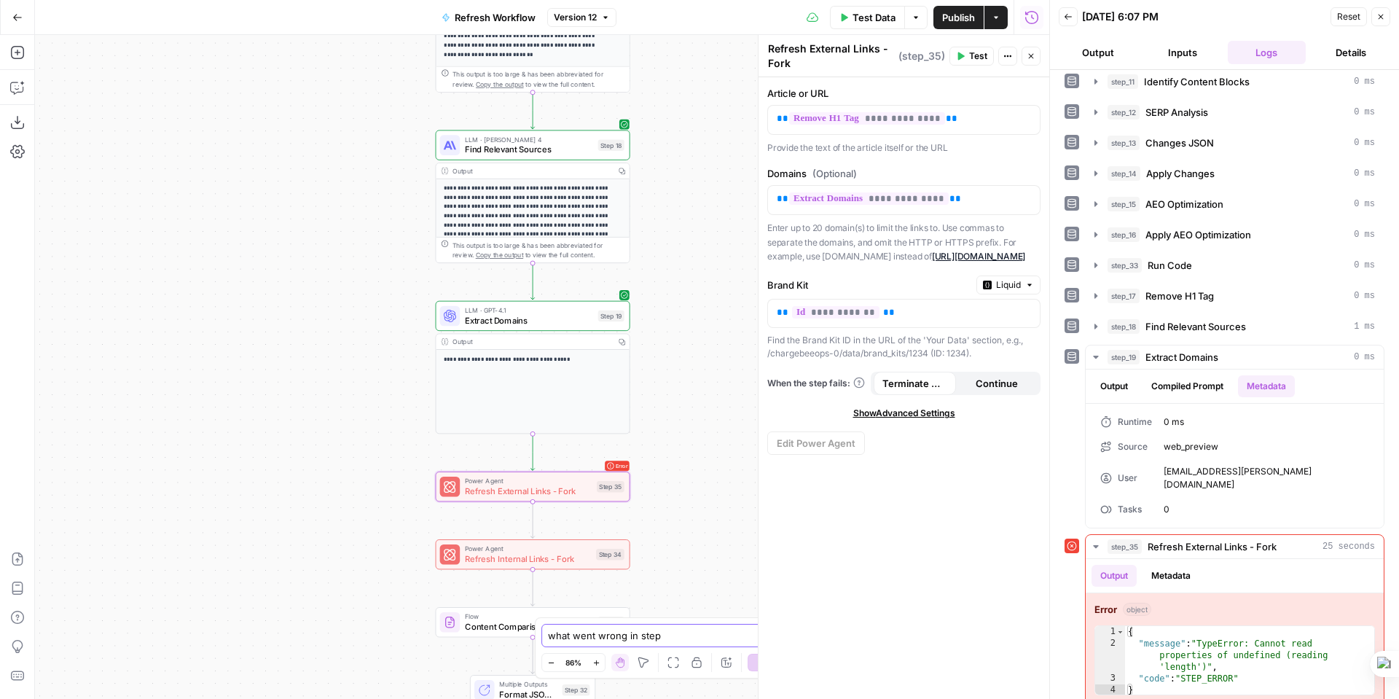
click at [699, 637] on textarea "what went wrong in step" at bounding box center [685, 635] width 274 height 15
type textarea "what went wrong in step 35"
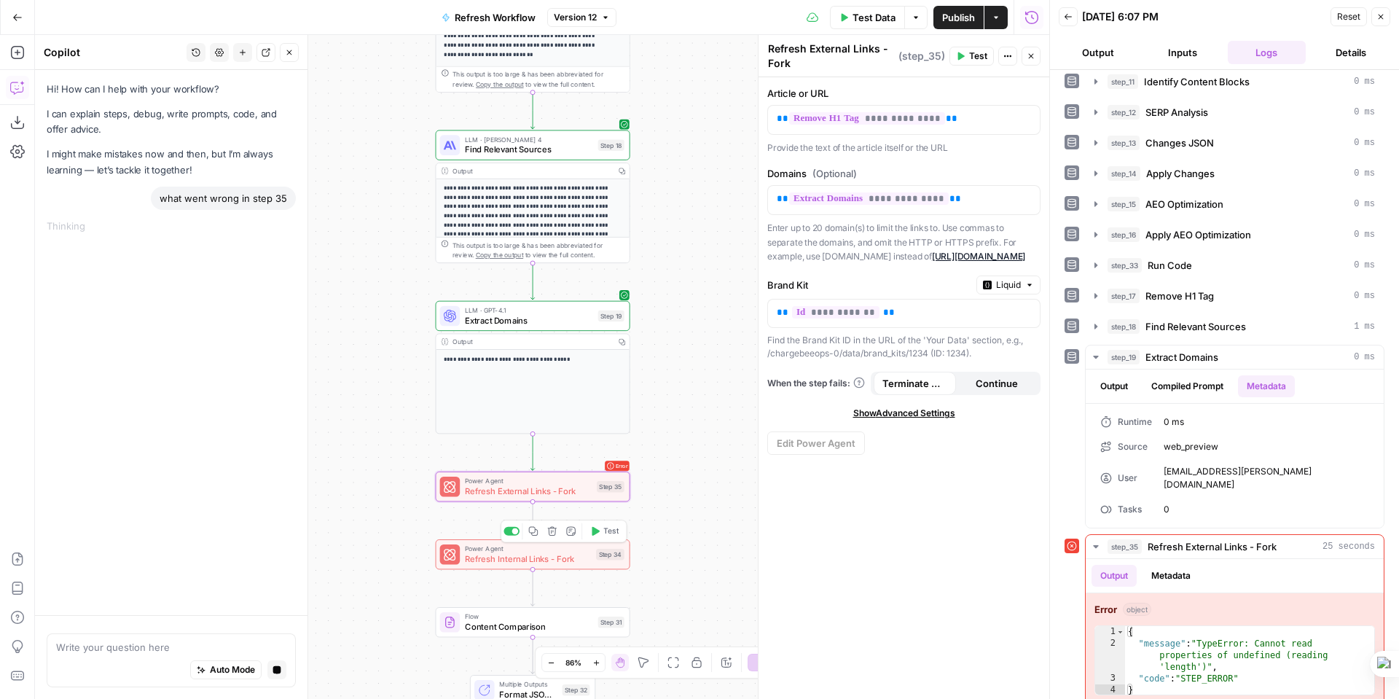
click at [570, 558] on span "Refresh Internal Links - Fork" at bounding box center [528, 558] width 126 height 12
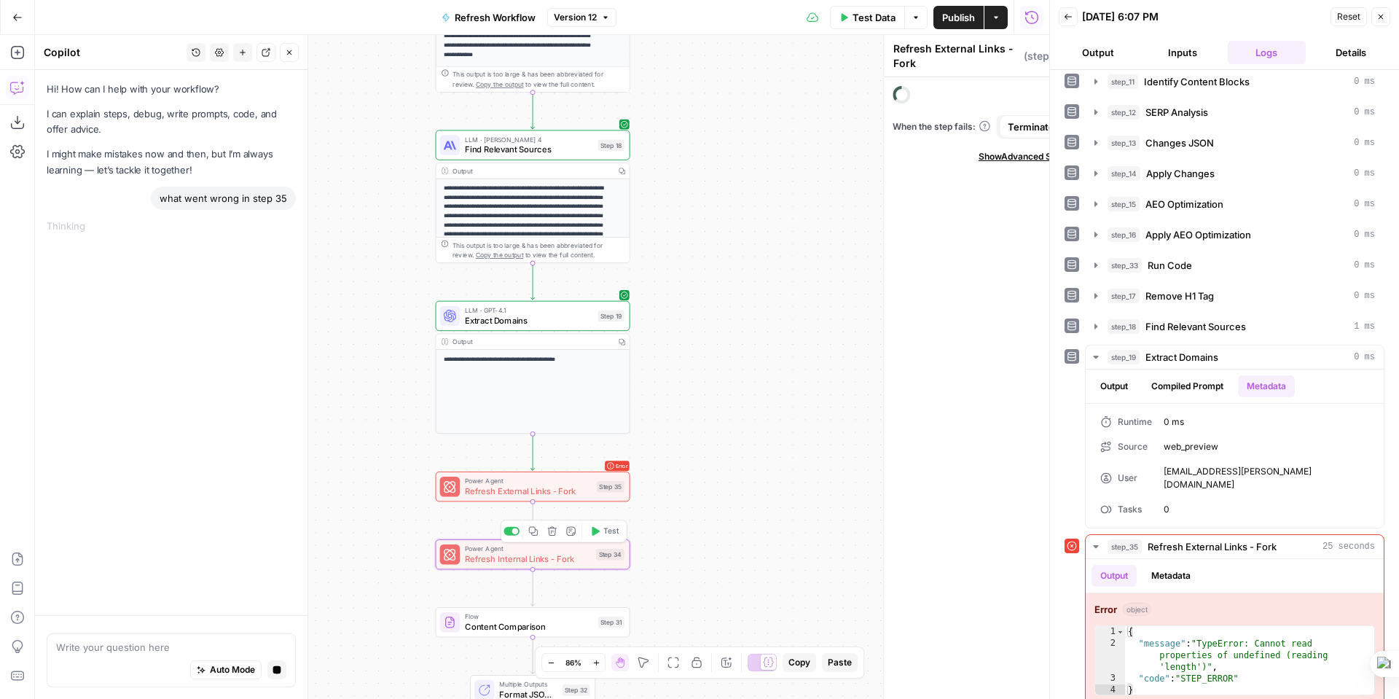
type textarea "Refresh Internal Links - Fork"
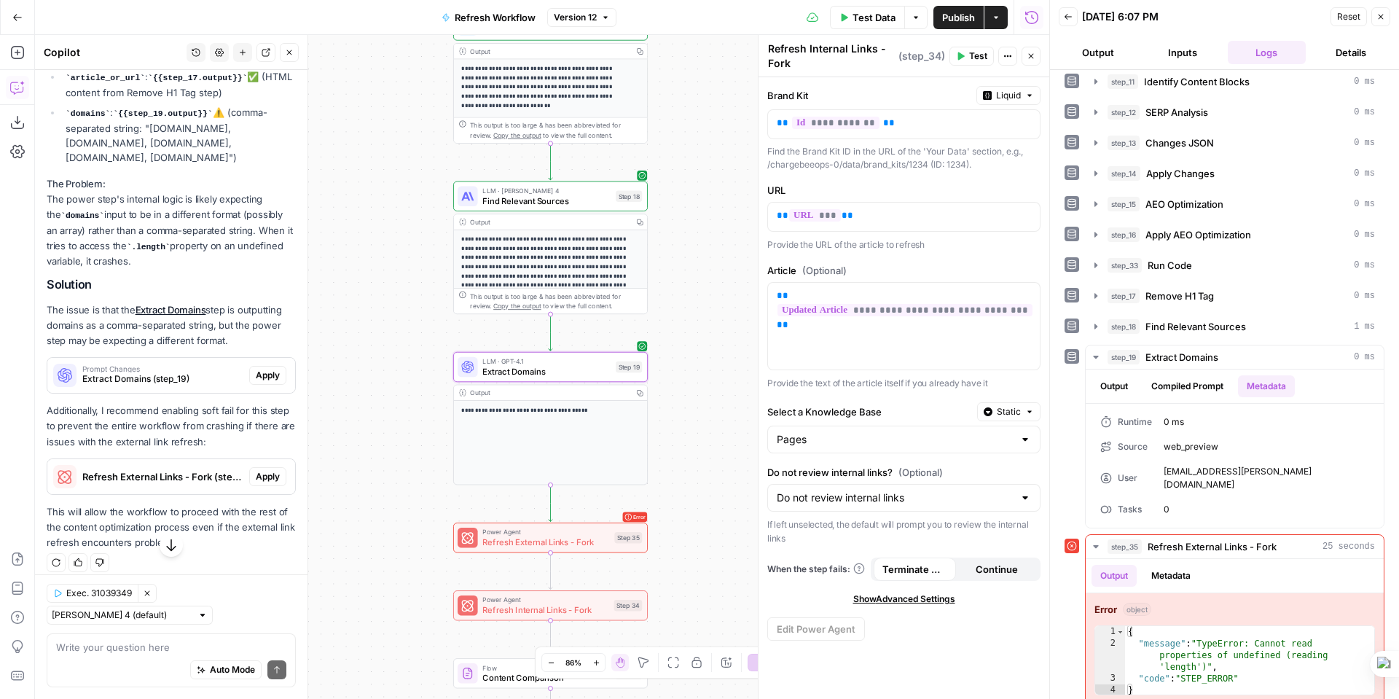
scroll to position [347, 0]
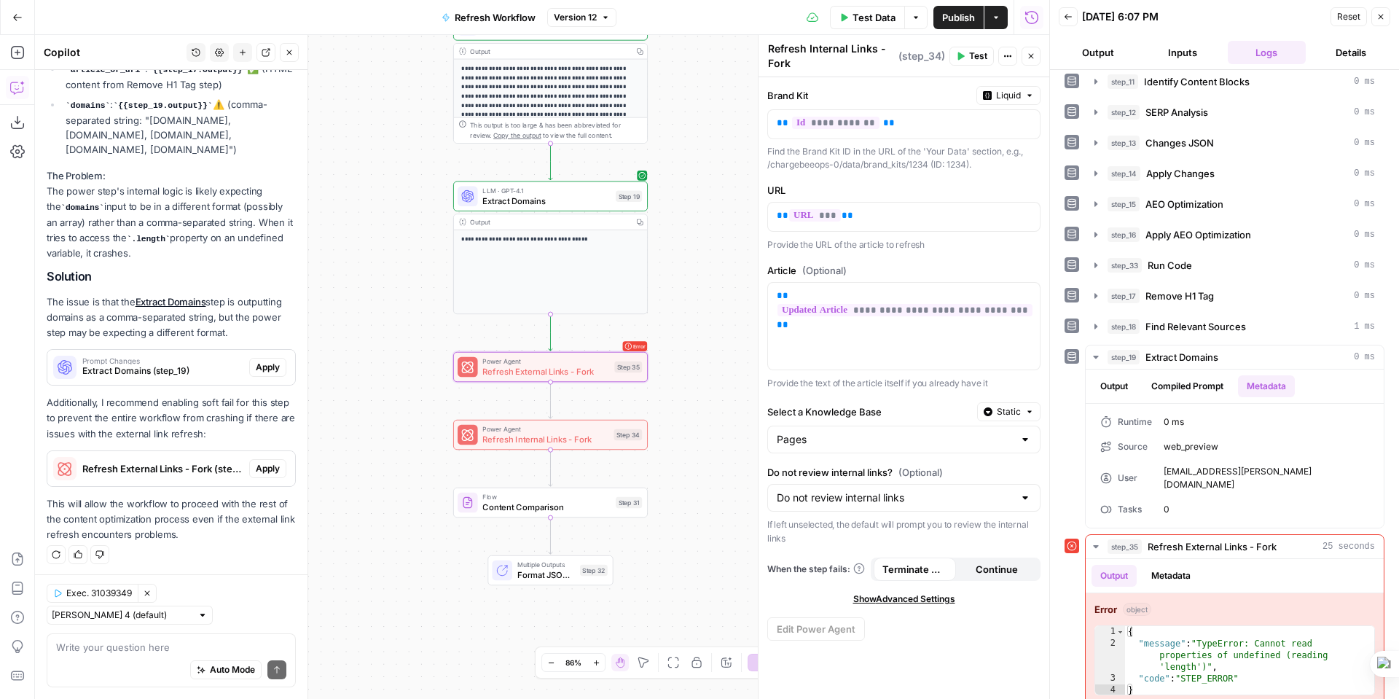
click at [256, 463] on span "Apply" at bounding box center [268, 468] width 24 height 13
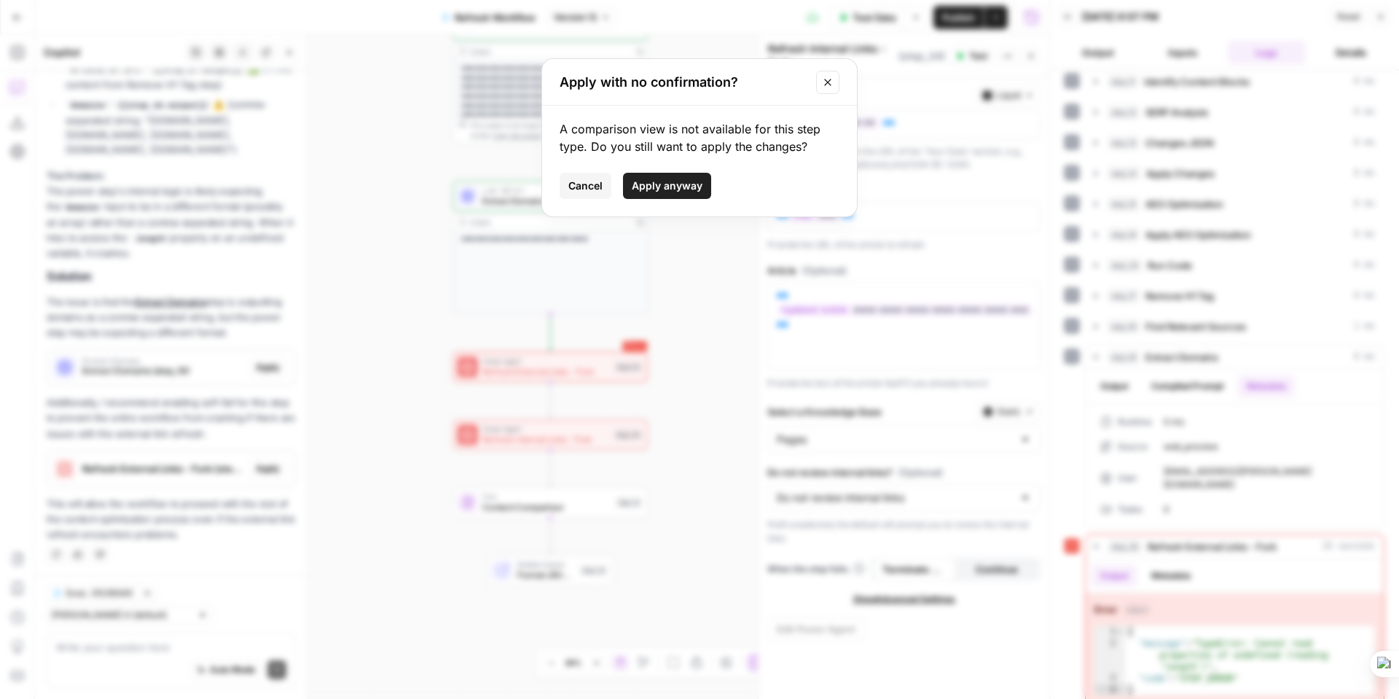
click at [578, 171] on div "A comparison view is not available for this step type. Do you still want to app…" at bounding box center [699, 161] width 315 height 111
click at [578, 181] on span "Cancel" at bounding box center [585, 185] width 34 height 15
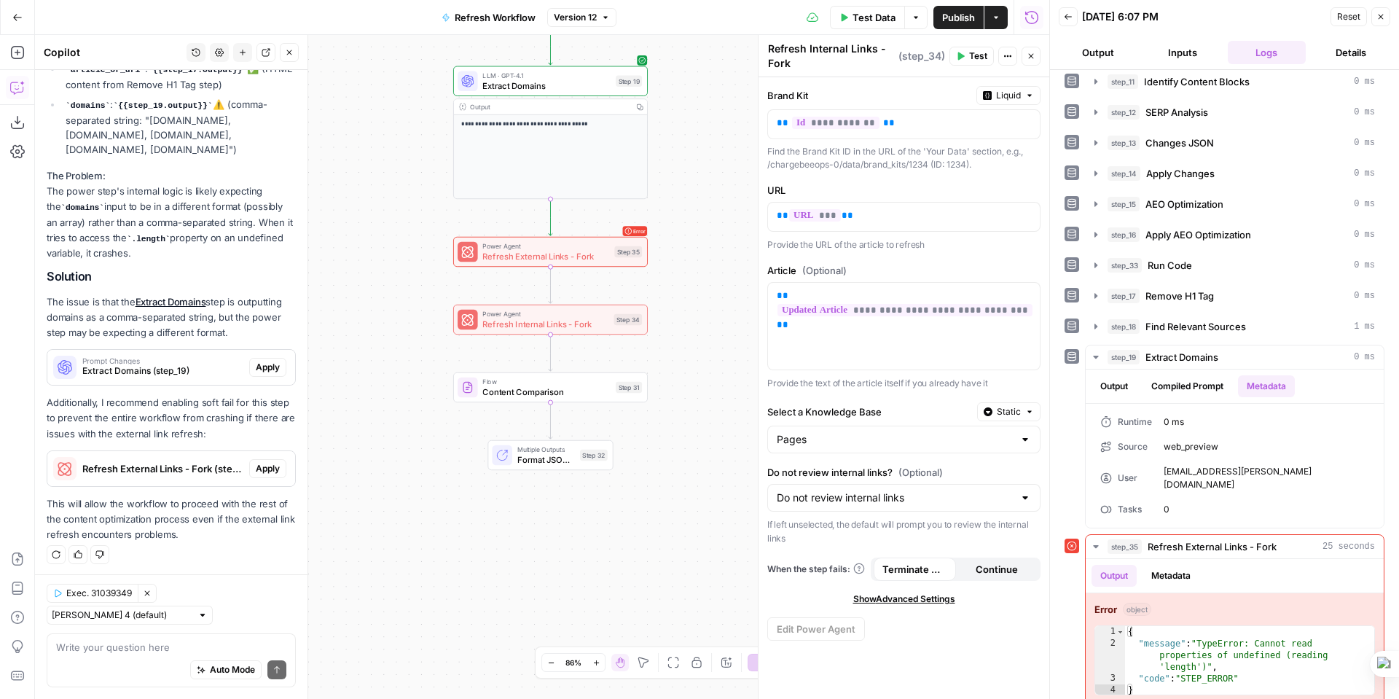
scroll to position [323, 0]
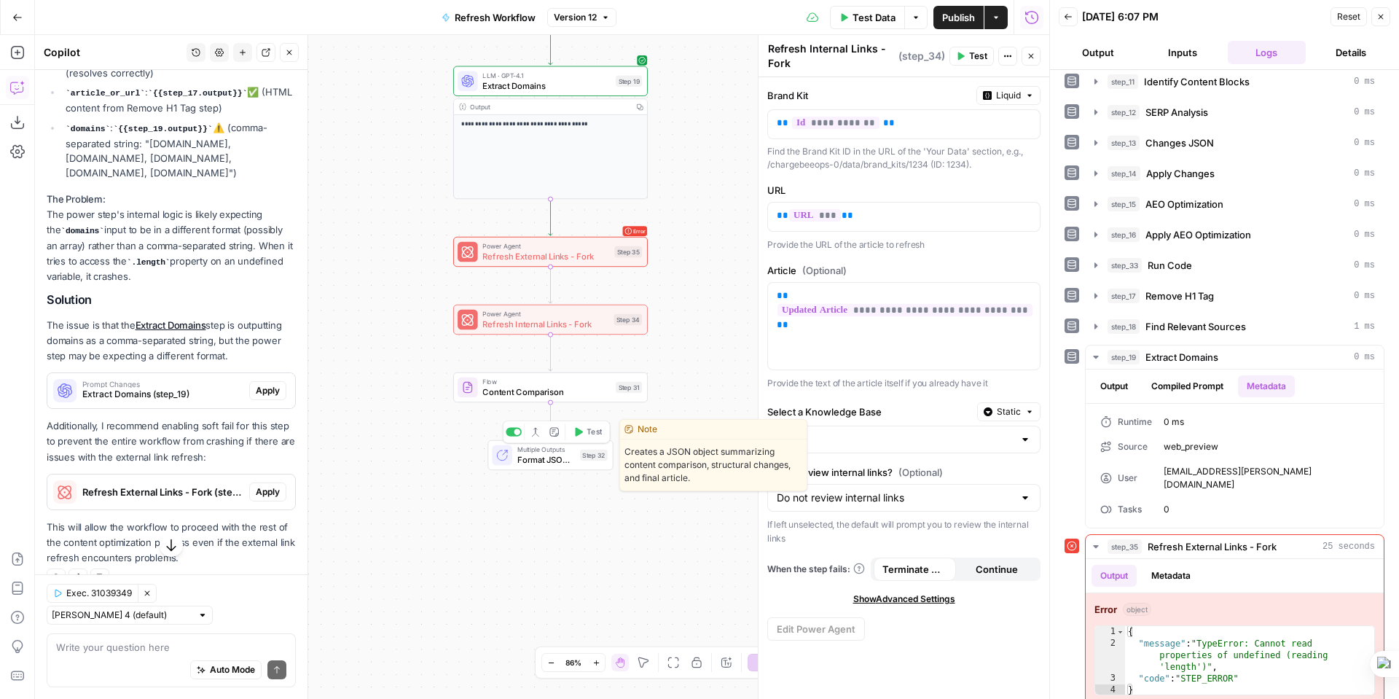
click at [546, 457] on span "Format JSON Summary" at bounding box center [546, 459] width 58 height 12
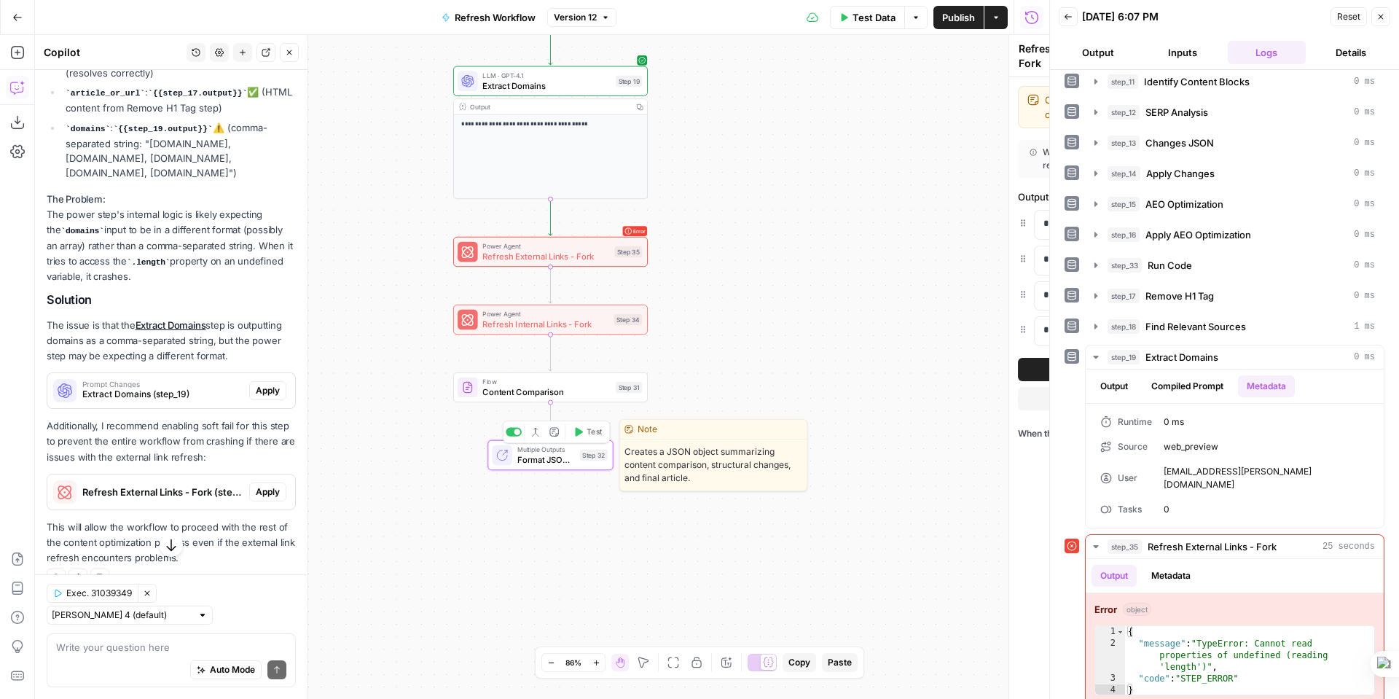
type textarea "Format JSON Summary"
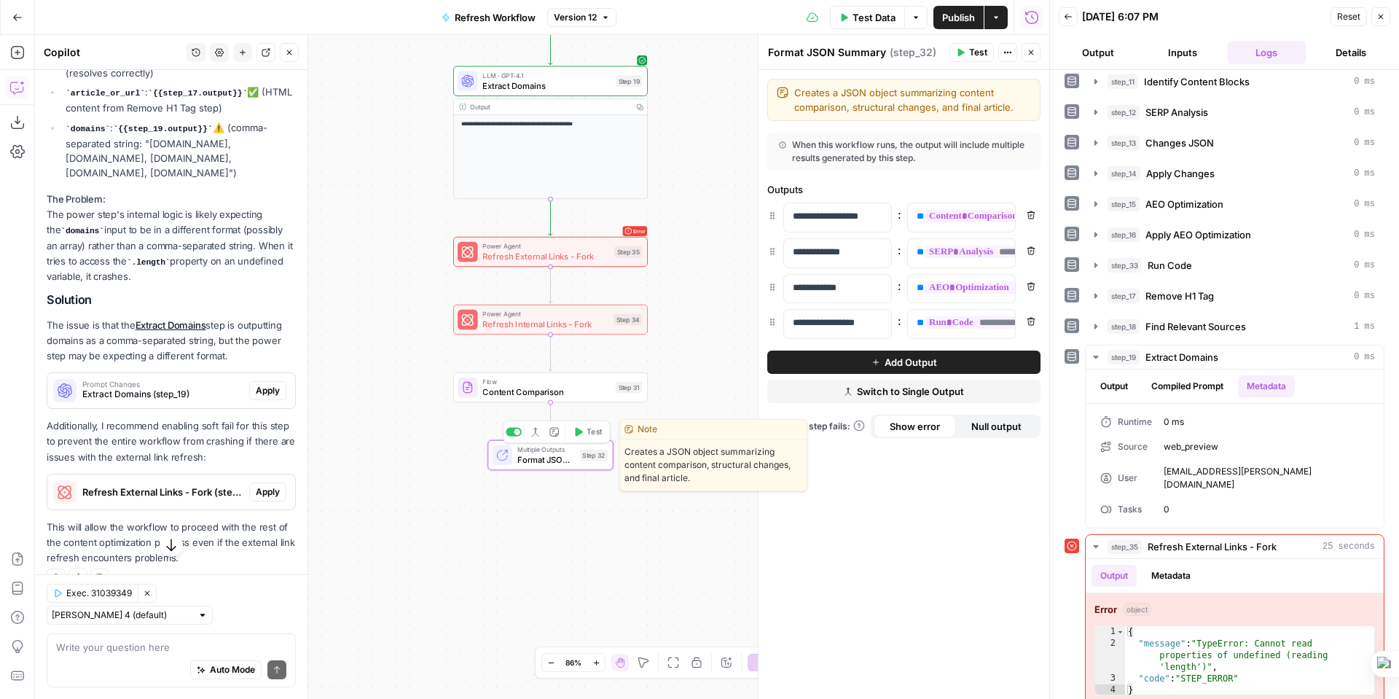
click at [546, 457] on span "Format JSON Summary" at bounding box center [546, 459] width 58 height 12
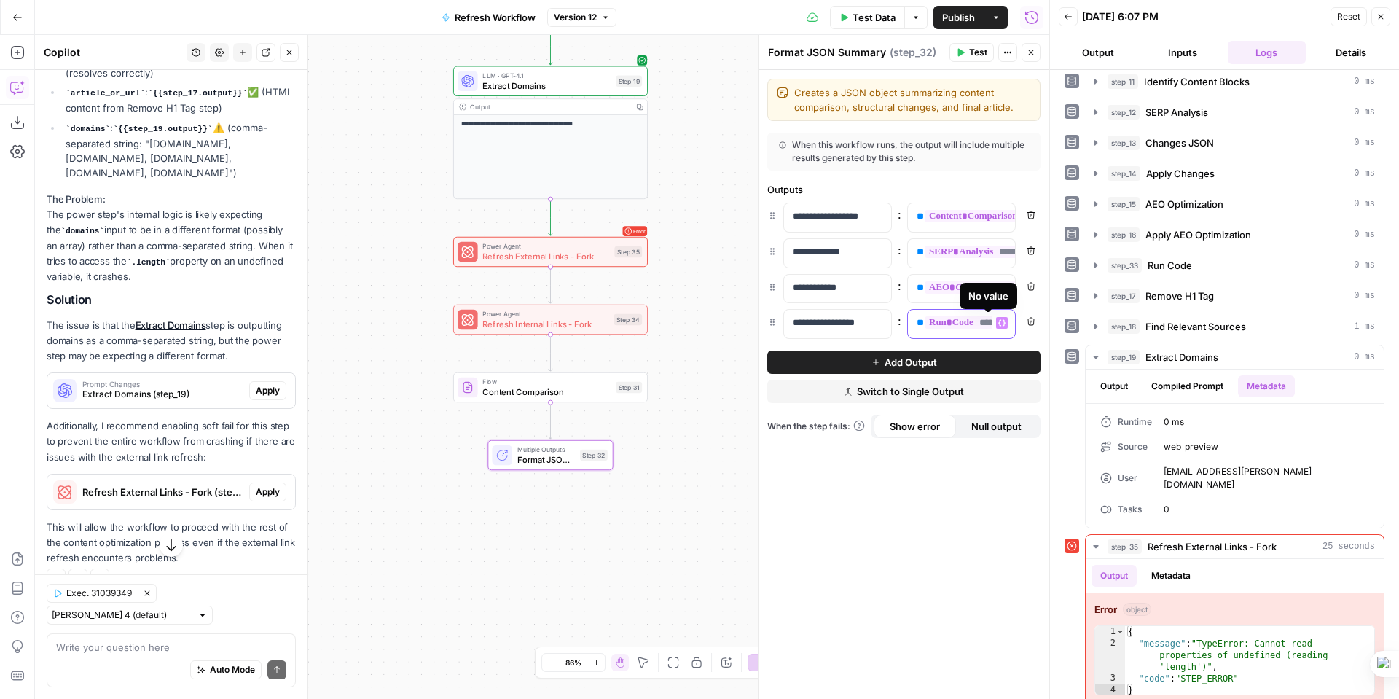
click at [973, 324] on span "**********" at bounding box center [979, 322] width 110 height 12
click at [1001, 322] on icon "button" at bounding box center [1001, 322] width 7 height 7
click at [964, 325] on span "**********" at bounding box center [979, 322] width 110 height 12
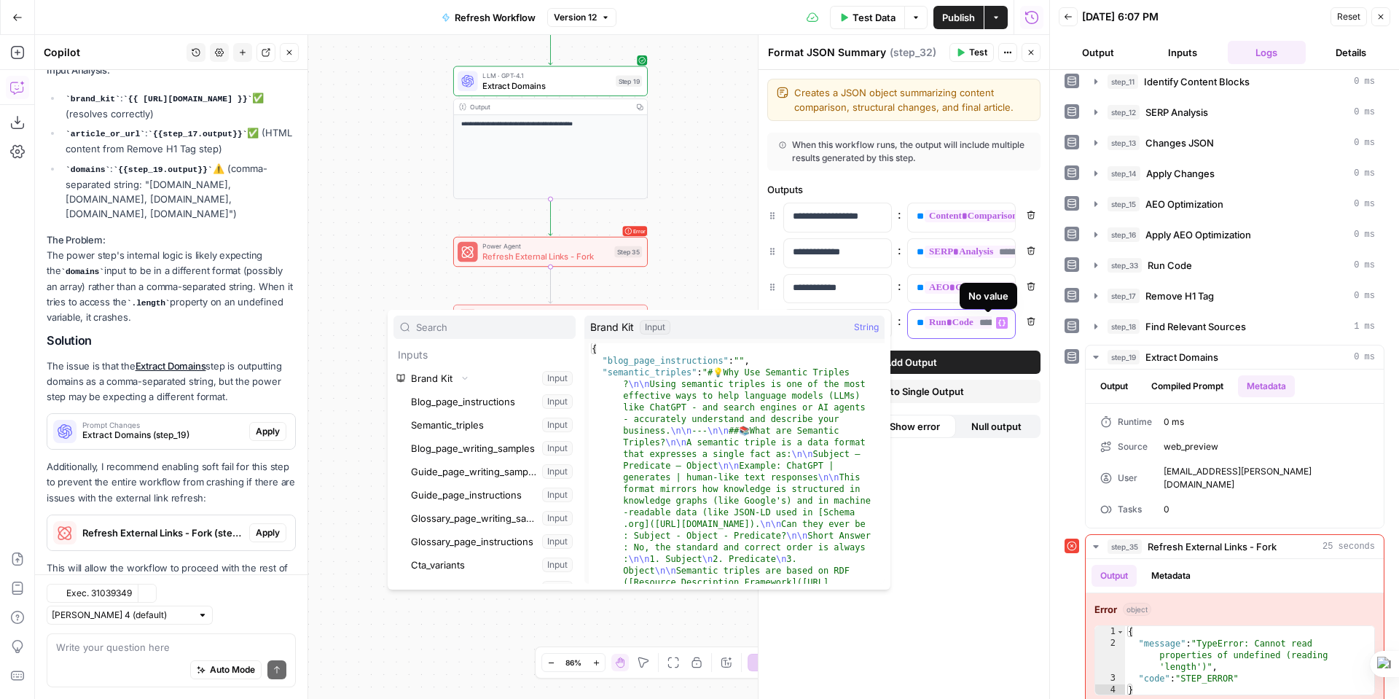
scroll to position [347, 0]
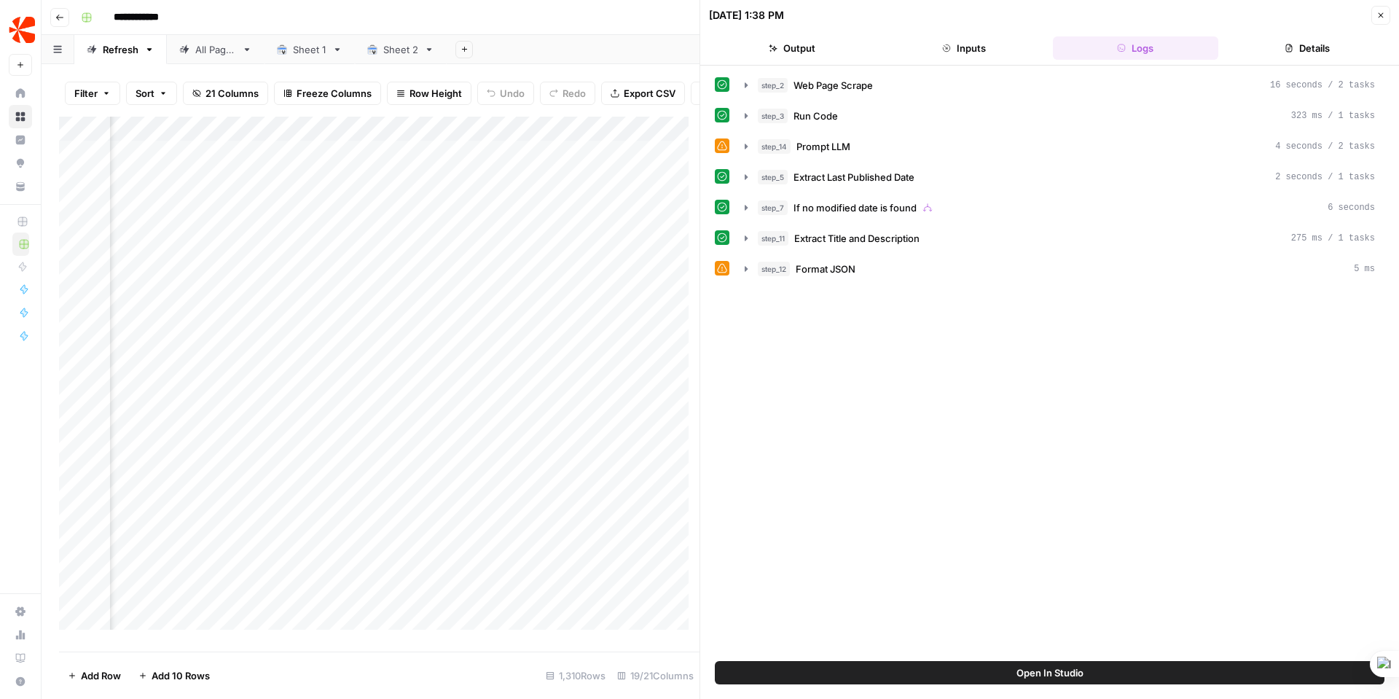
scroll to position [0, 676]
